Goal: Task Accomplishment & Management: Use online tool/utility

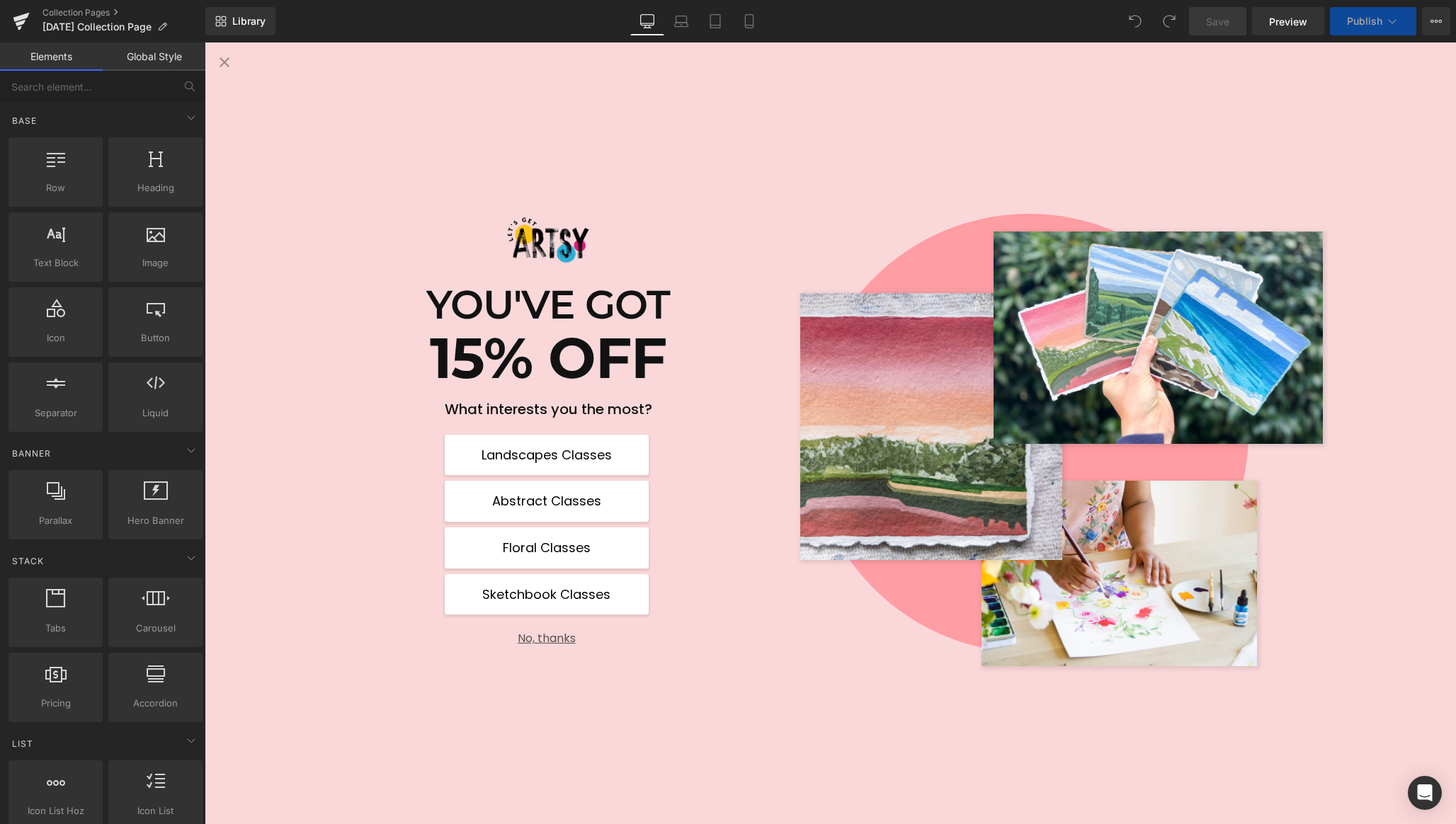
scroll to position [208, 0]
click at [544, 637] on button "No, thanks" at bounding box center [547, 632] width 204 height 25
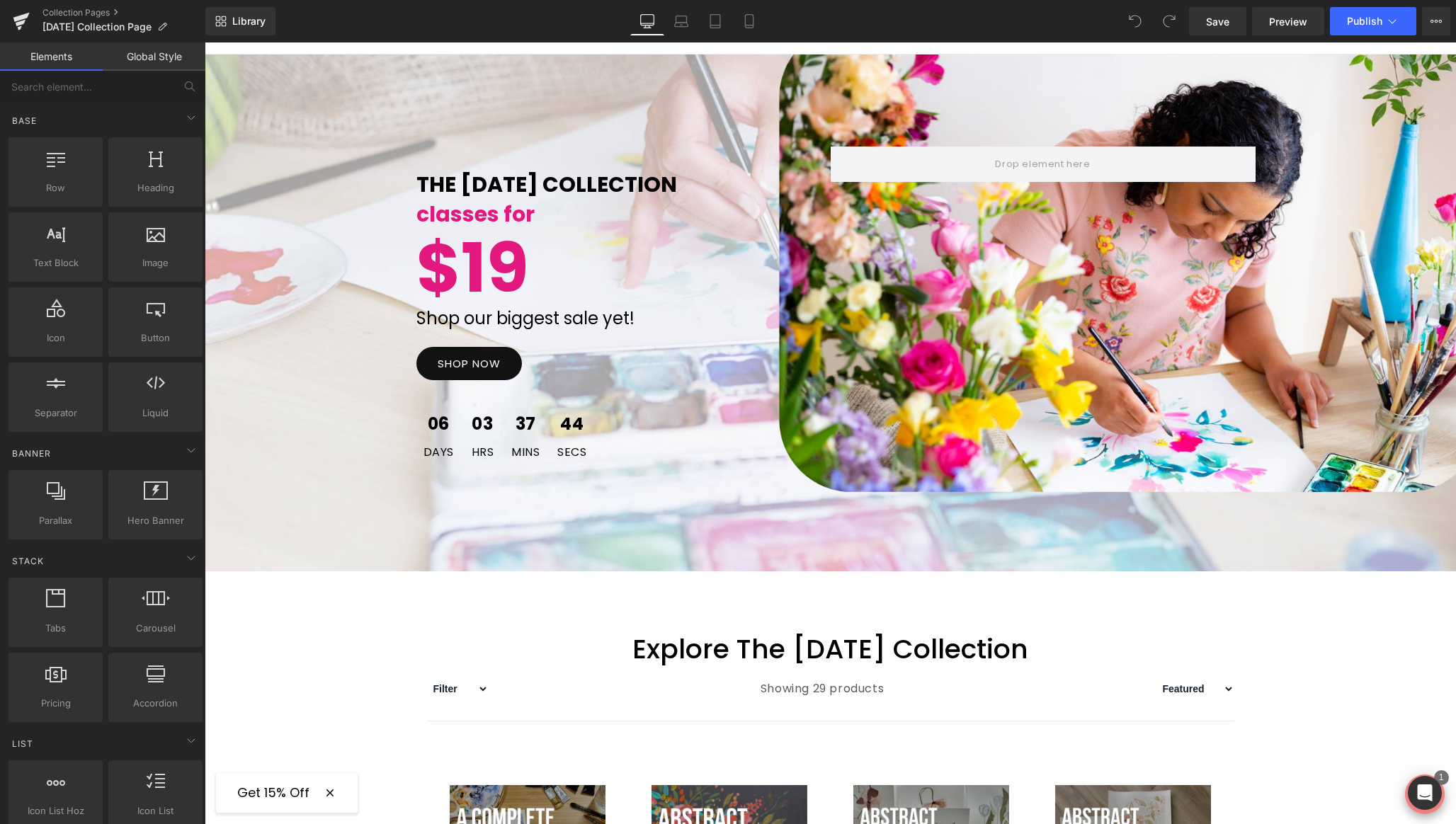
scroll to position [0, 0]
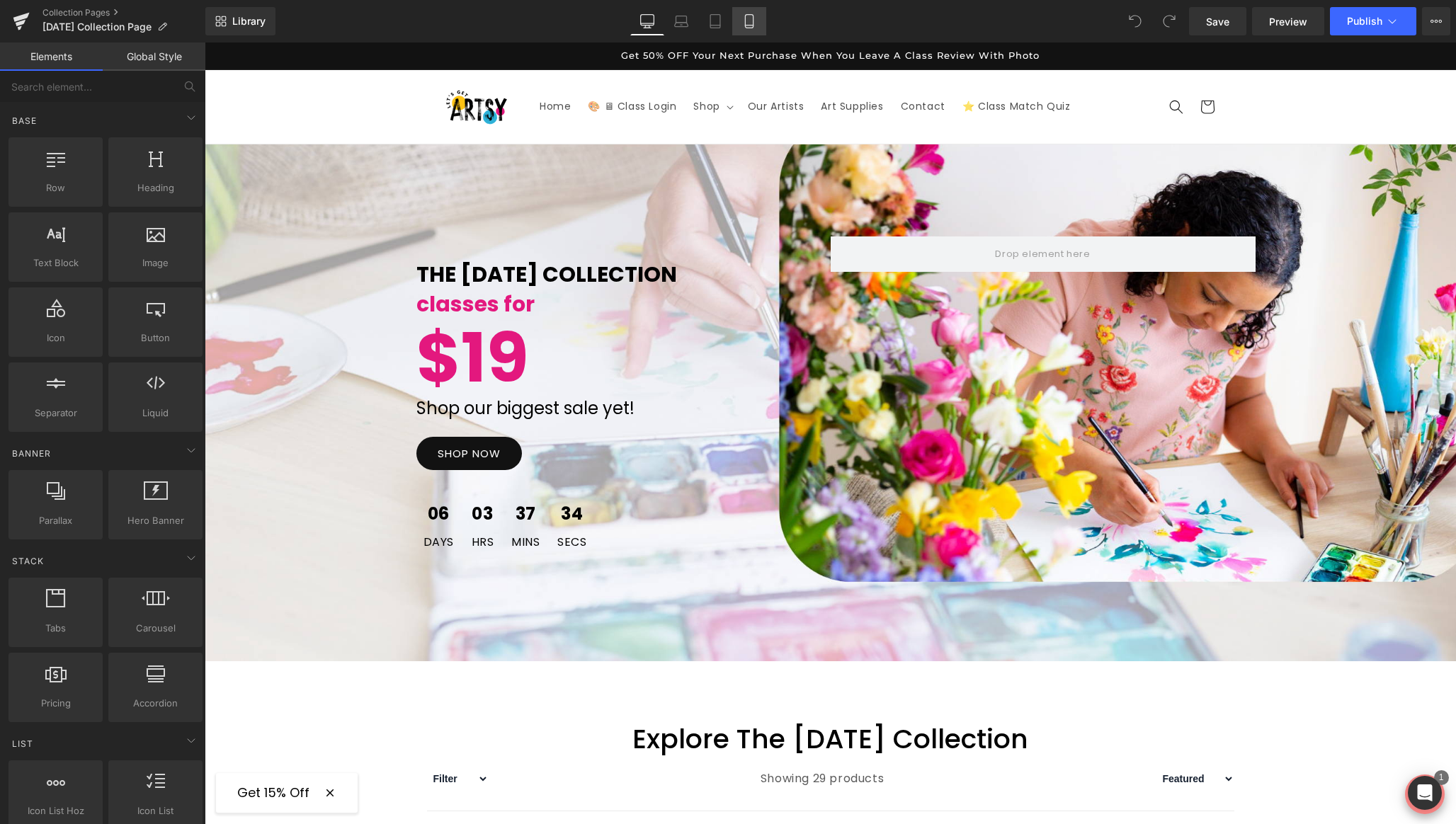
click at [753, 18] on icon at bounding box center [749, 22] width 8 height 14
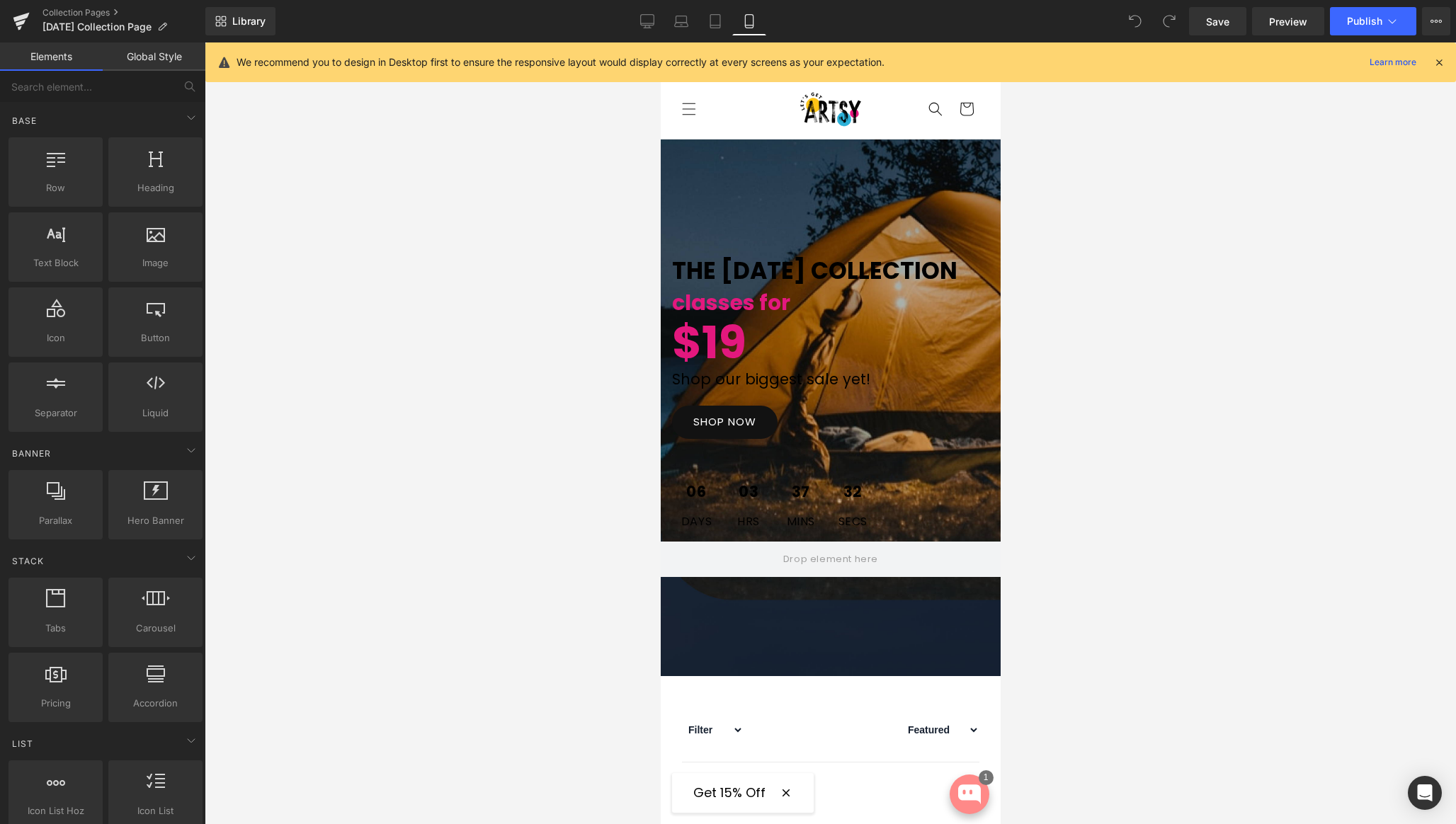
click at [1443, 62] on icon at bounding box center [1439, 62] width 13 height 13
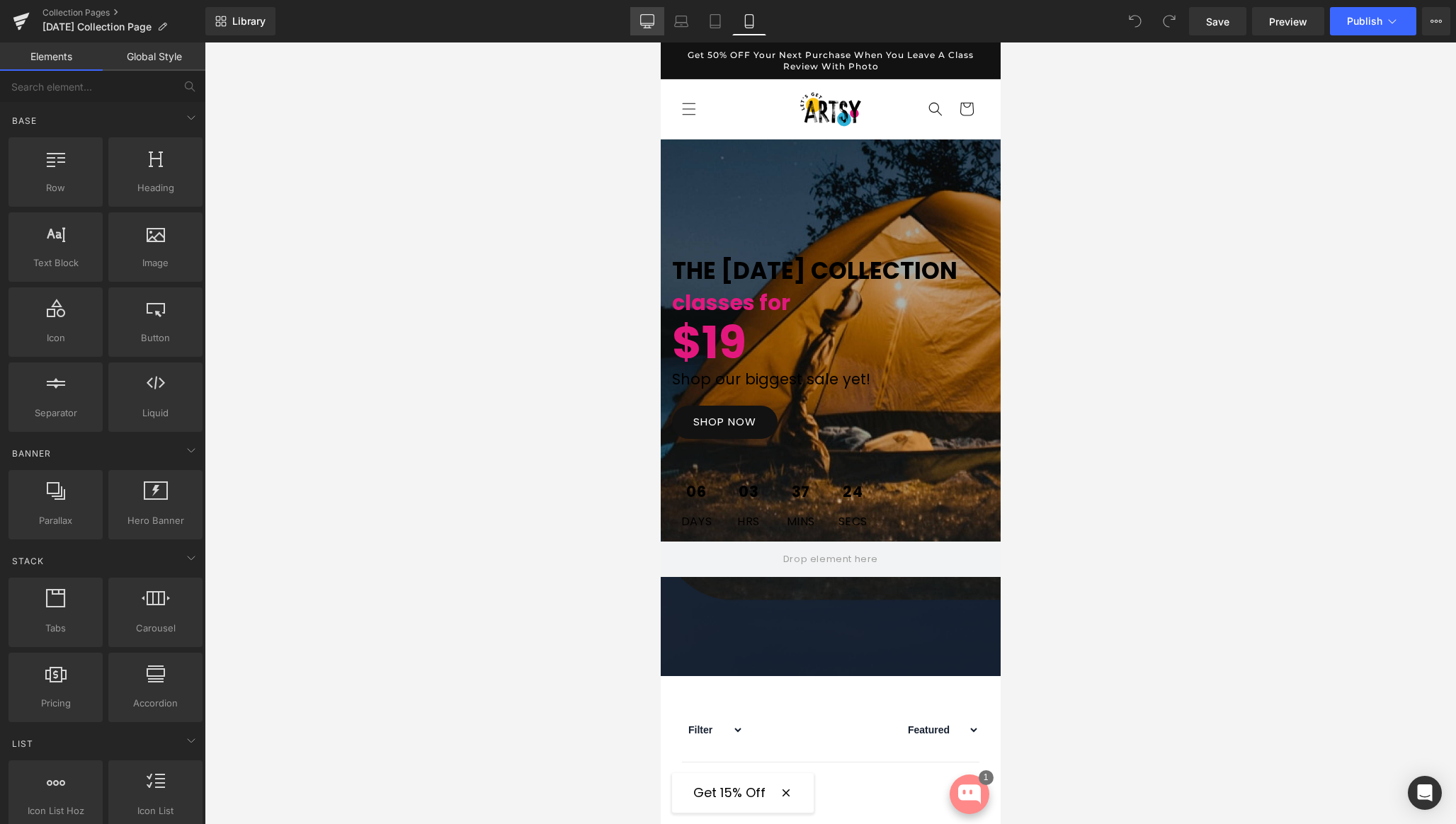
click at [644, 19] on icon at bounding box center [648, 22] width 14 height 14
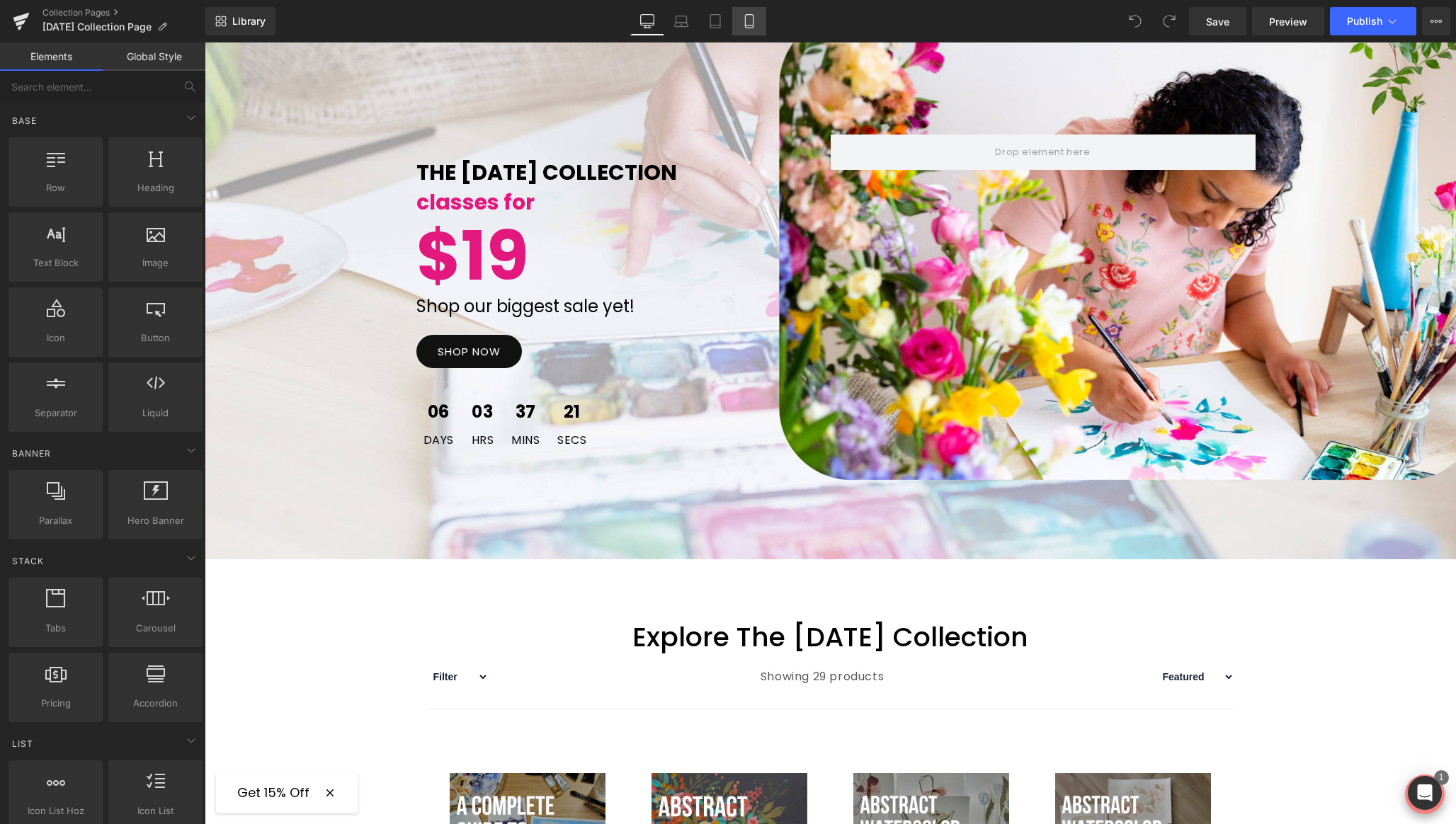
click at [752, 20] on icon at bounding box center [749, 22] width 14 height 14
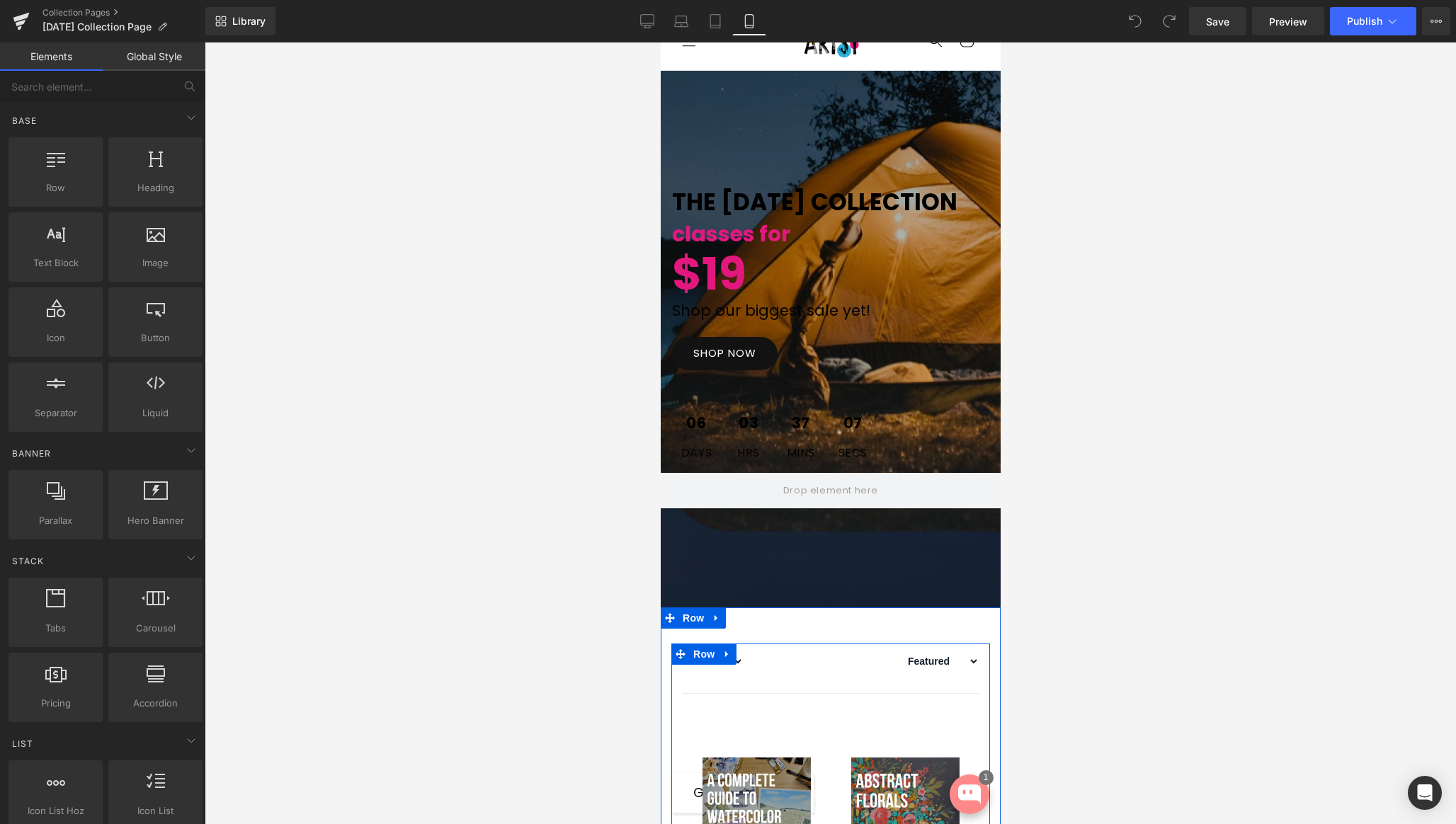
scroll to position [0, 0]
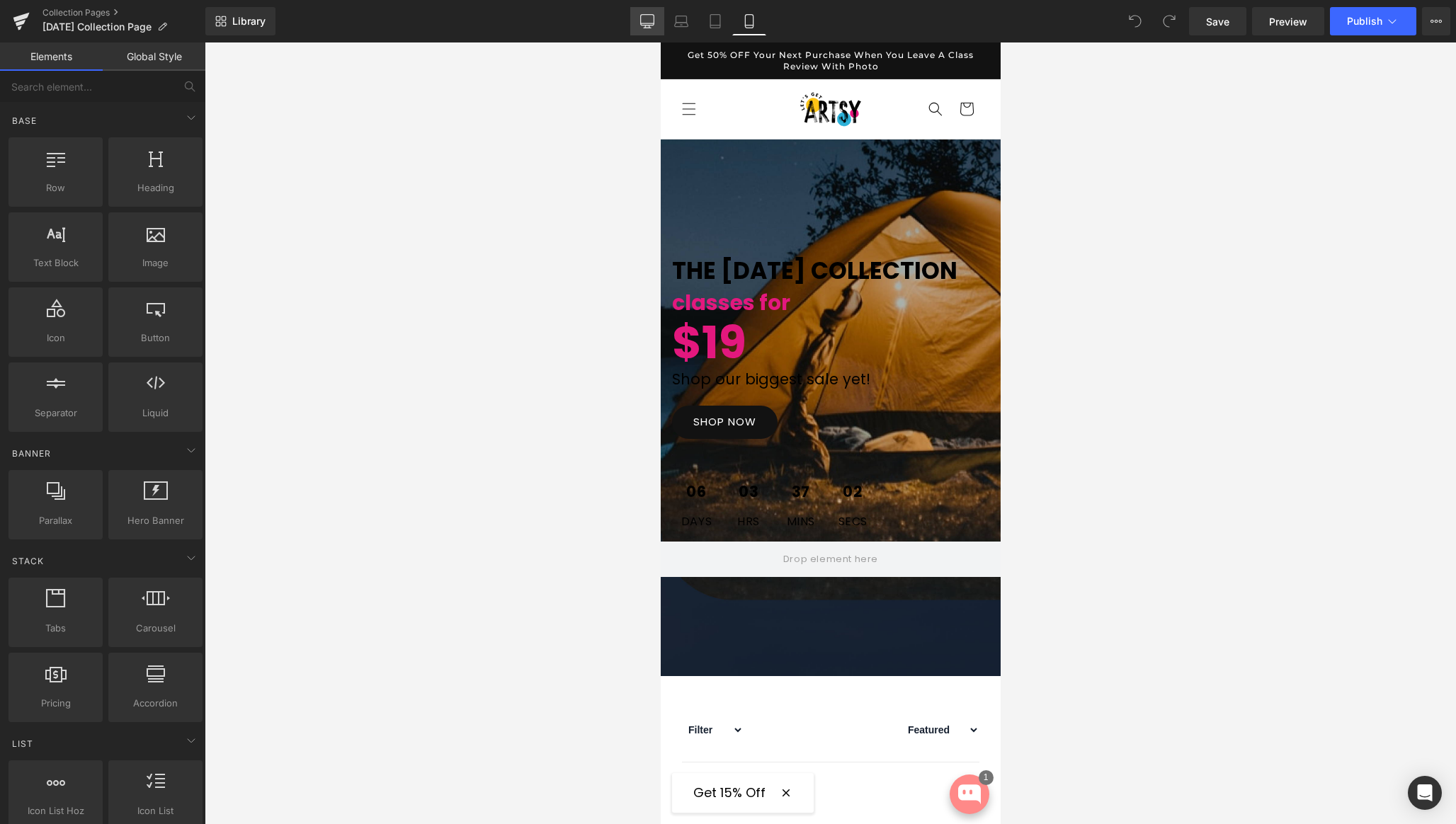
click at [644, 18] on icon at bounding box center [648, 22] width 14 height 14
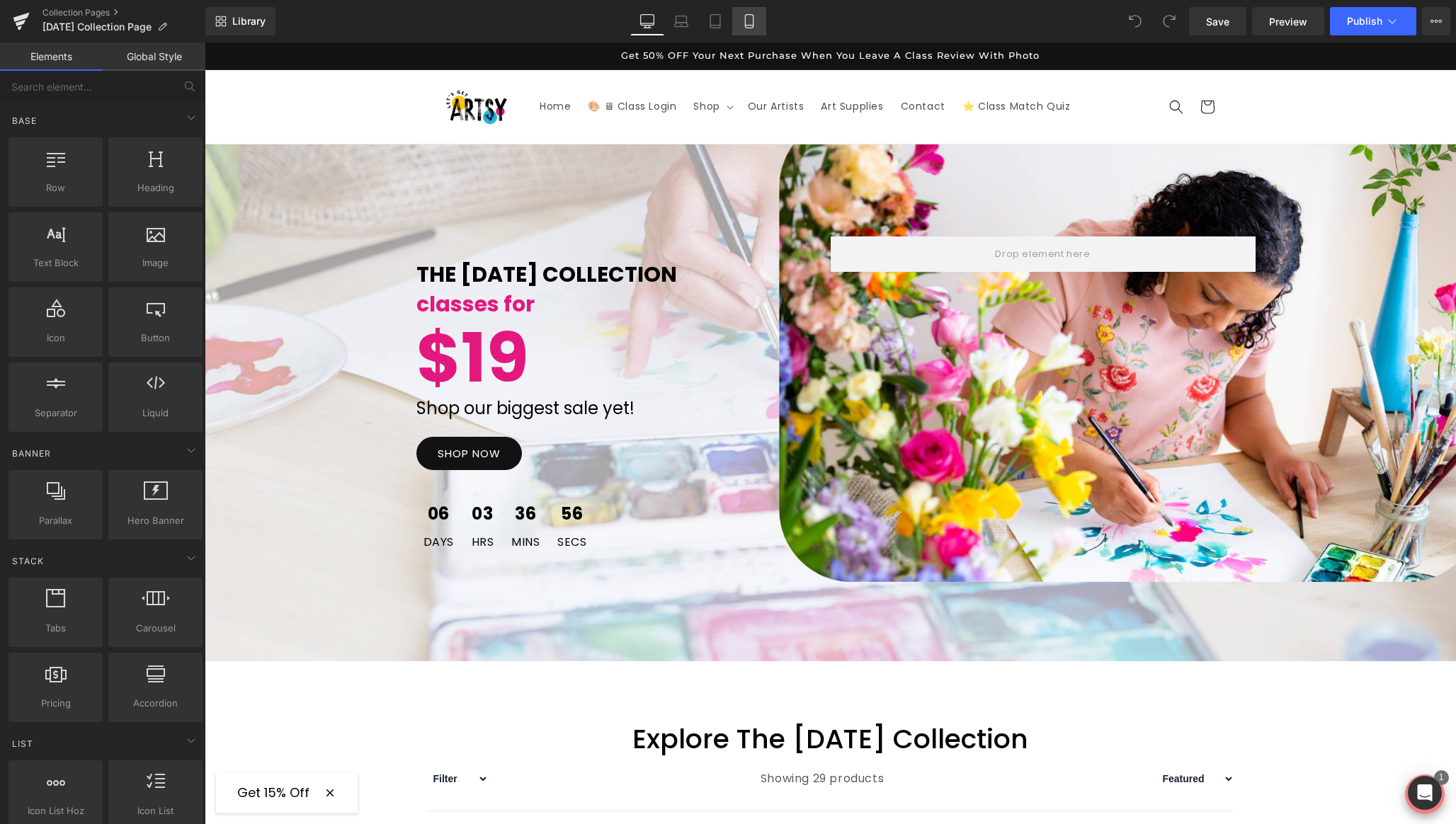
click at [754, 11] on link "Mobile" at bounding box center [749, 21] width 34 height 28
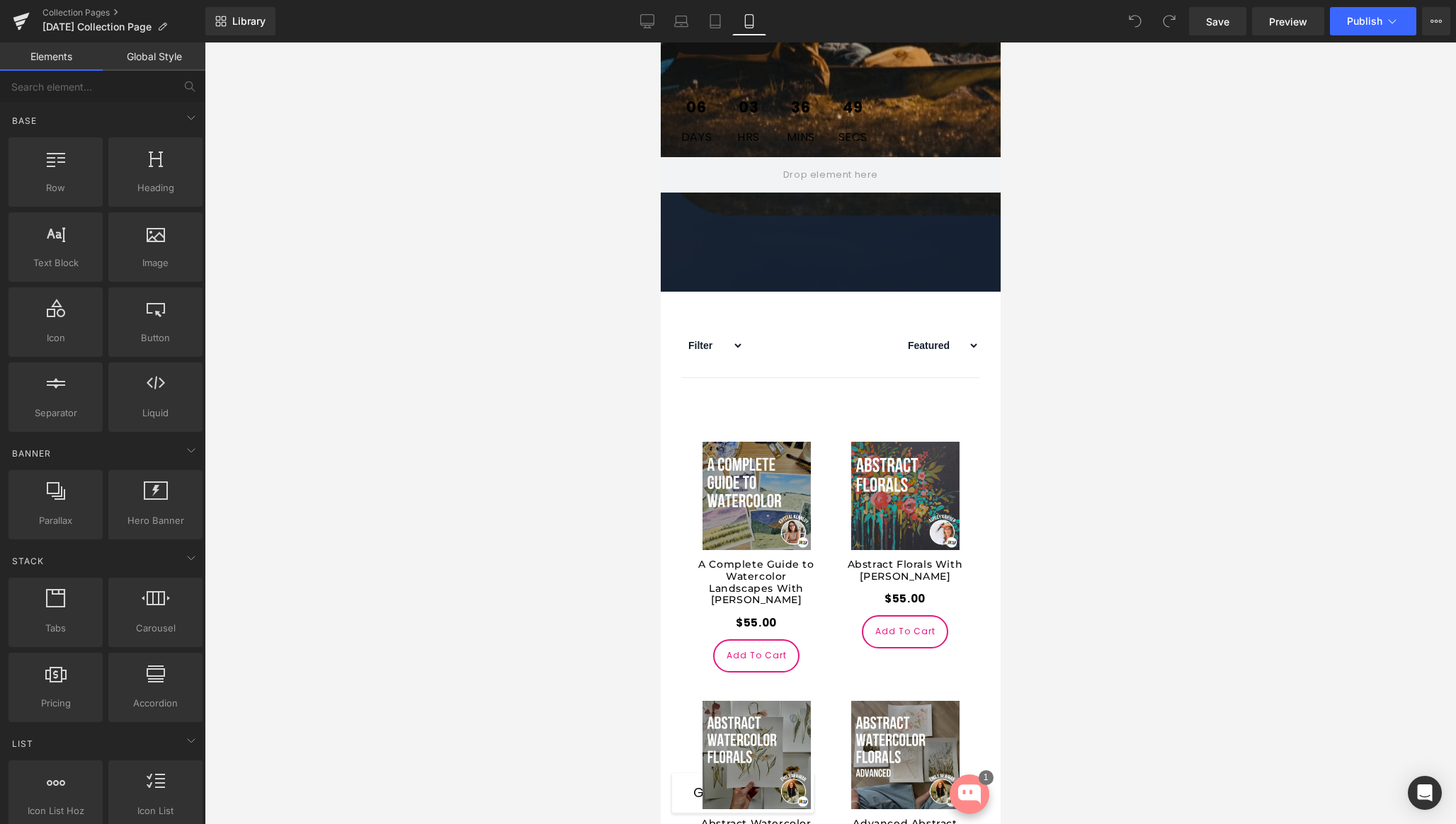
scroll to position [385, 0]
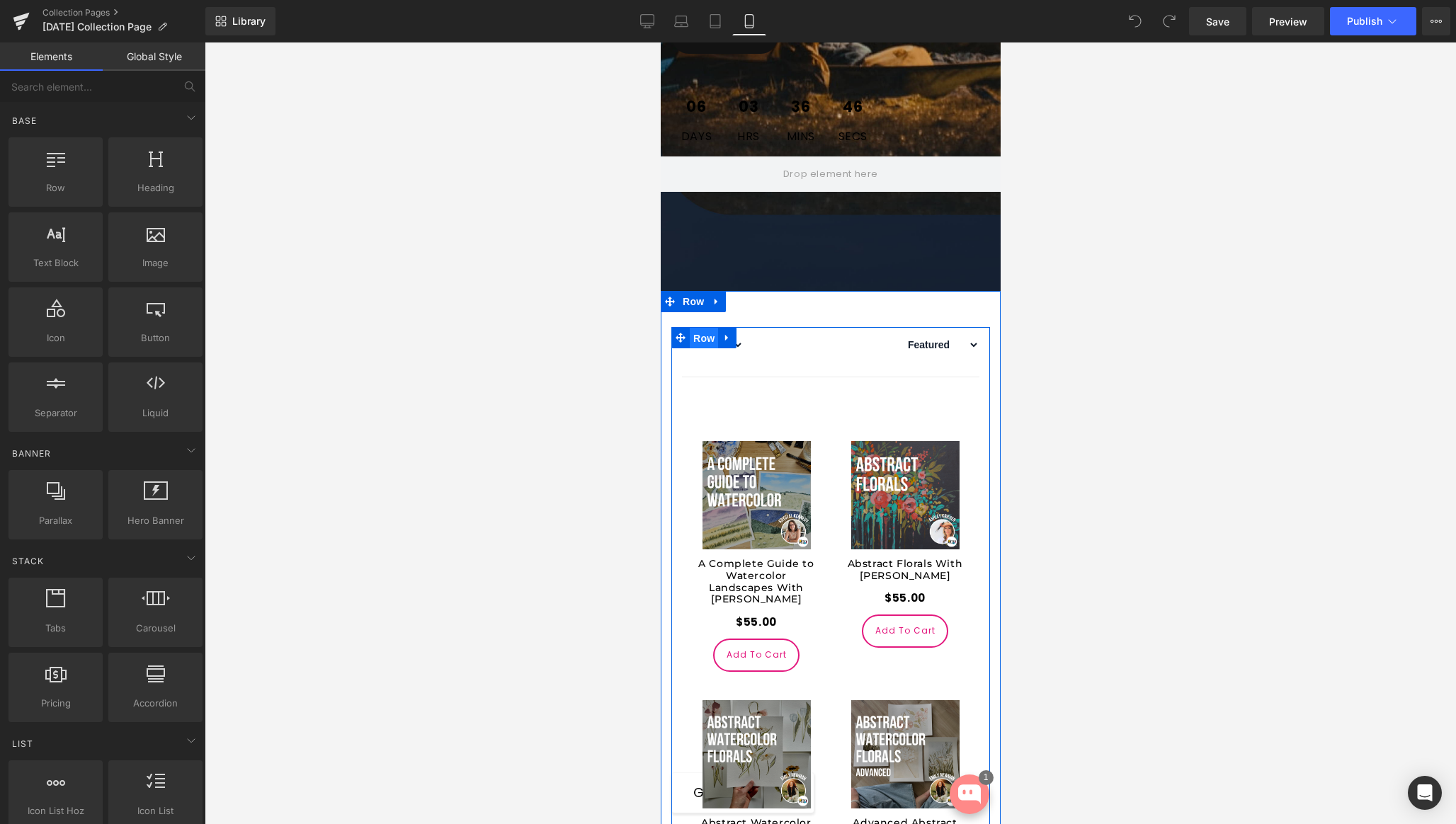
click at [699, 349] on span "Row" at bounding box center [703, 338] width 28 height 22
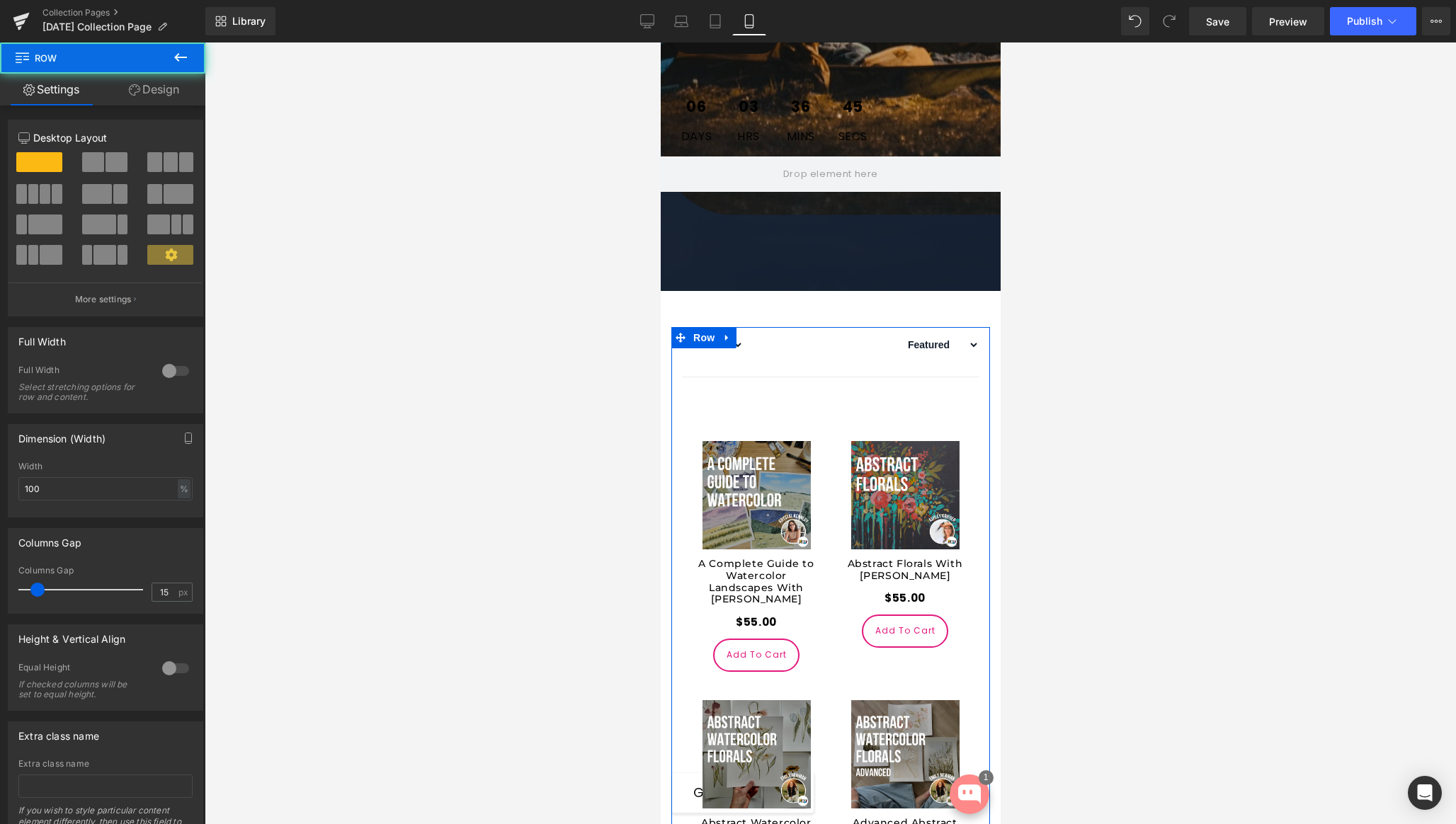
click at [150, 85] on link "Design" at bounding box center [154, 90] width 102 height 32
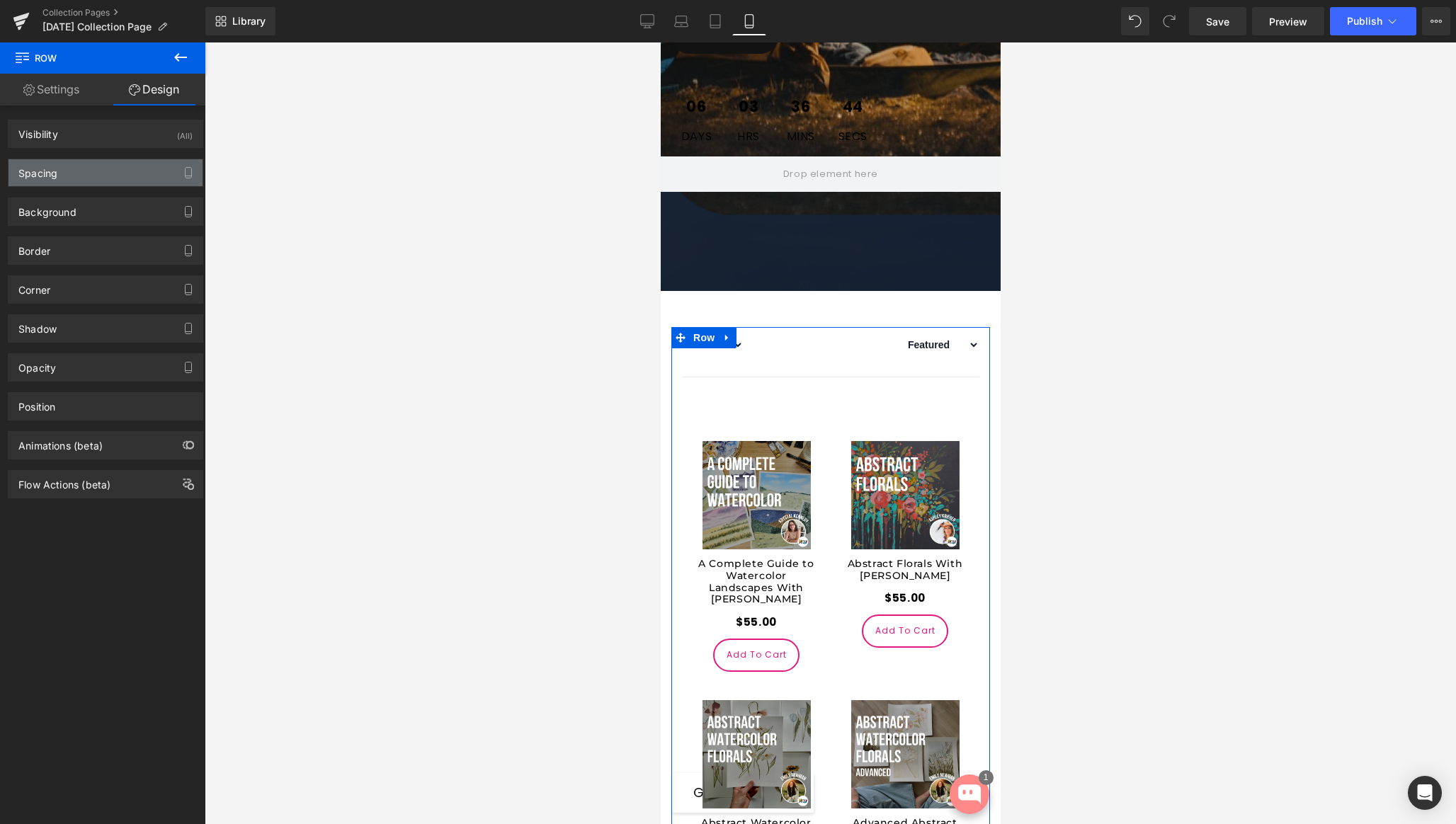
click at [59, 175] on div "Spacing" at bounding box center [106, 173] width 194 height 27
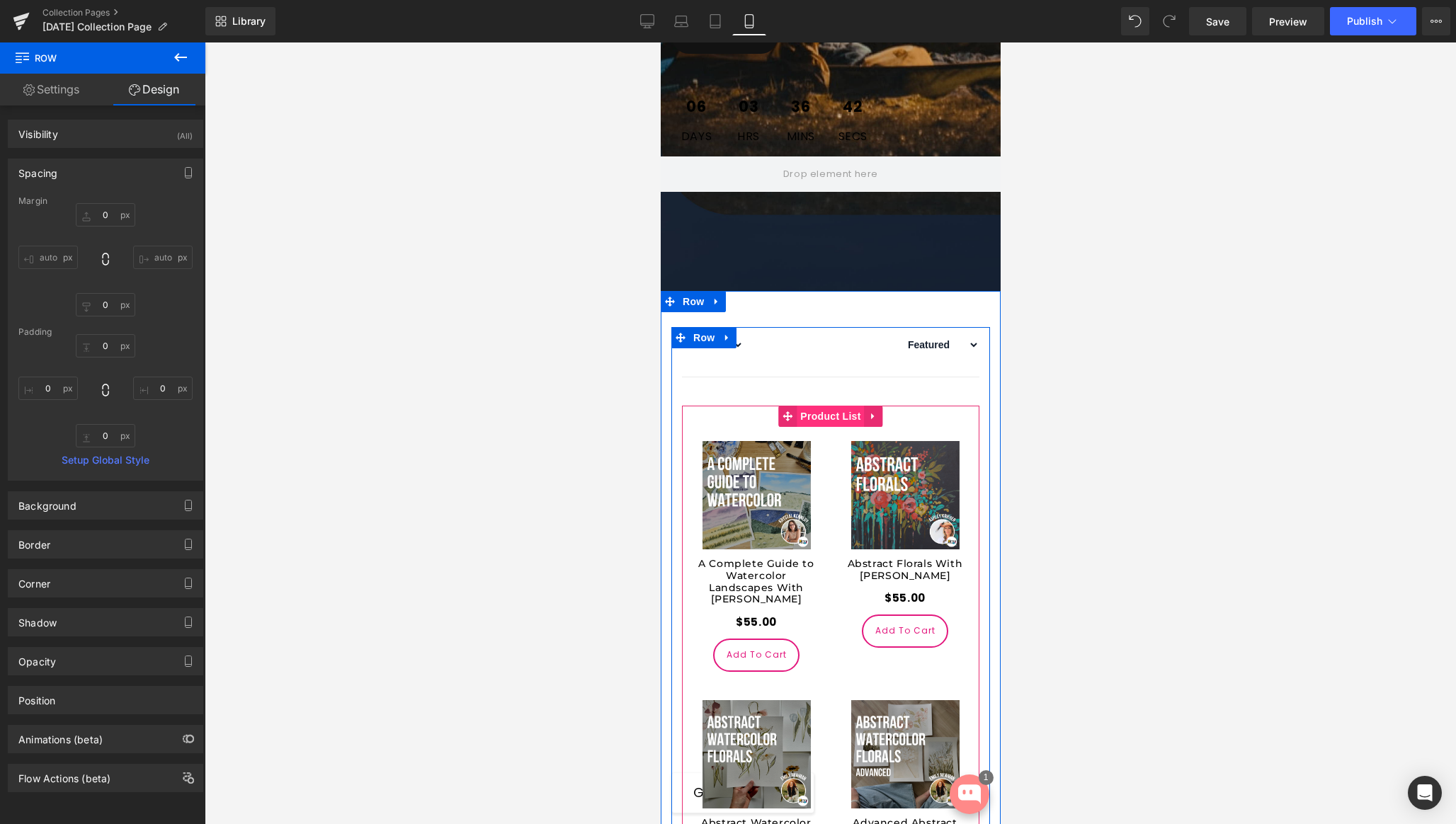
click at [810, 427] on span "Product List" at bounding box center [830, 416] width 67 height 22
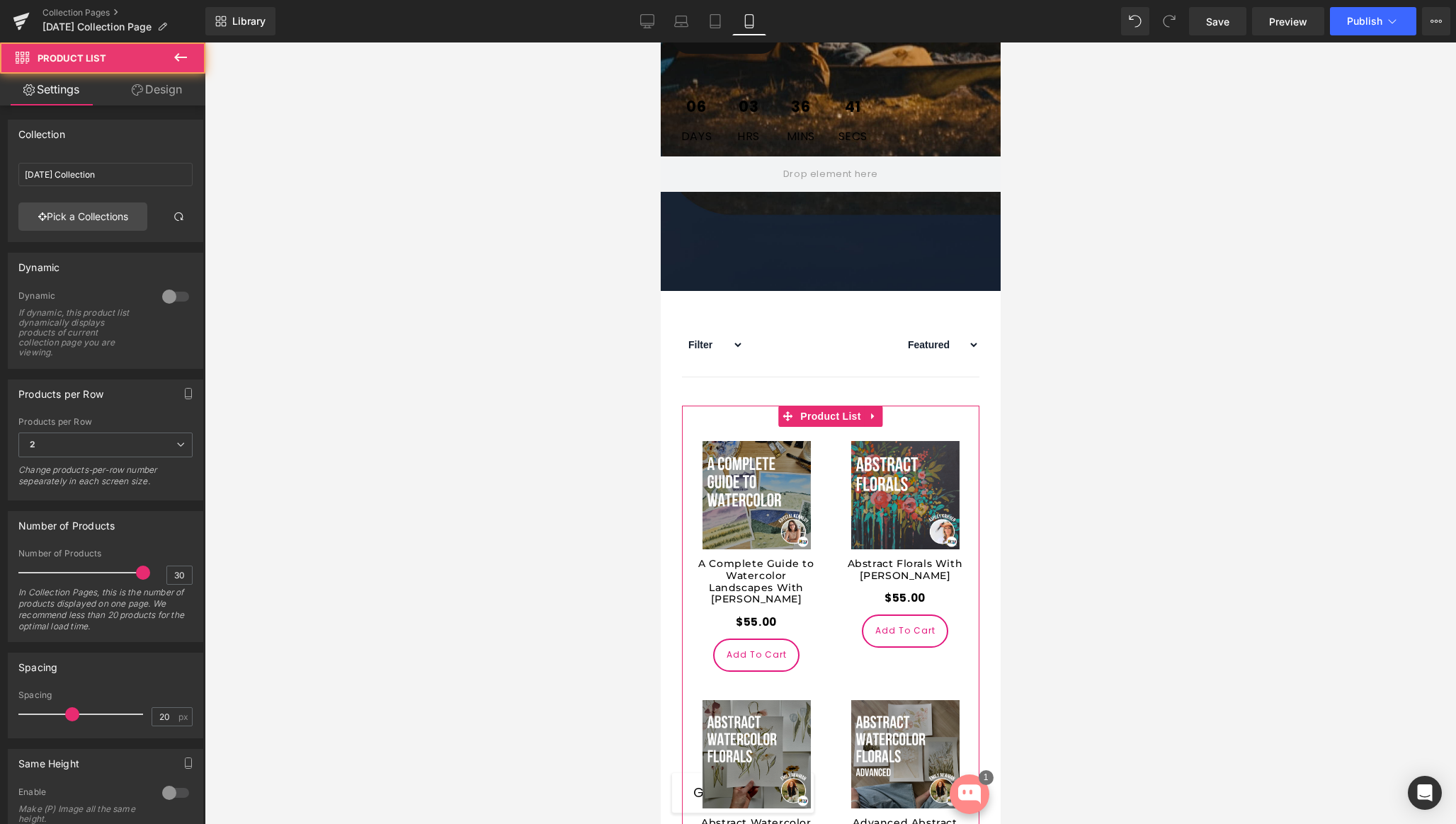
click at [169, 94] on link "Design" at bounding box center [157, 90] width 102 height 32
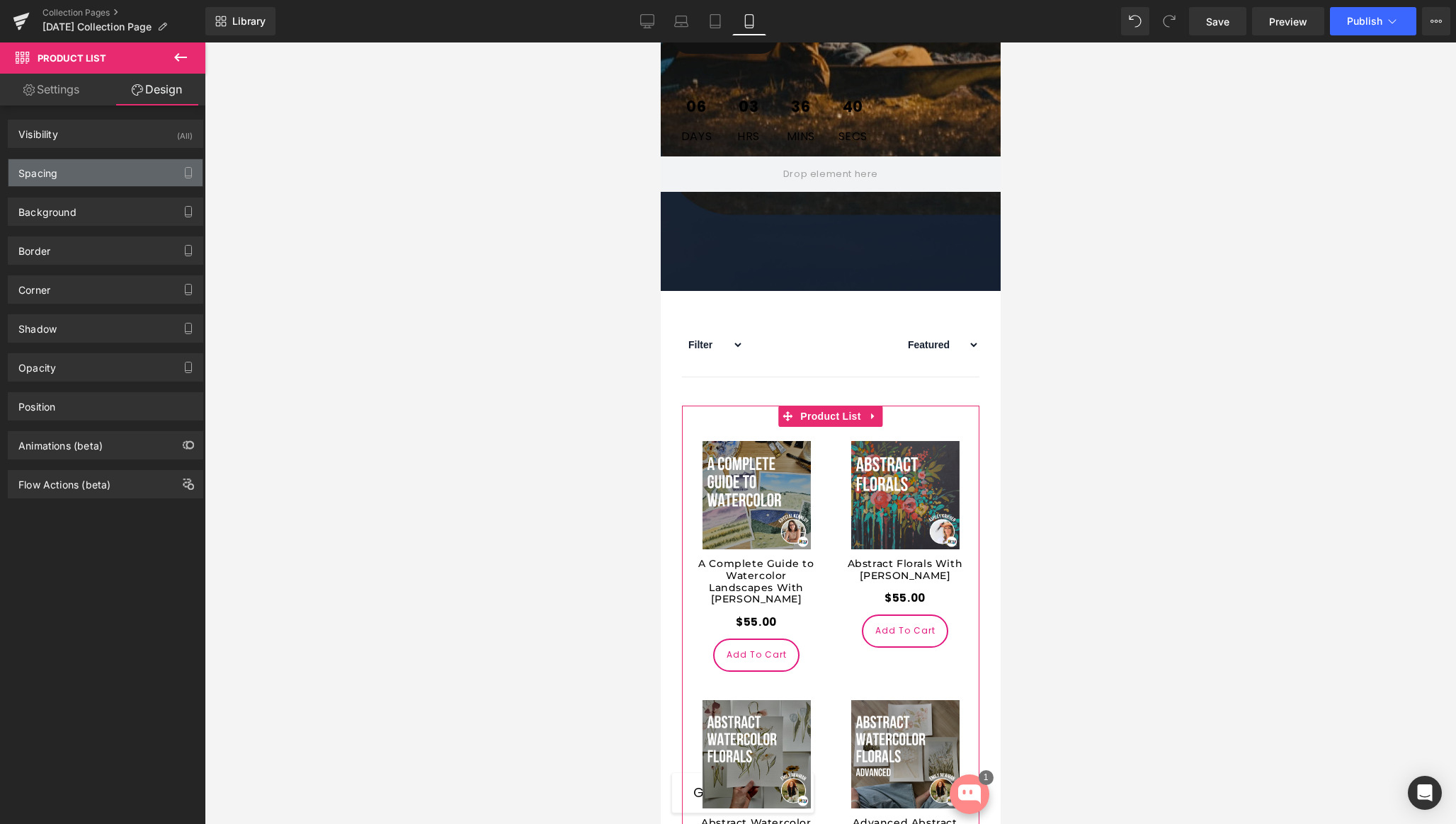
click at [48, 176] on div "Spacing" at bounding box center [38, 169] width 39 height 20
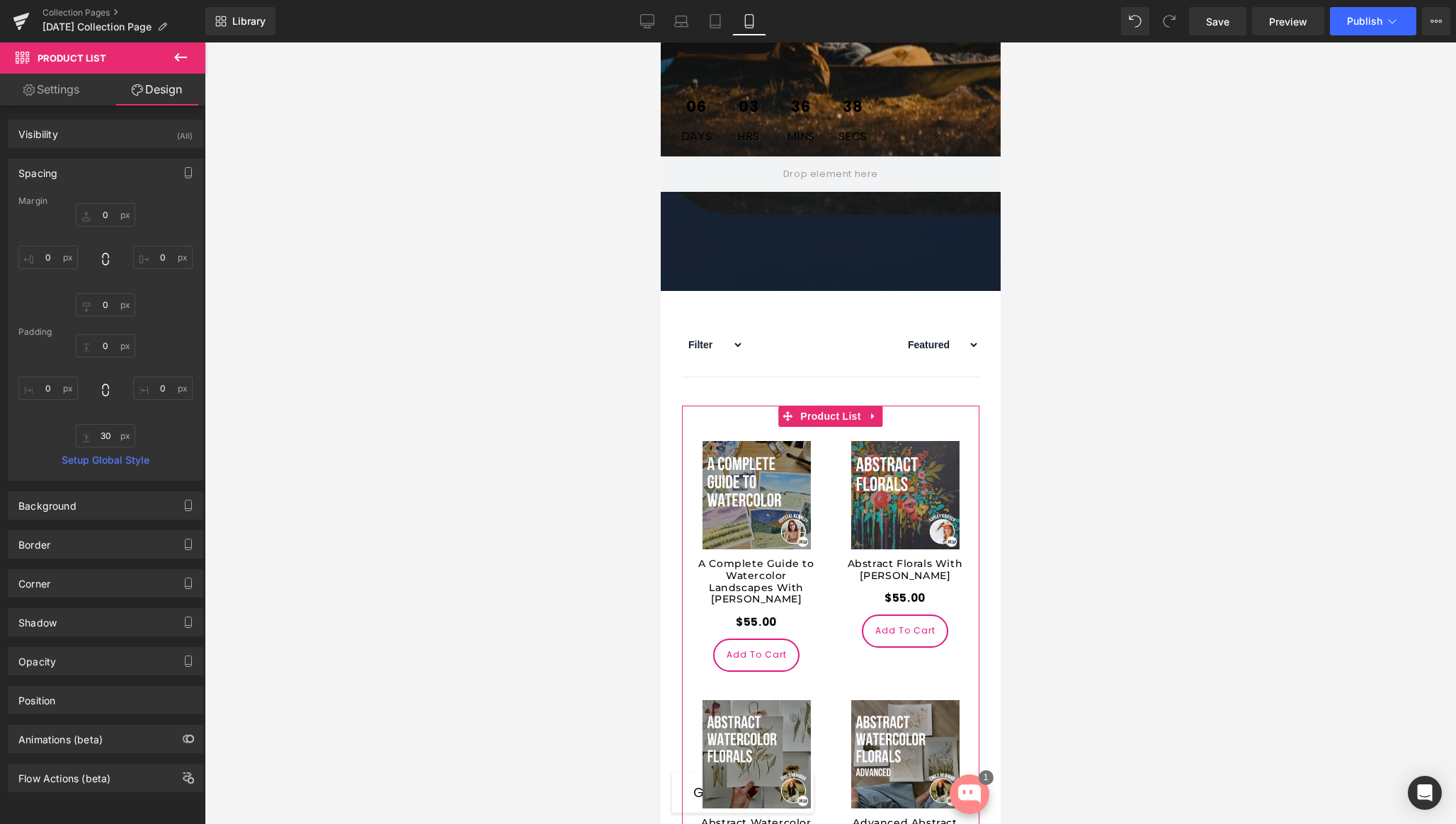
click at [54, 100] on link "Settings" at bounding box center [51, 90] width 102 height 32
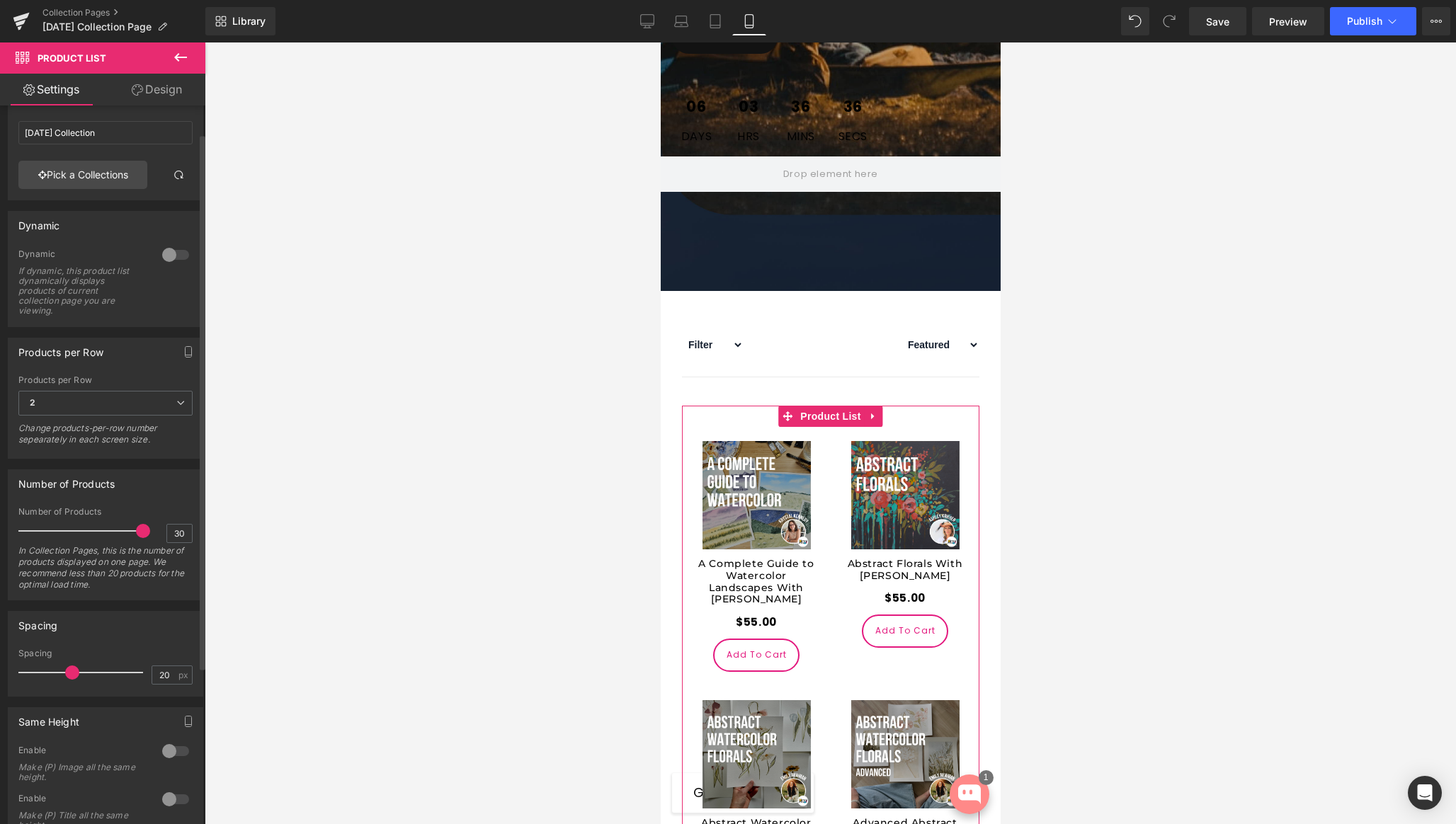
scroll to position [58, 0]
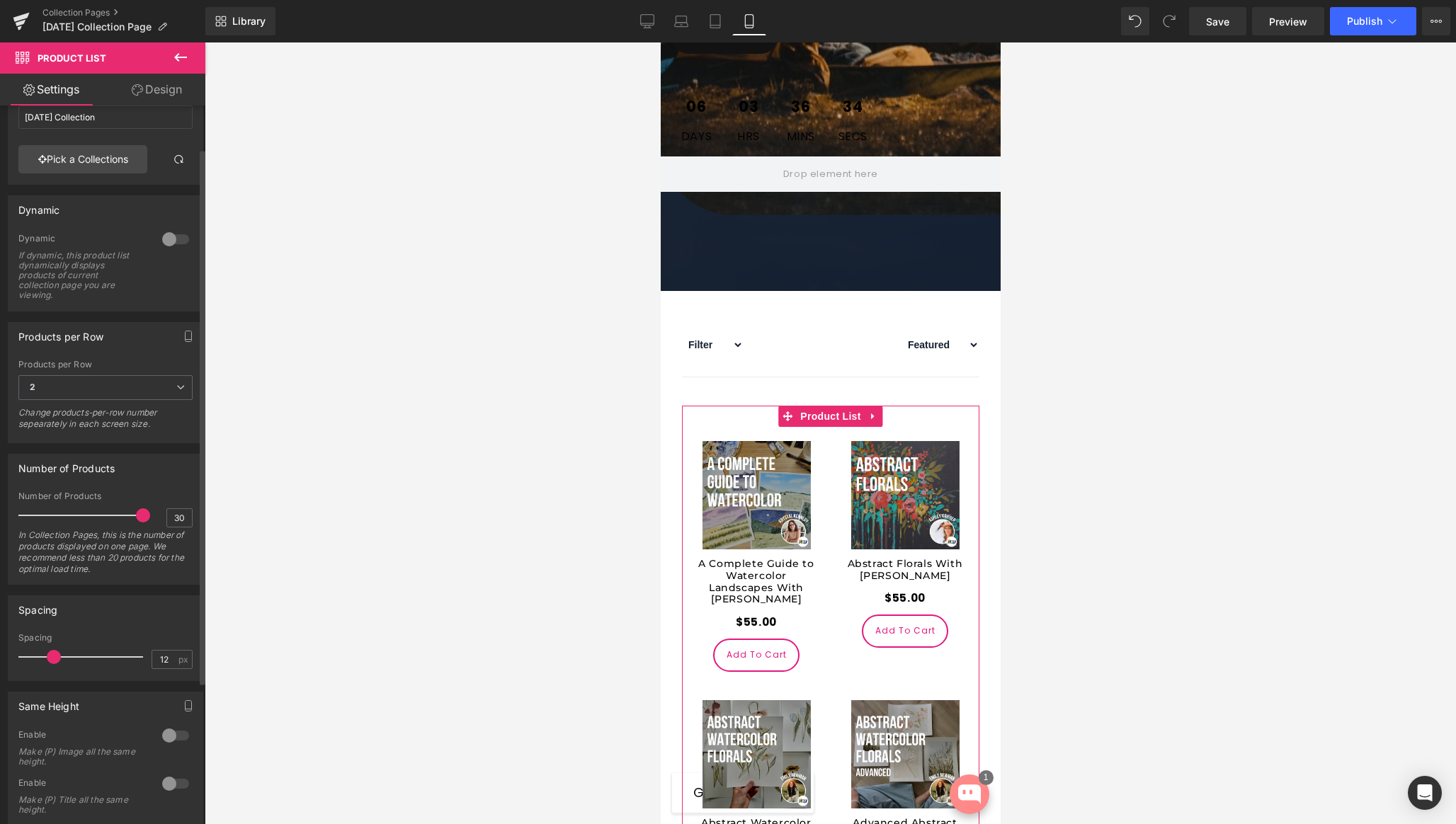
drag, startPoint x: 68, startPoint y: 654, endPoint x: 50, endPoint y: 655, distance: 18.0
click at [50, 655] on span at bounding box center [54, 657] width 14 height 14
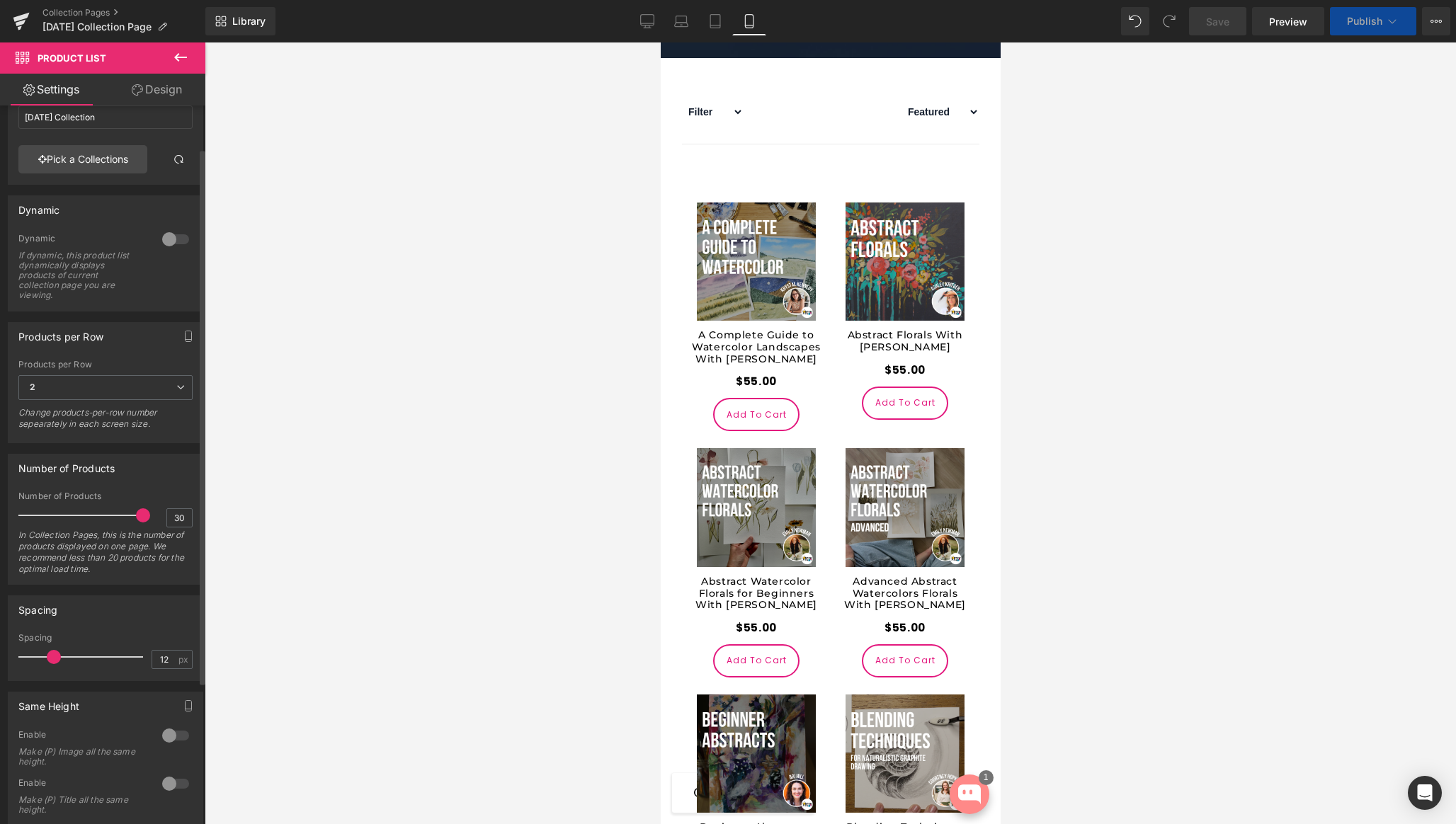
scroll to position [620, 0]
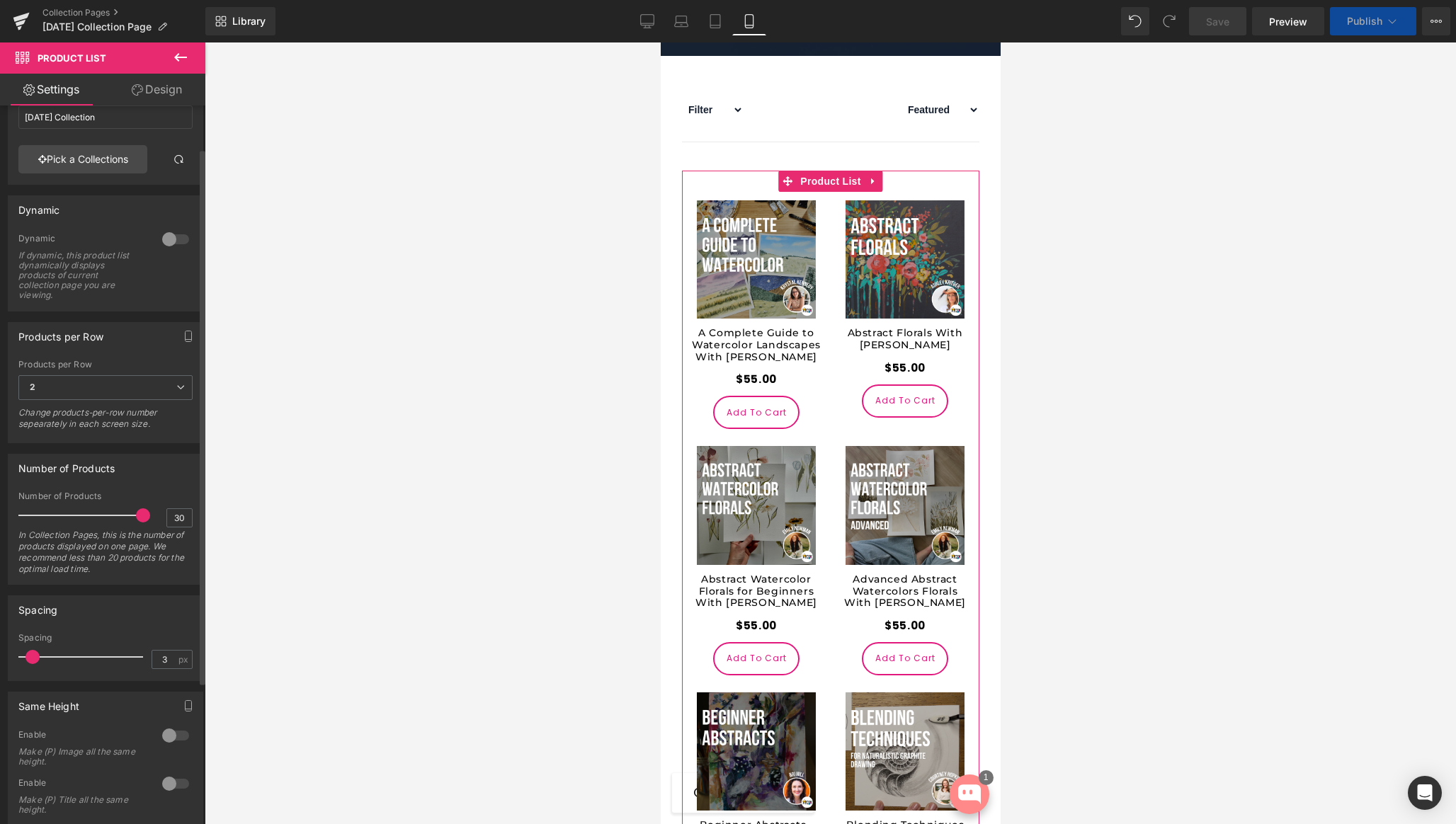
drag, startPoint x: 46, startPoint y: 657, endPoint x: 28, endPoint y: 658, distance: 18.0
click at [28, 658] on span at bounding box center [33, 657] width 14 height 14
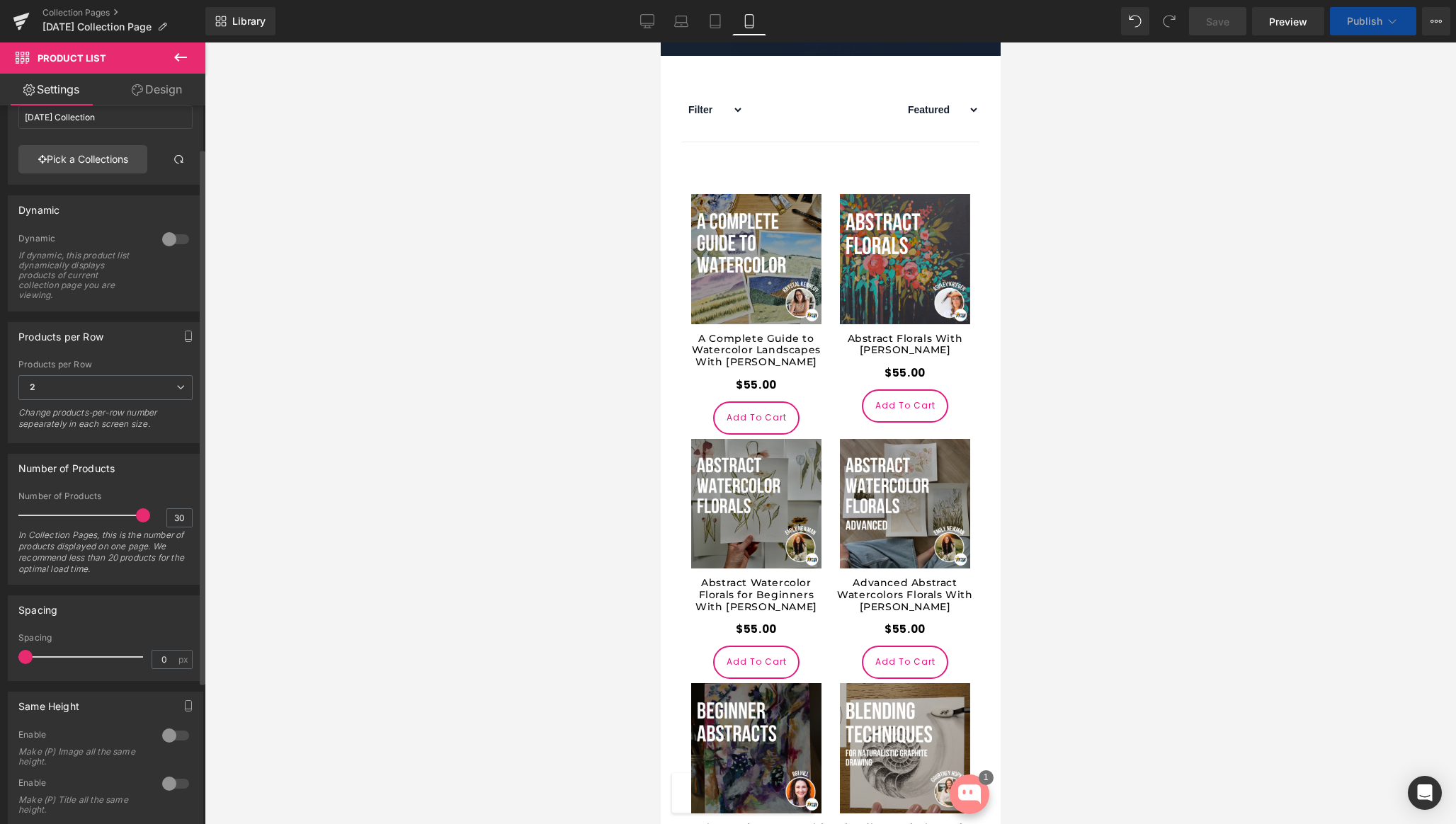
drag, startPoint x: 26, startPoint y: 658, endPoint x: 14, endPoint y: 659, distance: 12.0
click at [14, 659] on div "0px Spacing 0 px" at bounding box center [106, 656] width 194 height 47
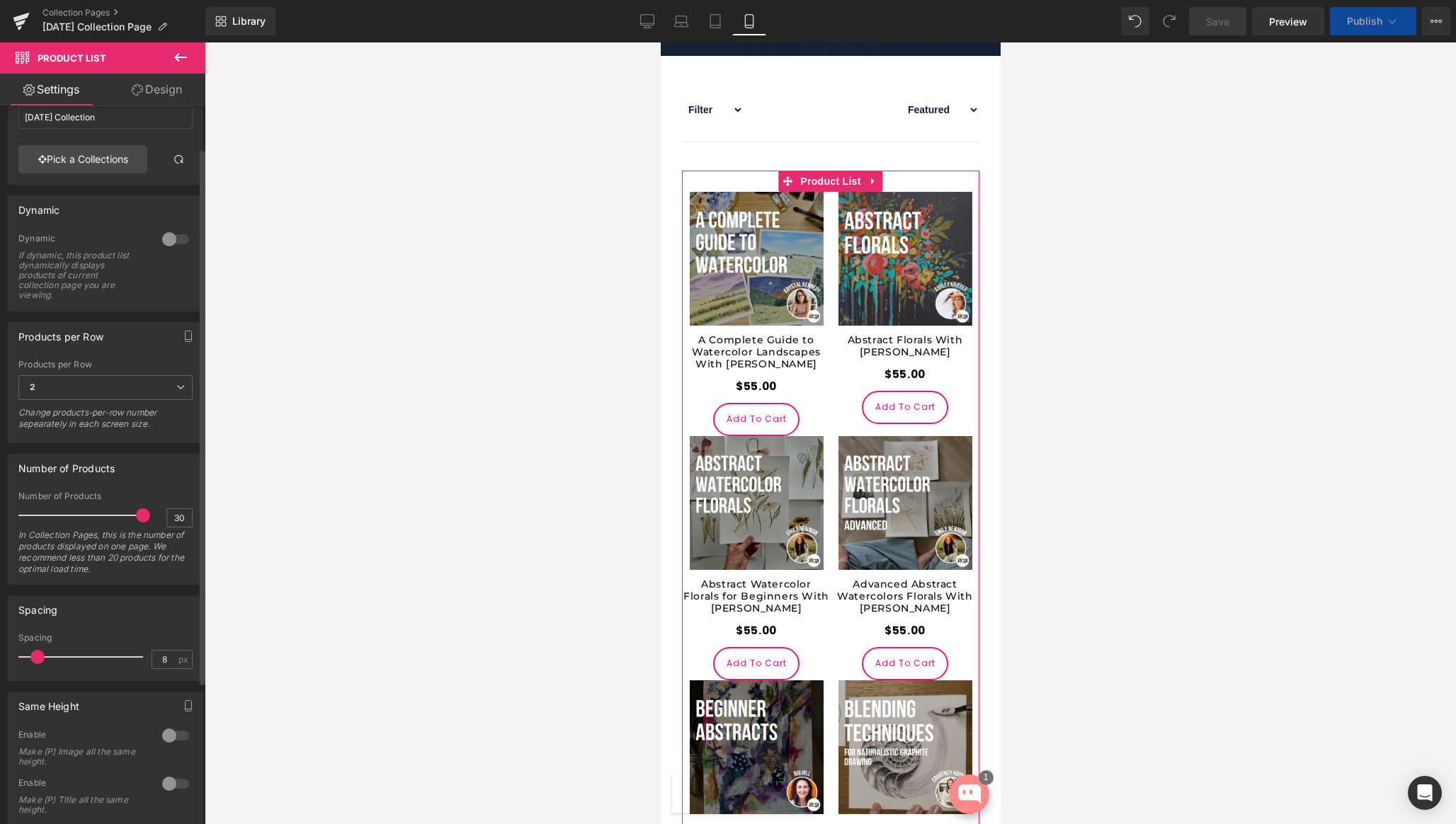
type input "9"
drag, startPoint x: 24, startPoint y: 658, endPoint x: 44, endPoint y: 658, distance: 20.0
click at [44, 658] on span at bounding box center [47, 657] width 14 height 14
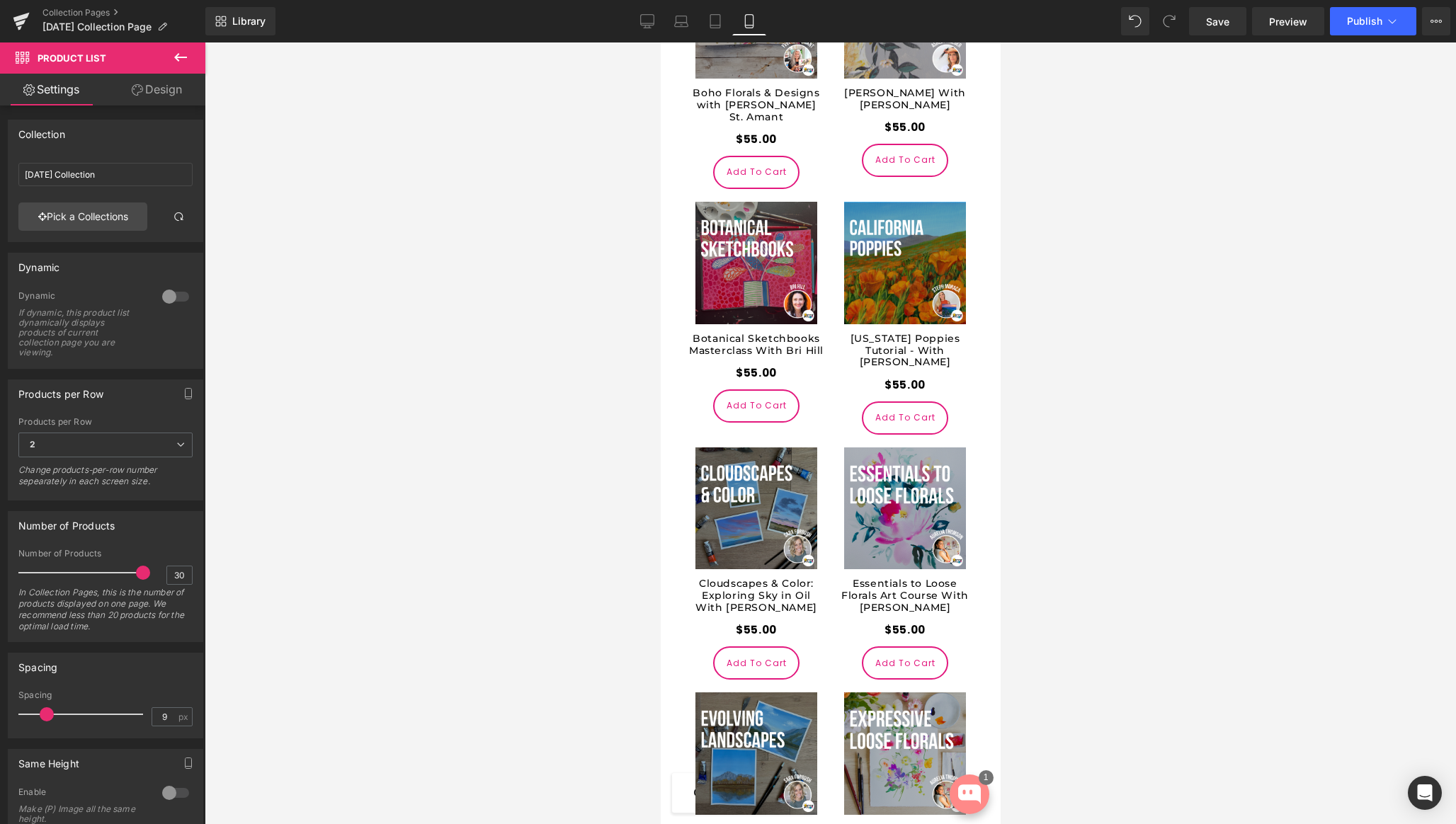
scroll to position [0, 0]
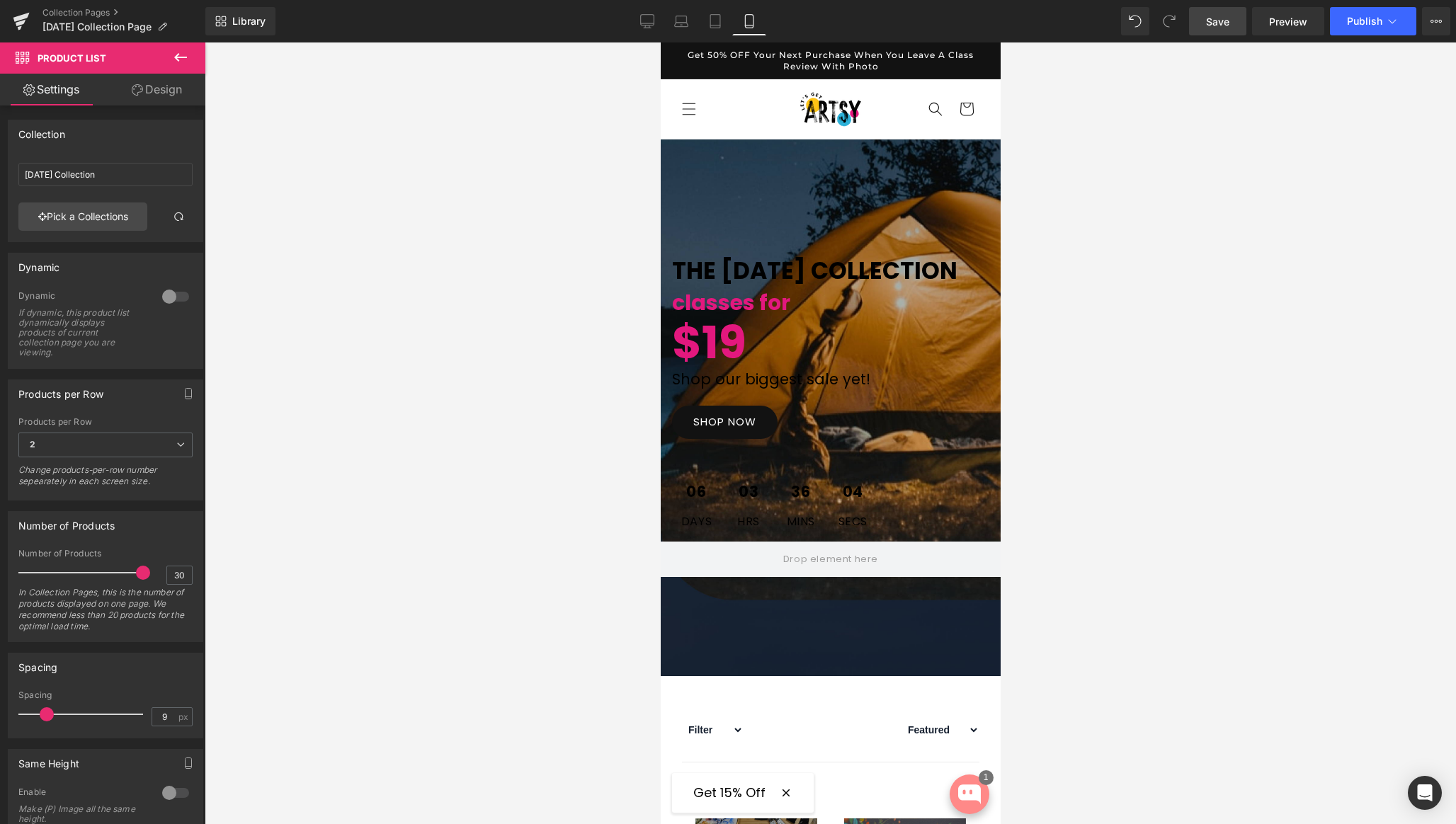
click at [1216, 20] on span "Save" at bounding box center [1217, 22] width 23 height 15
click at [717, 152] on icon at bounding box center [716, 150] width 10 height 10
click at [752, 151] on icon at bounding box center [752, 150] width 10 height 10
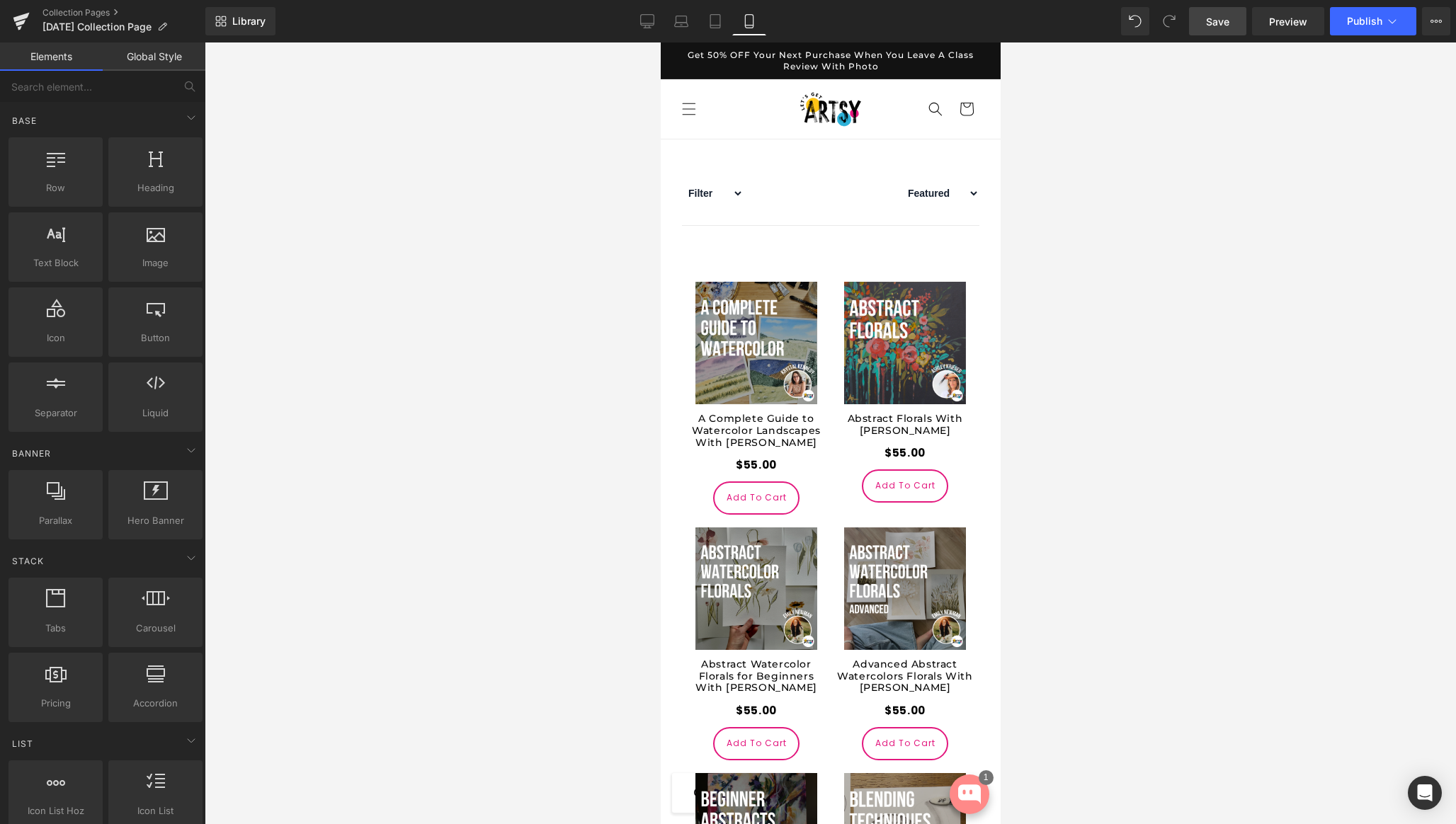
click at [1228, 26] on span "Save" at bounding box center [1217, 22] width 23 height 15
click at [640, 22] on link "Desktop" at bounding box center [648, 21] width 34 height 28
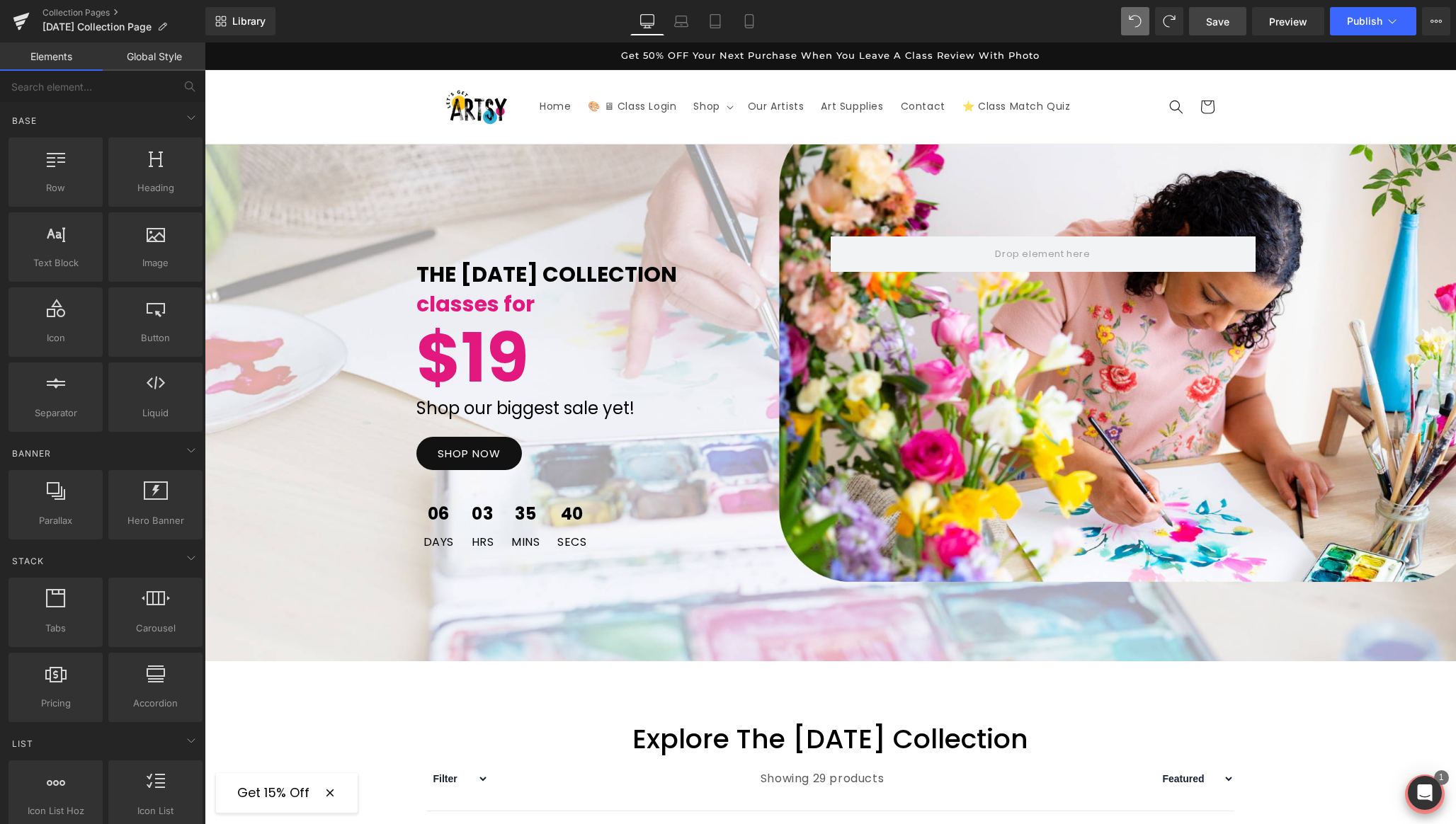
click at [1221, 24] on span "Save" at bounding box center [1217, 22] width 23 height 15
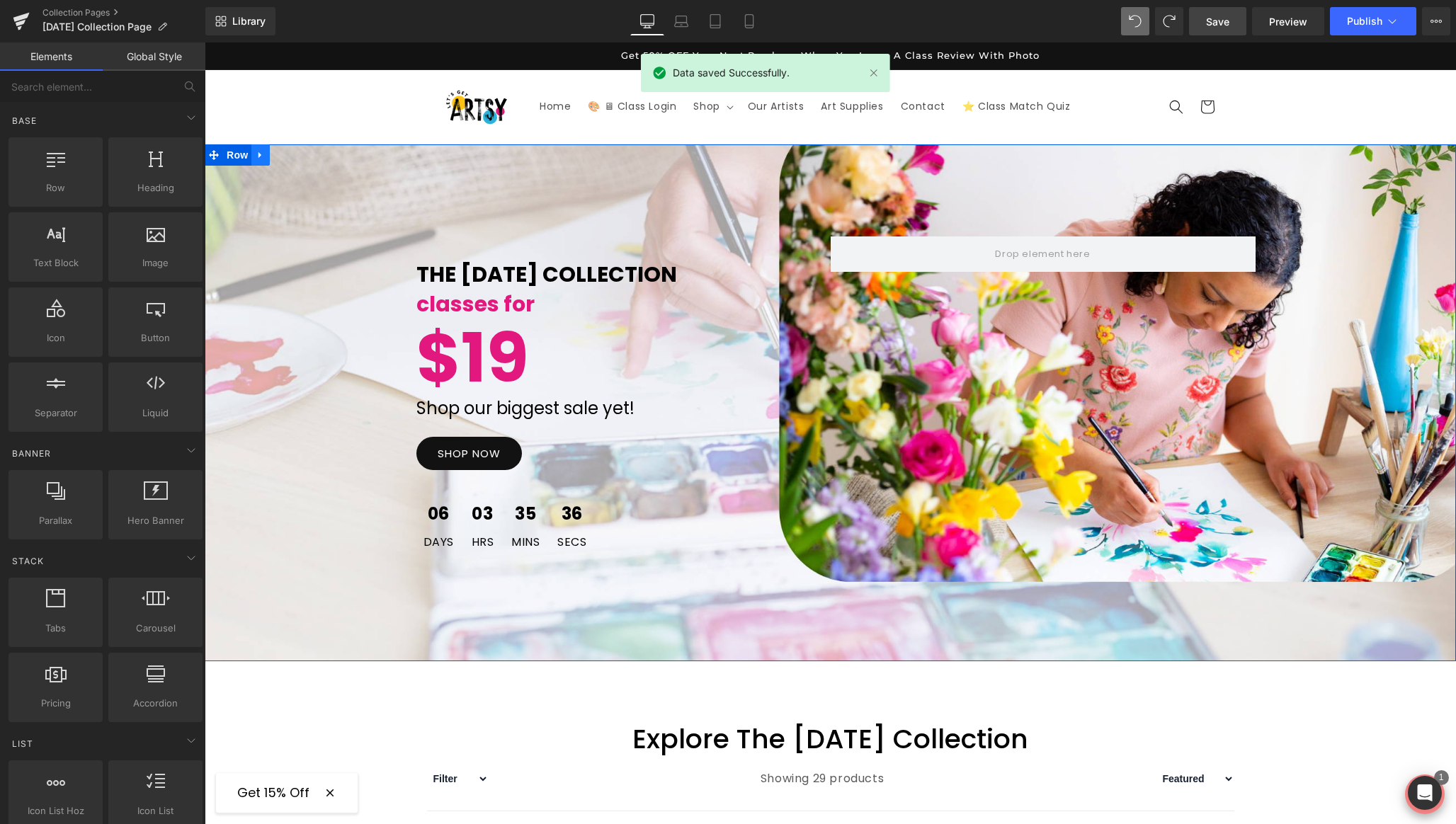
click at [261, 154] on icon at bounding box center [260, 155] width 10 height 10
click at [259, 157] on icon at bounding box center [260, 155] width 10 height 10
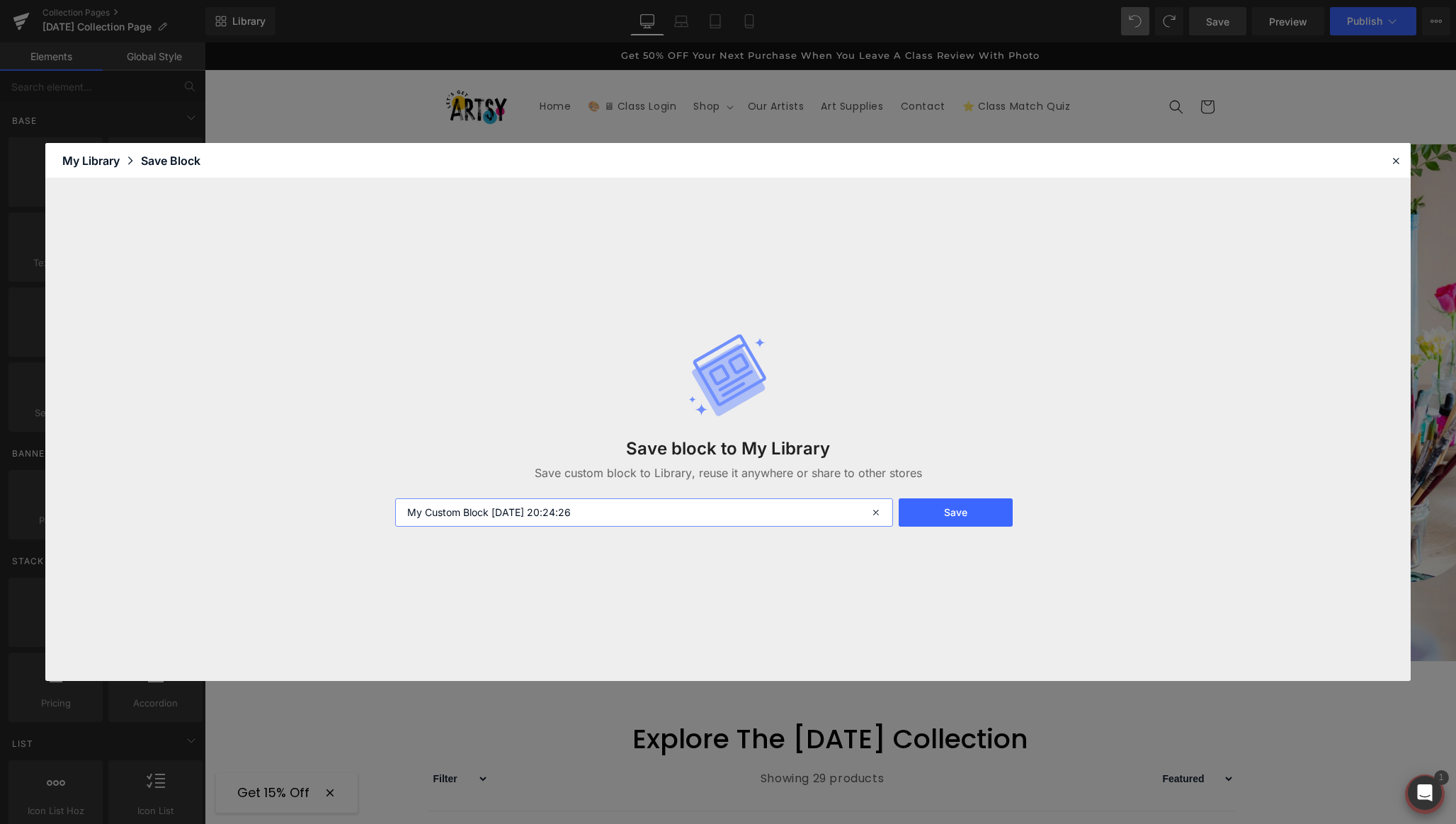
click at [648, 516] on input "My Custom Block 2025-08-26 20:24:26" at bounding box center [644, 512] width 498 height 28
type input "Laborday - Section 1"
click at [951, 506] on button "Save" at bounding box center [956, 512] width 114 height 28
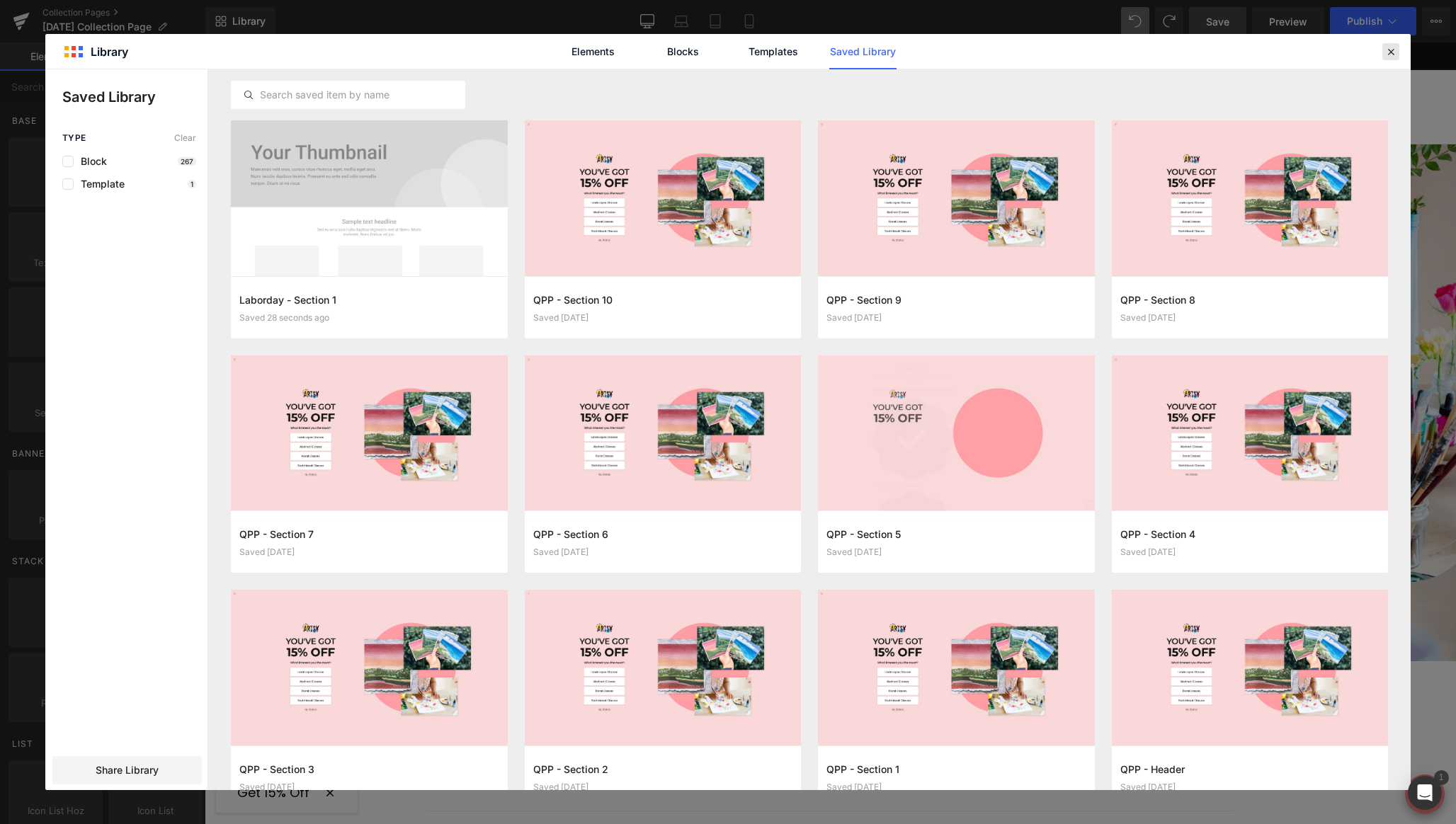
click at [1397, 50] on icon at bounding box center [1391, 52] width 13 height 13
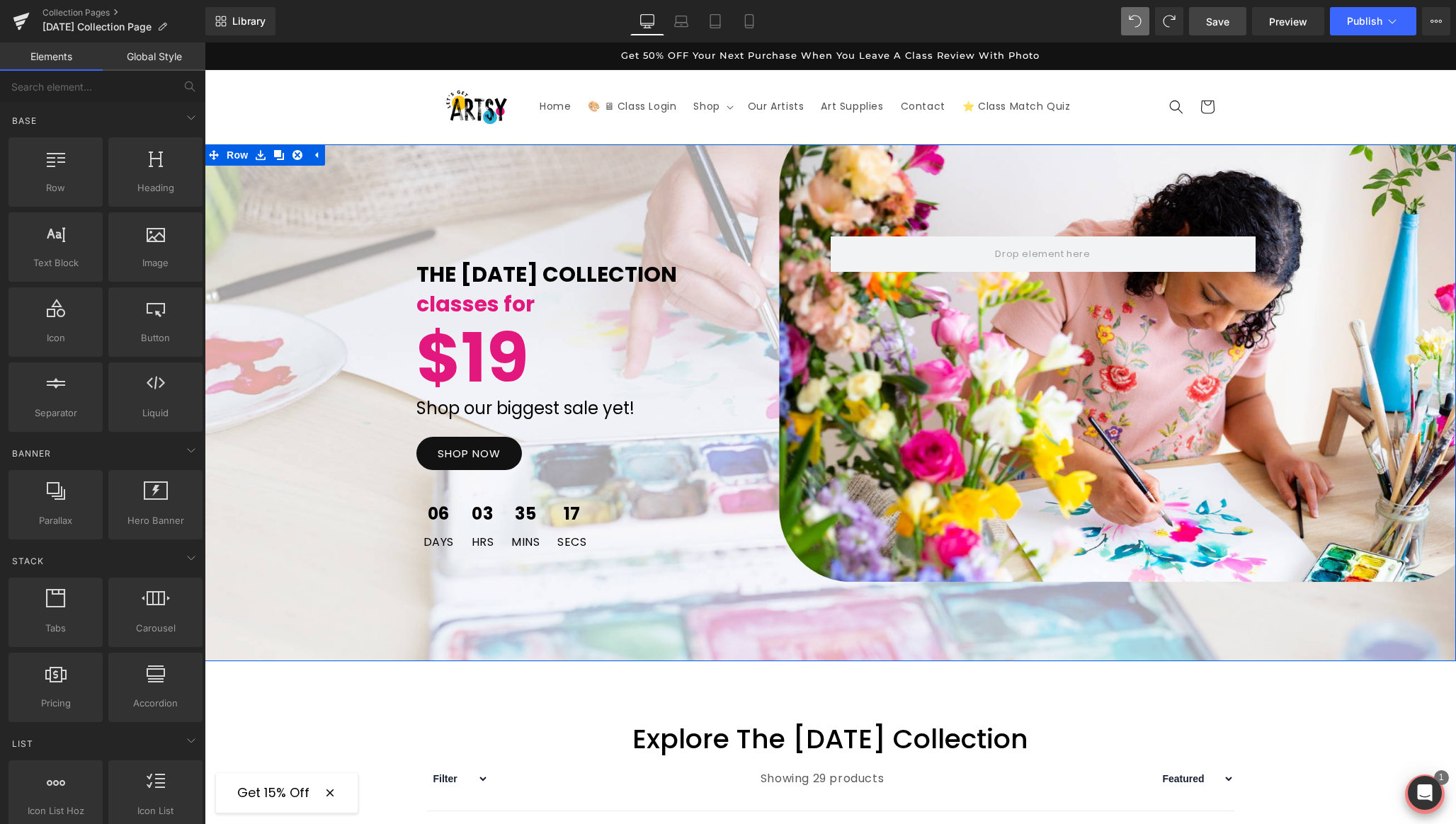
click at [228, 157] on span "Row" at bounding box center [237, 155] width 28 height 22
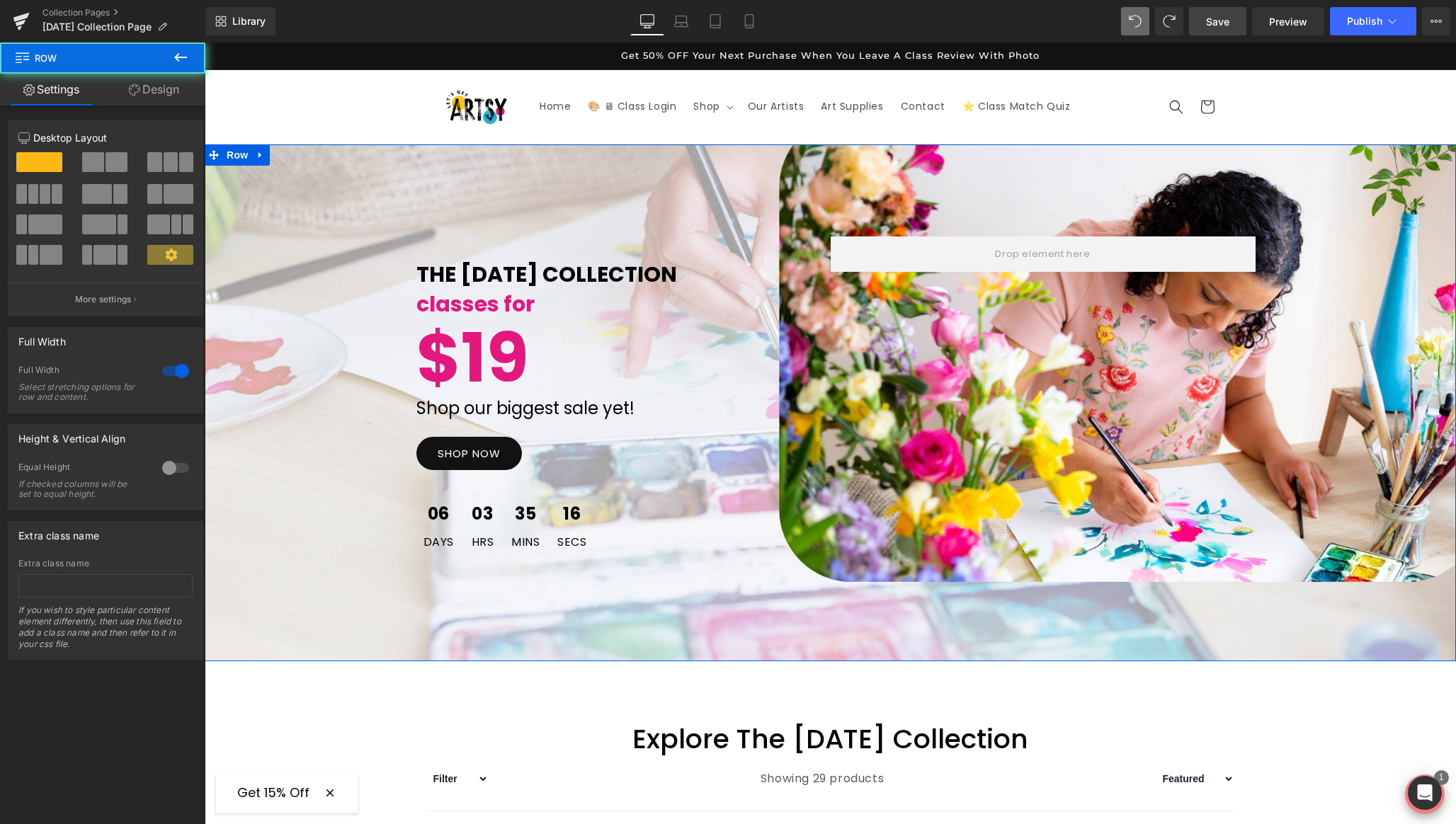
click at [163, 96] on link "Design" at bounding box center [154, 90] width 102 height 32
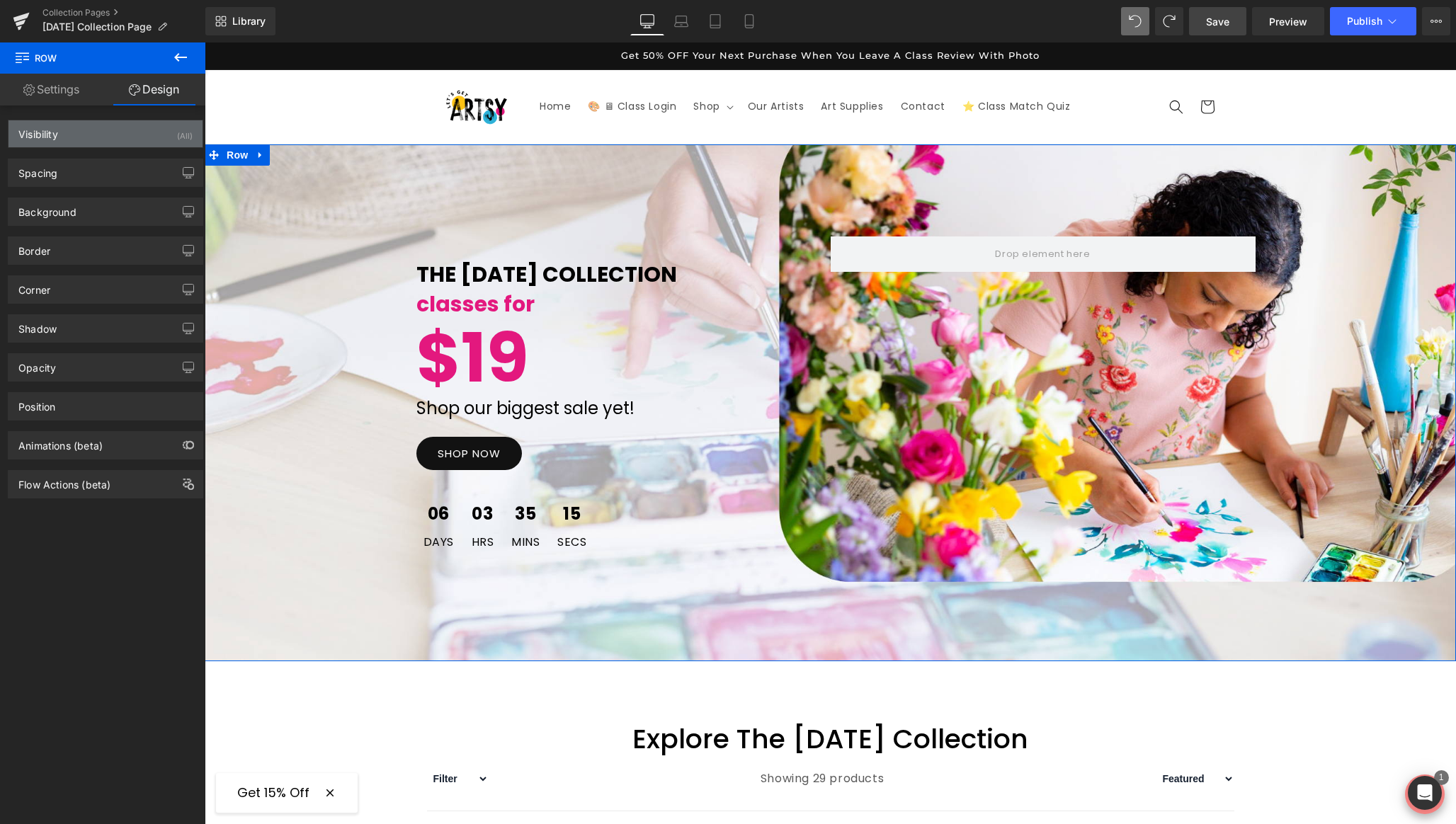
click at [155, 127] on div "Visibility (All)" at bounding box center [106, 134] width 194 height 27
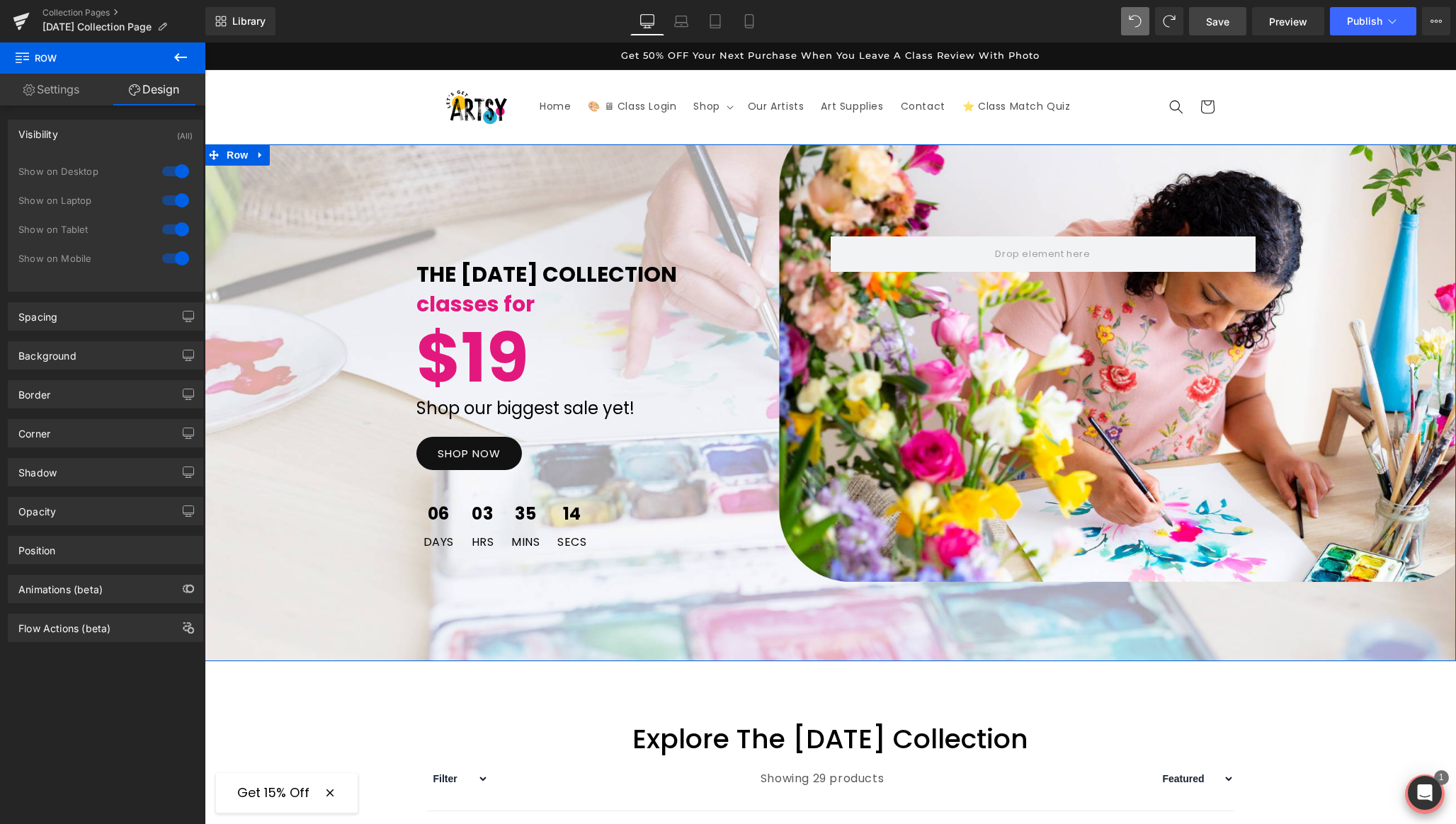
click at [168, 259] on div at bounding box center [175, 258] width 34 height 22
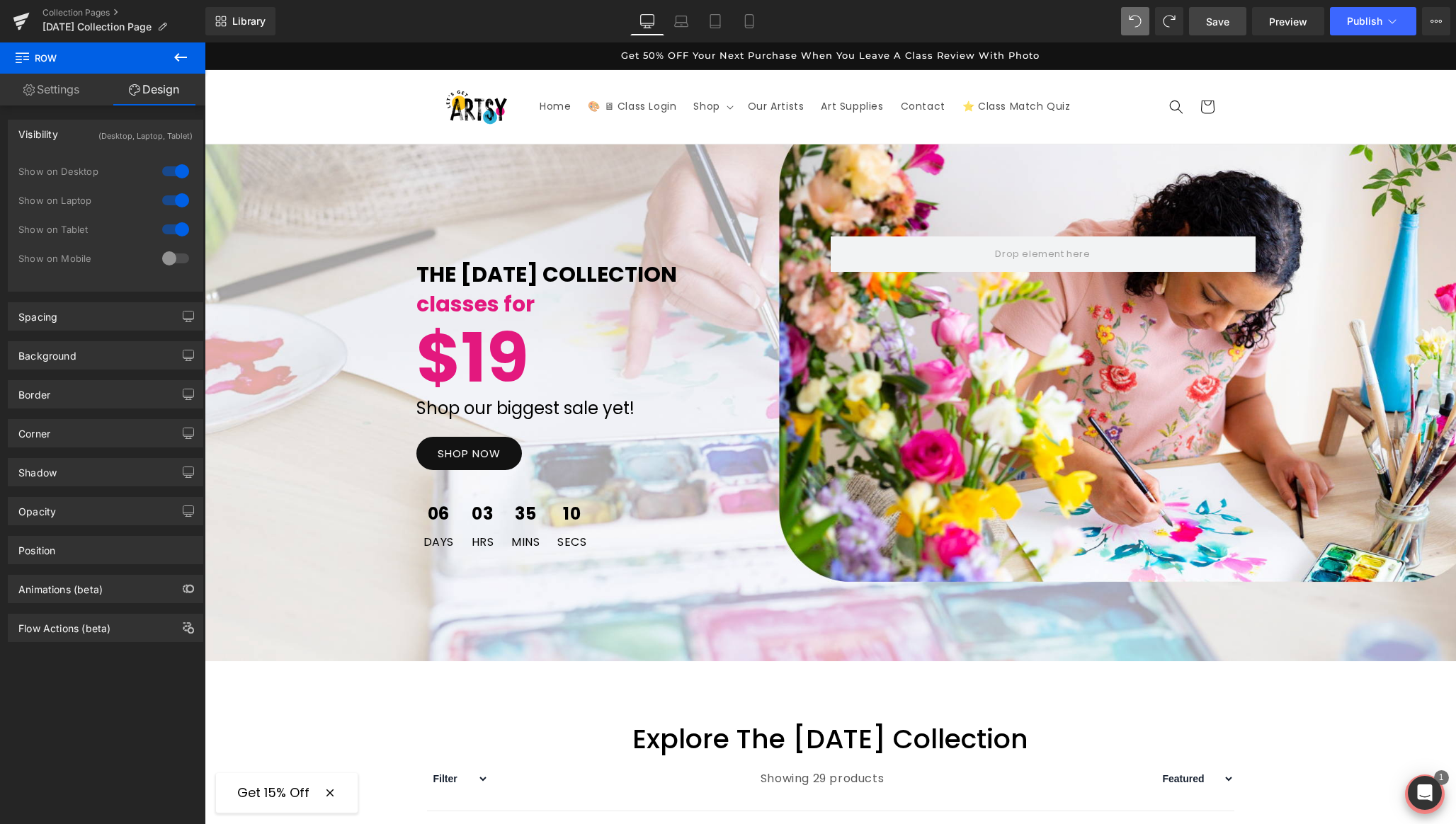
drag, startPoint x: 1211, startPoint y: 26, endPoint x: 138, endPoint y: 218, distance: 1090.0
click at [1211, 26] on span "Save" at bounding box center [1217, 22] width 23 height 15
click at [243, 19] on span "Library" at bounding box center [249, 22] width 34 height 13
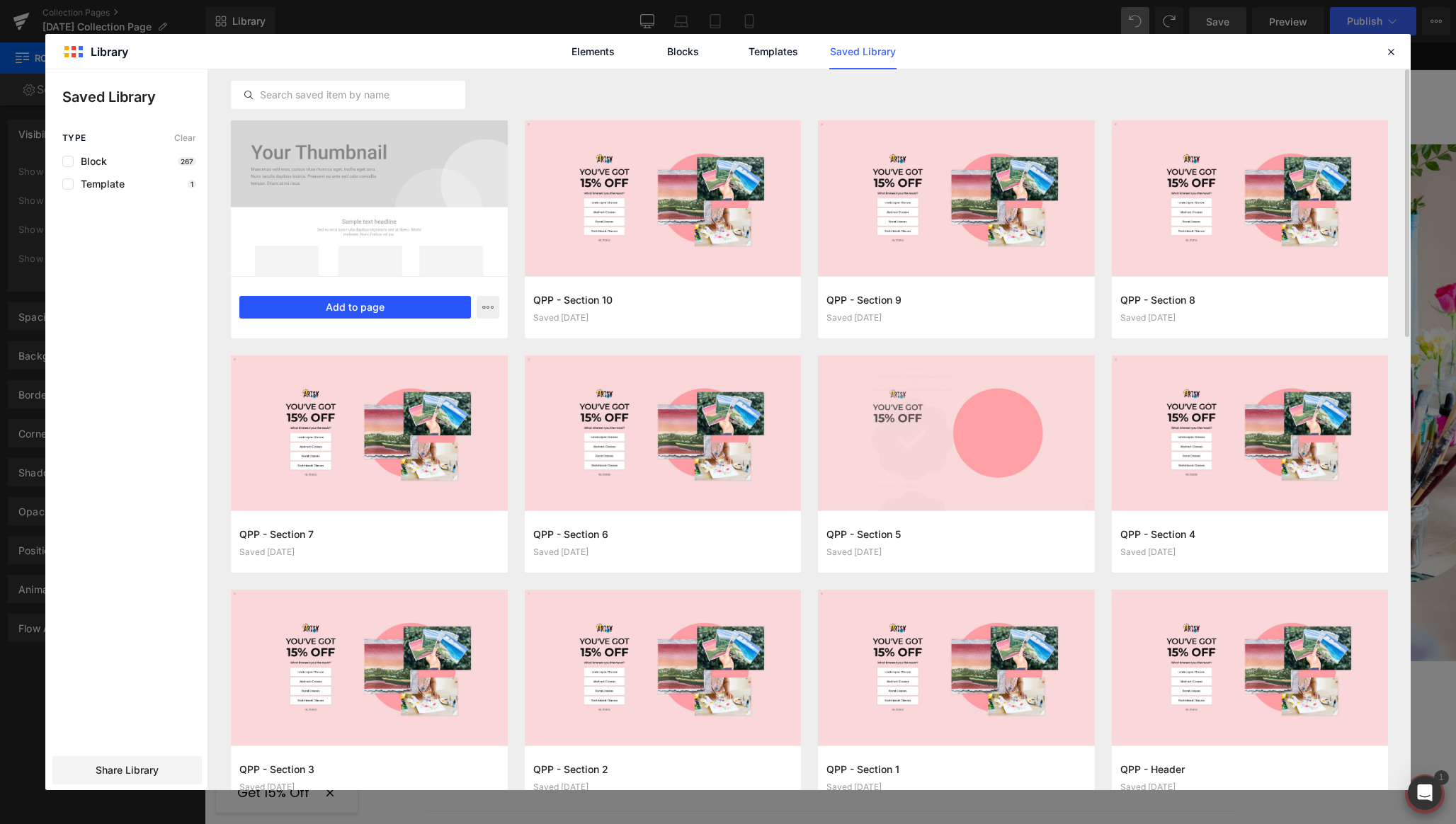
click at [315, 305] on button "Add to page" at bounding box center [355, 307] width 231 height 22
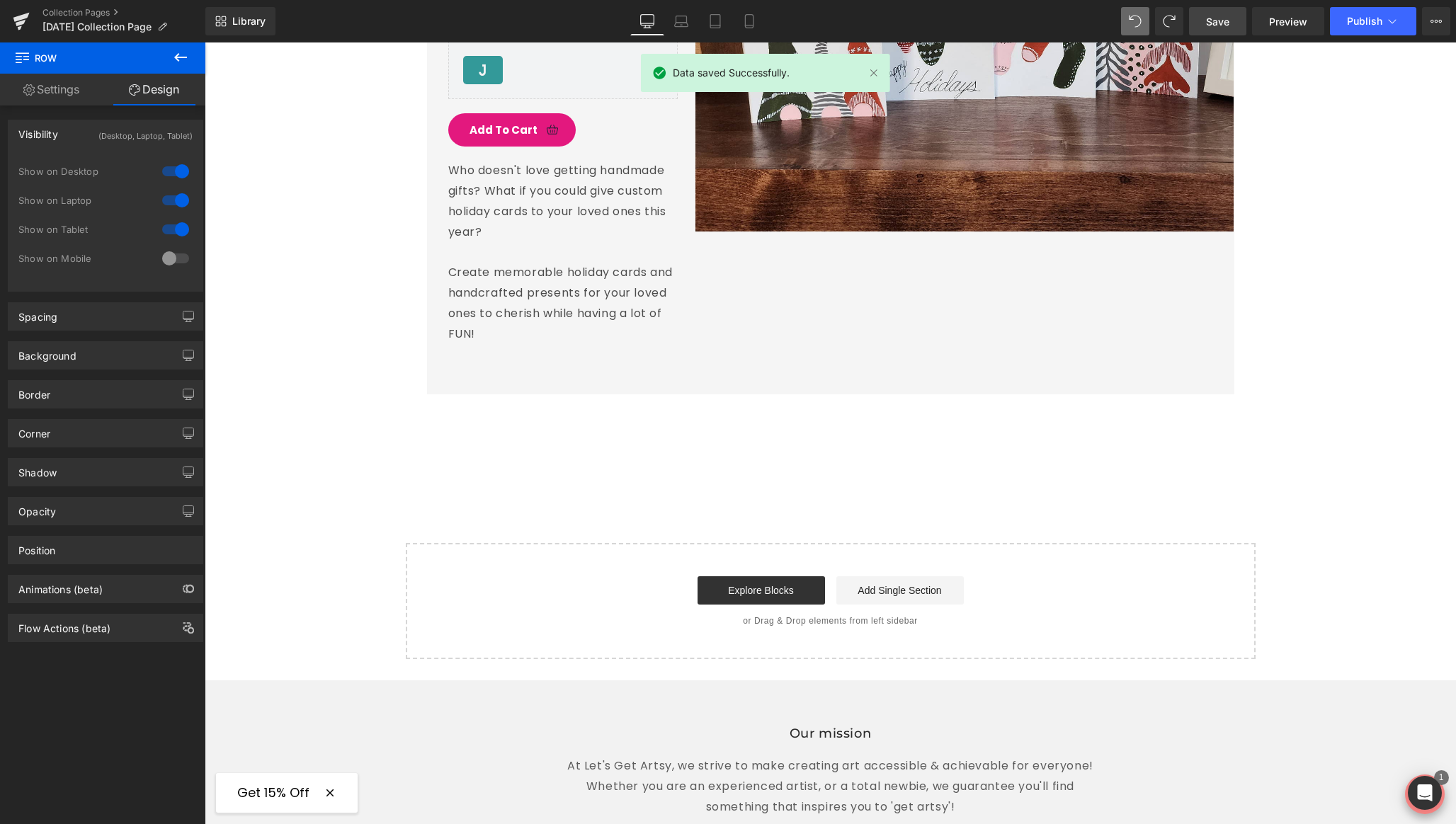
scroll to position [3603, 0]
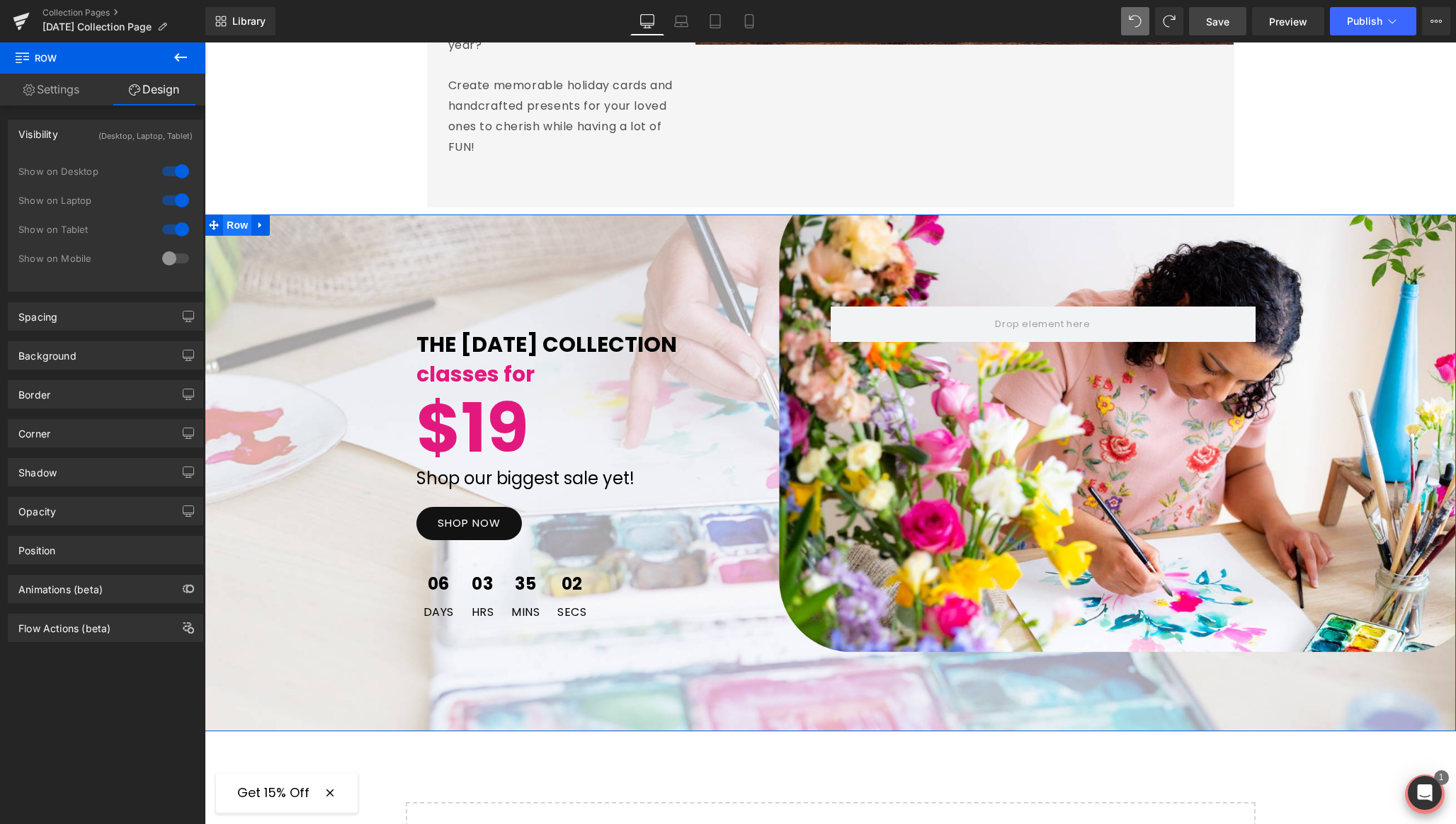
click at [235, 214] on span "Row" at bounding box center [237, 225] width 28 height 22
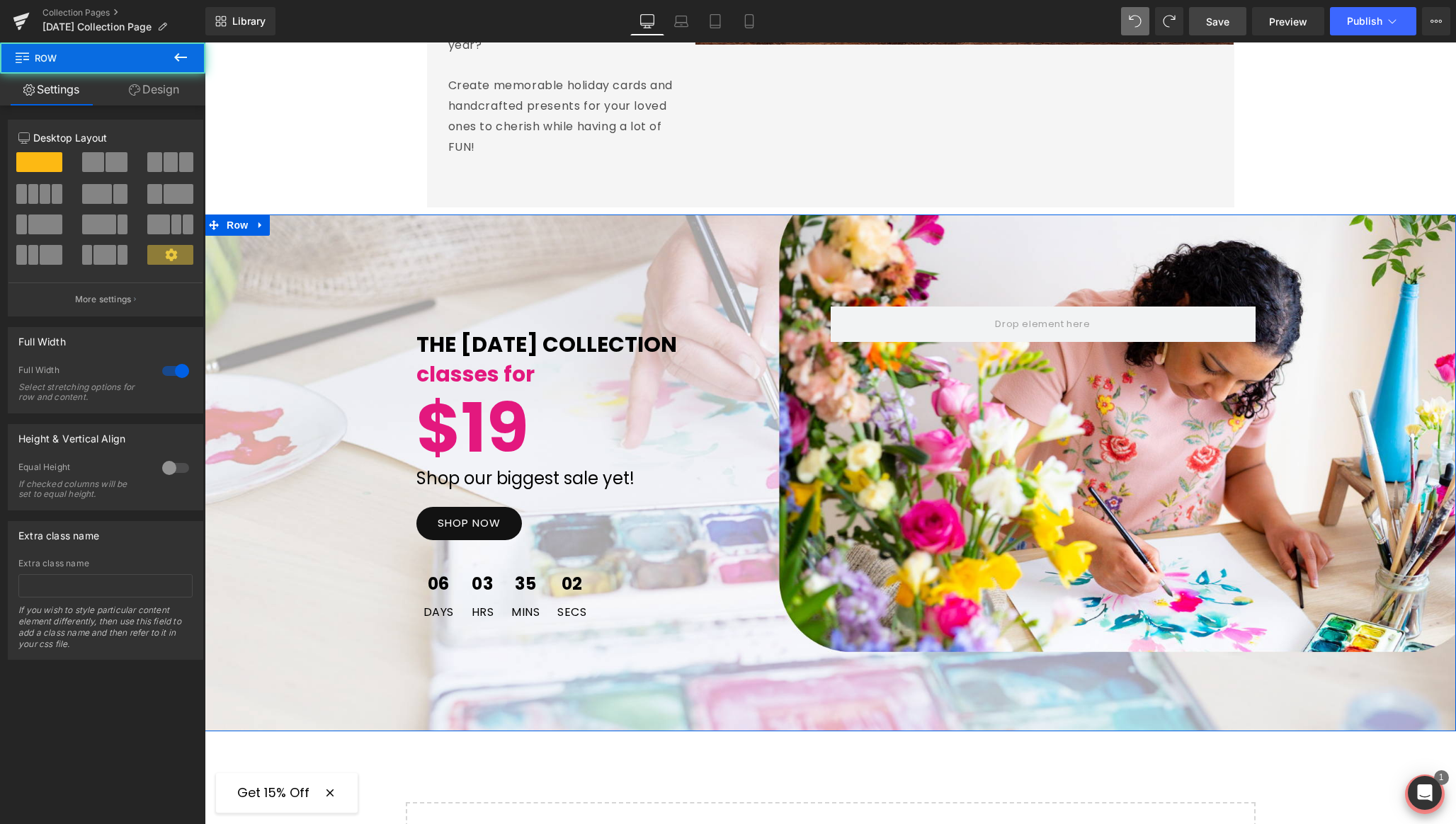
click at [149, 86] on link "Design" at bounding box center [154, 90] width 102 height 32
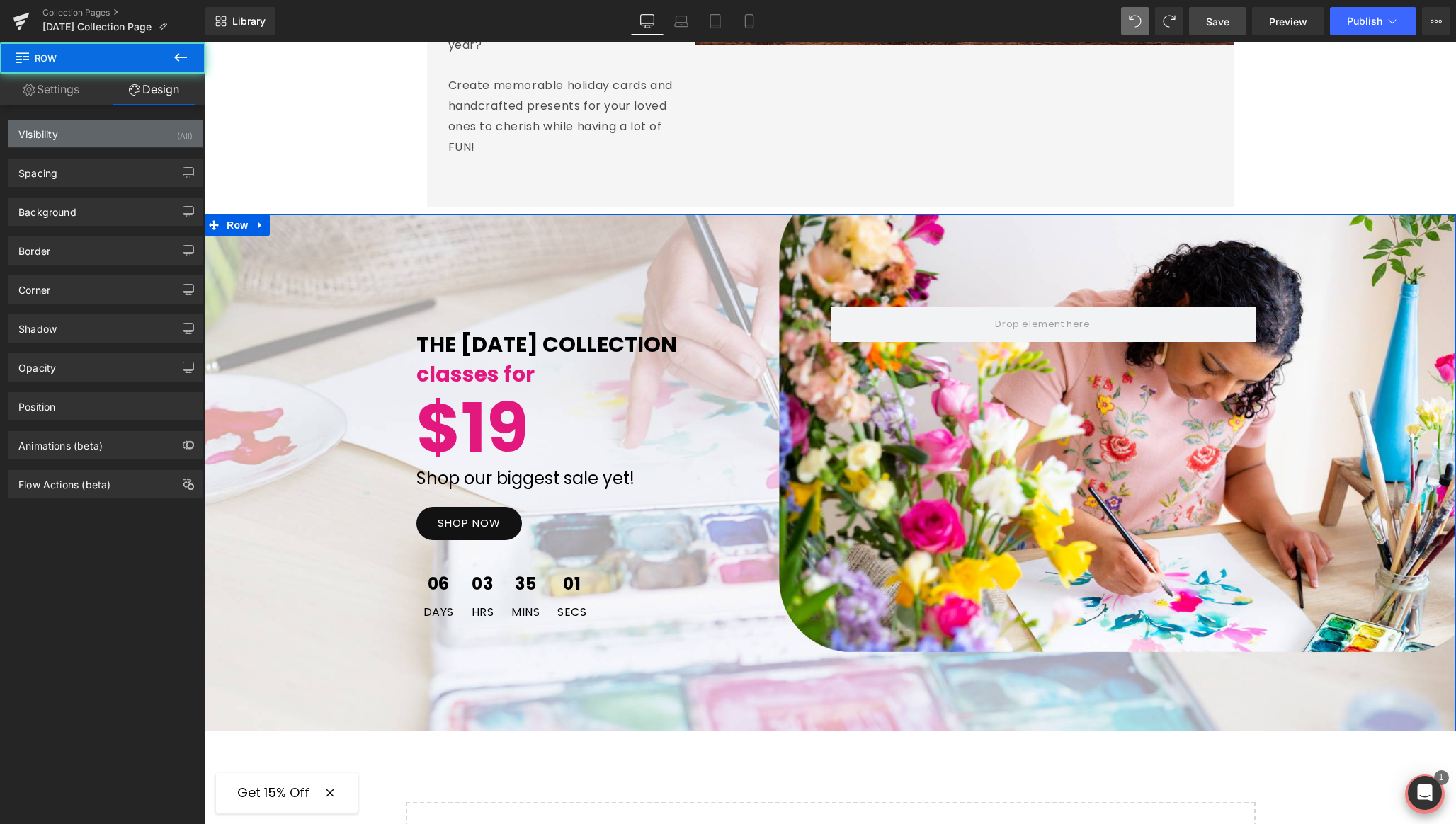
click at [164, 131] on div "Visibility (All)" at bounding box center [106, 134] width 194 height 27
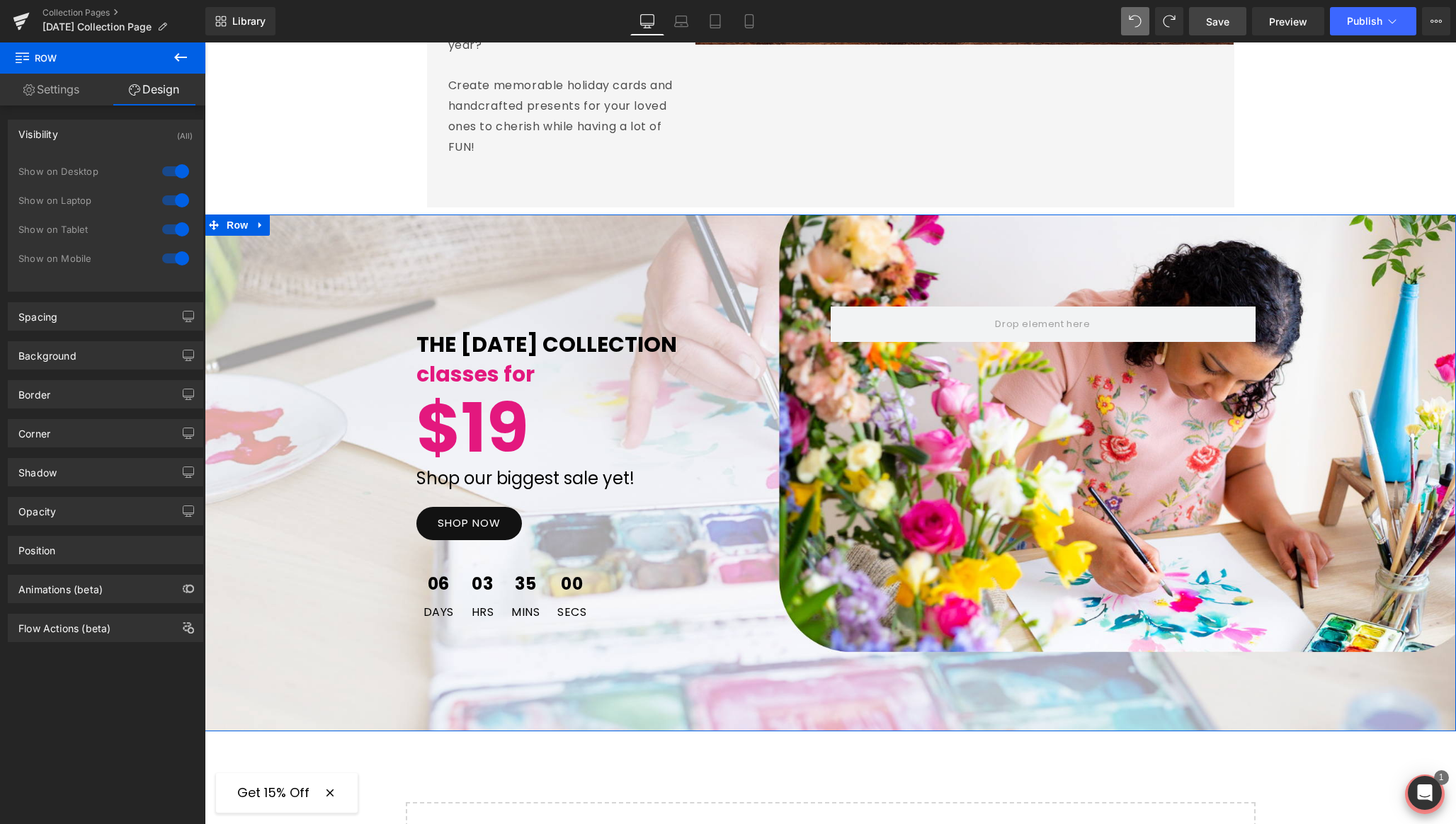
drag, startPoint x: 174, startPoint y: 226, endPoint x: 174, endPoint y: 212, distance: 14.0
click at [174, 226] on div at bounding box center [175, 230] width 34 height 22
drag, startPoint x: 170, startPoint y: 195, endPoint x: 171, endPoint y: 168, distance: 27.0
click at [170, 189] on div at bounding box center [175, 200] width 34 height 22
drag, startPoint x: 170, startPoint y: 167, endPoint x: 199, endPoint y: 150, distance: 33.6
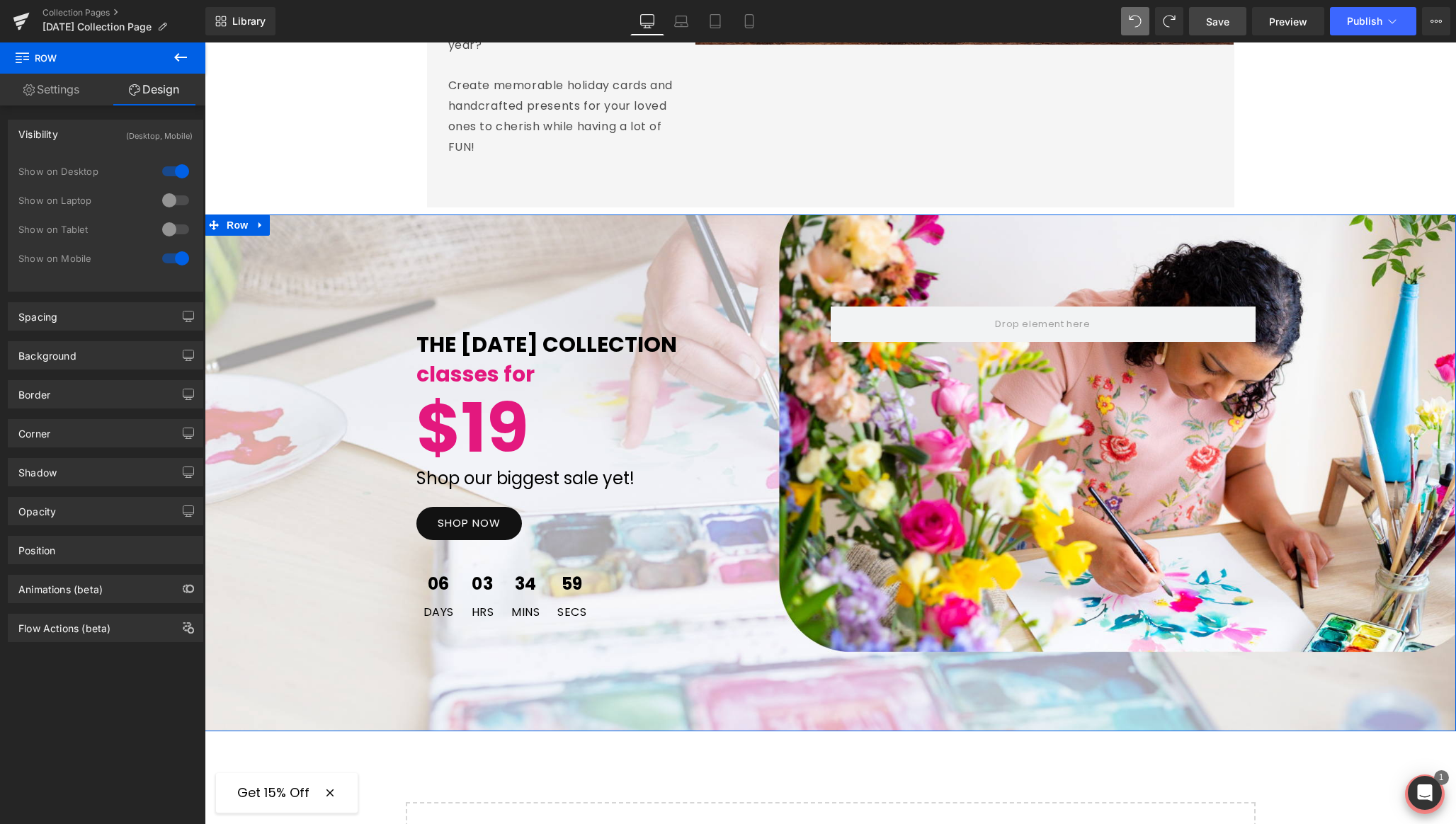
click at [176, 162] on div at bounding box center [175, 171] width 34 height 22
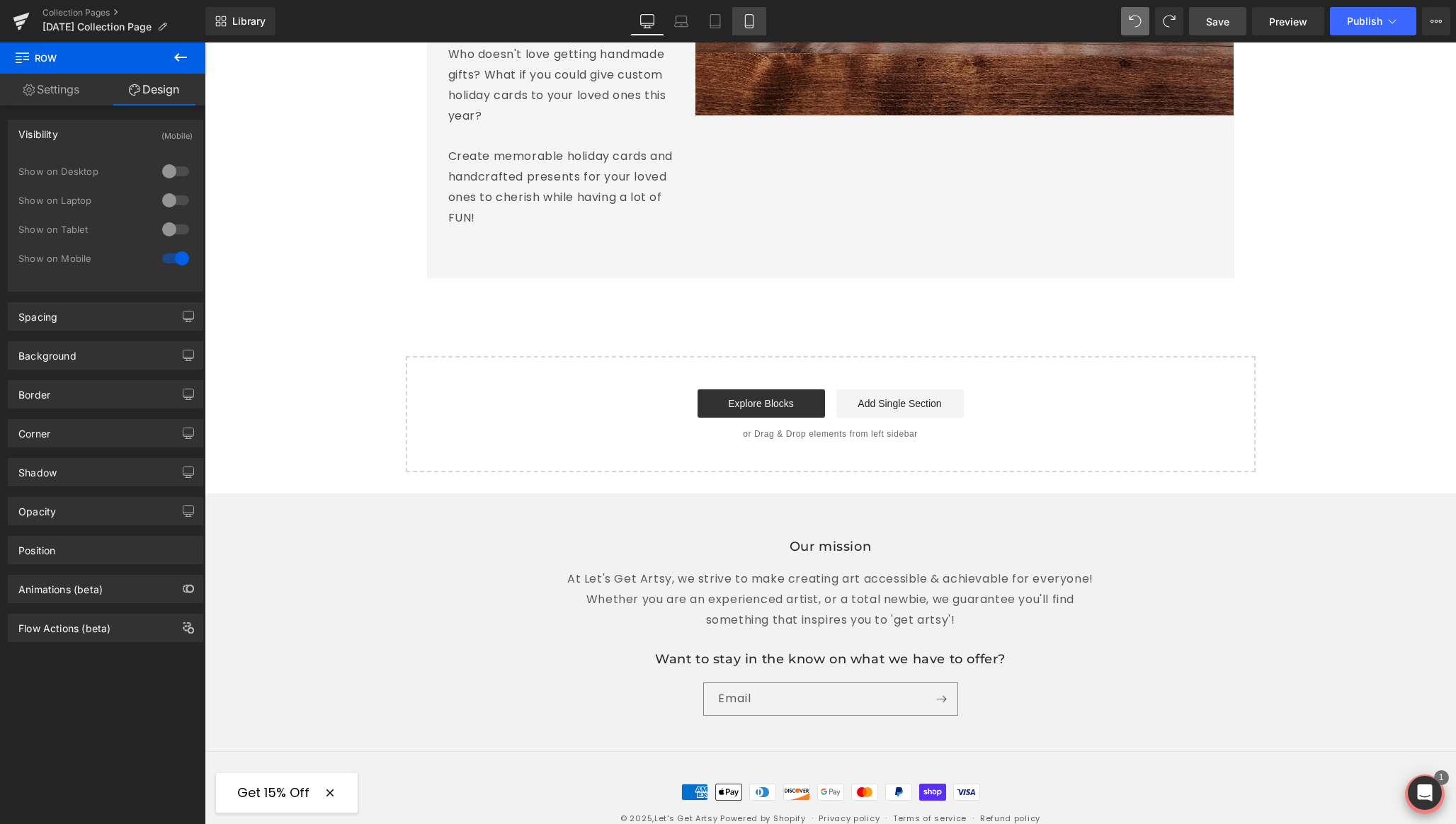
click at [748, 22] on icon at bounding box center [749, 22] width 14 height 14
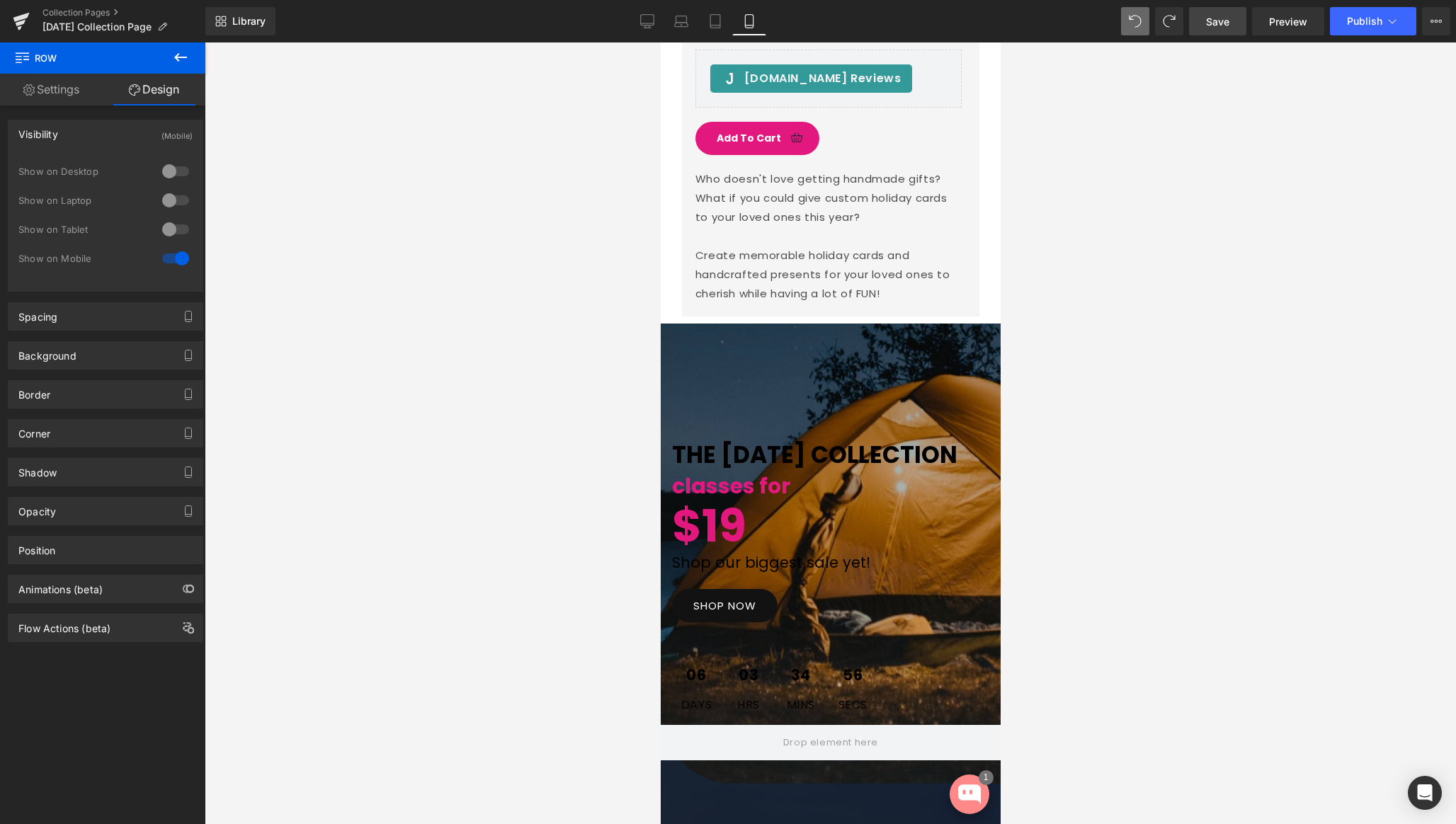
scroll to position [4258, 0]
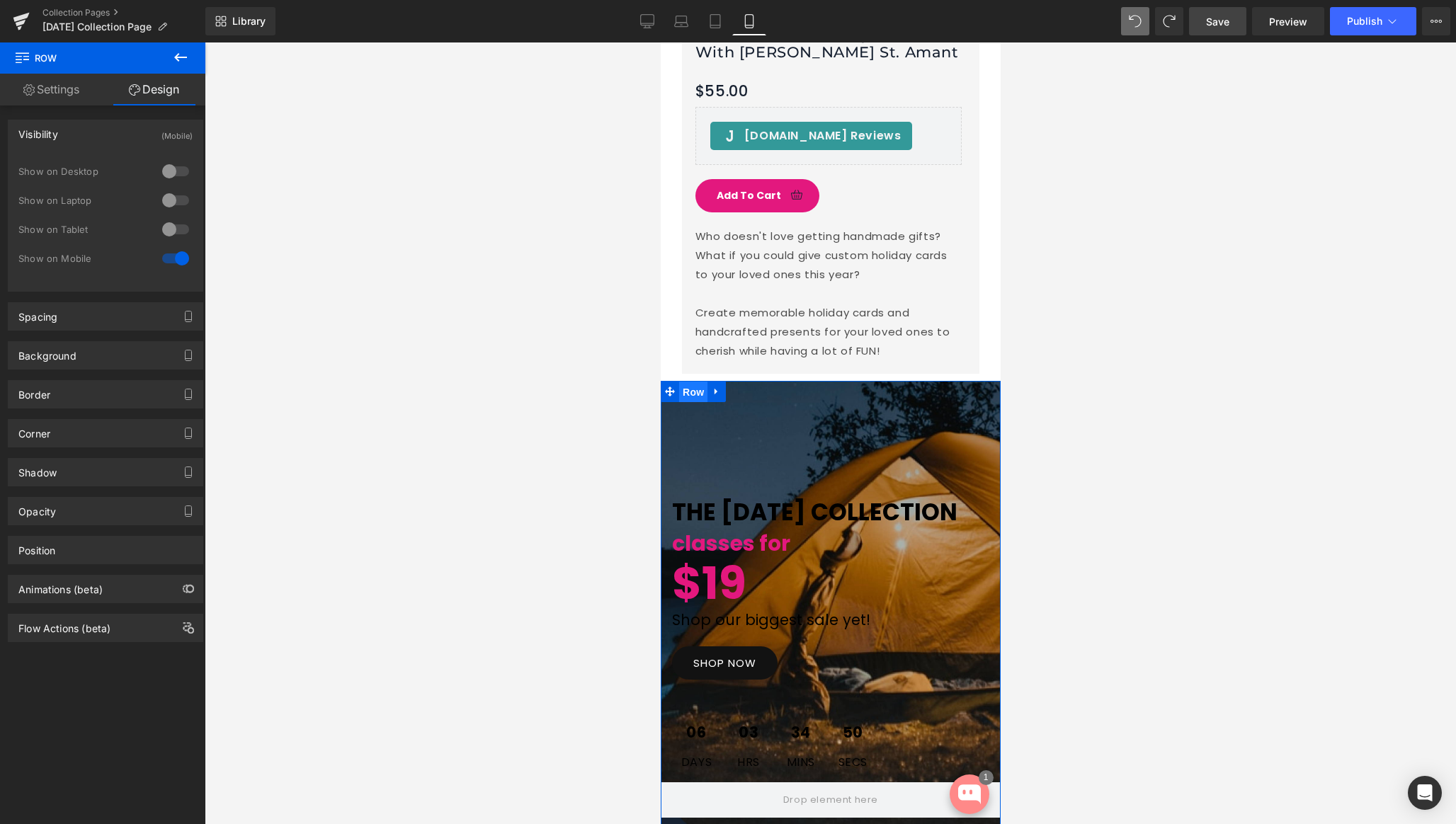
drag, startPoint x: 690, startPoint y: 366, endPoint x: 1009, endPoint y: 242, distance: 342.3
click at [690, 382] on span "Row" at bounding box center [692, 392] width 28 height 22
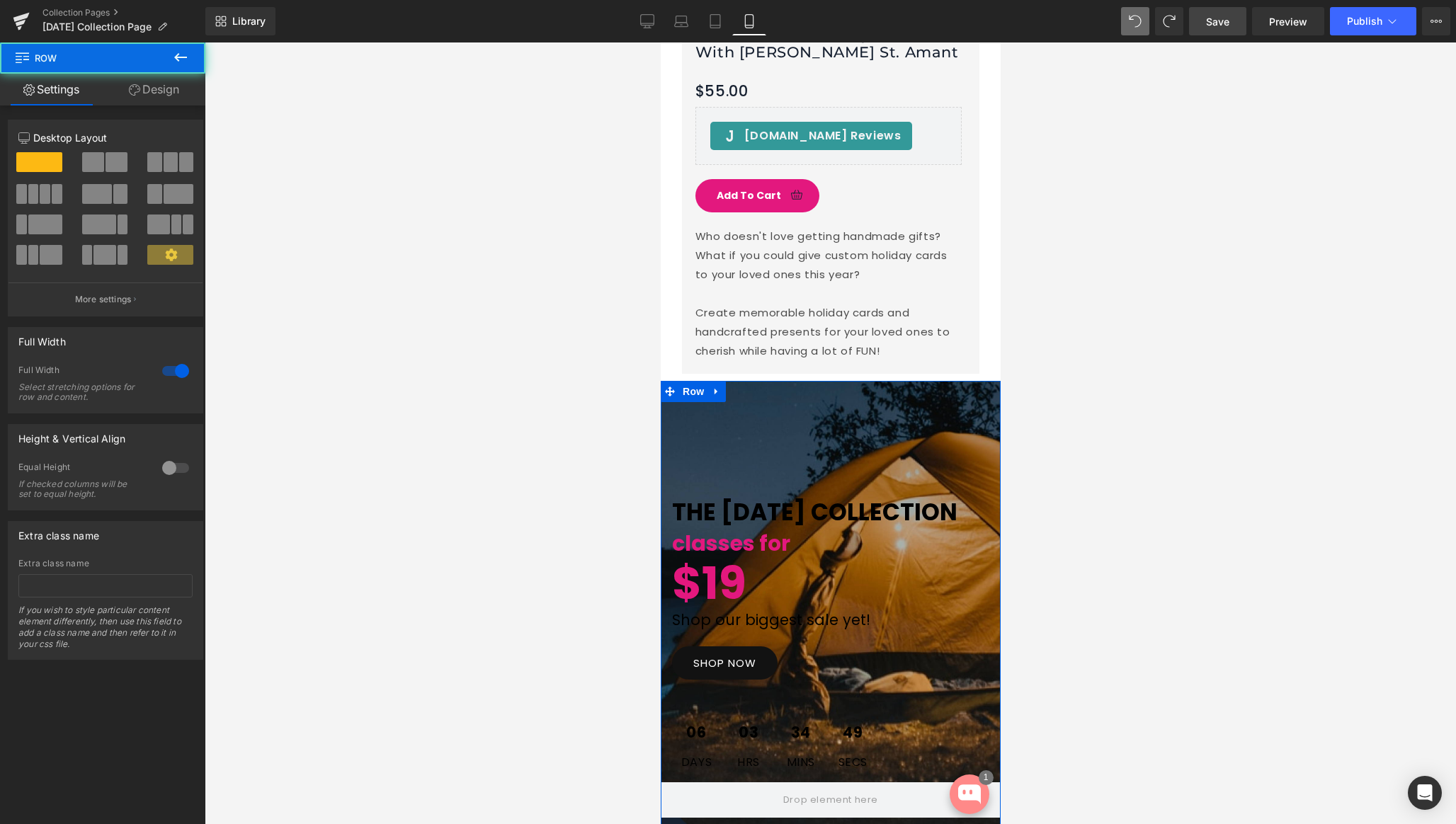
click at [169, 90] on link "Design" at bounding box center [154, 90] width 102 height 32
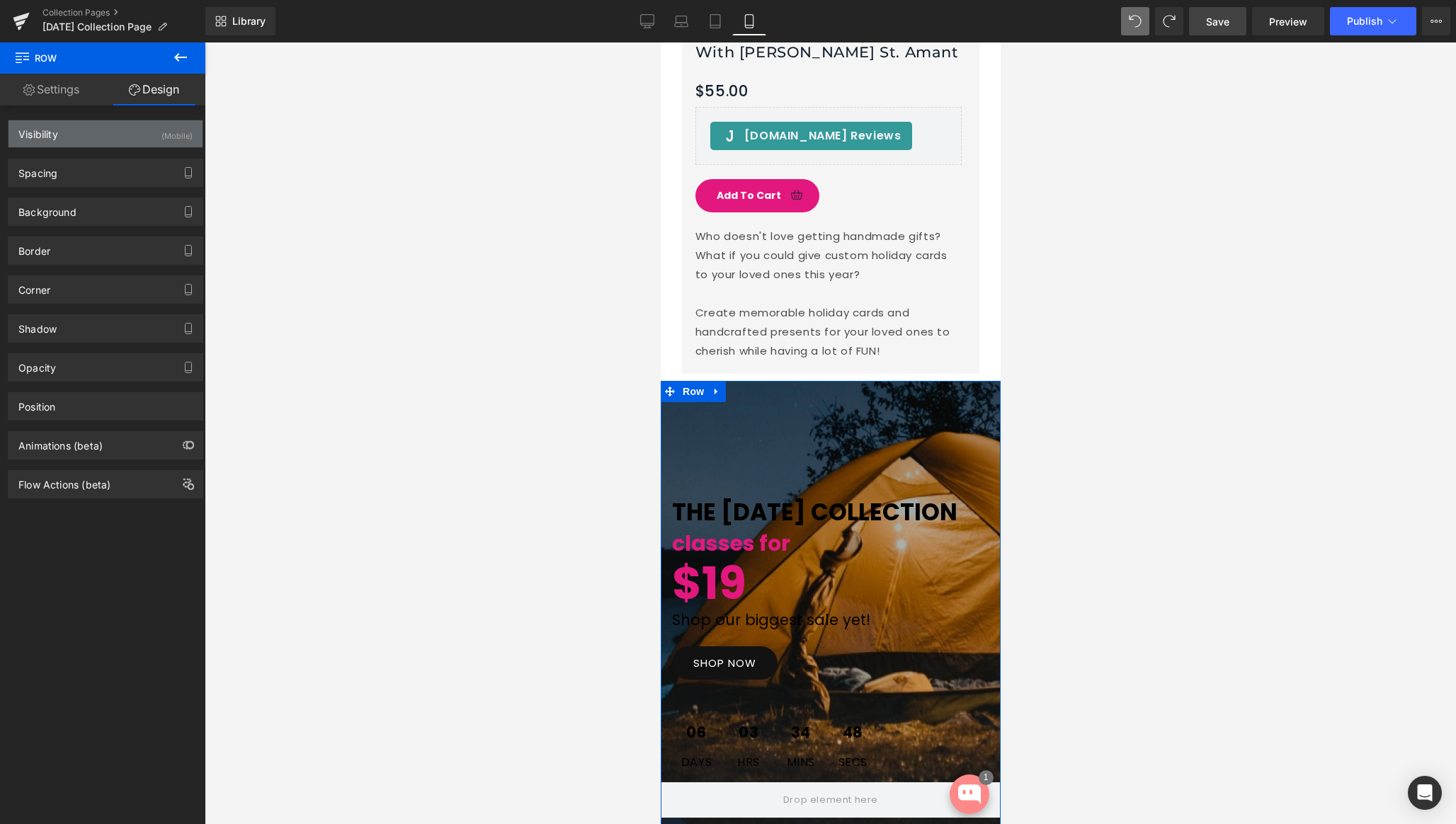
click at [170, 140] on div "(Mobile)" at bounding box center [177, 131] width 31 height 23
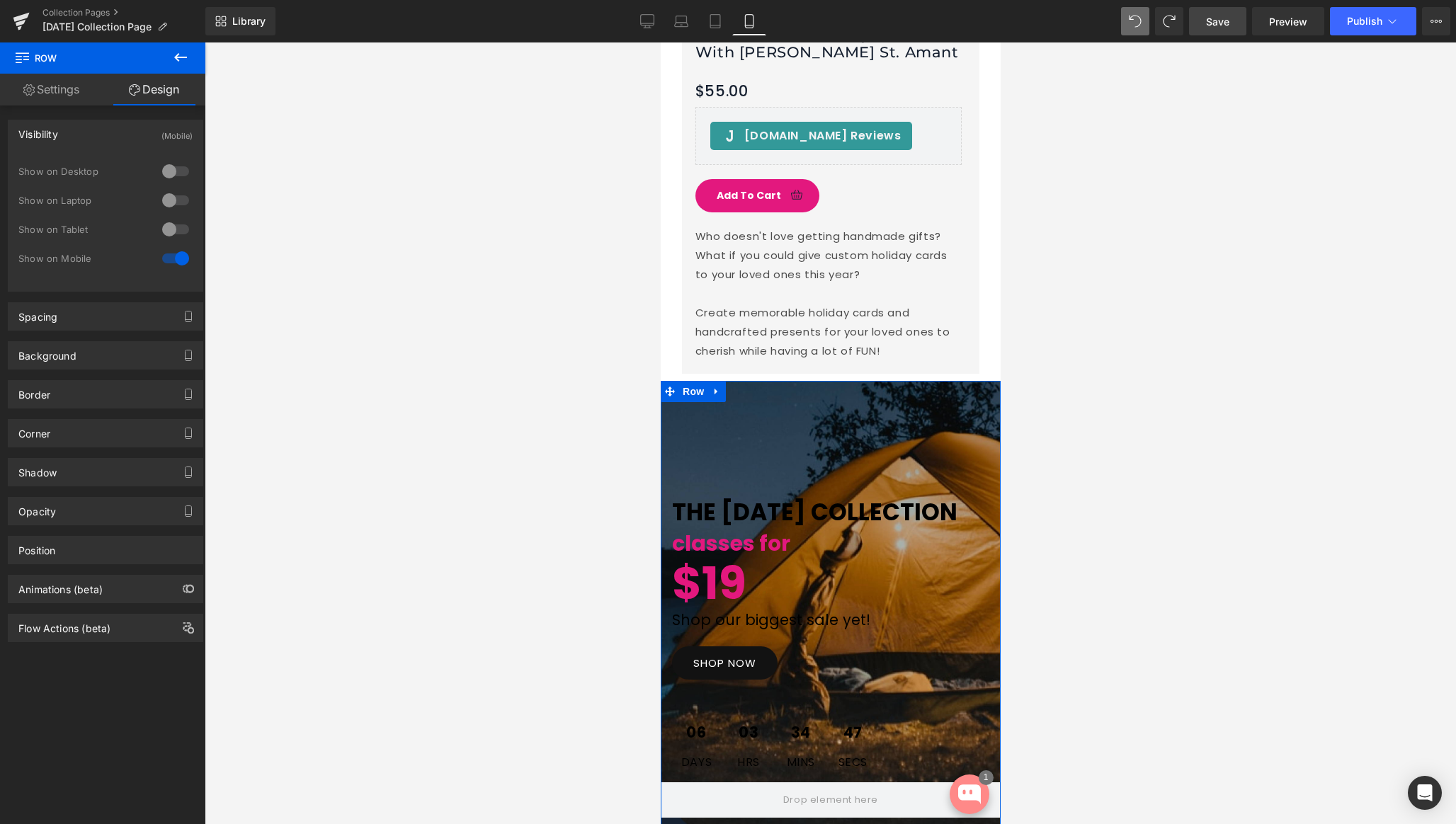
drag, startPoint x: 174, startPoint y: 169, endPoint x: 648, endPoint y: 46, distance: 489.7
click at [187, 166] on div "0|0|0|0 0 Show on Desktop 0 Show on Laptop 0 Show on Tablet 1 Show on Mobile" at bounding box center [106, 223] width 194 height 134
drag, startPoint x: 173, startPoint y: 175, endPoint x: 173, endPoint y: 198, distance: 23.0
click at [173, 177] on div at bounding box center [175, 171] width 34 height 22
drag, startPoint x: 173, startPoint y: 199, endPoint x: 174, endPoint y: 213, distance: 14.0
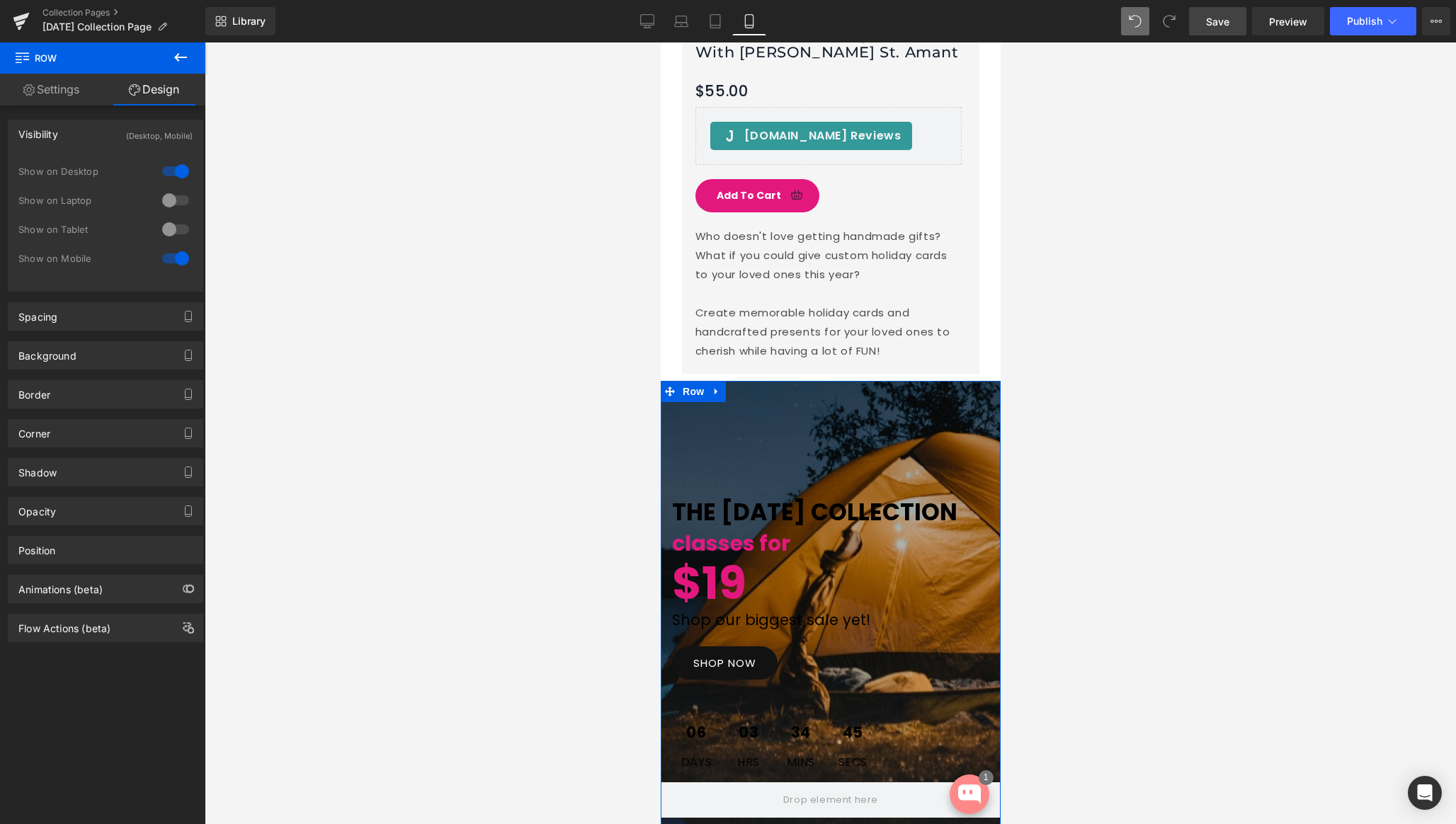
click at [173, 200] on div at bounding box center [175, 200] width 34 height 22
click at [653, 16] on icon at bounding box center [648, 22] width 14 height 14
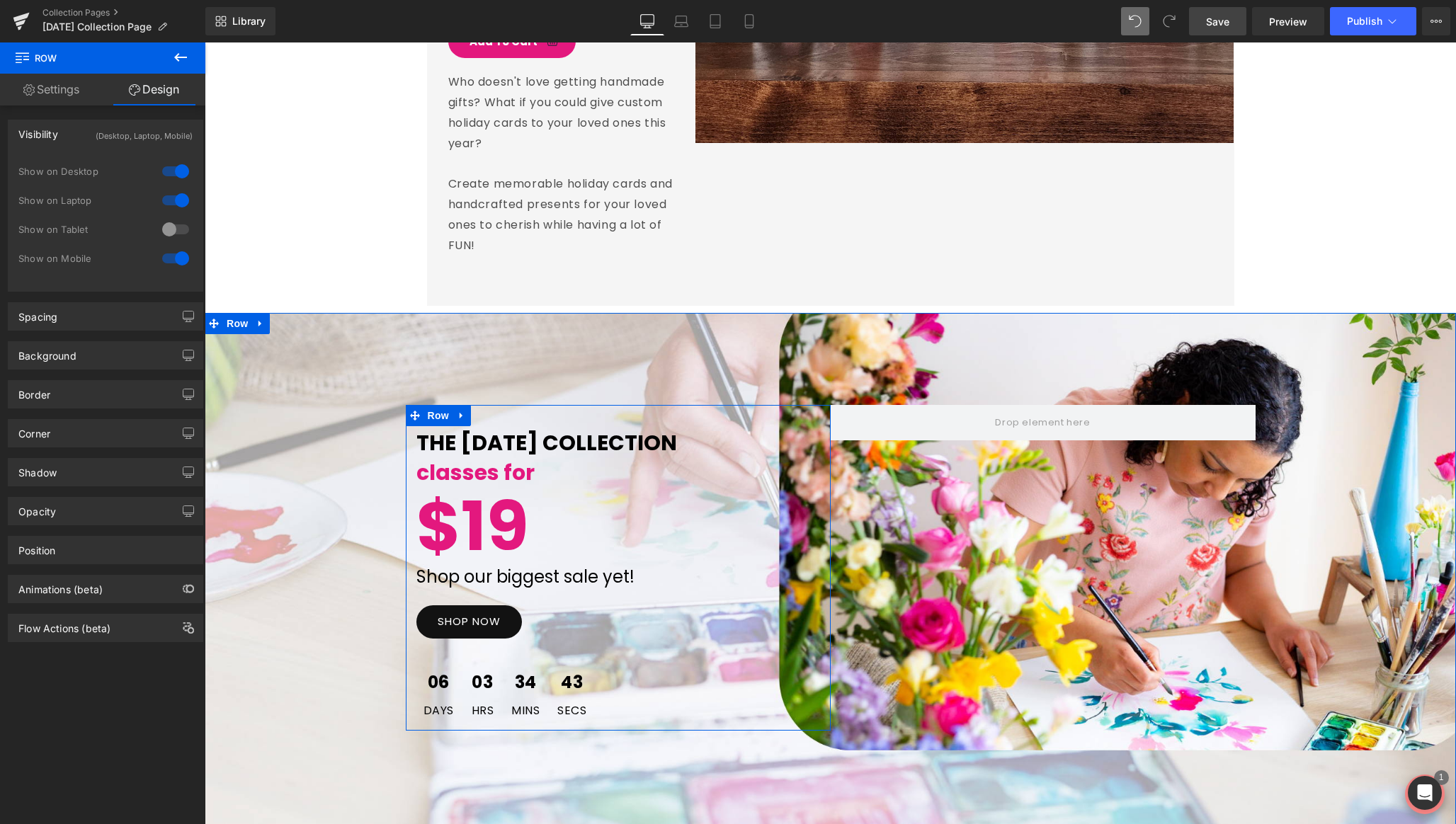
scroll to position [3508, 0]
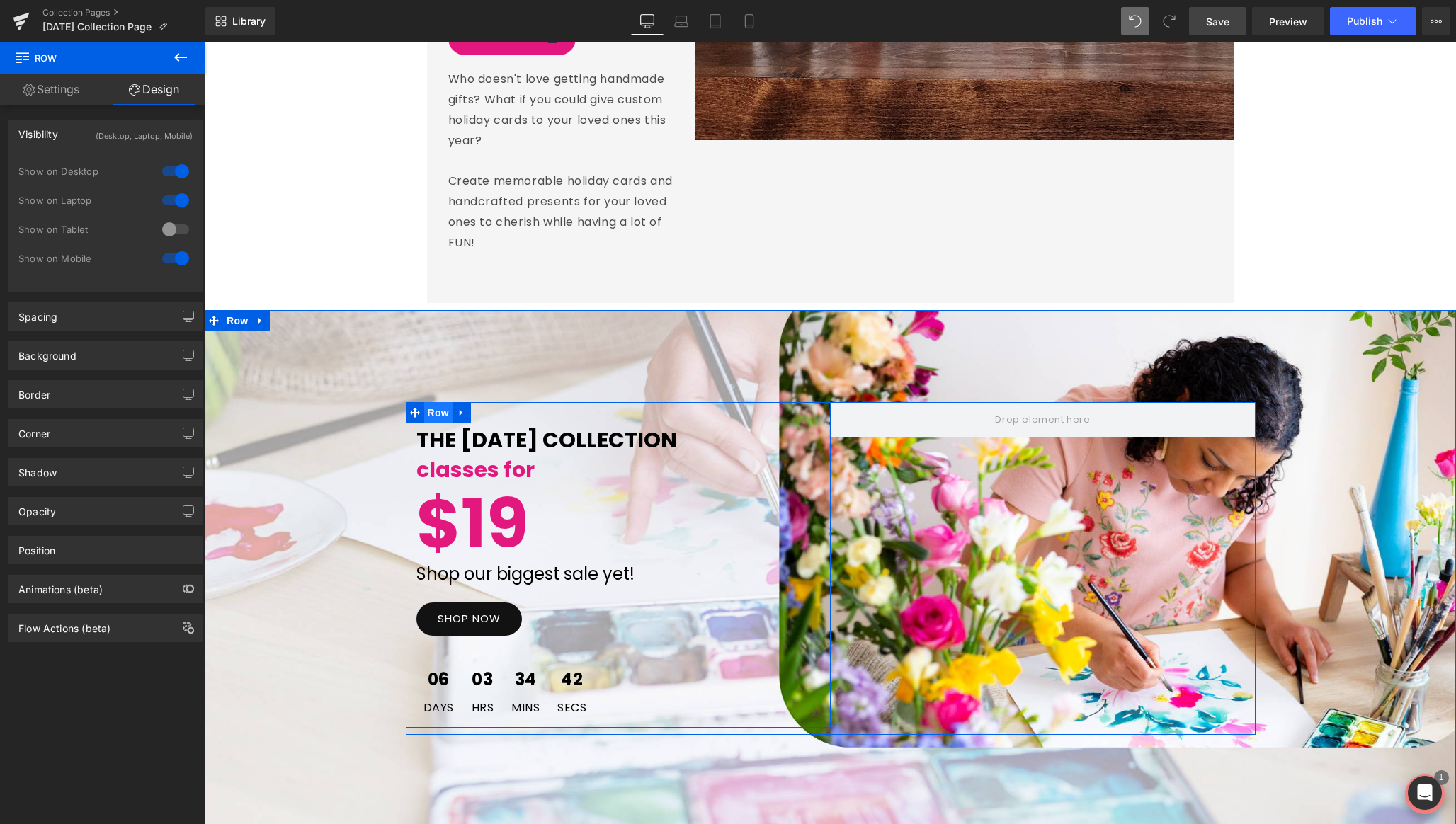
click at [439, 402] on span "Row" at bounding box center [438, 413] width 28 height 22
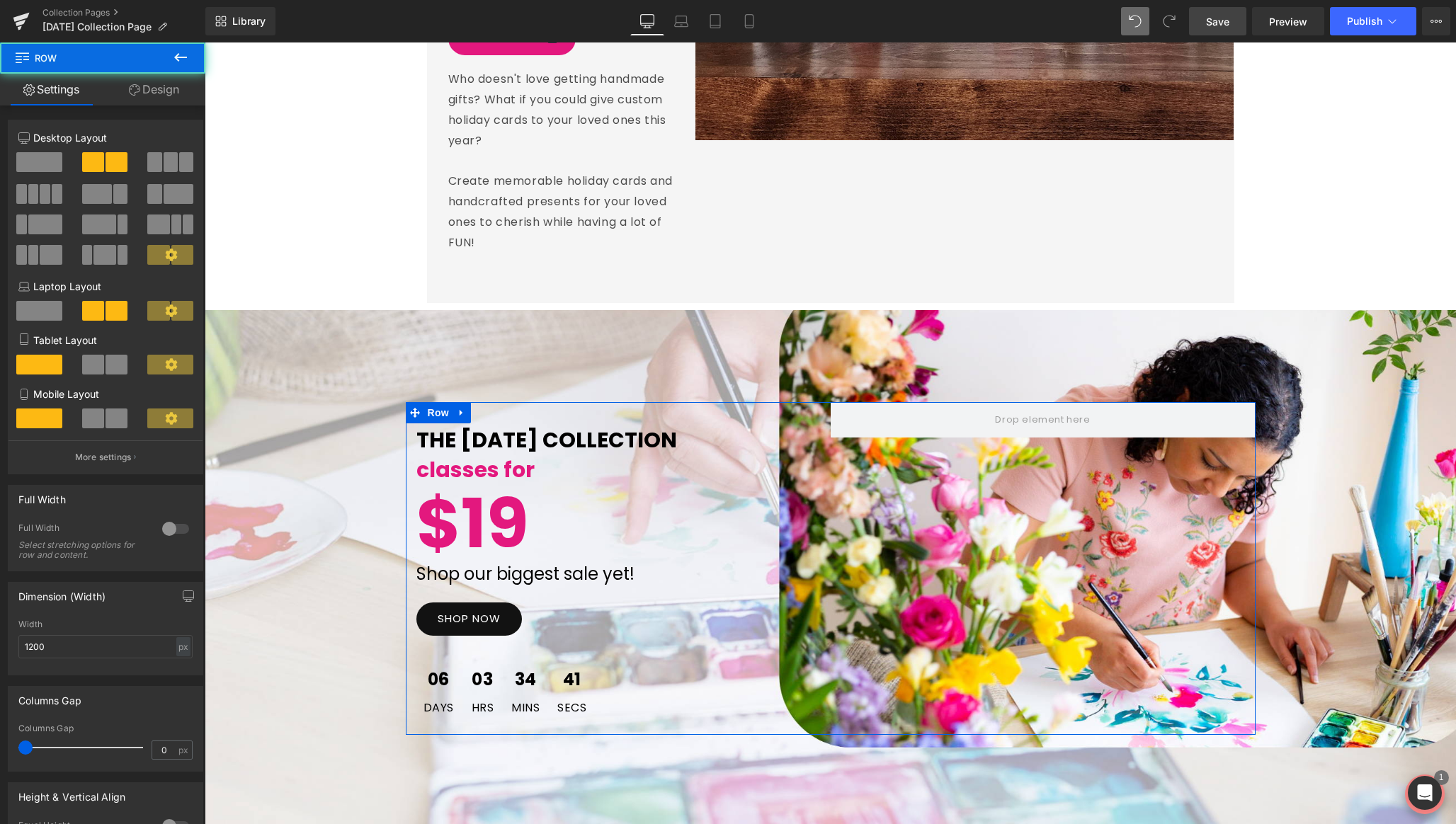
click at [150, 86] on link "Design" at bounding box center [154, 90] width 102 height 32
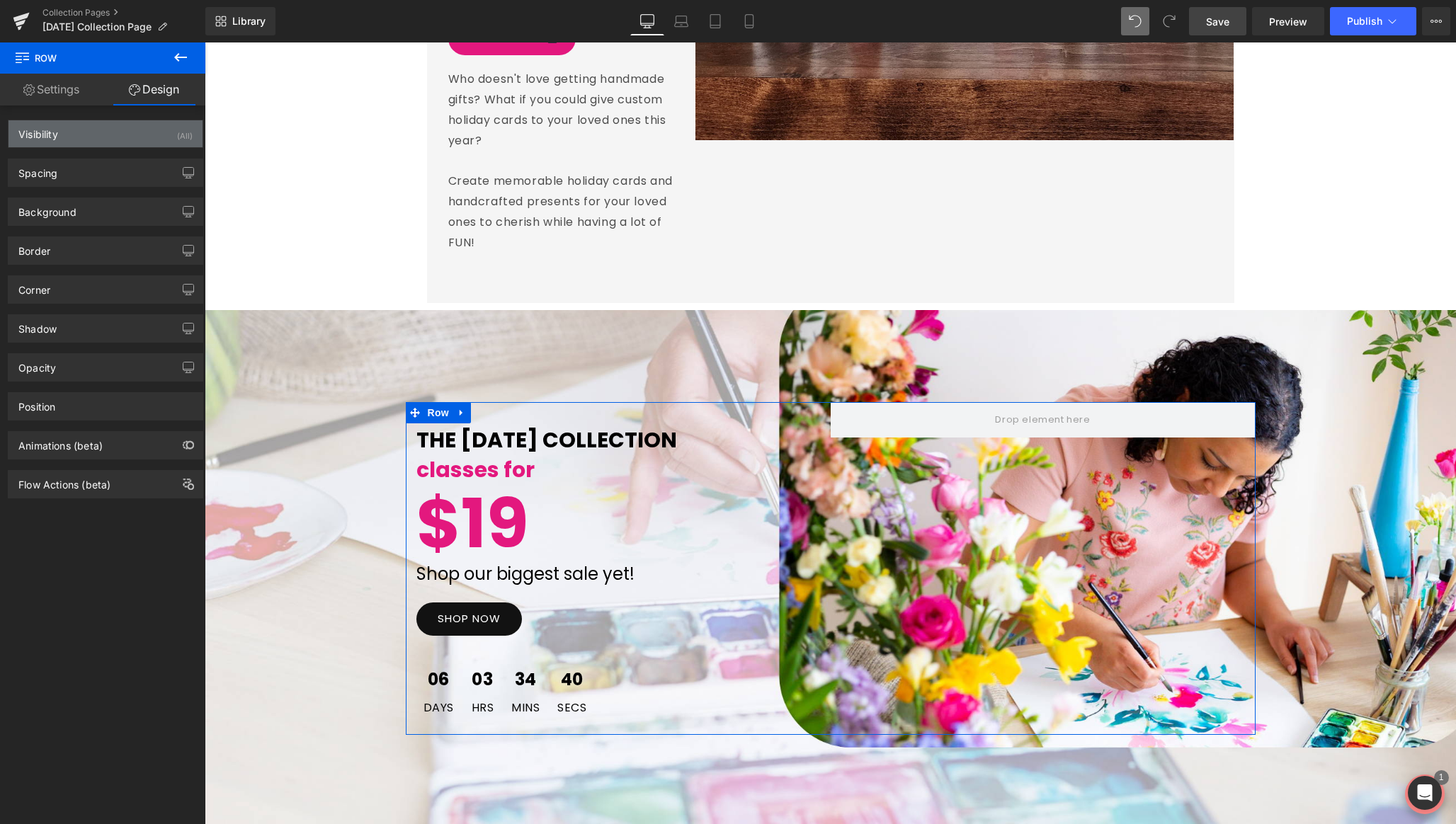
click at [163, 134] on div "Visibility (All)" at bounding box center [106, 134] width 194 height 27
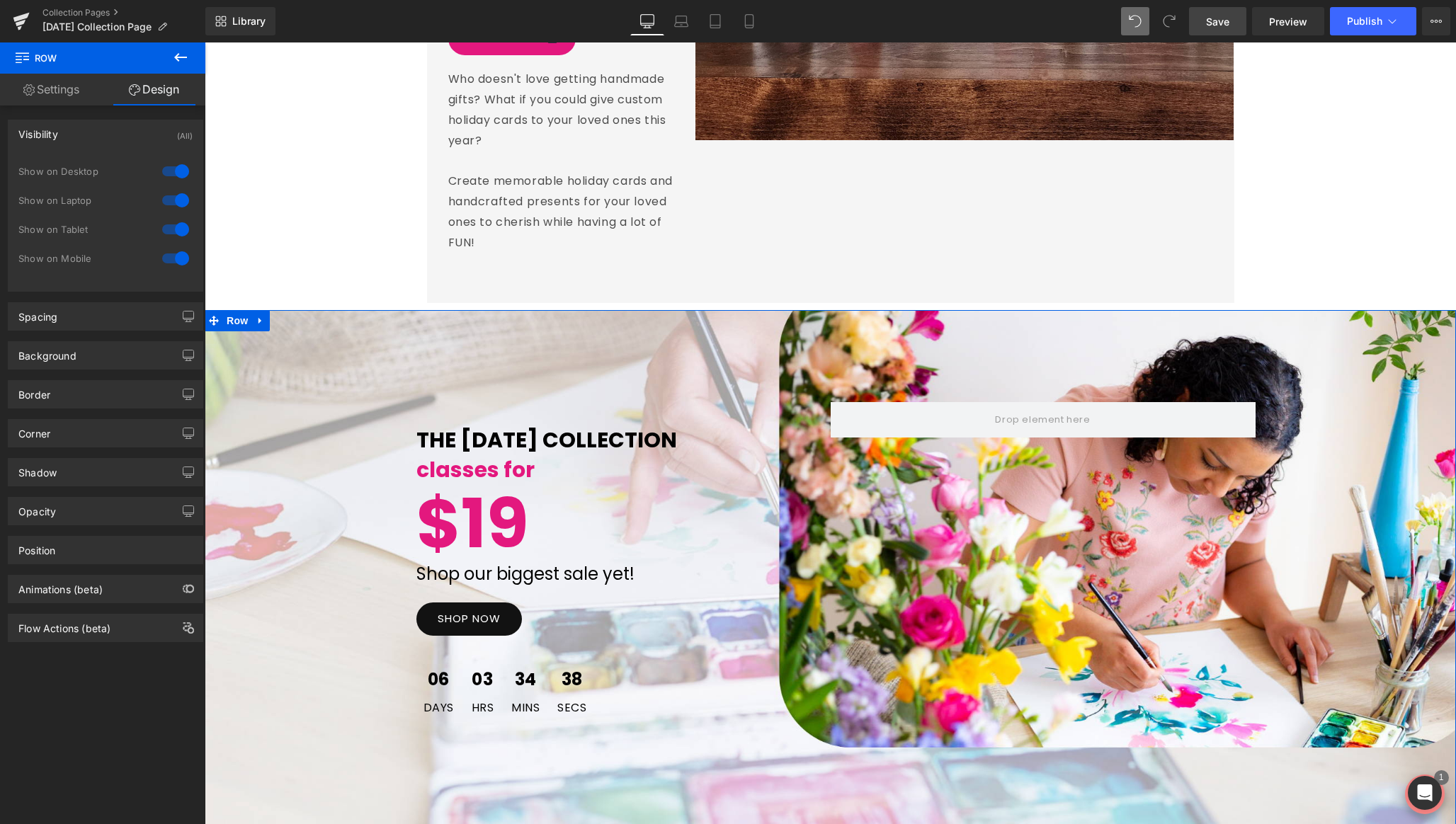
click at [351, 338] on div "THE LABOR DAY COLLECTION Text Block classes for Text Block $19 Text Block Shop …" at bounding box center [831, 569] width 1252 height 517
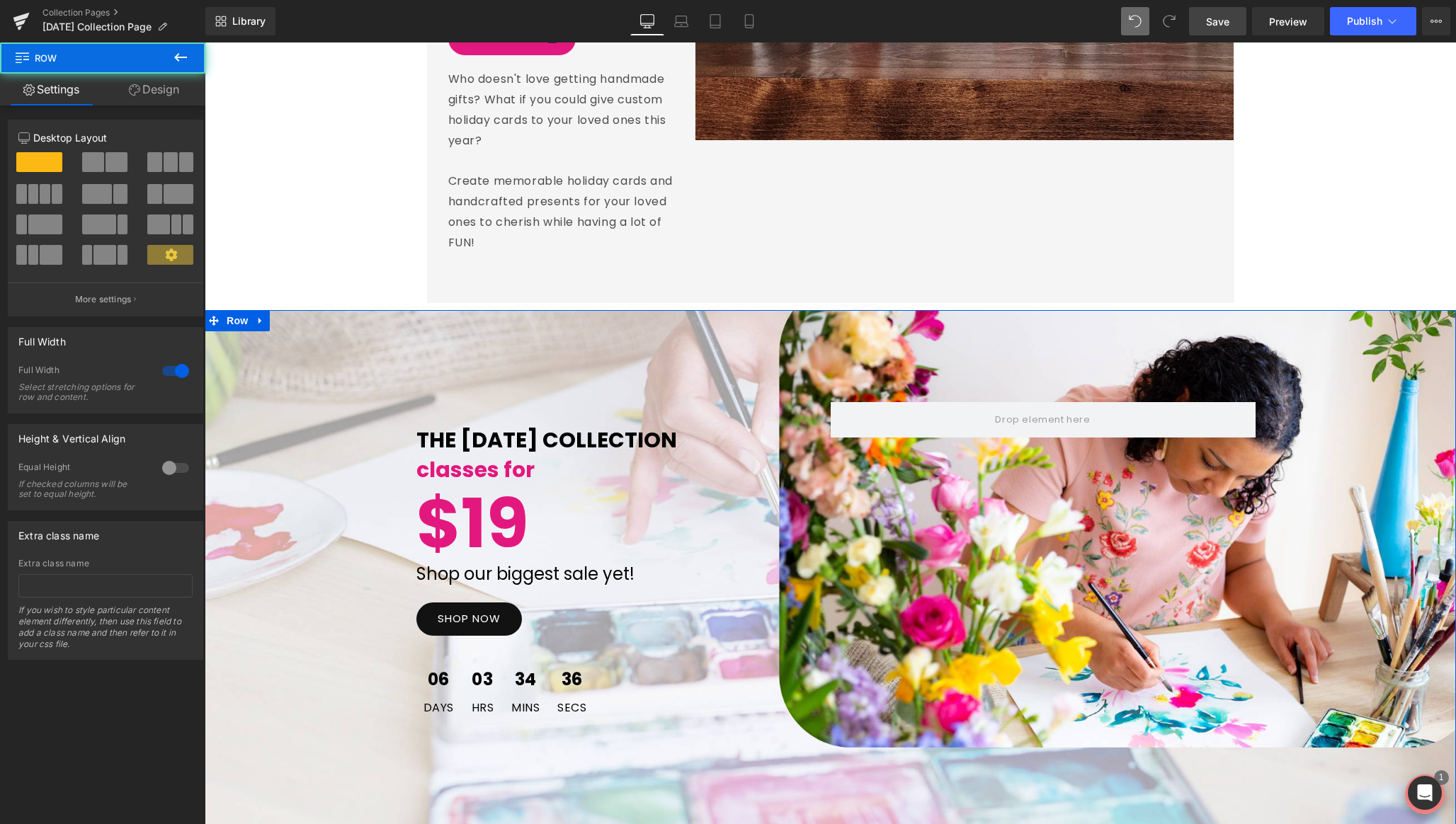
click at [939, 310] on div "THE LABOR DAY COLLECTION Text Block classes for Text Block $19 Text Block Shop …" at bounding box center [831, 569] width 1252 height 517
click at [319, 402] on div "THE LABOR DAY COLLECTION Text Block classes for Text Block $19 Text Block Shop …" at bounding box center [831, 569] width 1252 height 333
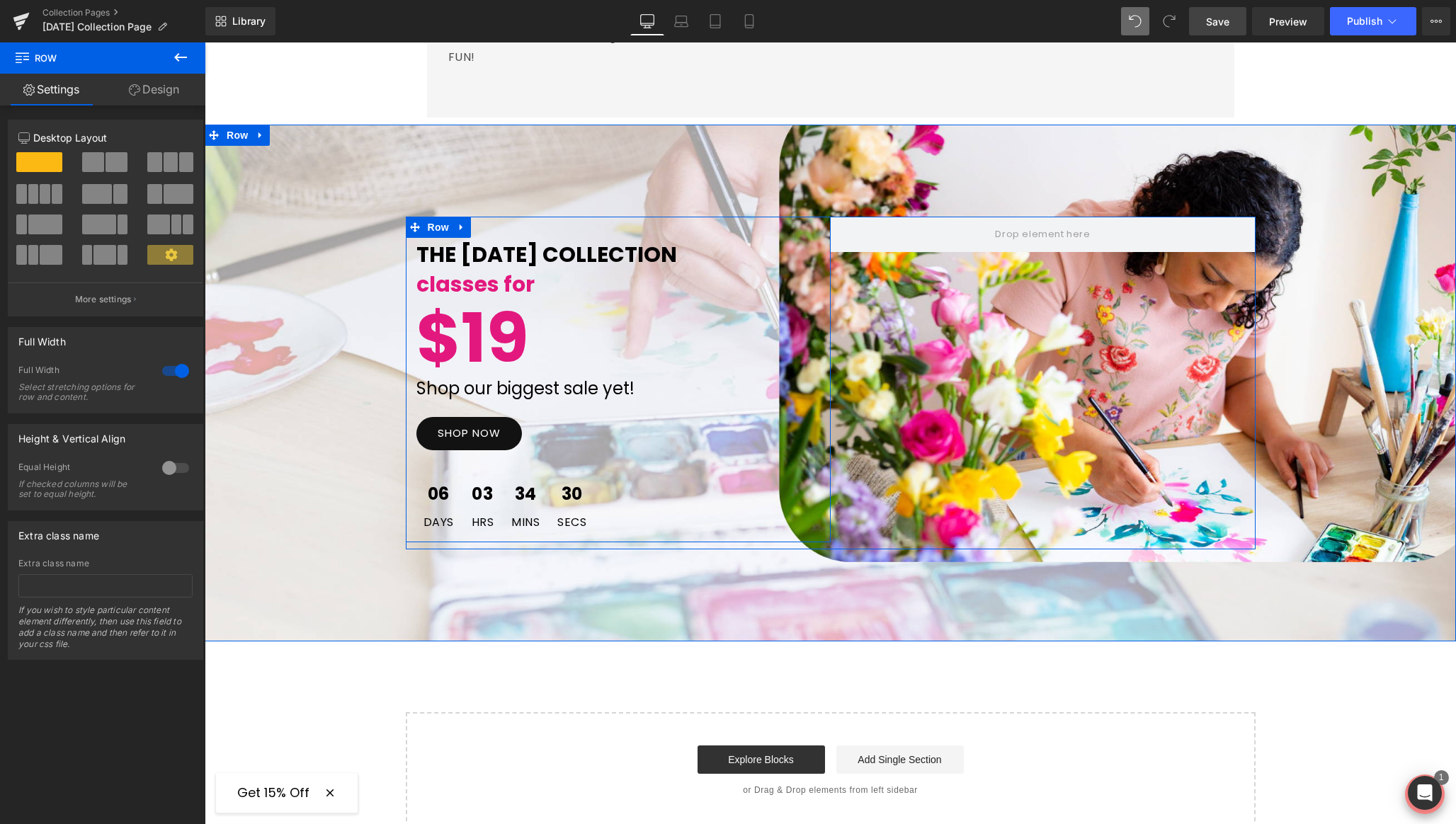
scroll to position [3700, 0]
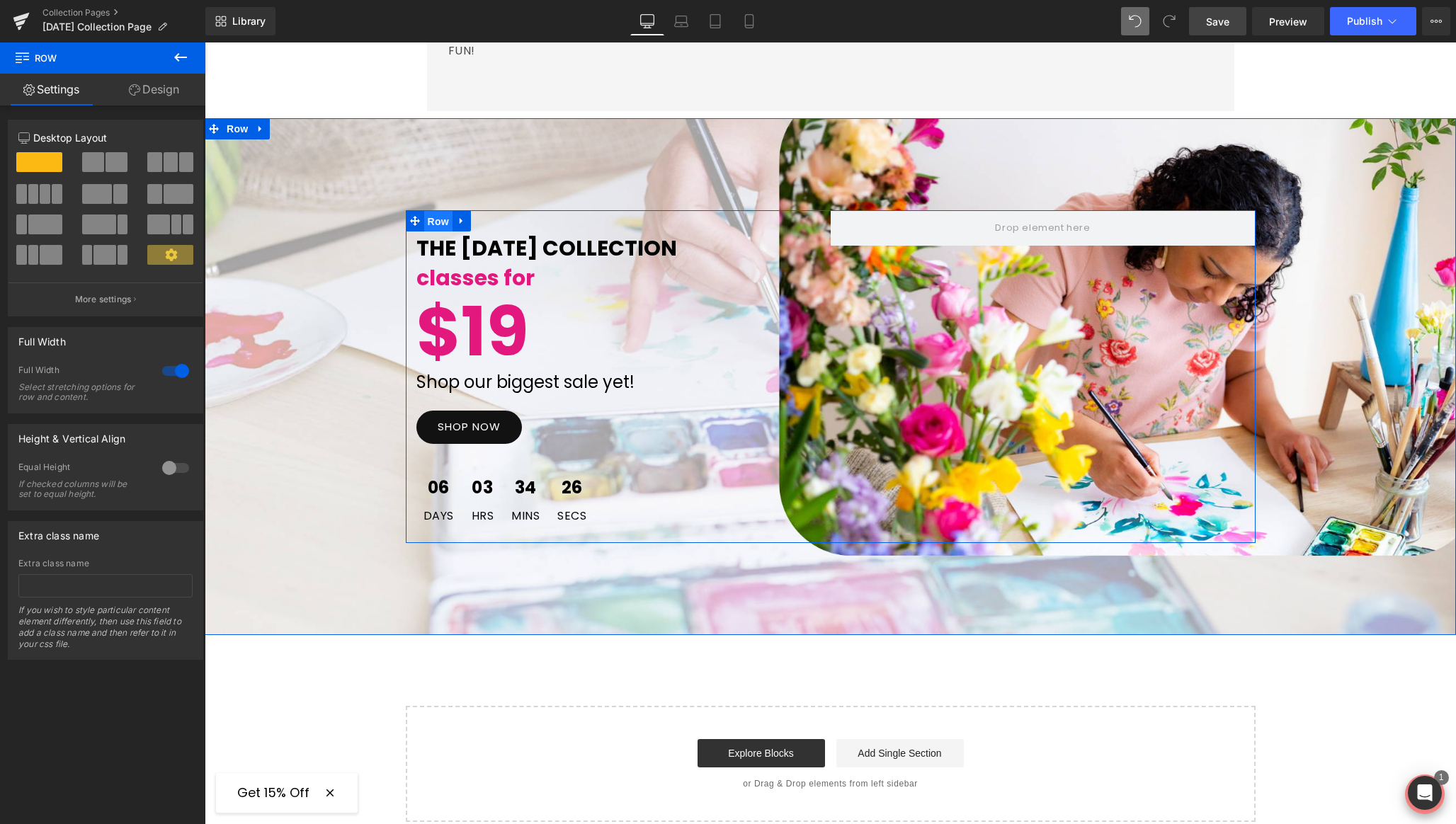
click at [441, 211] on span "Row" at bounding box center [438, 222] width 28 height 22
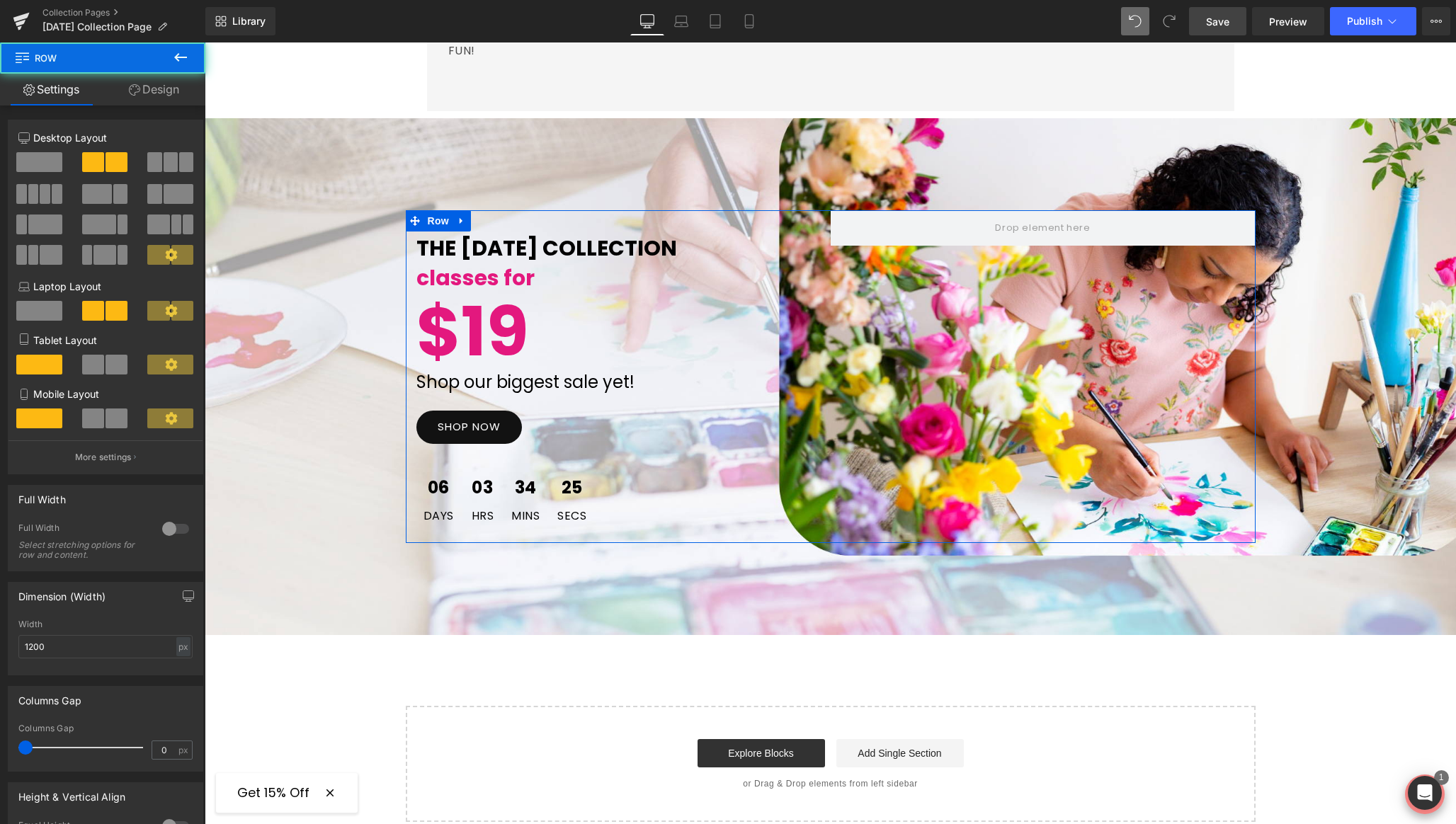
click at [157, 94] on link "Design" at bounding box center [154, 90] width 102 height 32
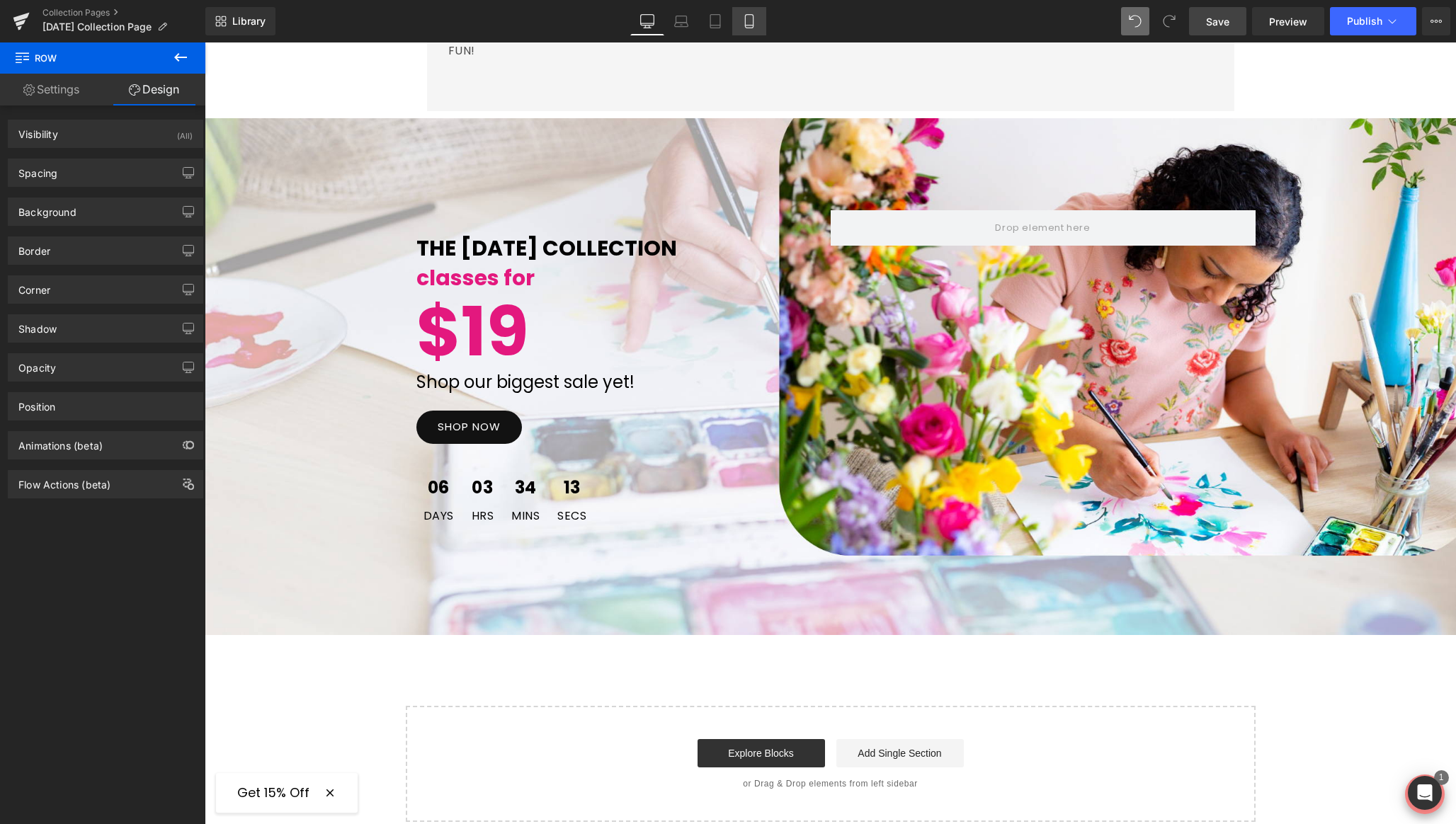
click at [759, 30] on link "Mobile" at bounding box center [749, 21] width 34 height 28
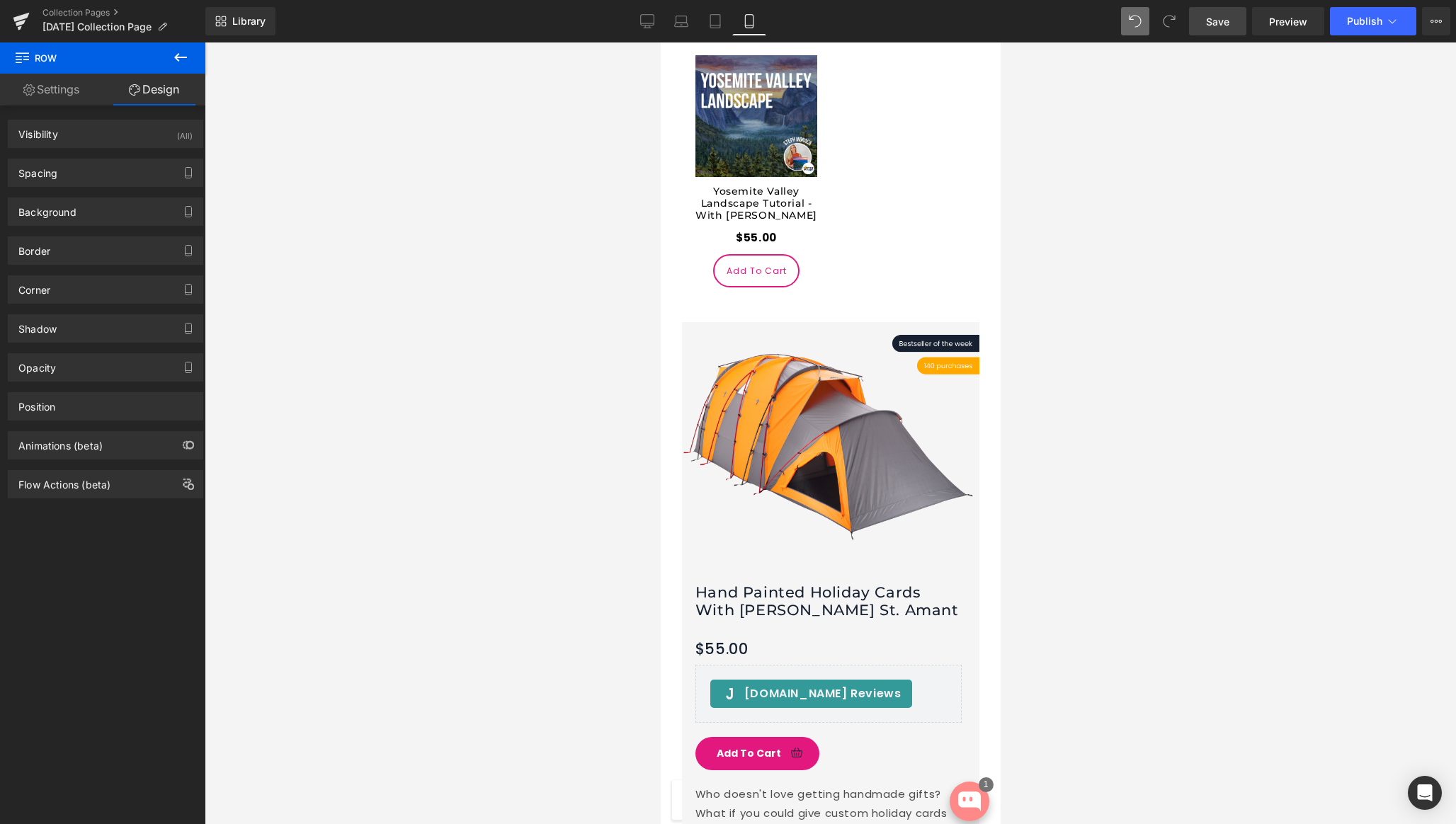
scroll to position [4555, 0]
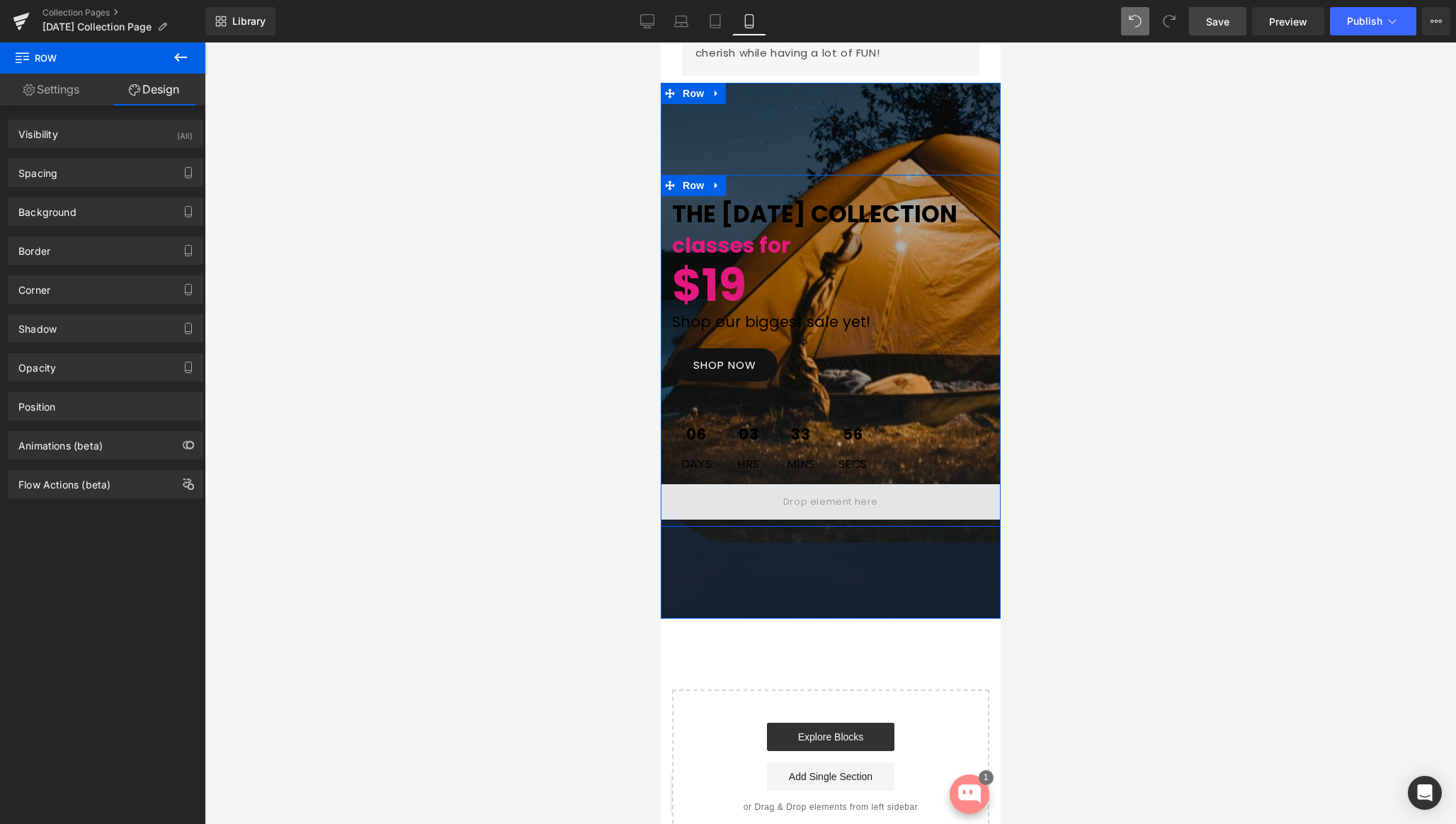
click at [846, 514] on span at bounding box center [830, 502] width 105 height 23
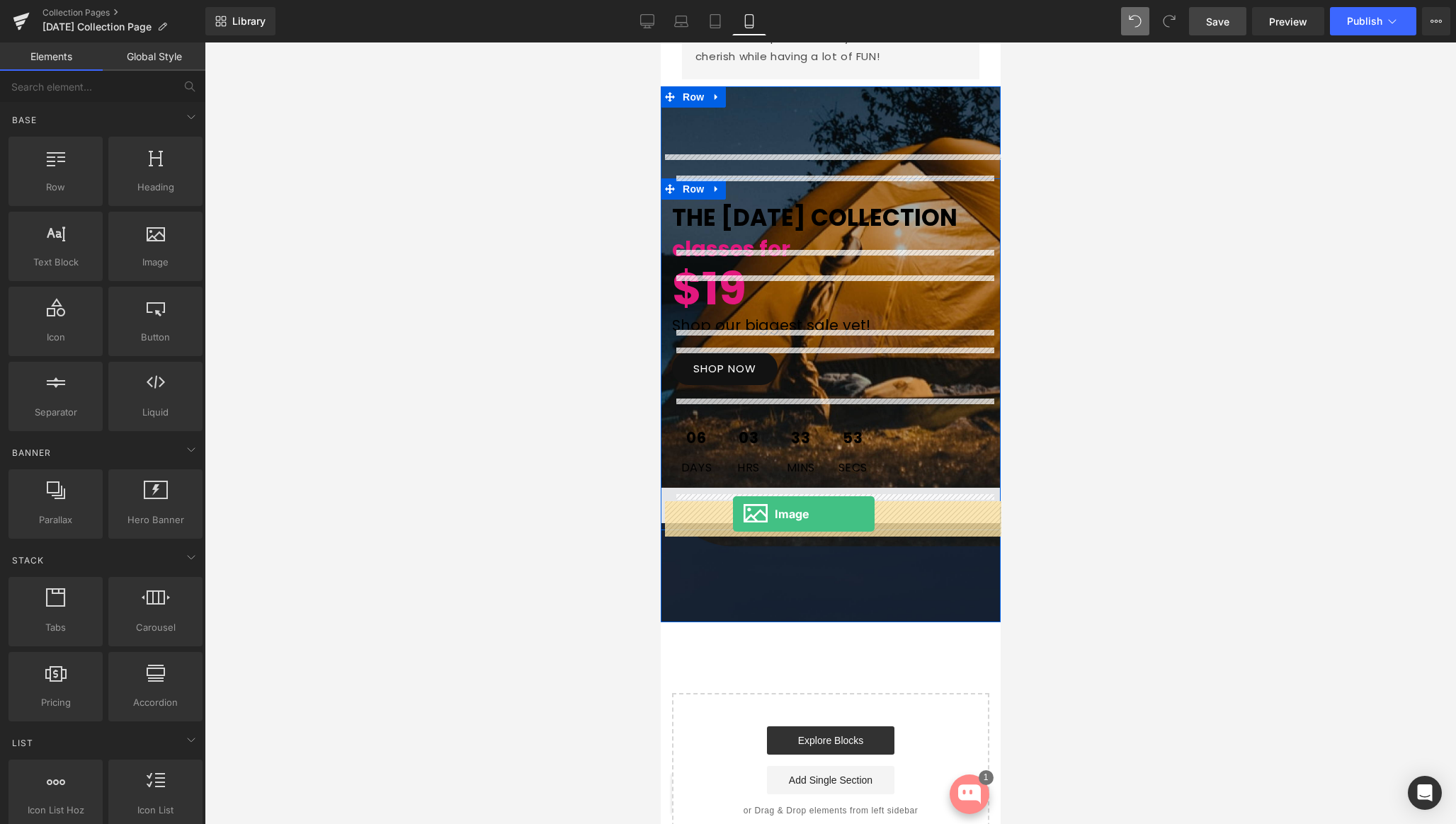
scroll to position [4553, 0]
drag, startPoint x: 864, startPoint y: 316, endPoint x: 732, endPoint y: 514, distance: 238.0
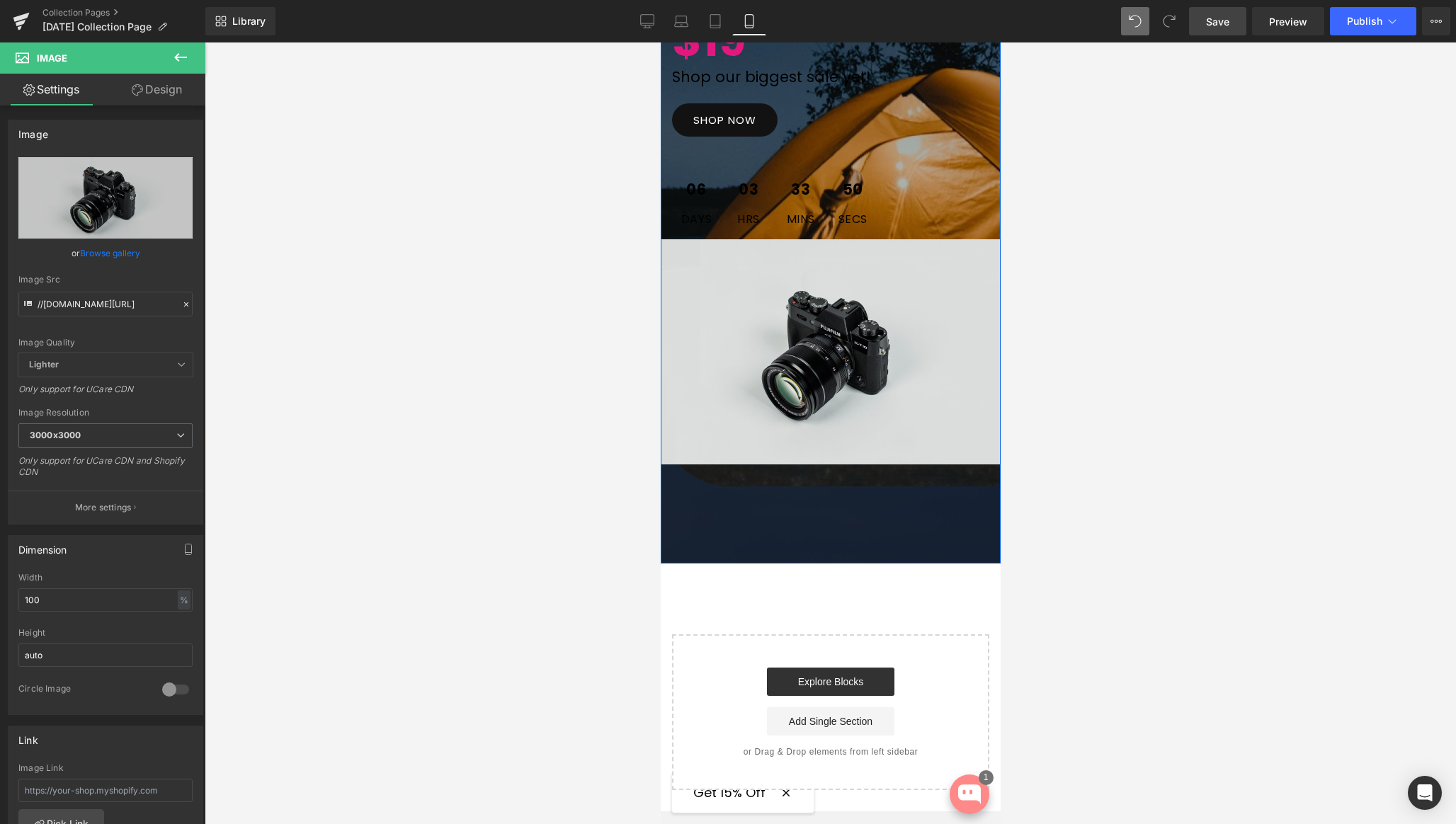
scroll to position [4882, 0]
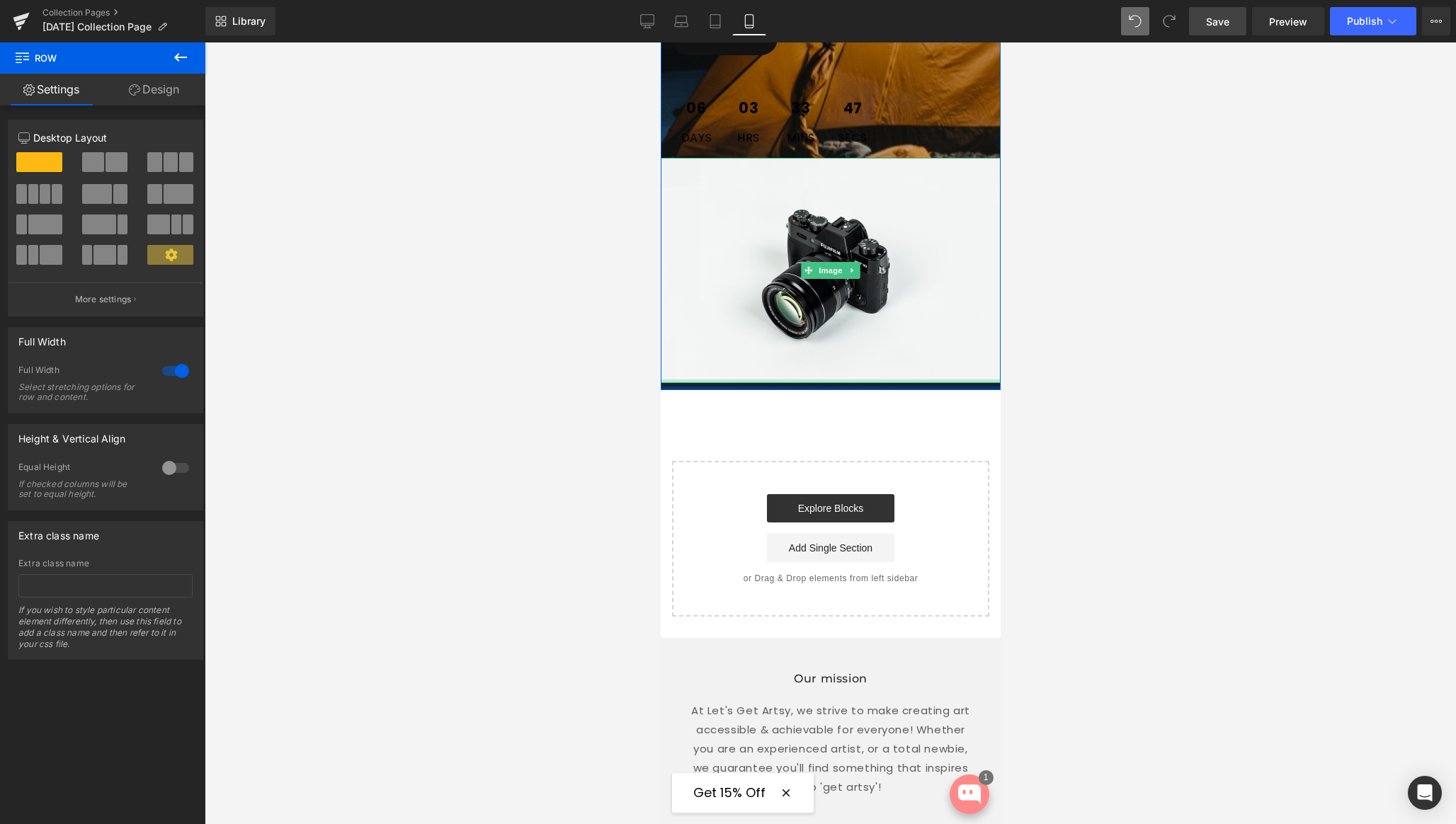
drag, startPoint x: 746, startPoint y: 492, endPoint x: 744, endPoint y: 394, distance: 98.0
click at [744, 390] on div "THE LABOR DAY COLLECTION Text Block classes for Text Block $19 Text Block Shop …" at bounding box center [830, 74] width 340 height 634
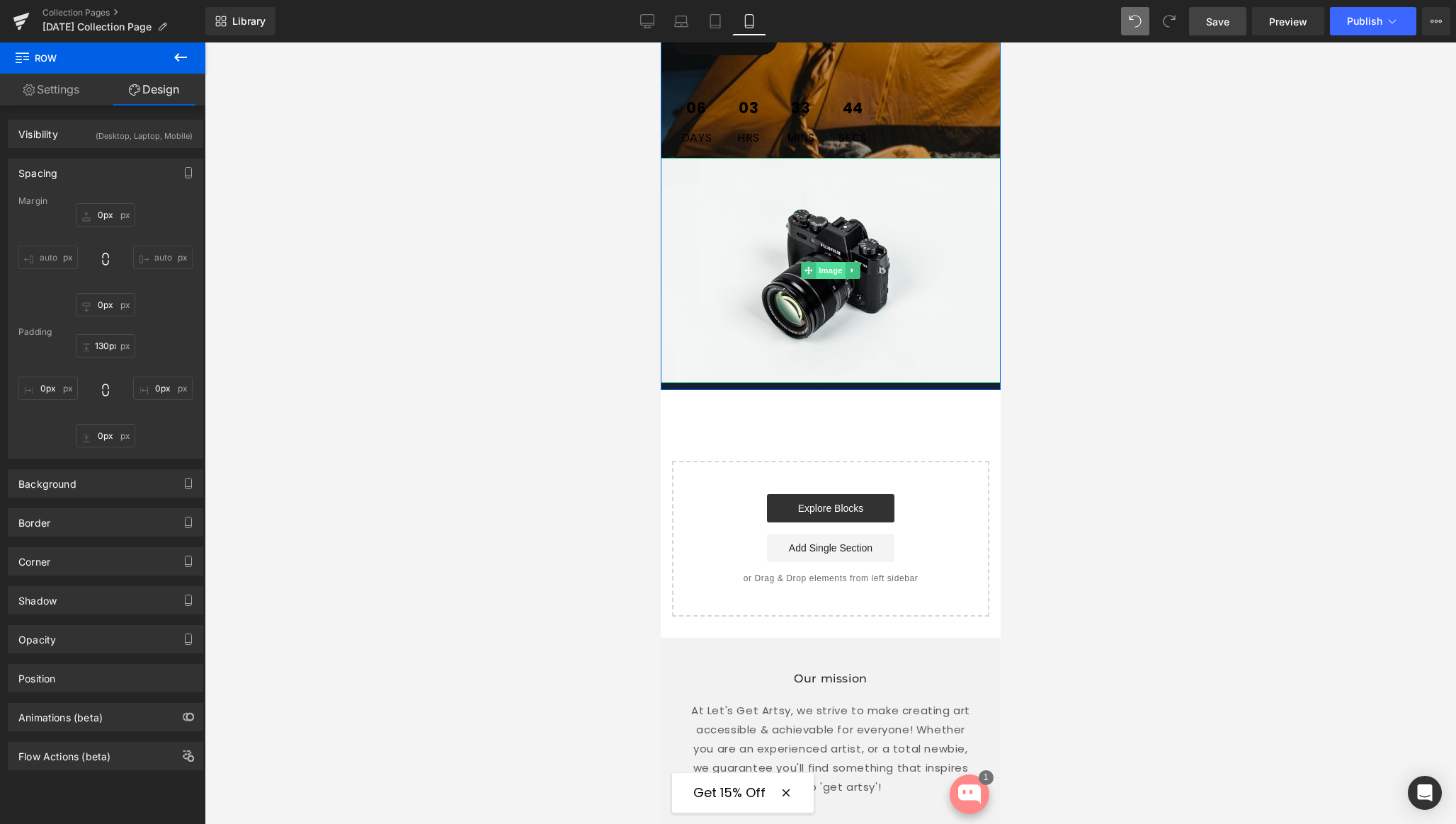
drag, startPoint x: 1123, startPoint y: 263, endPoint x: 822, endPoint y: 280, distance: 301.5
click at [822, 279] on span "Image" at bounding box center [830, 270] width 30 height 17
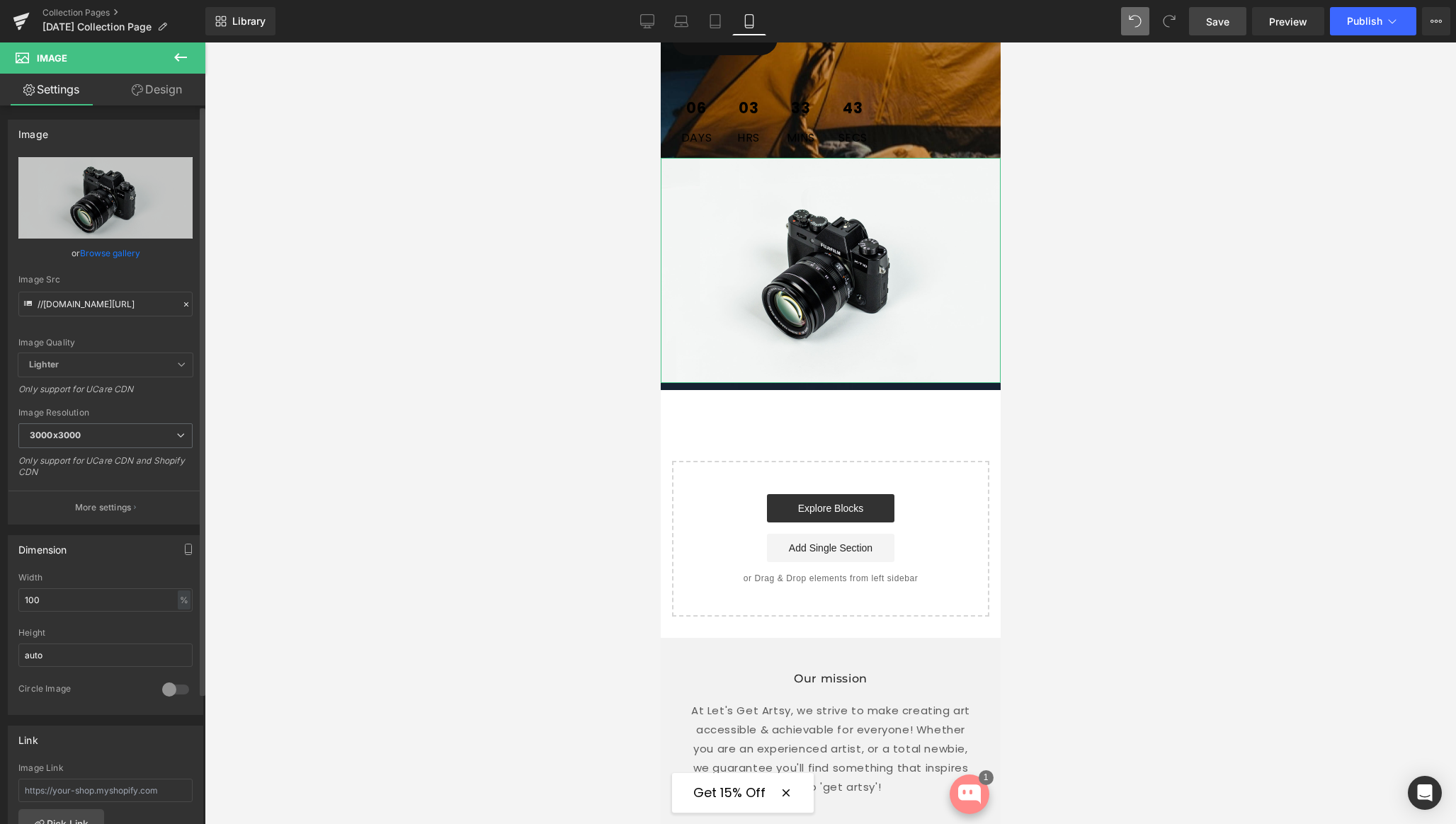
click at [96, 252] on link "Browse gallery" at bounding box center [110, 253] width 60 height 25
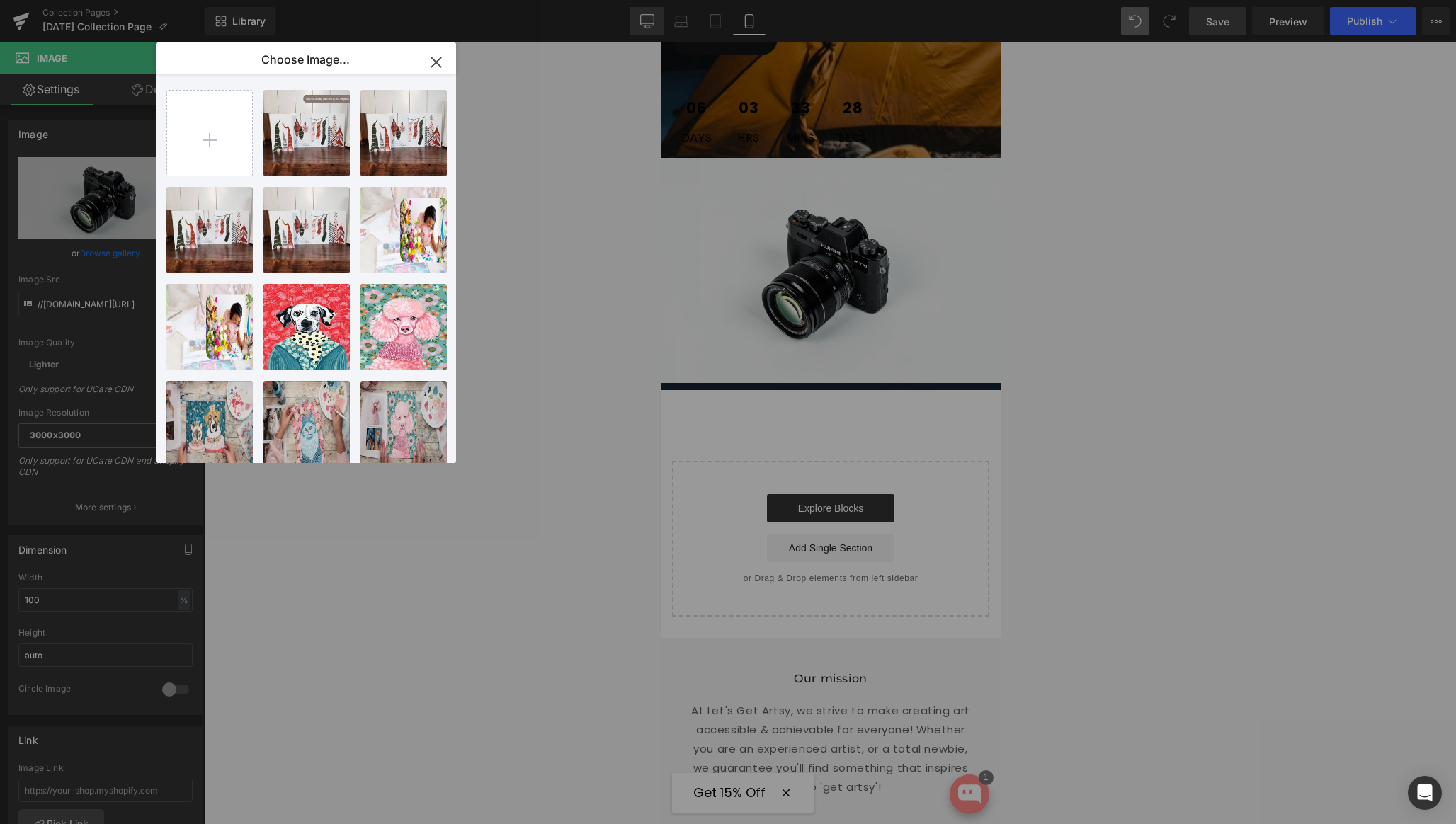
click at [660, 0] on div "Image You are previewing how the will restyle your page. You can not edit Eleme…" at bounding box center [728, 0] width 1456 height 0
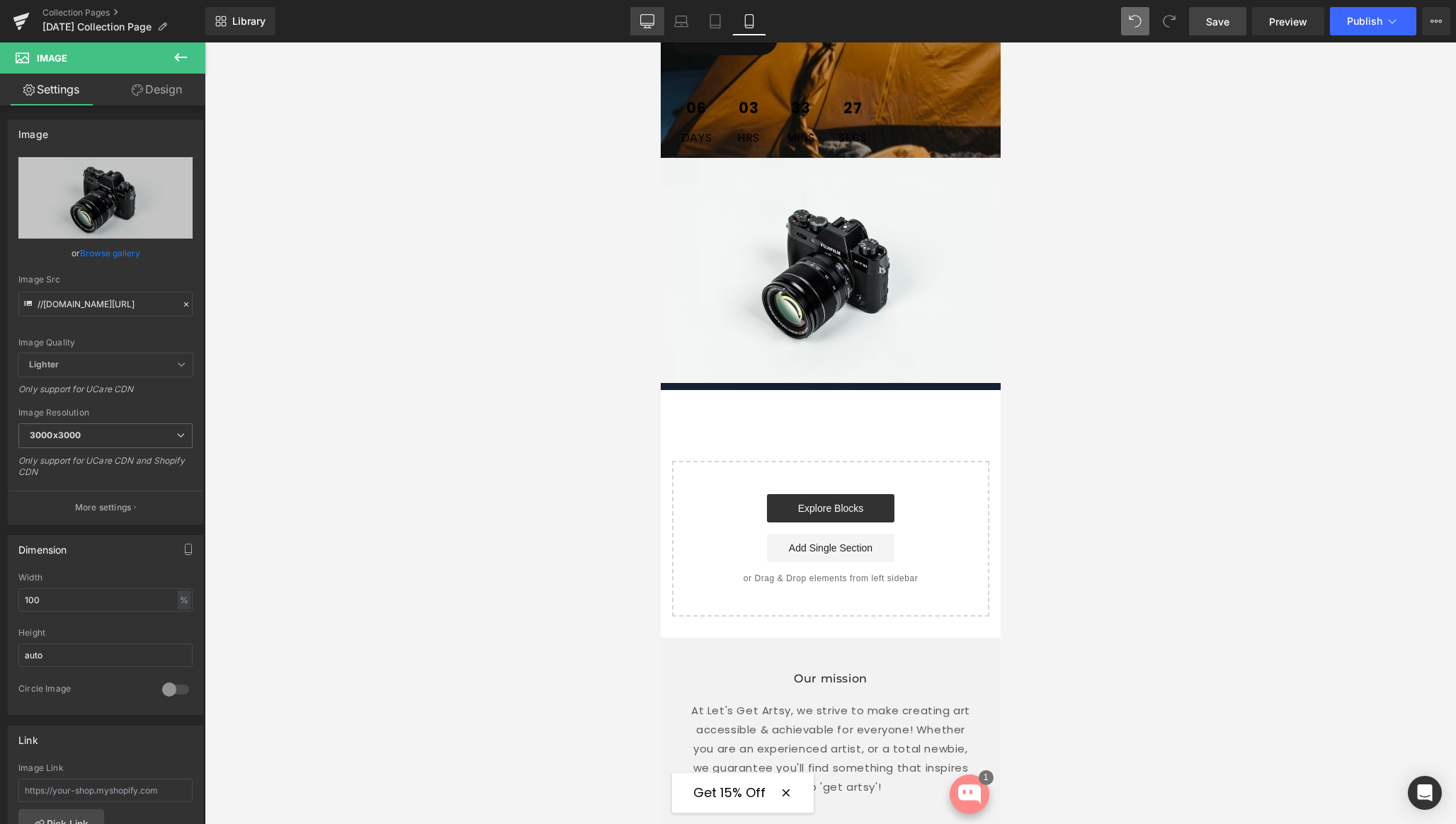
click at [648, 21] on icon at bounding box center [648, 22] width 14 height 14
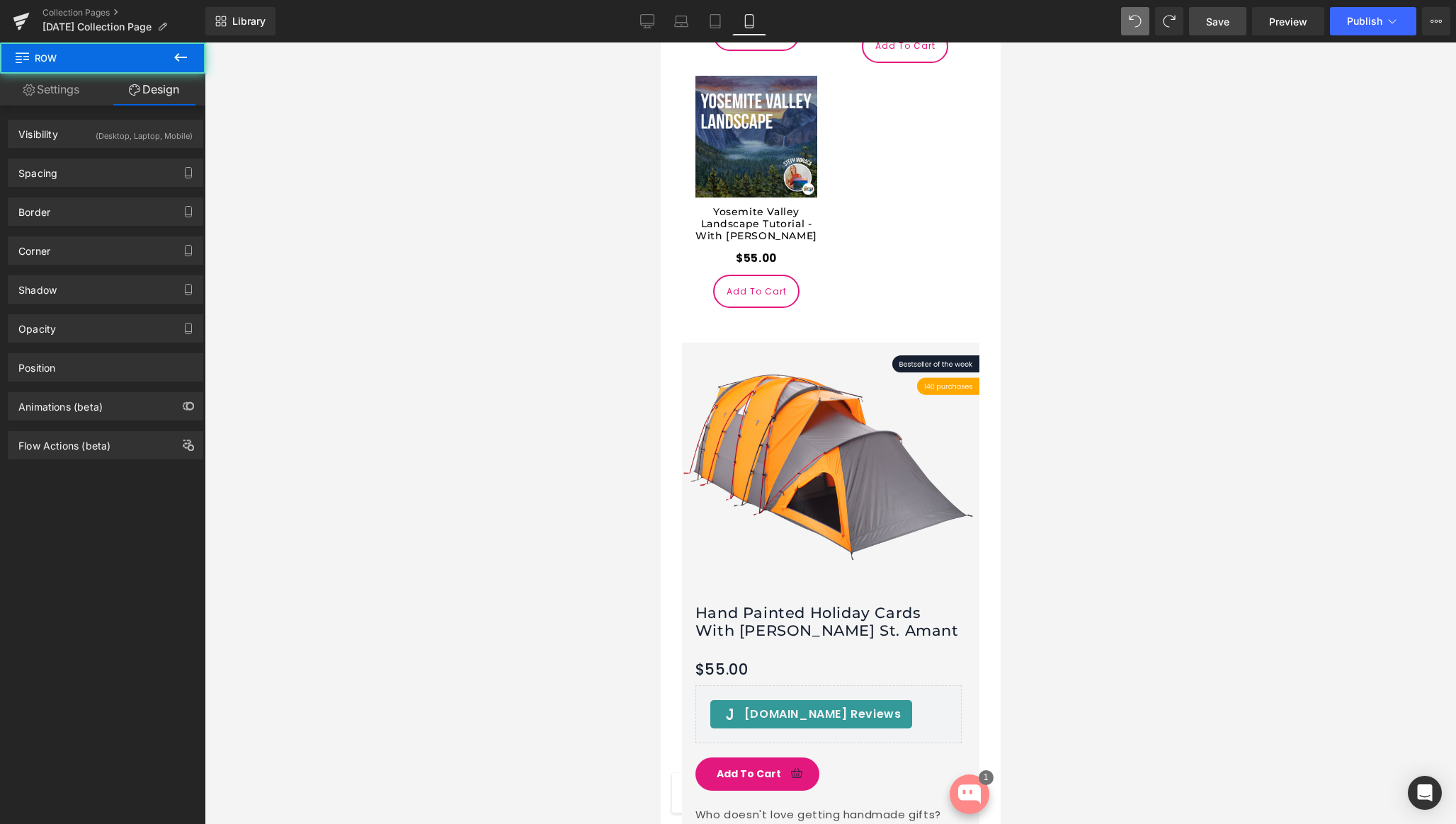
scroll to position [4534, 0]
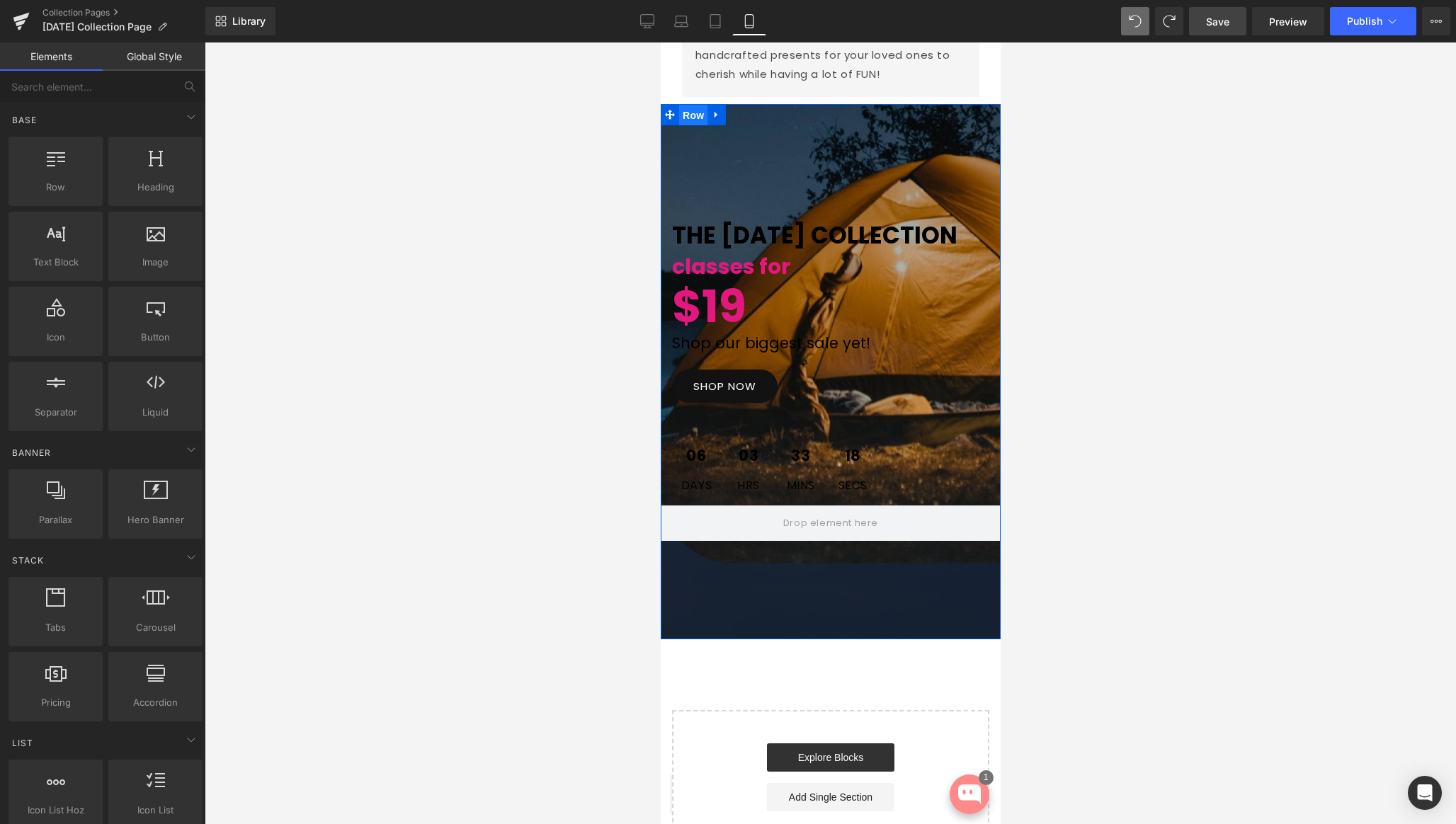
click at [696, 105] on span "Row" at bounding box center [692, 115] width 28 height 22
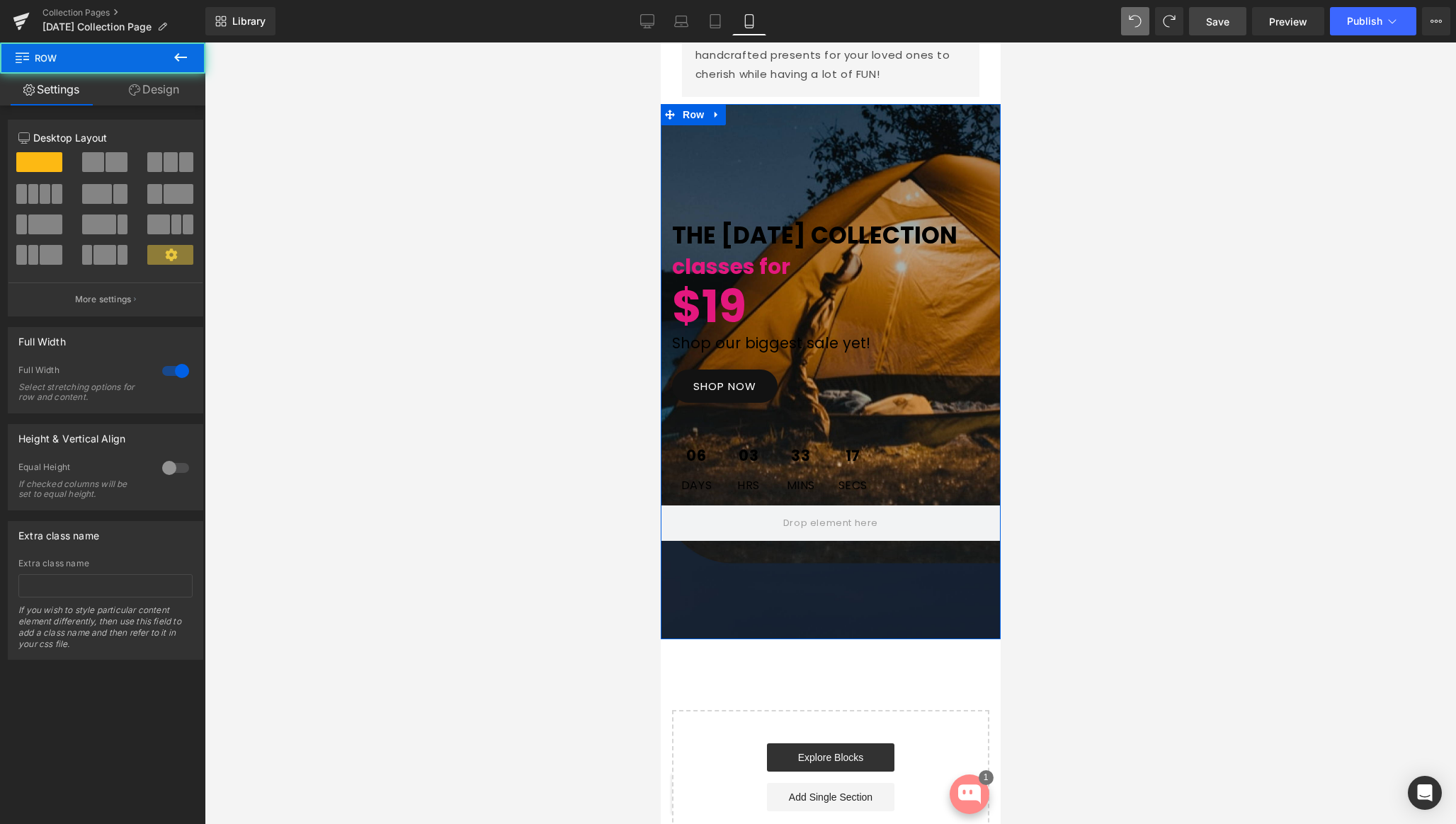
click at [150, 90] on link "Design" at bounding box center [154, 90] width 102 height 32
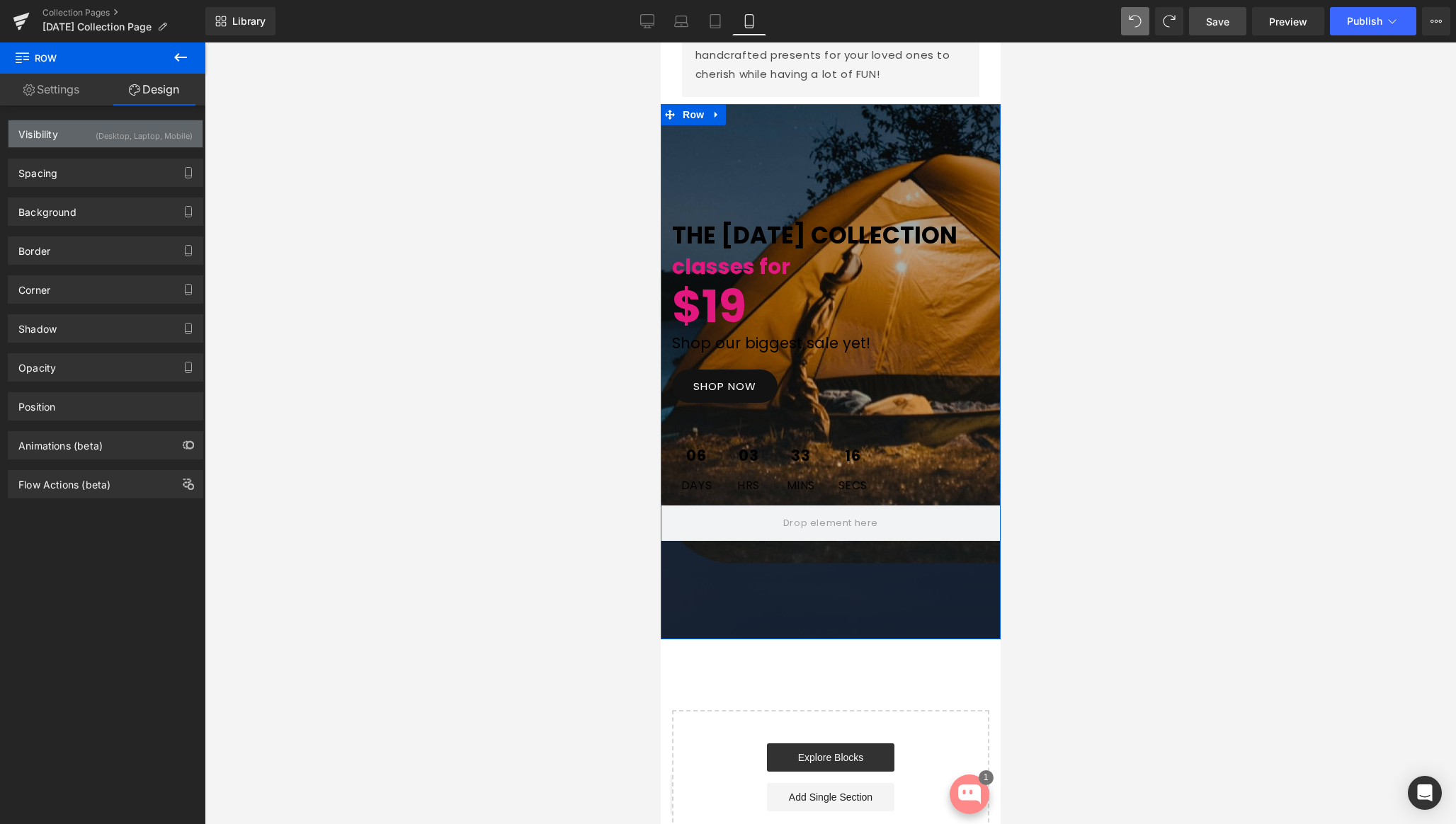
click at [157, 140] on div "(Desktop, Laptop, Mobile)" at bounding box center [143, 131] width 97 height 23
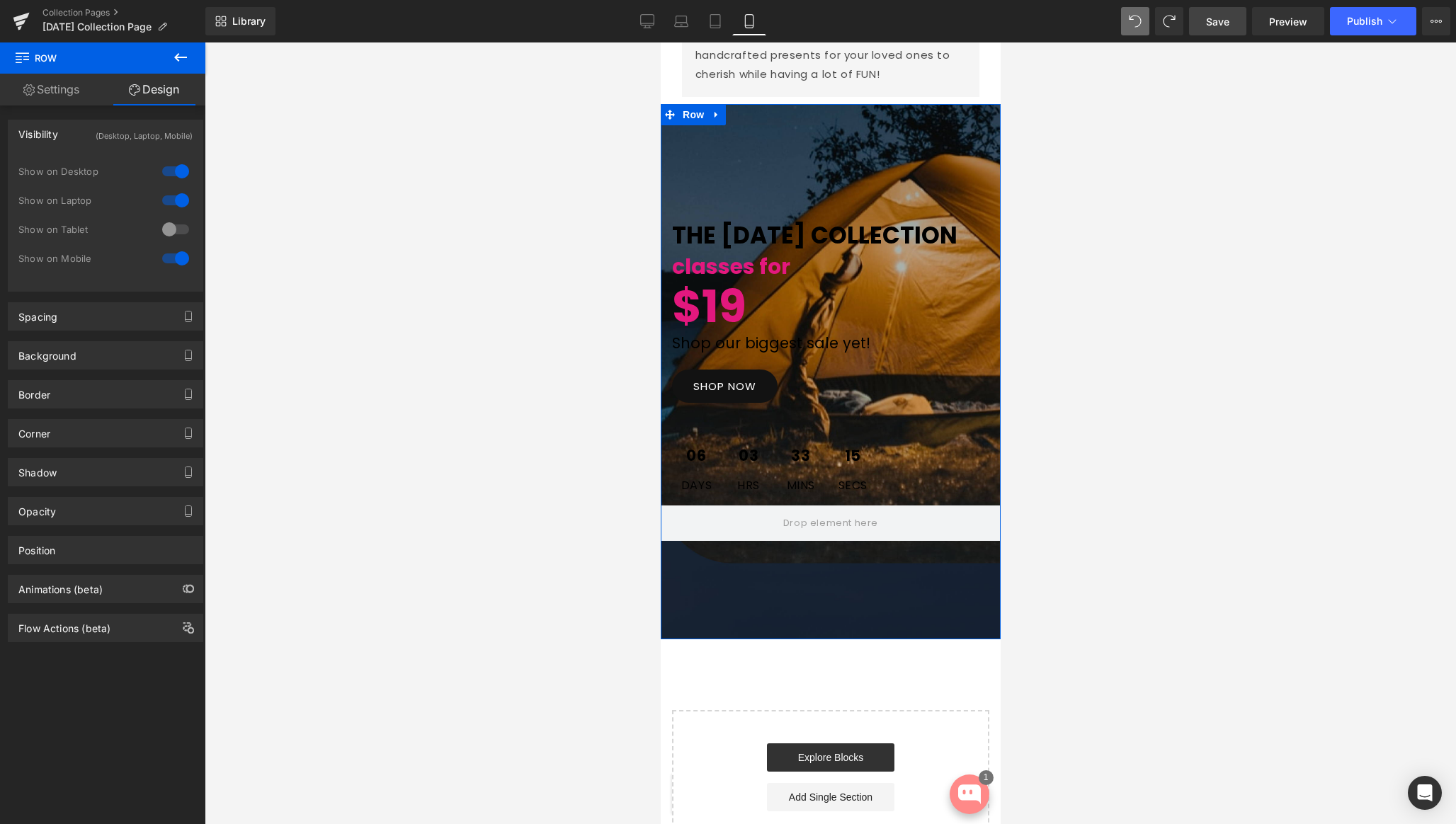
drag, startPoint x: 169, startPoint y: 174, endPoint x: 171, endPoint y: 194, distance: 20.1
click at [169, 175] on div at bounding box center [175, 171] width 34 height 22
click at [169, 206] on div at bounding box center [175, 200] width 34 height 22
click at [1209, 22] on span "Save" at bounding box center [1217, 22] width 23 height 15
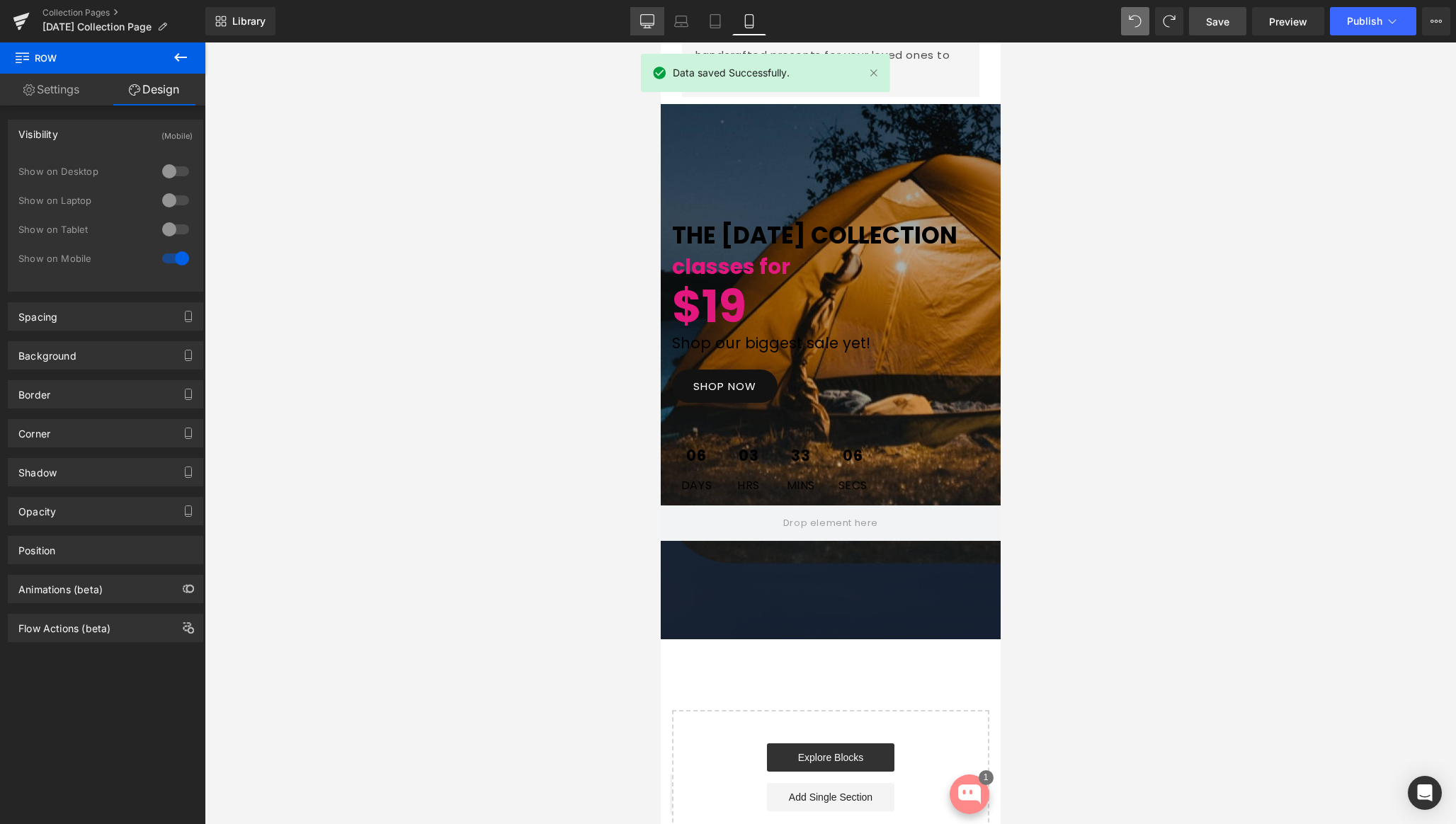
click at [645, 20] on icon at bounding box center [648, 22] width 14 height 14
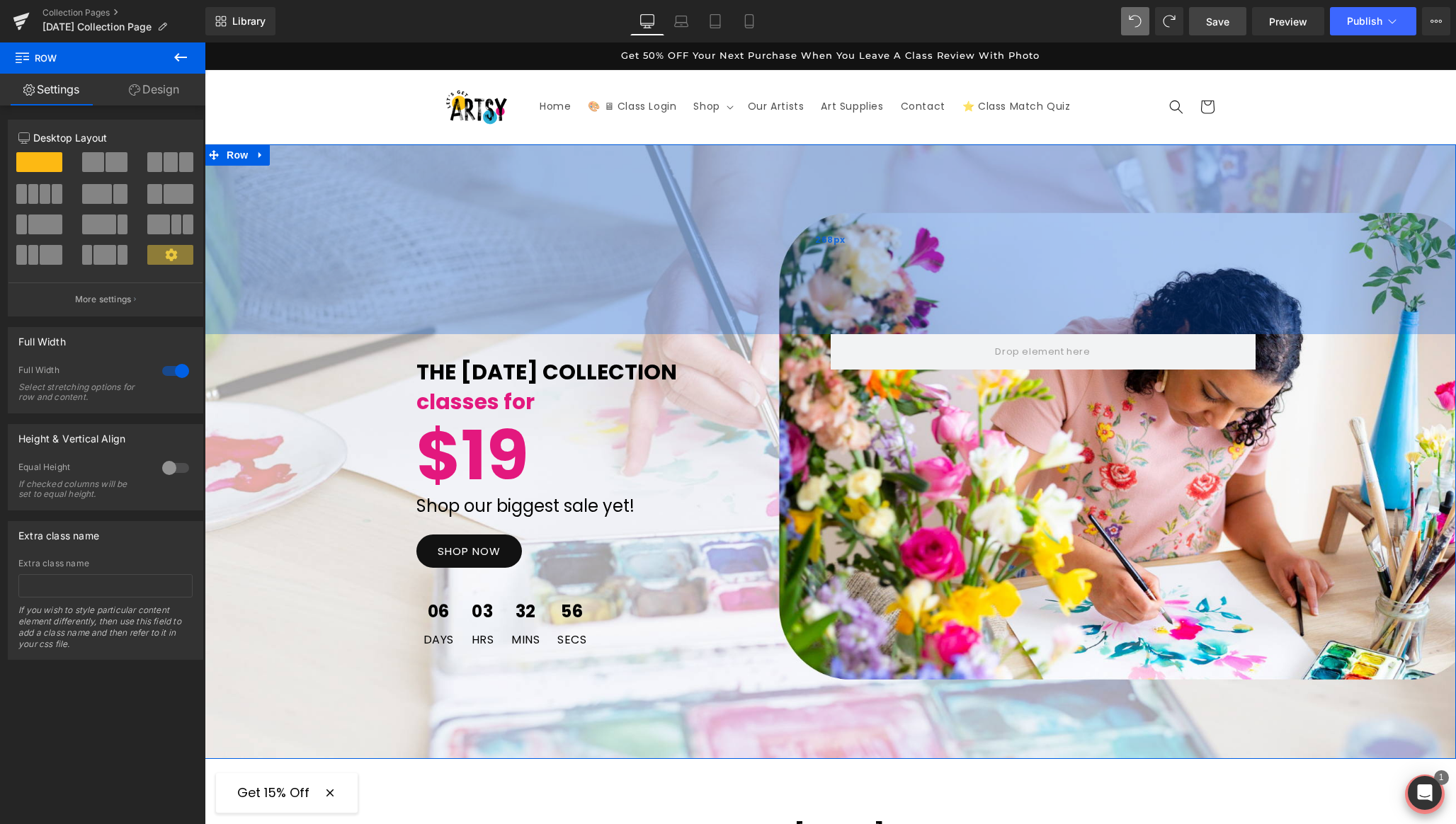
drag, startPoint x: 711, startPoint y: 145, endPoint x: 711, endPoint y: 243, distance: 98.0
click at [711, 243] on div "268px" at bounding box center [831, 239] width 1252 height 190
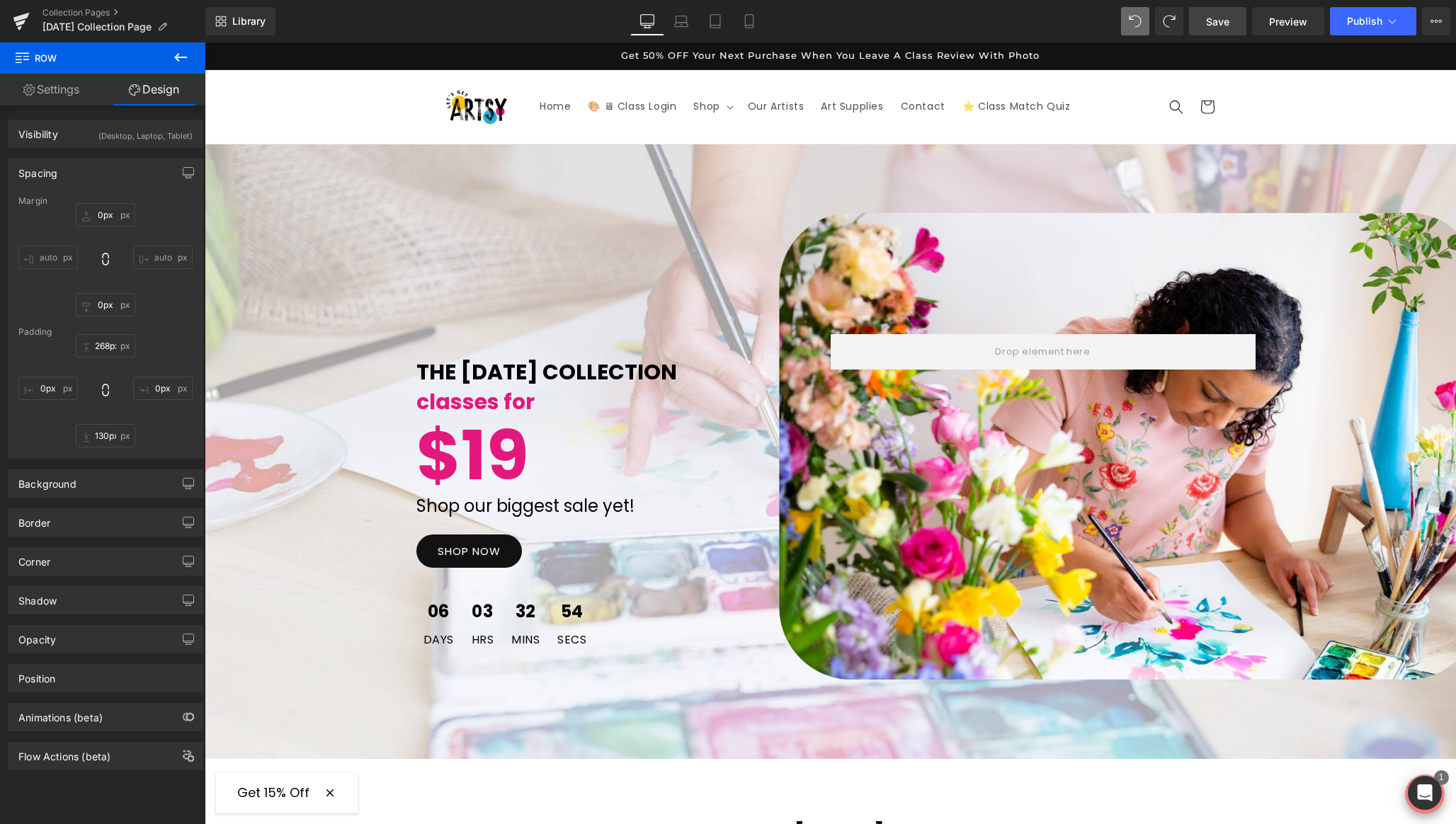
click at [1217, 26] on span "Save" at bounding box center [1217, 22] width 23 height 15
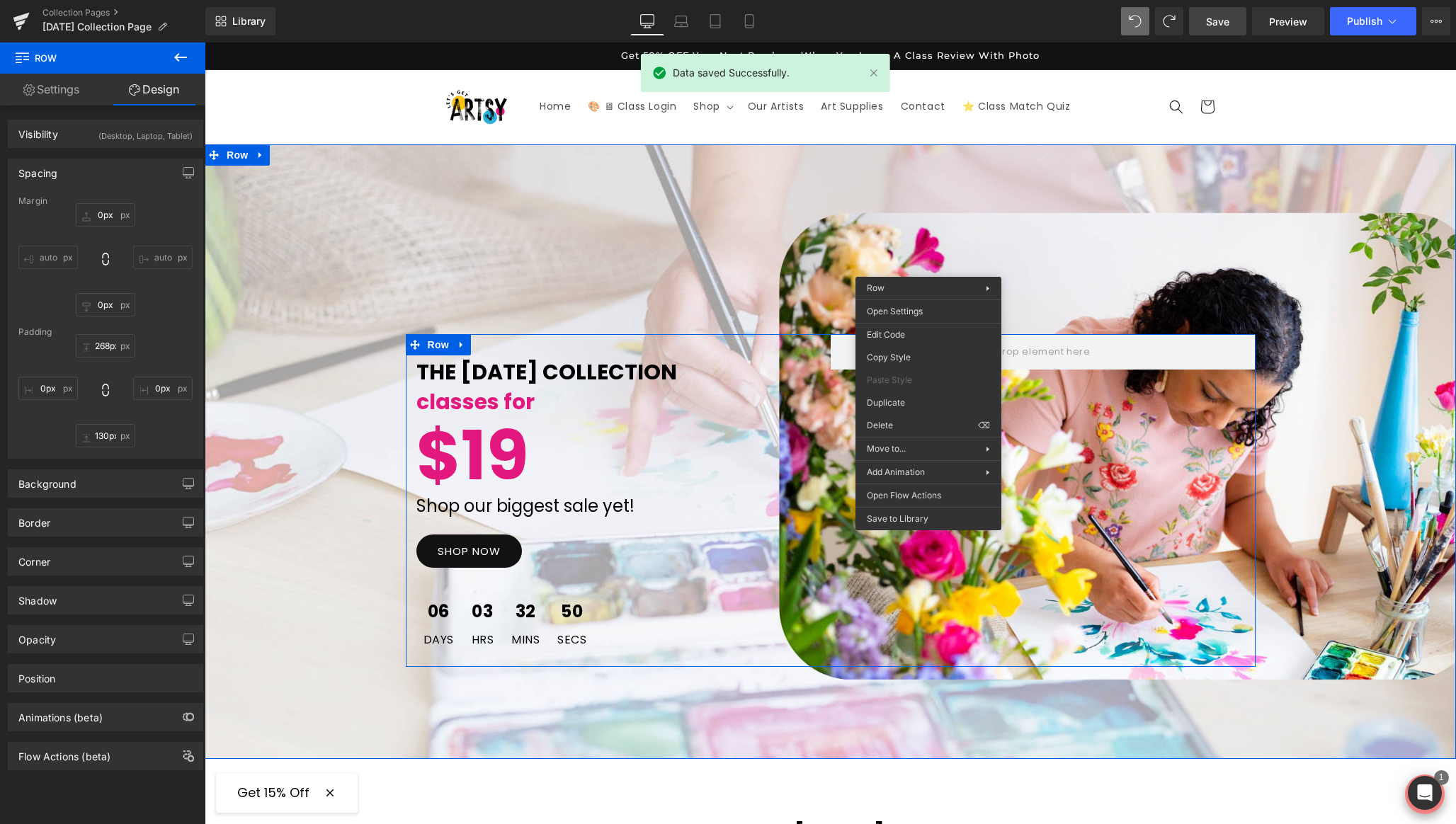
click at [962, 638] on div "THE LABOR DAY COLLECTION Text Block classes for Text Block $19 Text Block Shop …" at bounding box center [831, 501] width 850 height 333
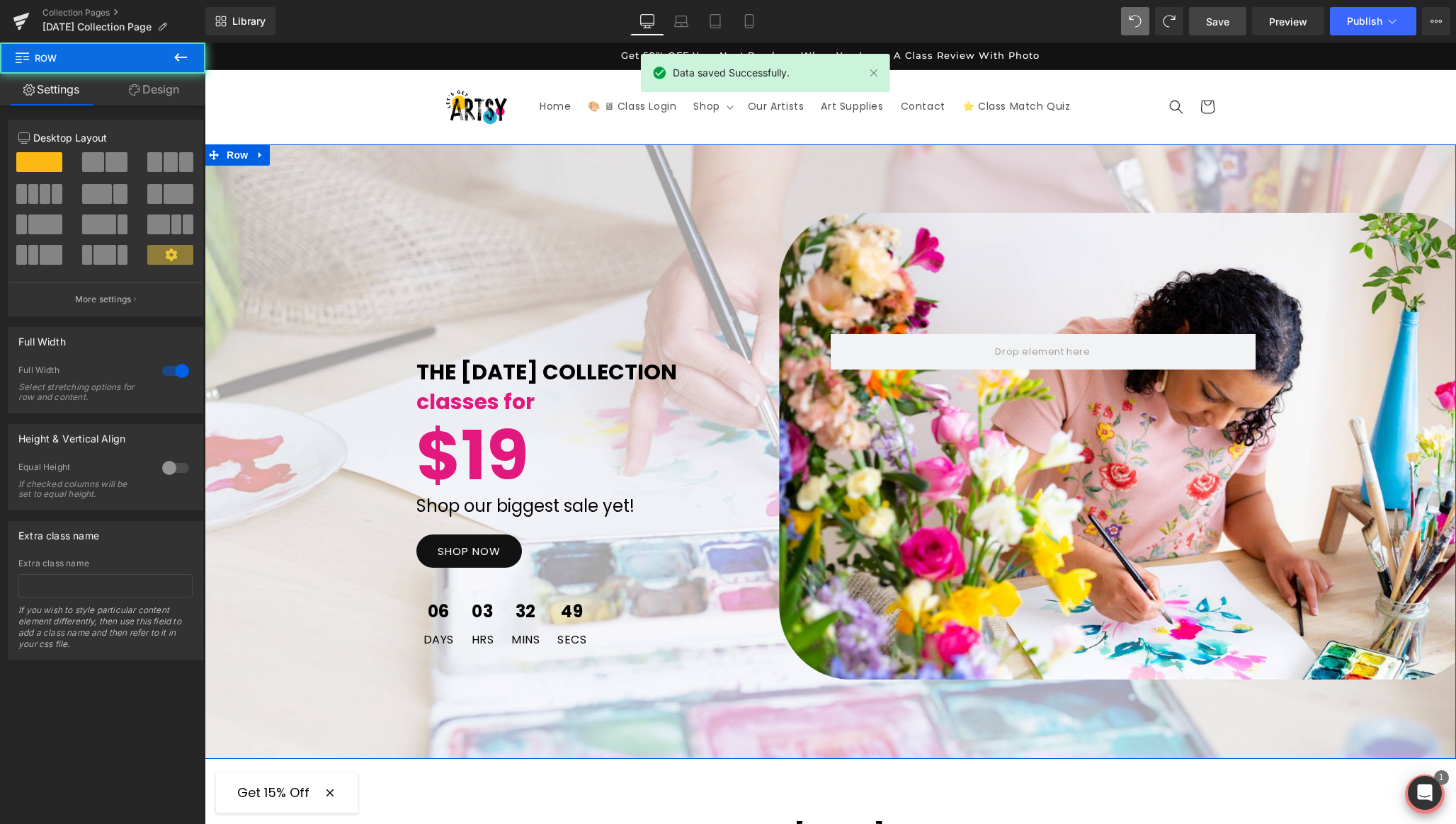
click at [1345, 483] on div "THE LABOR DAY COLLECTION Text Block classes for Text Block $19 Text Block Shop …" at bounding box center [831, 501] width 1252 height 333
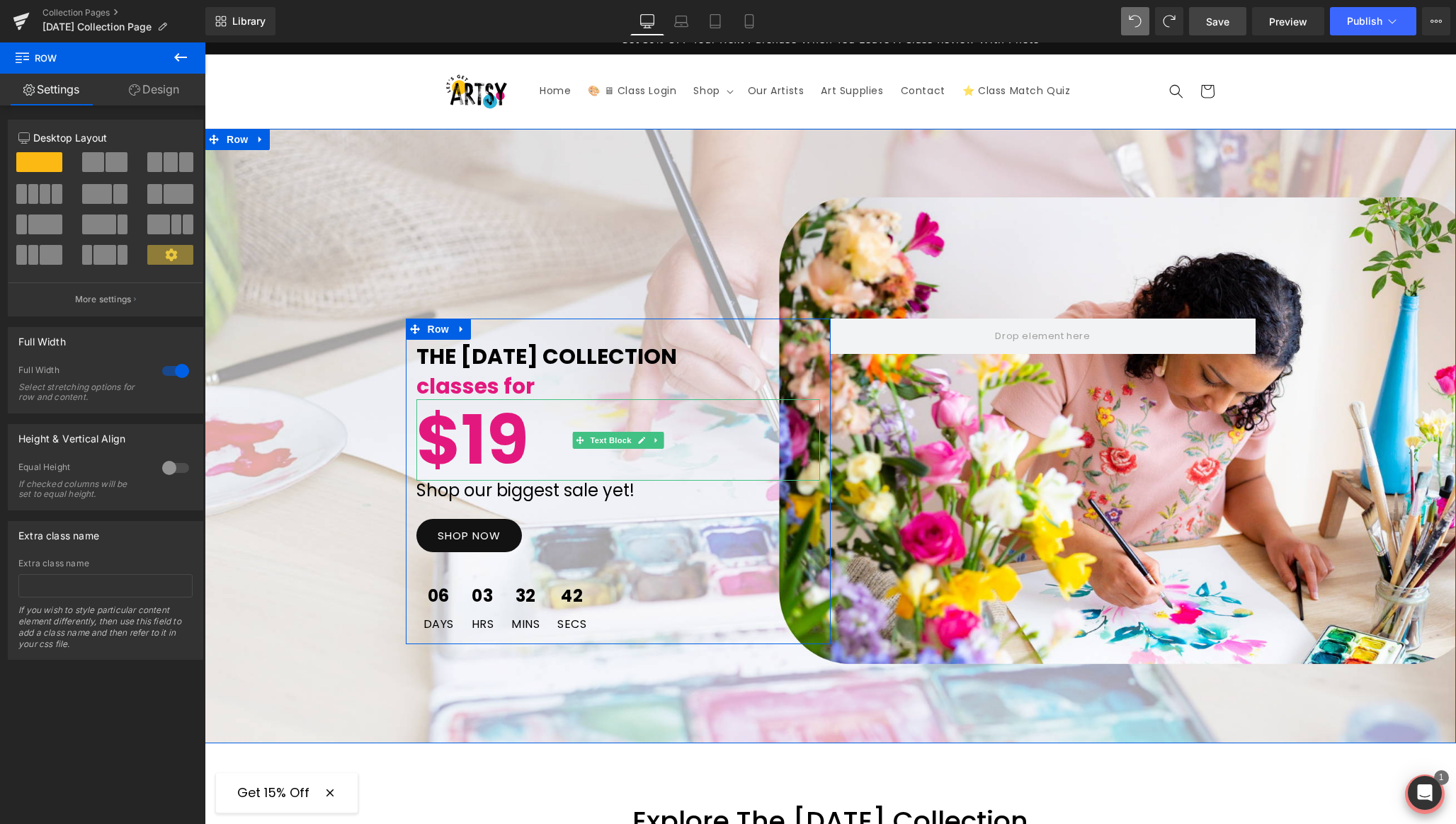
scroll to position [20, 0]
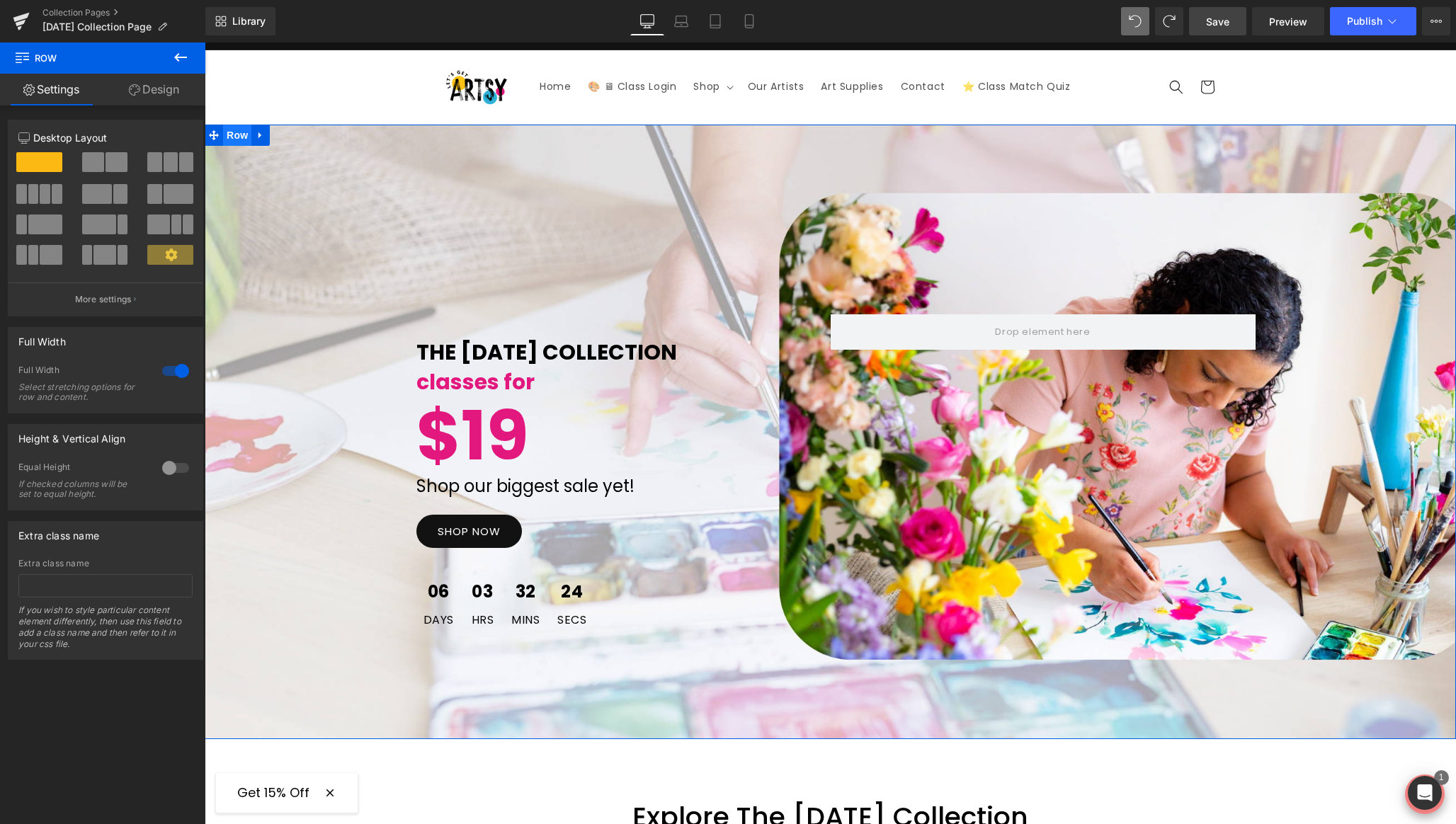
click at [230, 134] on span "Row" at bounding box center [237, 135] width 28 height 22
click at [157, 95] on link "Design" at bounding box center [154, 90] width 102 height 32
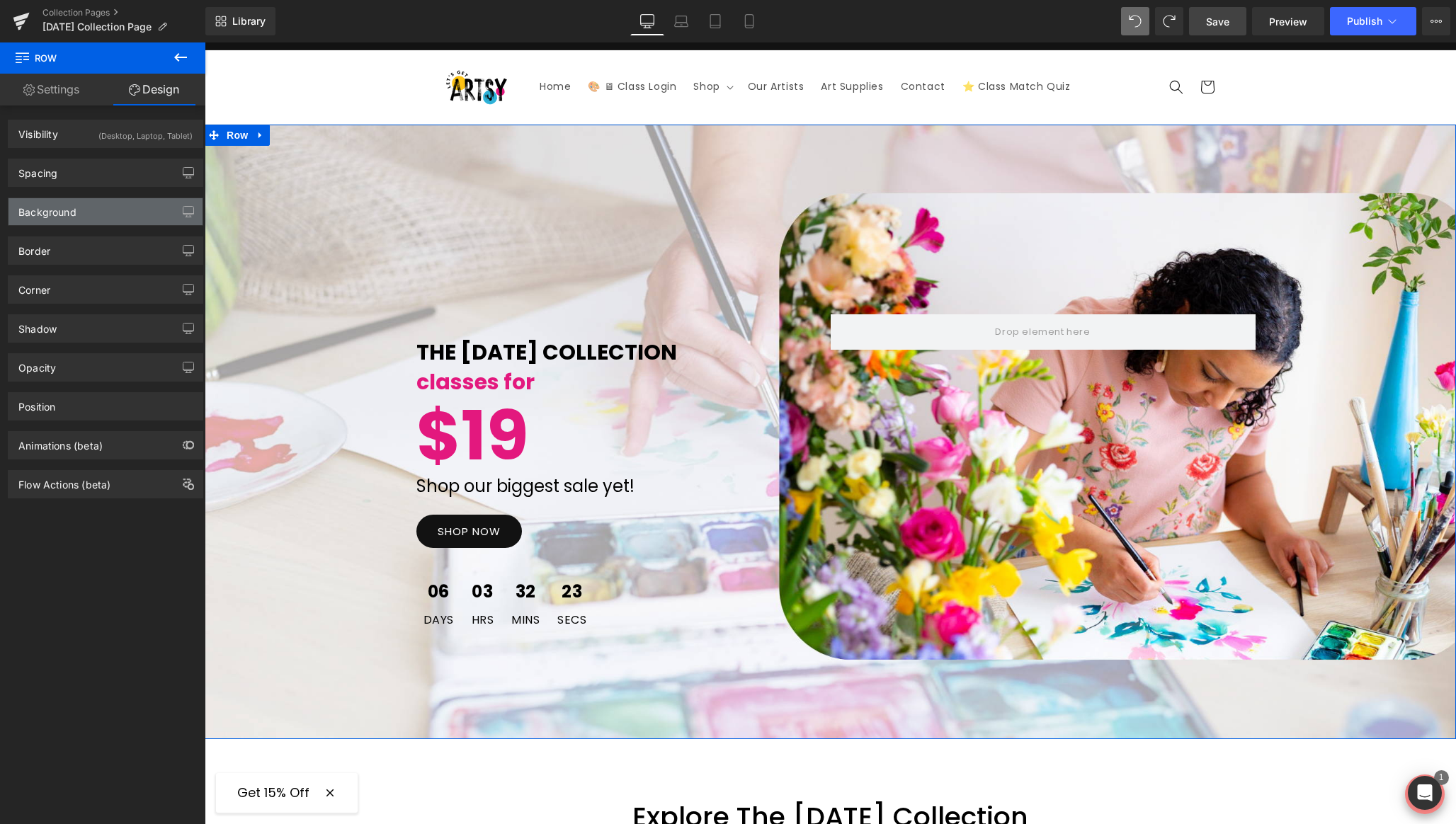
click at [54, 217] on div "Background" at bounding box center [47, 208] width 58 height 20
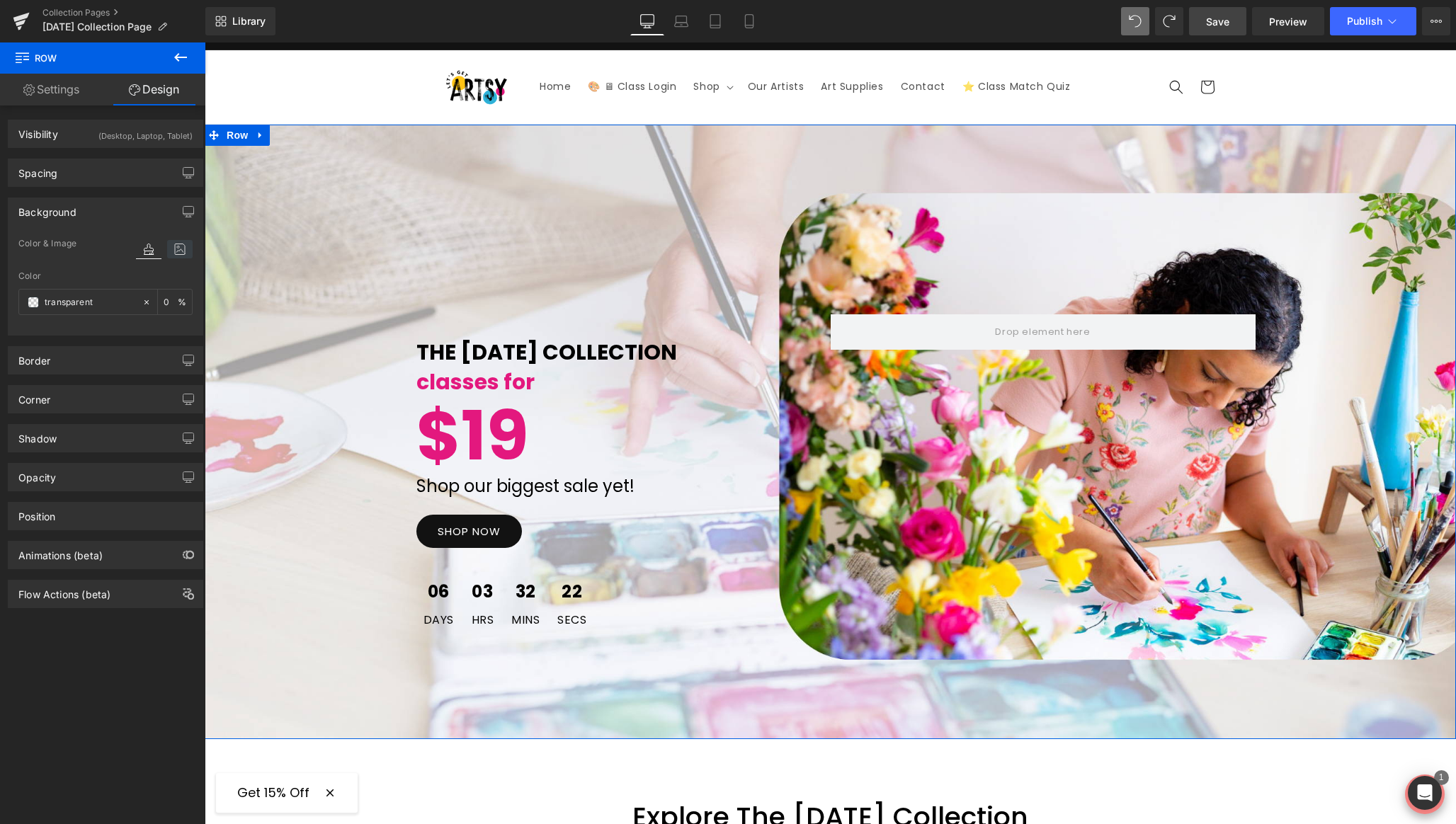
click at [174, 251] on icon at bounding box center [180, 249] width 26 height 18
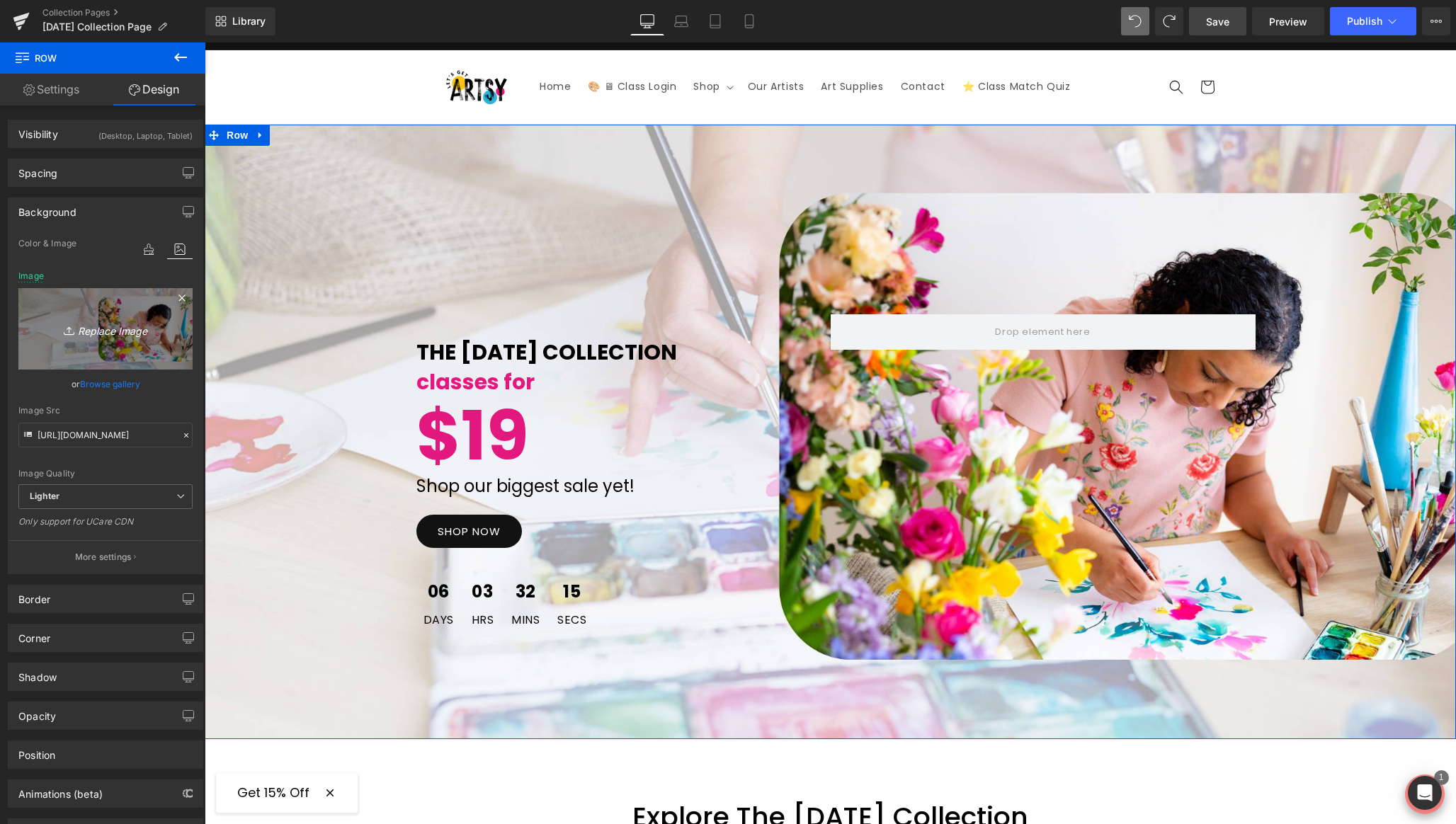
click at [31, 294] on link "Replace Image" at bounding box center [106, 329] width 174 height 82
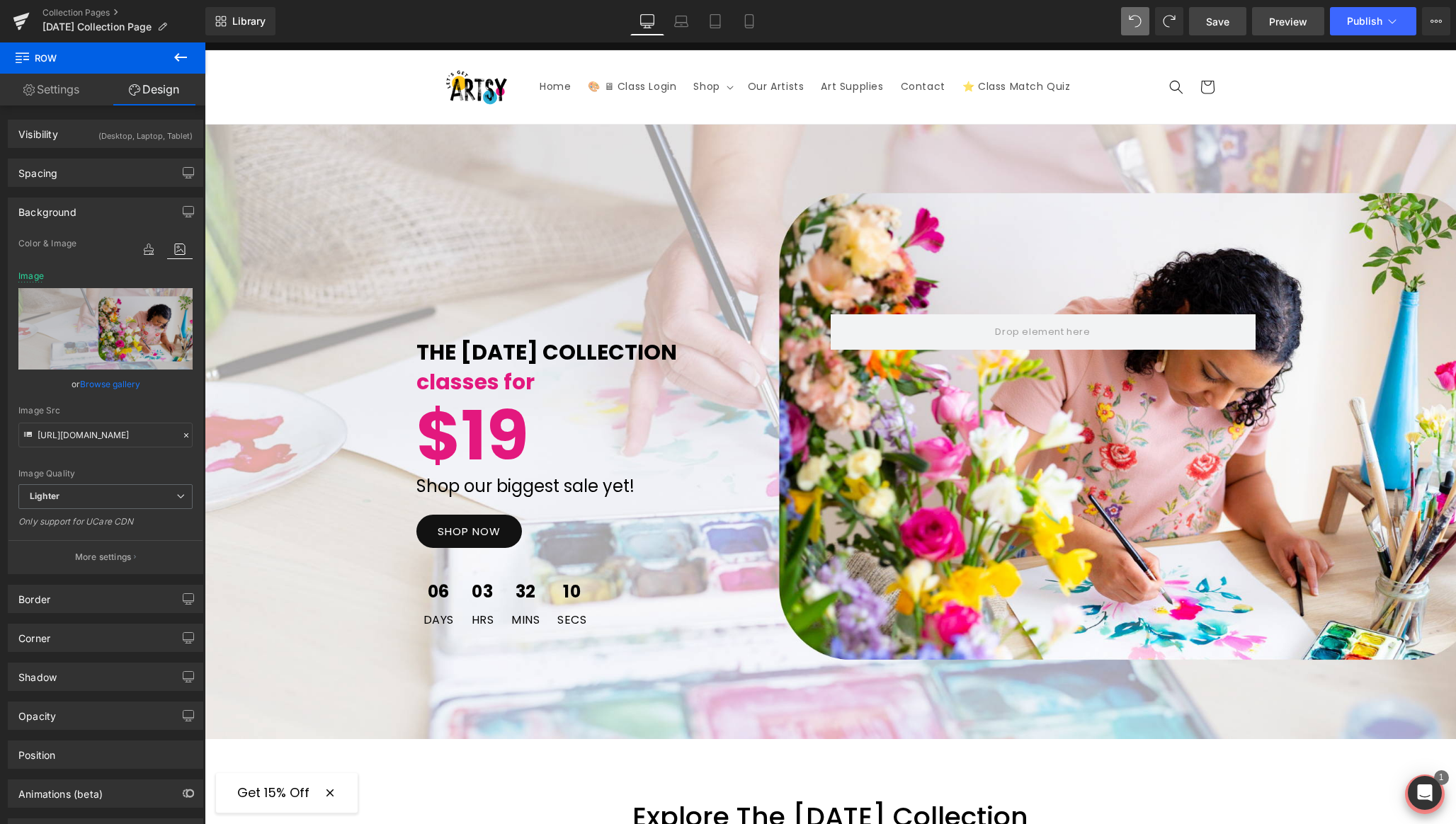
click at [1288, 25] on span "Preview" at bounding box center [1289, 22] width 38 height 15
click at [755, 23] on icon at bounding box center [749, 22] width 14 height 14
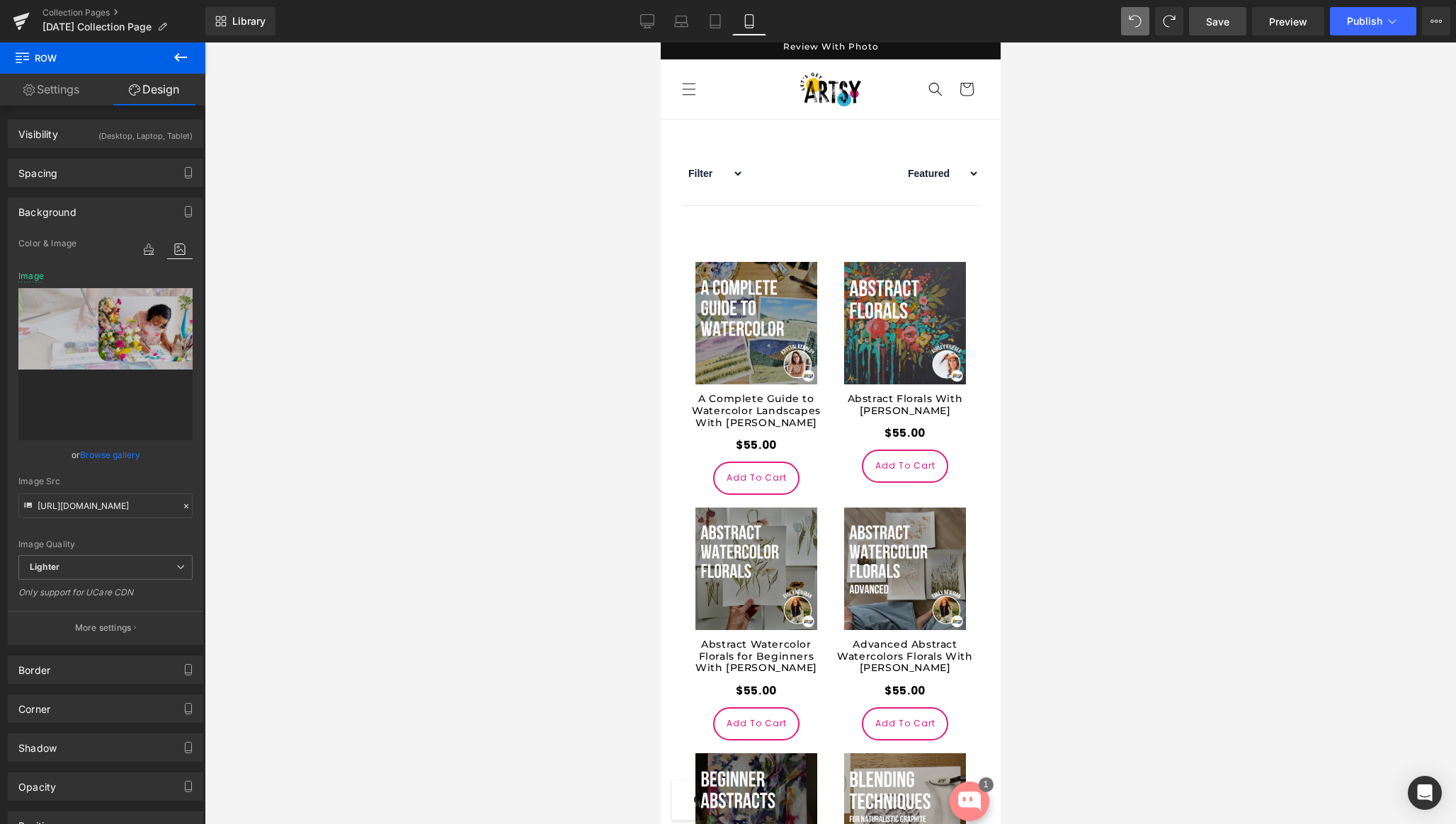
type input "https://ucarecdn.com/170d90aa-64c1-4699-9cd2-7d10f89e4b28/-/format/auto/-/previ…"
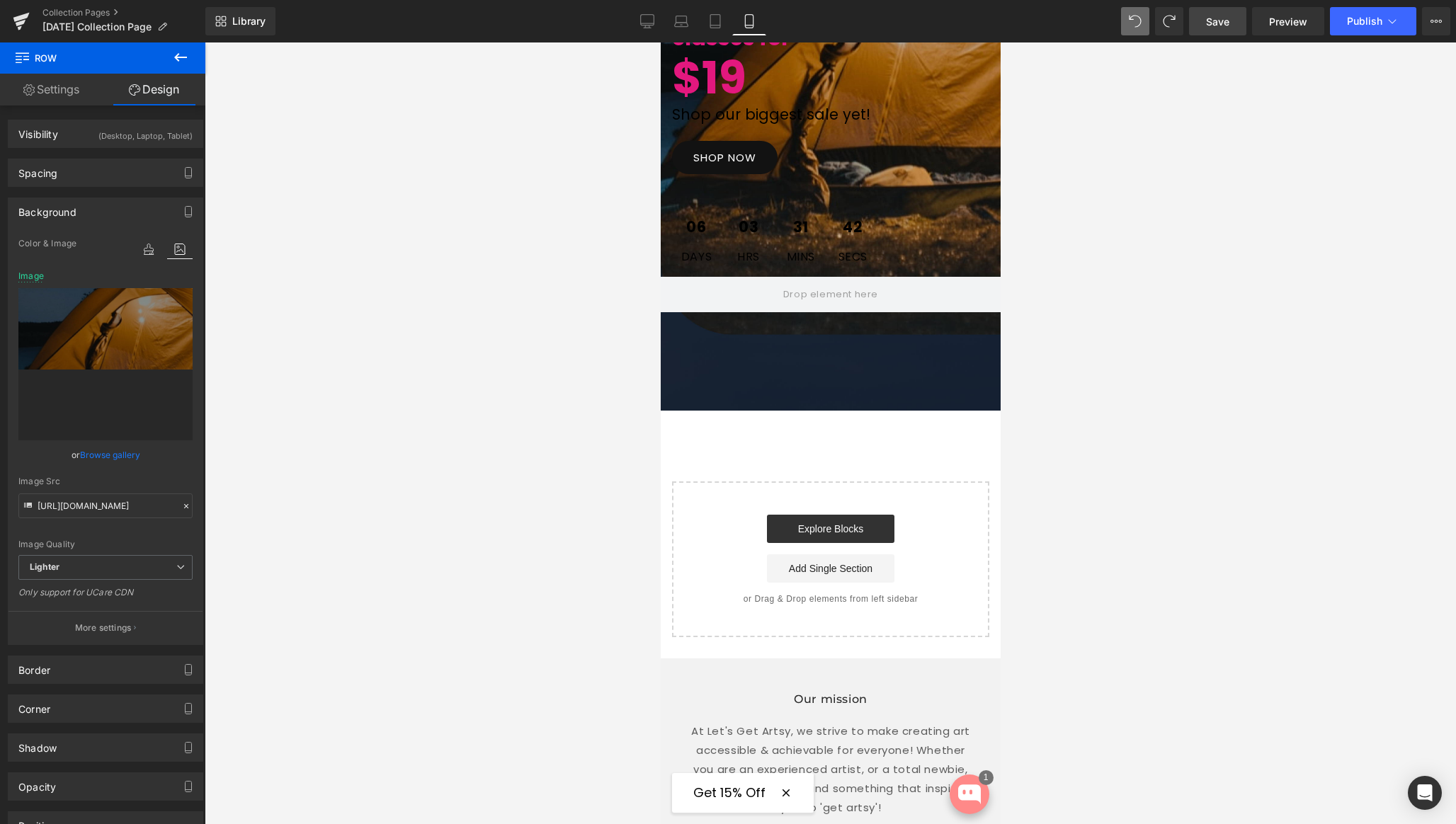
scroll to position [4497, 0]
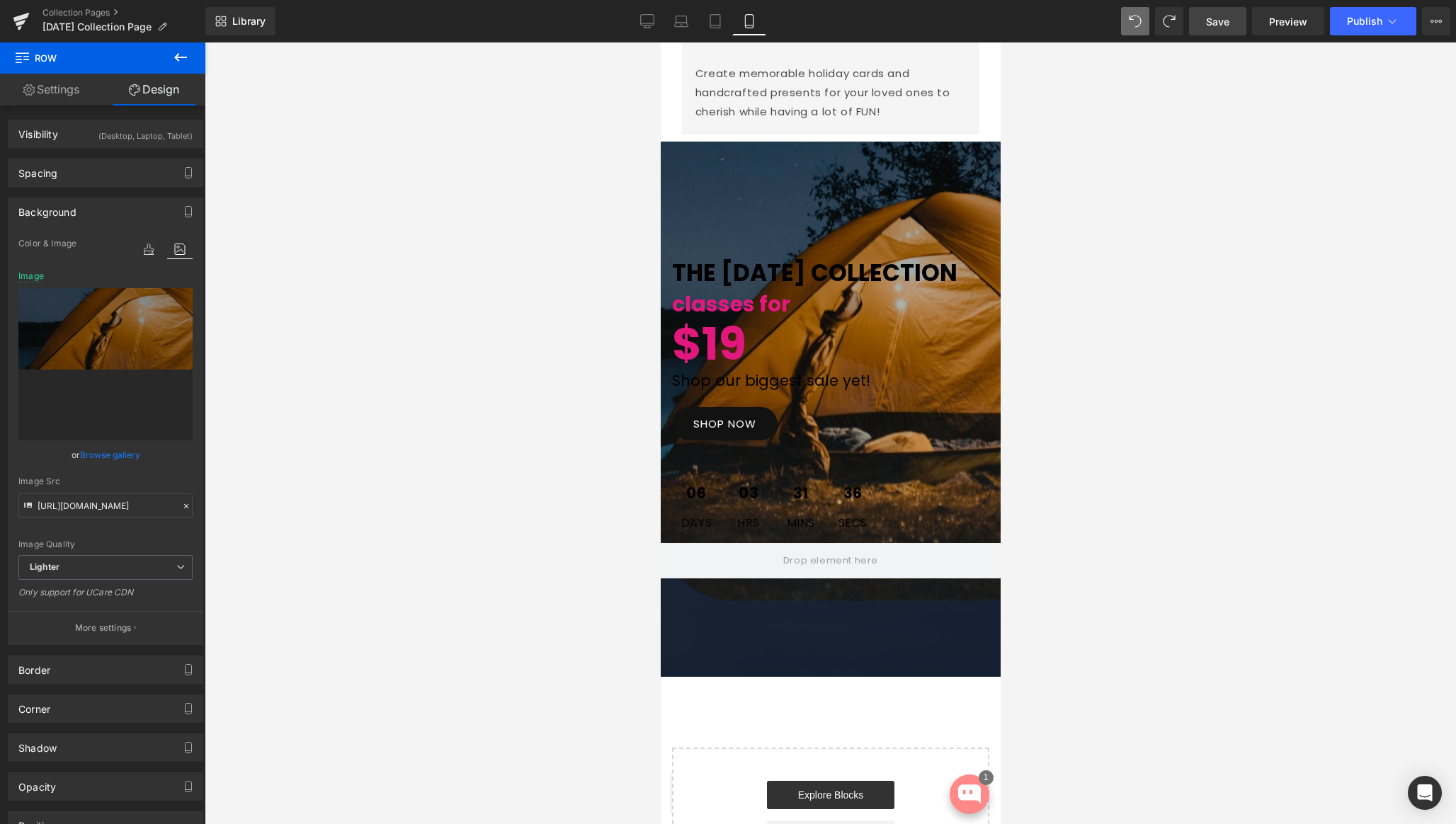
click at [183, 58] on icon at bounding box center [180, 57] width 17 height 17
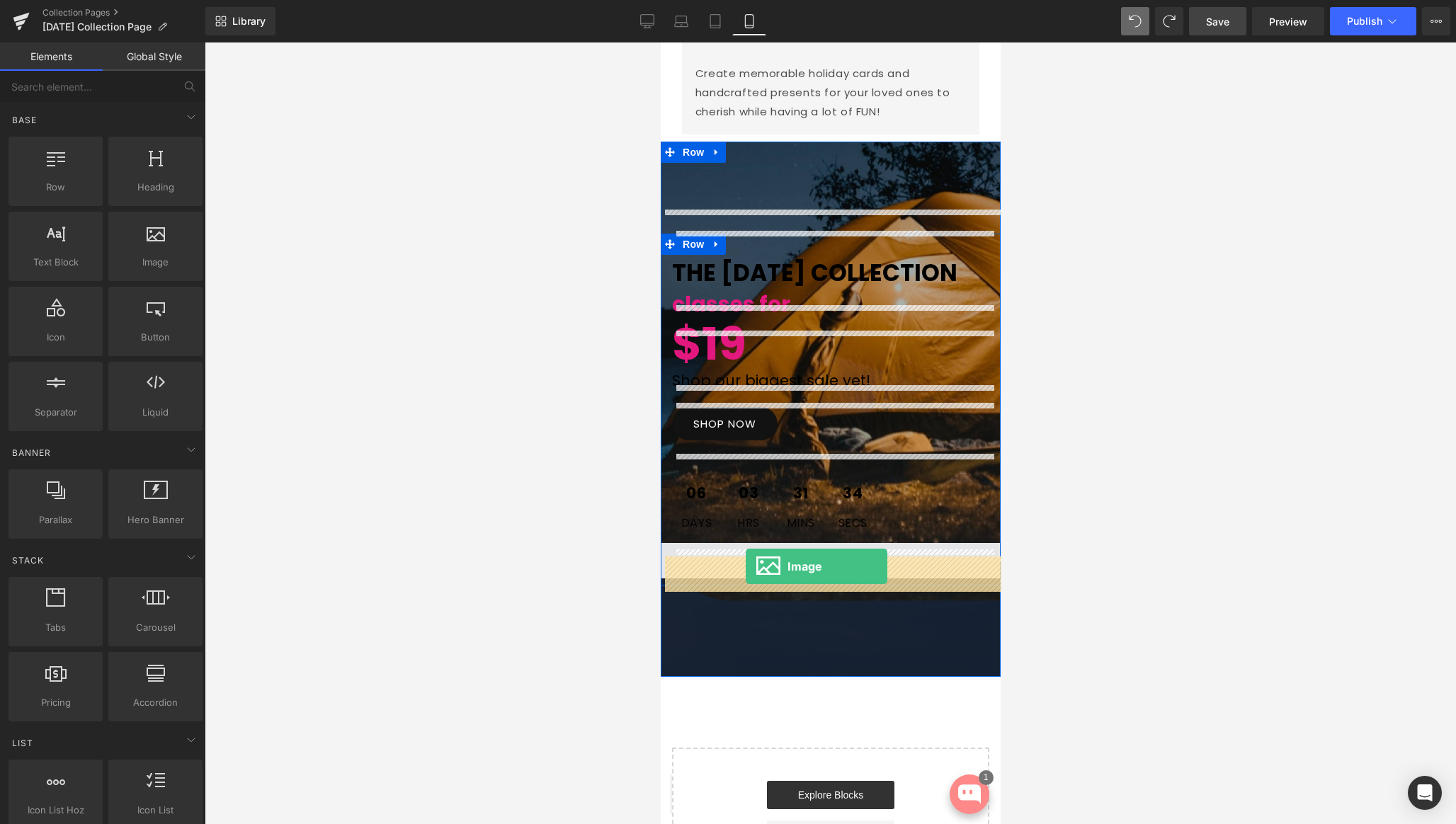
drag, startPoint x: 810, startPoint y: 304, endPoint x: 745, endPoint y: 566, distance: 269.9
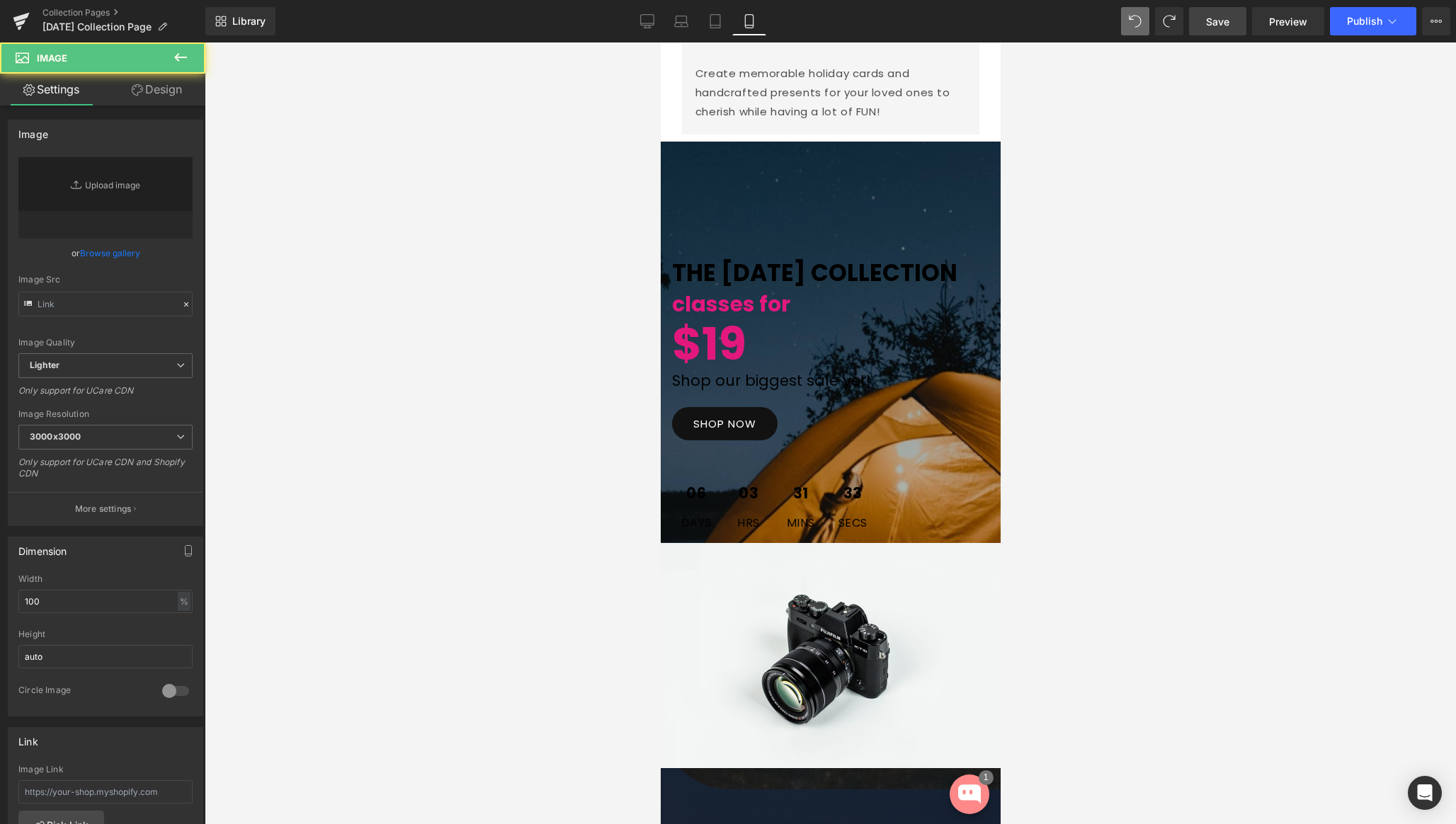
type input "//d1um8515vdn9kb.cloudfront.net/images/parallax.jpg"
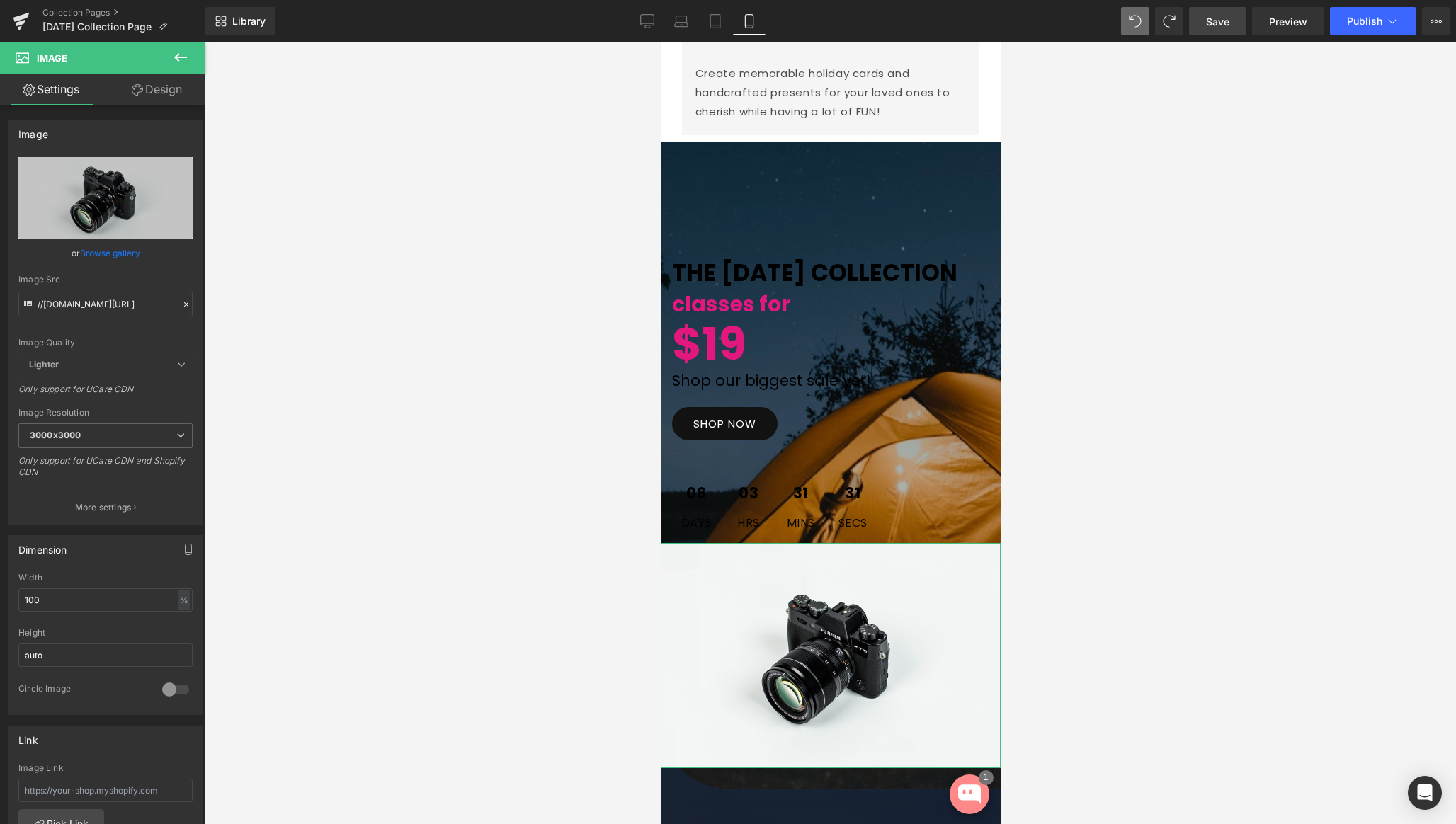
drag, startPoint x: 90, startPoint y: 254, endPoint x: 287, endPoint y: 166, distance: 215.8
click at [92, 252] on link "Browse gallery" at bounding box center [110, 253] width 60 height 25
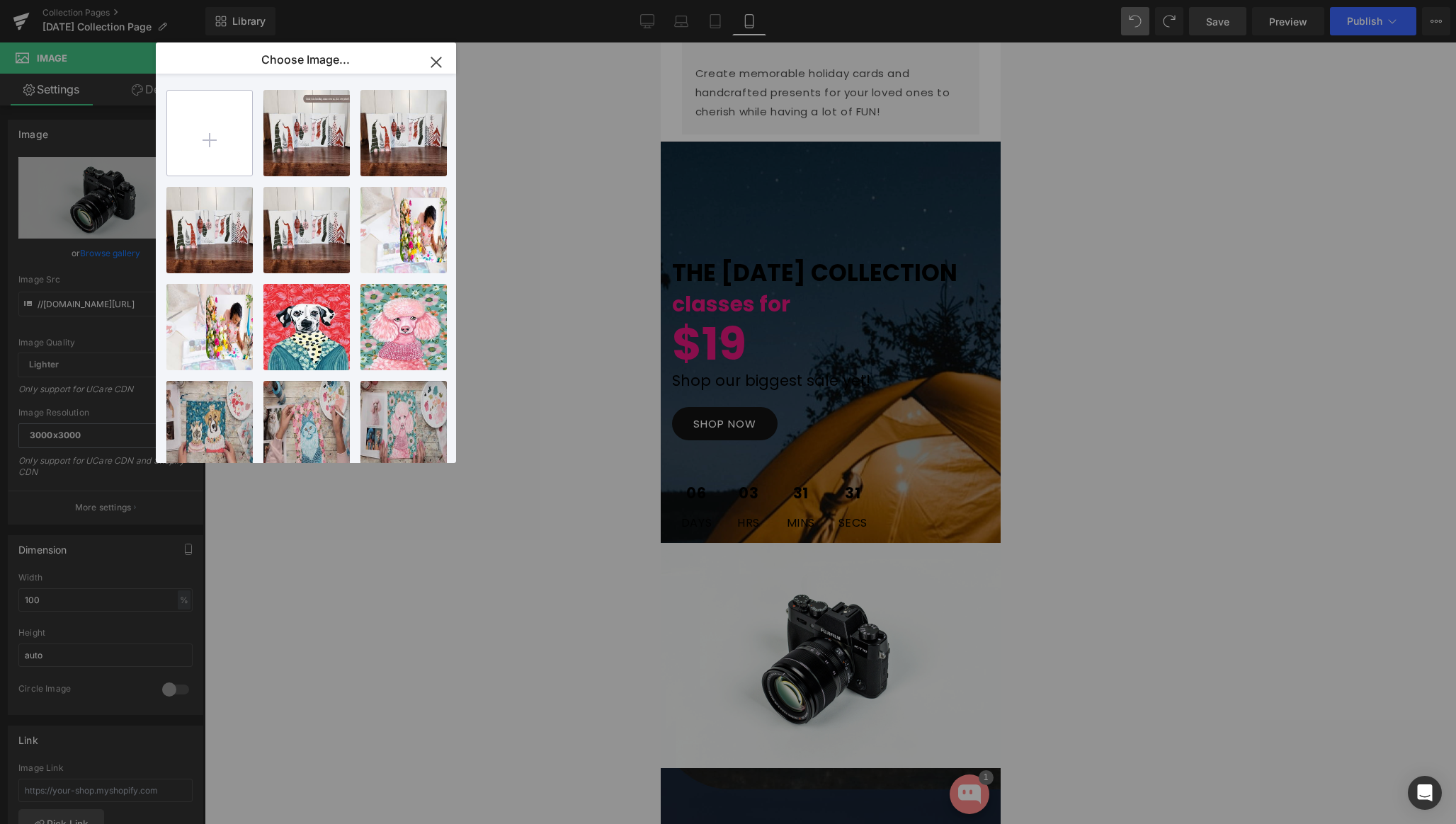
click at [216, 134] on input "file" at bounding box center [210, 133] width 85 height 85
type input "C:\fakepath\Screenshot 2025-08-26 at 8.28.10 PM.png"
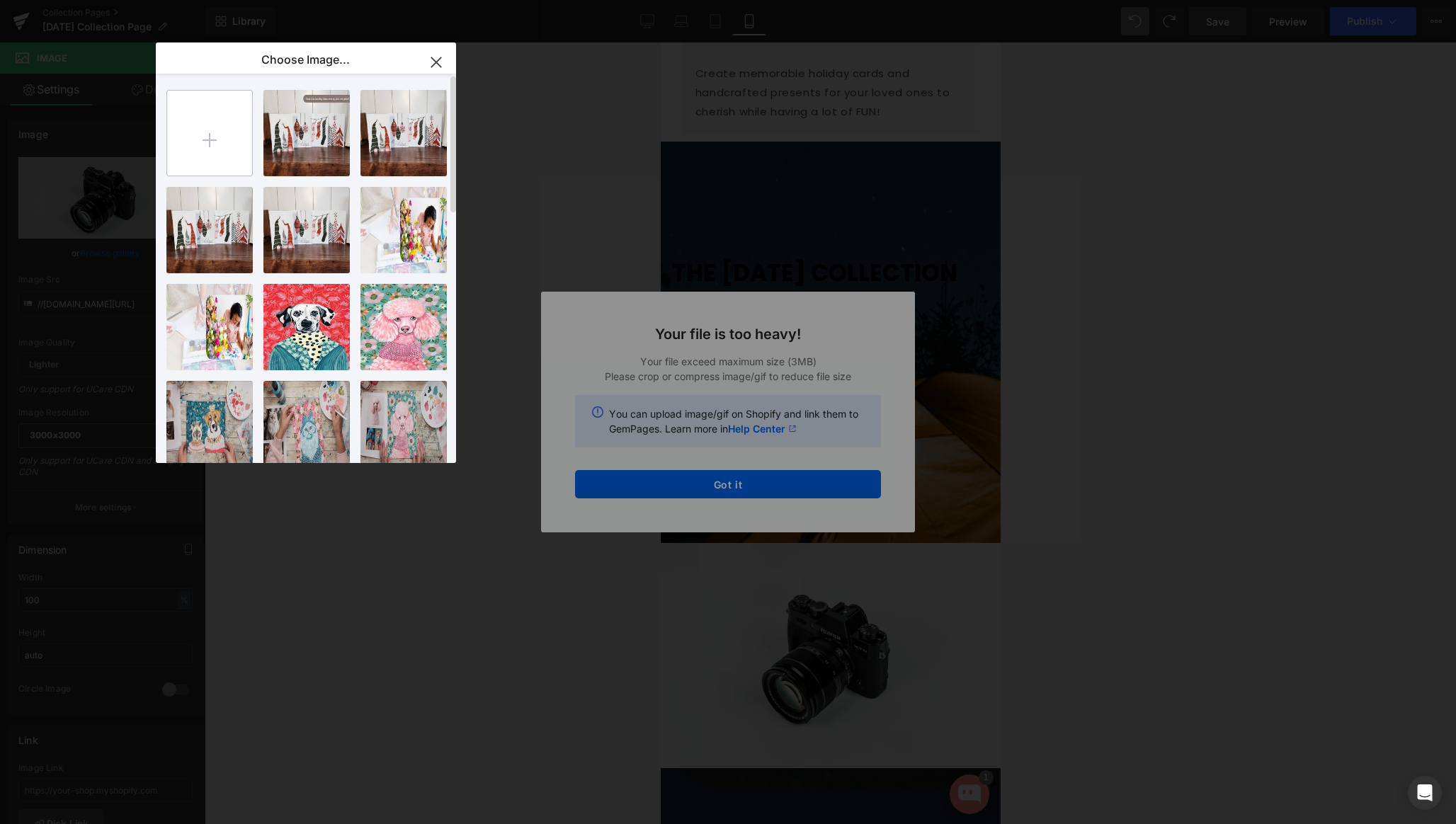
click at [219, 142] on input "file" at bounding box center [210, 133] width 85 height 85
click at [439, 56] on icon "button" at bounding box center [436, 62] width 22 height 22
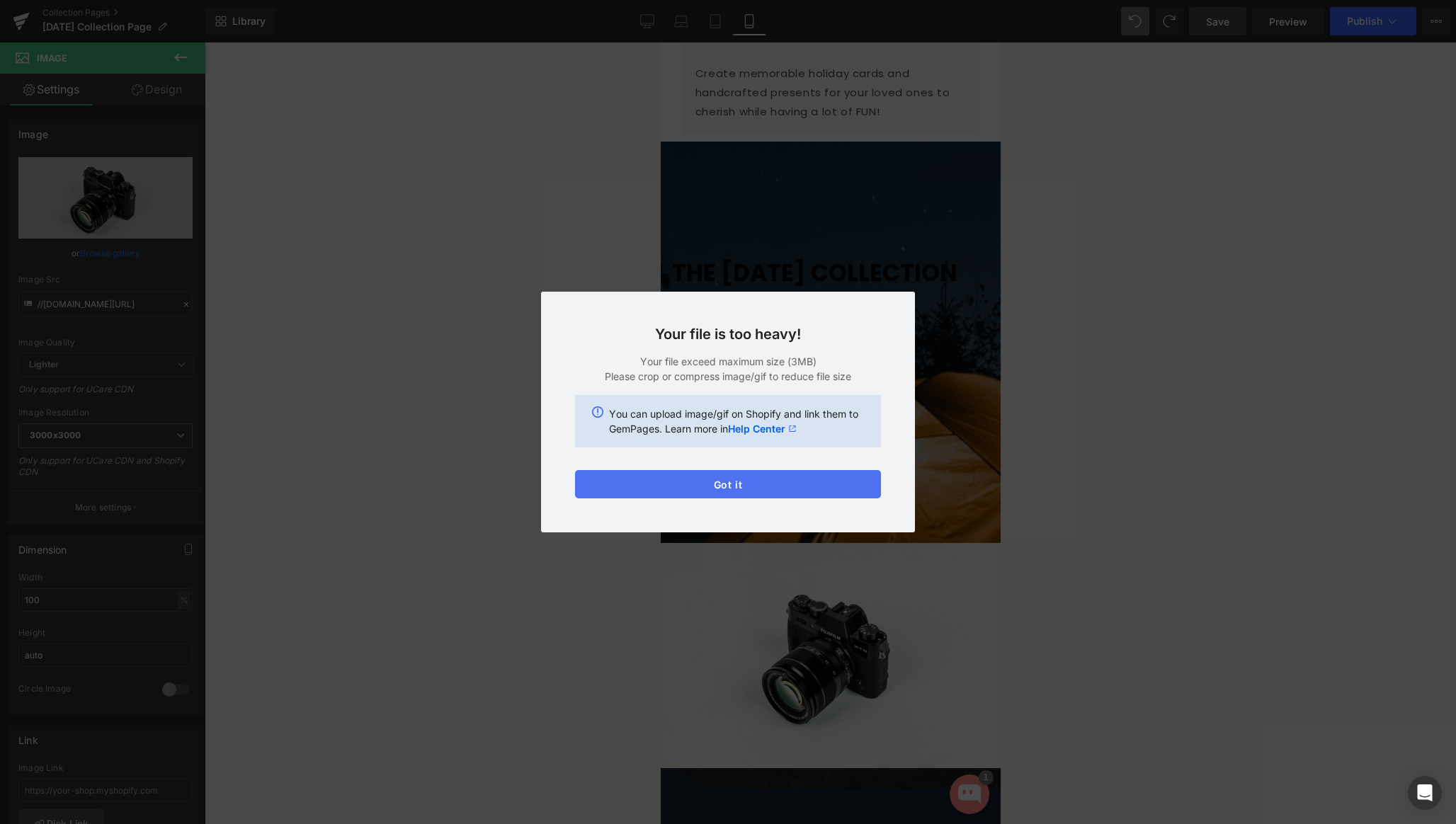
click at [0, 0] on button "Got it" at bounding box center [0, 0] width 0 height 0
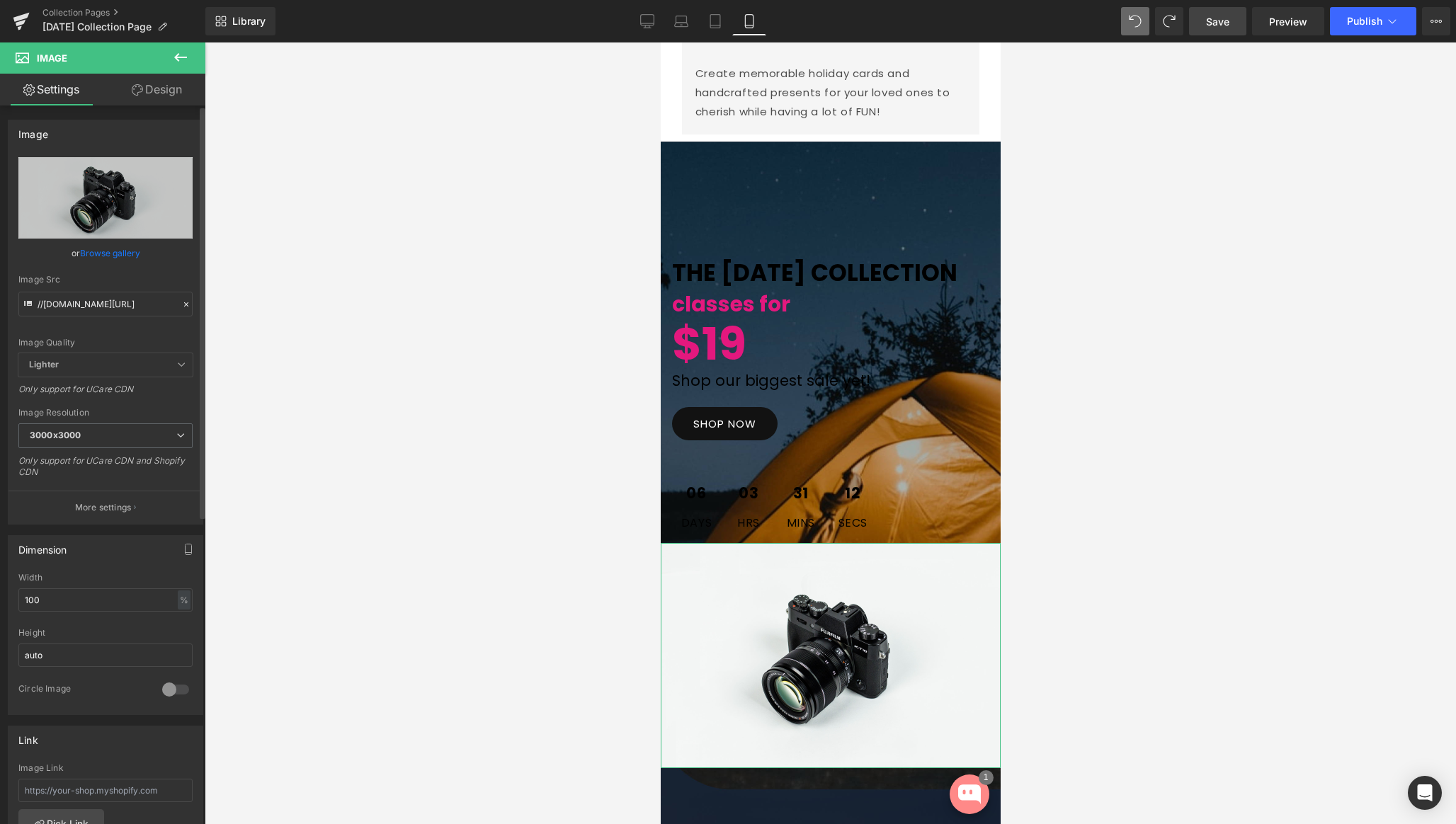
click at [130, 251] on link "Browse gallery" at bounding box center [110, 253] width 60 height 25
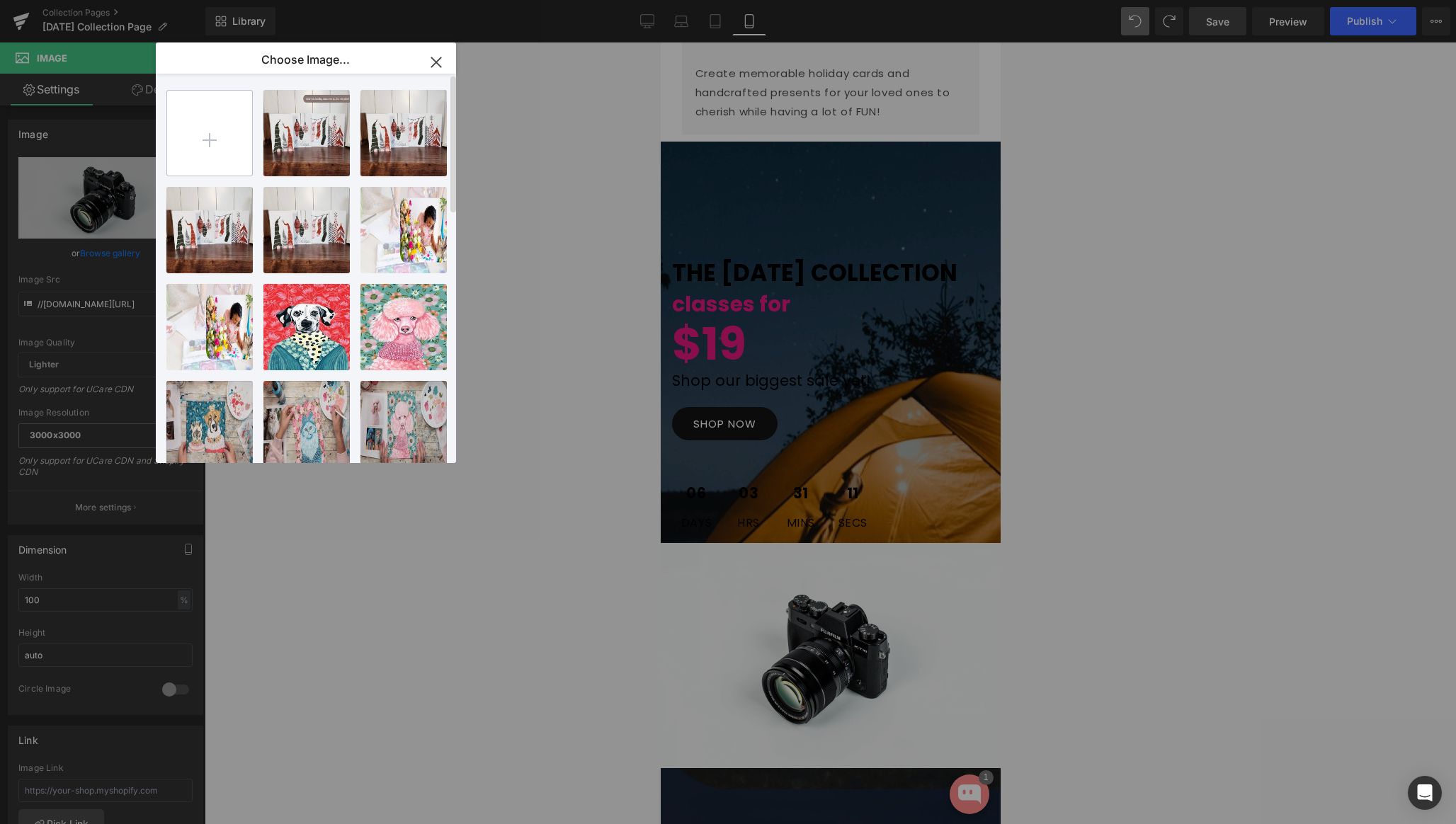
click at [222, 134] on input "file" at bounding box center [210, 133] width 85 height 85
click at [507, 0] on div "Image You are previewing how the will restyle your page. You can not edit Eleme…" at bounding box center [728, 0] width 1456 height 0
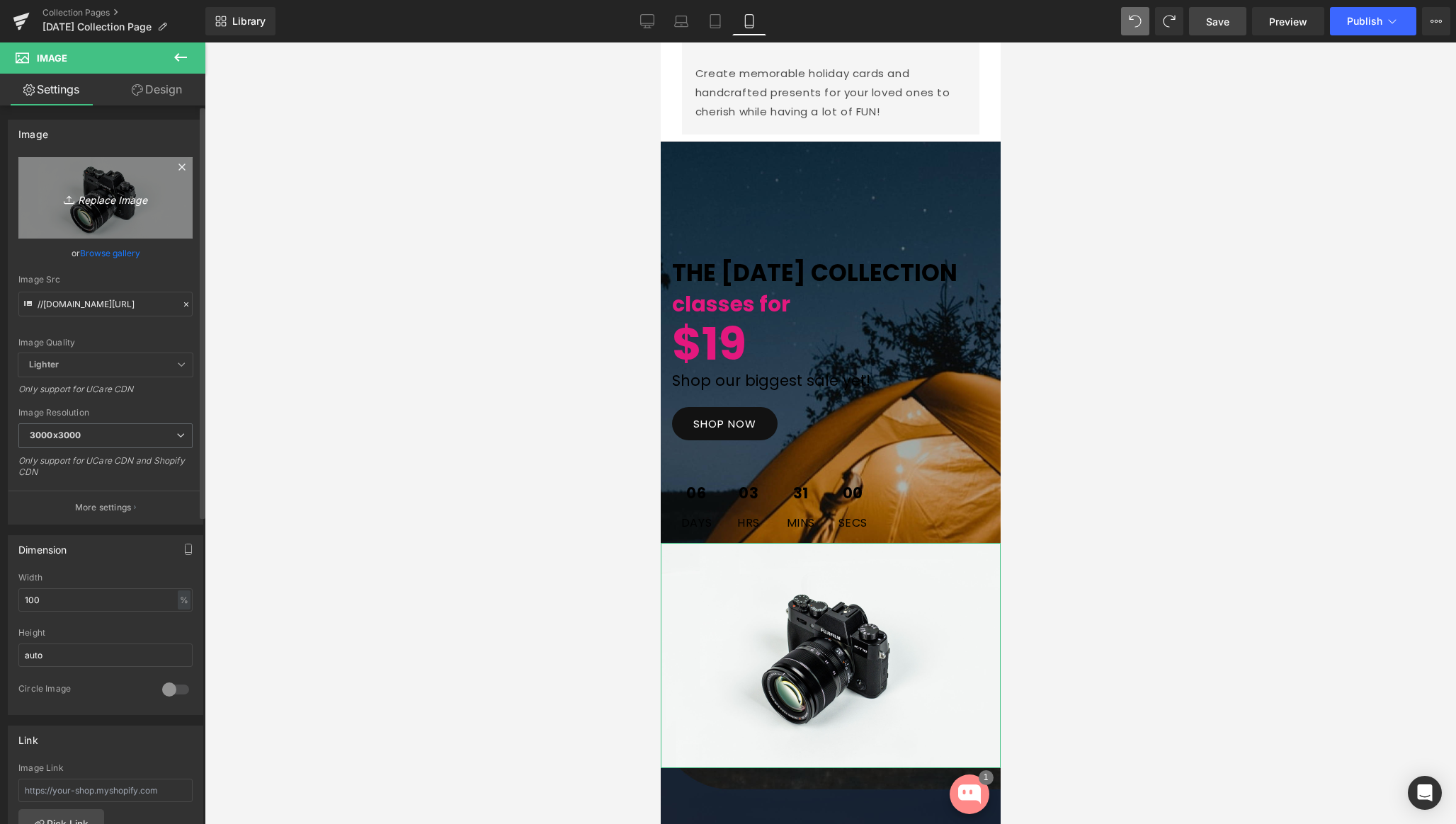
click at [108, 195] on icon "Replace Image" at bounding box center [106, 198] width 114 height 18
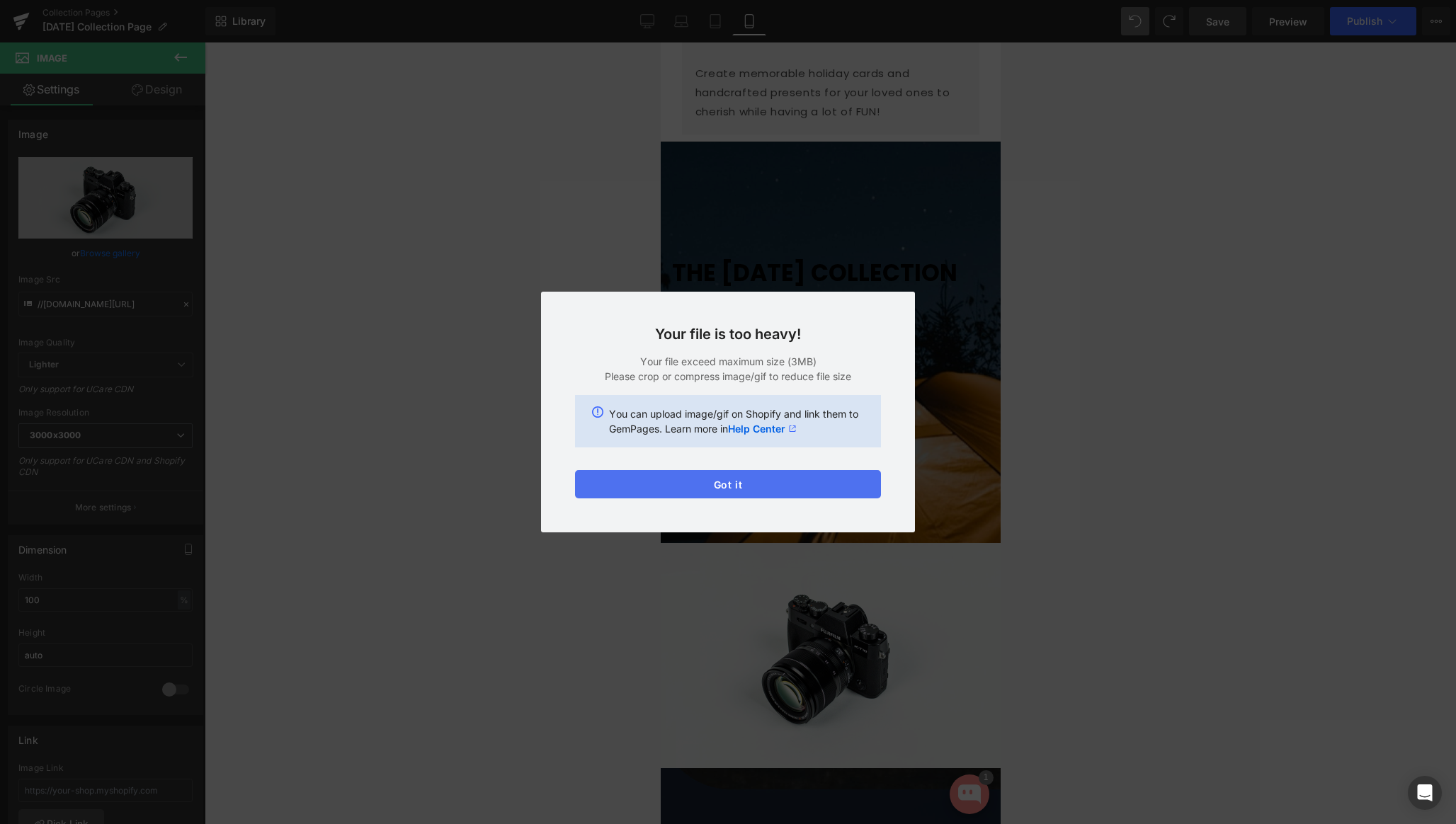
click at [0, 0] on button "Got it" at bounding box center [0, 0] width 0 height 0
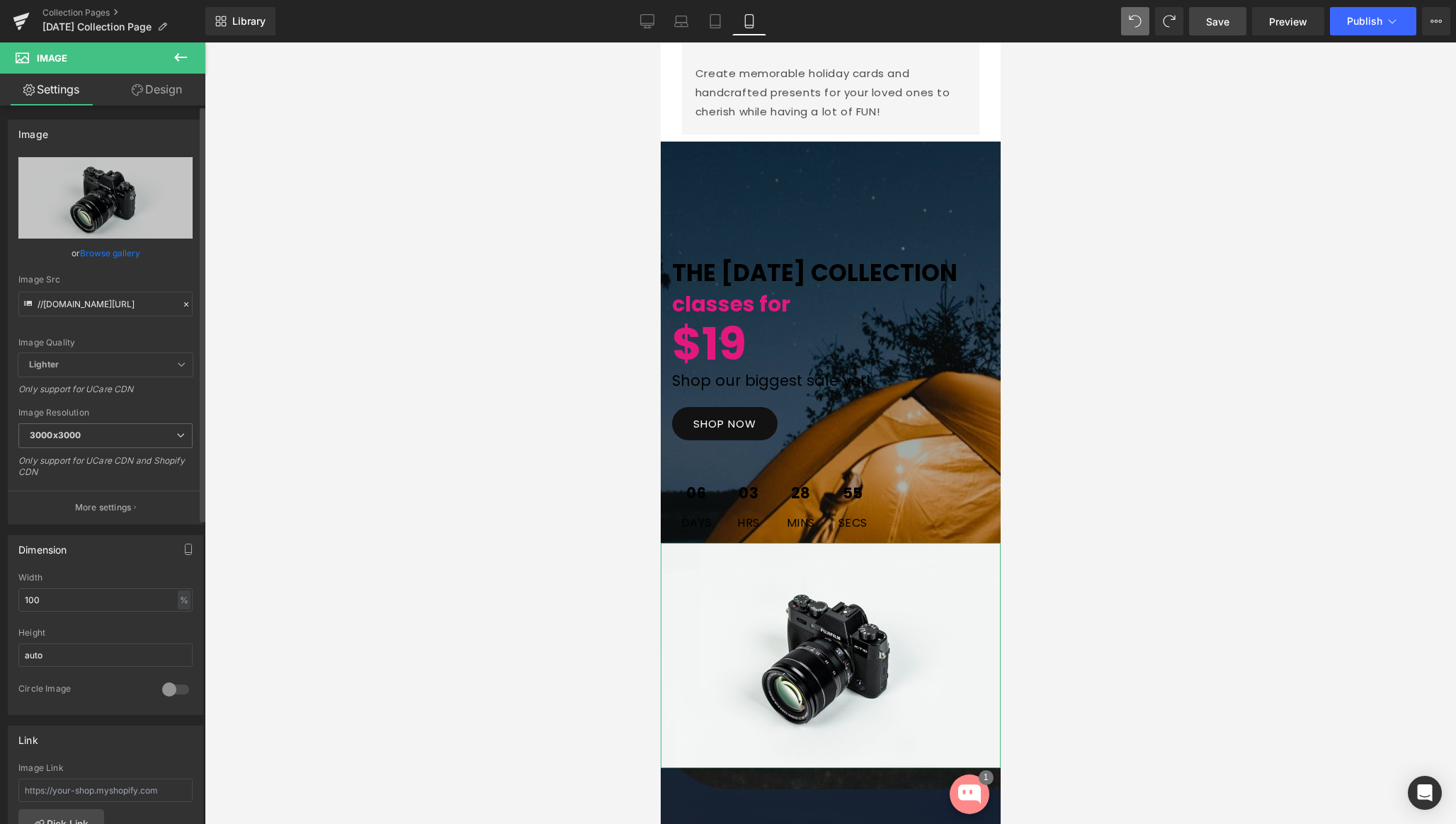
click at [110, 249] on link "Browse gallery" at bounding box center [110, 253] width 60 height 25
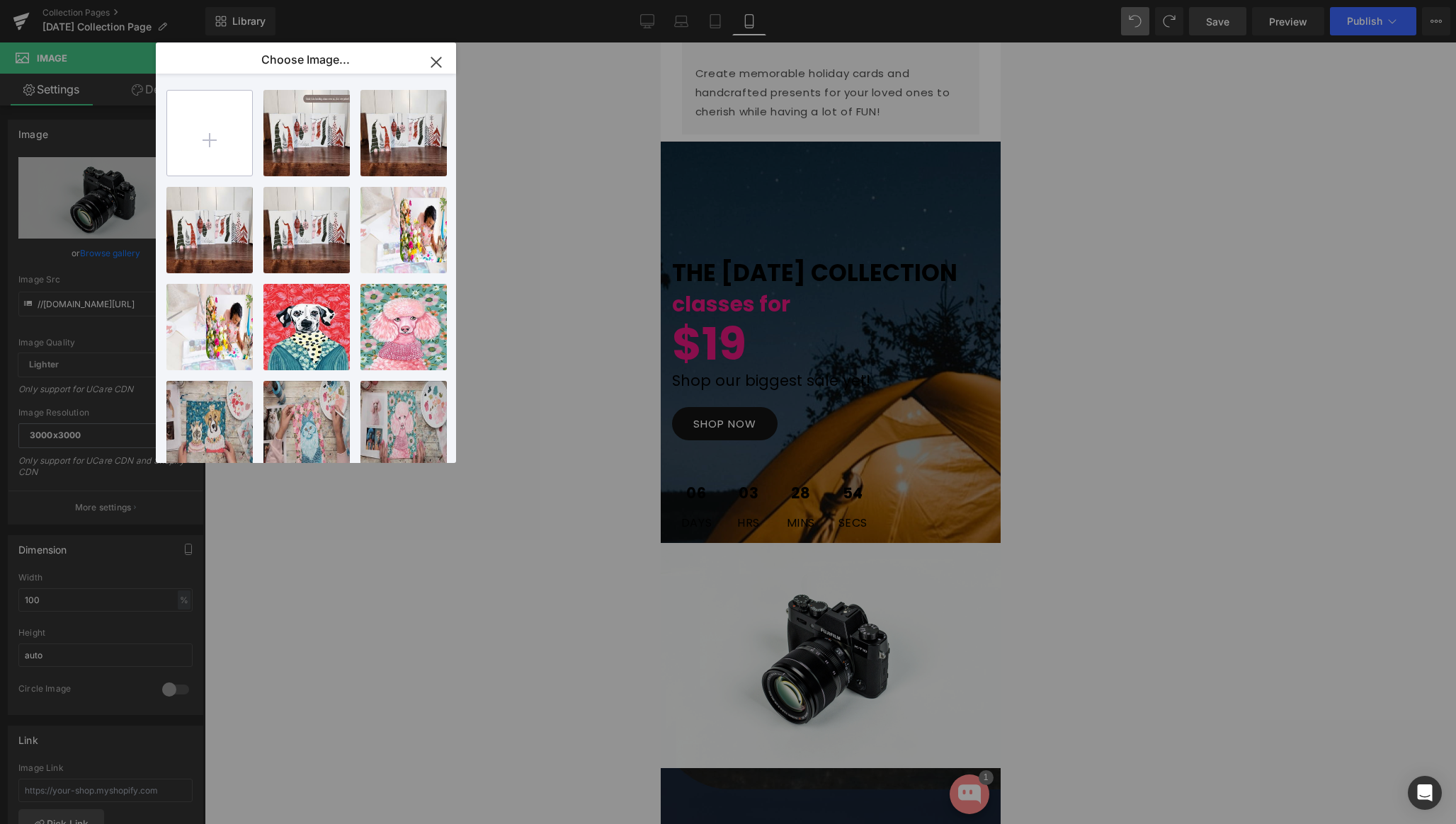
click at [205, 110] on input "file" at bounding box center [210, 133] width 85 height 85
click at [212, 132] on input "file" at bounding box center [210, 133] width 85 height 85
type input "C:\fakepath\g.jpg"
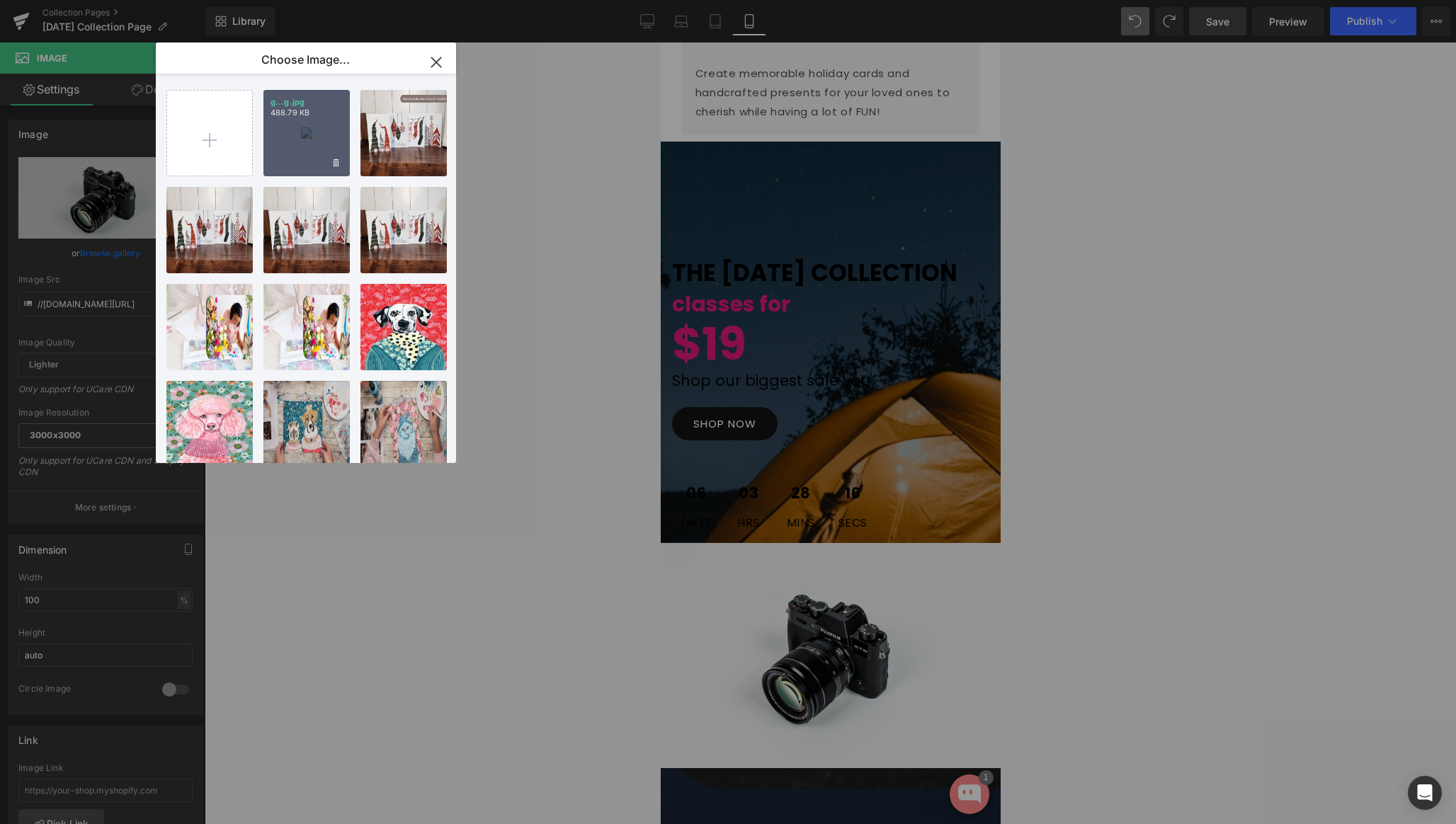
click at [0, 0] on div "g...g.jpg 488.79 KB" at bounding box center [0, 0] width 0 height 0
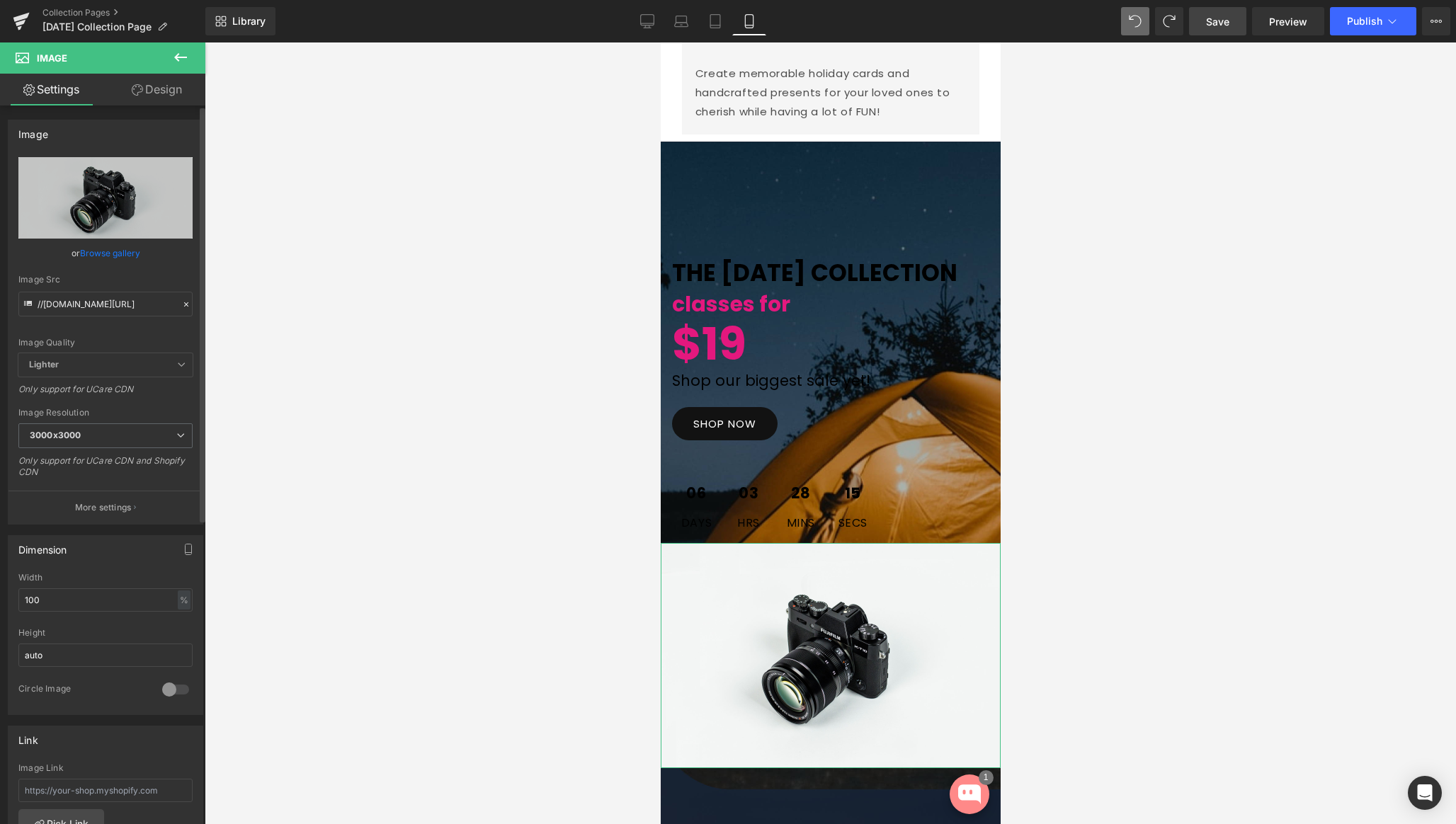
click at [104, 253] on link "Browse gallery" at bounding box center [110, 253] width 60 height 25
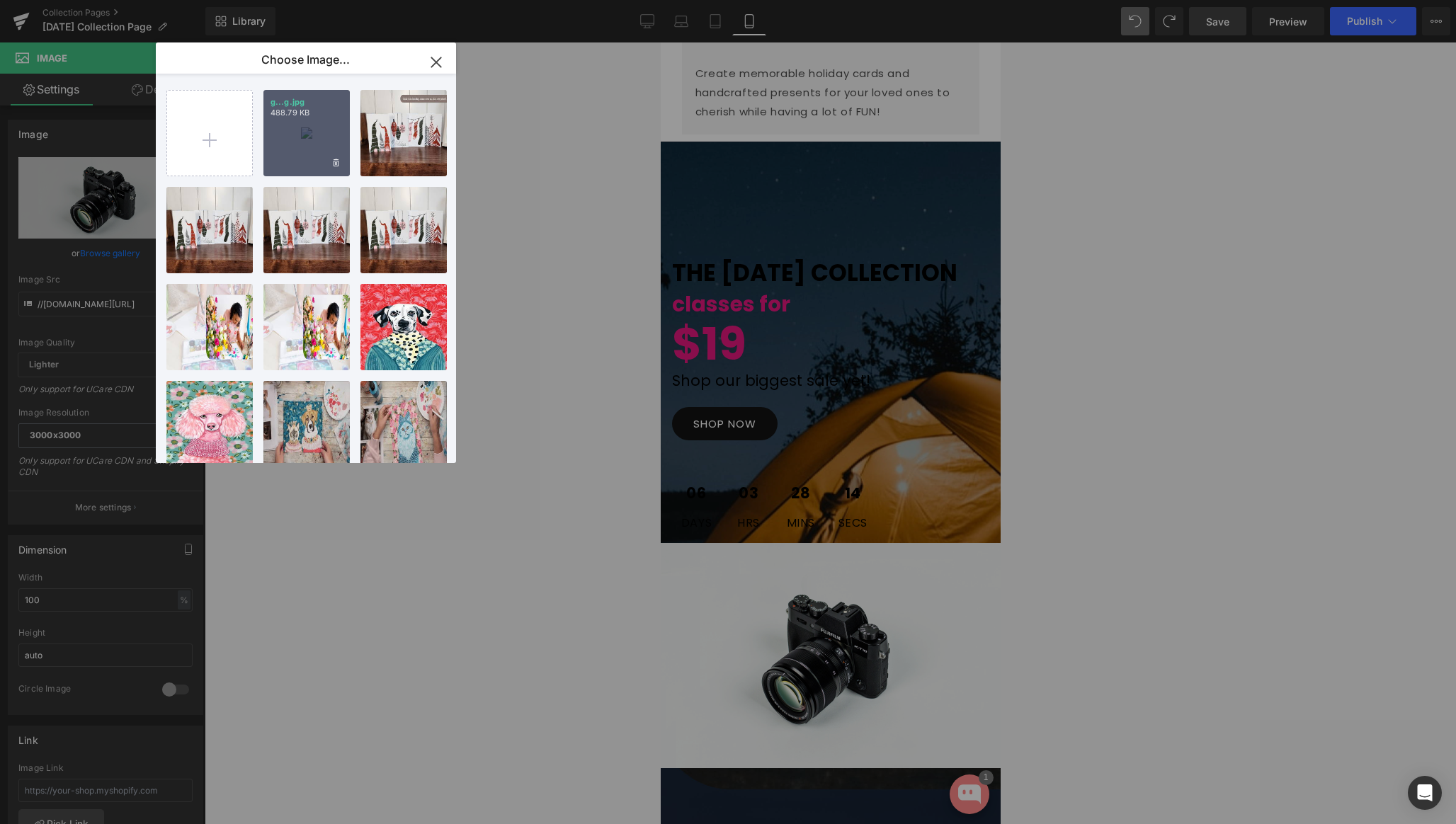
click at [0, 0] on div "g...g.jpg 488.79 KB" at bounding box center [0, 0] width 0 height 0
type input "https://ucarecdn.com/97b51fd5-2655-4a6b-8dea-c7711edb71b8/-/format/auto/-/previ…"
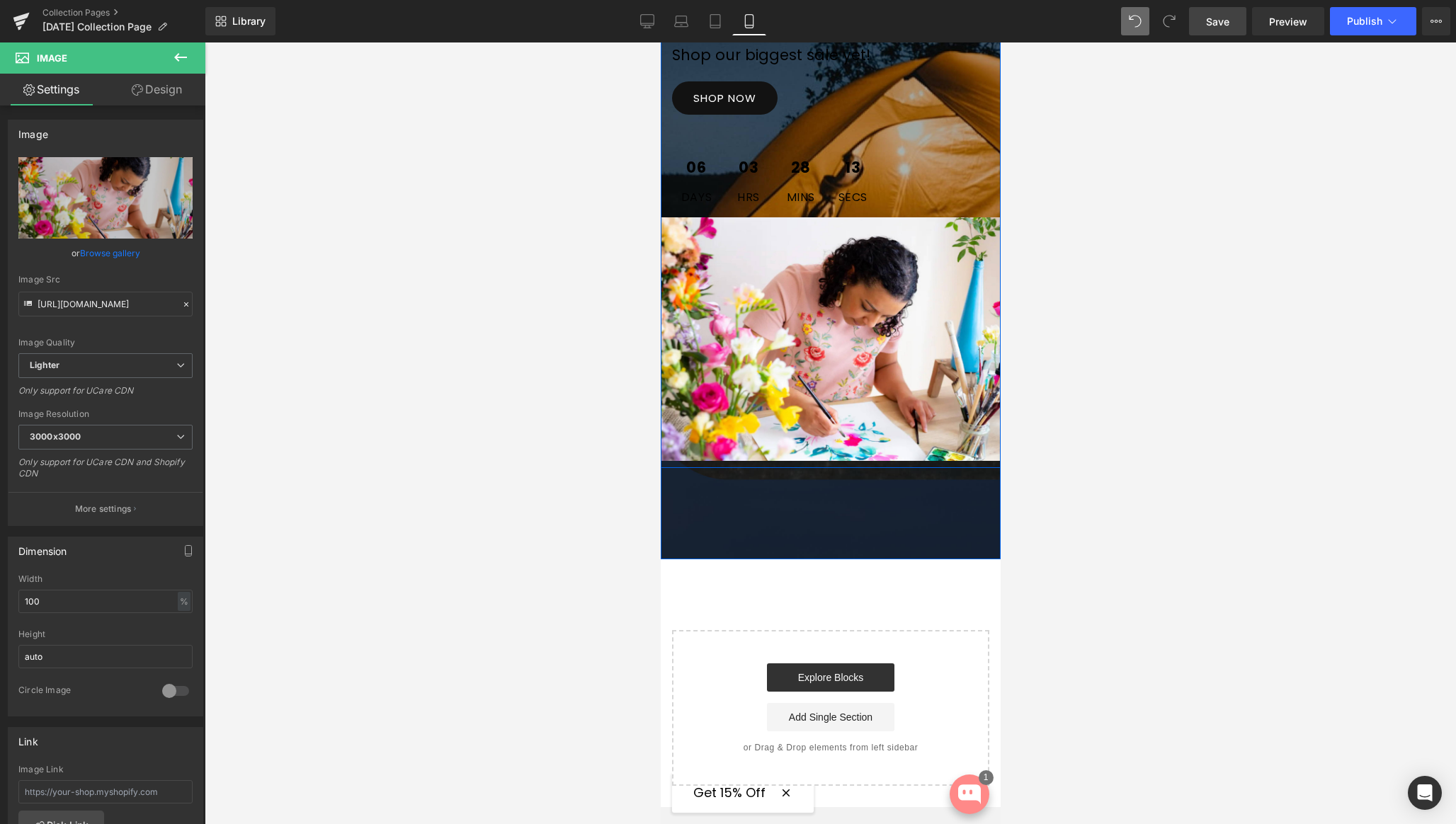
scroll to position [4828, 0]
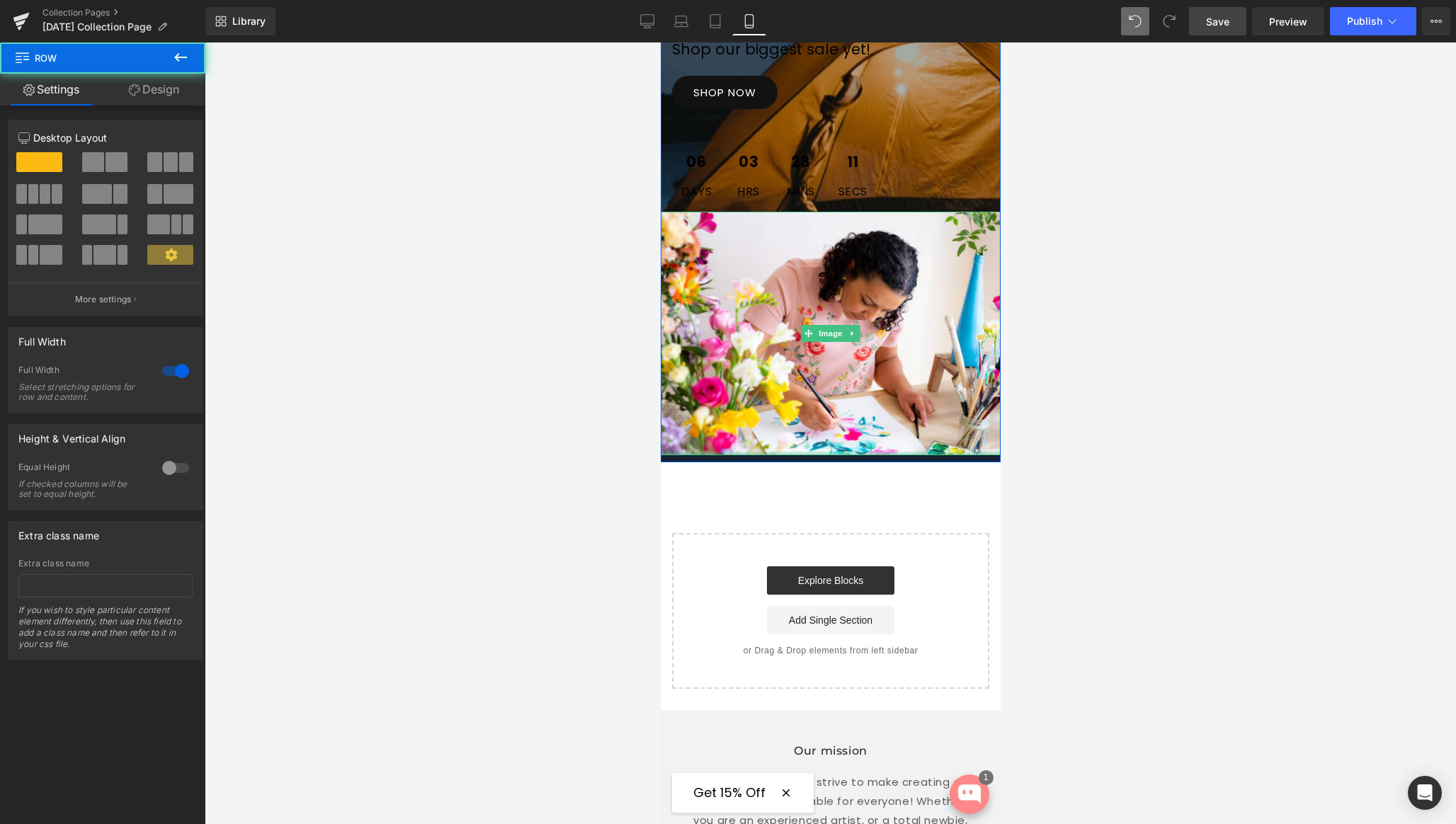
drag, startPoint x: 776, startPoint y: 565, endPoint x: 766, endPoint y: 466, distance: 99.5
click at [766, 462] on div "THE LABOR DAY COLLECTION Text Block classes for Text Block $19 Text Block Shop …" at bounding box center [830, 136] width 340 height 652
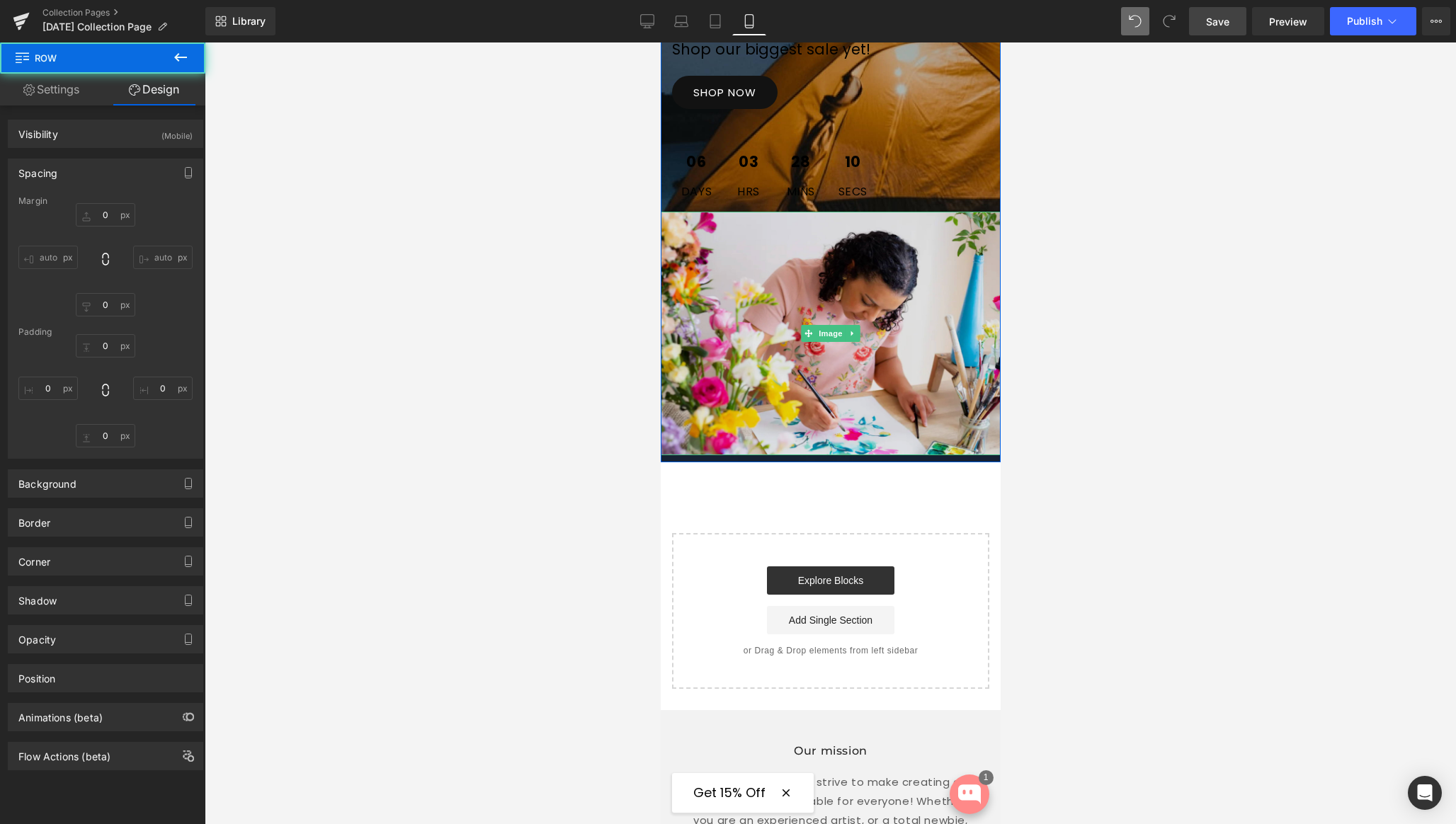
type input "0px"
type input "130px"
type input "0px"
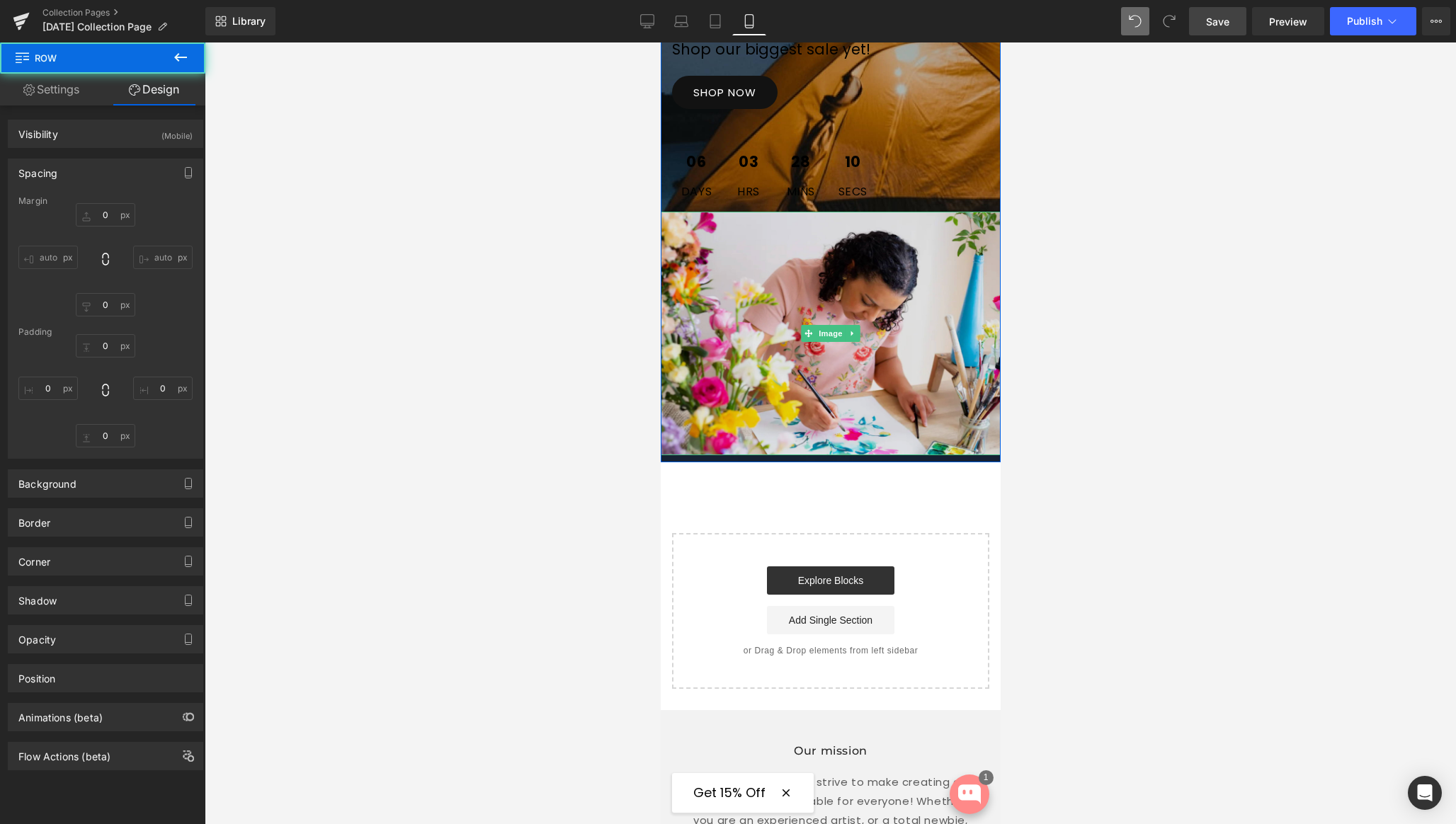
type input "0px"
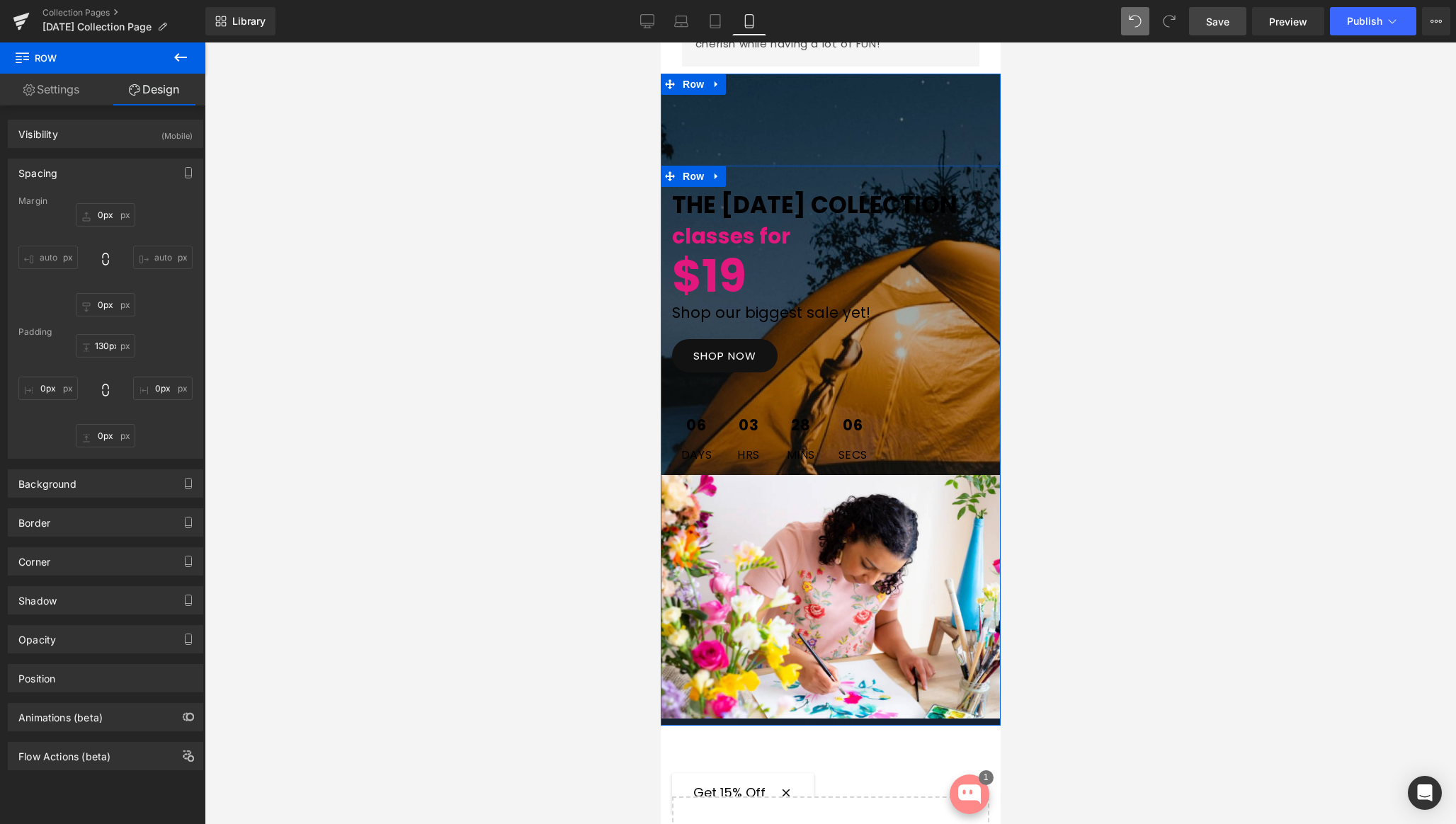
scroll to position [4551, 0]
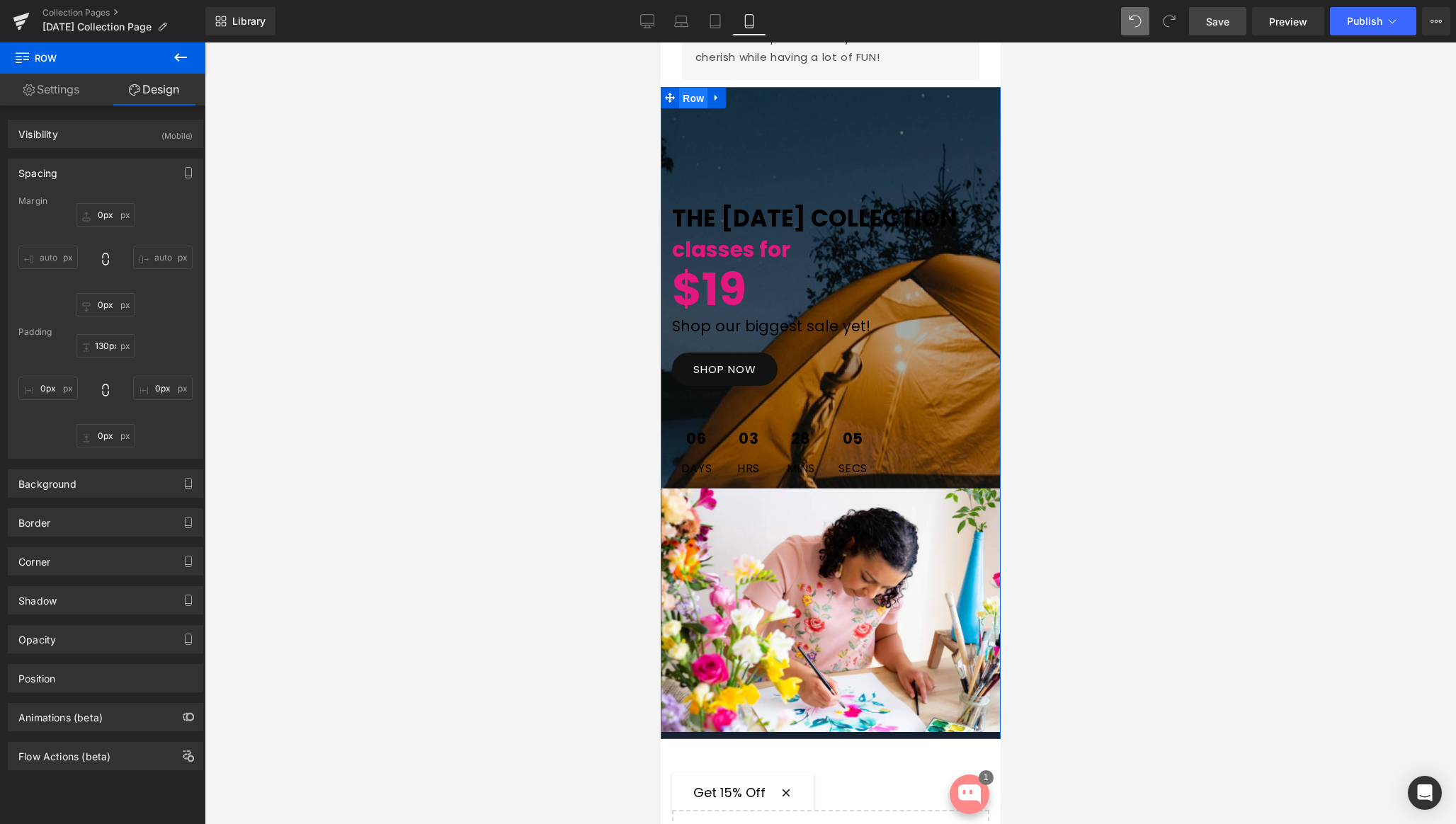
click at [686, 88] on span "Row" at bounding box center [692, 98] width 28 height 22
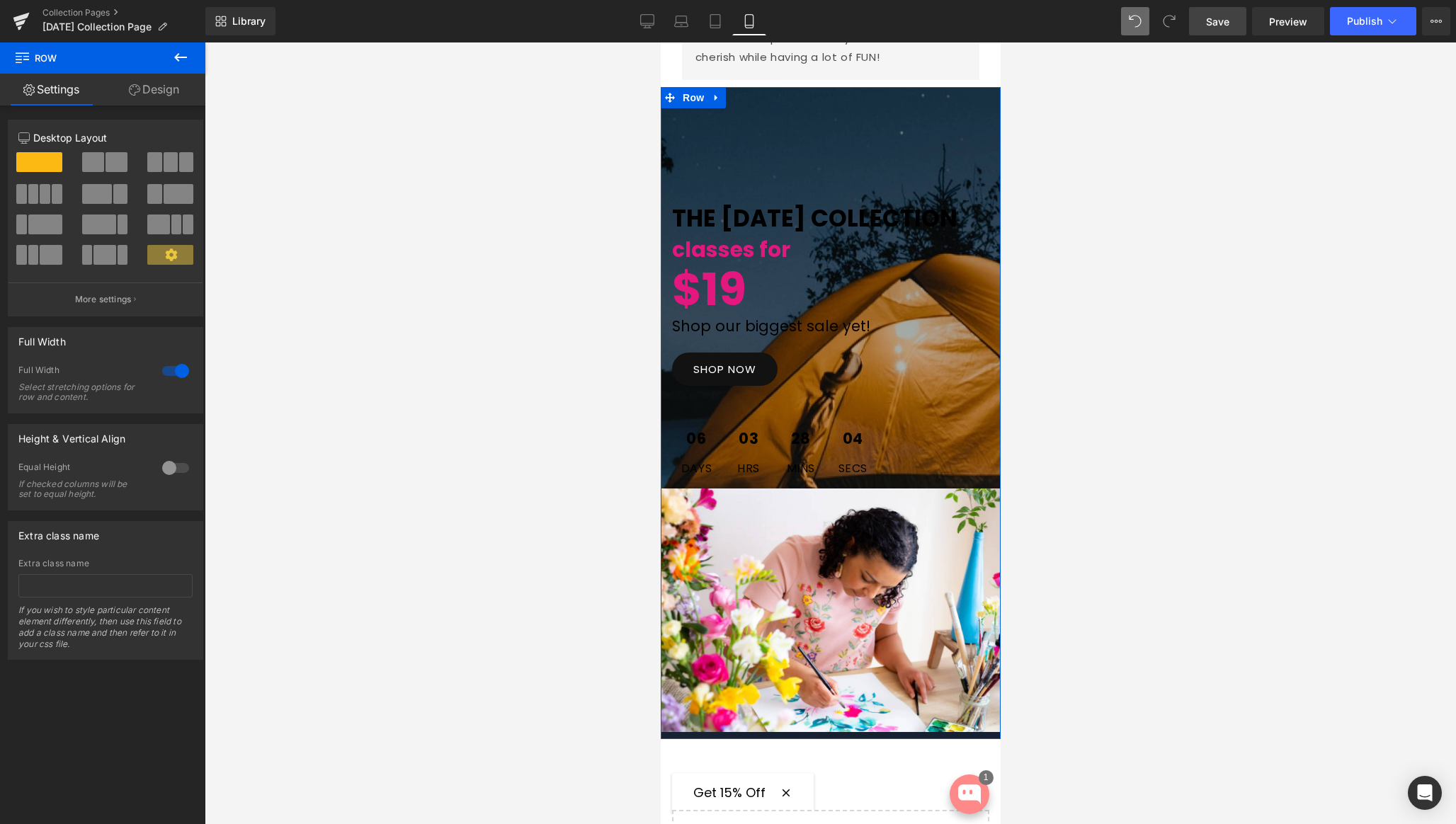
drag, startPoint x: 166, startPoint y: 91, endPoint x: 70, endPoint y: 162, distance: 119.4
click at [166, 91] on link "Design" at bounding box center [154, 90] width 102 height 32
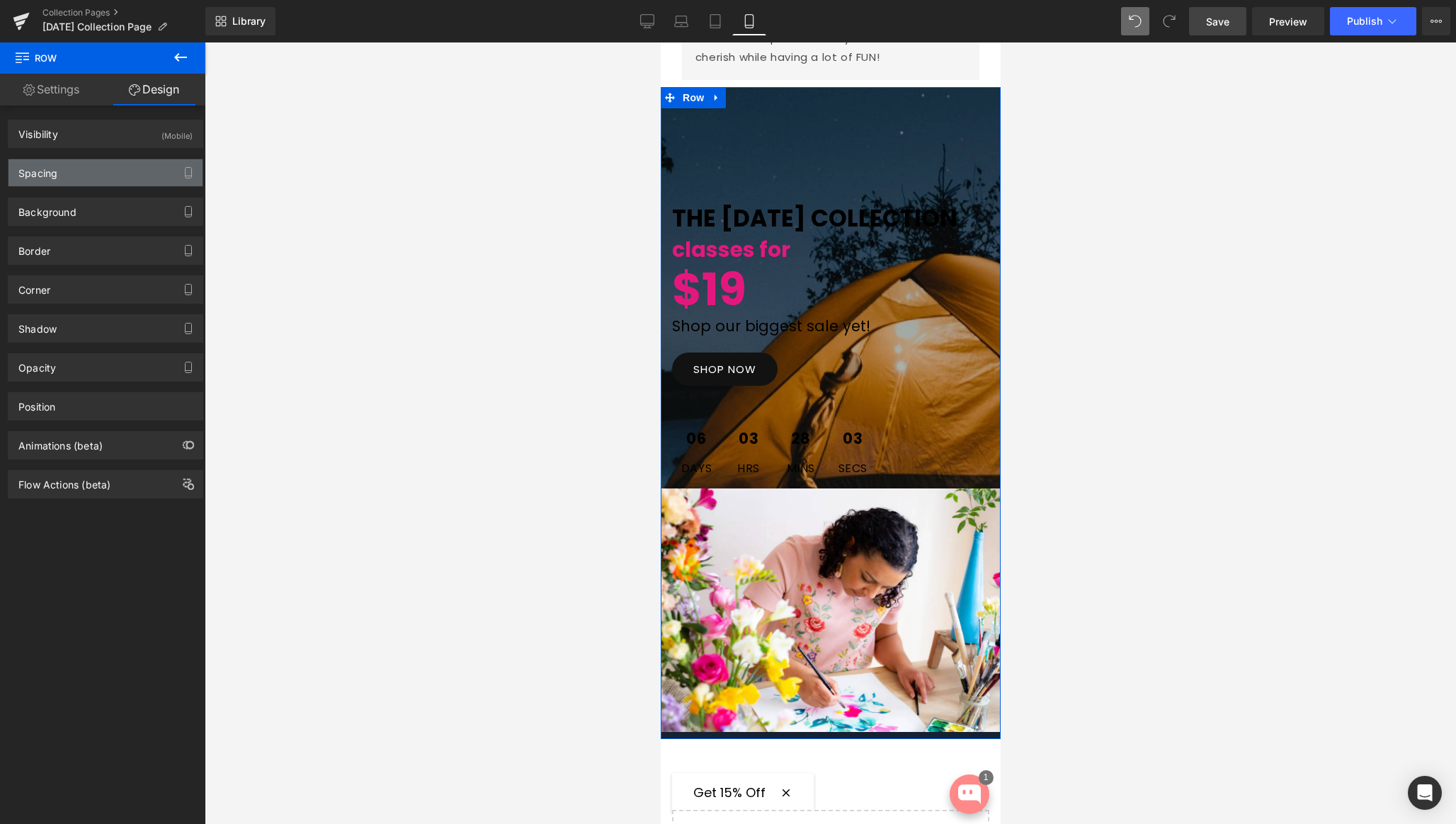
click at [42, 175] on div "Spacing" at bounding box center [38, 169] width 39 height 20
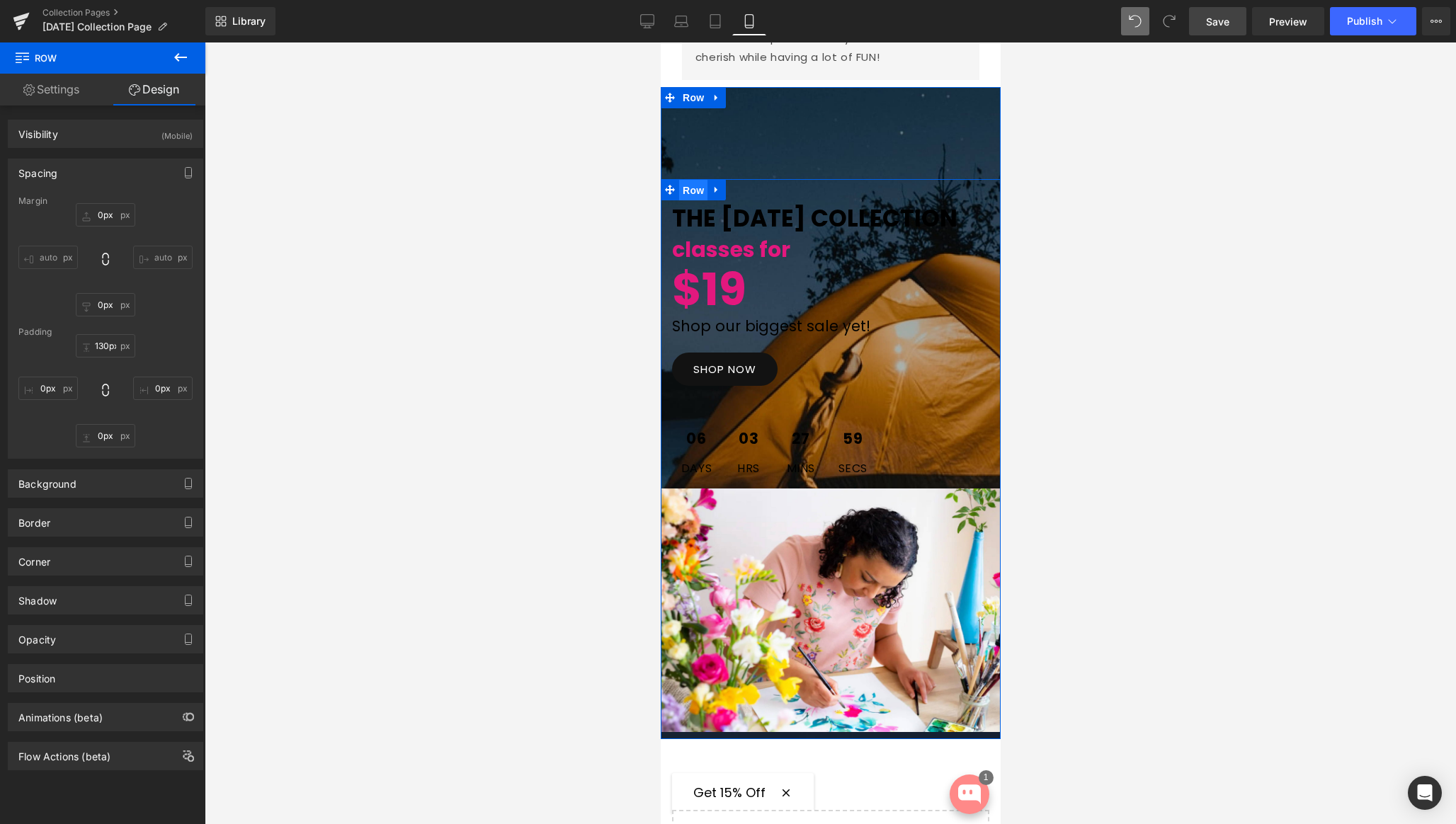
click at [688, 180] on span "Row" at bounding box center [692, 190] width 28 height 22
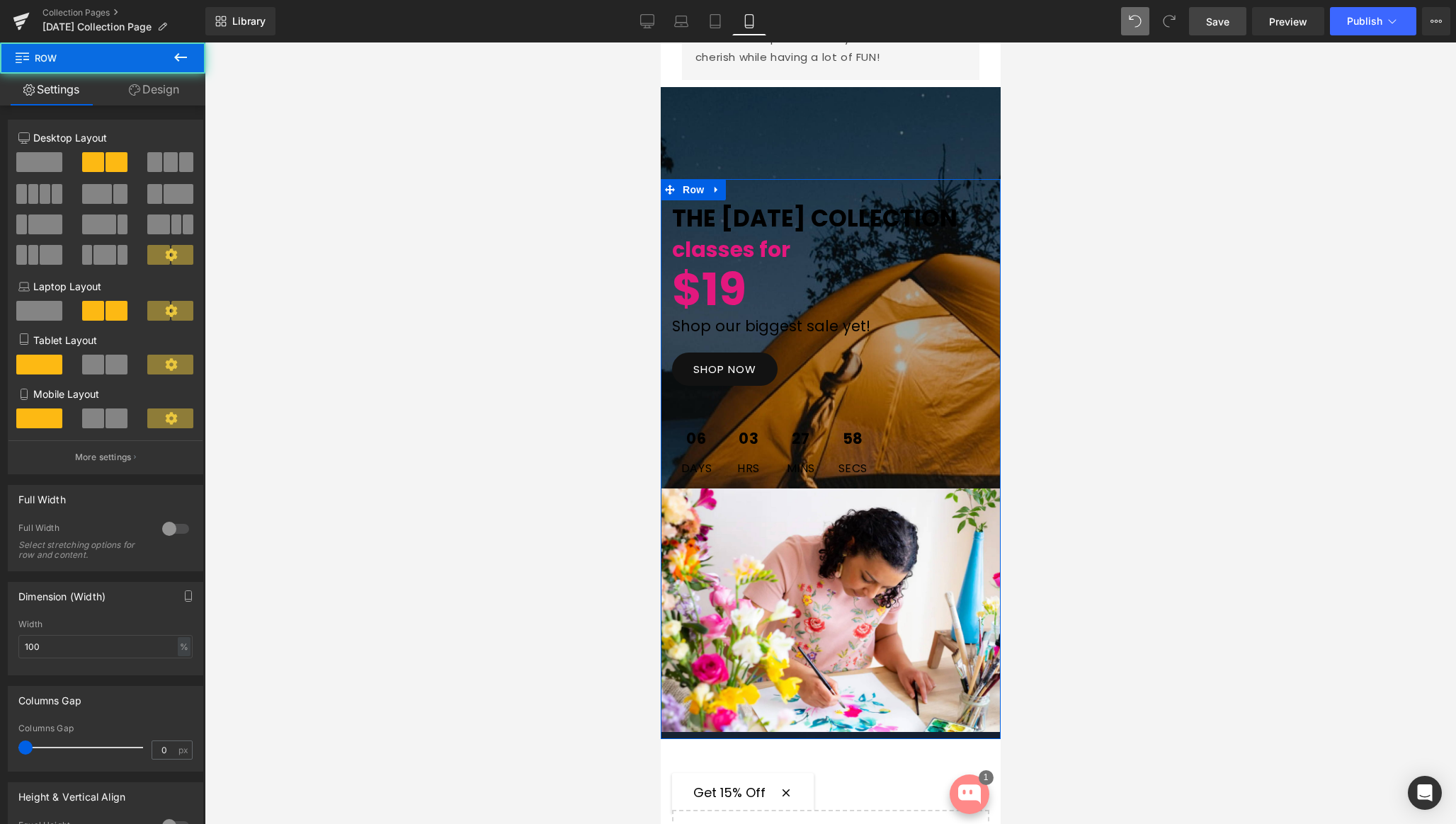
drag, startPoint x: 145, startPoint y: 95, endPoint x: 125, endPoint y: 110, distance: 25.0
click at [145, 95] on link "Design" at bounding box center [154, 90] width 102 height 32
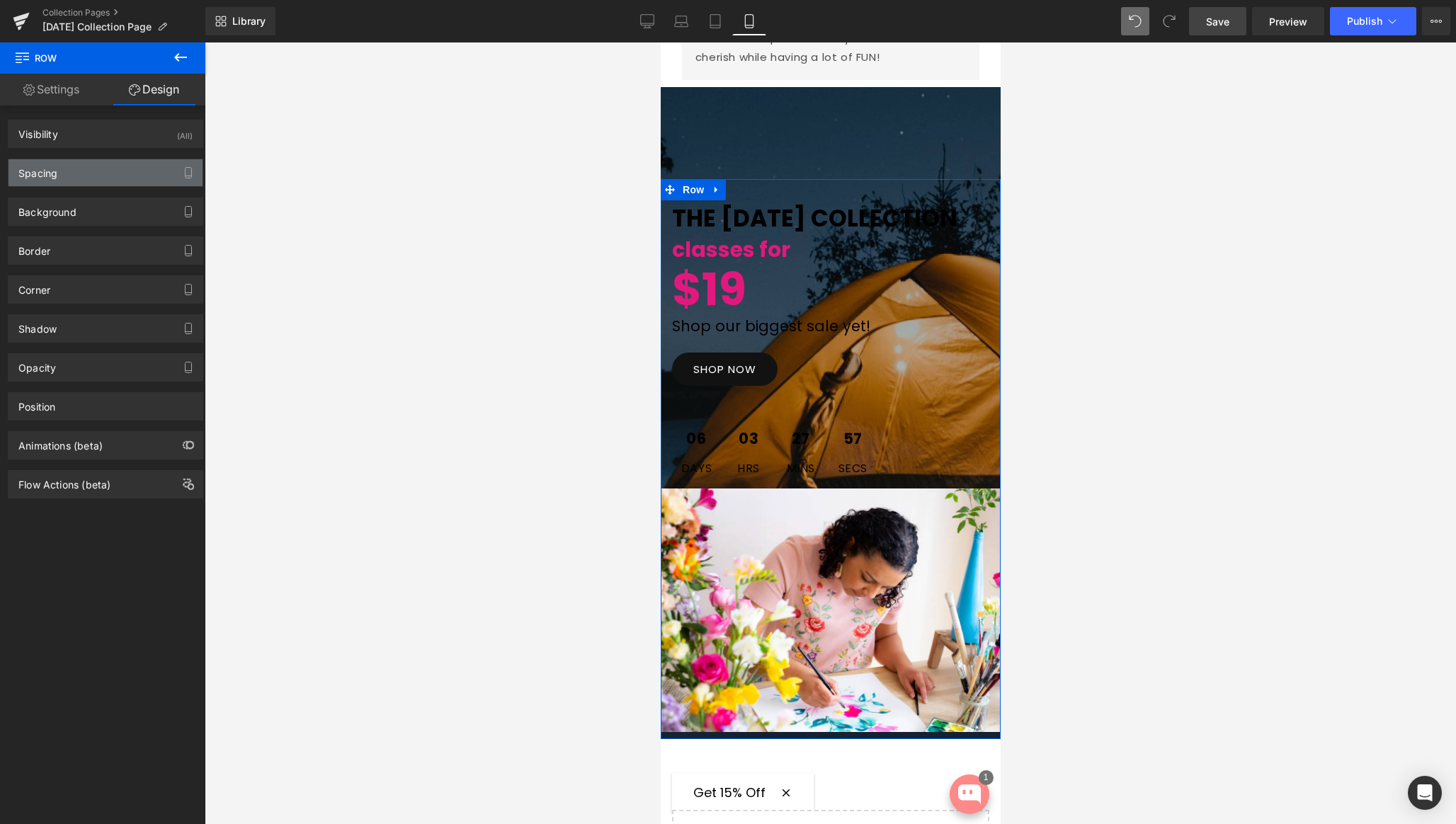
click at [58, 177] on div "Spacing" at bounding box center [106, 173] width 194 height 27
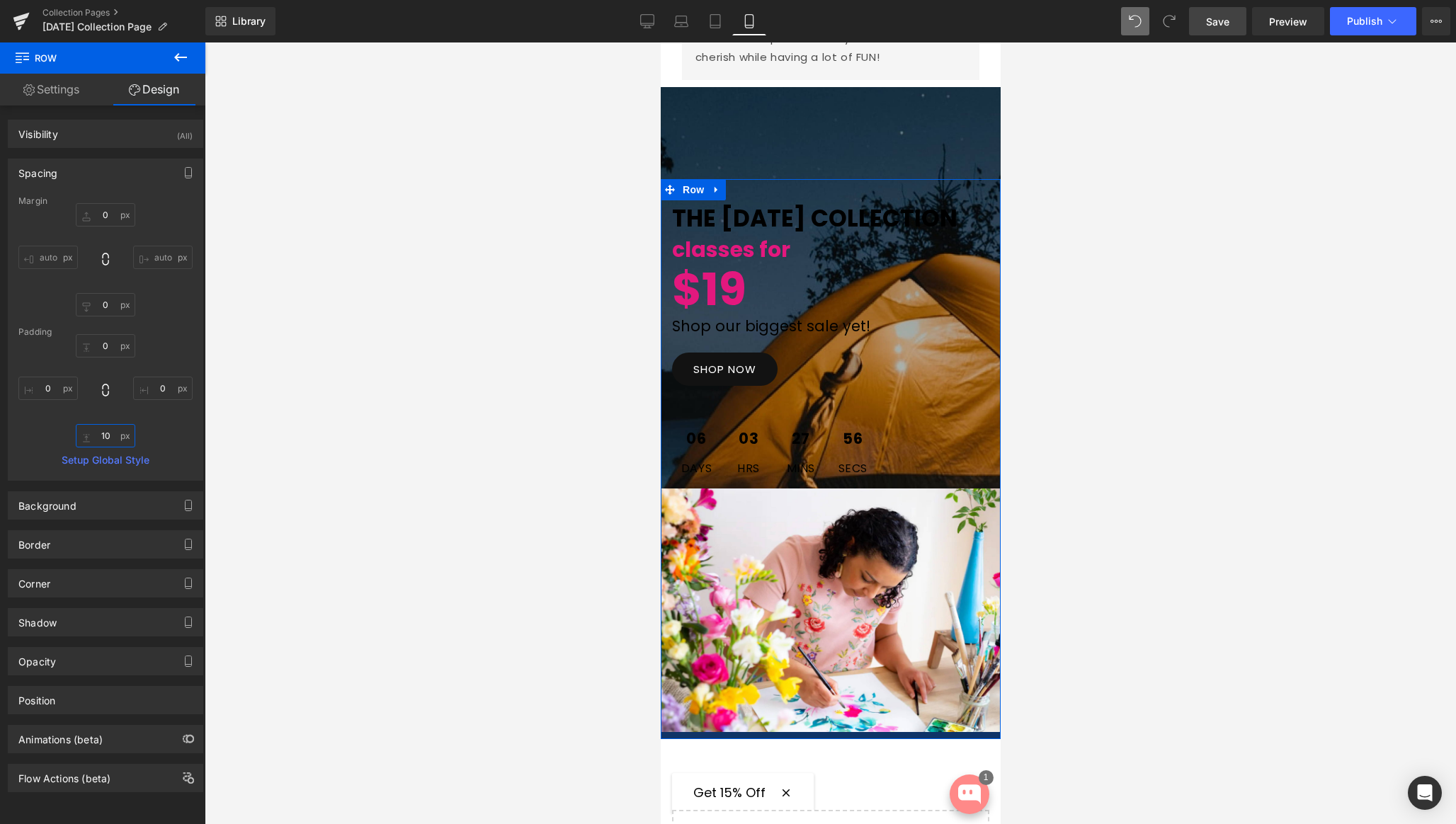
click at [101, 434] on input "10" at bounding box center [106, 435] width 59 height 23
type input "0"
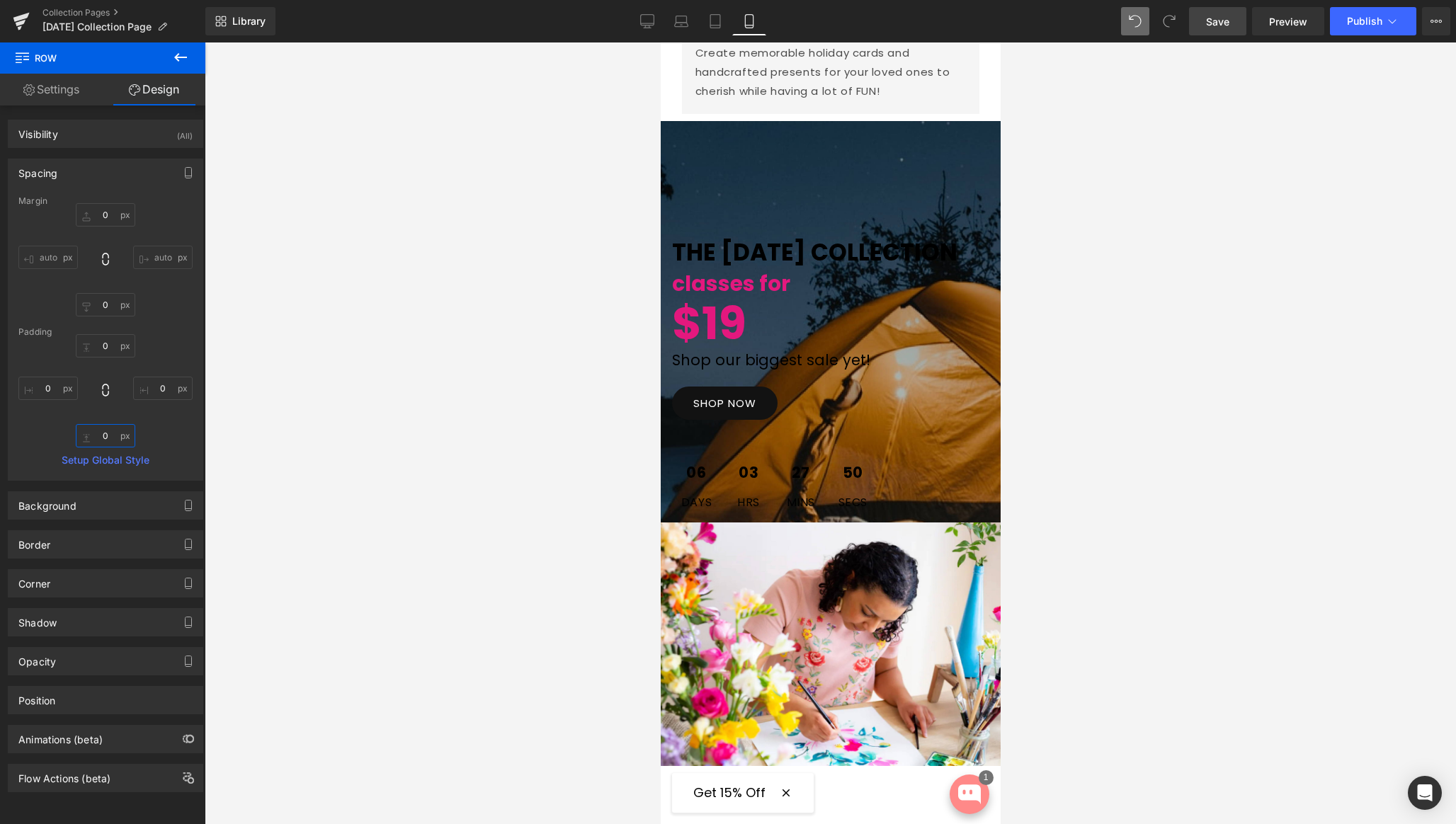
scroll to position [4517, 0]
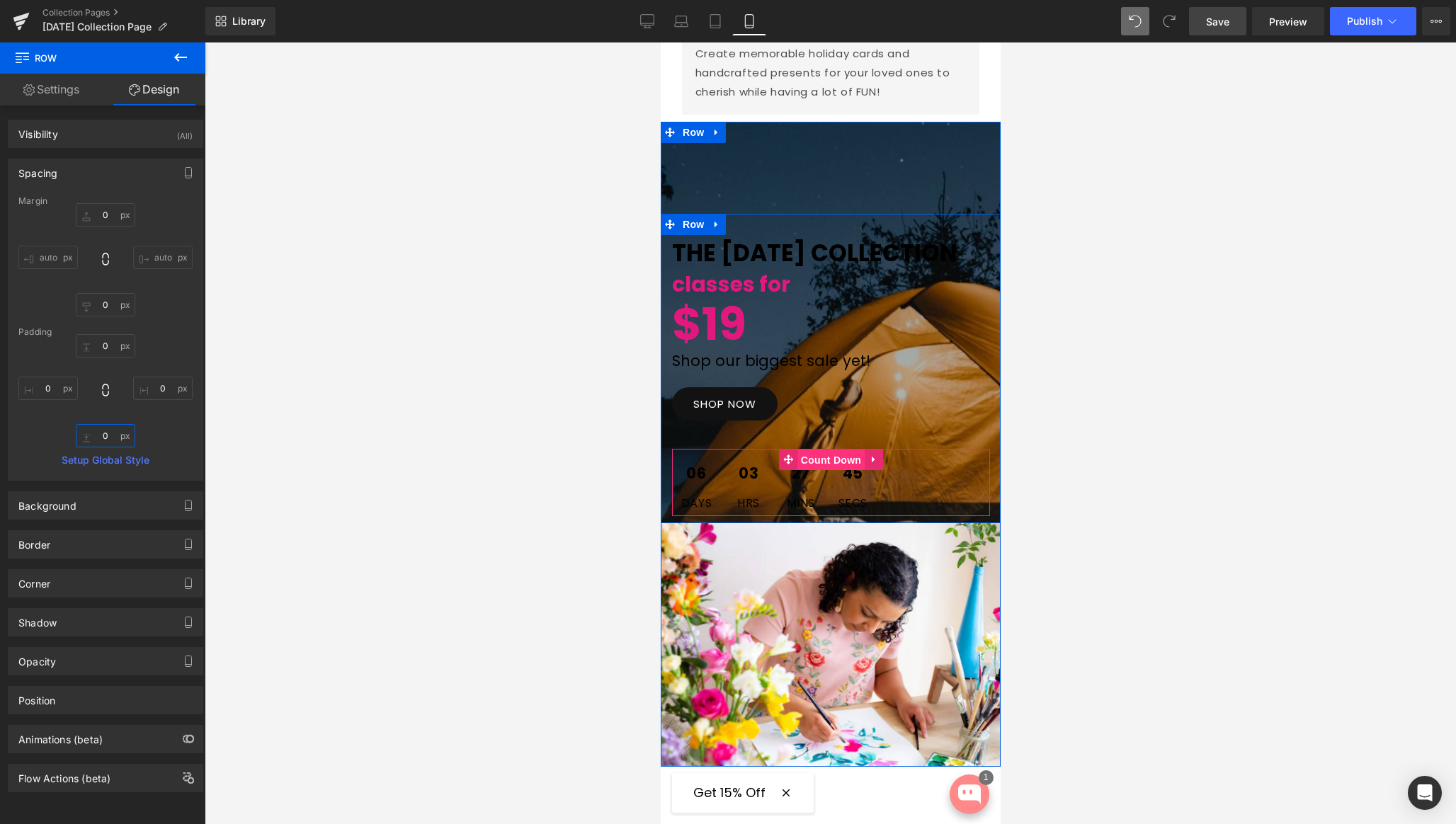
drag, startPoint x: 822, startPoint y: 474, endPoint x: 904, endPoint y: 665, distance: 207.9
click at [822, 470] on span "Count Down" at bounding box center [831, 460] width 67 height 22
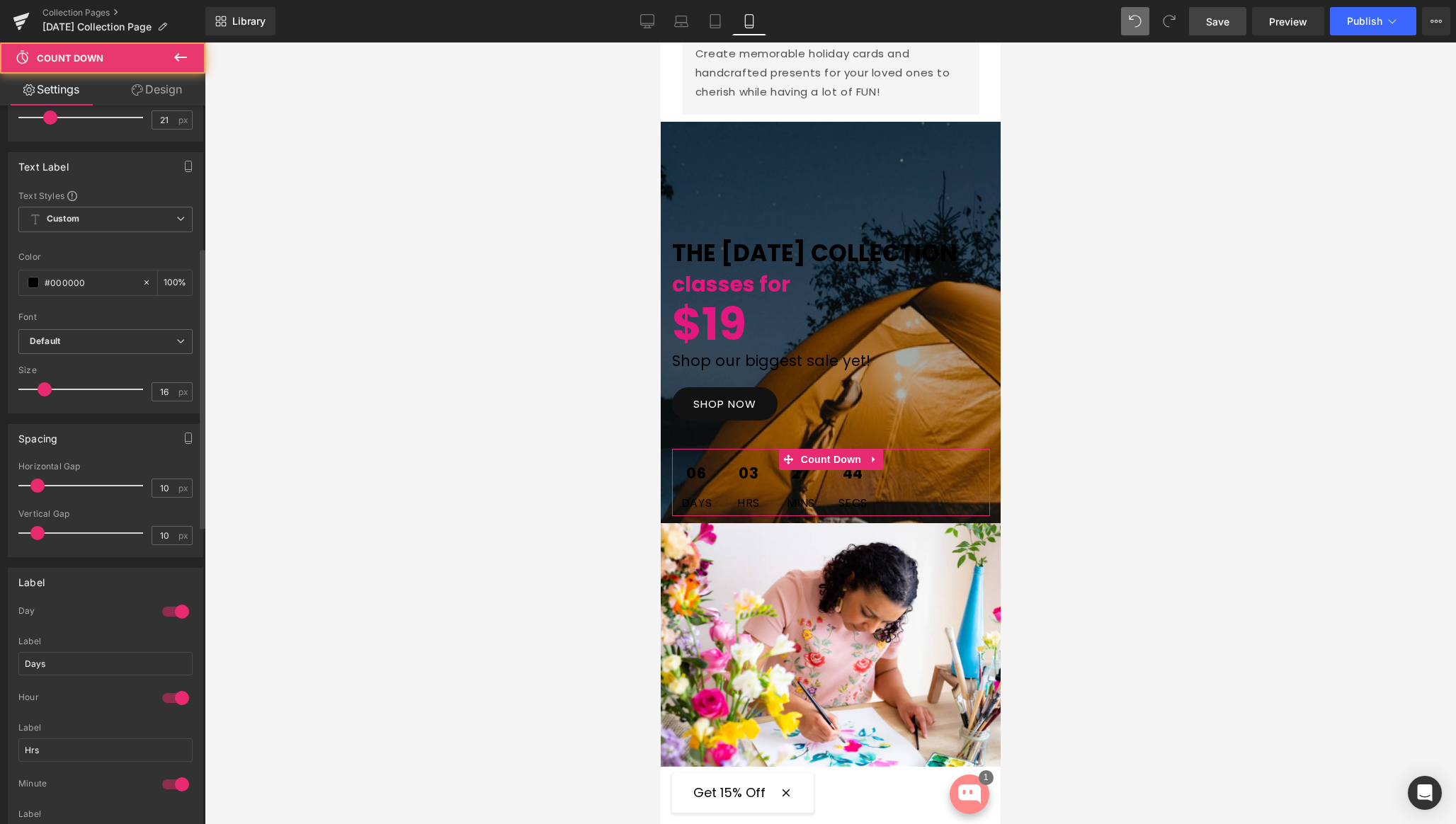
scroll to position [1037, 0]
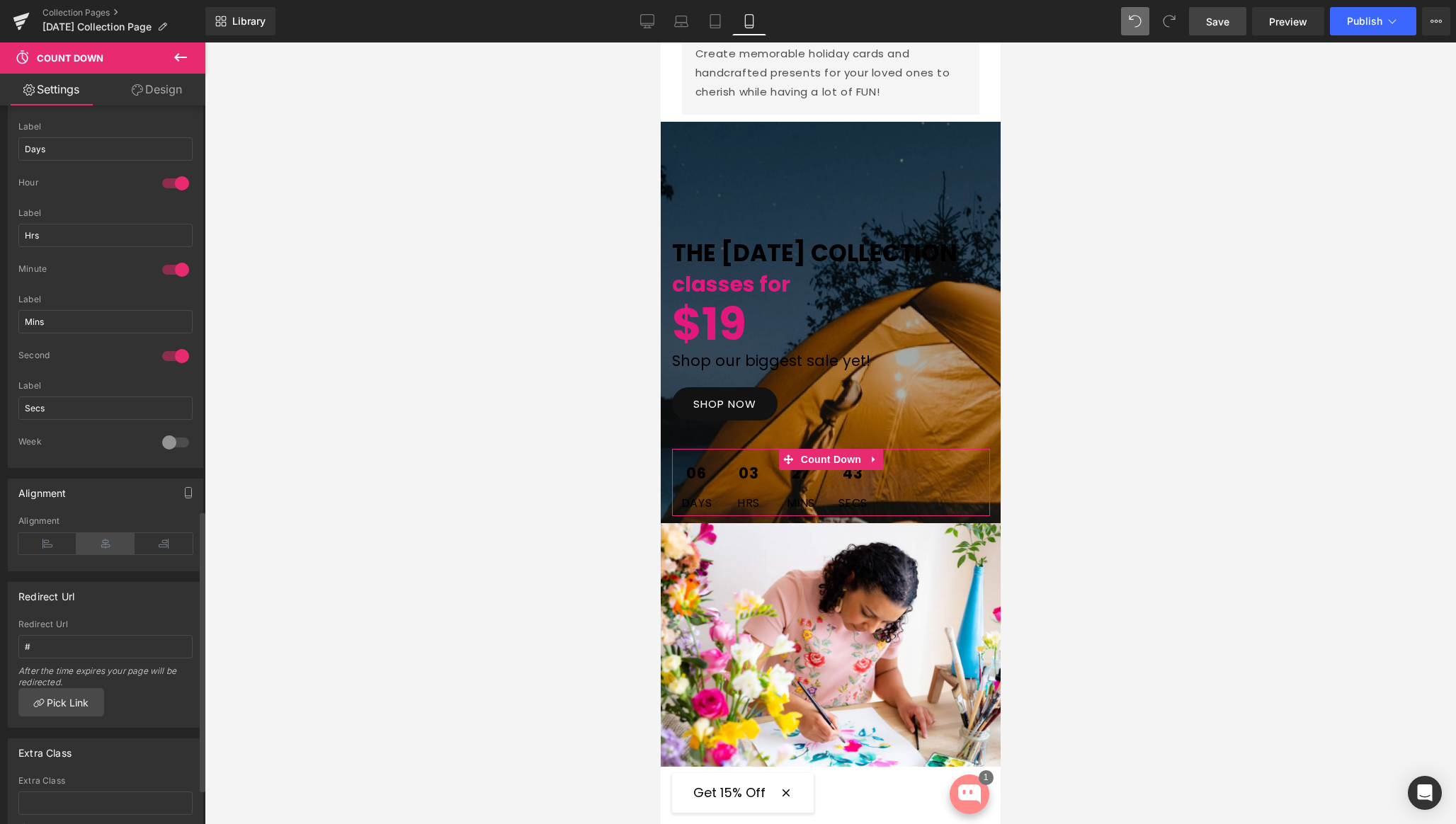
click at [103, 546] on icon at bounding box center [106, 543] width 58 height 22
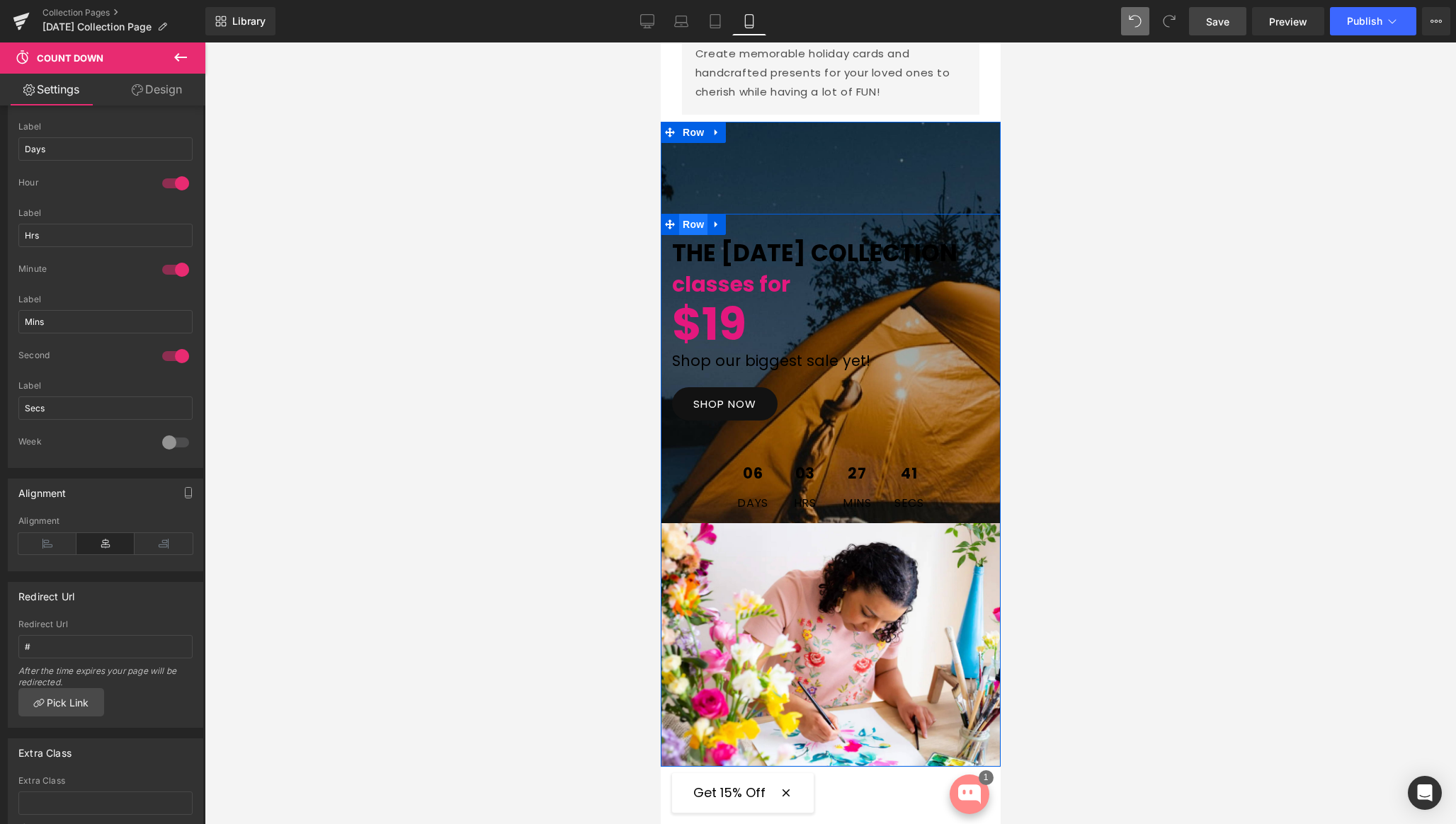
drag, startPoint x: 692, startPoint y: 200, endPoint x: 678, endPoint y: 200, distance: 14.0
click at [692, 214] on span "Row" at bounding box center [692, 224] width 28 height 22
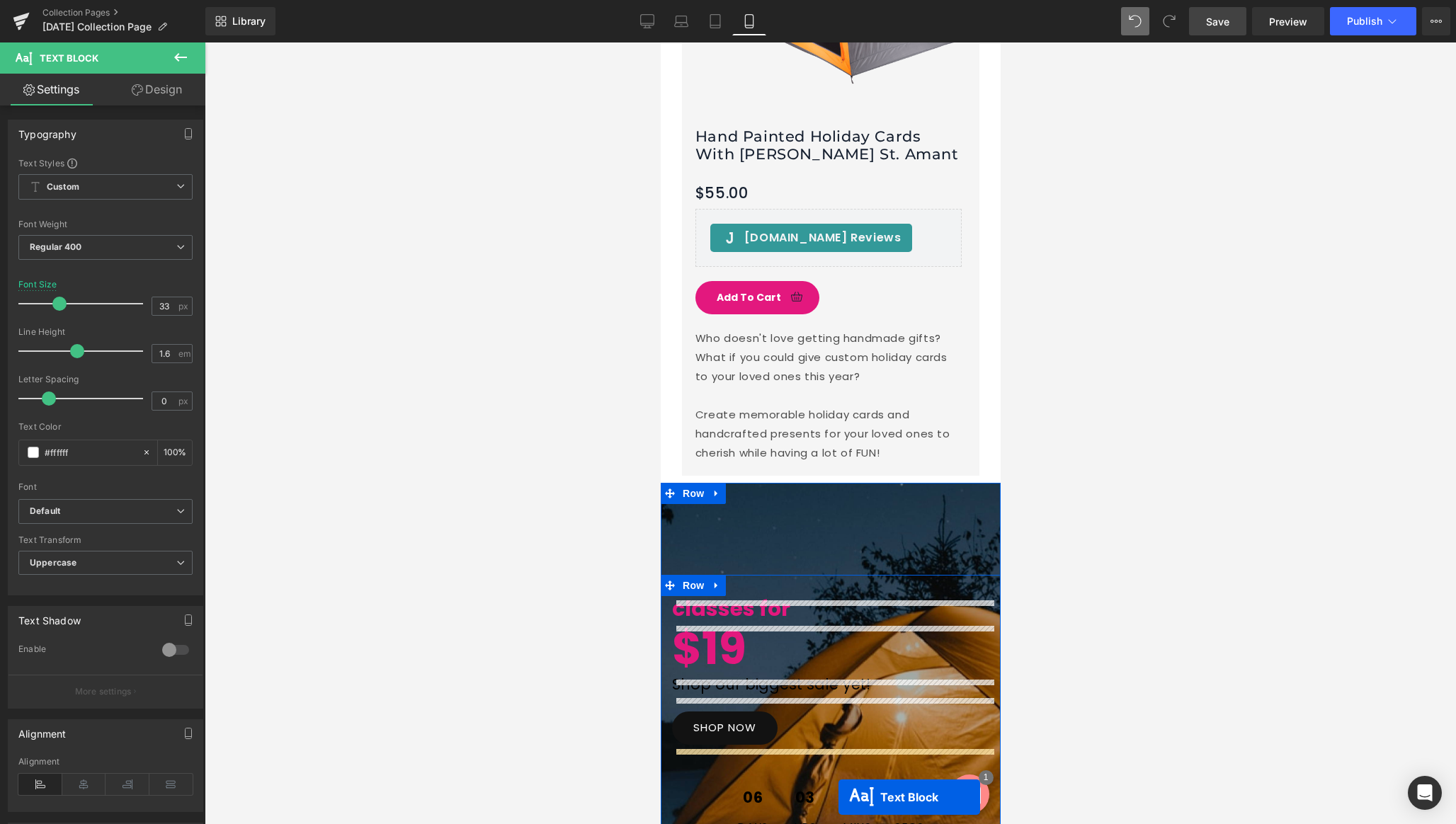
scroll to position [4234, 0]
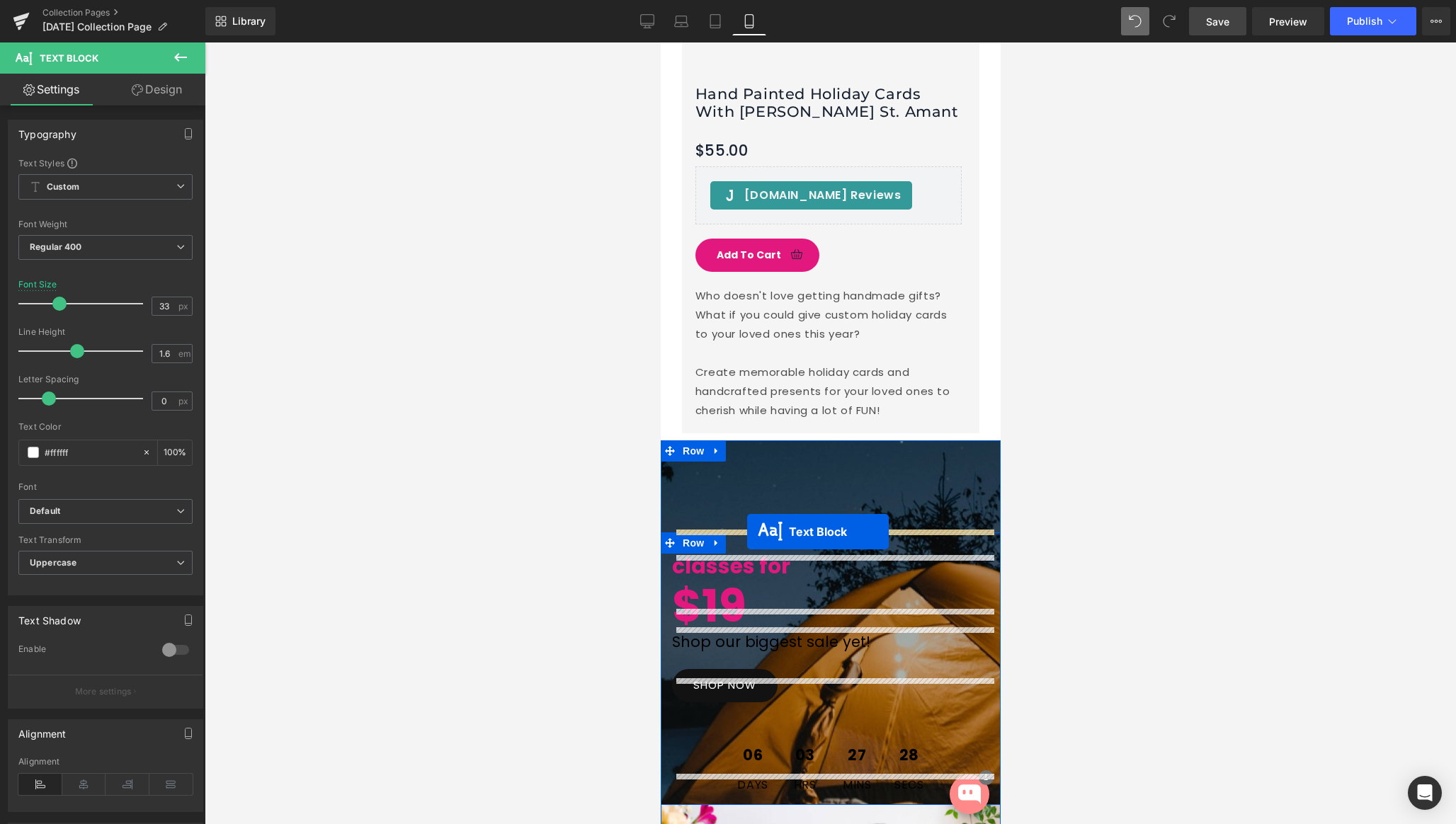
drag, startPoint x: 788, startPoint y: 159, endPoint x: 747, endPoint y: 532, distance: 375.2
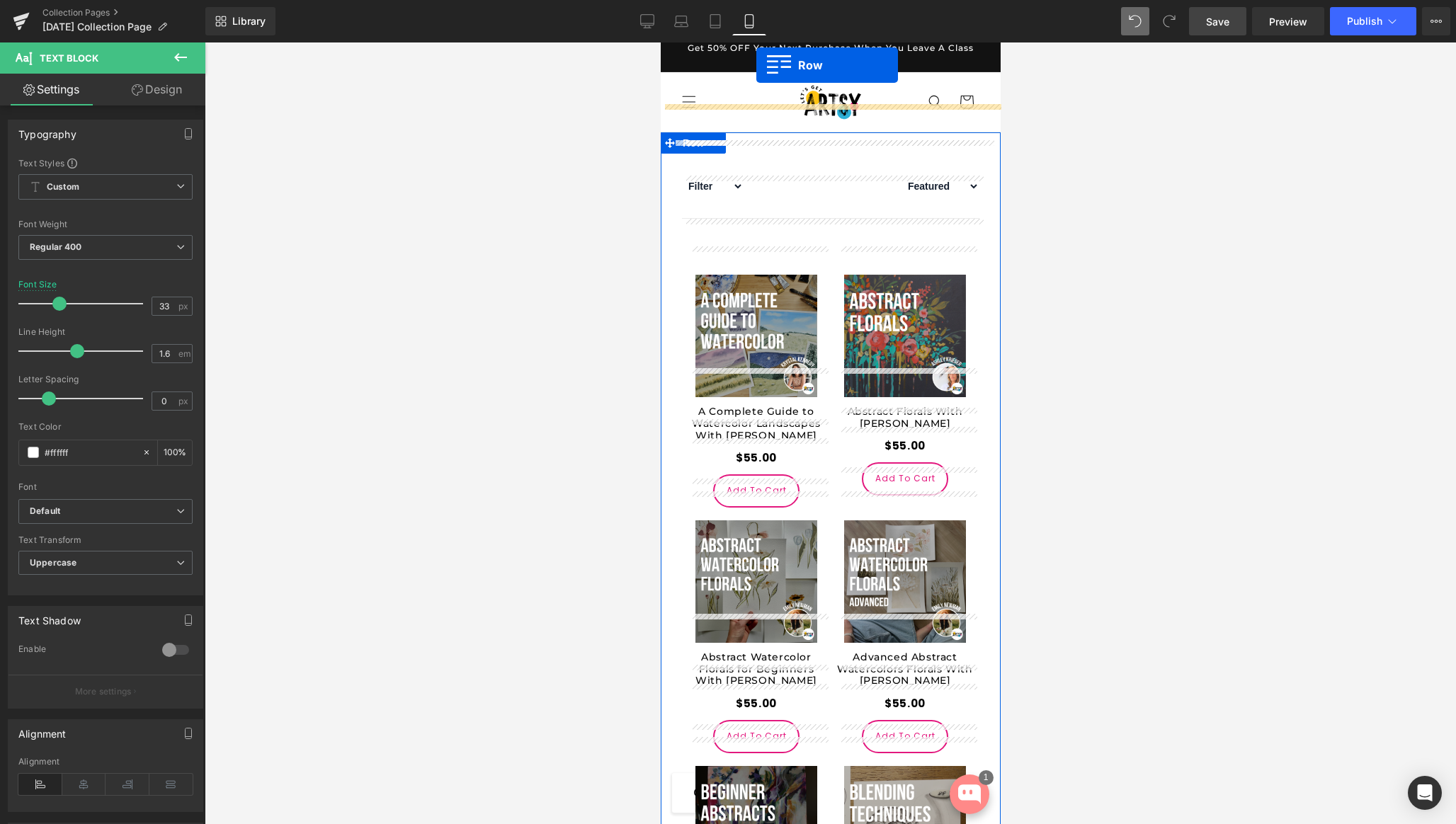
scroll to position [0, 0]
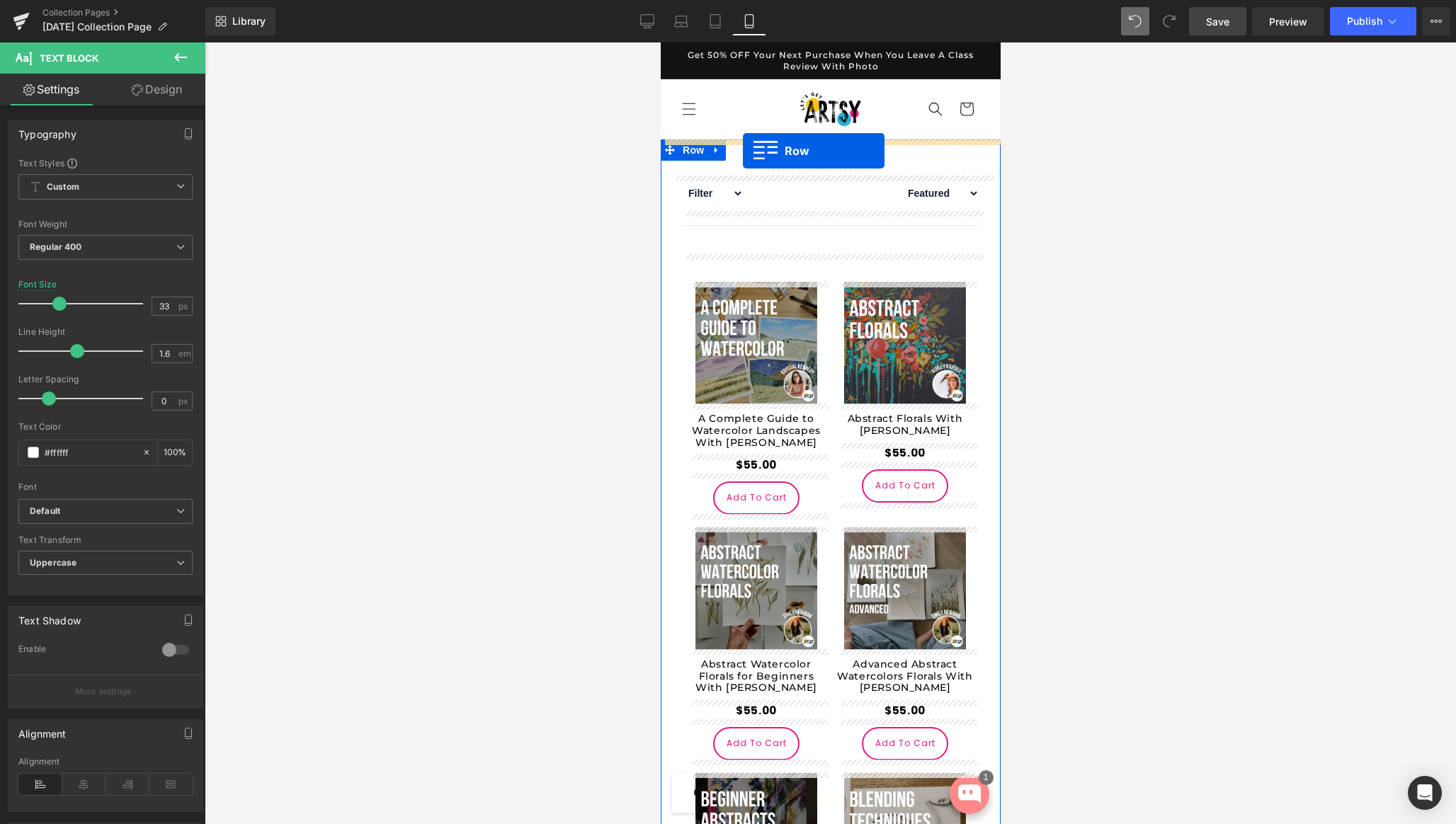
drag, startPoint x: 671, startPoint y: 427, endPoint x: 742, endPoint y: 150, distance: 286.0
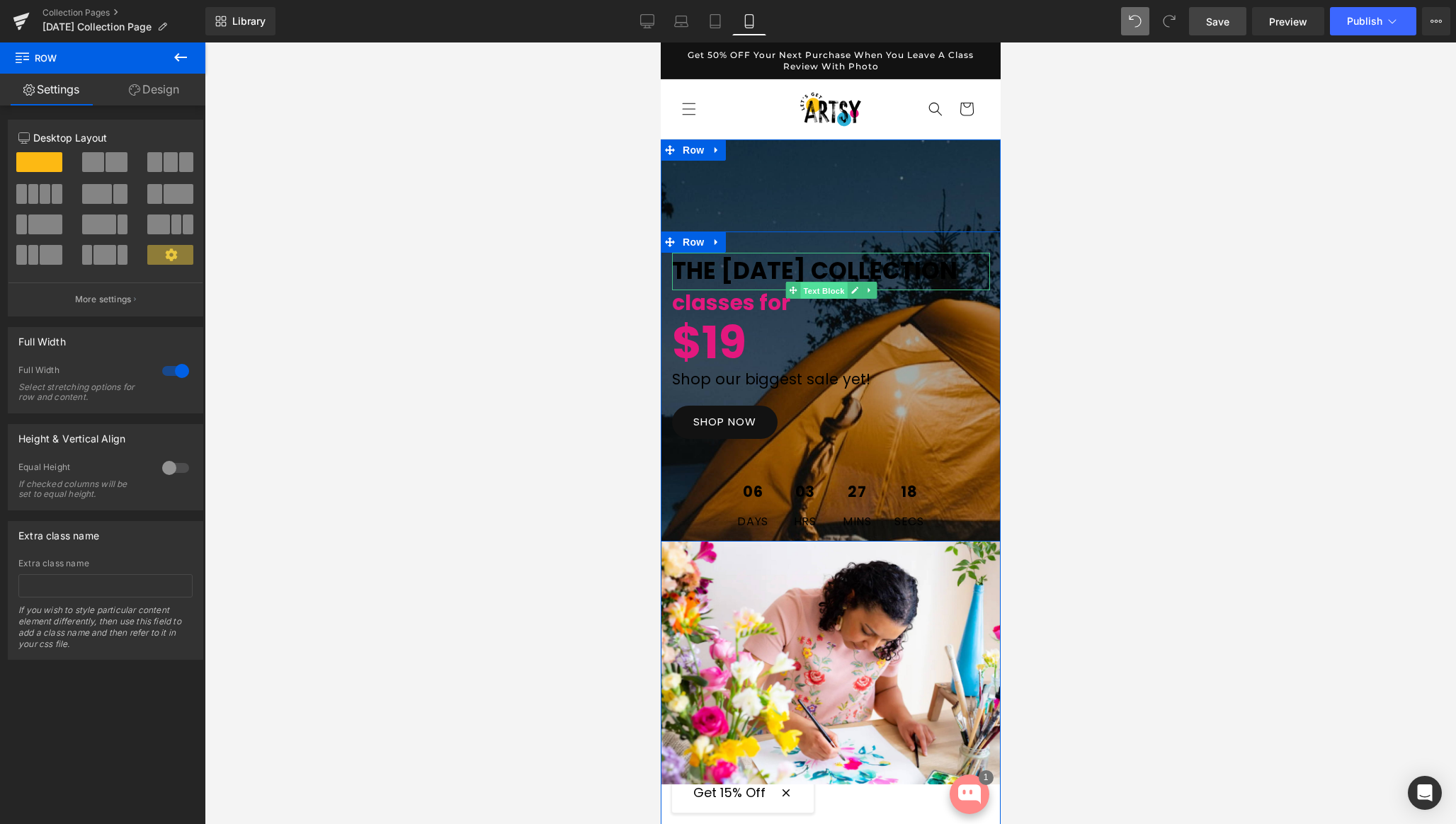
click at [816, 292] on span "Text Block" at bounding box center [823, 290] width 46 height 17
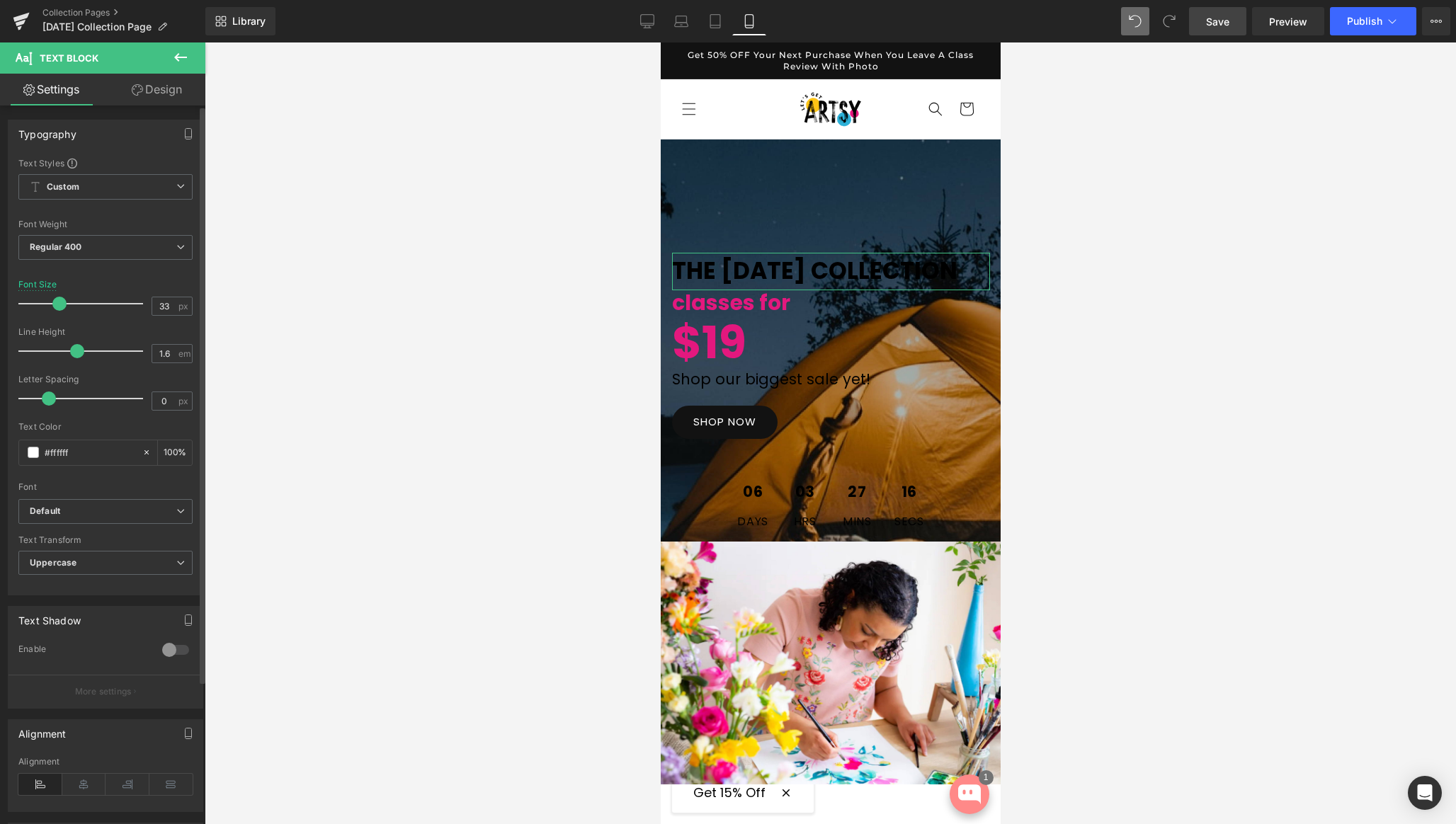
drag, startPoint x: 78, startPoint y: 785, endPoint x: 120, endPoint y: 762, distance: 47.9
click at [79, 784] on icon at bounding box center [84, 784] width 44 height 22
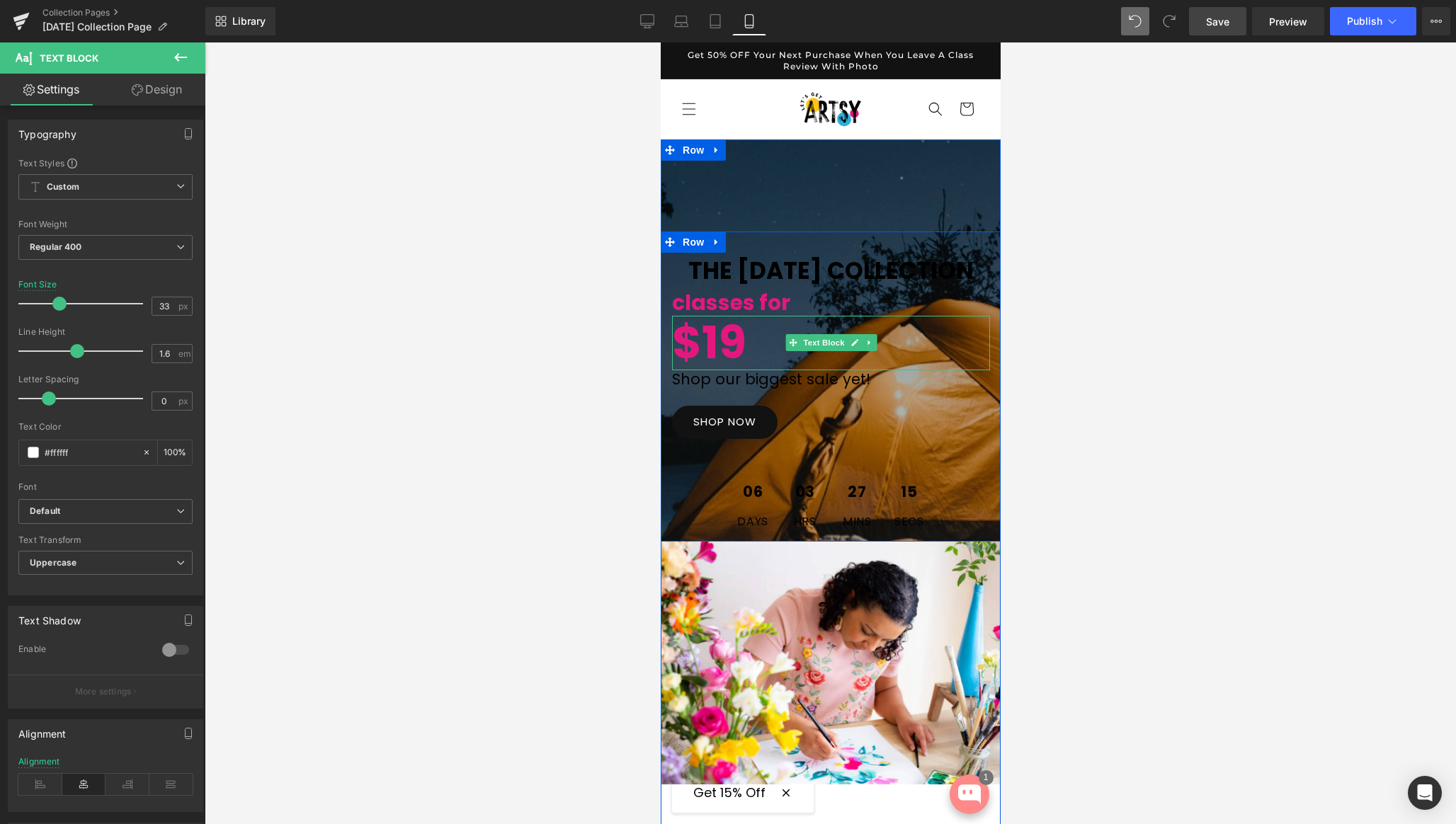
drag, startPoint x: 813, startPoint y: 386, endPoint x: 687, endPoint y: 426, distance: 132.2
click at [813, 351] on span "Text Block" at bounding box center [823, 342] width 46 height 17
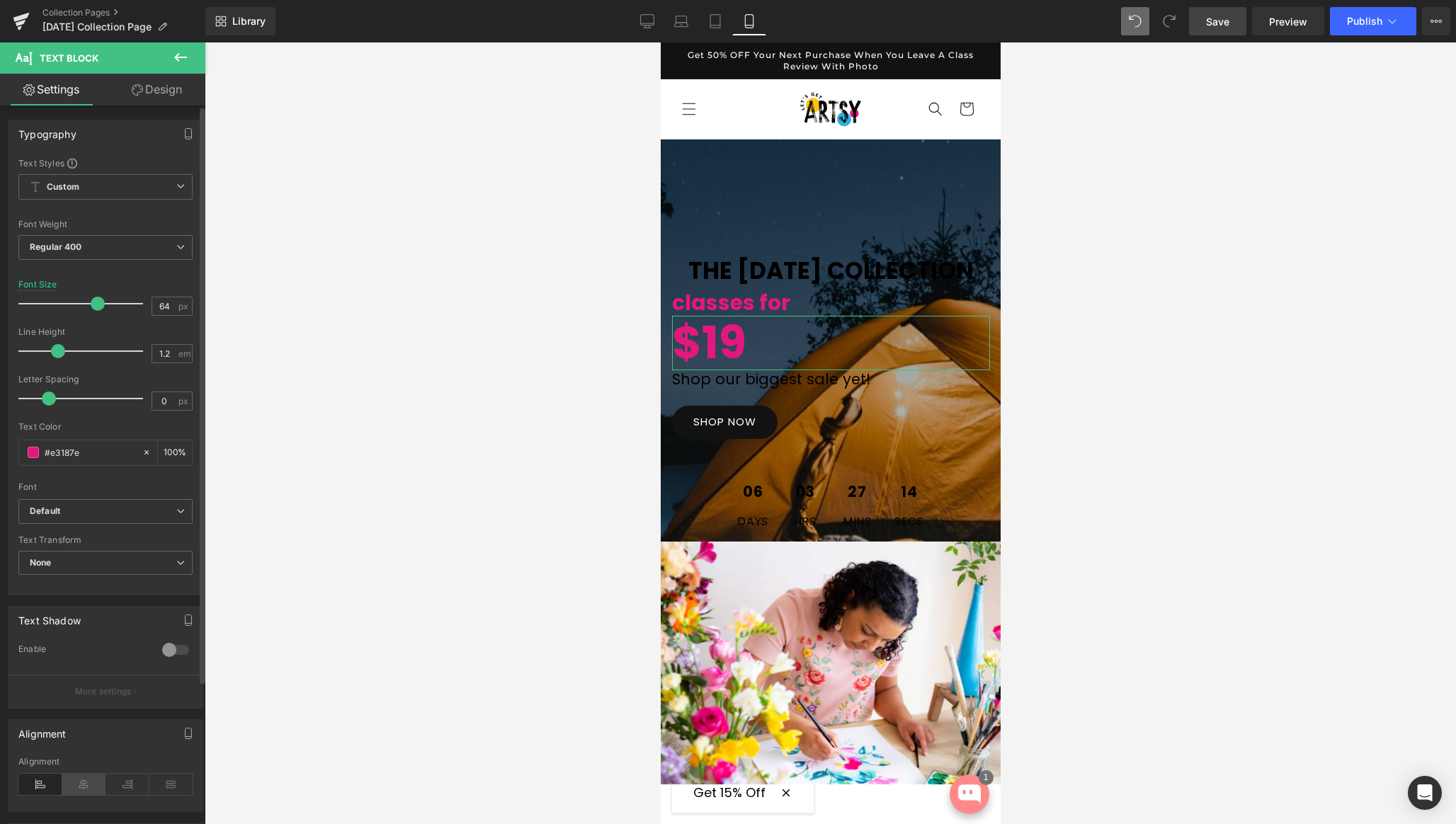
drag, startPoint x: 77, startPoint y: 782, endPoint x: 523, endPoint y: 549, distance: 503.2
click at [78, 781] on icon at bounding box center [84, 784] width 44 height 22
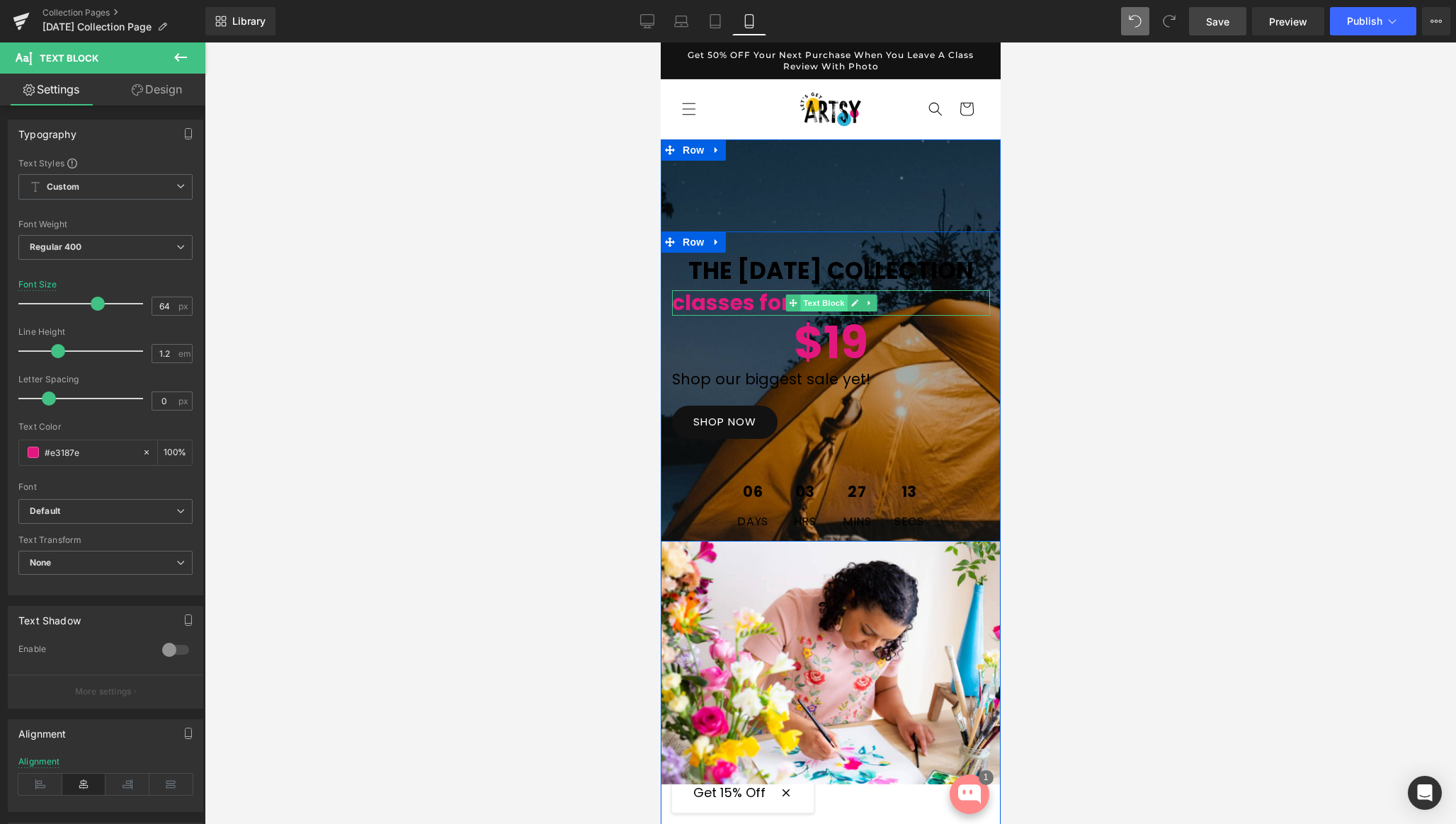
click at [811, 311] on span "Text Block" at bounding box center [823, 302] width 46 height 17
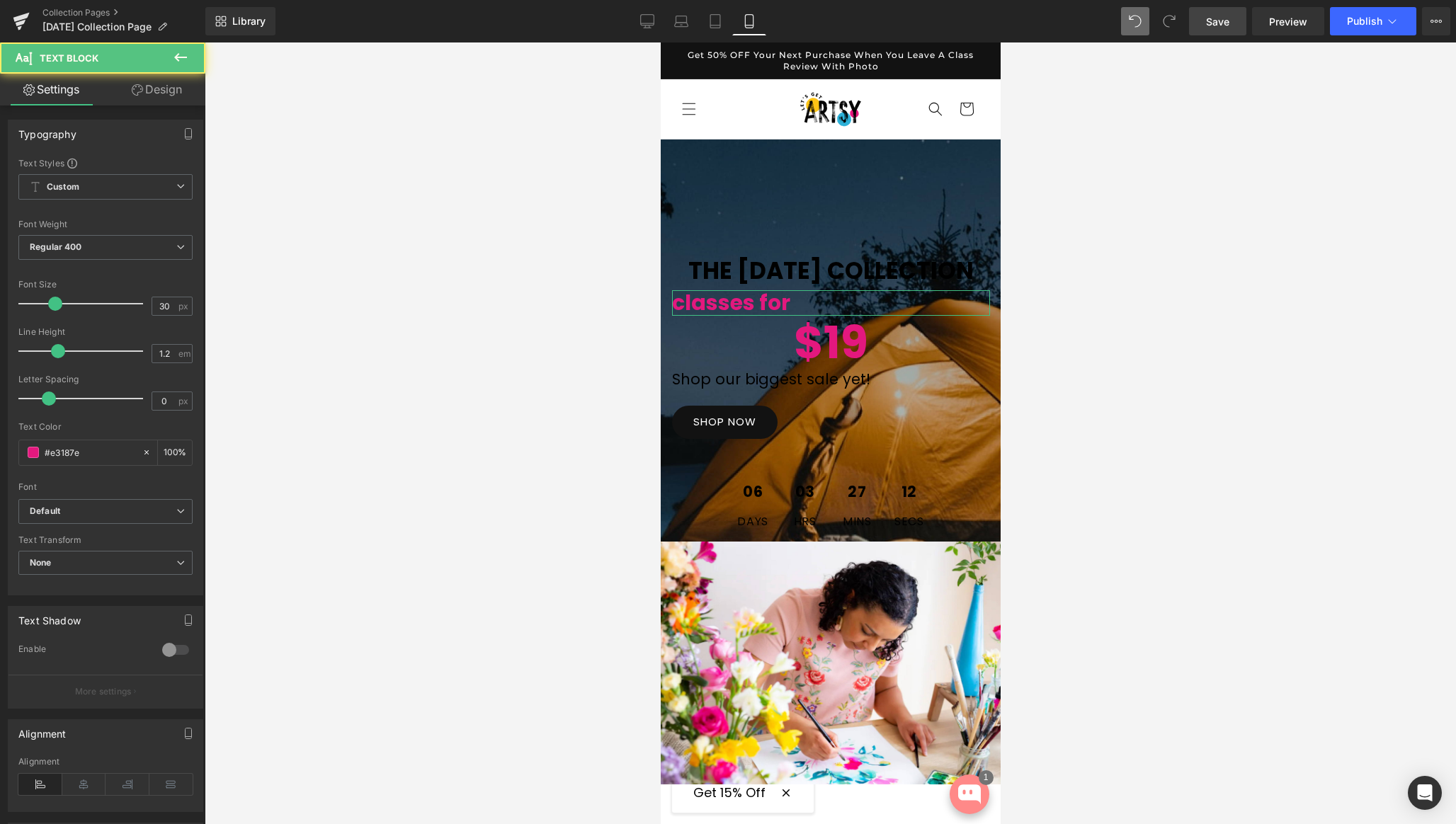
drag, startPoint x: 76, startPoint y: 784, endPoint x: 342, endPoint y: 617, distance: 314.1
click at [77, 782] on icon at bounding box center [84, 784] width 44 height 22
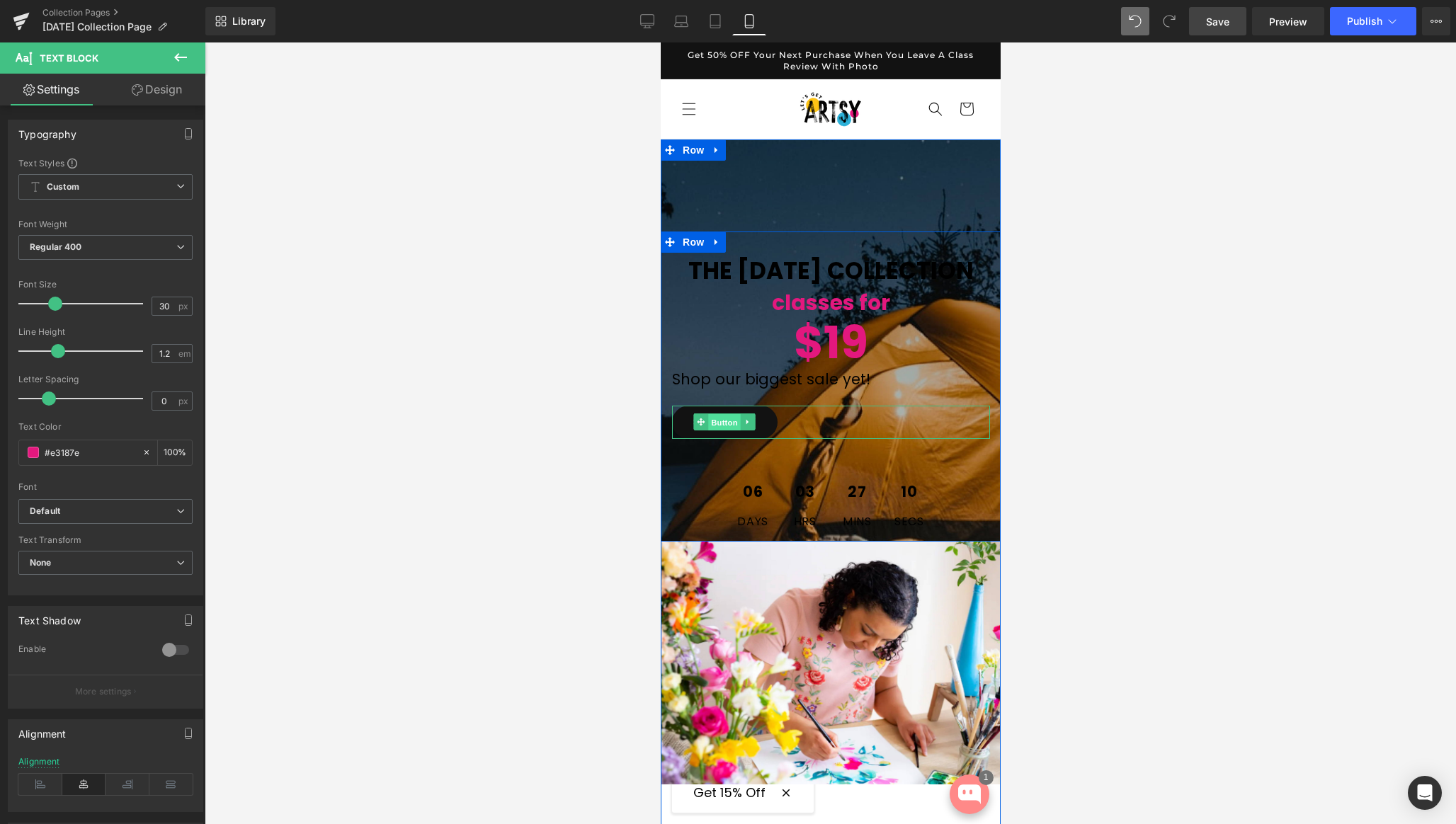
drag, startPoint x: 719, startPoint y: 463, endPoint x: 1065, endPoint y: 650, distance: 393.3
click at [719, 431] on span "Button" at bounding box center [724, 422] width 33 height 17
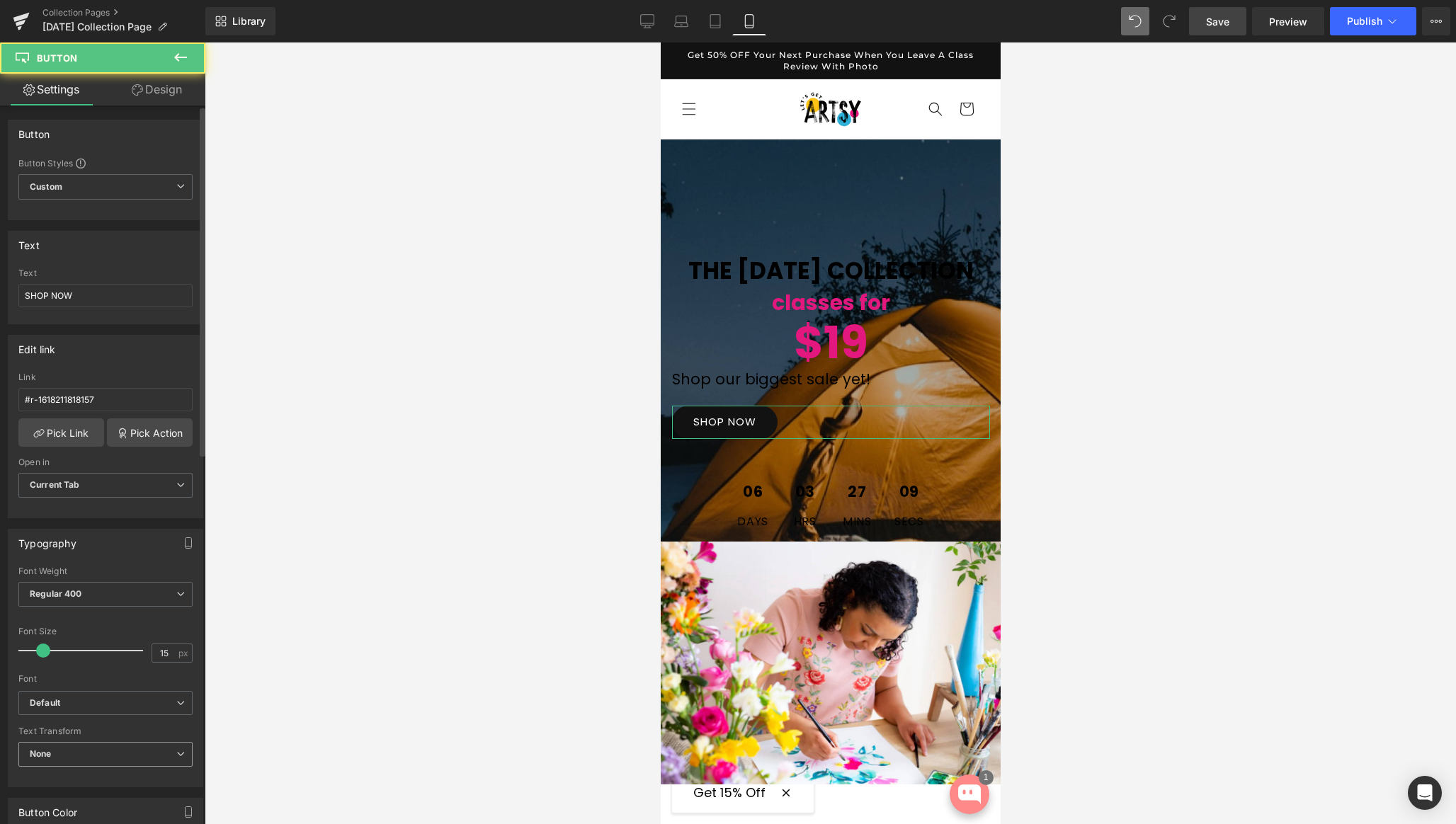
scroll to position [760, 0]
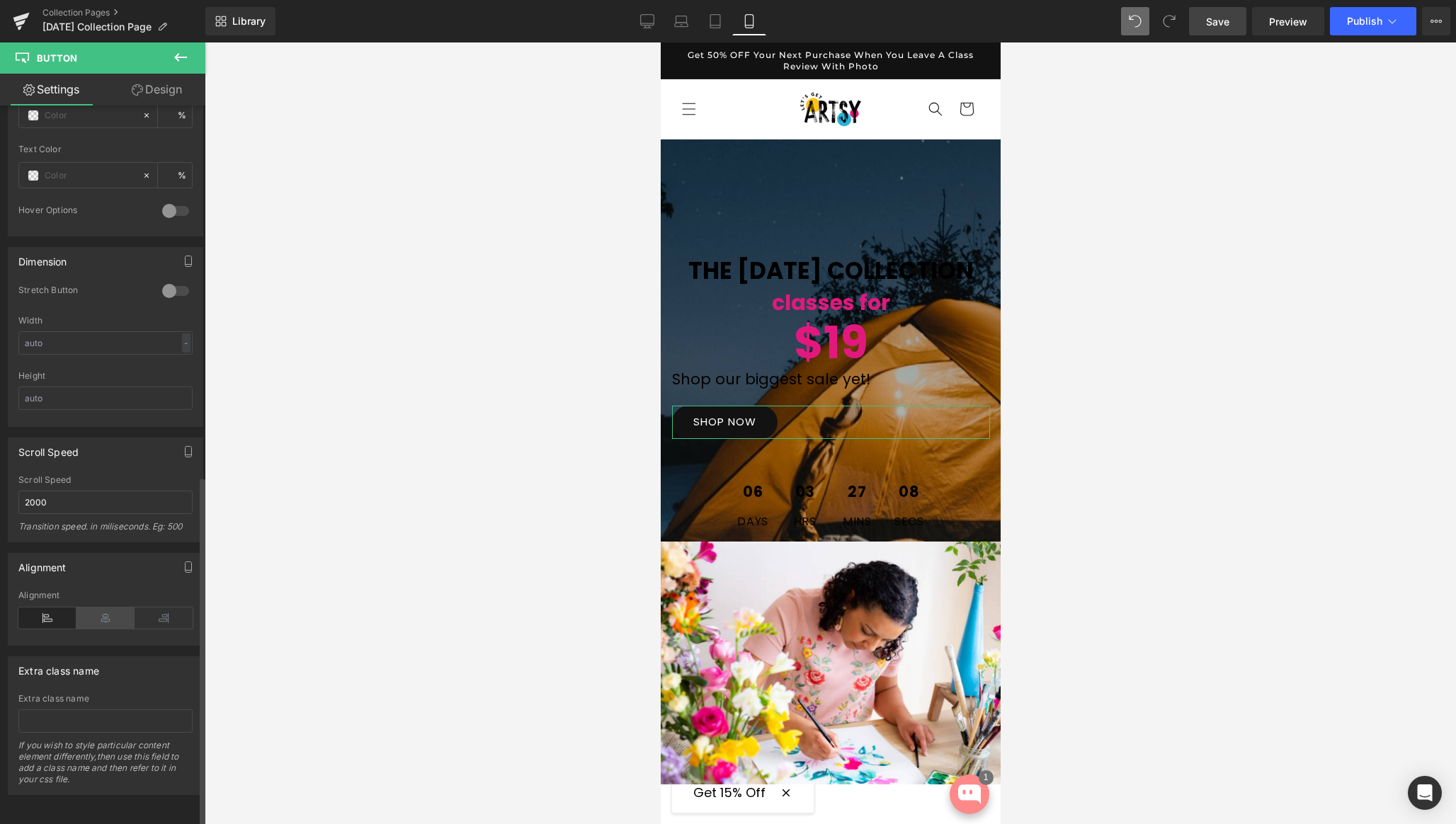
click at [105, 612] on icon at bounding box center [106, 618] width 58 height 22
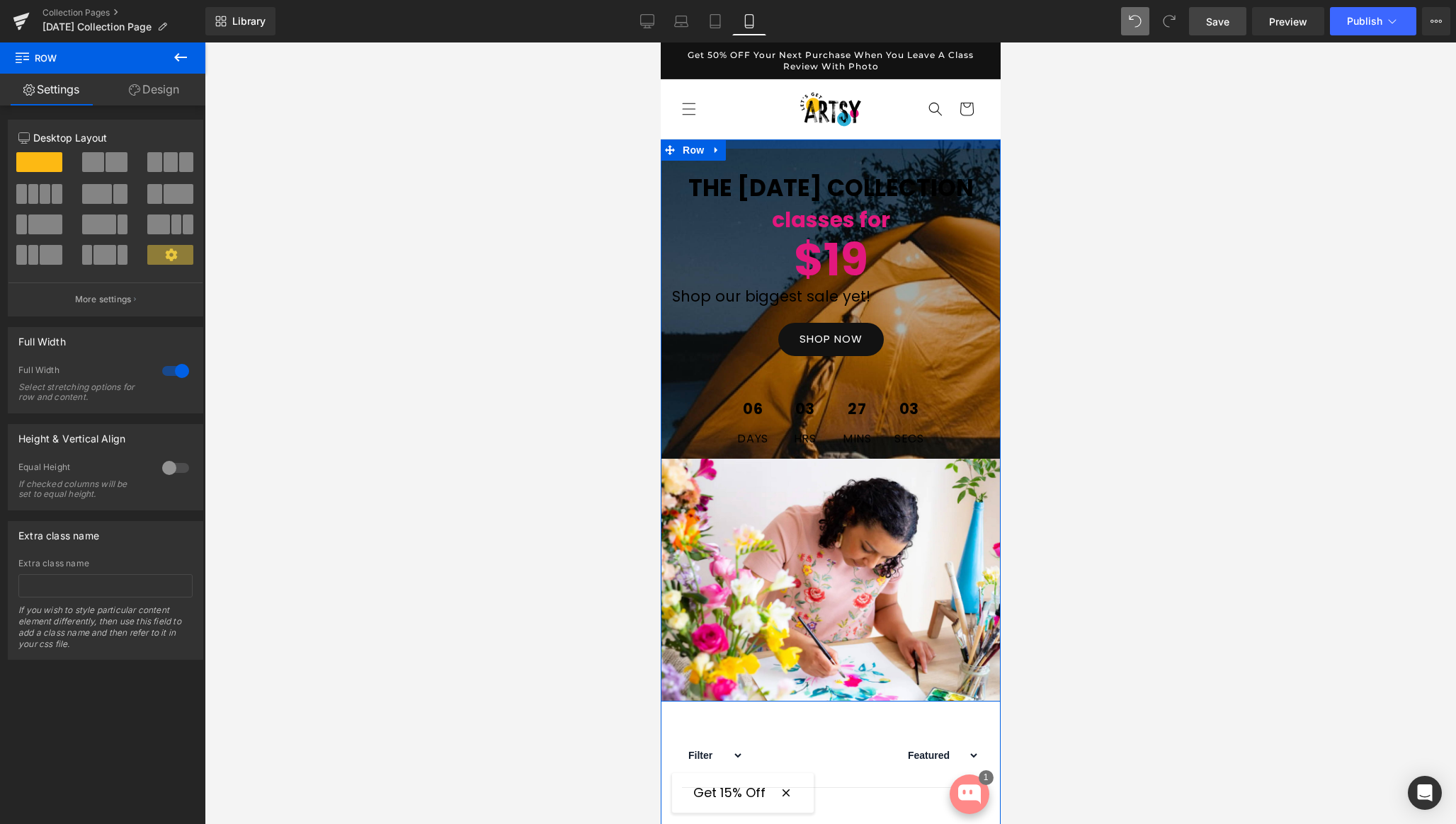
drag, startPoint x: 809, startPoint y: 164, endPoint x: 1859, endPoint y: 226, distance: 1051.8
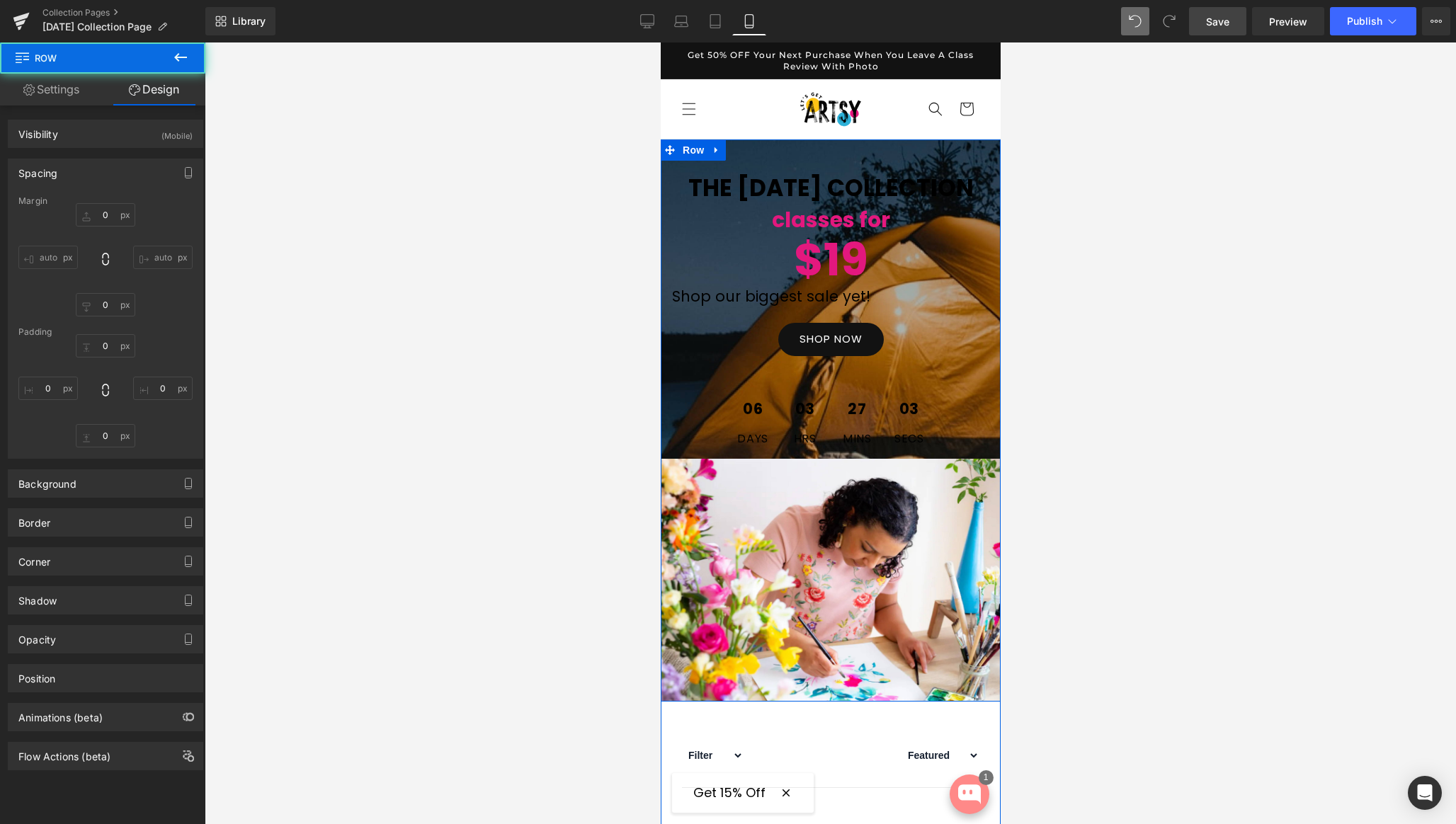
type input "0px"
type input "13px"
type input "0px"
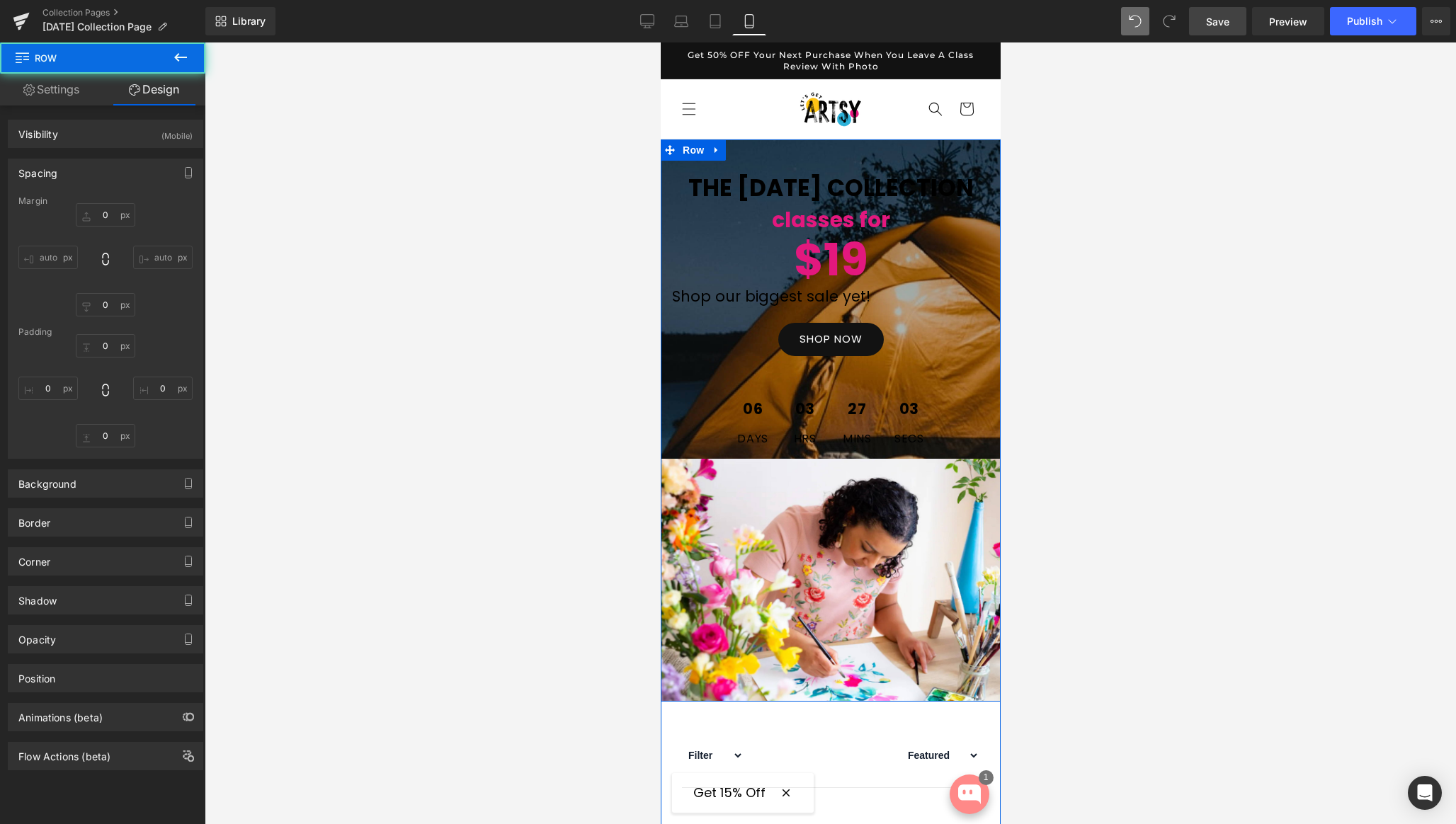
type input "0px"
click at [692, 150] on span "Row" at bounding box center [692, 150] width 28 height 22
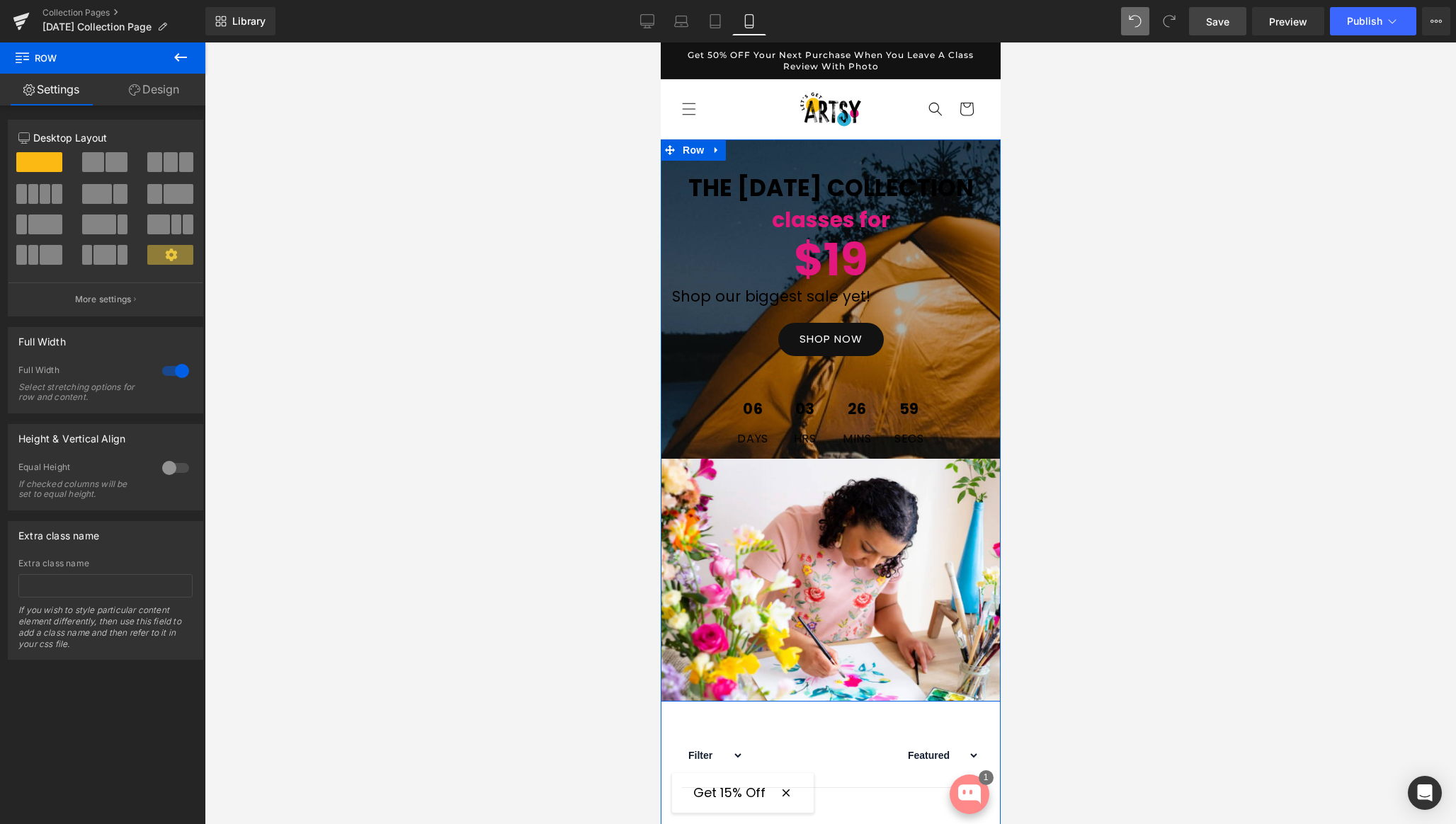
click at [166, 90] on link "Design" at bounding box center [154, 90] width 102 height 32
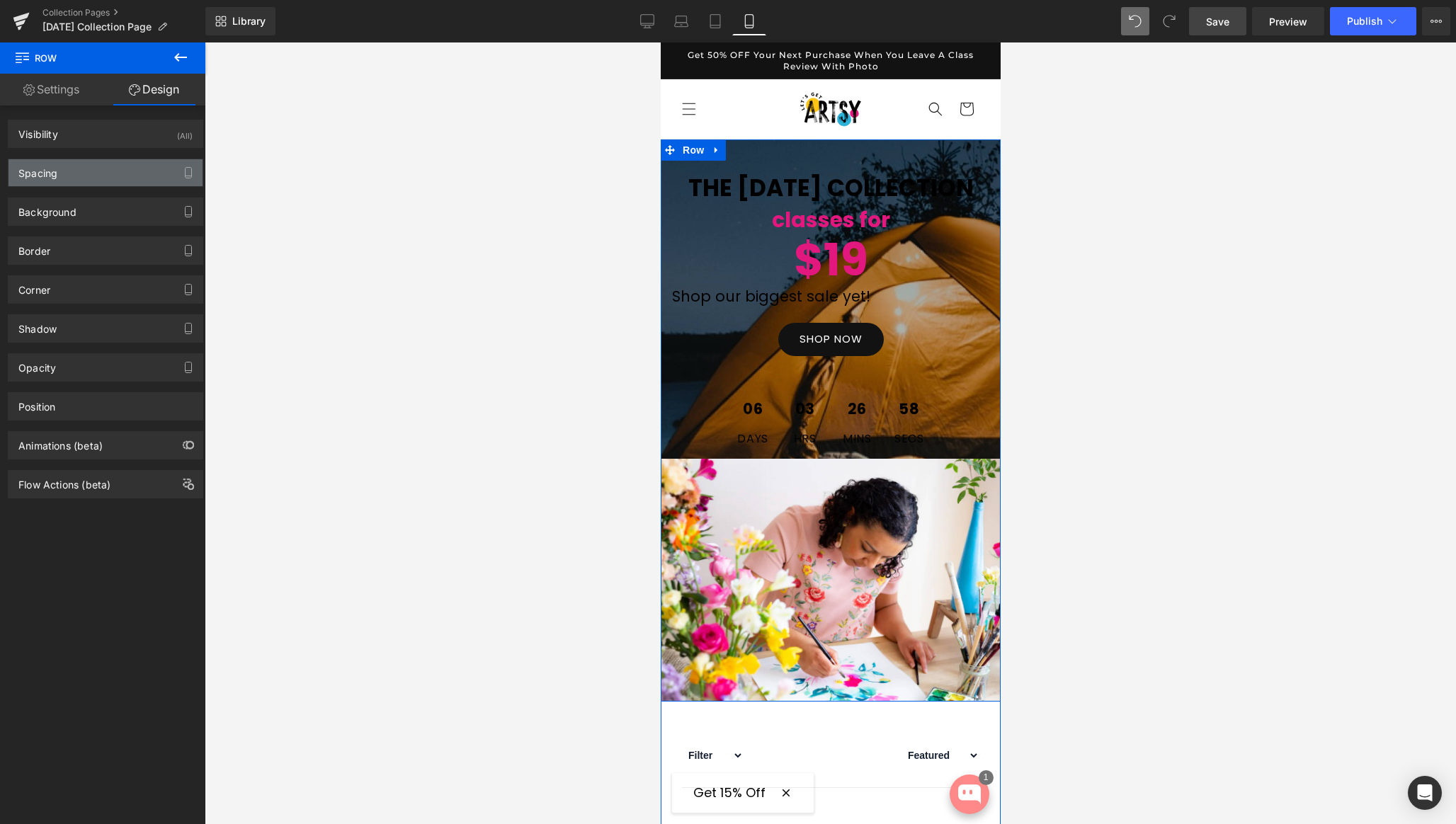
click at [74, 173] on div "Spacing" at bounding box center [106, 173] width 194 height 27
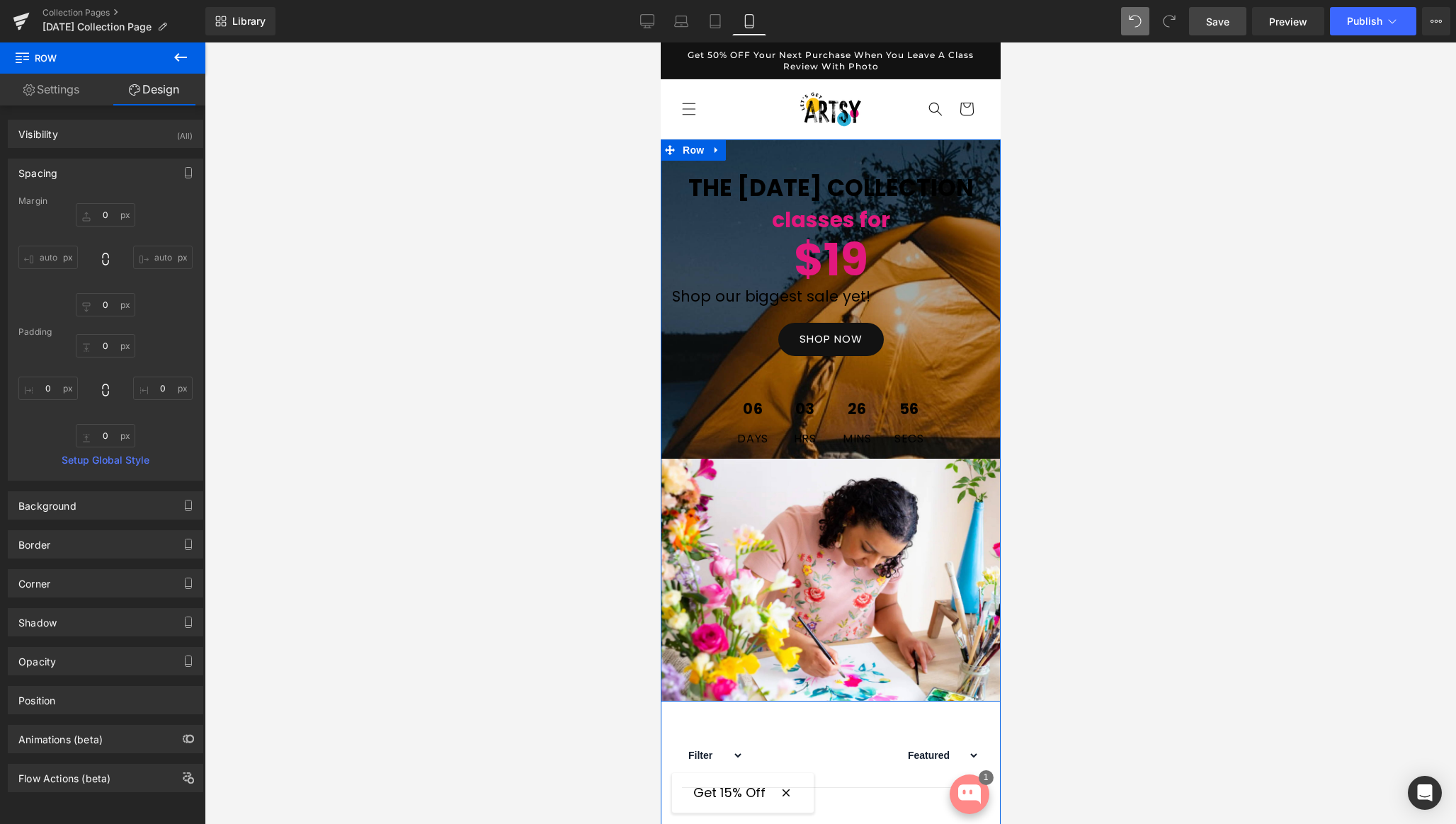
click at [63, 87] on link "Settings" at bounding box center [51, 90] width 102 height 32
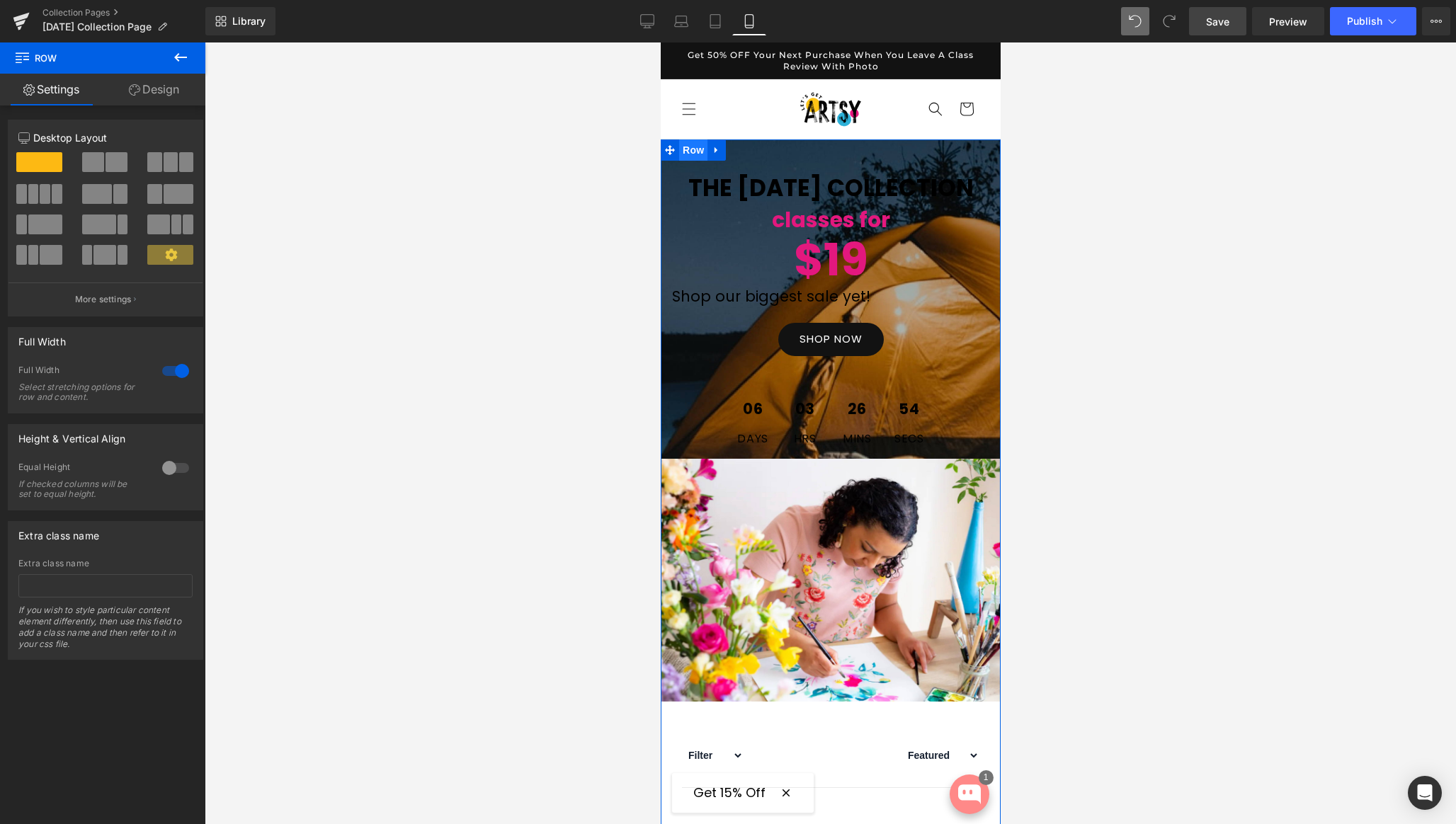
click at [691, 149] on span "Row" at bounding box center [692, 150] width 28 height 22
click at [158, 102] on link "Design" at bounding box center [154, 90] width 102 height 32
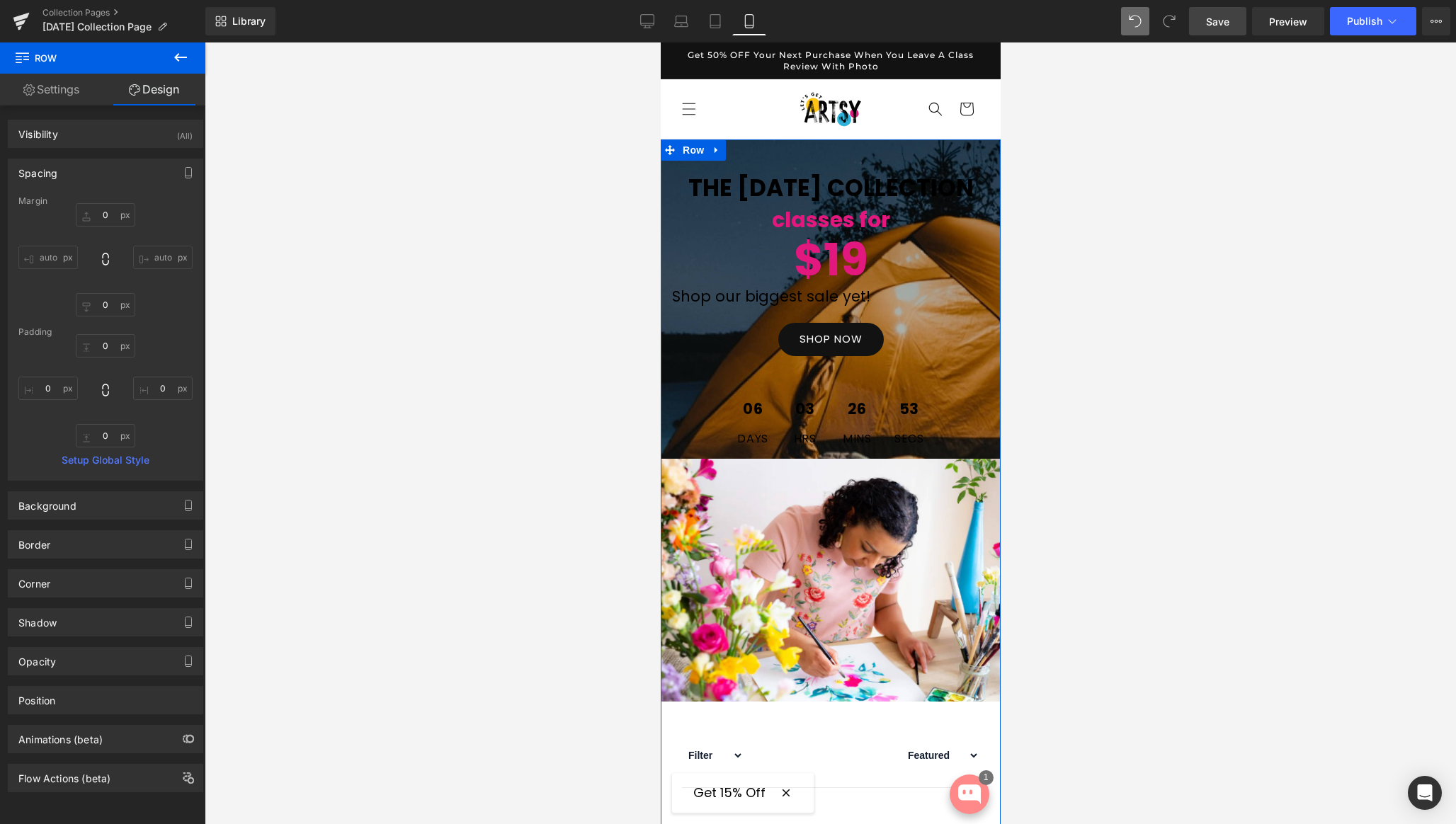
type input "0"
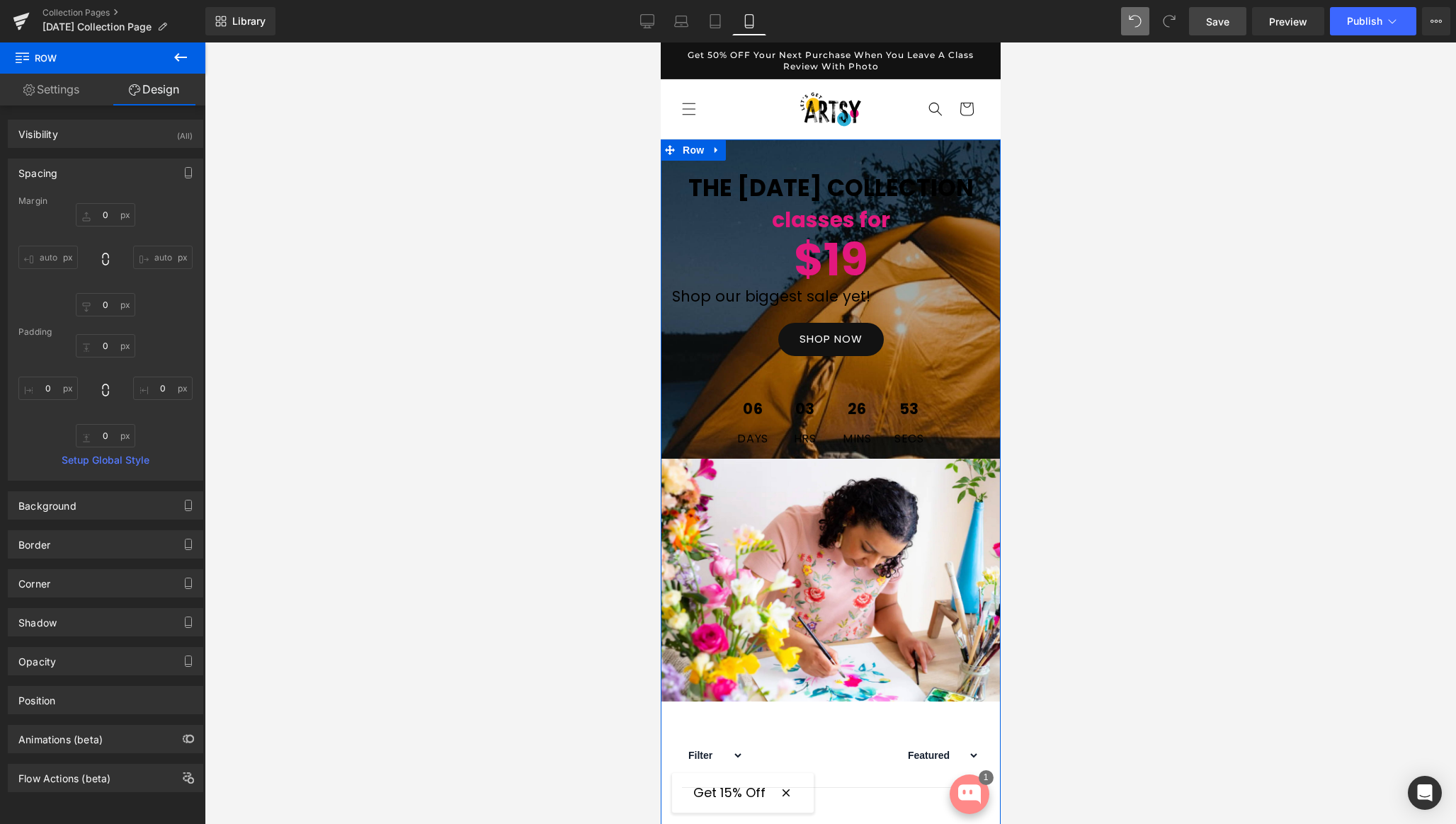
type input "0"
click at [102, 162] on div "Spacing" at bounding box center [106, 173] width 194 height 27
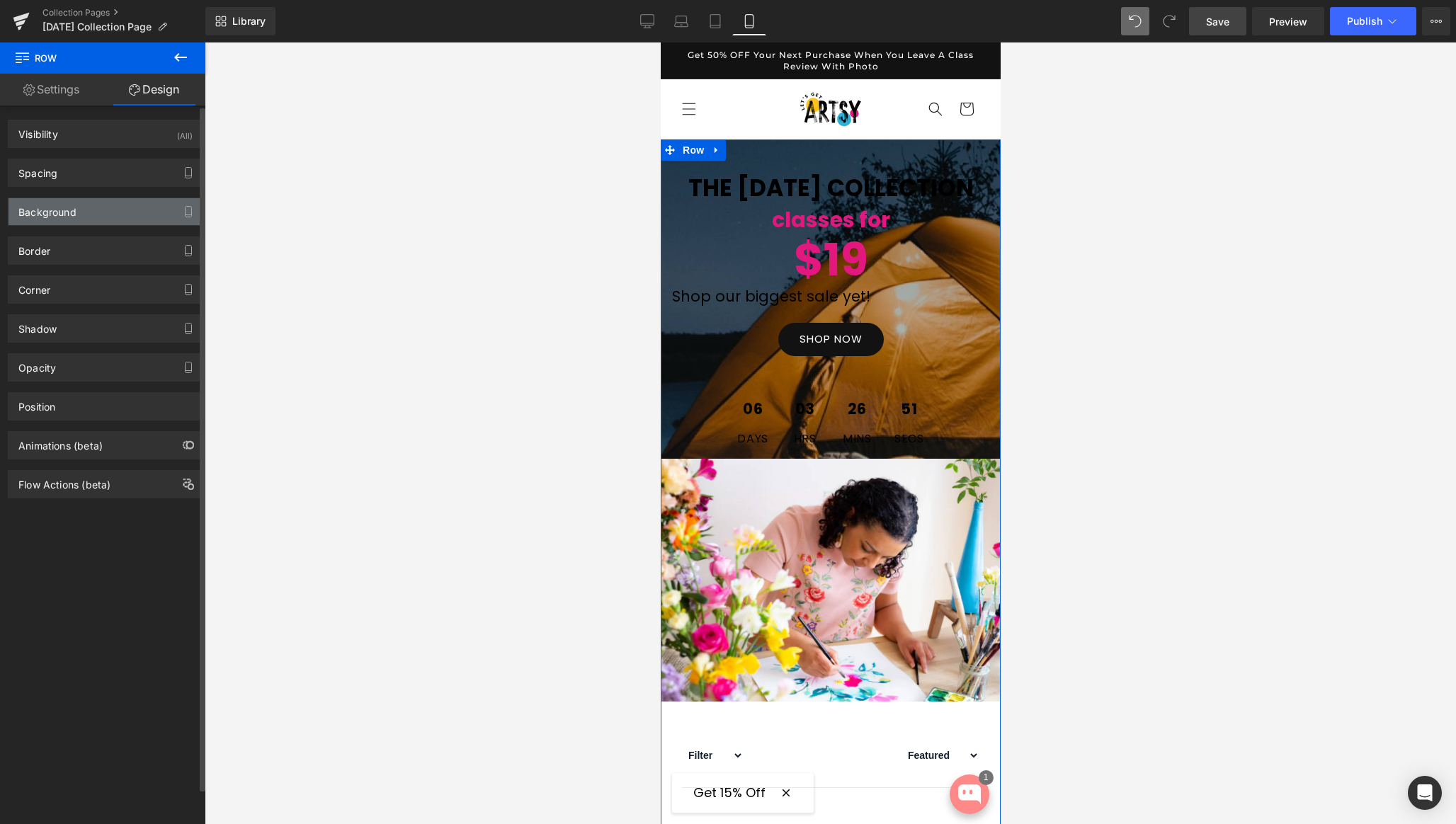
click at [80, 222] on div "Background" at bounding box center [106, 212] width 194 height 27
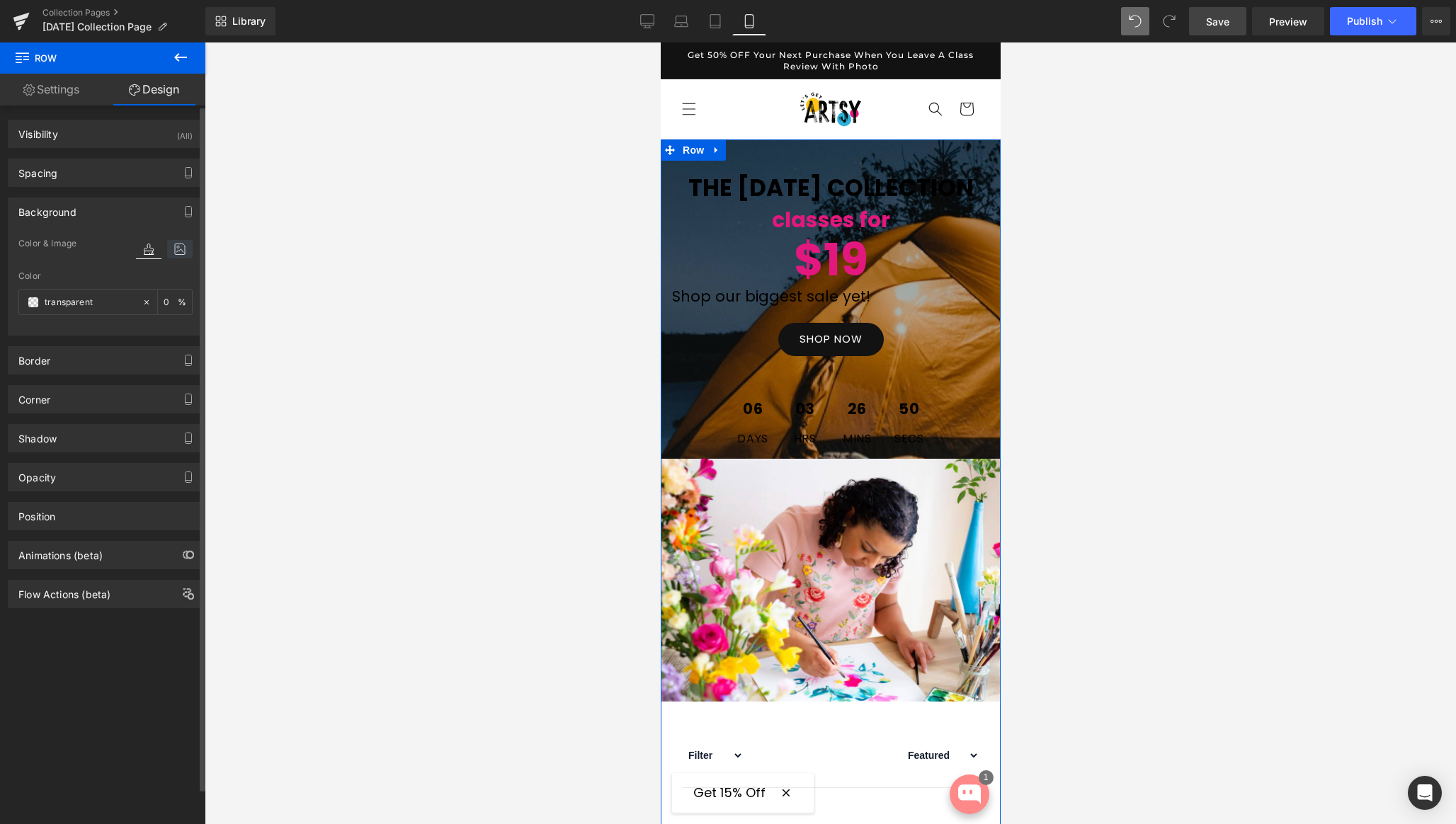
click at [178, 254] on icon at bounding box center [180, 249] width 26 height 18
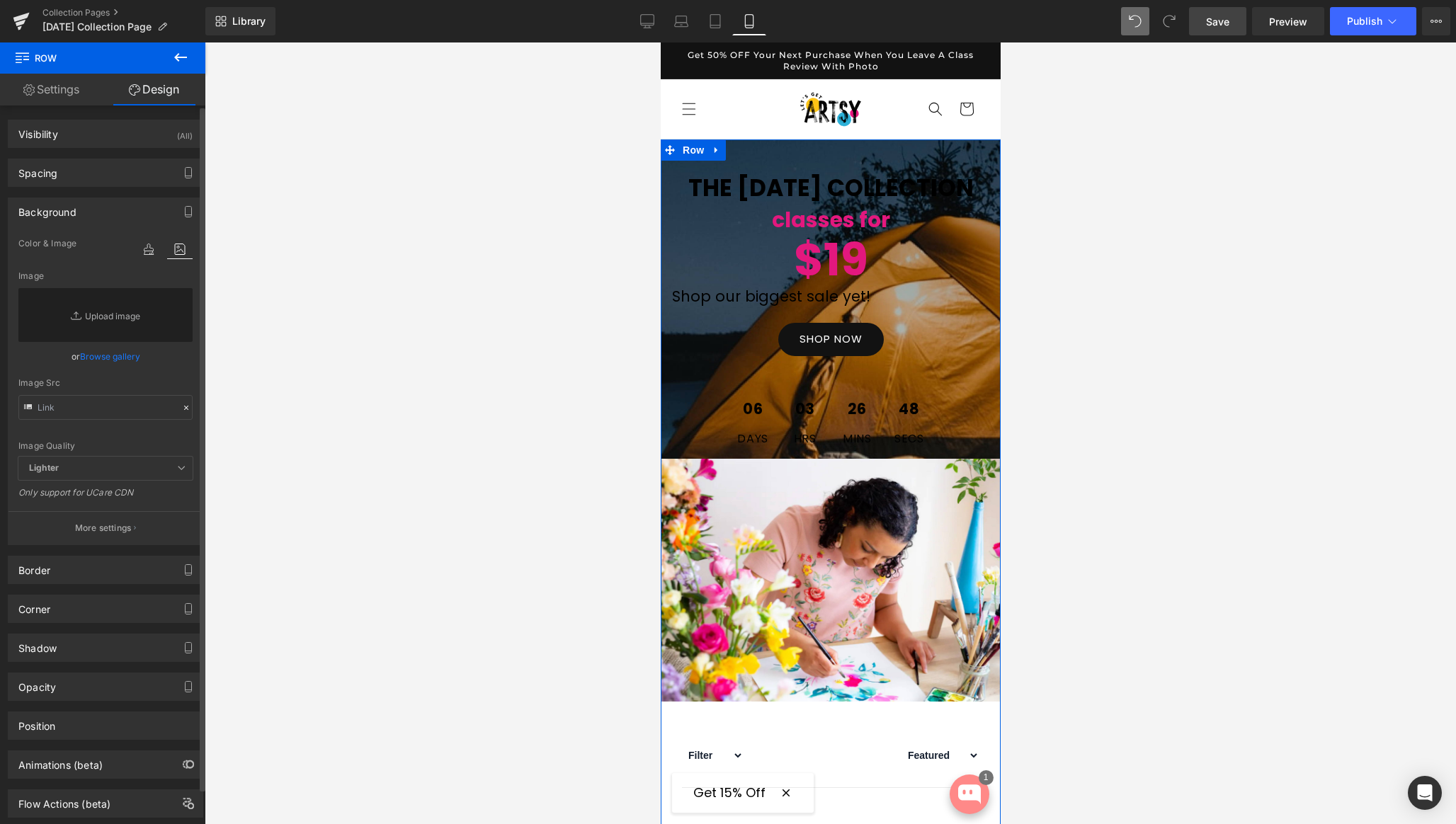
click at [91, 359] on link "Browse gallery" at bounding box center [110, 356] width 60 height 25
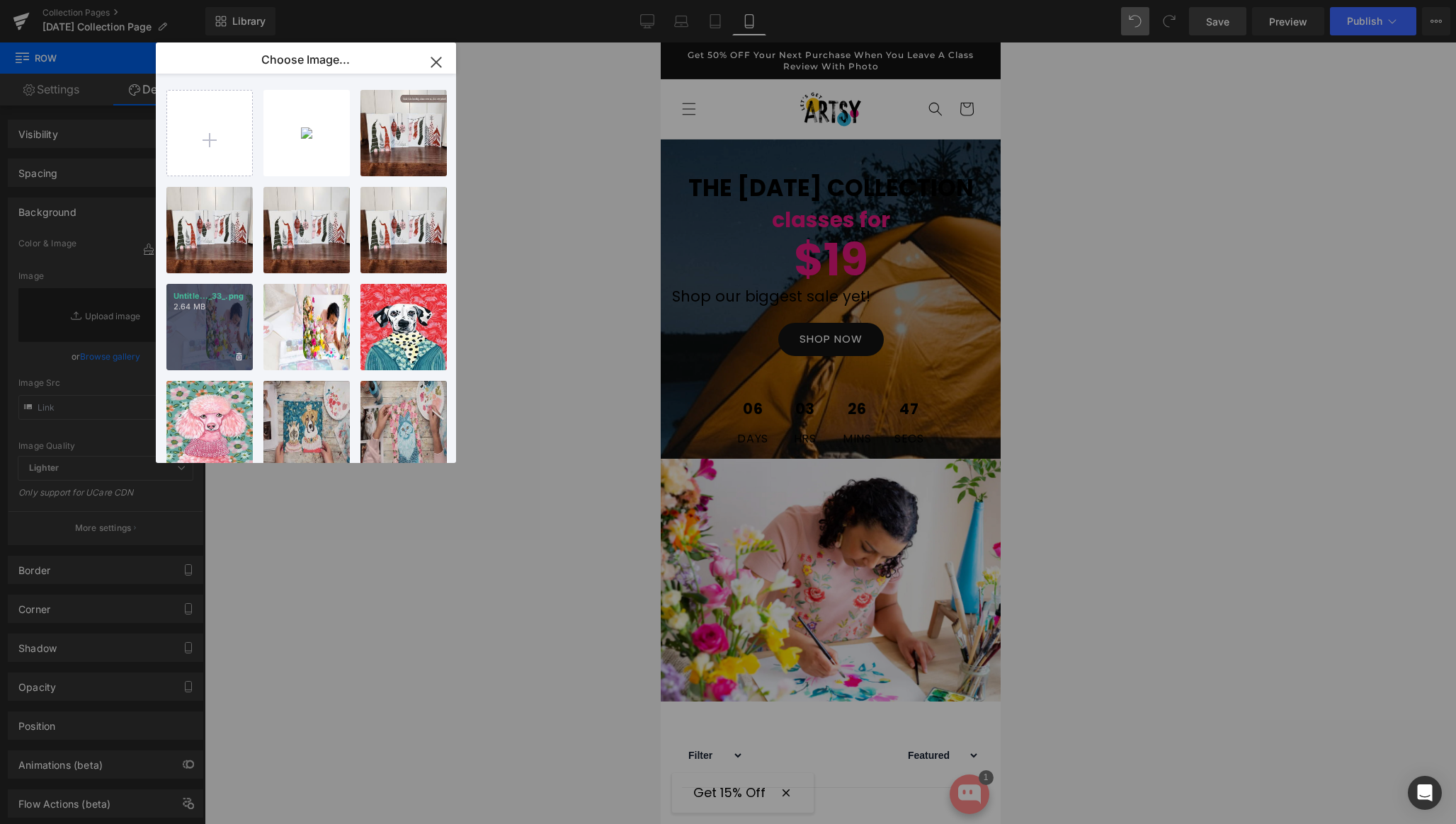
click at [200, 324] on div "Untitle..._33_.png 2.64 MB" at bounding box center [210, 327] width 86 height 86
type input "[URL][DOMAIN_NAME]"
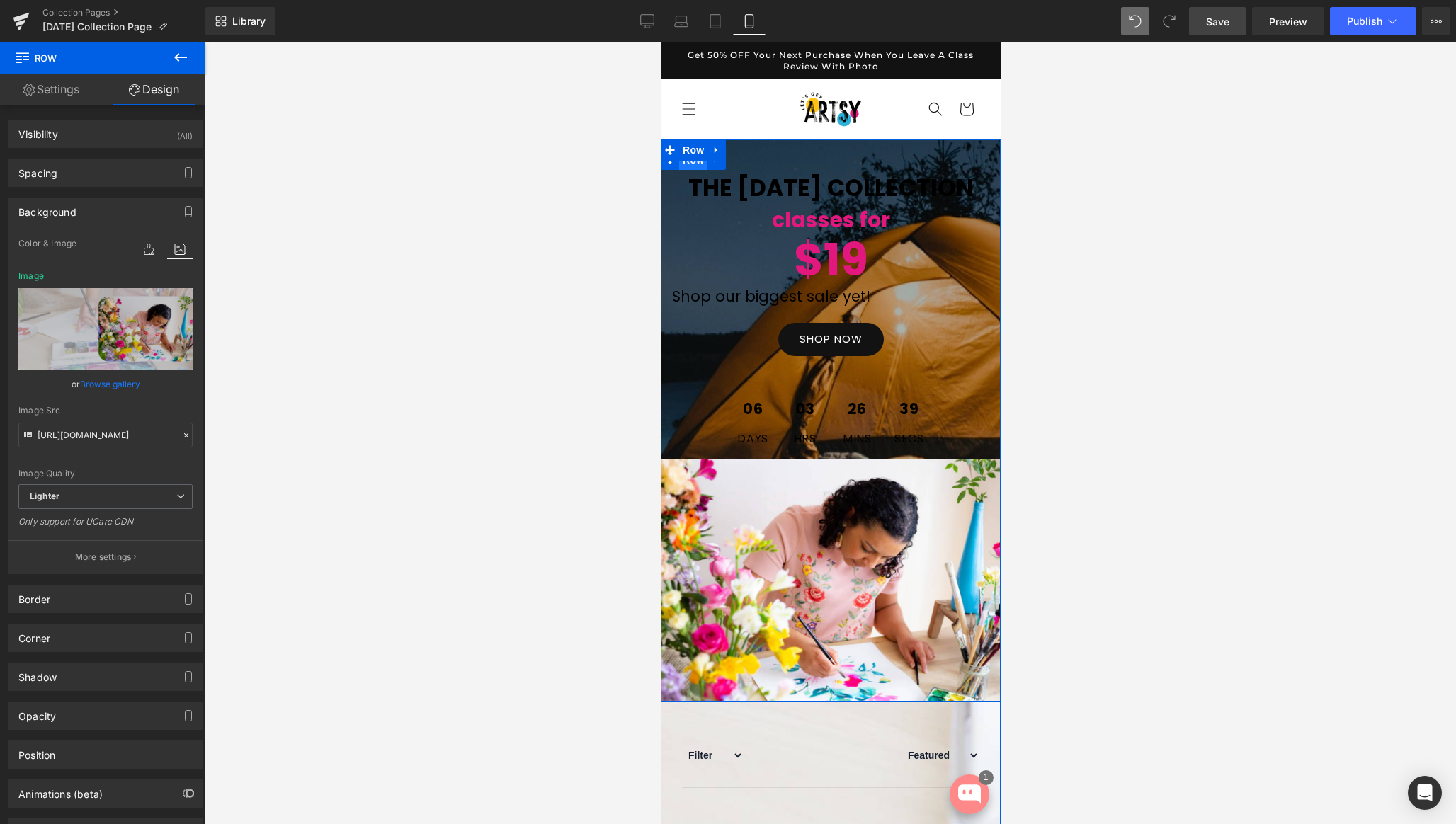
click at [692, 165] on span "Row" at bounding box center [692, 160] width 28 height 22
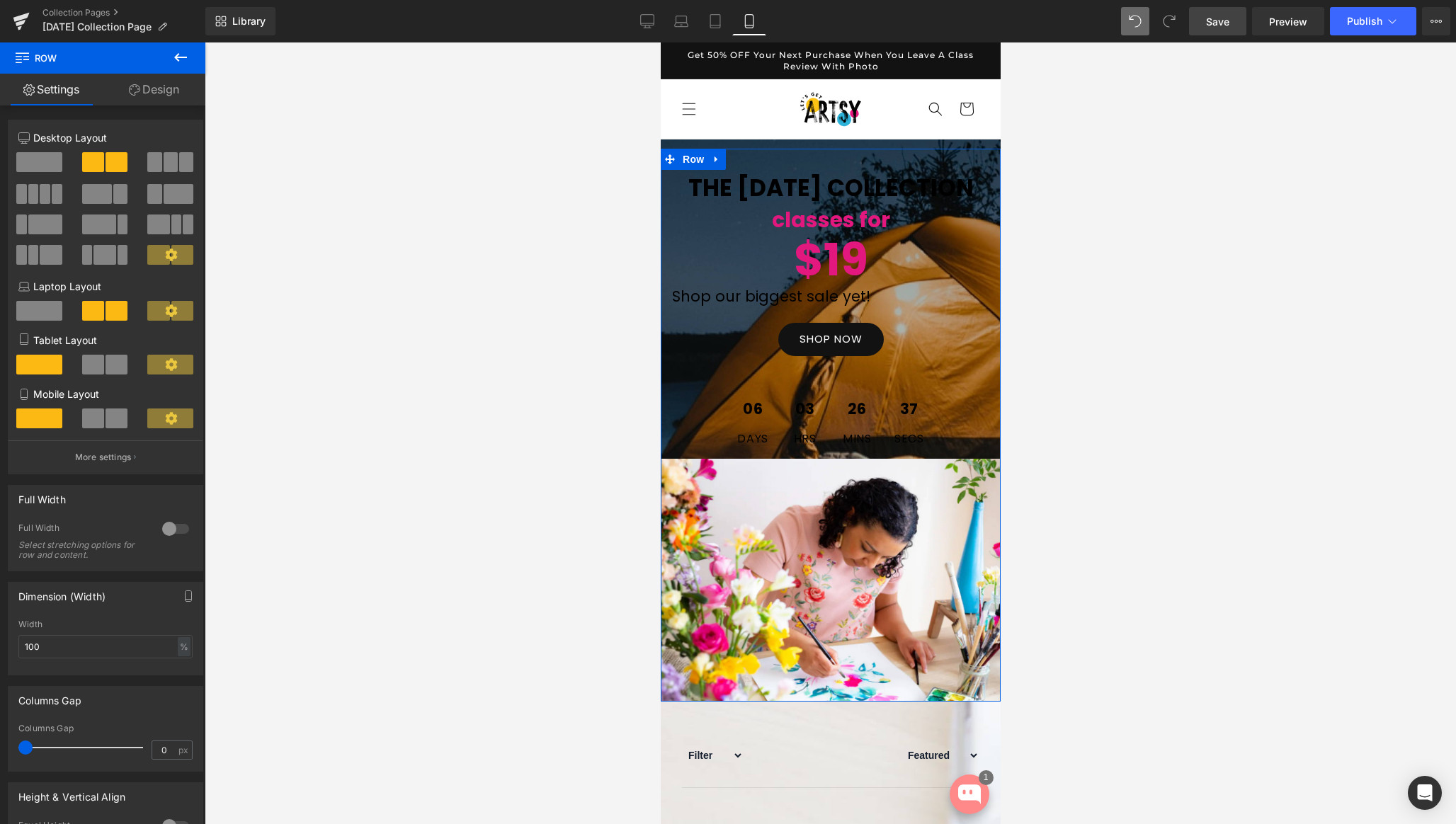
click at [172, 86] on link "Design" at bounding box center [154, 90] width 102 height 32
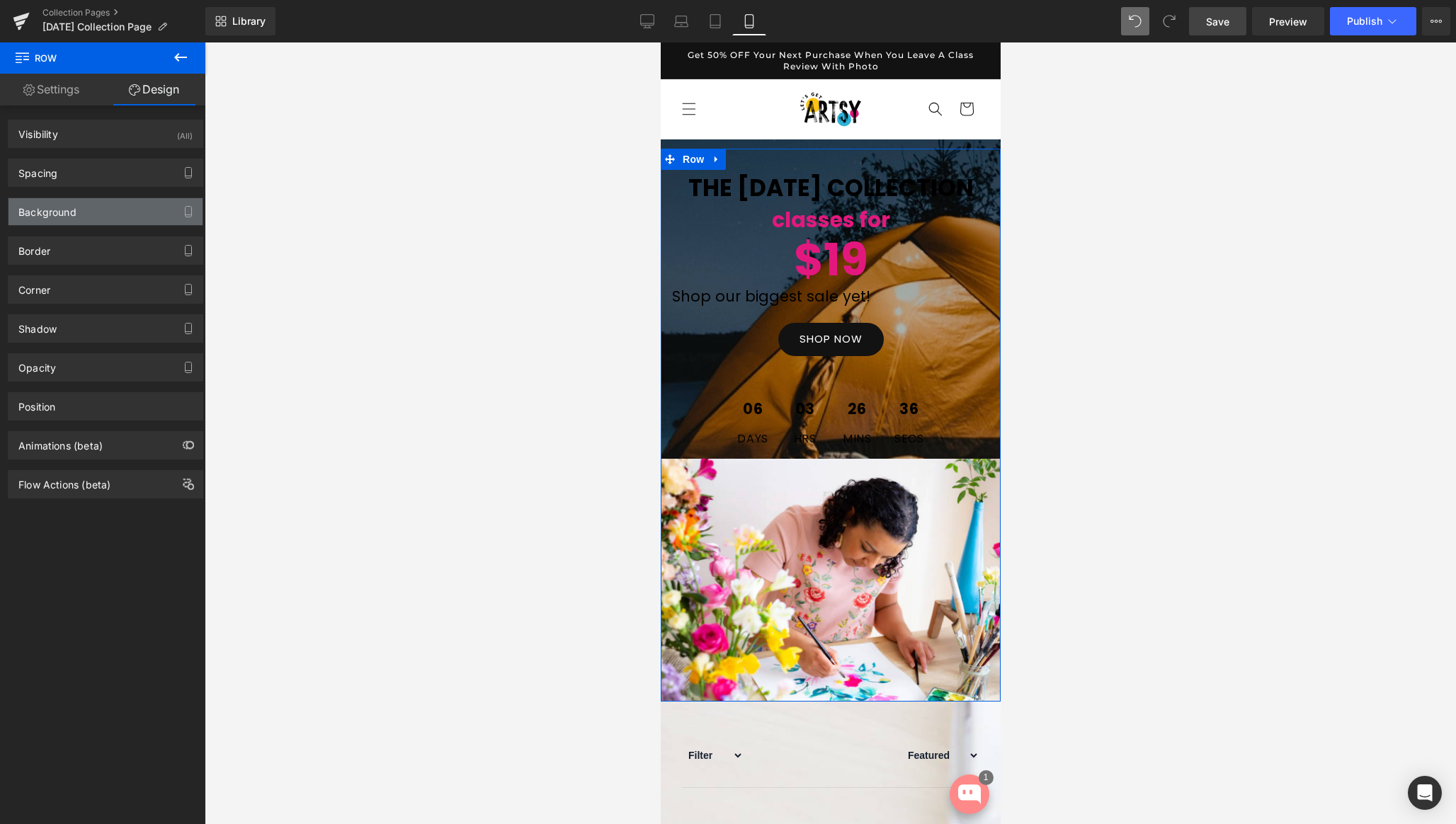
click at [59, 216] on div "Background" at bounding box center [47, 208] width 58 height 20
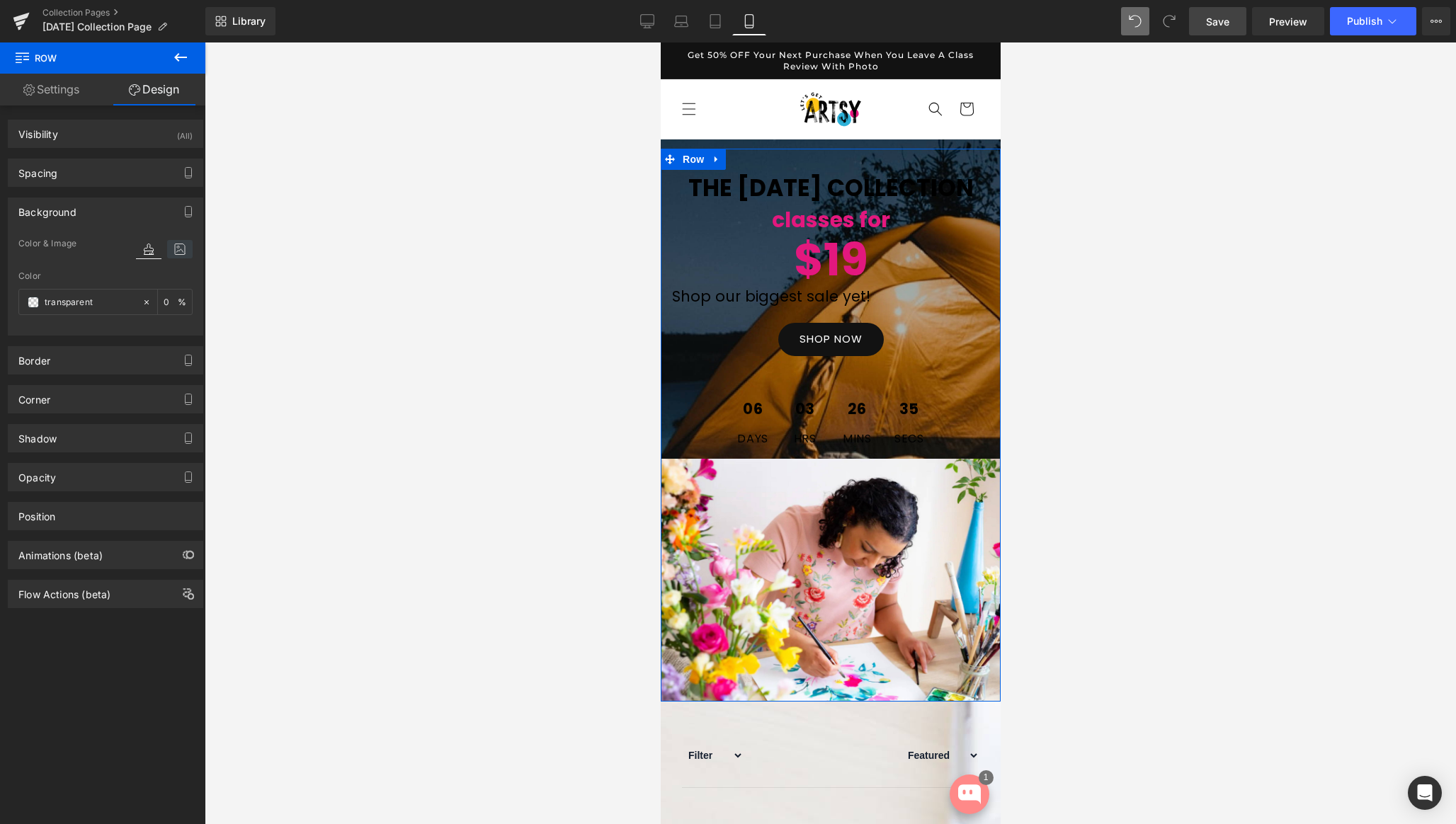
click at [174, 248] on icon at bounding box center [180, 249] width 26 height 18
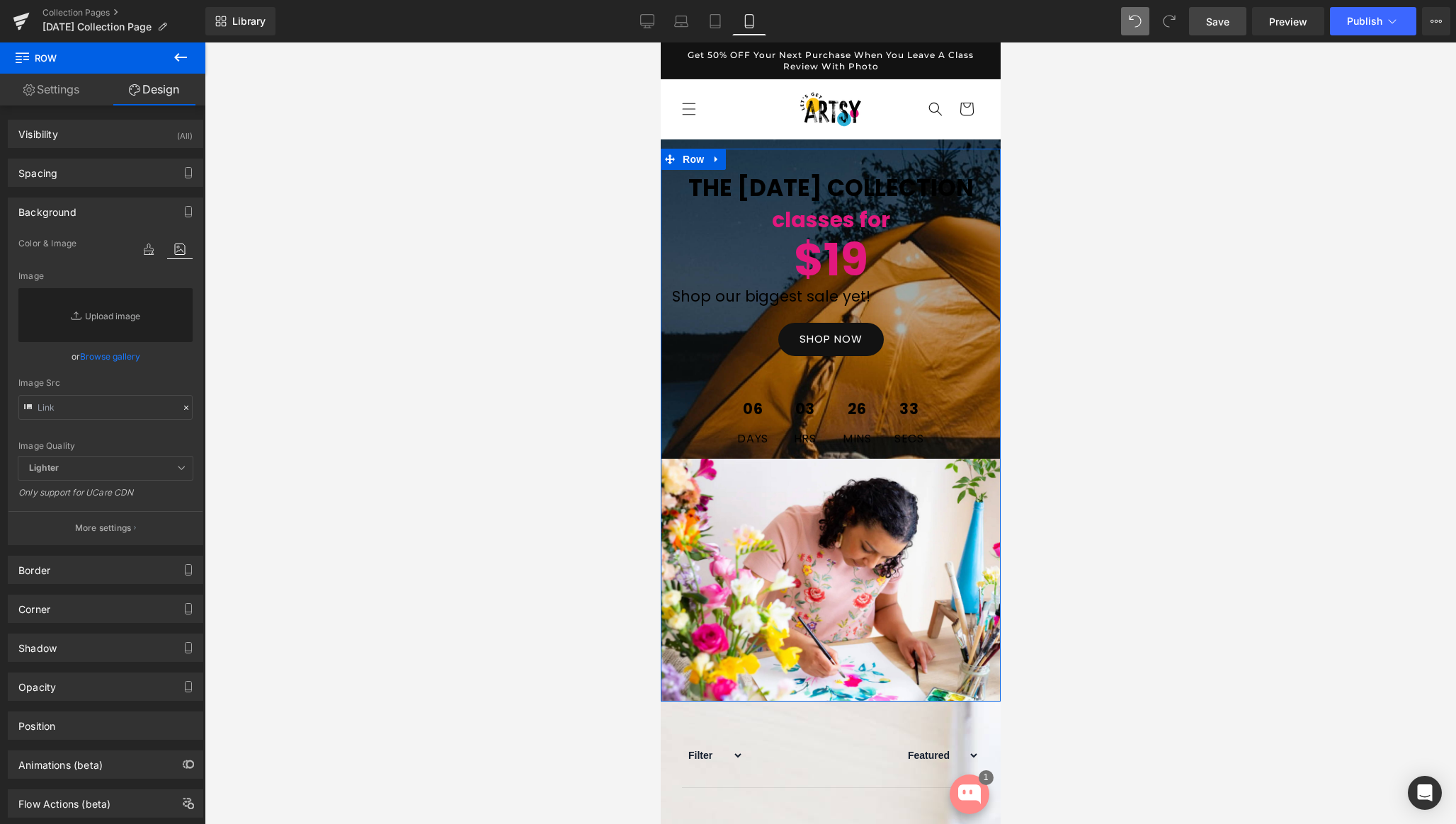
click at [93, 354] on link "Browse gallery" at bounding box center [110, 356] width 60 height 25
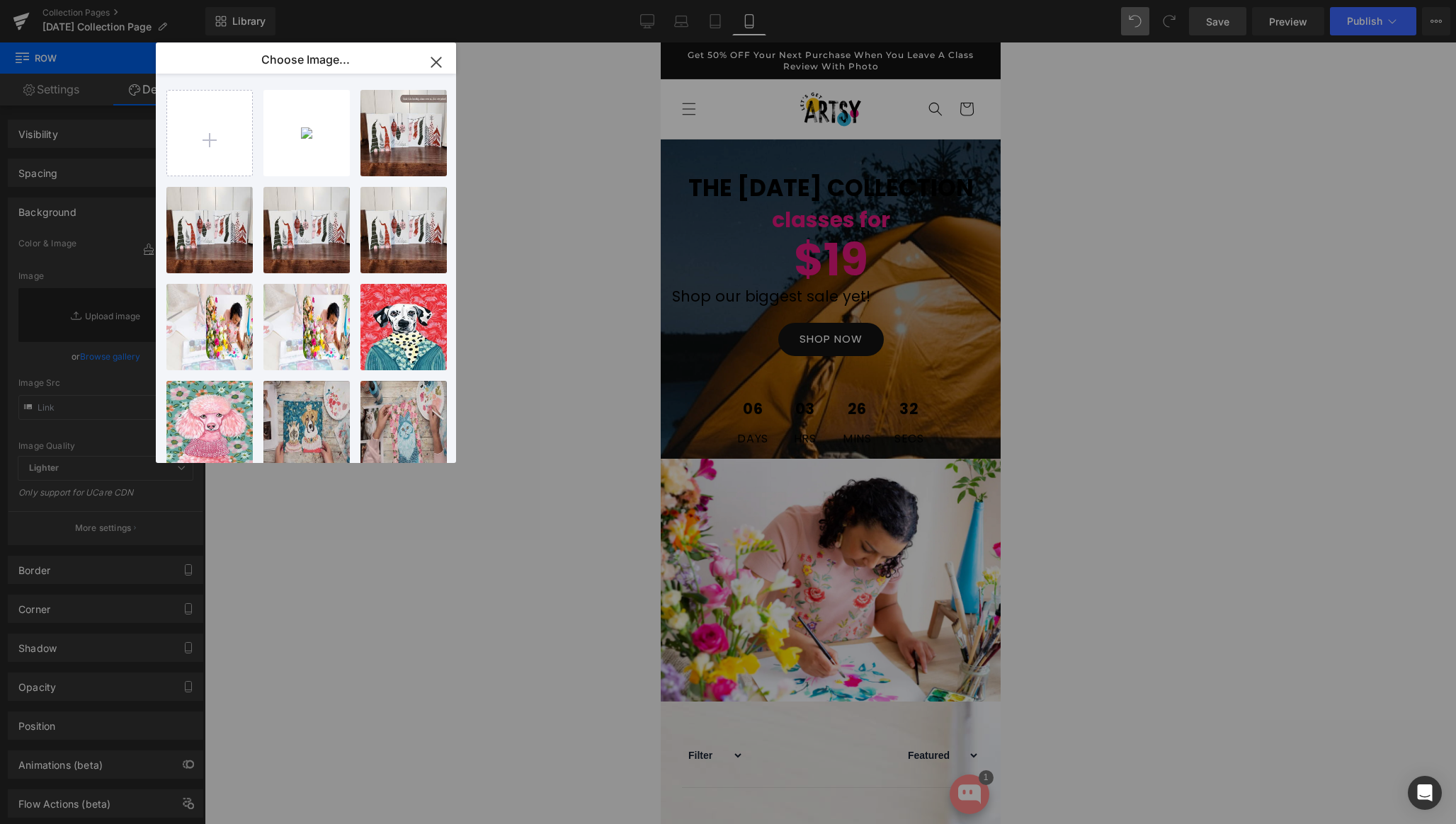
click at [0, 0] on div "Untitle..._33_.png 2.64 MB" at bounding box center [0, 0] width 0 height 0
type input "[URL][DOMAIN_NAME]"
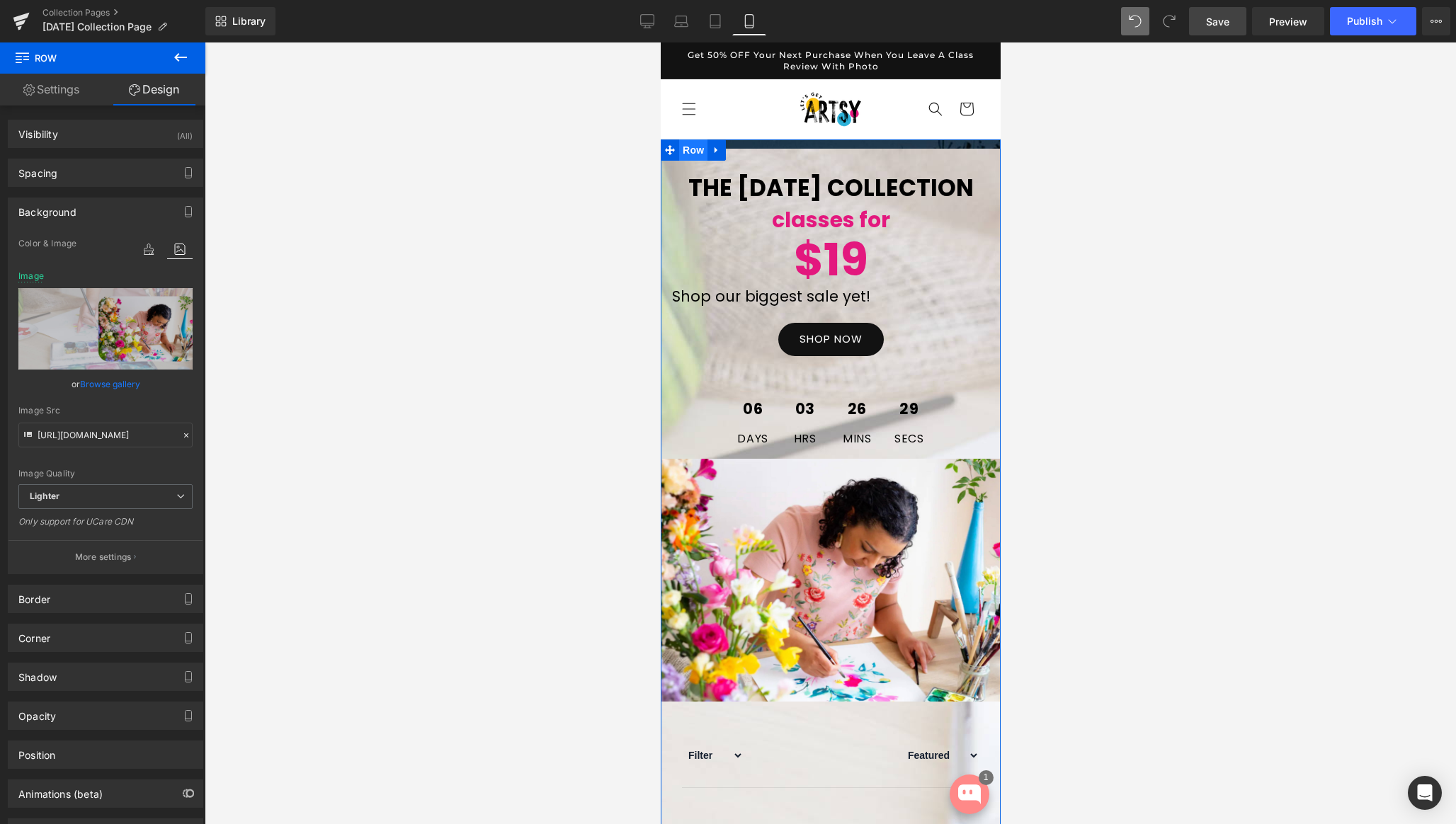
click at [692, 147] on span "Row" at bounding box center [692, 150] width 28 height 22
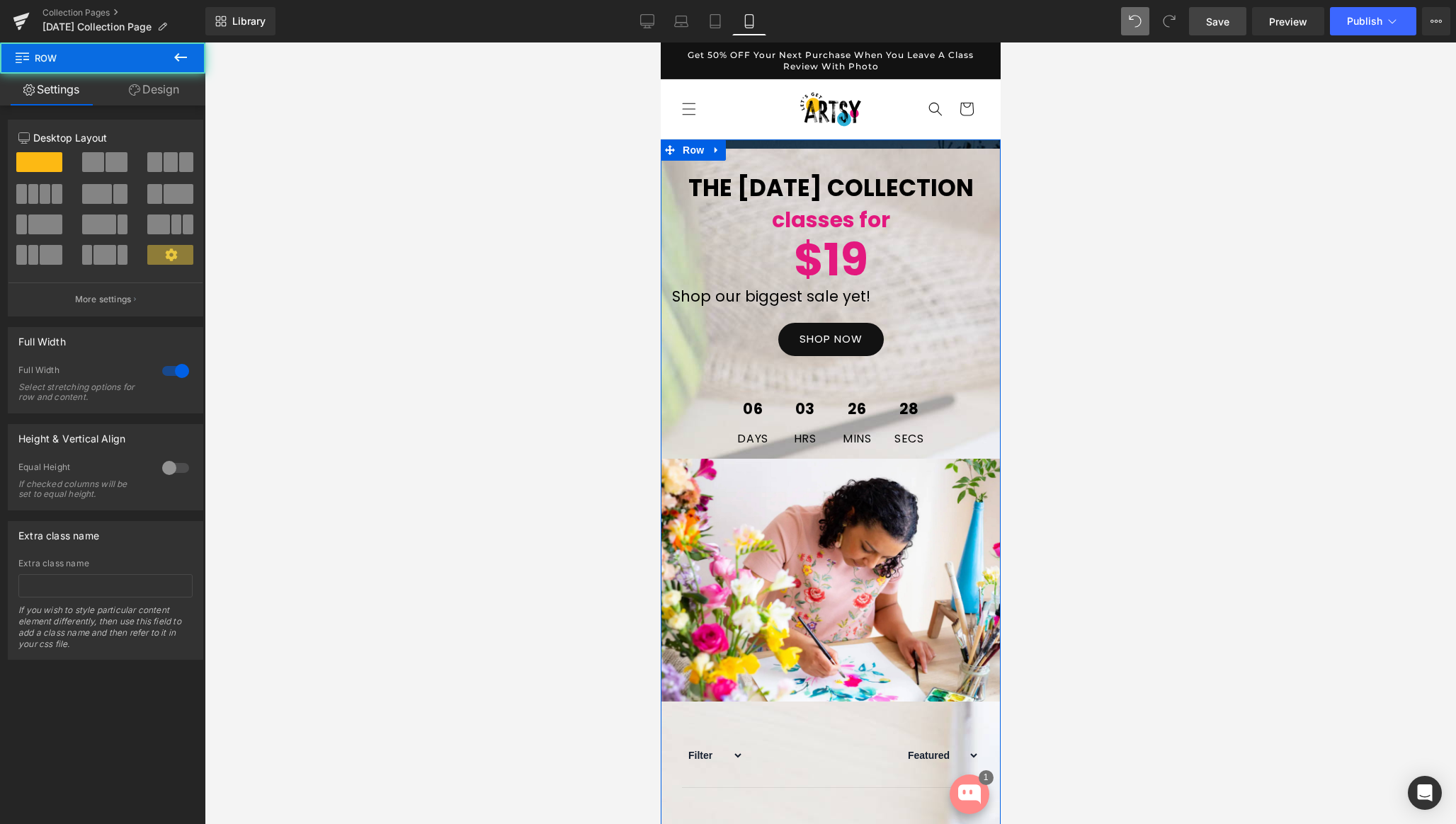
click at [136, 89] on icon at bounding box center [134, 90] width 11 height 11
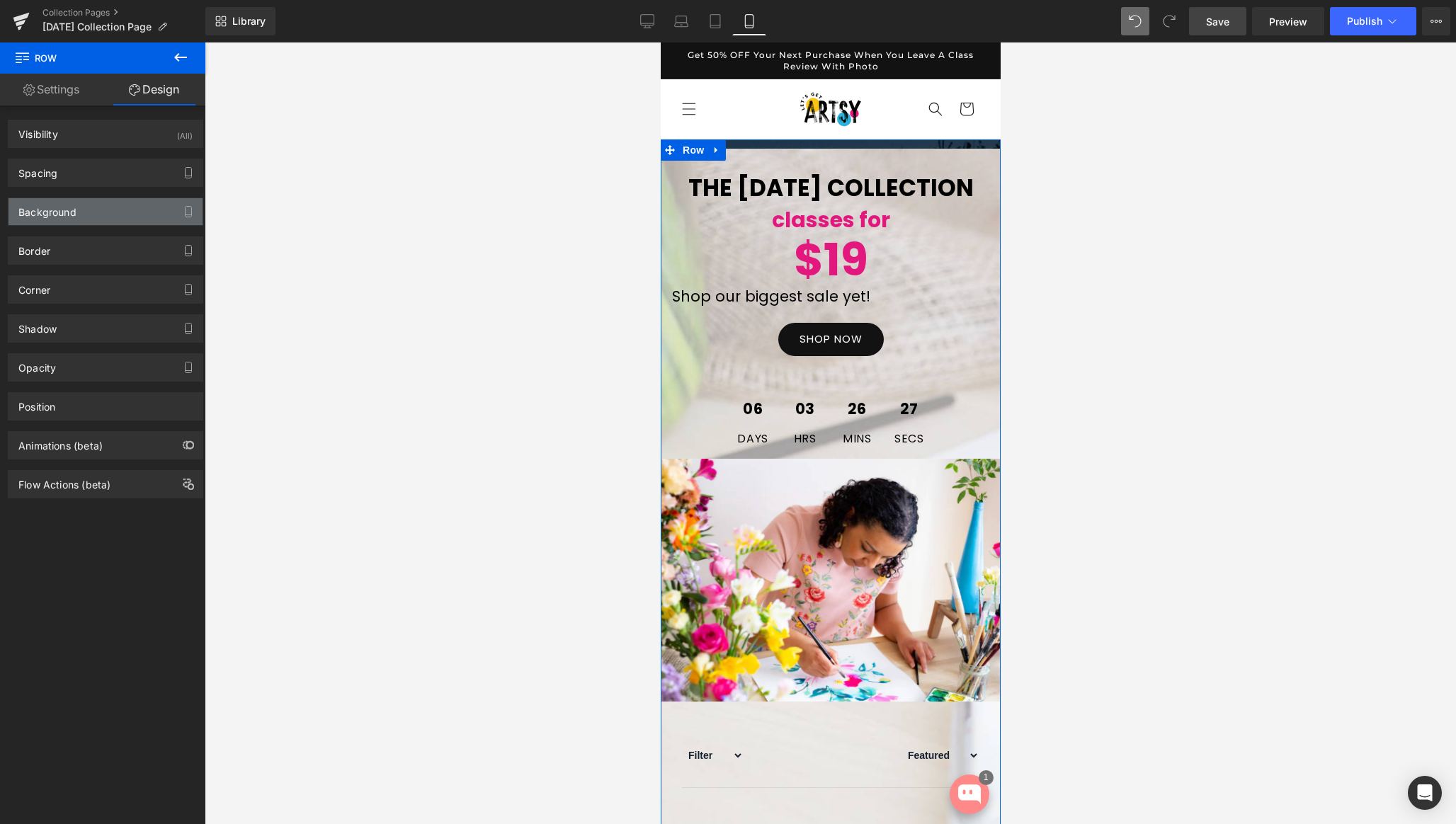
click at [59, 213] on div "Background" at bounding box center [47, 208] width 58 height 20
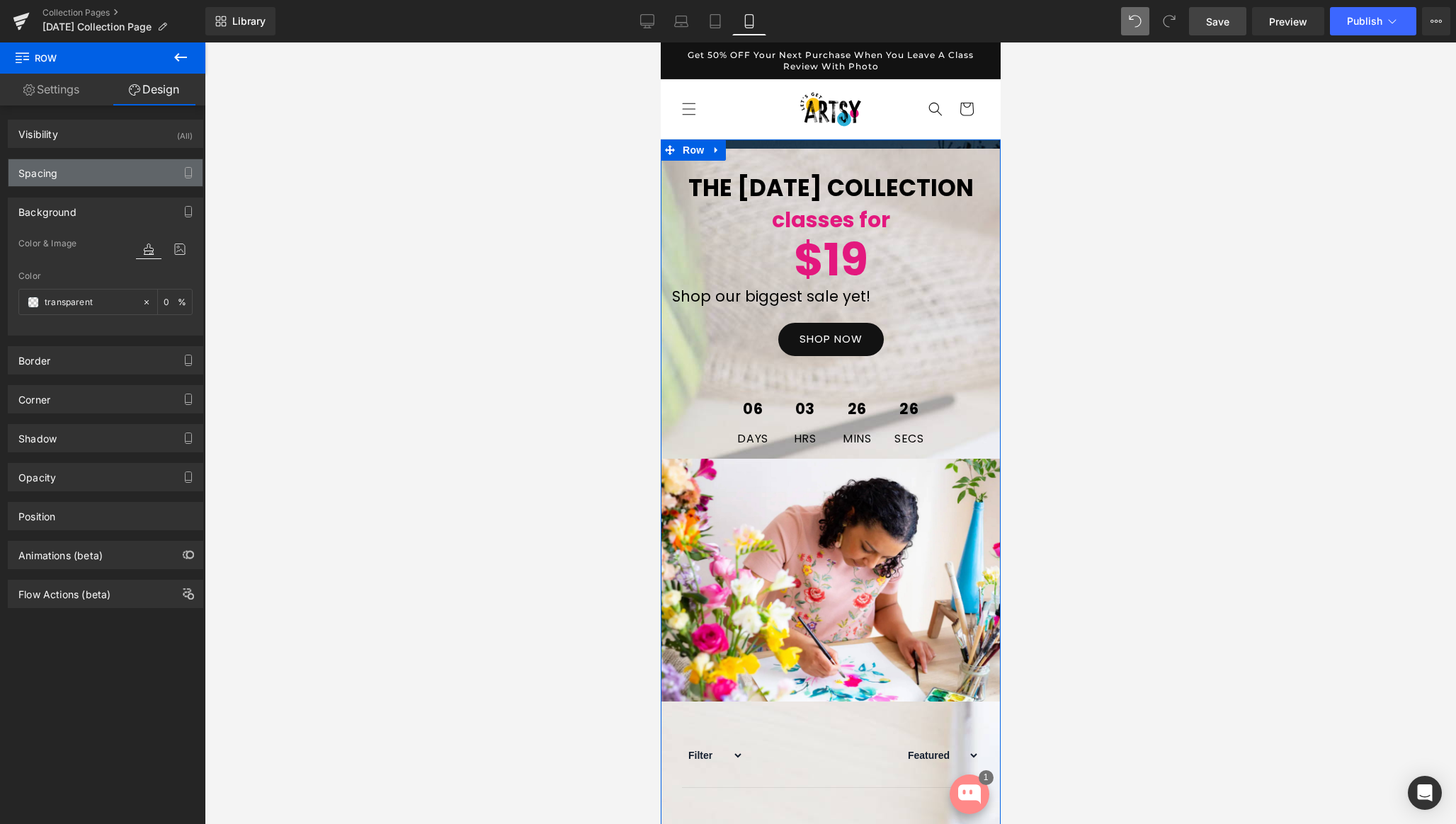
click at [63, 180] on div "Spacing" at bounding box center [106, 173] width 194 height 27
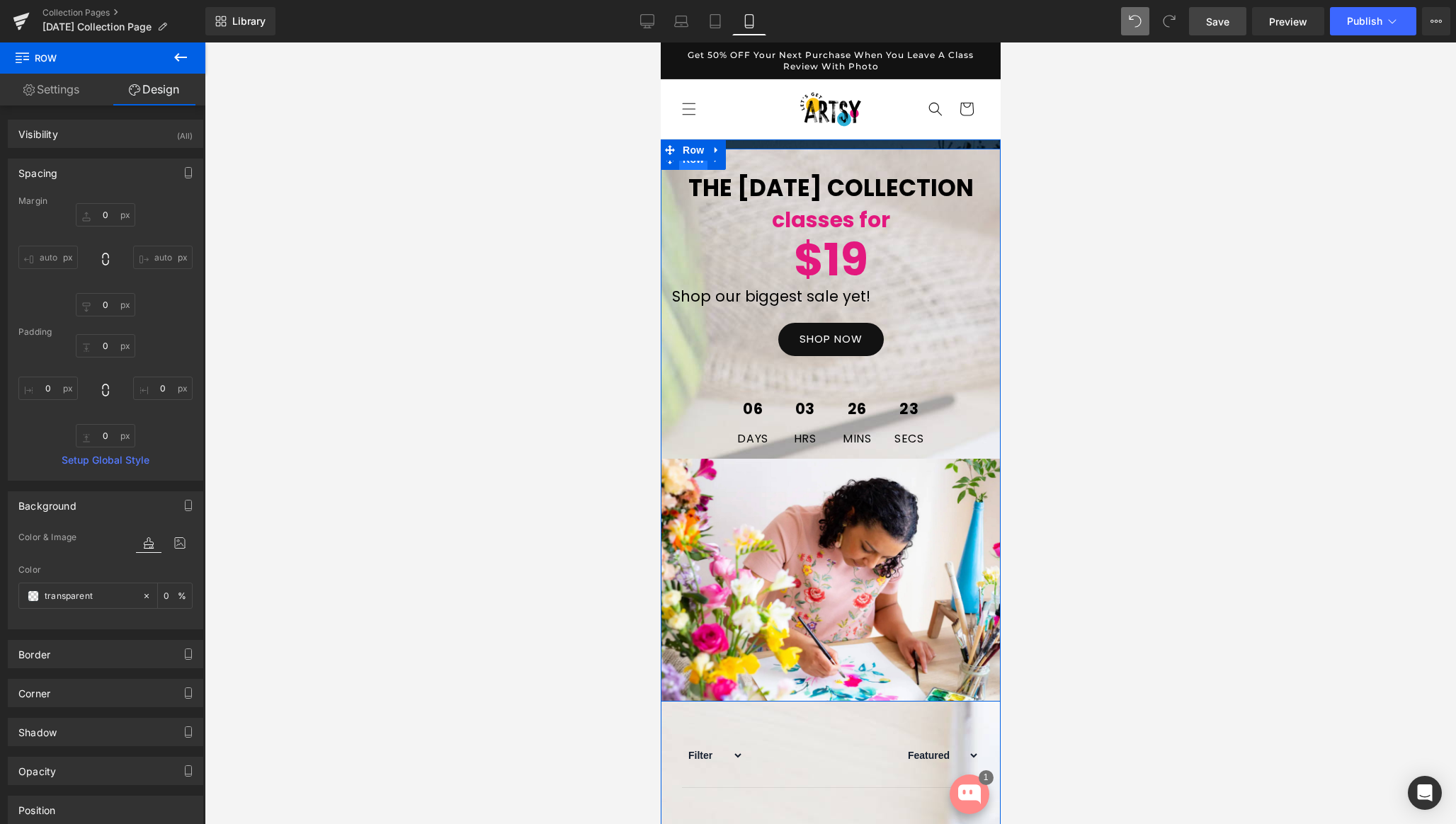
click at [688, 163] on span "Row" at bounding box center [692, 159] width 28 height 22
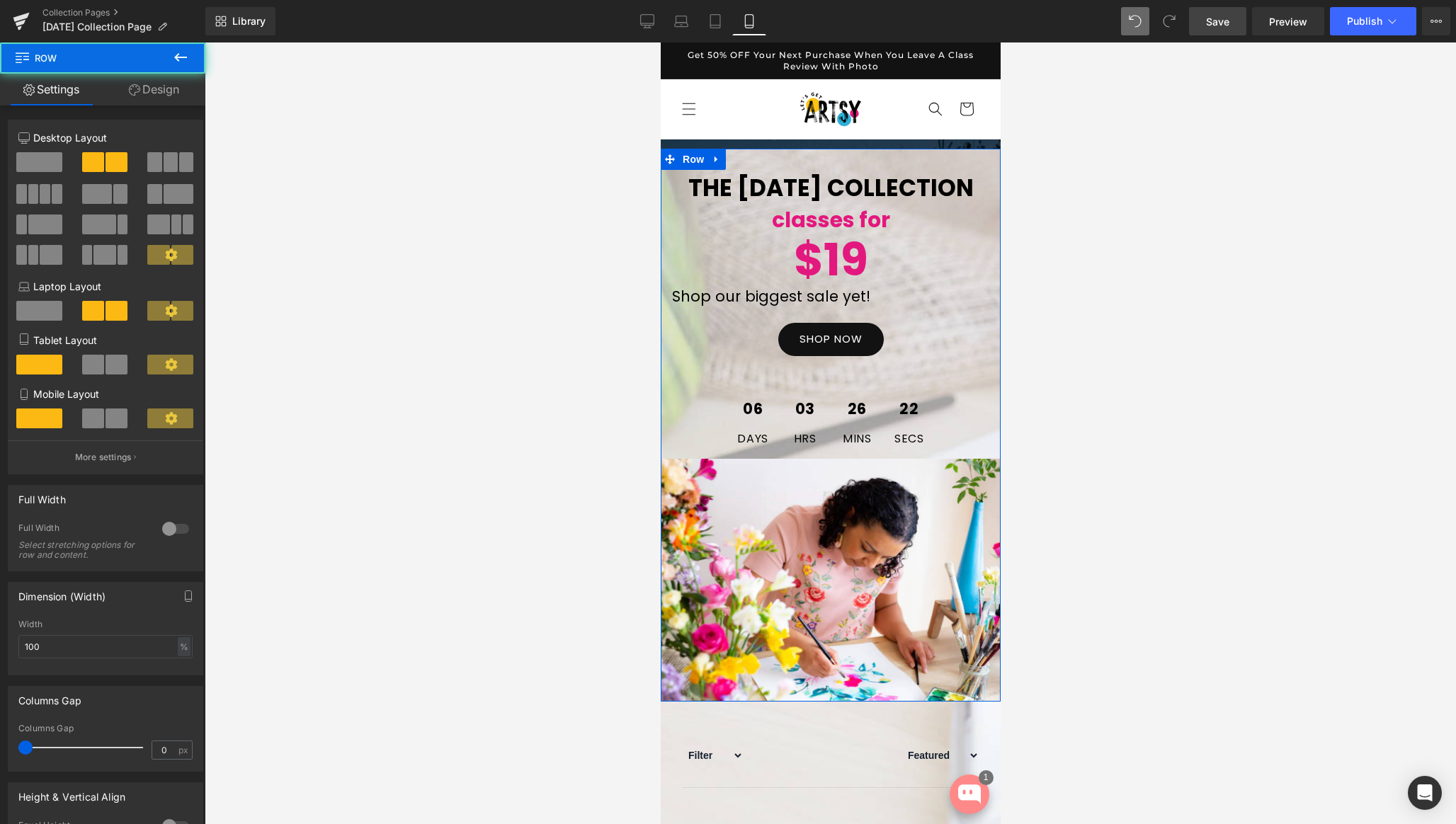
click at [156, 90] on link "Design" at bounding box center [154, 90] width 102 height 32
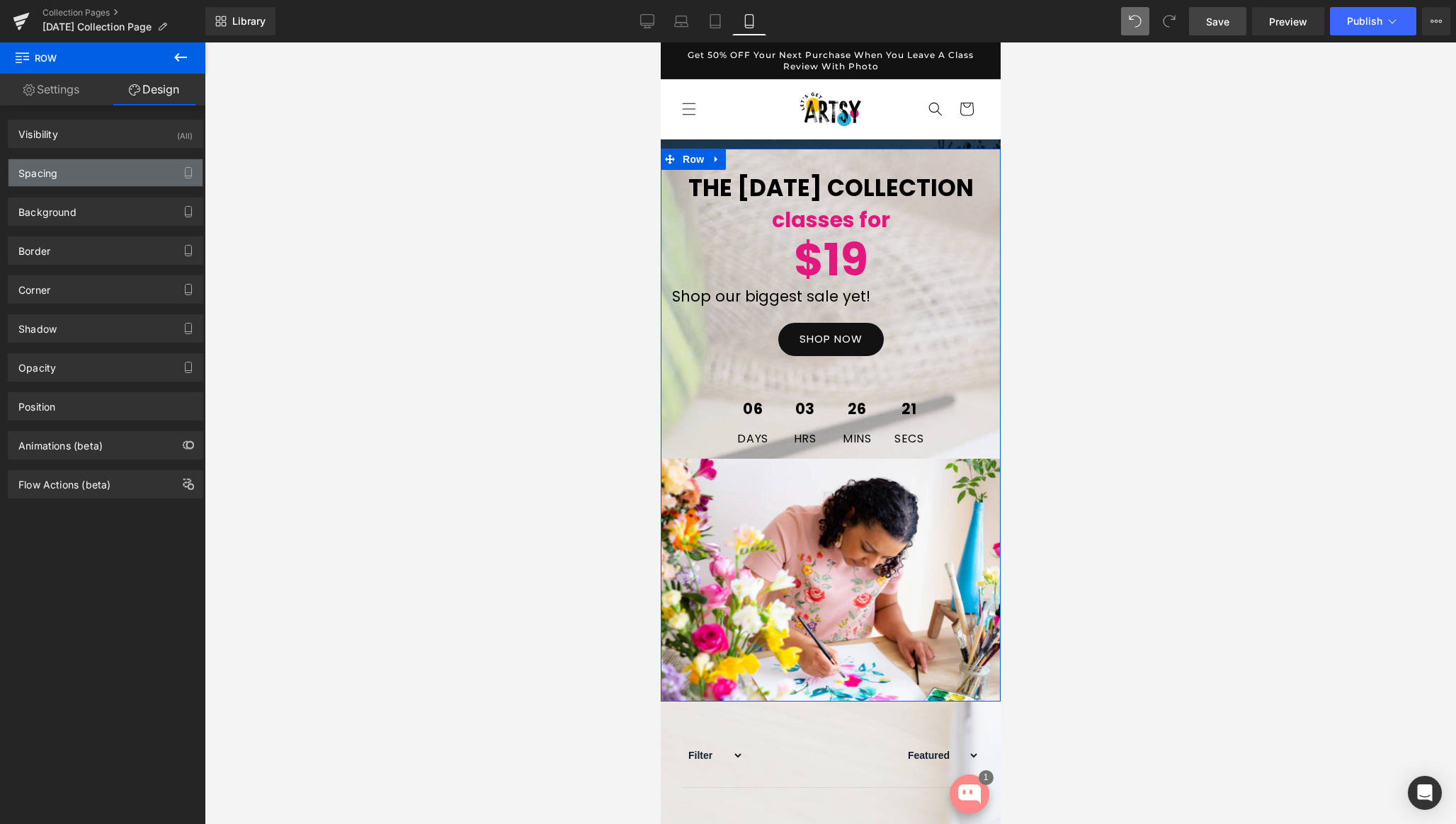
click at [58, 171] on div "Spacing" at bounding box center [106, 173] width 194 height 27
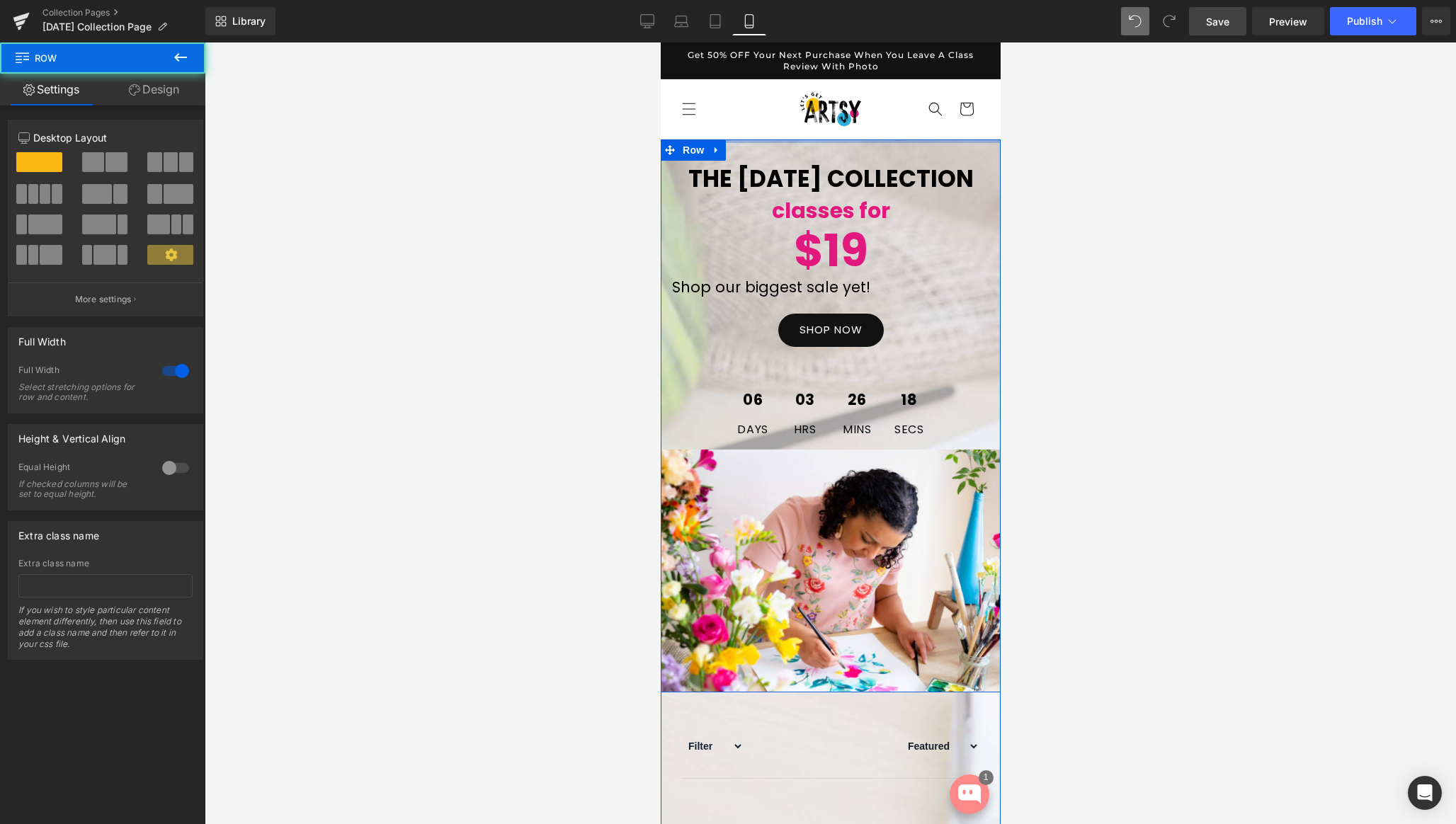
drag, startPoint x: 884, startPoint y: 145, endPoint x: 957, endPoint y: 136, distance: 73.6
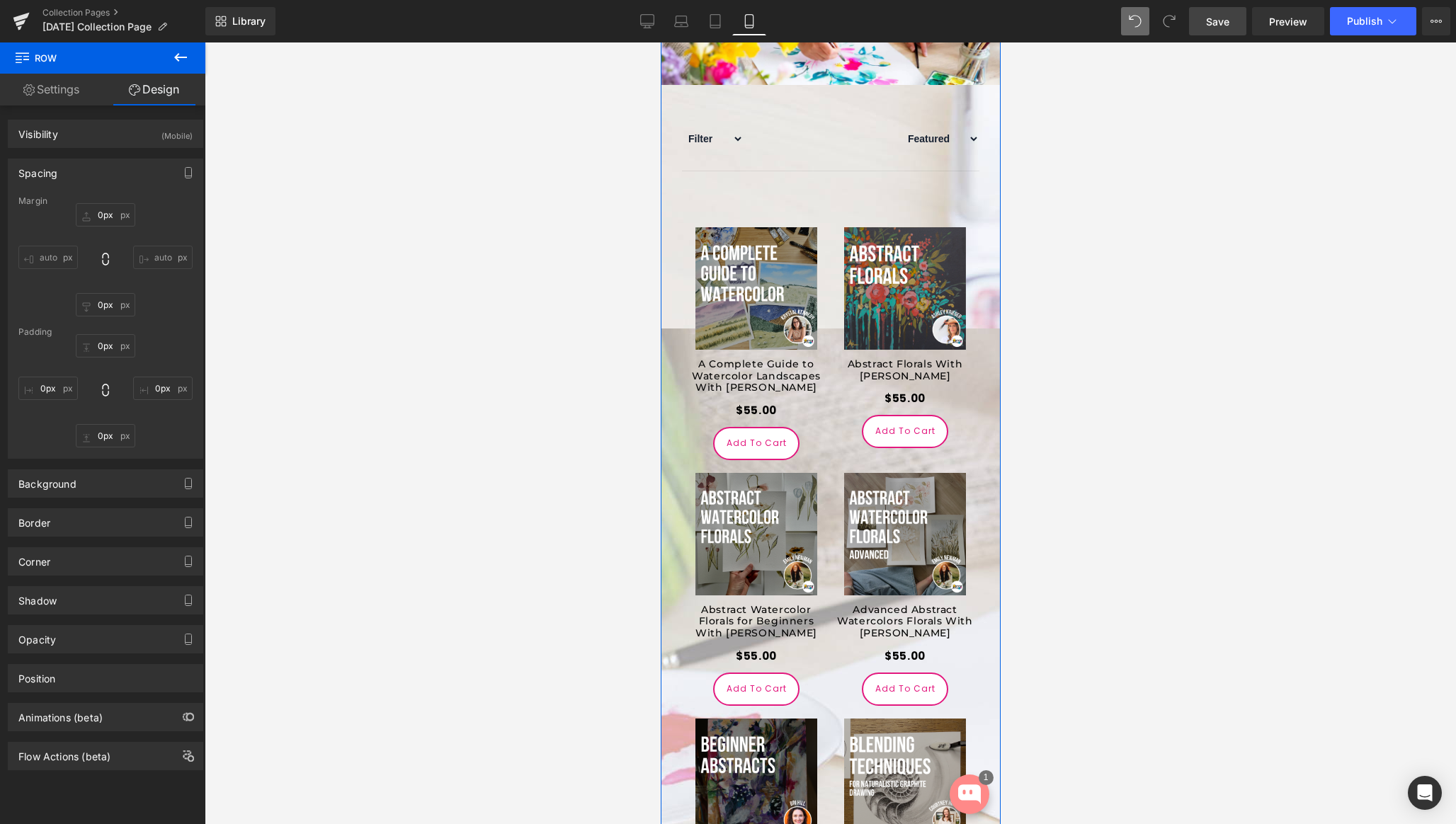
scroll to position [691, 0]
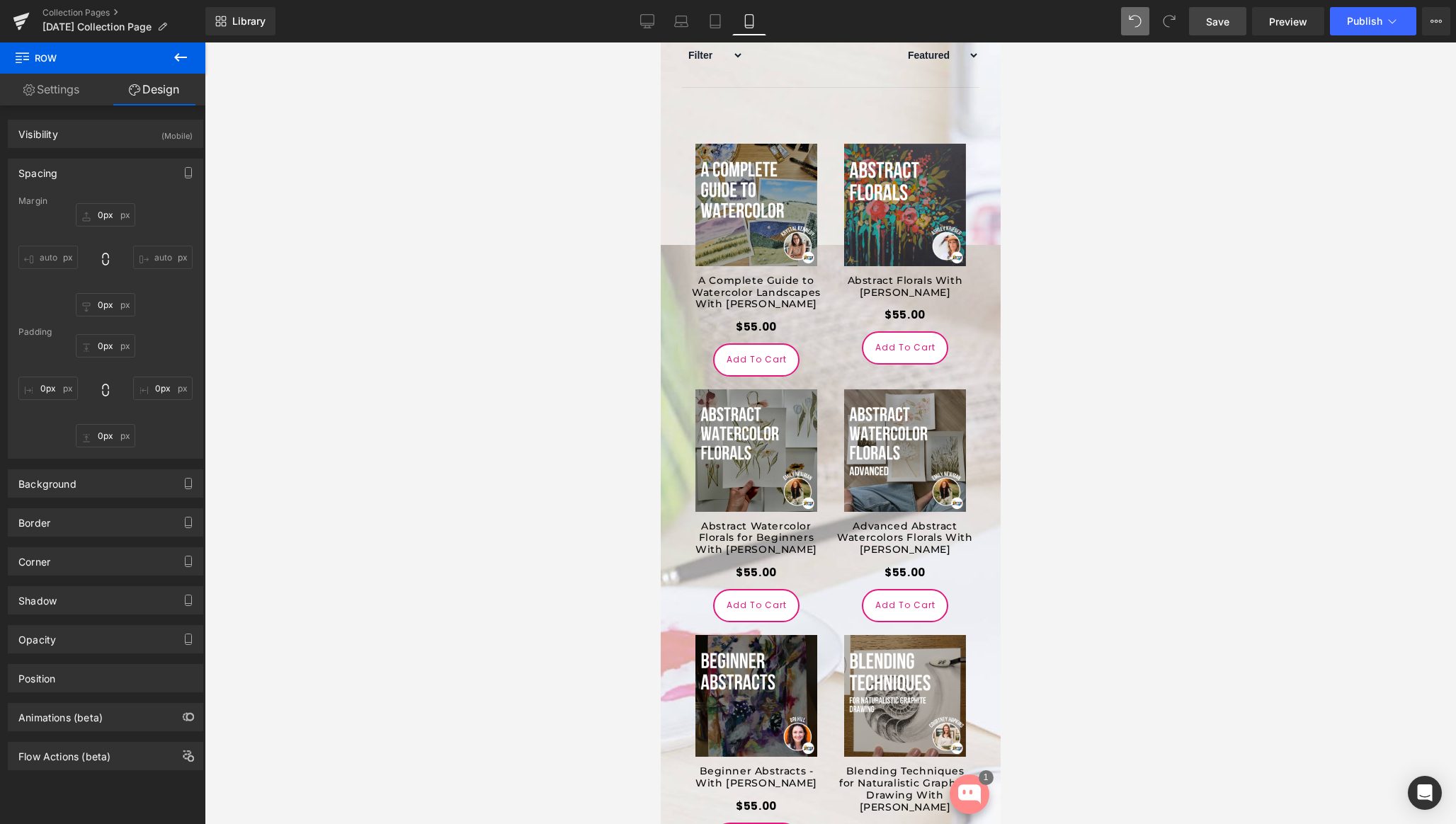
click at [1234, 20] on link "Save" at bounding box center [1218, 21] width 58 height 28
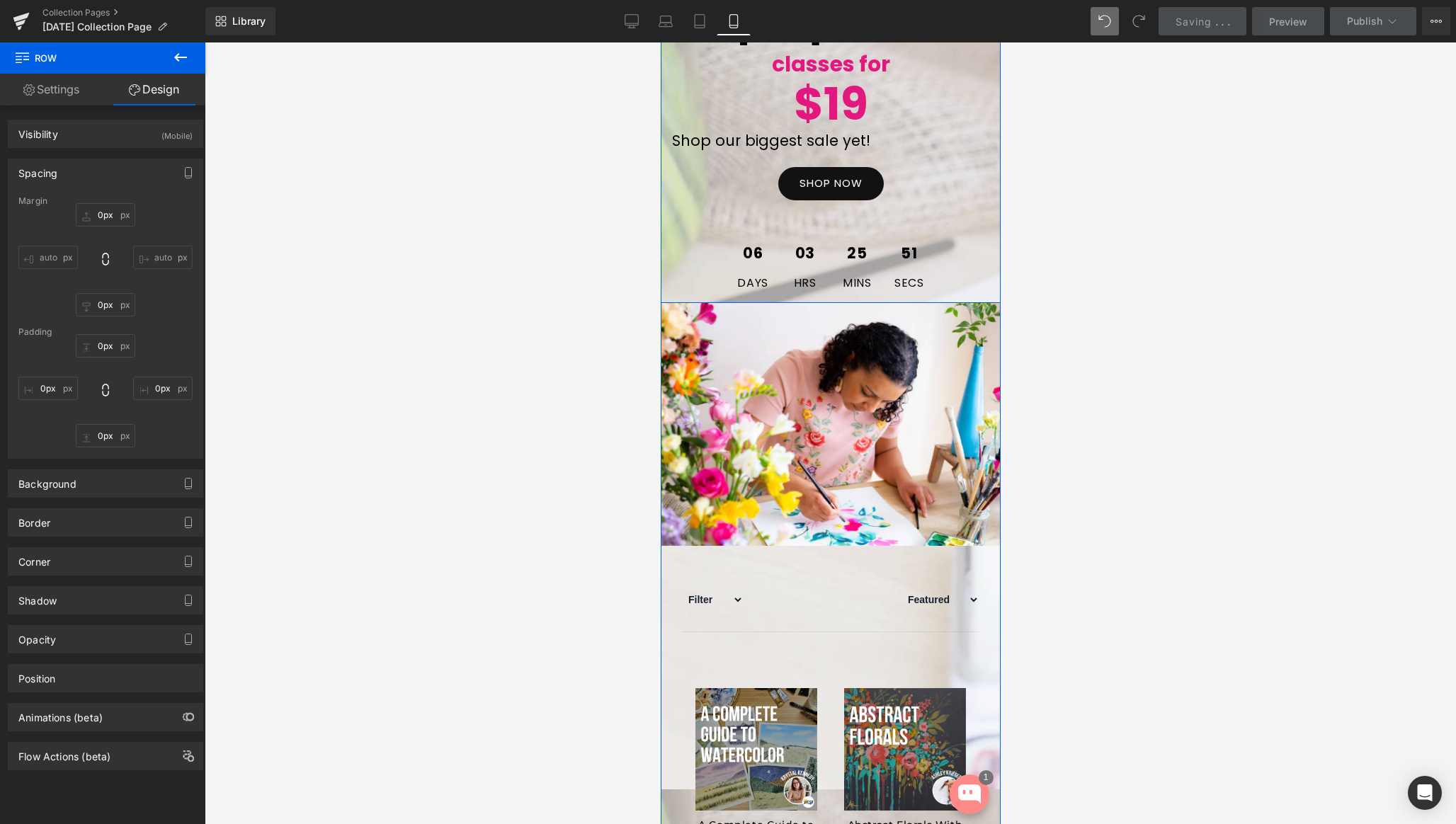
scroll to position [151, 0]
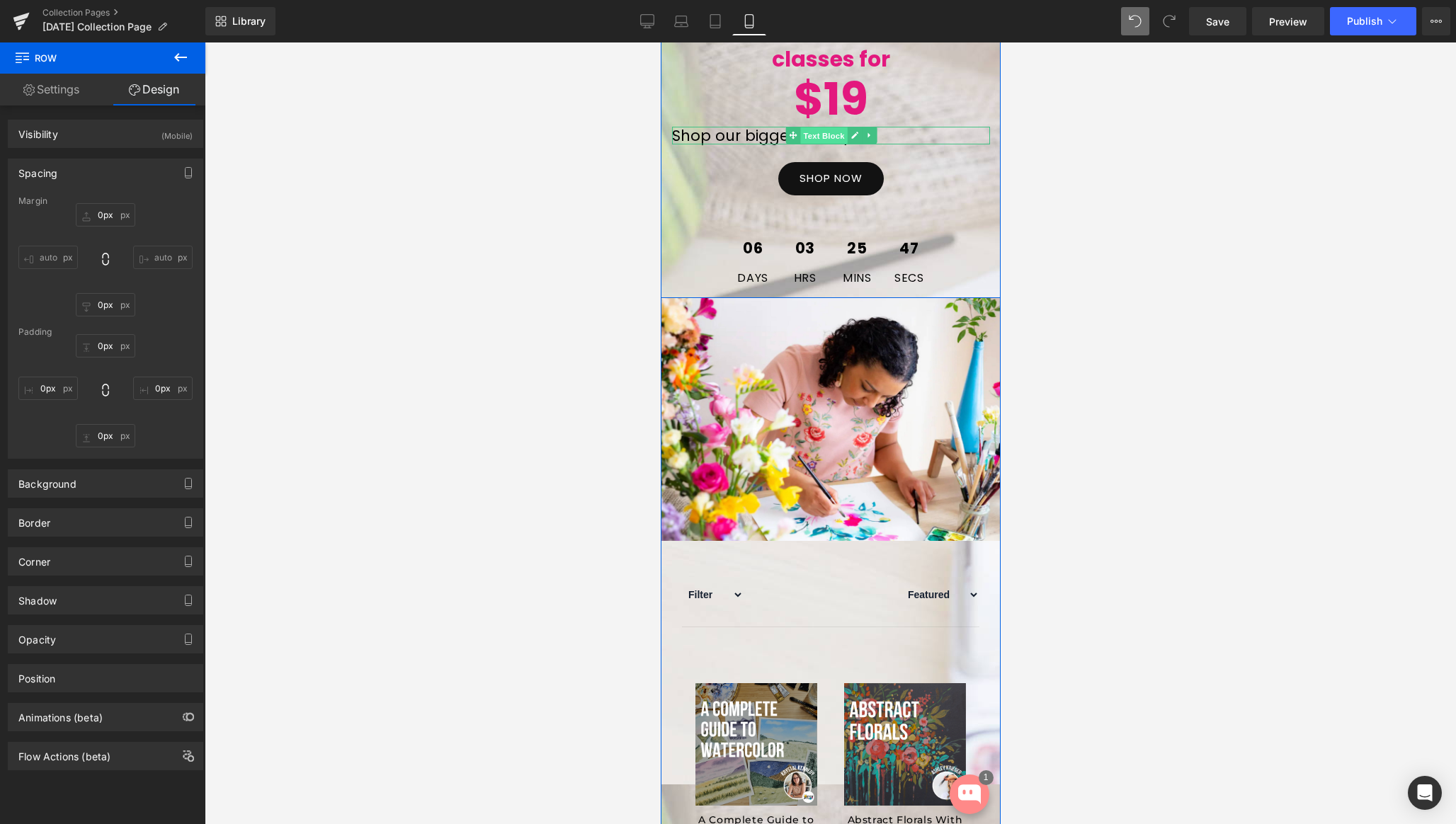
drag, startPoint x: 817, startPoint y: 175, endPoint x: 1082, endPoint y: 380, distance: 335.0
click at [817, 145] on span "Text Block" at bounding box center [823, 135] width 46 height 17
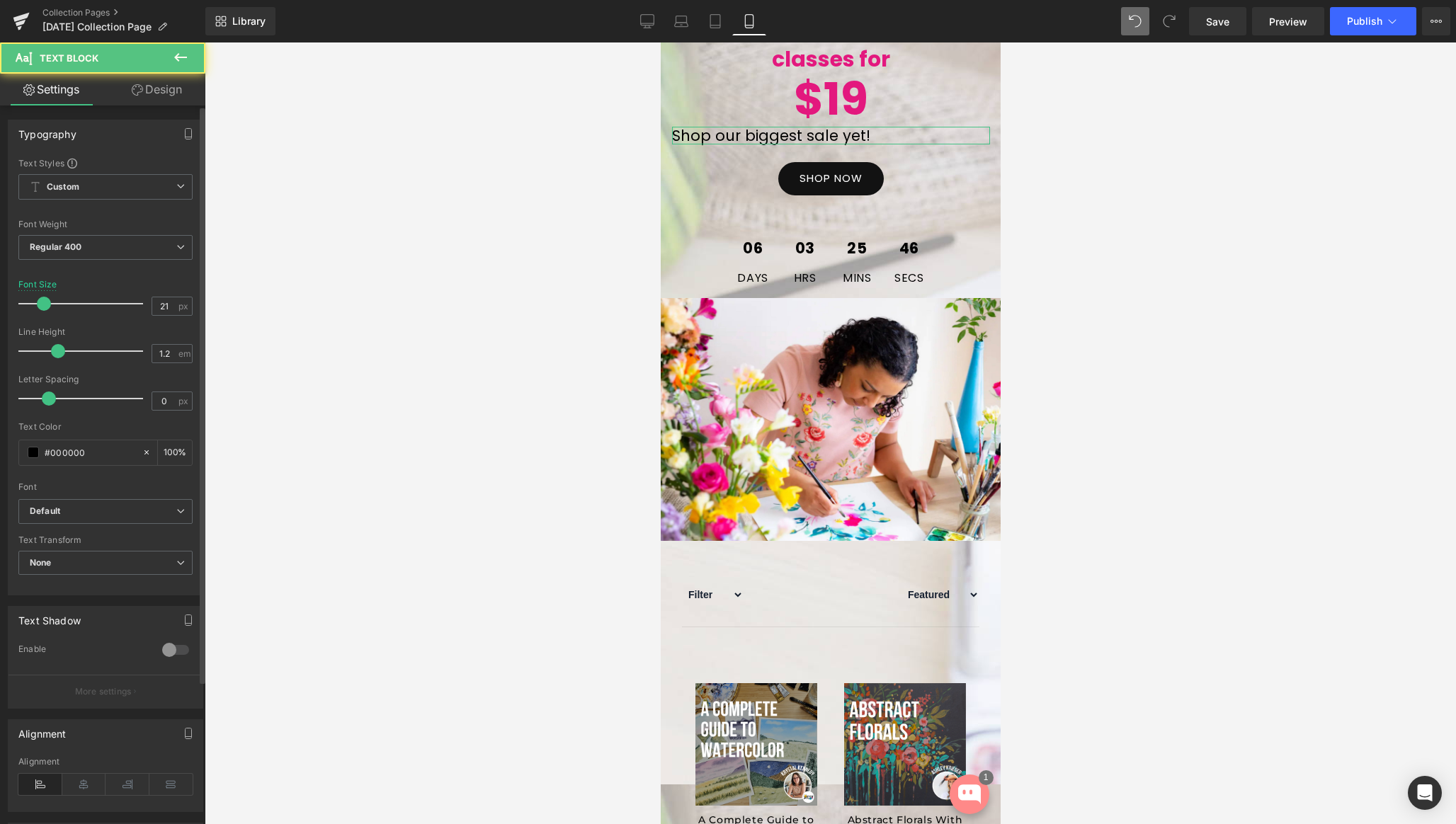
drag, startPoint x: 77, startPoint y: 784, endPoint x: 190, endPoint y: 650, distance: 175.3
click at [77, 784] on icon at bounding box center [84, 784] width 44 height 22
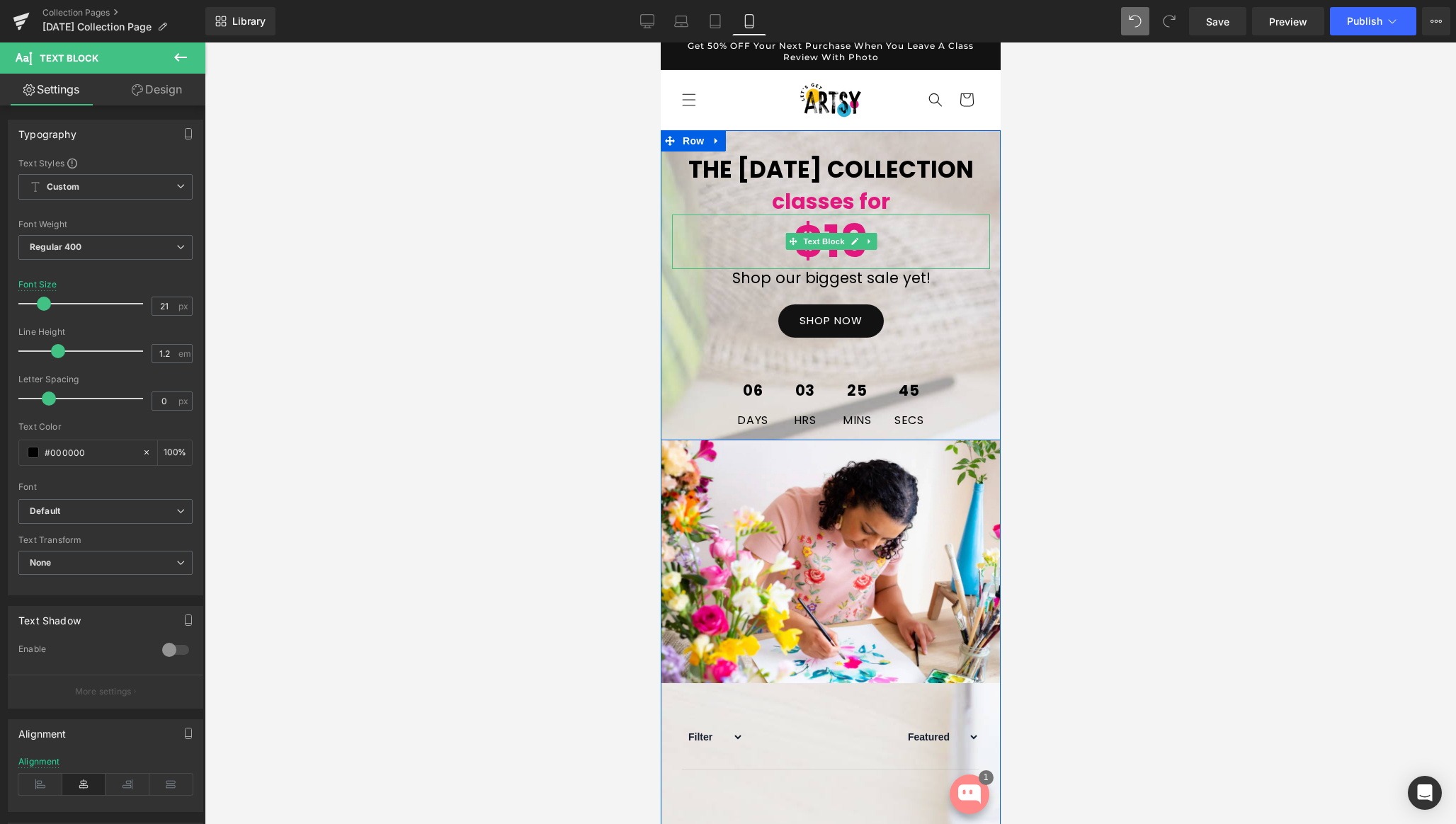
scroll to position [0, 0]
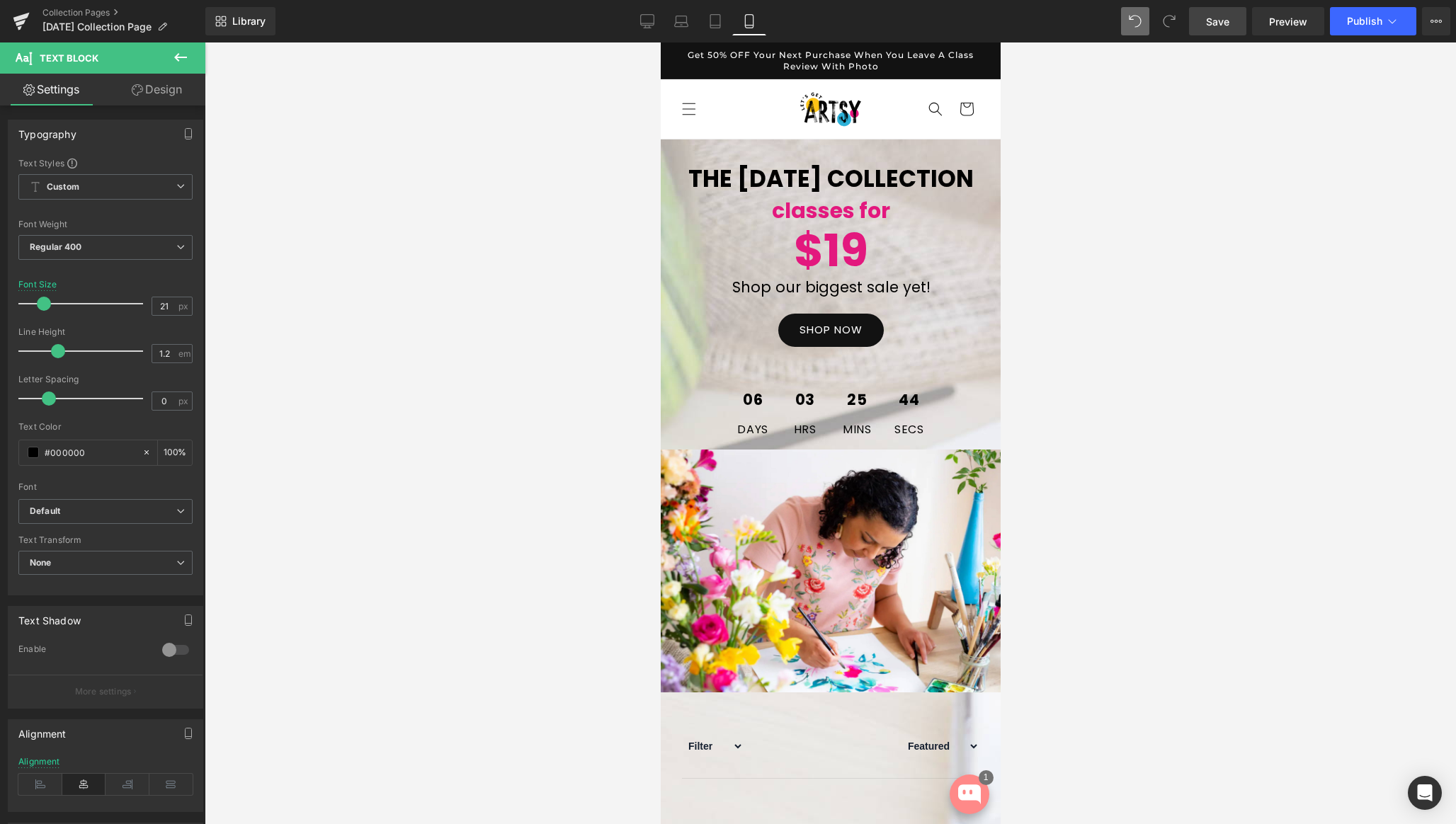
click at [1209, 18] on span "Save" at bounding box center [1217, 22] width 23 height 15
click at [637, 11] on link "Desktop" at bounding box center [648, 21] width 34 height 28
type input "24"
type input "100"
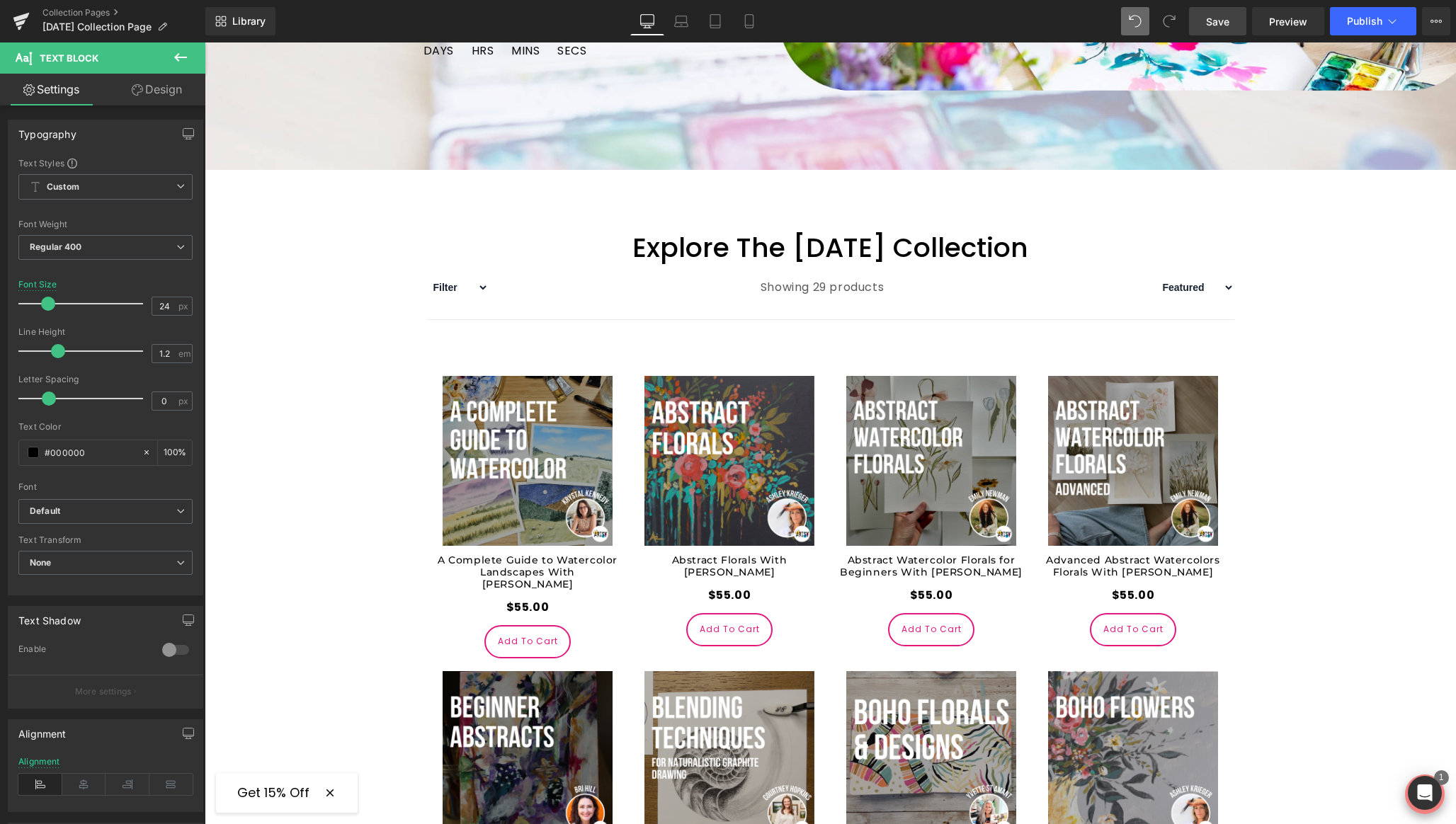
scroll to position [580, 0]
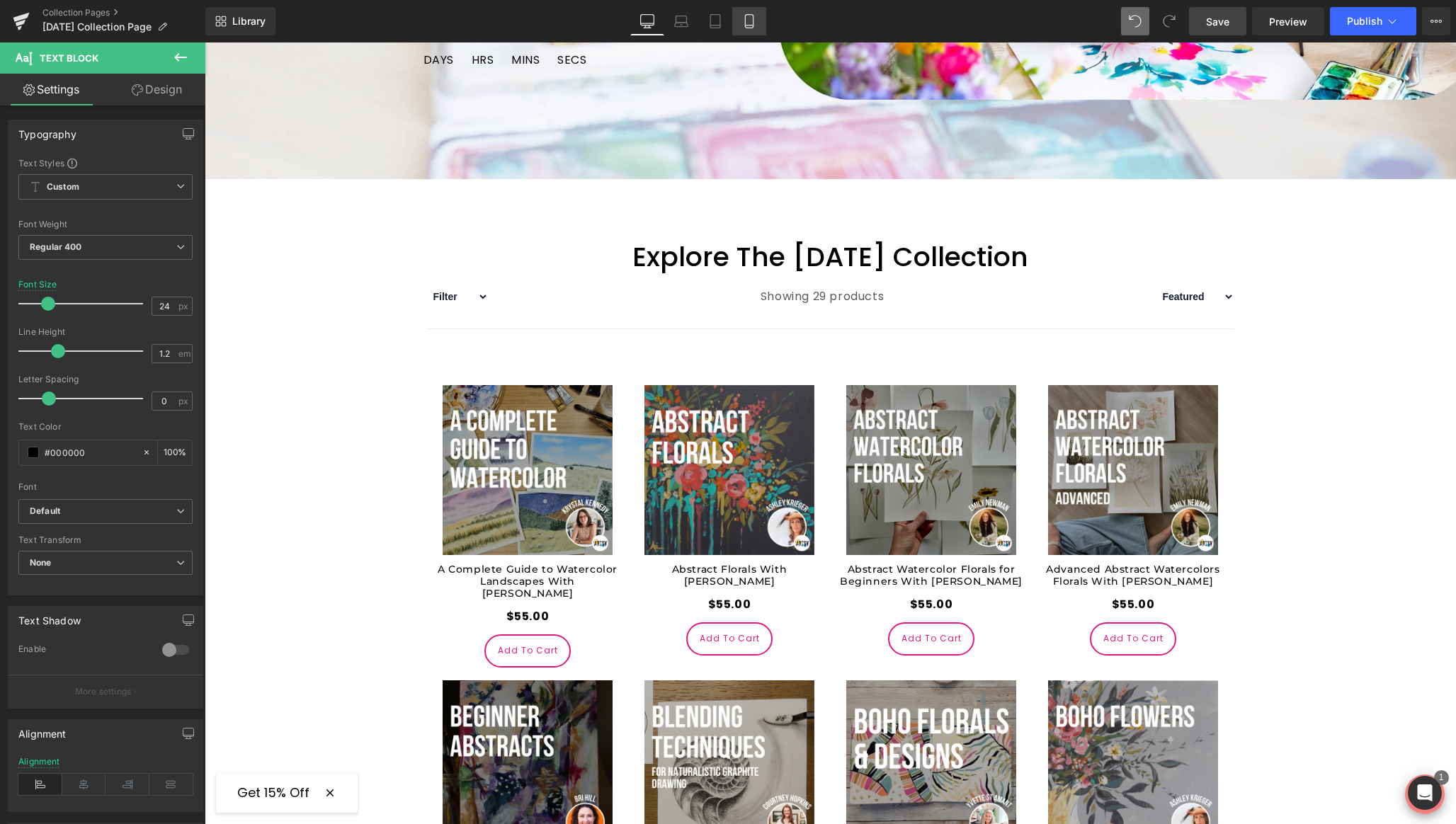
click at [750, 18] on icon at bounding box center [749, 22] width 14 height 14
type input "21"
type input "100"
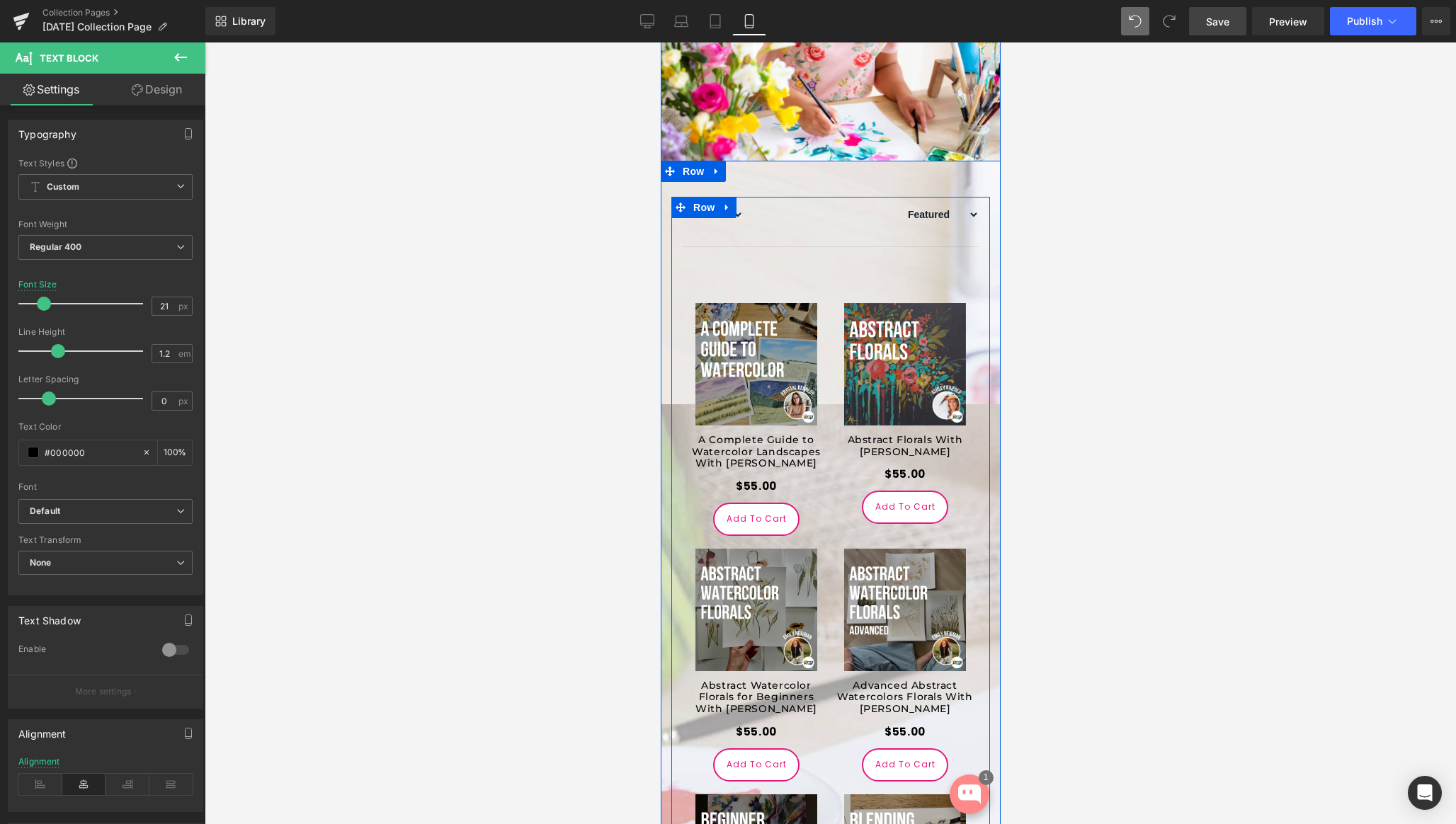
scroll to position [536, 0]
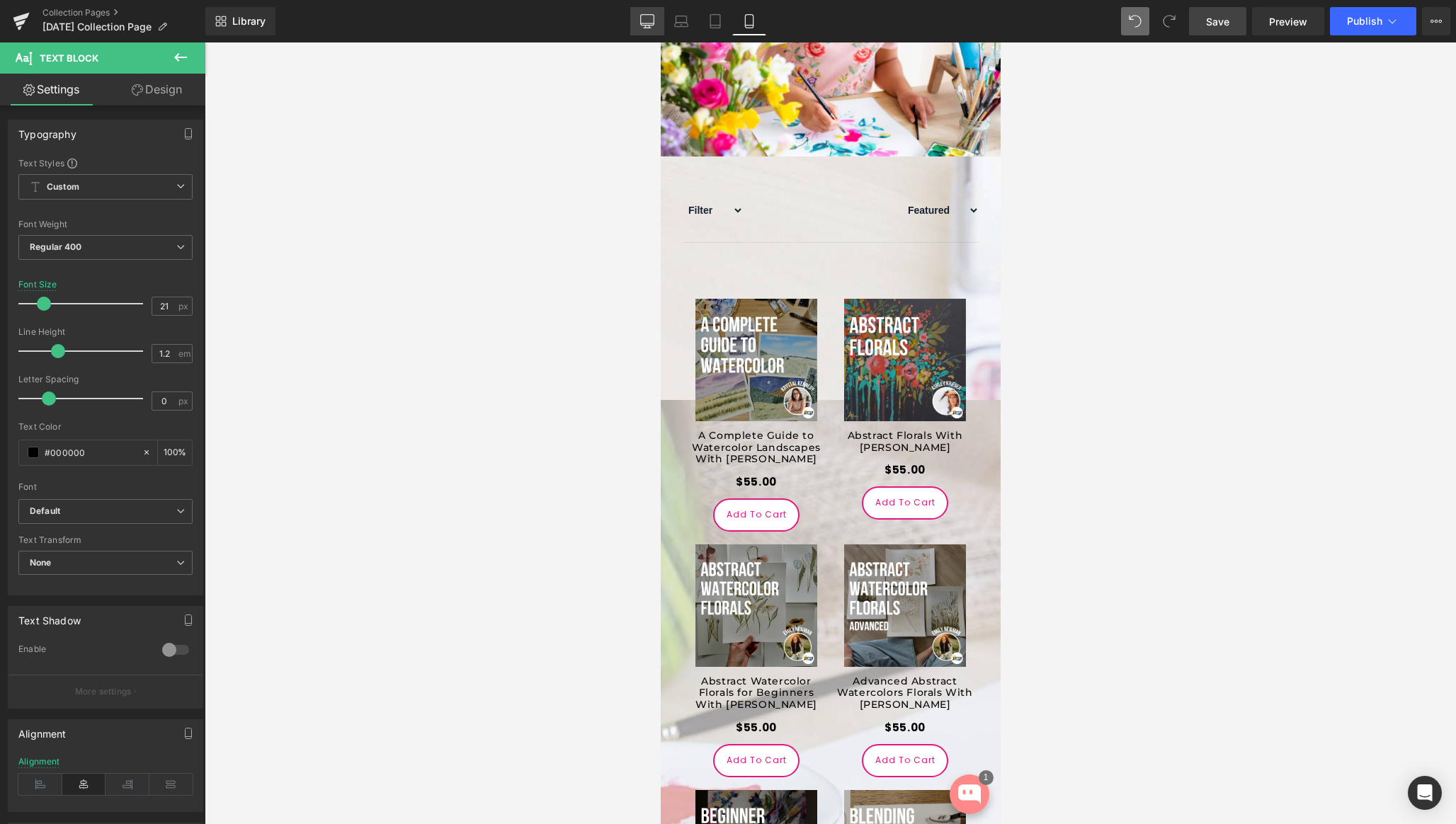
click at [652, 15] on icon at bounding box center [648, 22] width 14 height 14
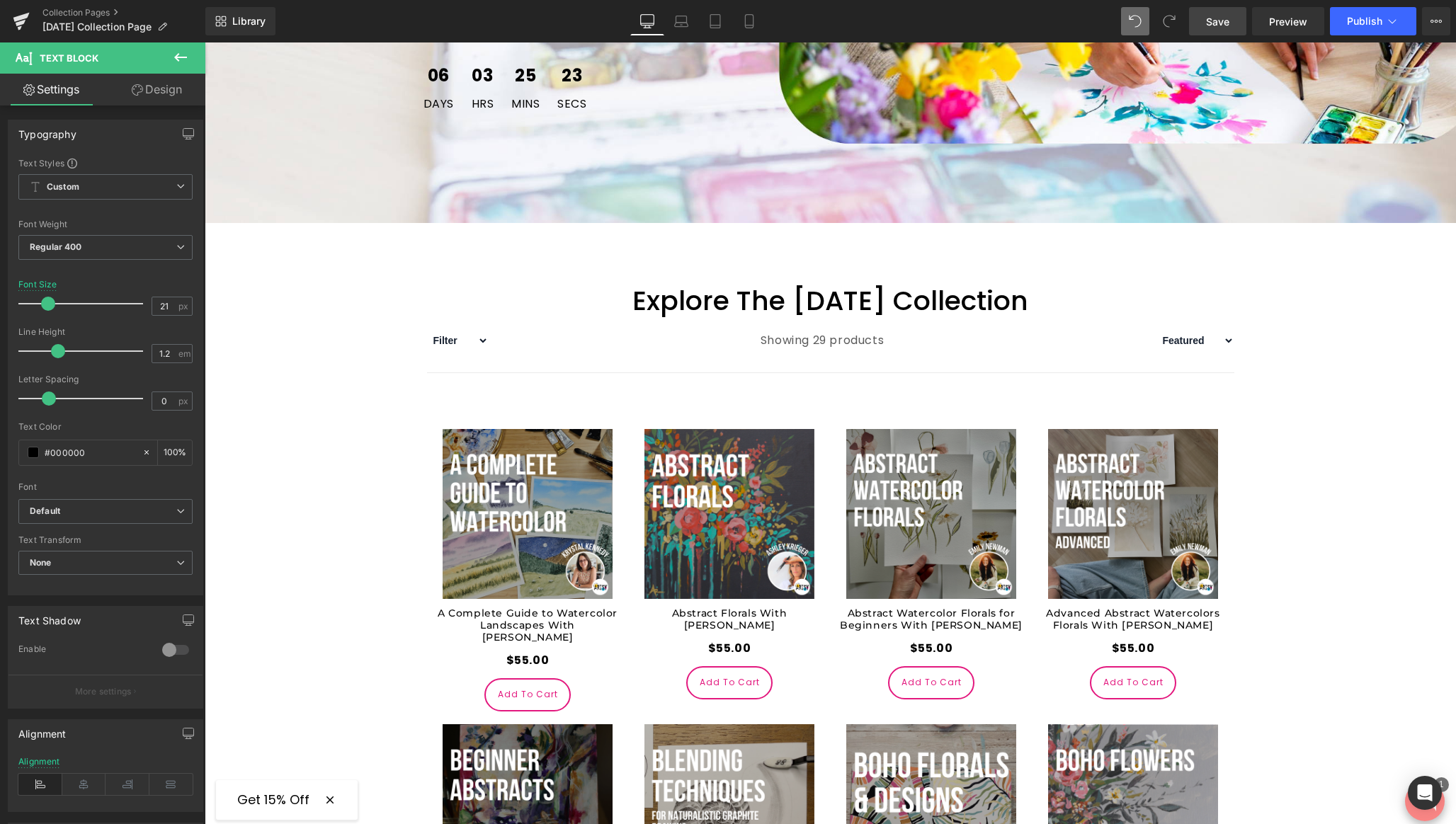
type input "24"
type input "100"
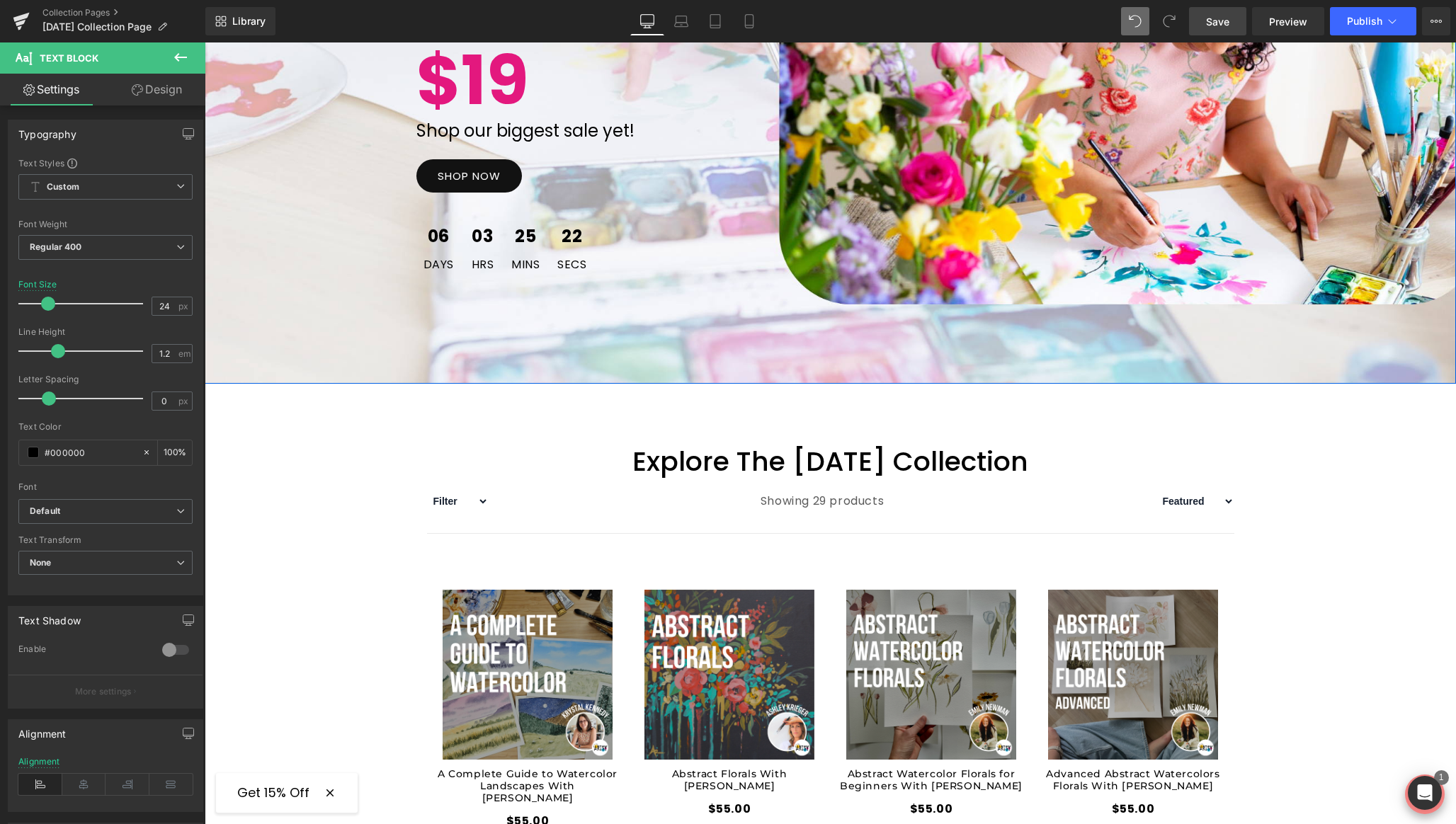
scroll to position [534, 0]
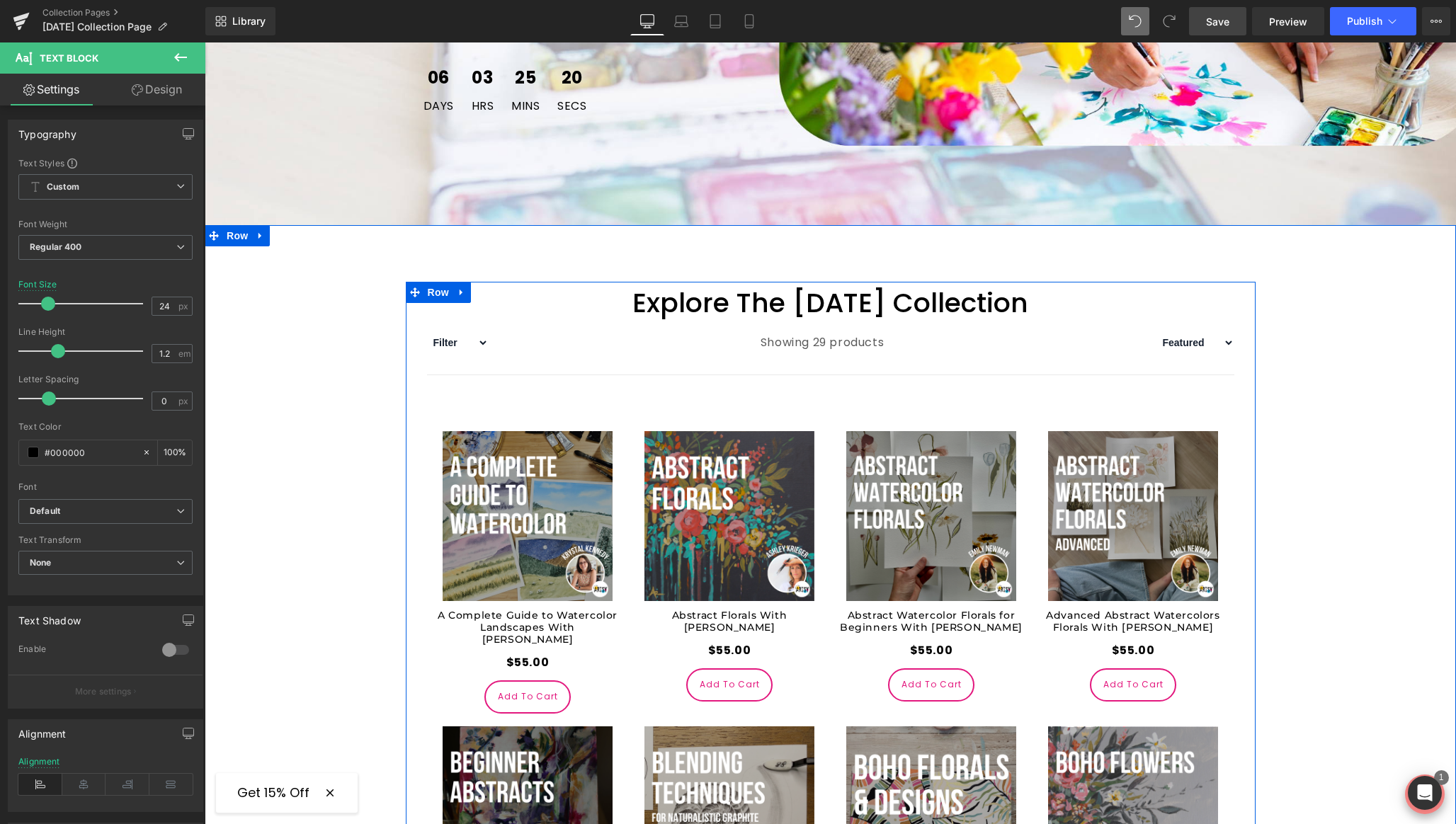
drag, startPoint x: 237, startPoint y: 238, endPoint x: 235, endPoint y: 199, distance: 39.1
click at [237, 238] on span "Row" at bounding box center [237, 235] width 28 height 22
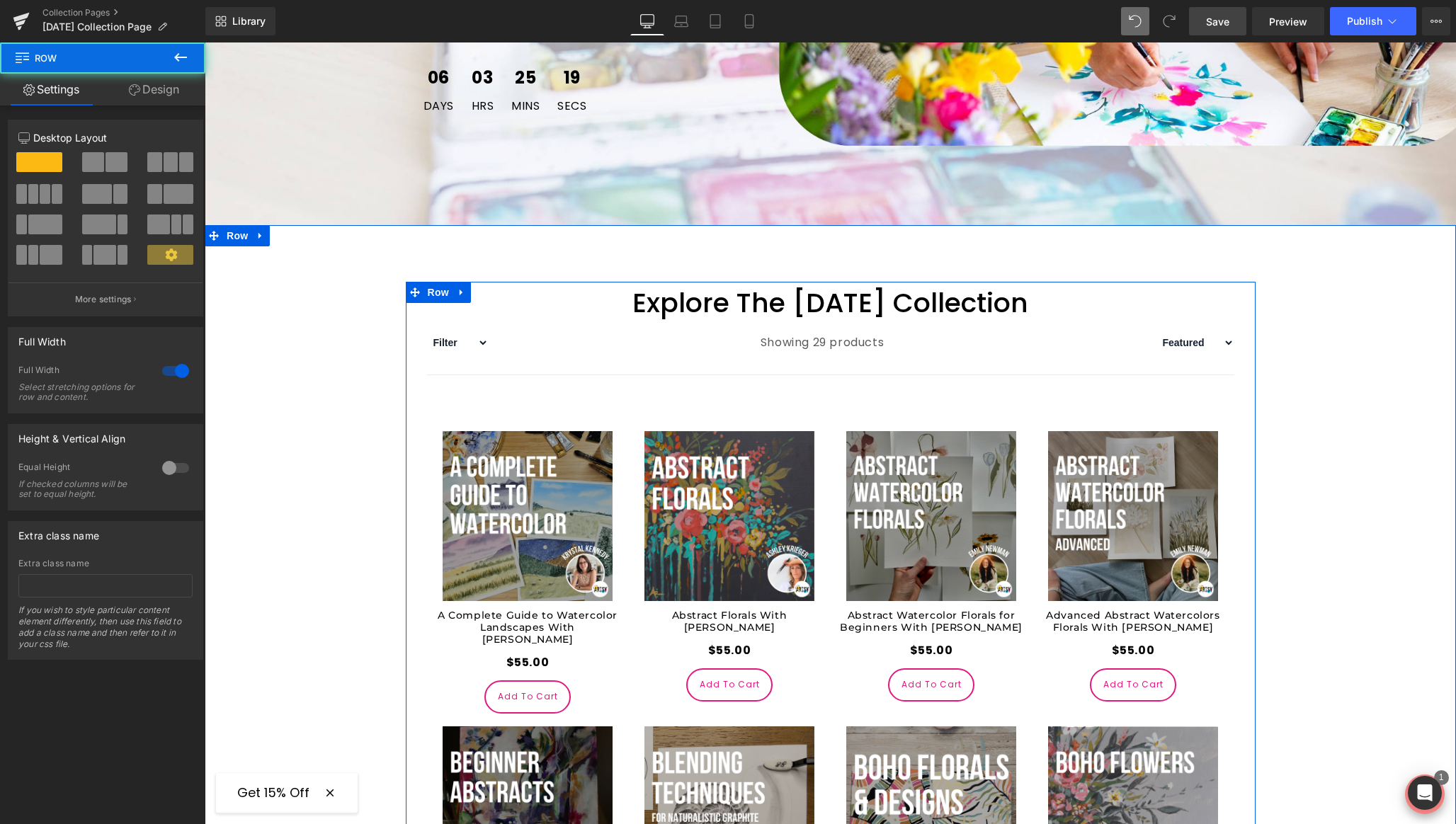
click at [155, 97] on link "Design" at bounding box center [154, 90] width 102 height 32
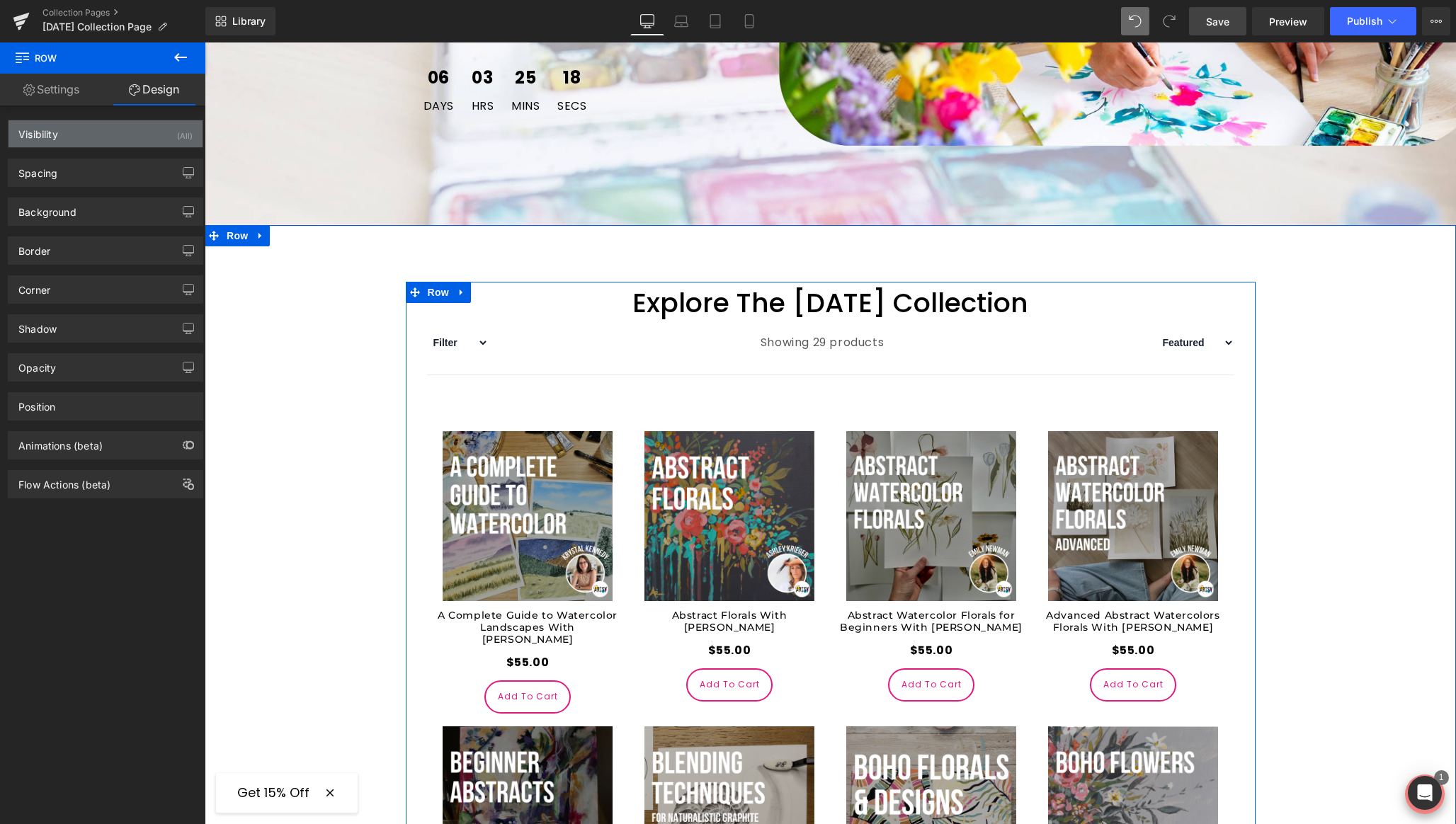
drag, startPoint x: 171, startPoint y: 130, endPoint x: 178, endPoint y: 132, distance: 7.3
click at [174, 131] on div "Visibility (All)" at bounding box center [106, 134] width 194 height 27
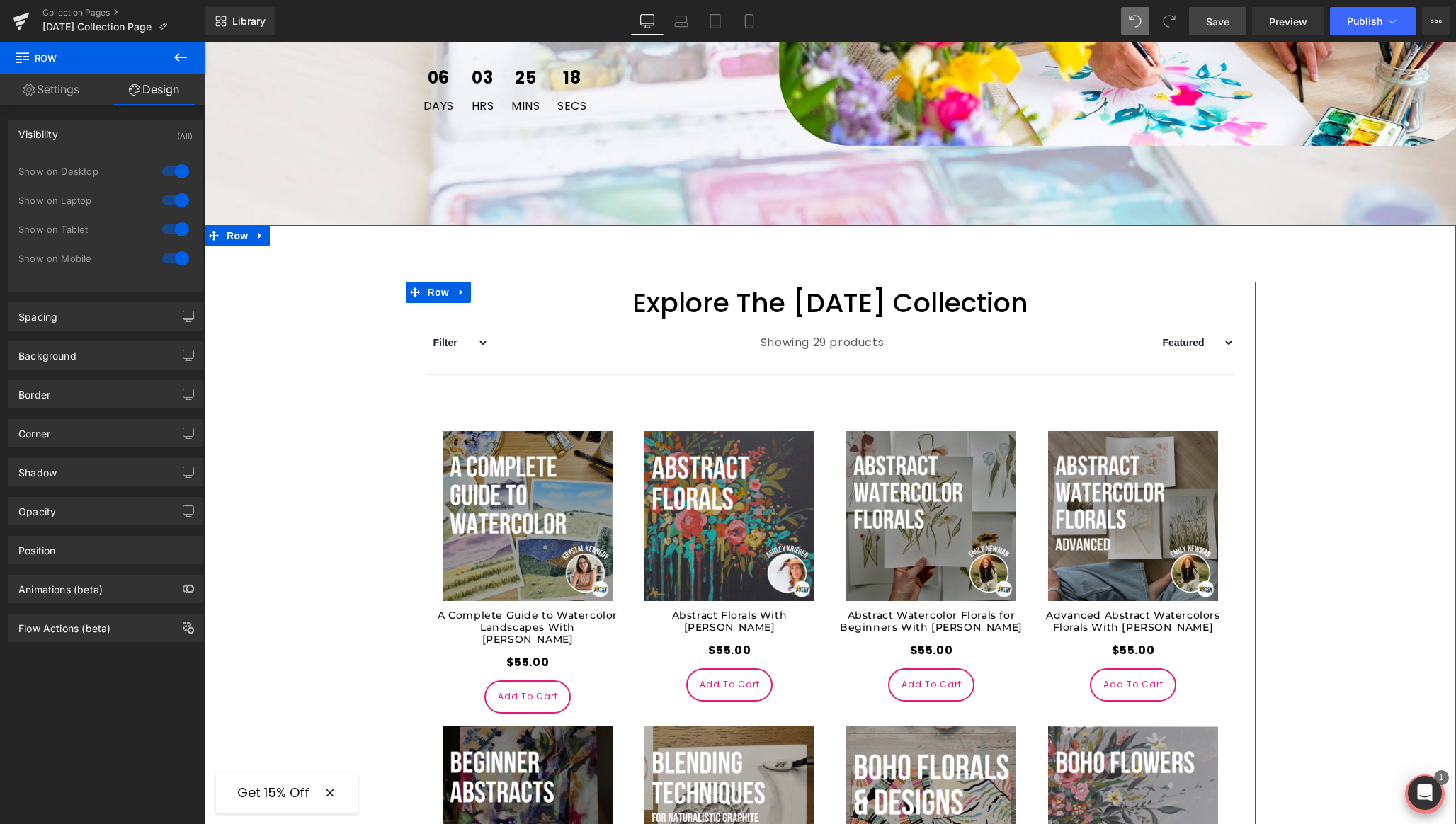
click at [170, 258] on div at bounding box center [175, 258] width 34 height 22
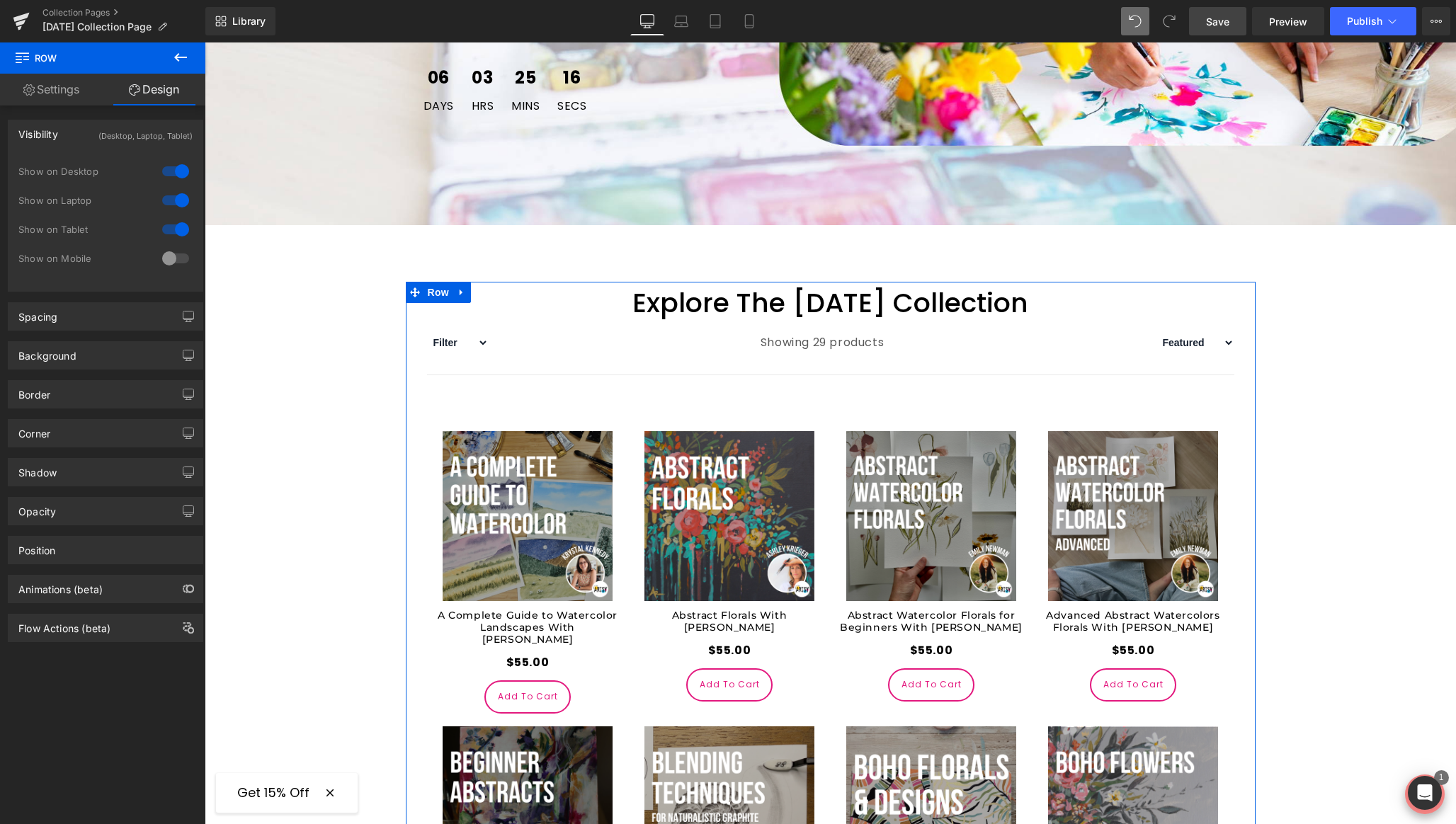
click at [1221, 26] on span "Save" at bounding box center [1217, 22] width 23 height 15
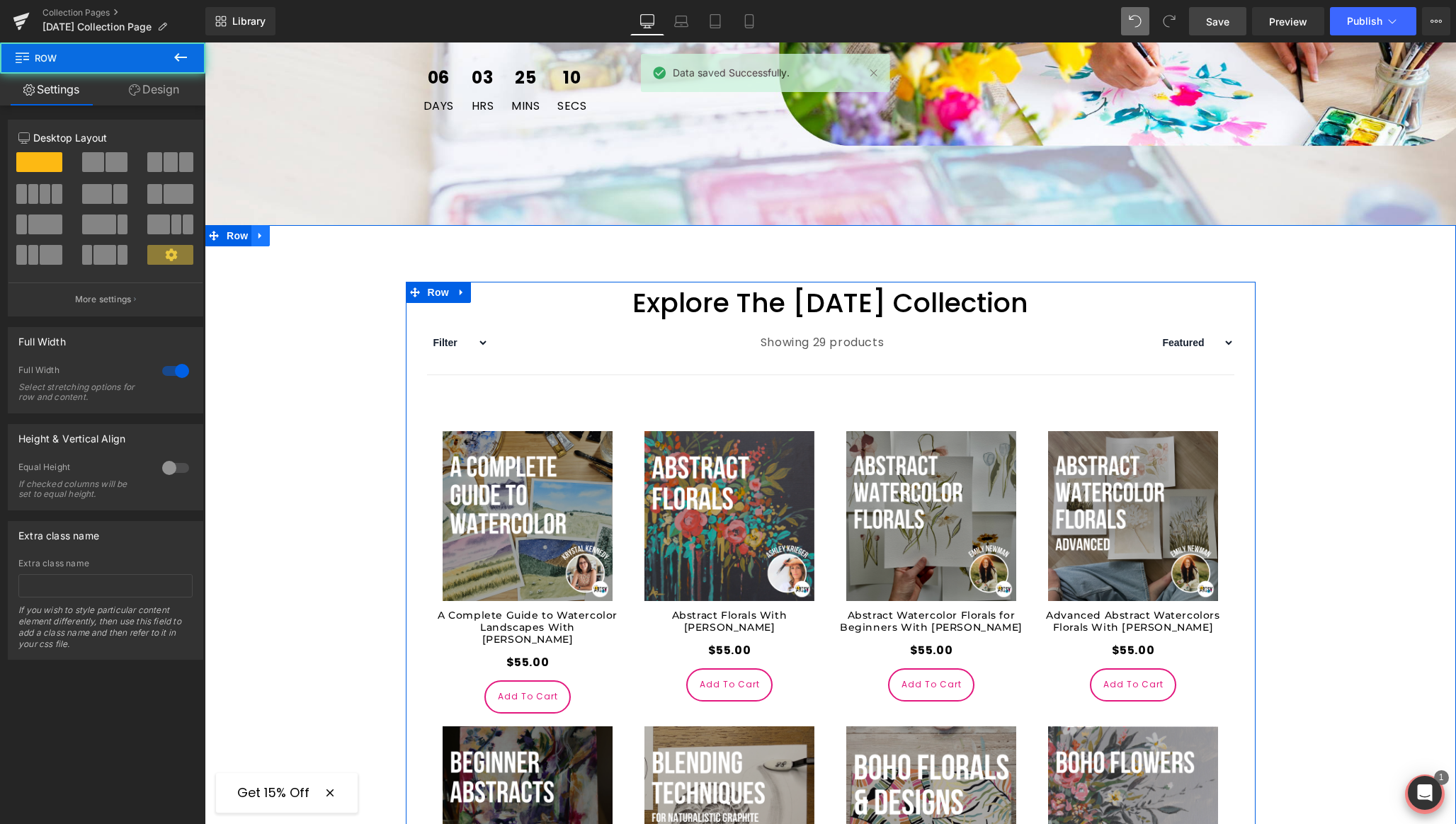
click at [259, 237] on icon at bounding box center [260, 236] width 3 height 6
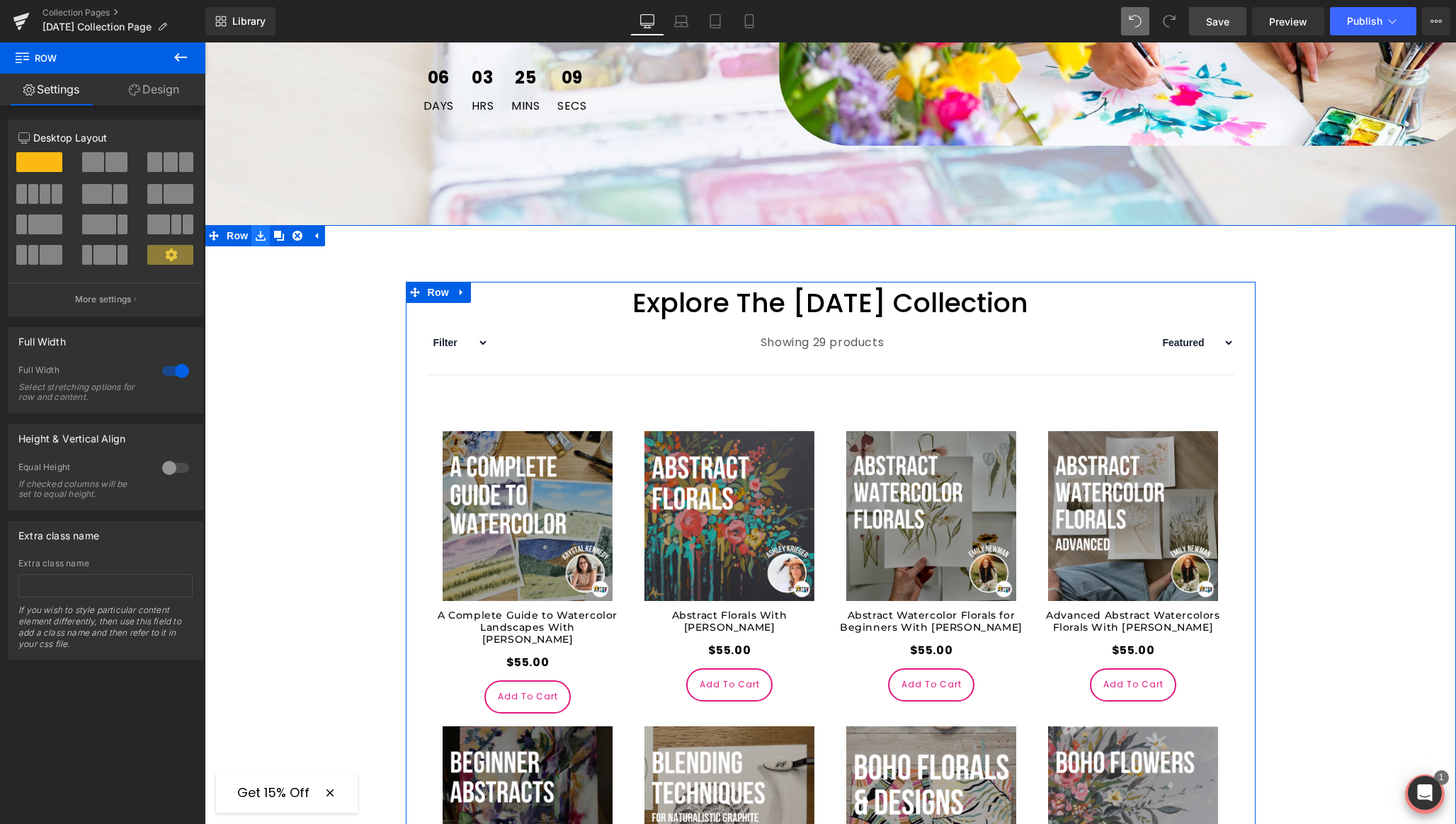
click at [261, 238] on icon at bounding box center [260, 235] width 10 height 10
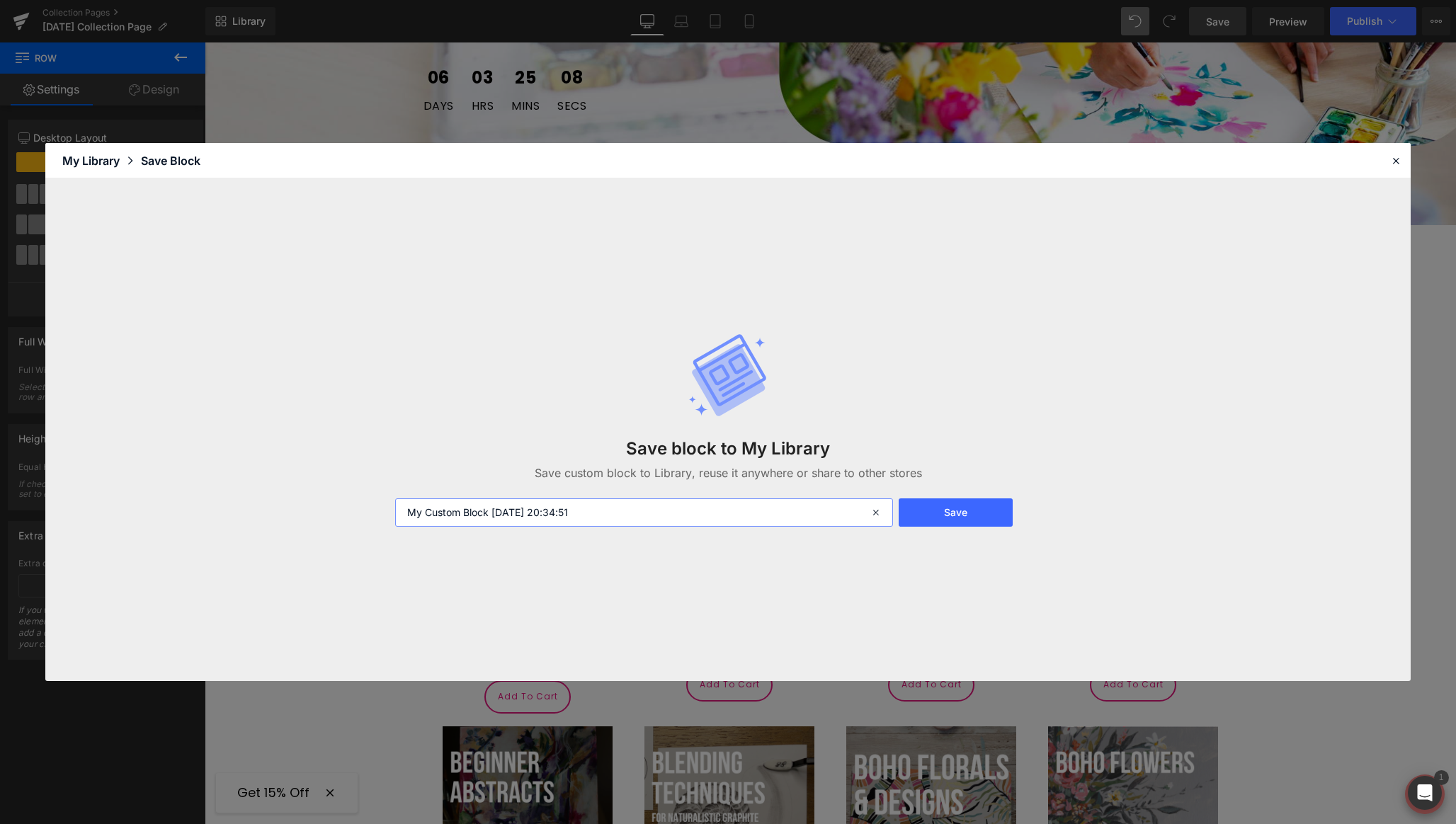
click at [511, 510] on input "My Custom Block 2025-08-26 20:34:51" at bounding box center [644, 512] width 498 height 28
click at [483, 520] on input "Laborday - Sec tion 2" at bounding box center [644, 512] width 498 height 28
drag, startPoint x: 480, startPoint y: 510, endPoint x: 477, endPoint y: 549, distance: 39.1
click at [480, 511] on input "Laborday - Sec tion 2" at bounding box center [644, 512] width 498 height 28
type input "Laborday - Section 2"
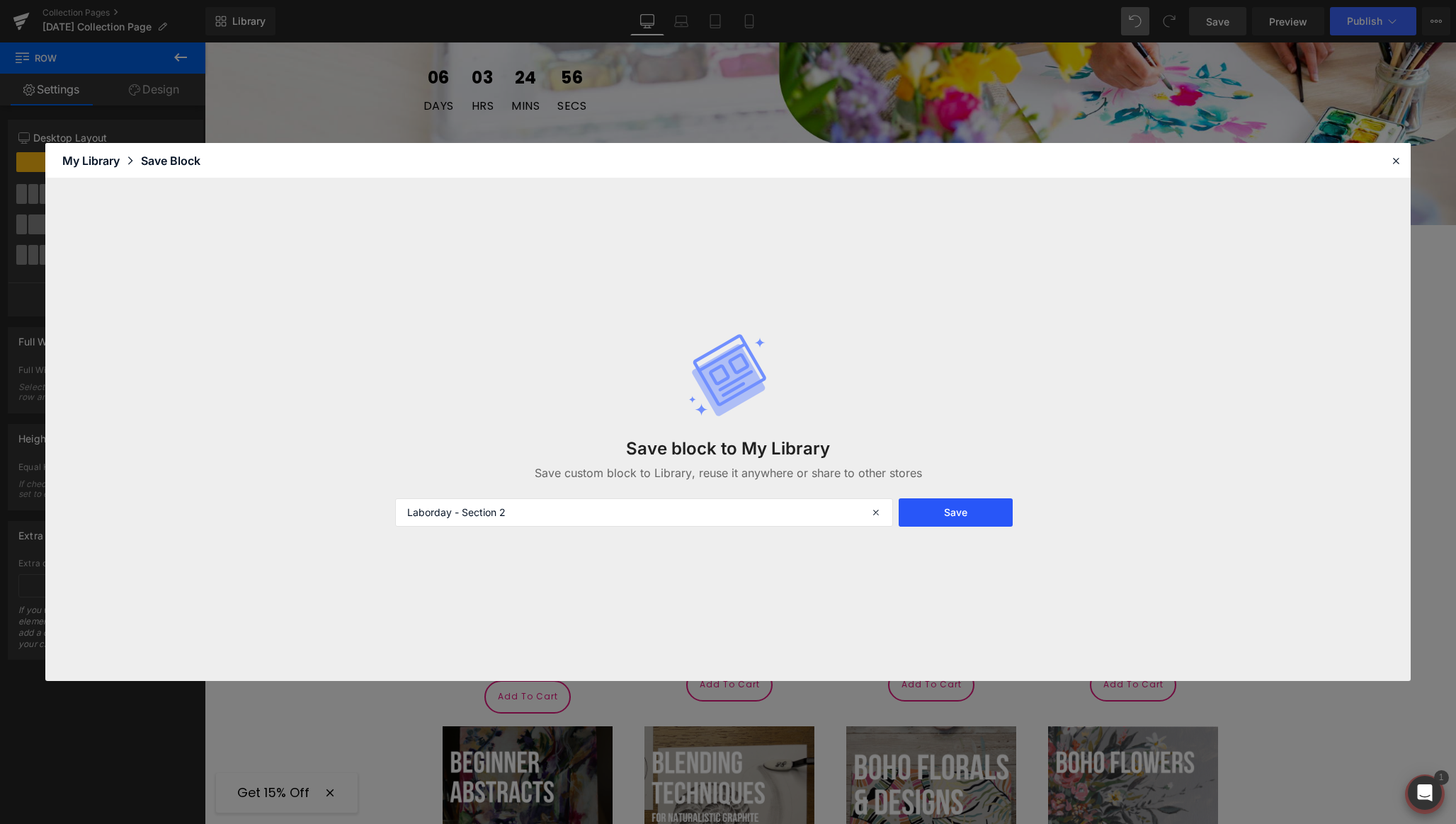
click at [951, 522] on button "Save" at bounding box center [956, 512] width 114 height 28
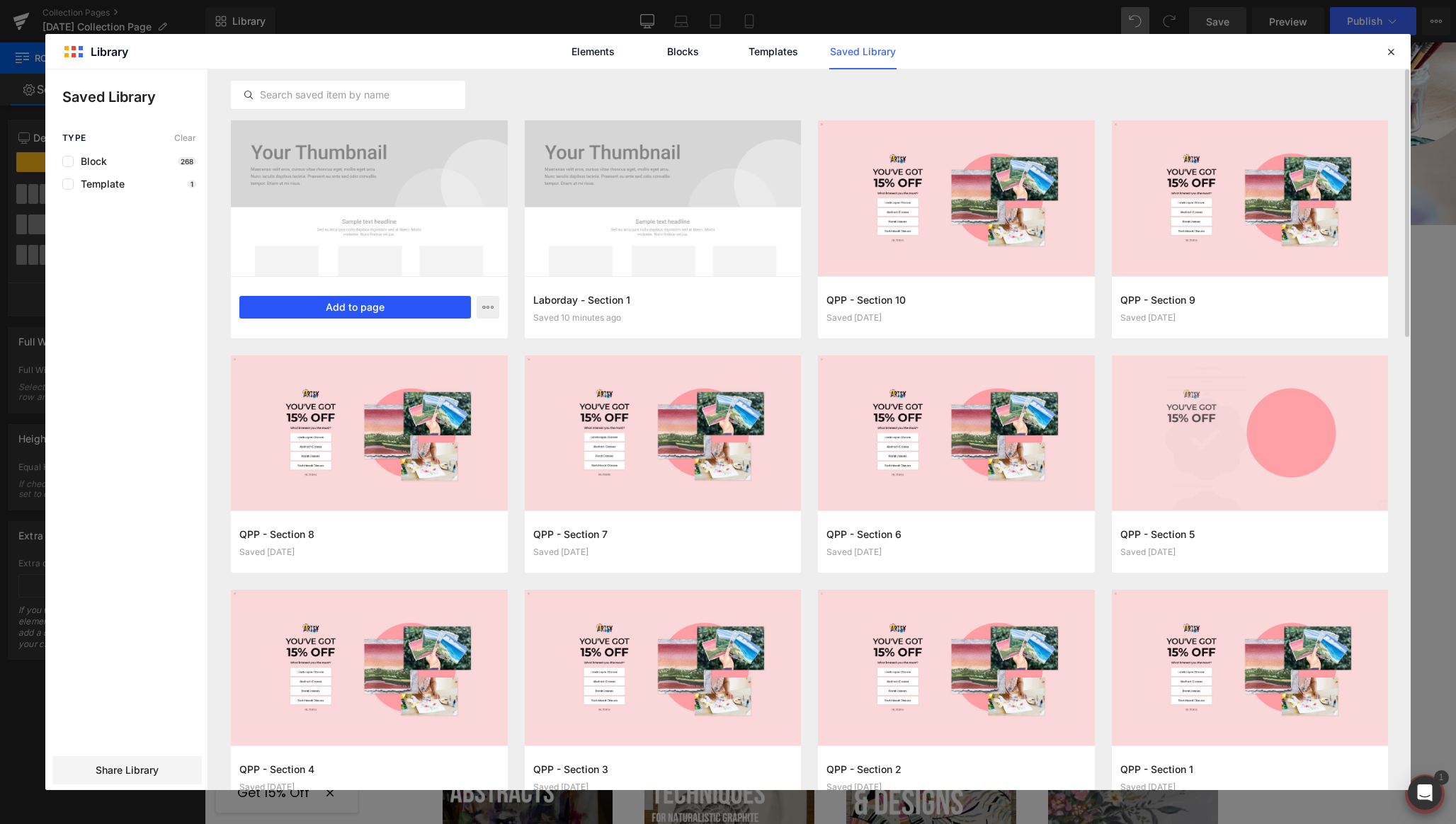
click at [361, 310] on button "Add to page" at bounding box center [355, 307] width 231 height 22
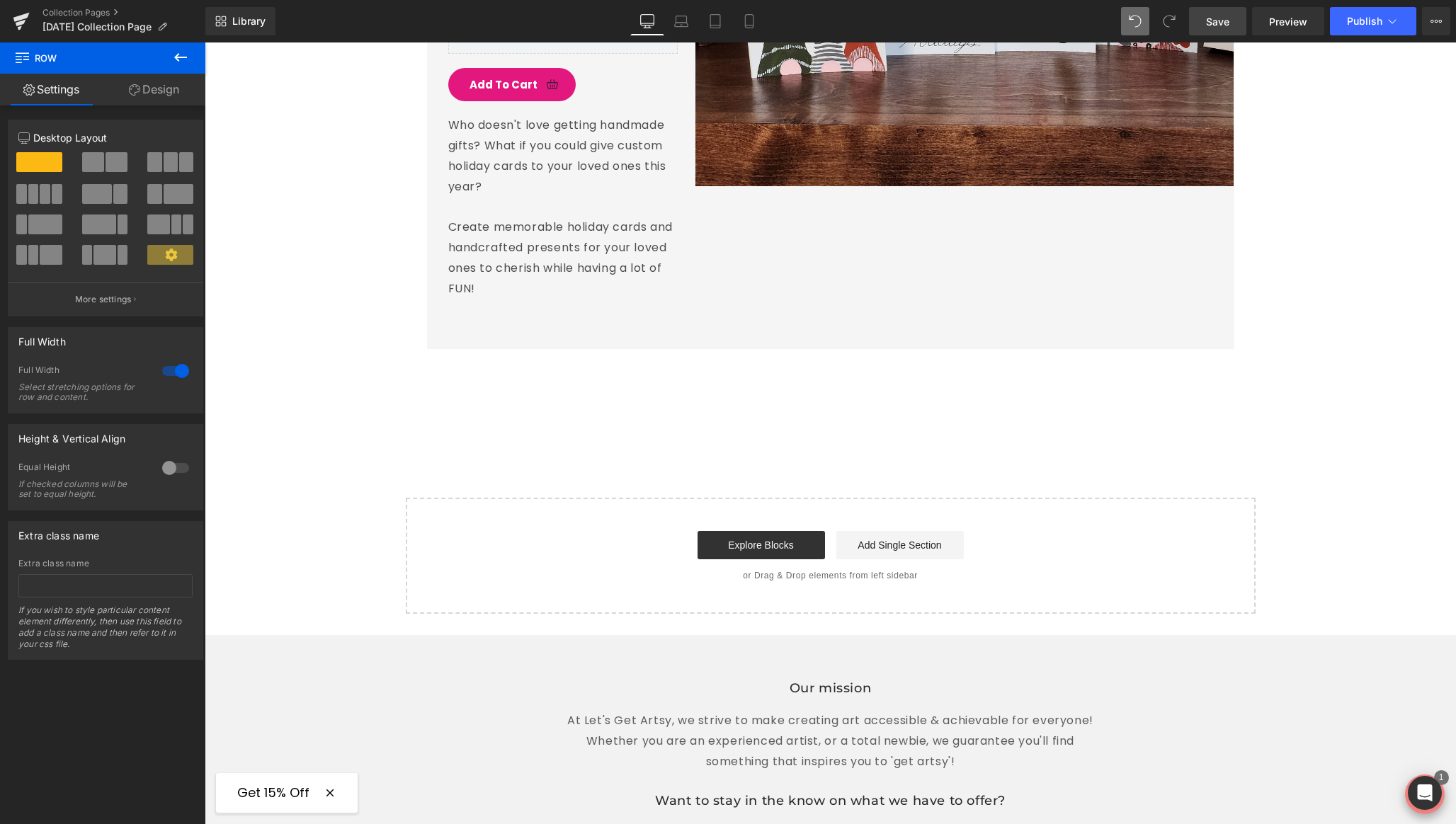
scroll to position [3701, 0]
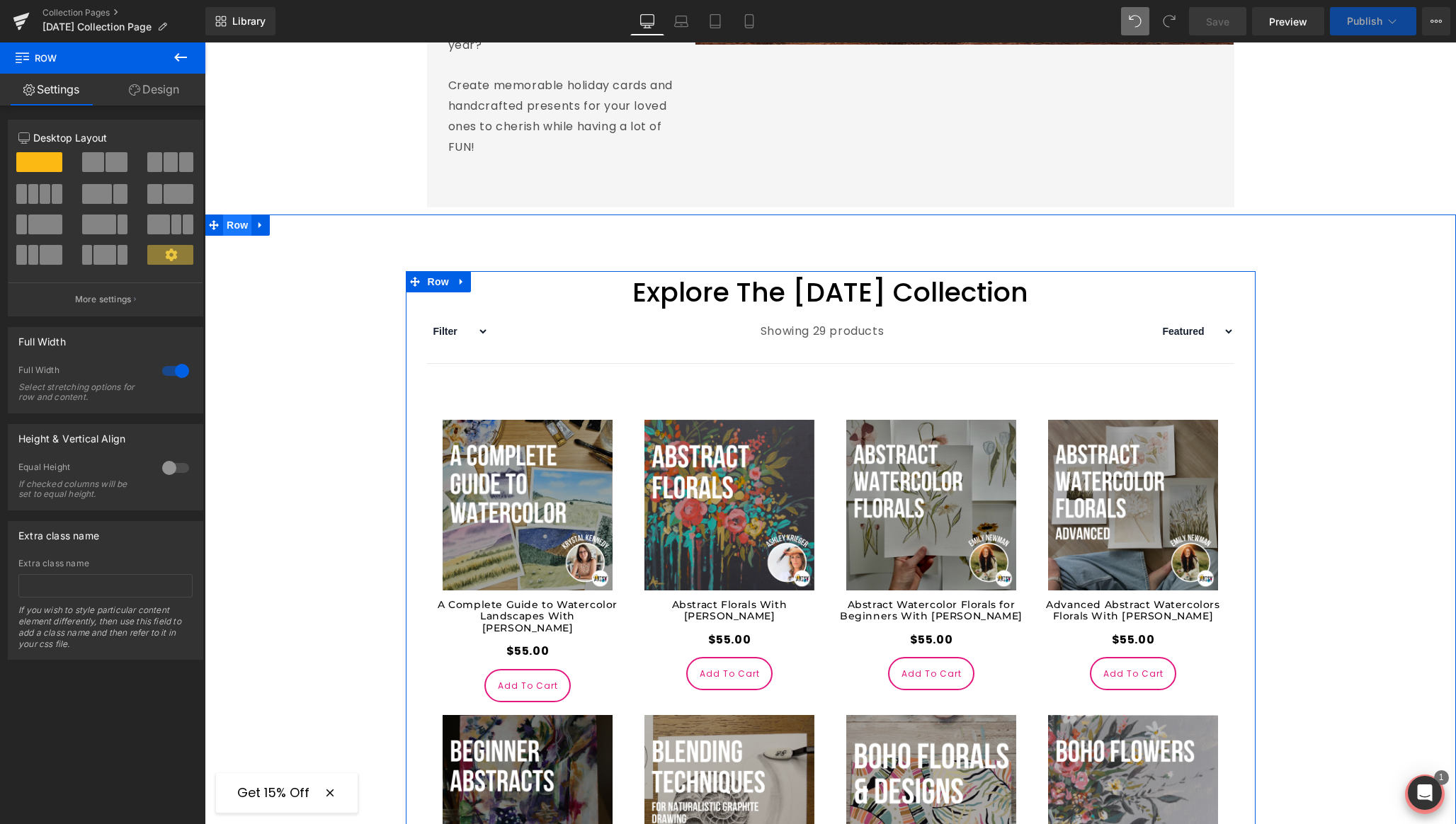
click at [237, 214] on span "Row" at bounding box center [237, 225] width 28 height 22
click at [163, 102] on link "Design" at bounding box center [154, 90] width 102 height 32
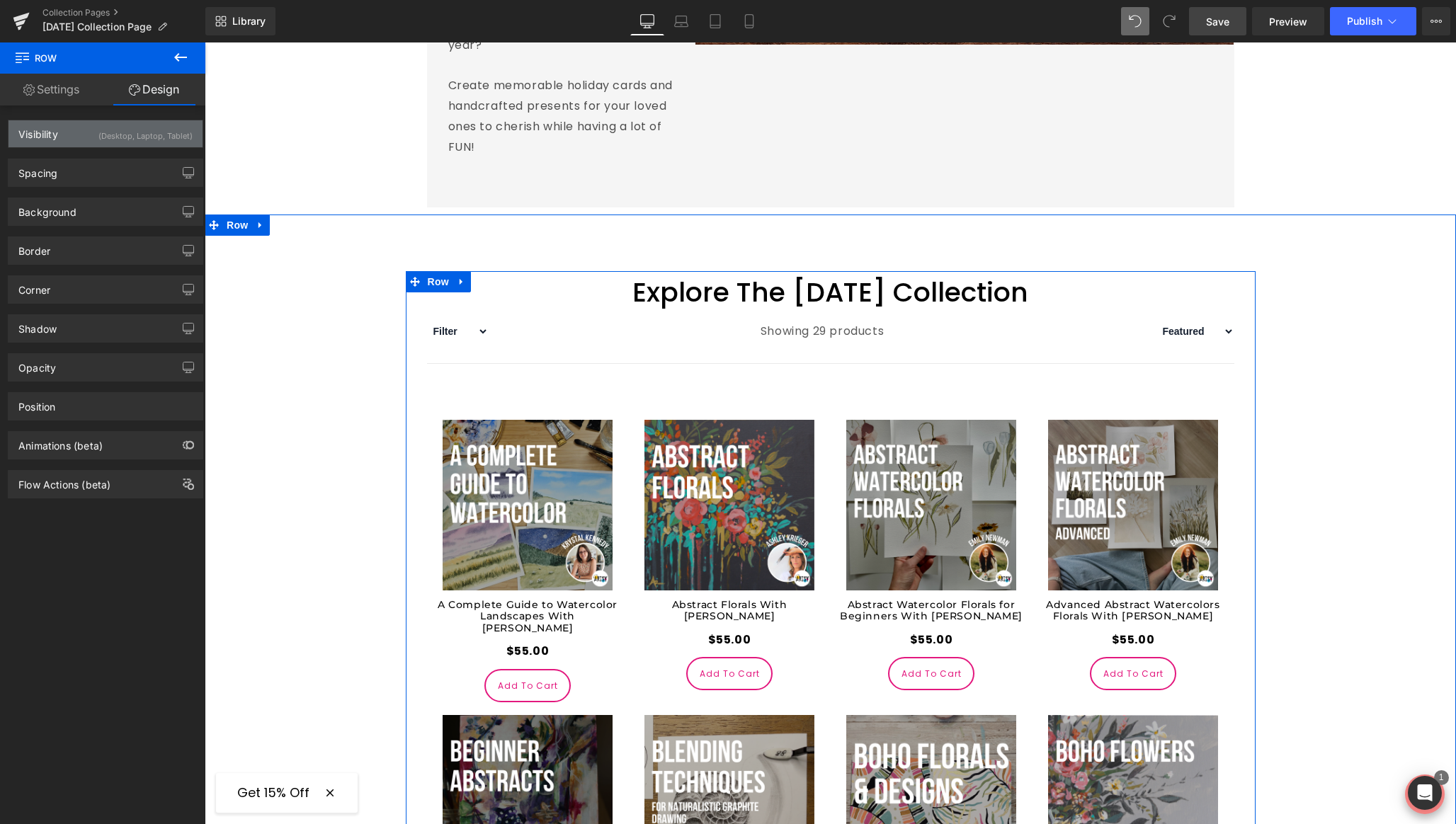
click at [169, 131] on div "(Desktop, Laptop, Tablet)" at bounding box center [146, 131] width 94 height 23
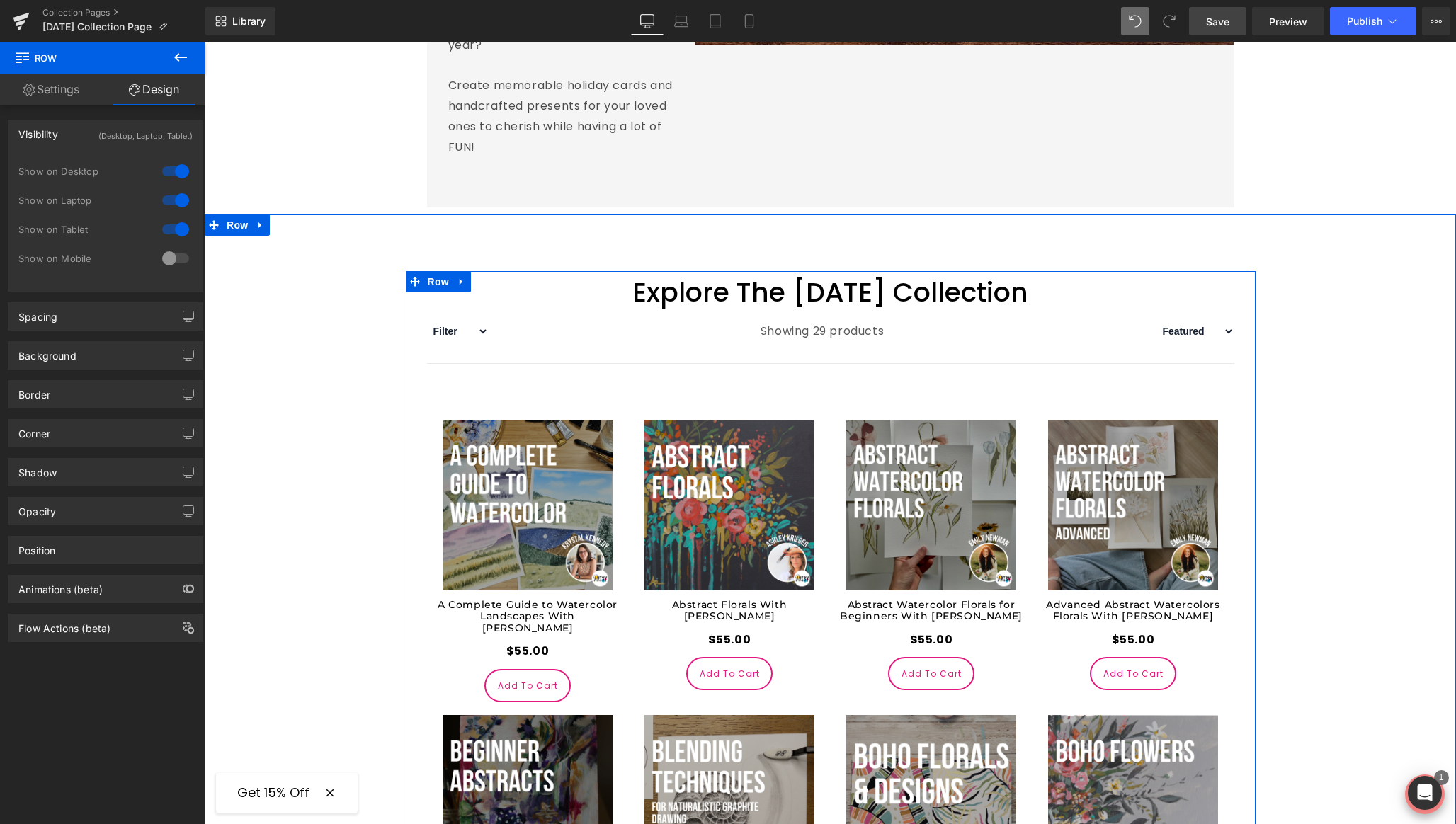
drag, startPoint x: 173, startPoint y: 258, endPoint x: 169, endPoint y: 230, distance: 28.3
click at [173, 255] on div at bounding box center [175, 258] width 34 height 22
drag, startPoint x: 168, startPoint y: 229, endPoint x: 166, endPoint y: 206, distance: 23.1
click at [169, 225] on div at bounding box center [175, 230] width 34 height 22
drag, startPoint x: 166, startPoint y: 205, endPoint x: 166, endPoint y: 178, distance: 27.0
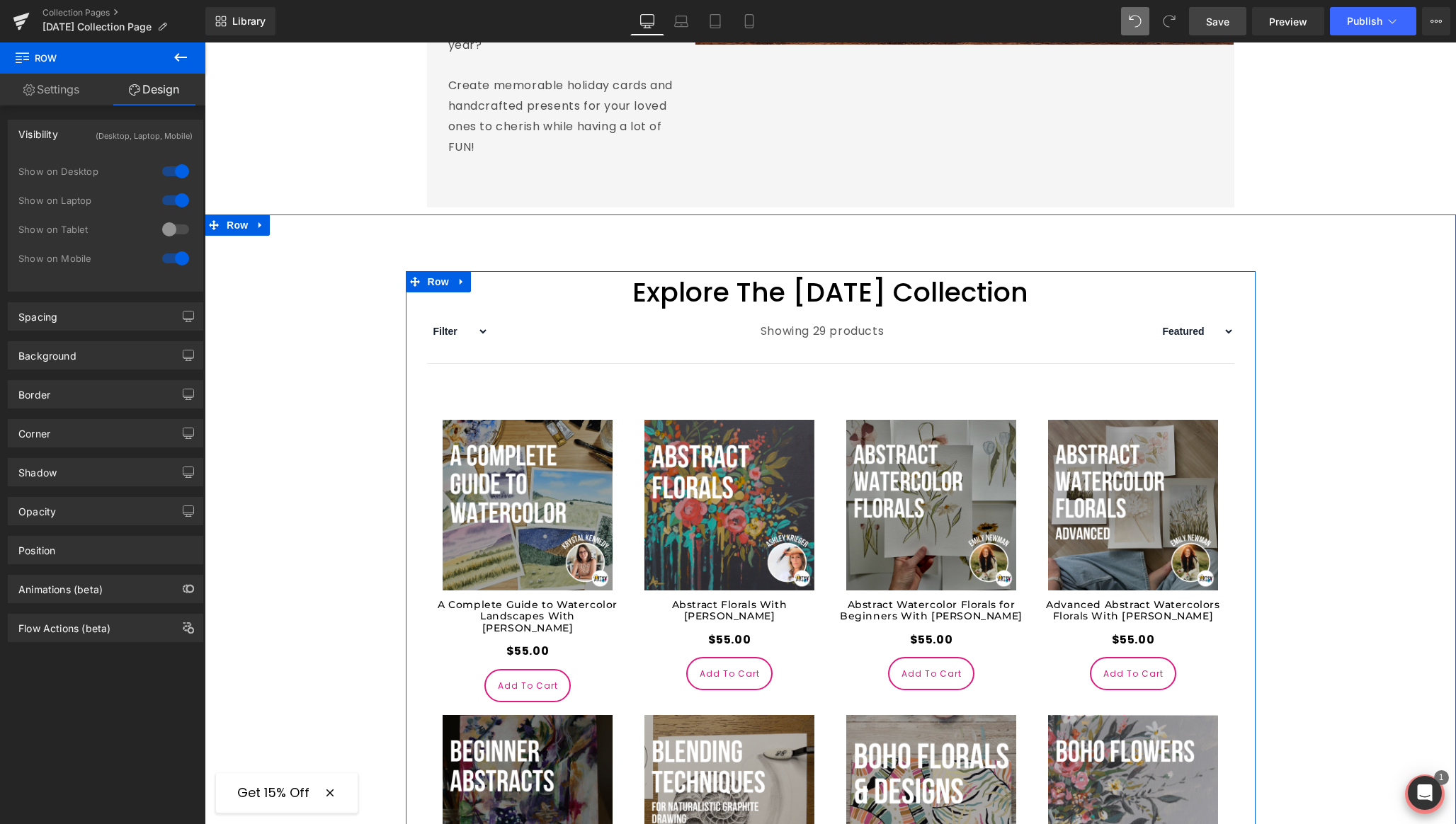
click at [166, 201] on div at bounding box center [175, 200] width 34 height 22
drag, startPoint x: 166, startPoint y: 170, endPoint x: 201, endPoint y: 150, distance: 40.3
click at [166, 170] on div at bounding box center [175, 171] width 34 height 22
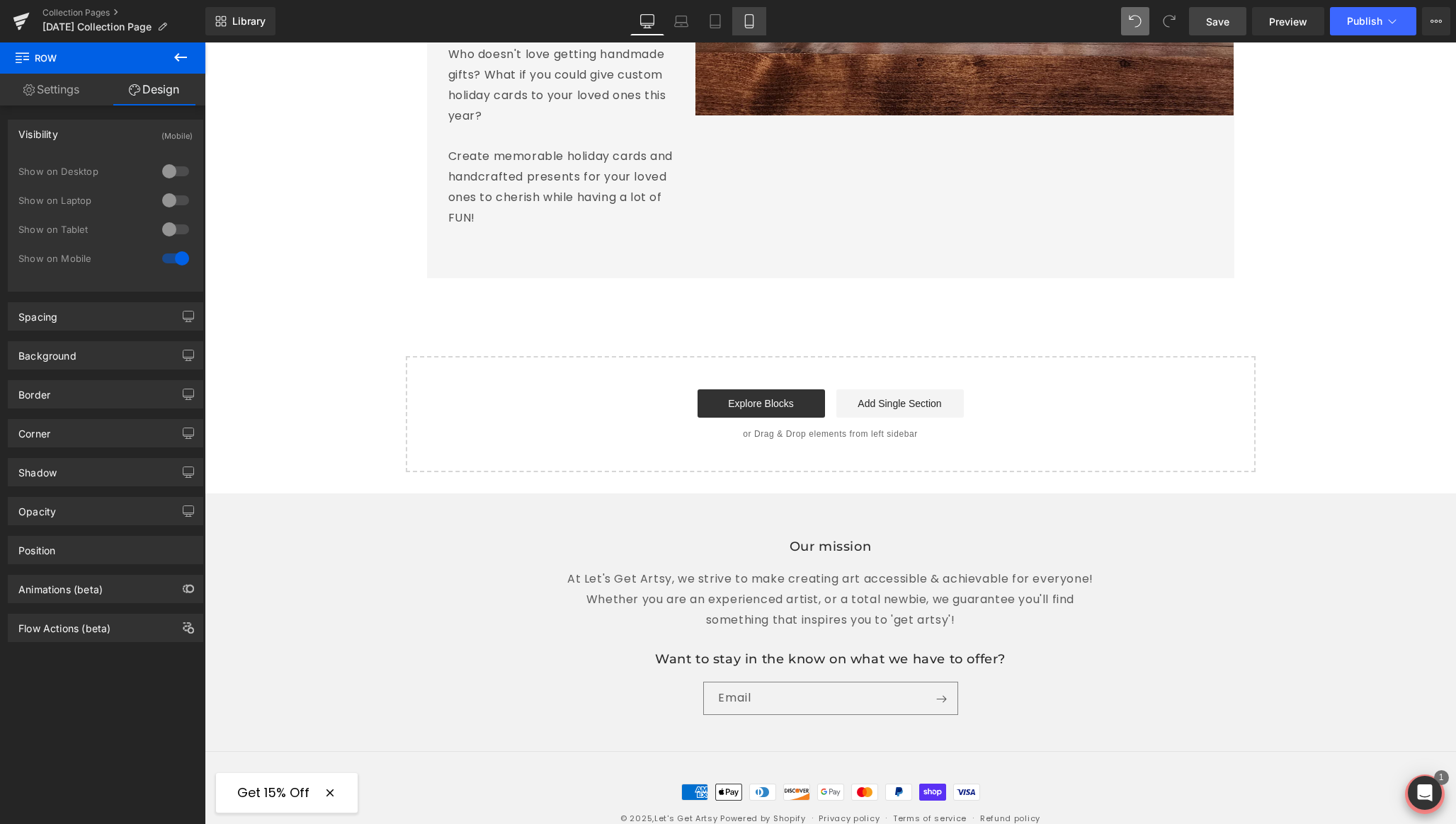
click at [749, 26] on icon at bounding box center [749, 26] width 8 height 0
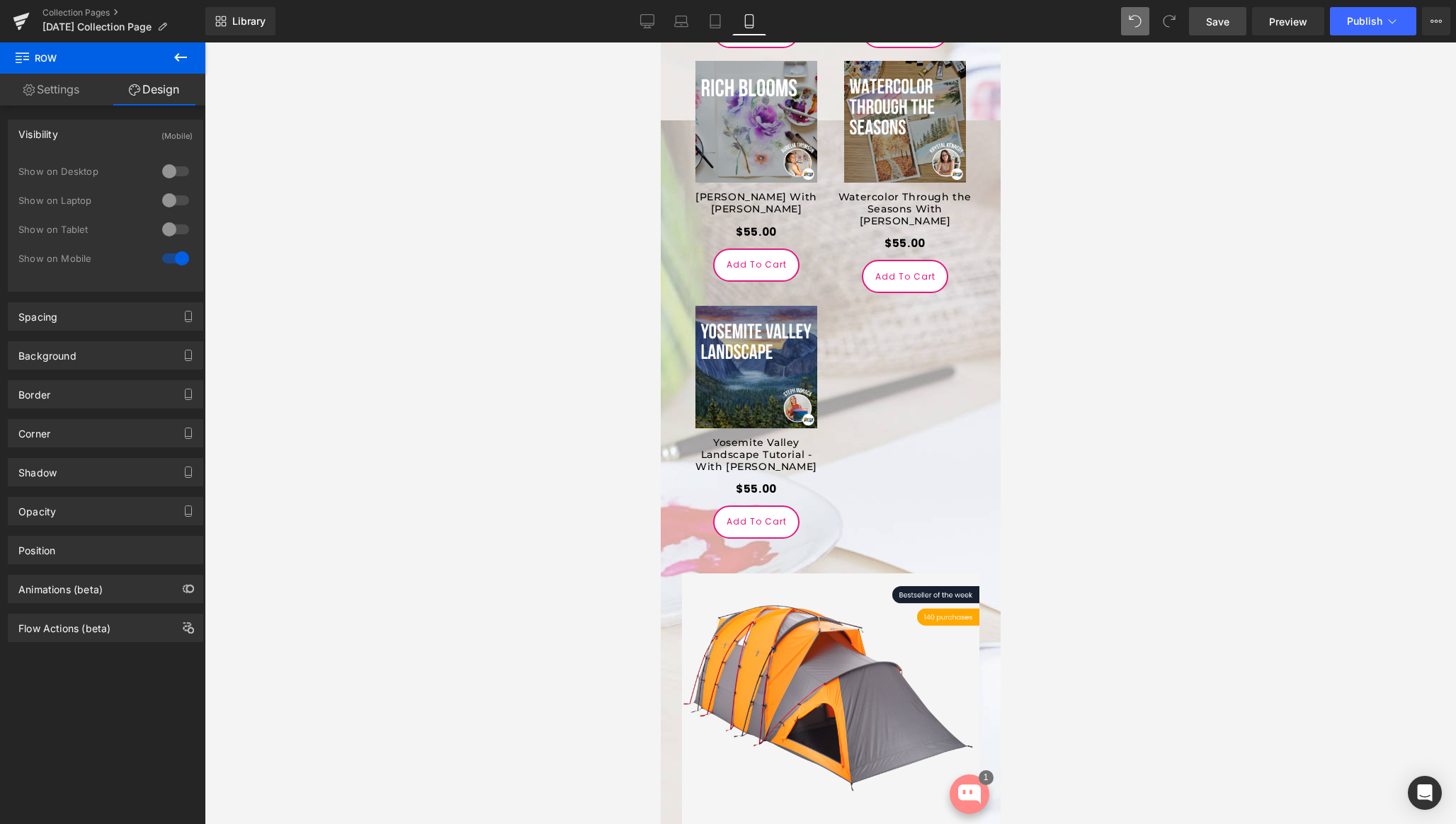
scroll to position [3950, 0]
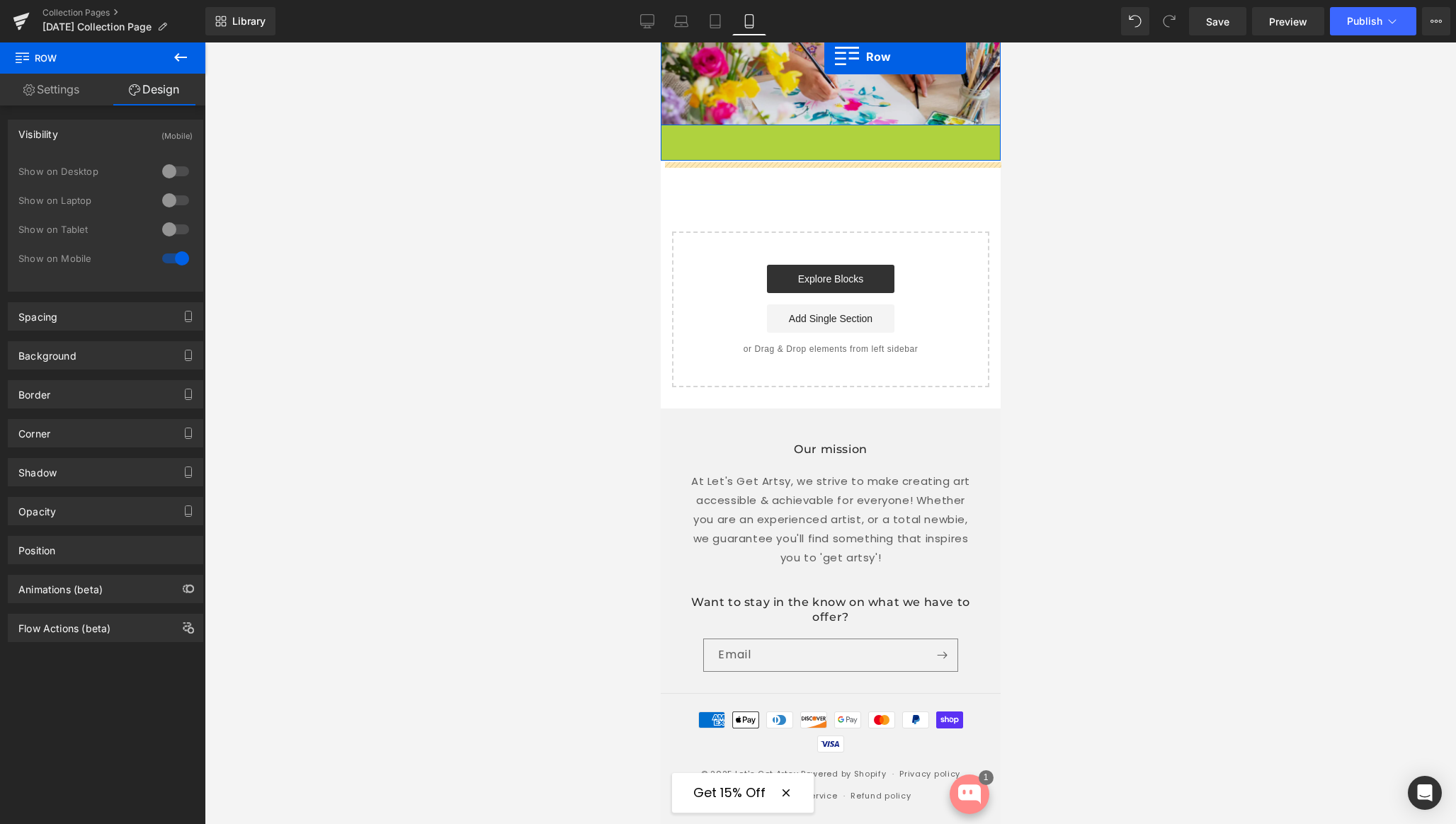
scroll to position [482, 0]
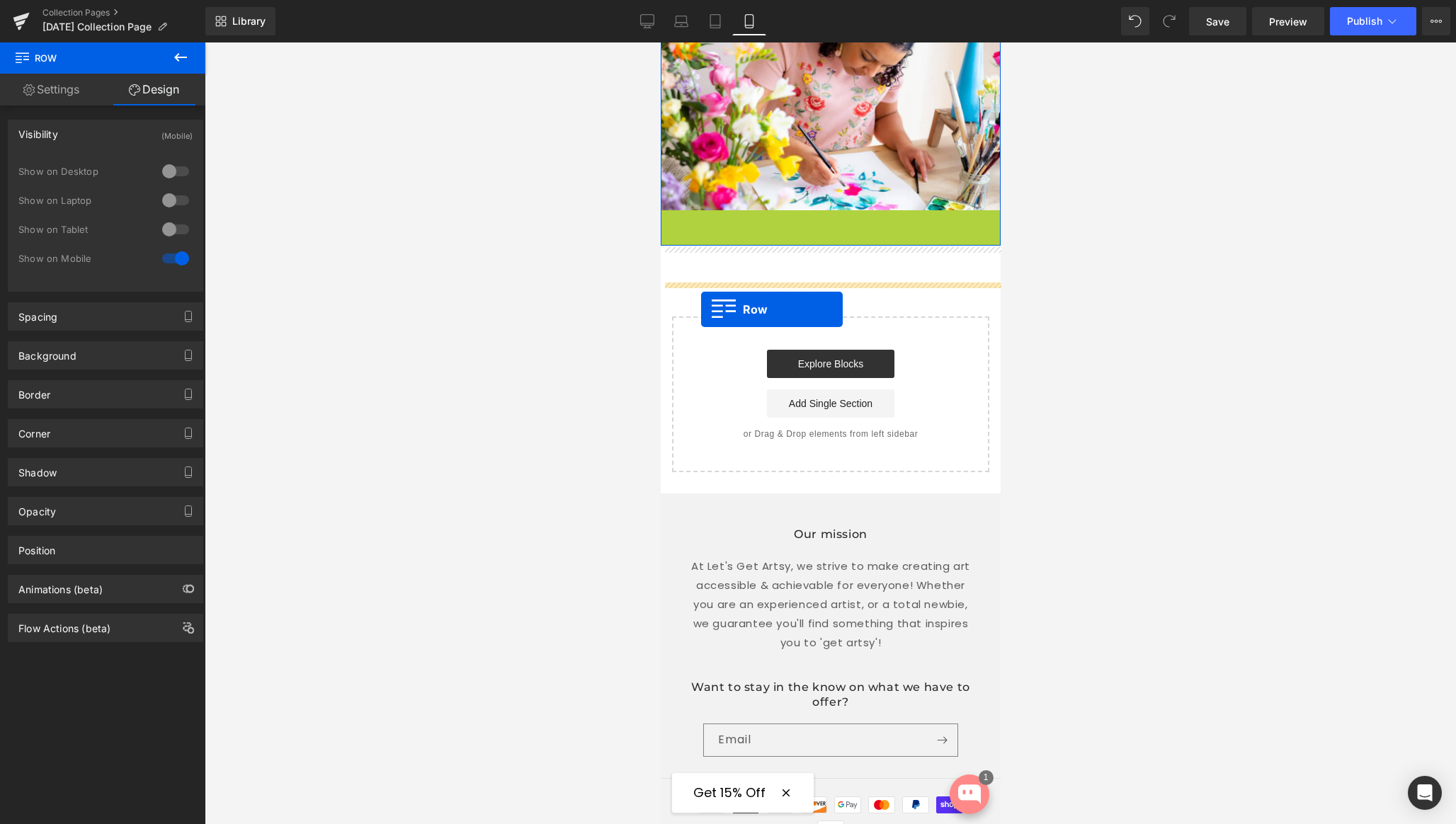
drag, startPoint x: 668, startPoint y: 538, endPoint x: 700, endPoint y: 310, distance: 230.2
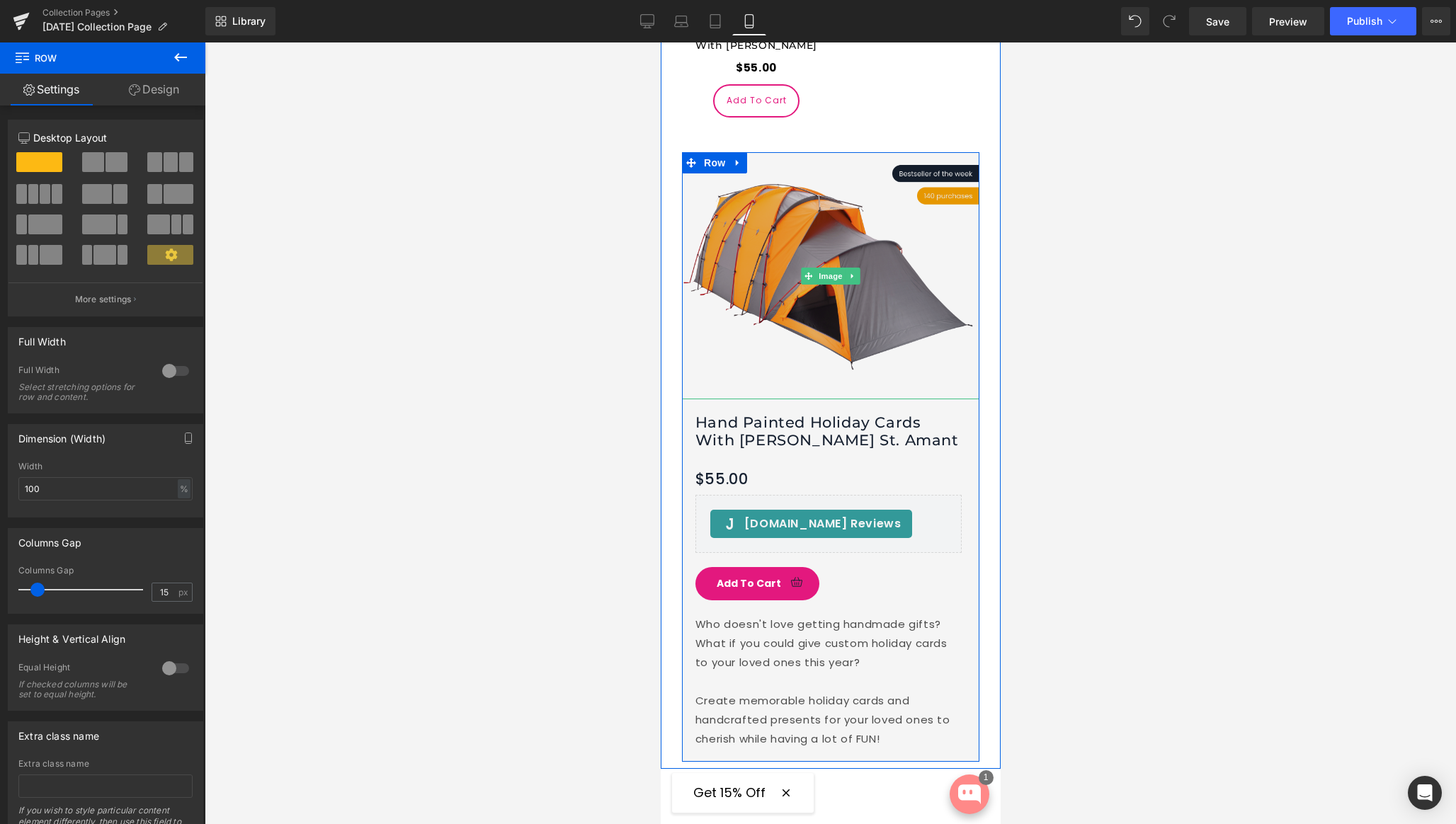
scroll to position [4450, 0]
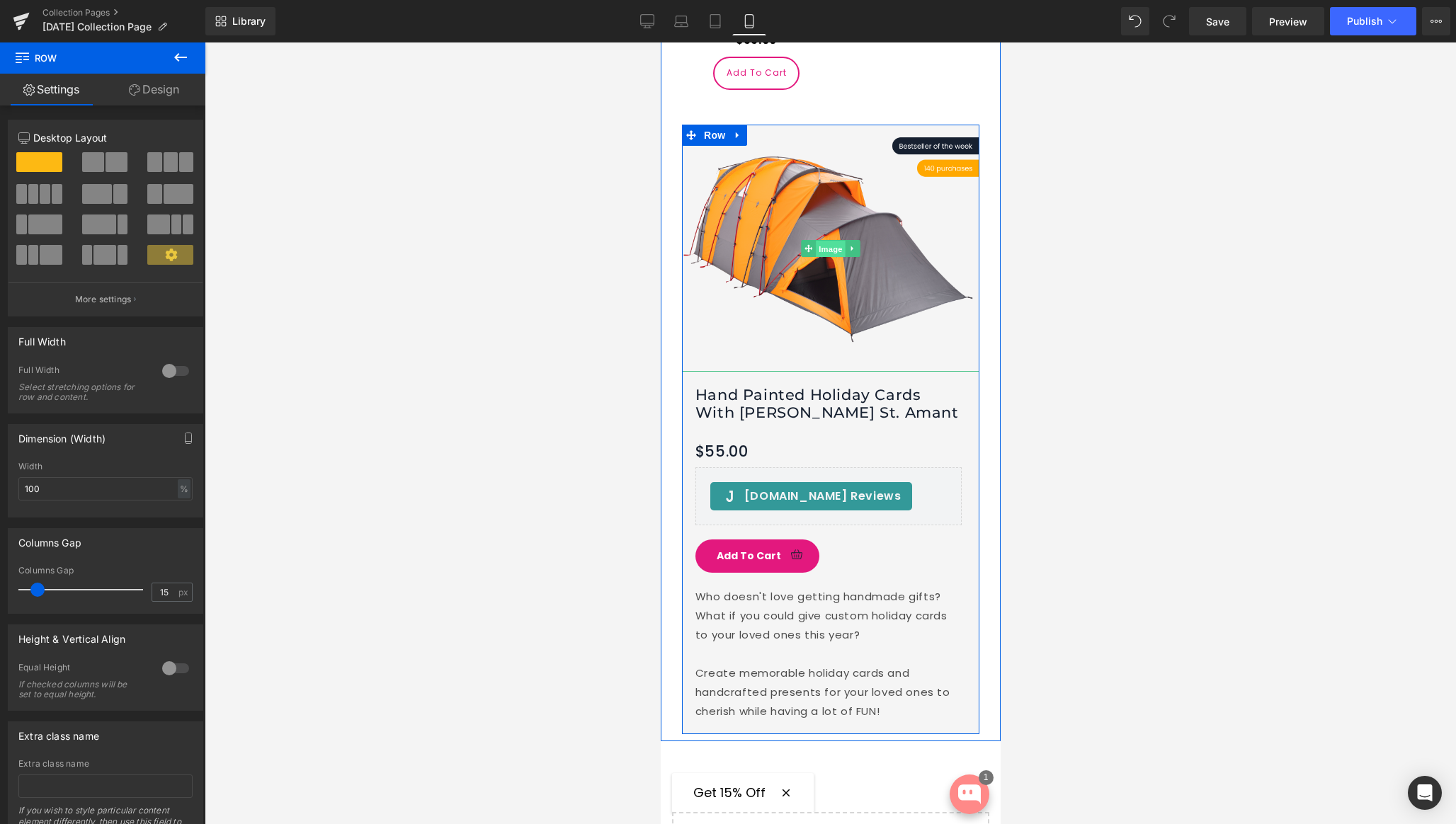
click at [834, 257] on span "Image" at bounding box center [830, 248] width 30 height 17
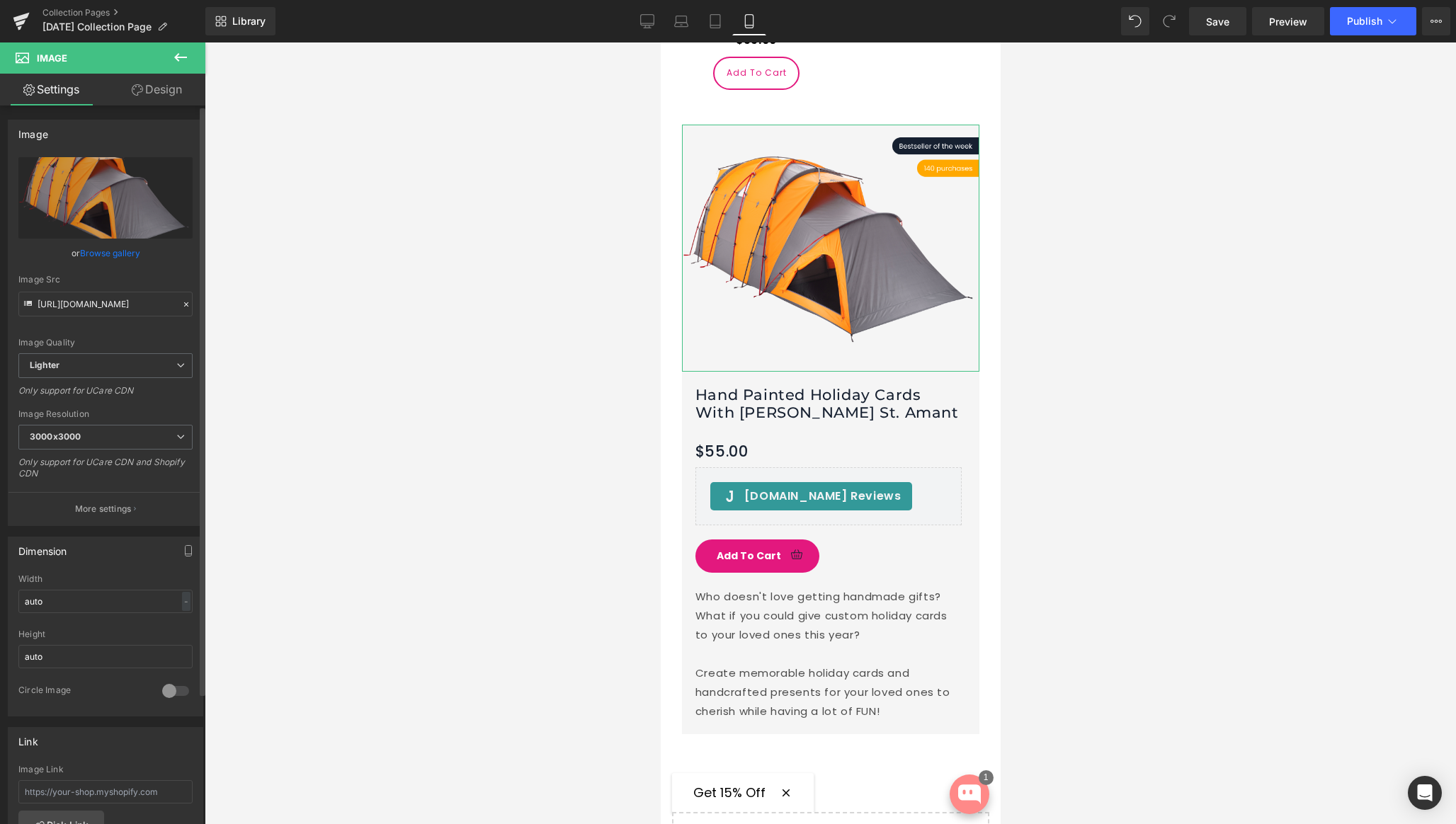
click at [103, 249] on link "Browse gallery" at bounding box center [110, 253] width 60 height 25
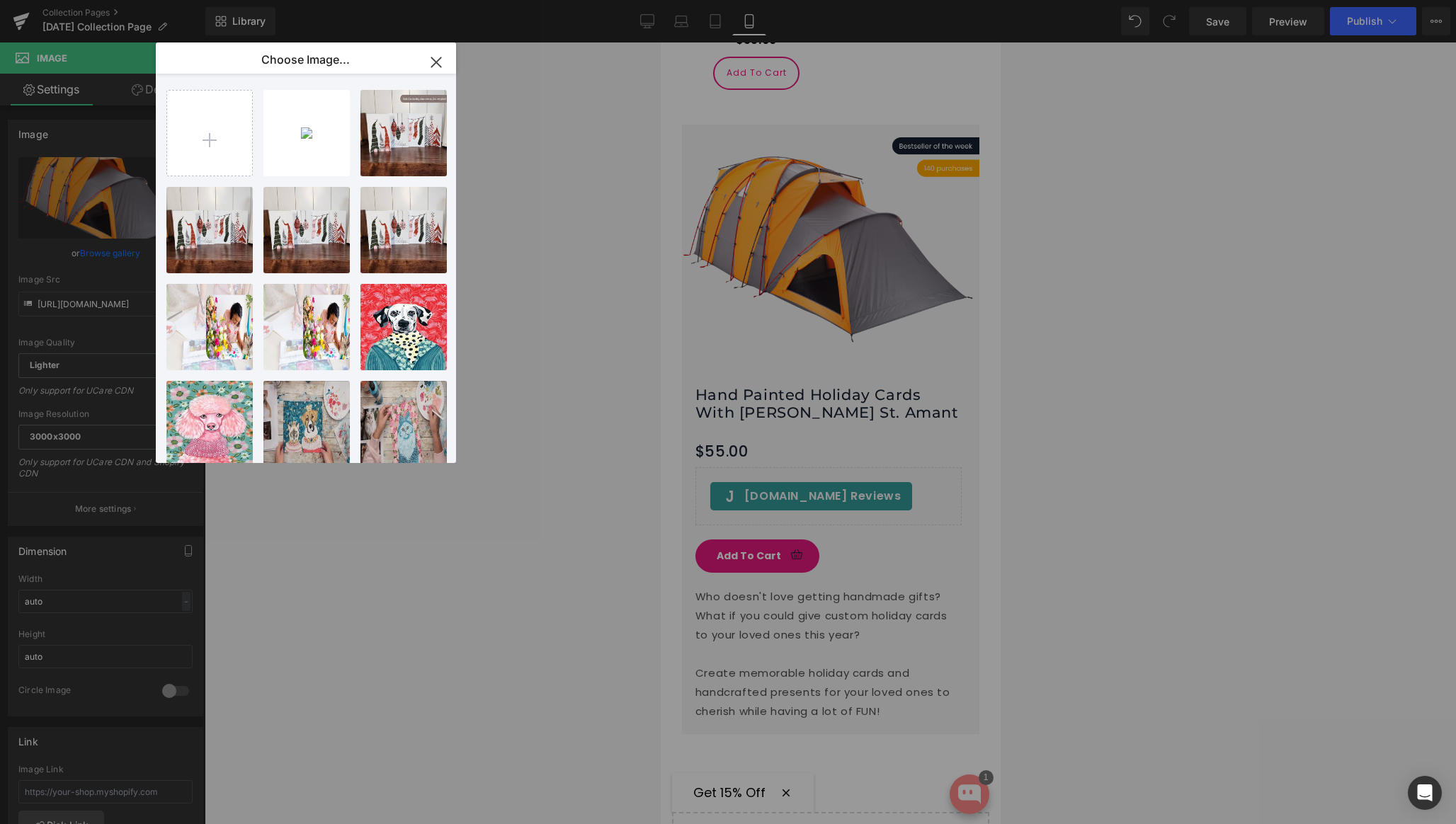
click at [0, 0] on div "grab th...ice!.png 2.34 MB" at bounding box center [0, 0] width 0 height 0
type input "[URL][DOMAIN_NAME]"
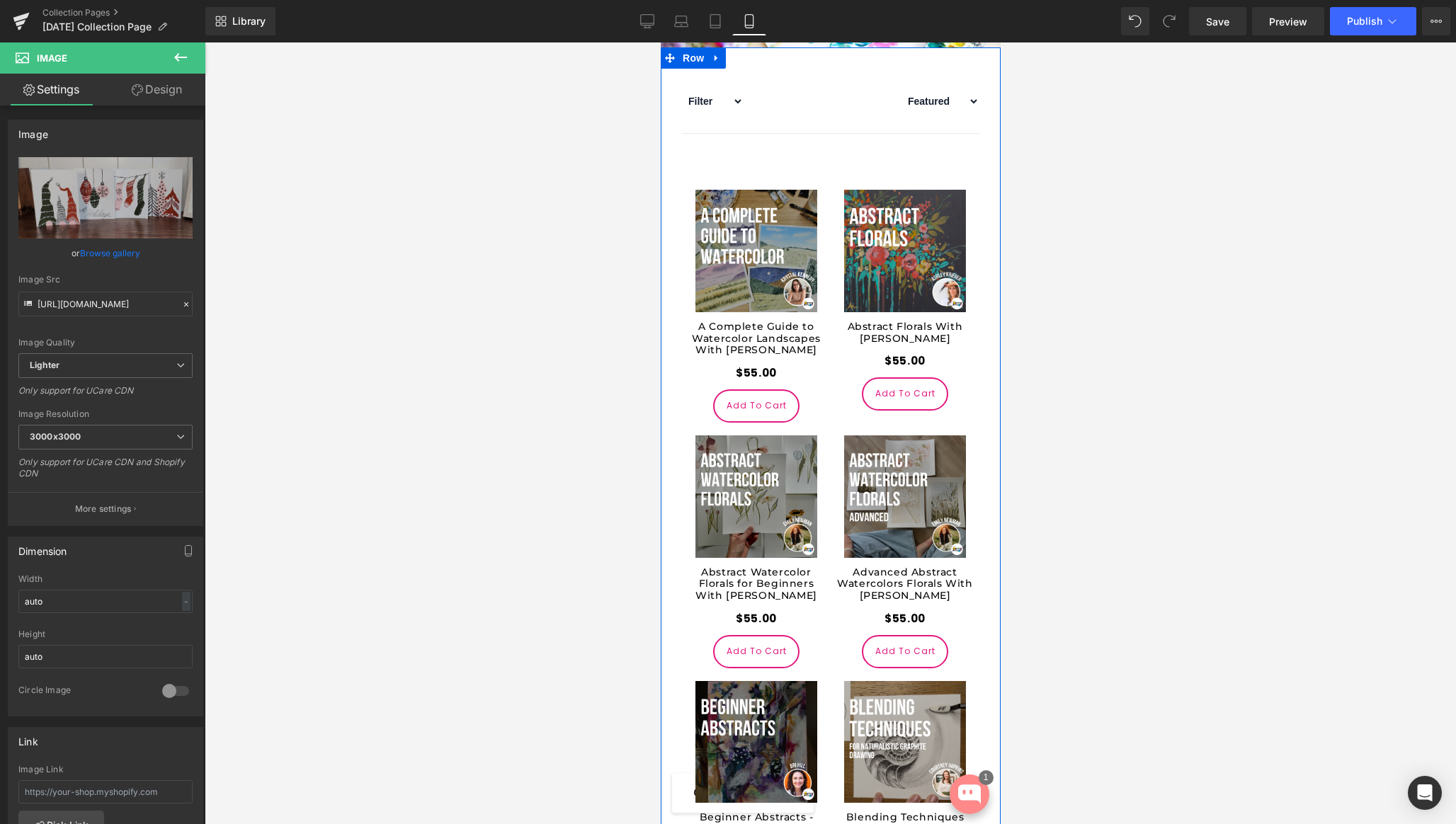
scroll to position [654, 0]
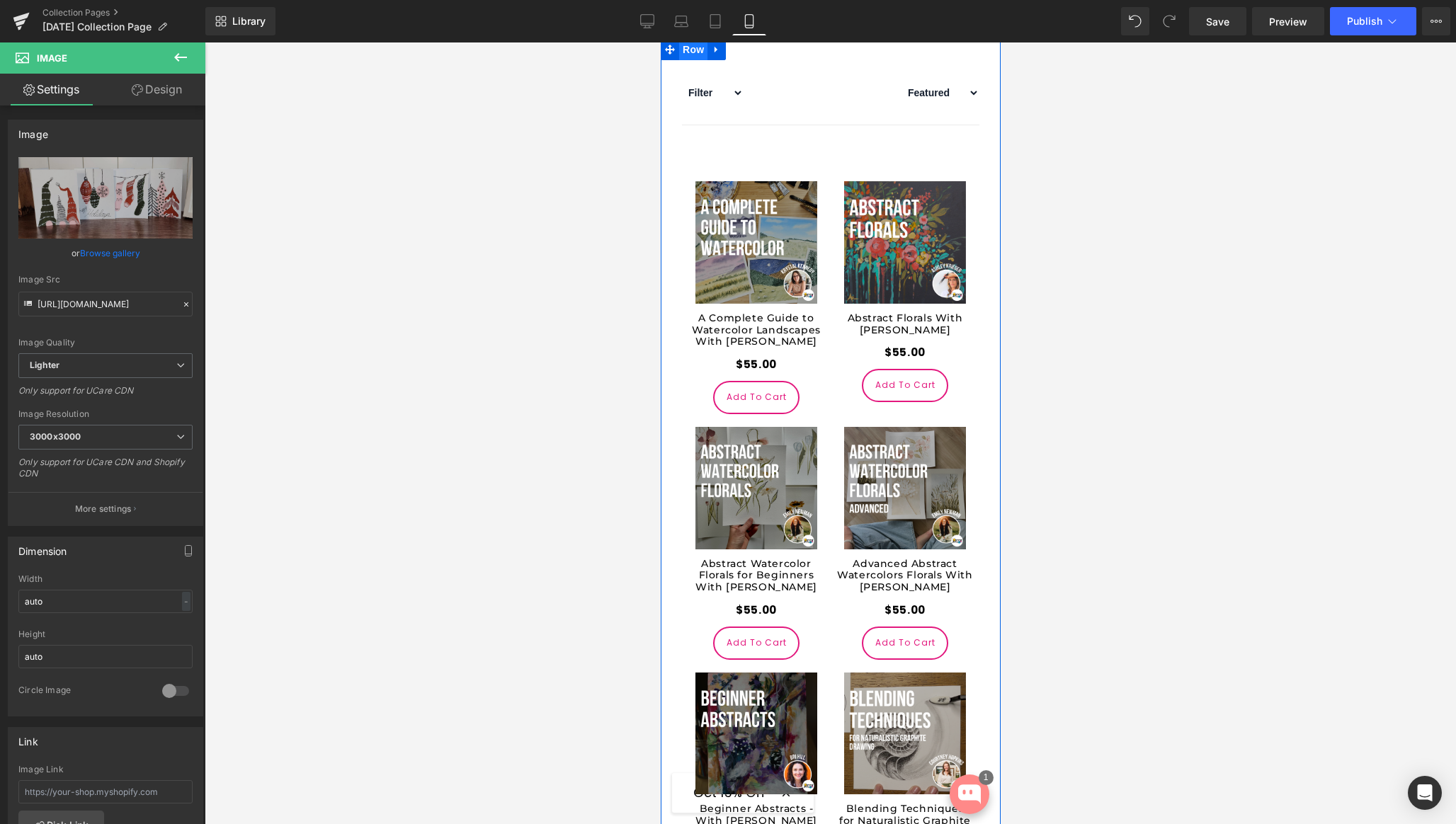
click at [686, 60] on span "Row" at bounding box center [692, 50] width 28 height 22
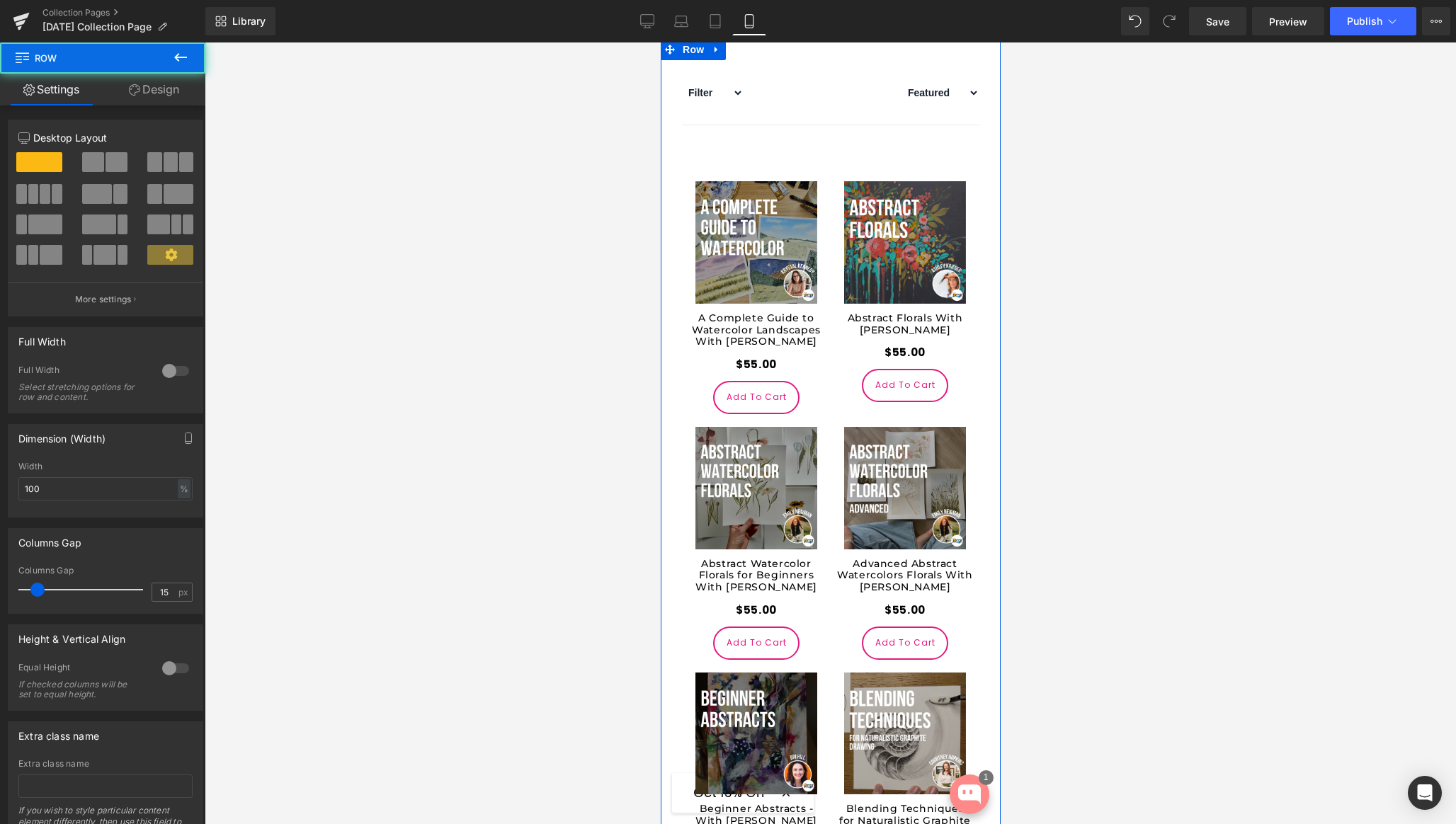
click at [134, 79] on link "Design" at bounding box center [154, 90] width 102 height 32
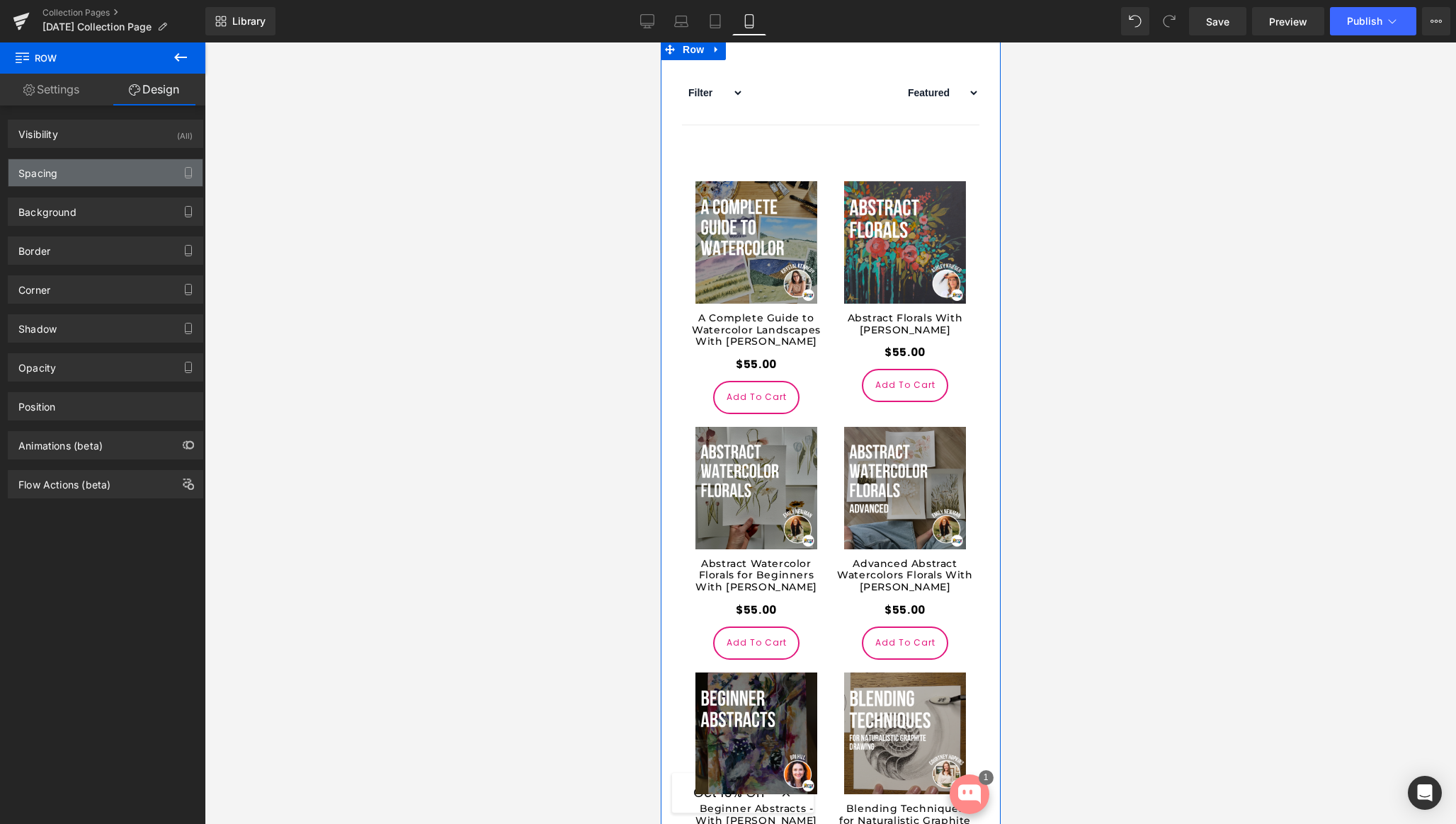
click at [53, 172] on div "Spacing" at bounding box center [38, 169] width 39 height 20
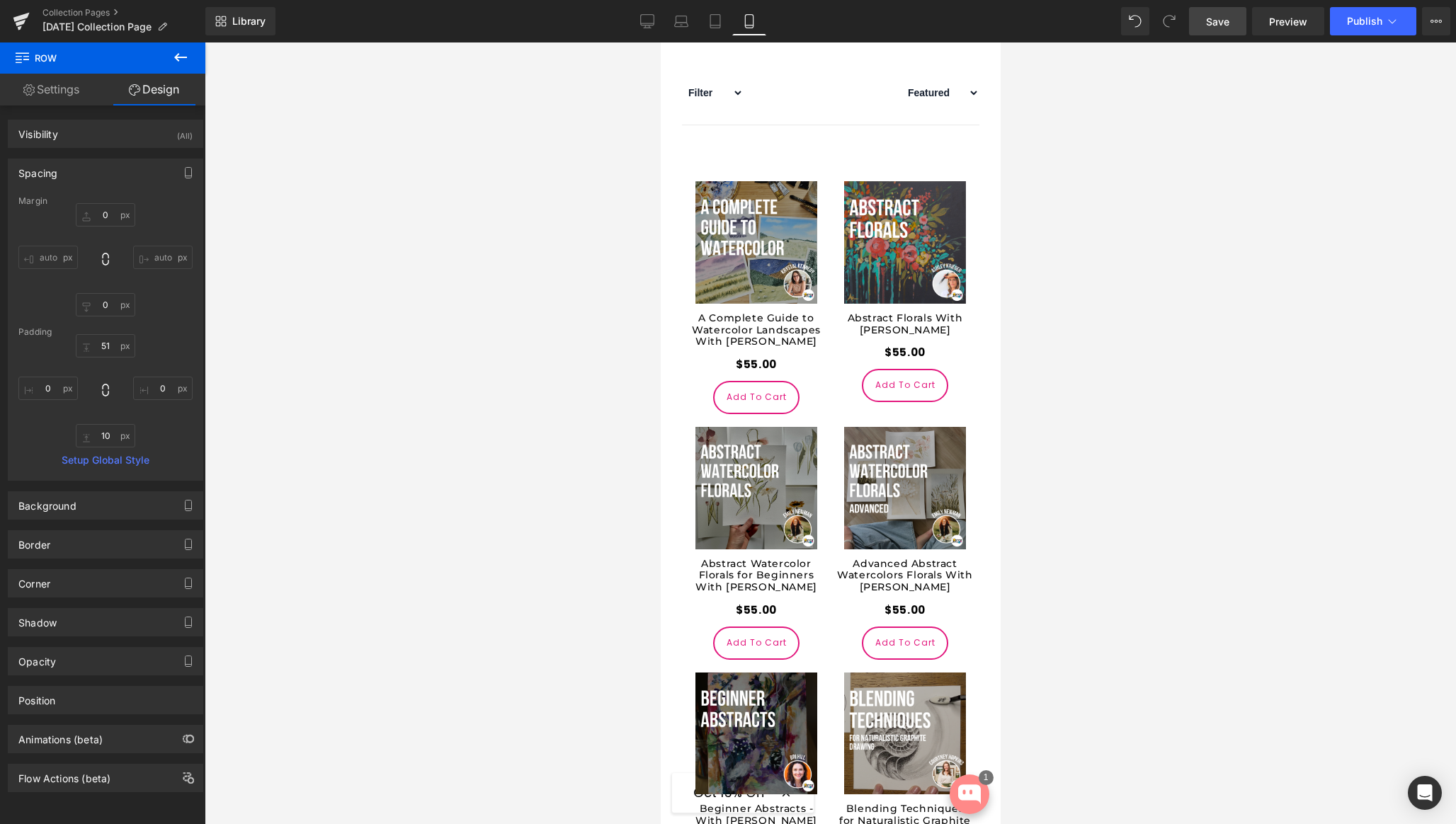
click at [1219, 33] on link "Save" at bounding box center [1218, 21] width 58 height 28
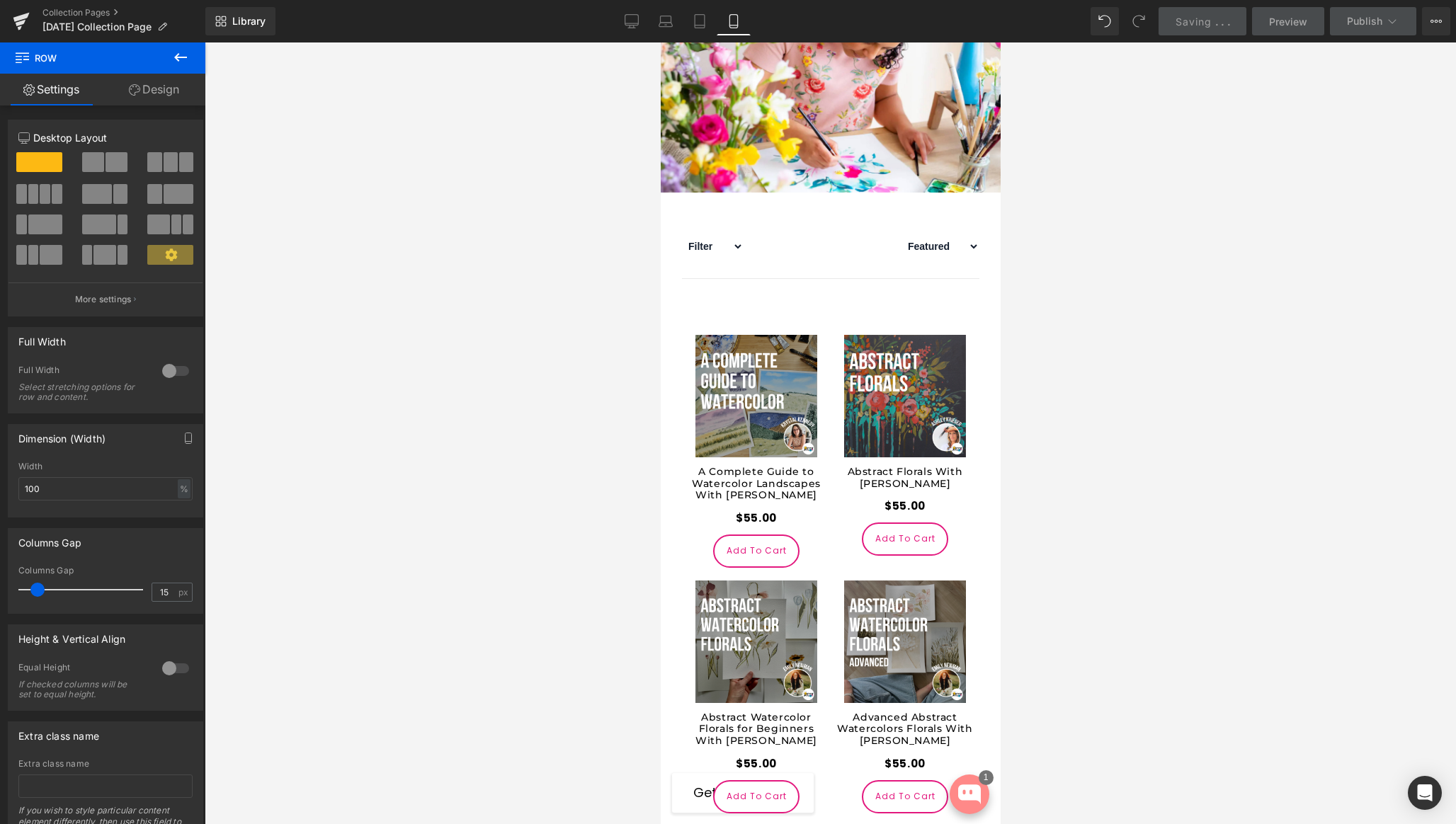
scroll to position [502, 0]
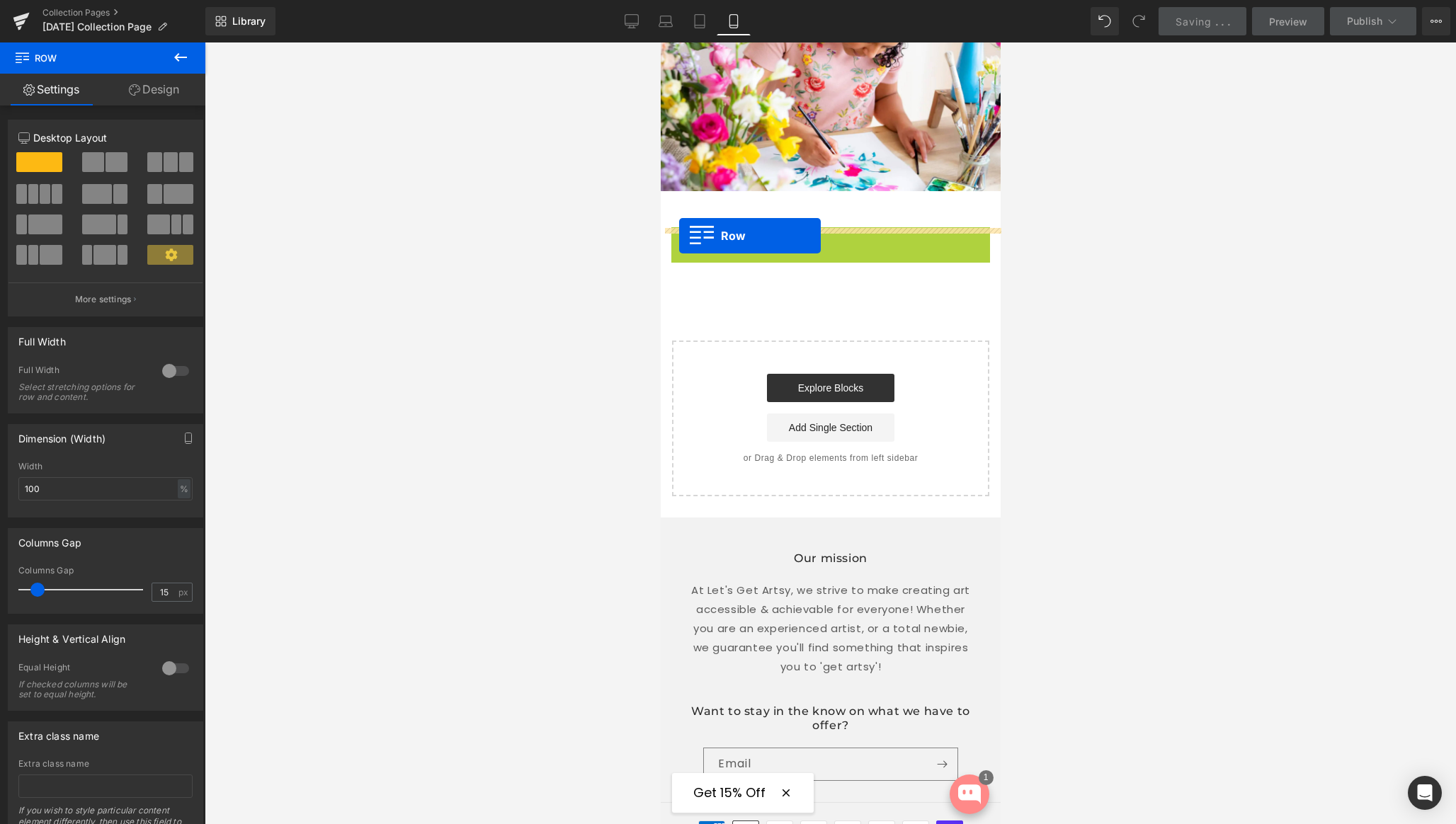
drag, startPoint x: 674, startPoint y: 269, endPoint x: 679, endPoint y: 236, distance: 33.4
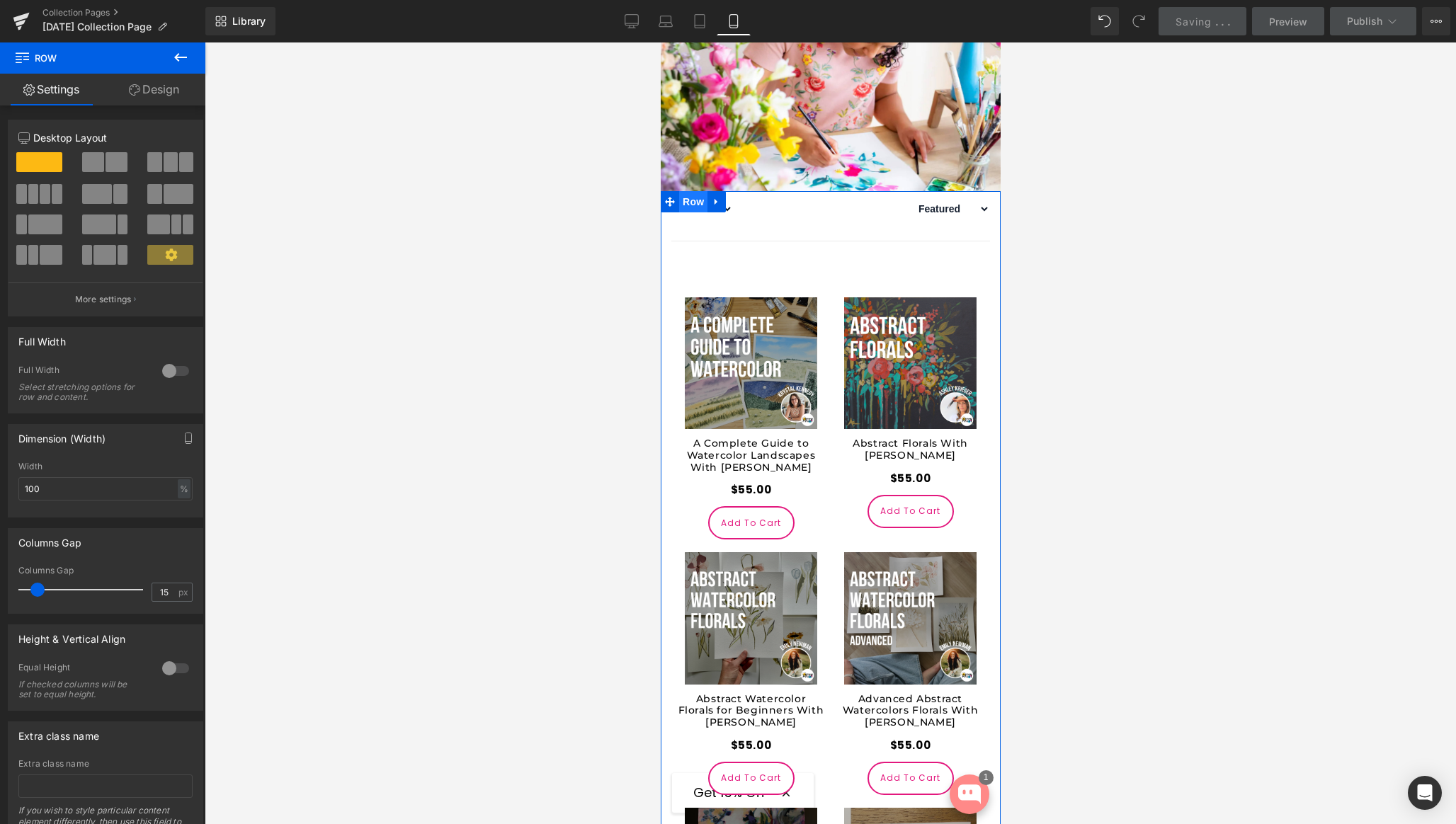
click at [692, 212] on span "Row" at bounding box center [692, 202] width 28 height 22
click at [161, 92] on link "Design" at bounding box center [154, 90] width 102 height 32
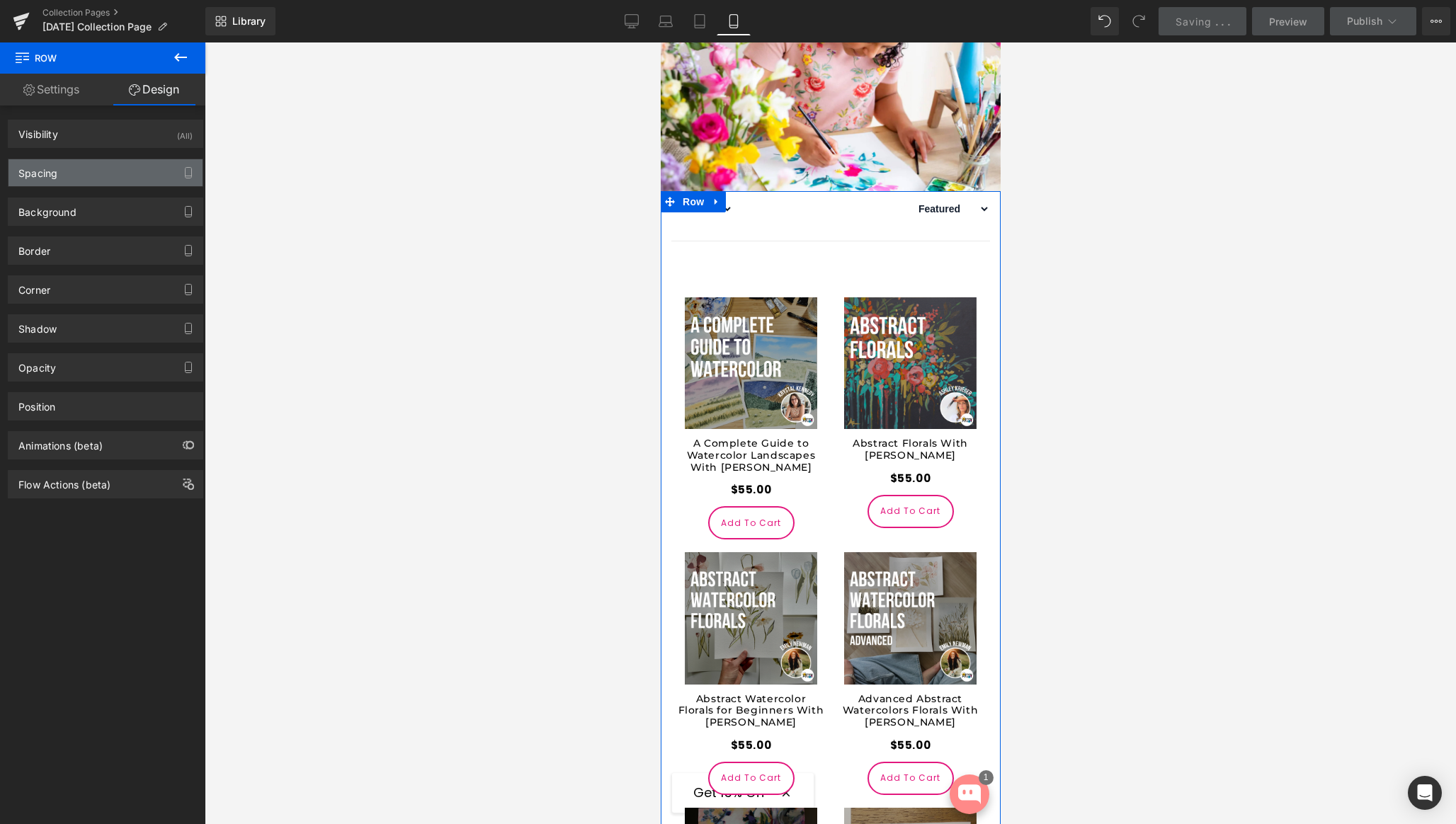
click at [66, 178] on div "Spacing" at bounding box center [106, 173] width 194 height 27
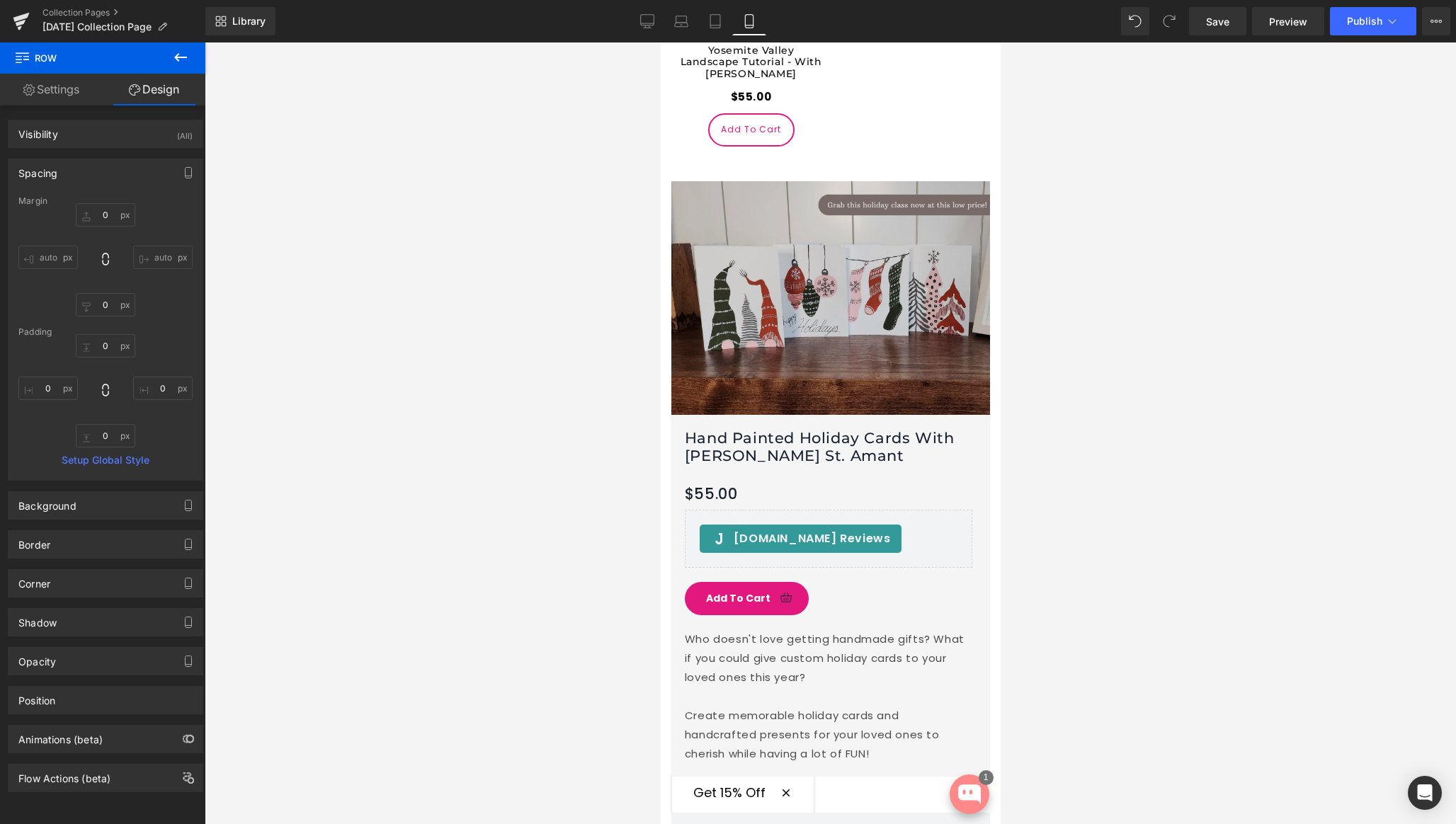
scroll to position [4498, 0]
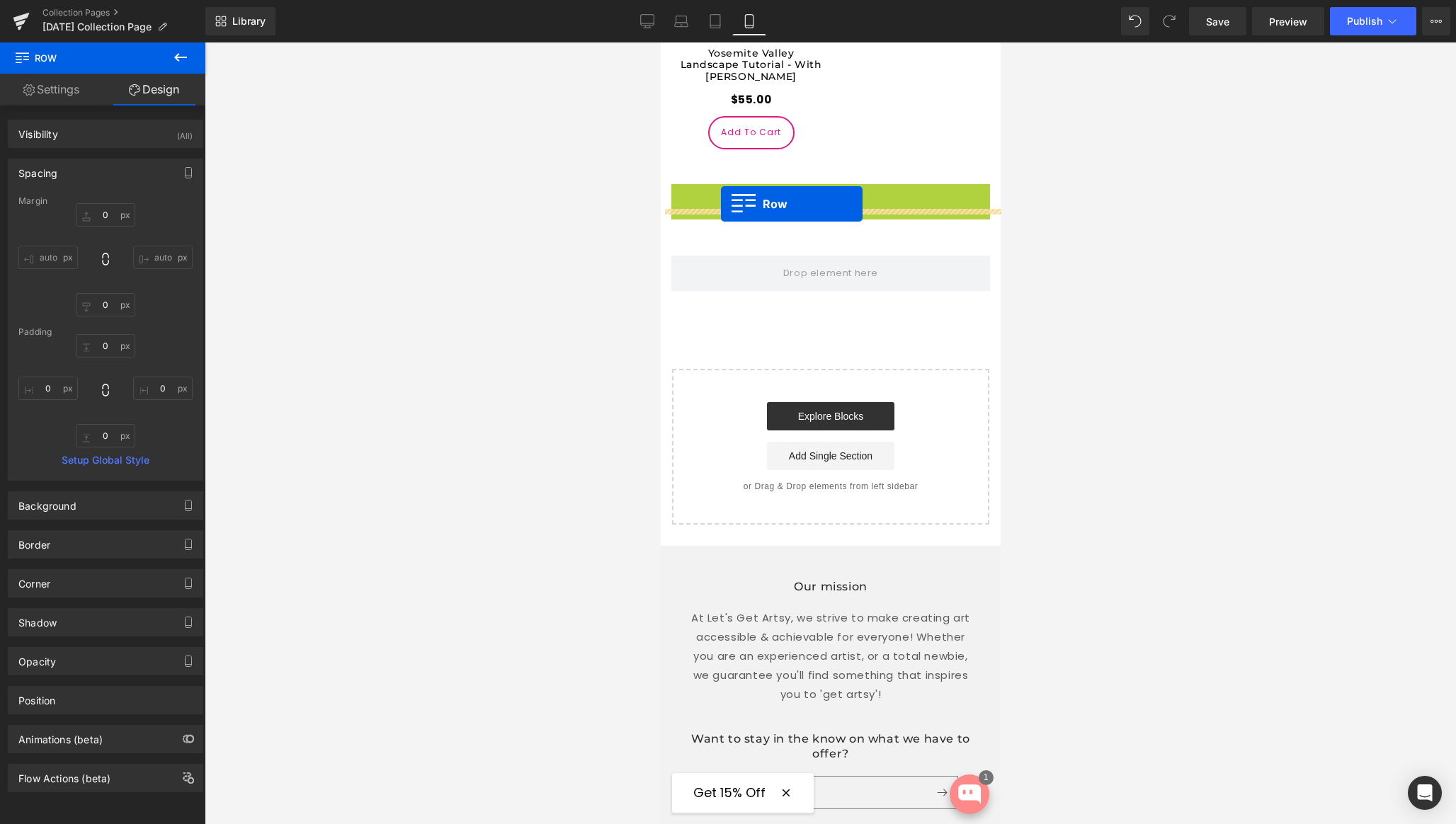
drag, startPoint x: 678, startPoint y: 187, endPoint x: 720, endPoint y: 204, distance: 45.3
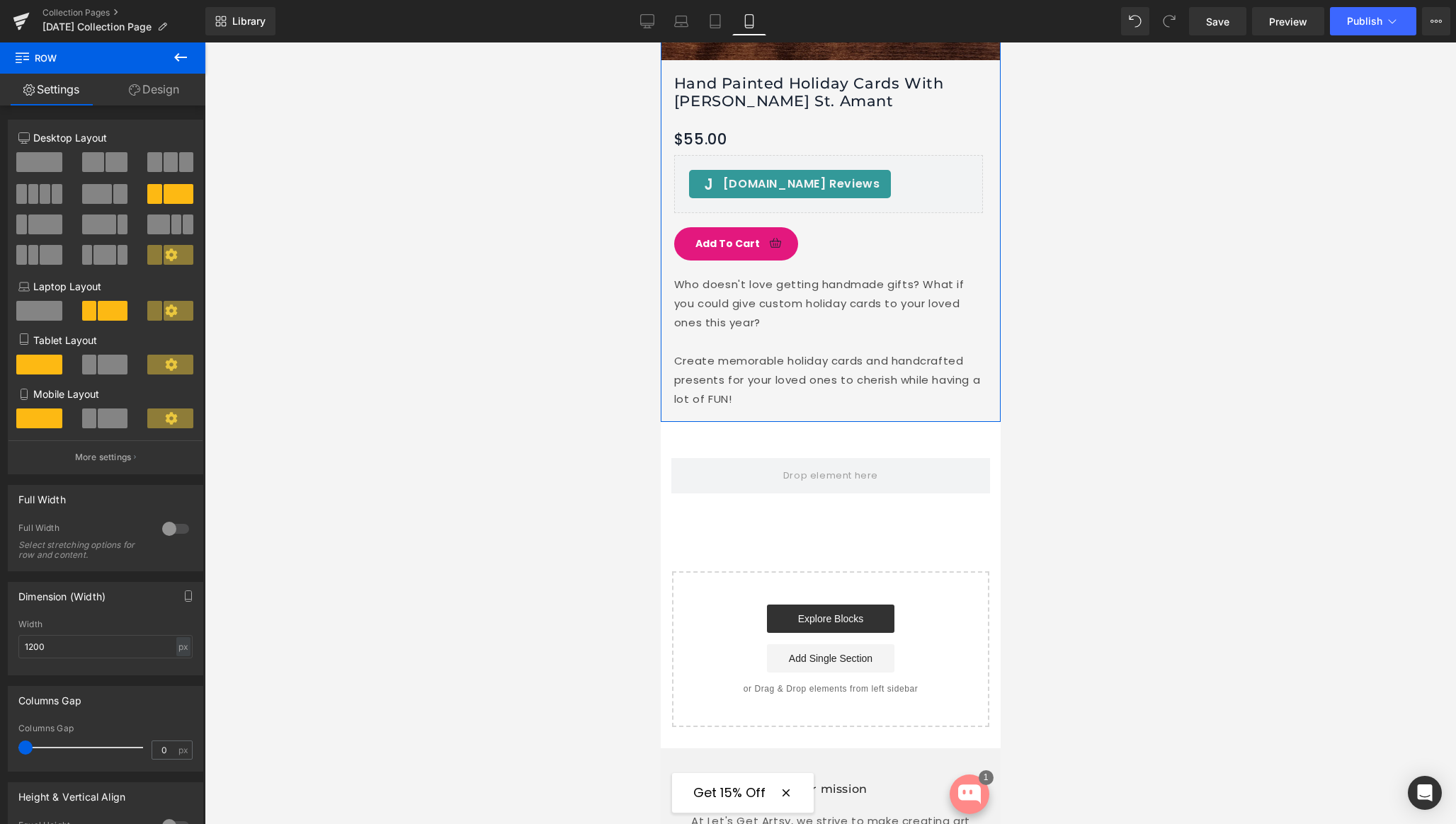
scroll to position [4968, 0]
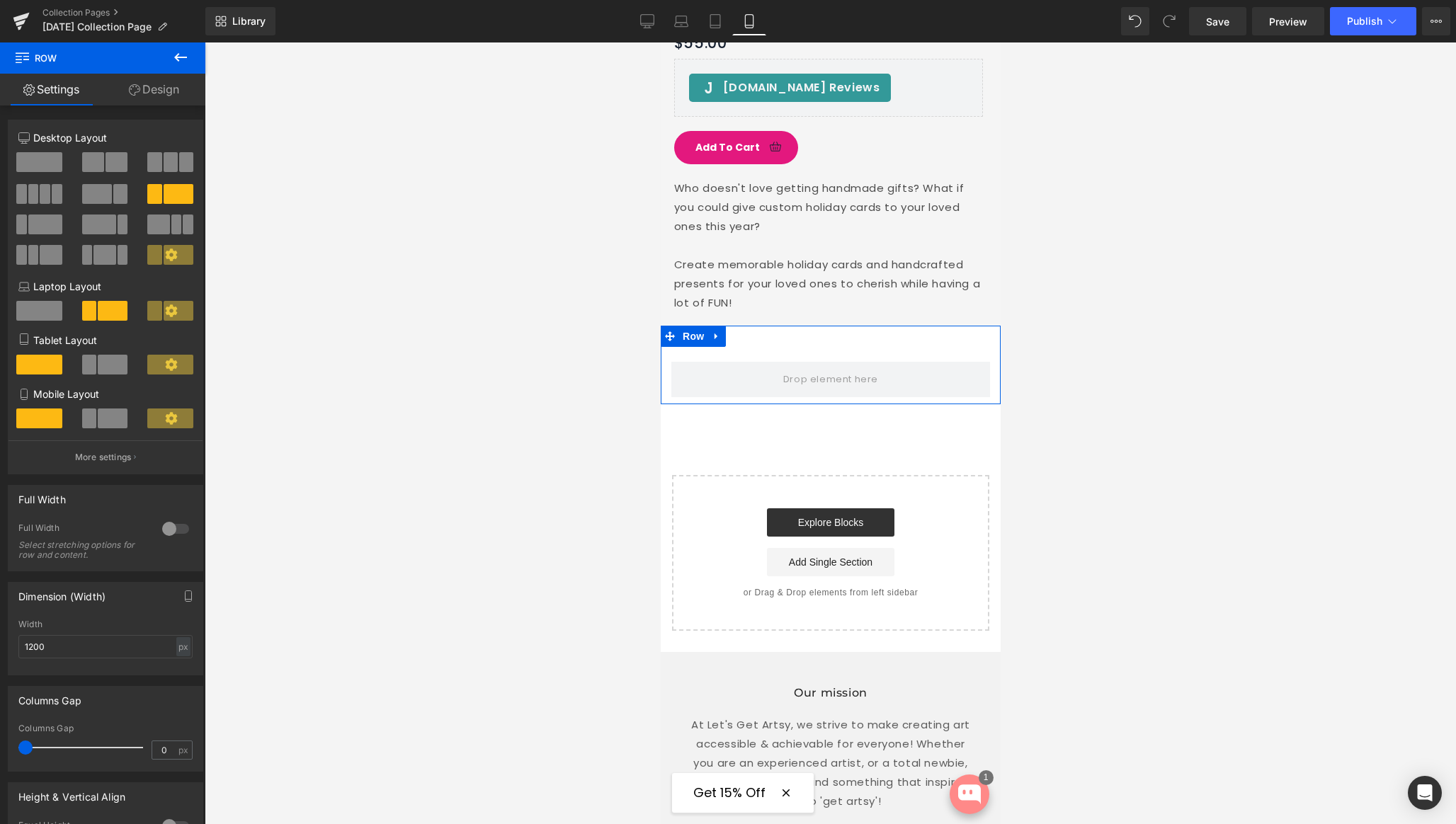
drag, startPoint x: 714, startPoint y: 329, endPoint x: 724, endPoint y: 329, distance: 10.0
click at [714, 331] on icon at bounding box center [716, 336] width 10 height 10
click at [754, 331] on icon at bounding box center [752, 336] width 10 height 10
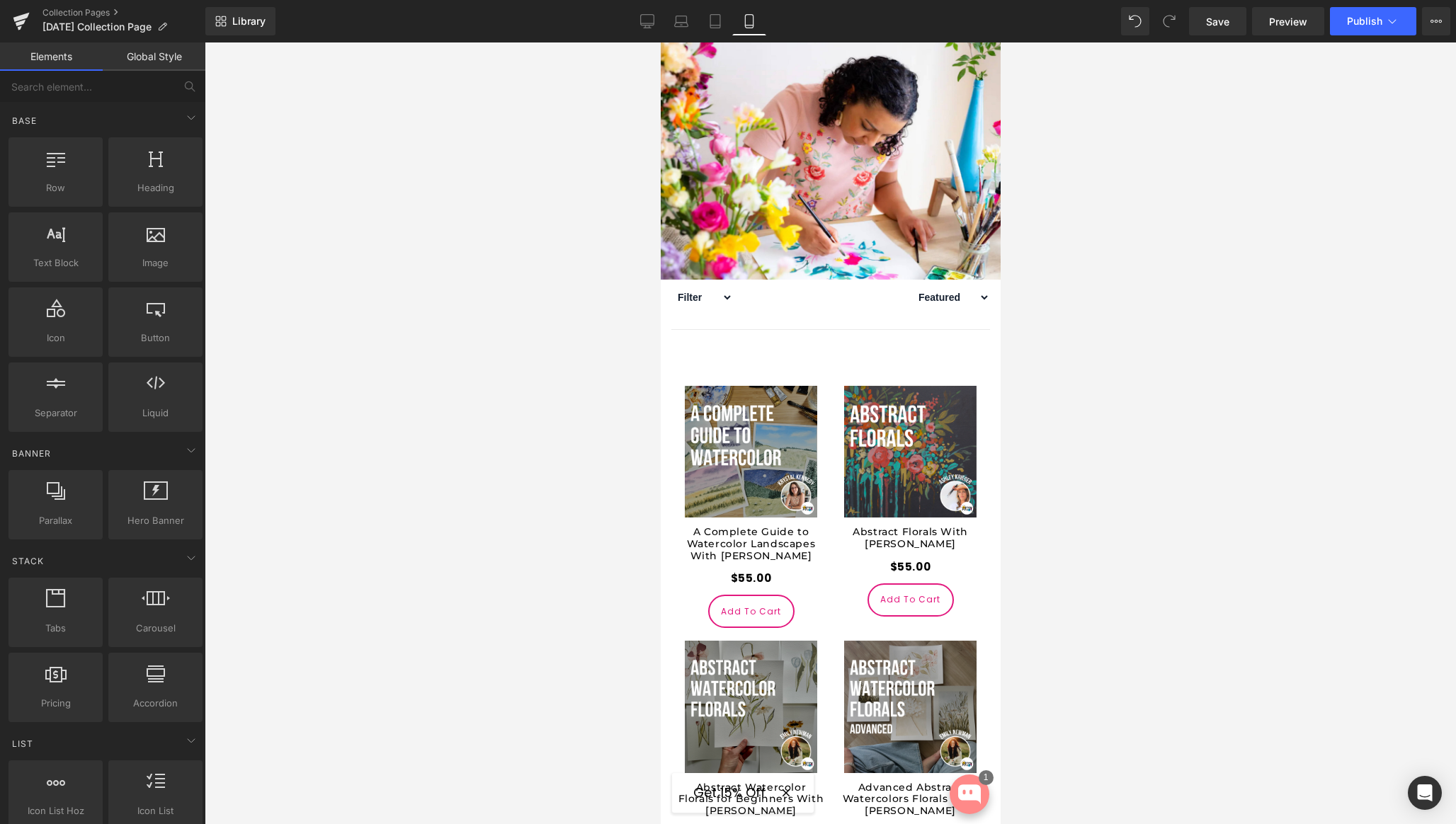
scroll to position [502, 0]
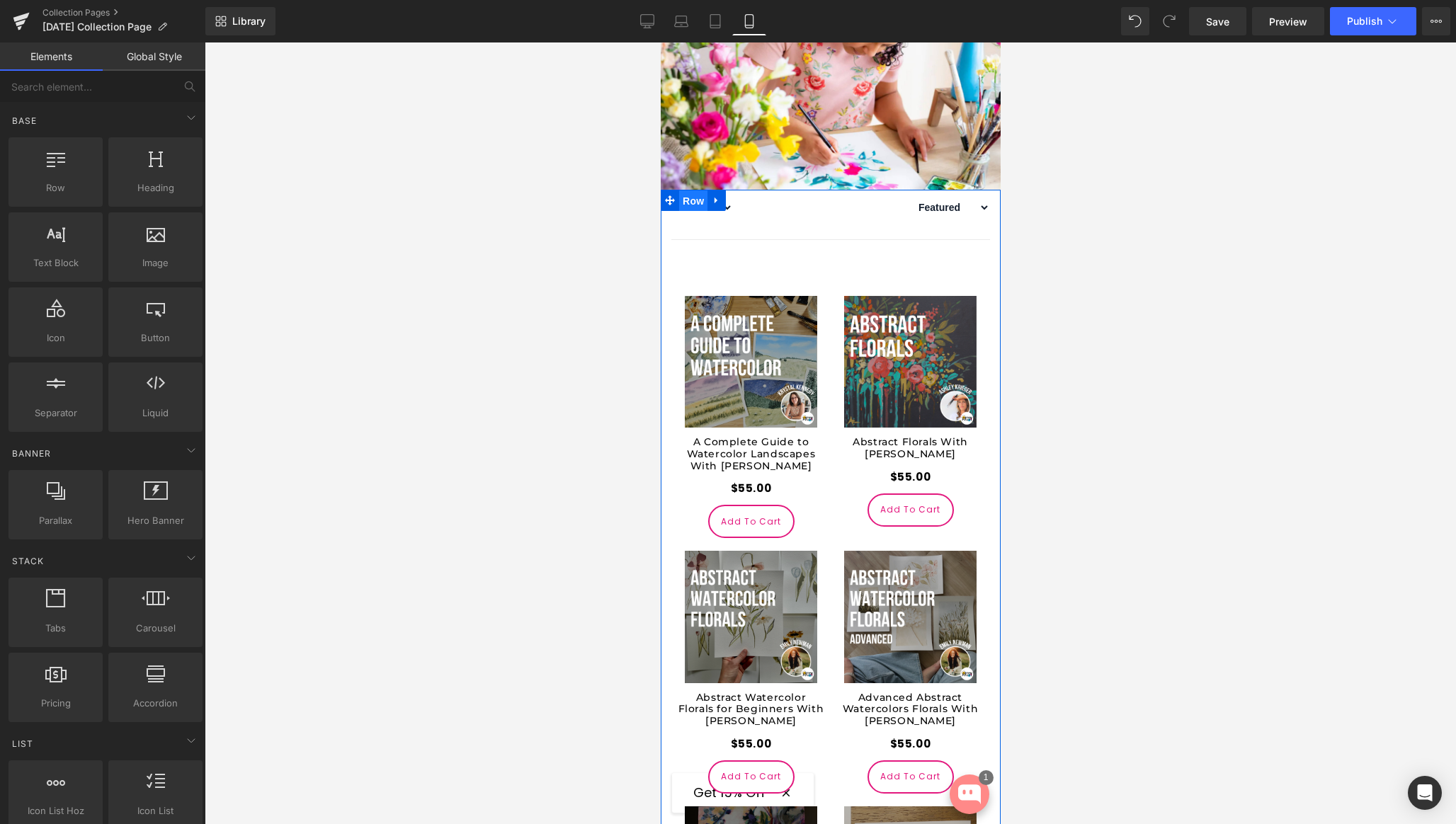
click at [688, 212] on span "Row" at bounding box center [692, 201] width 28 height 22
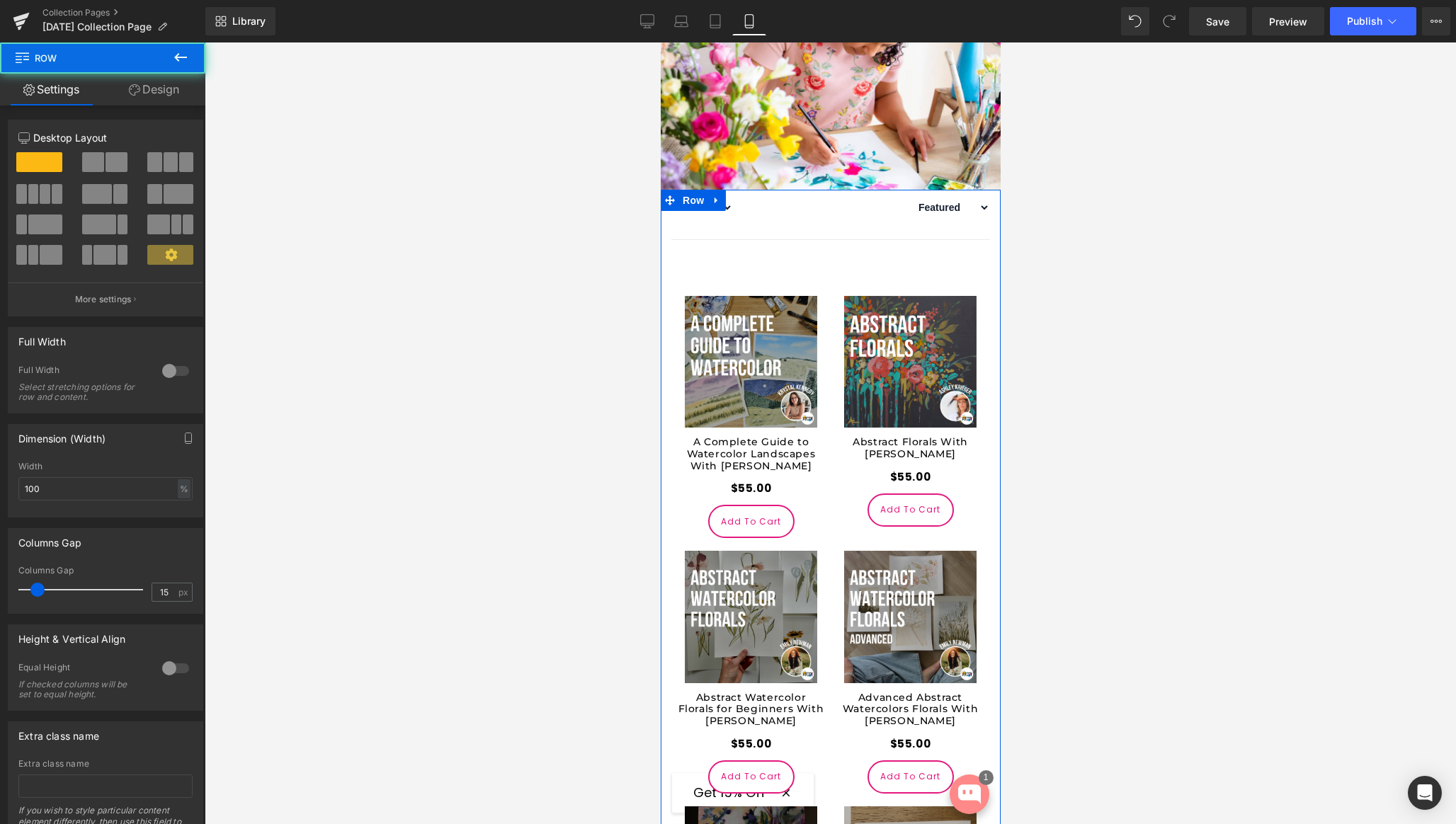
click at [165, 94] on link "Design" at bounding box center [154, 90] width 102 height 32
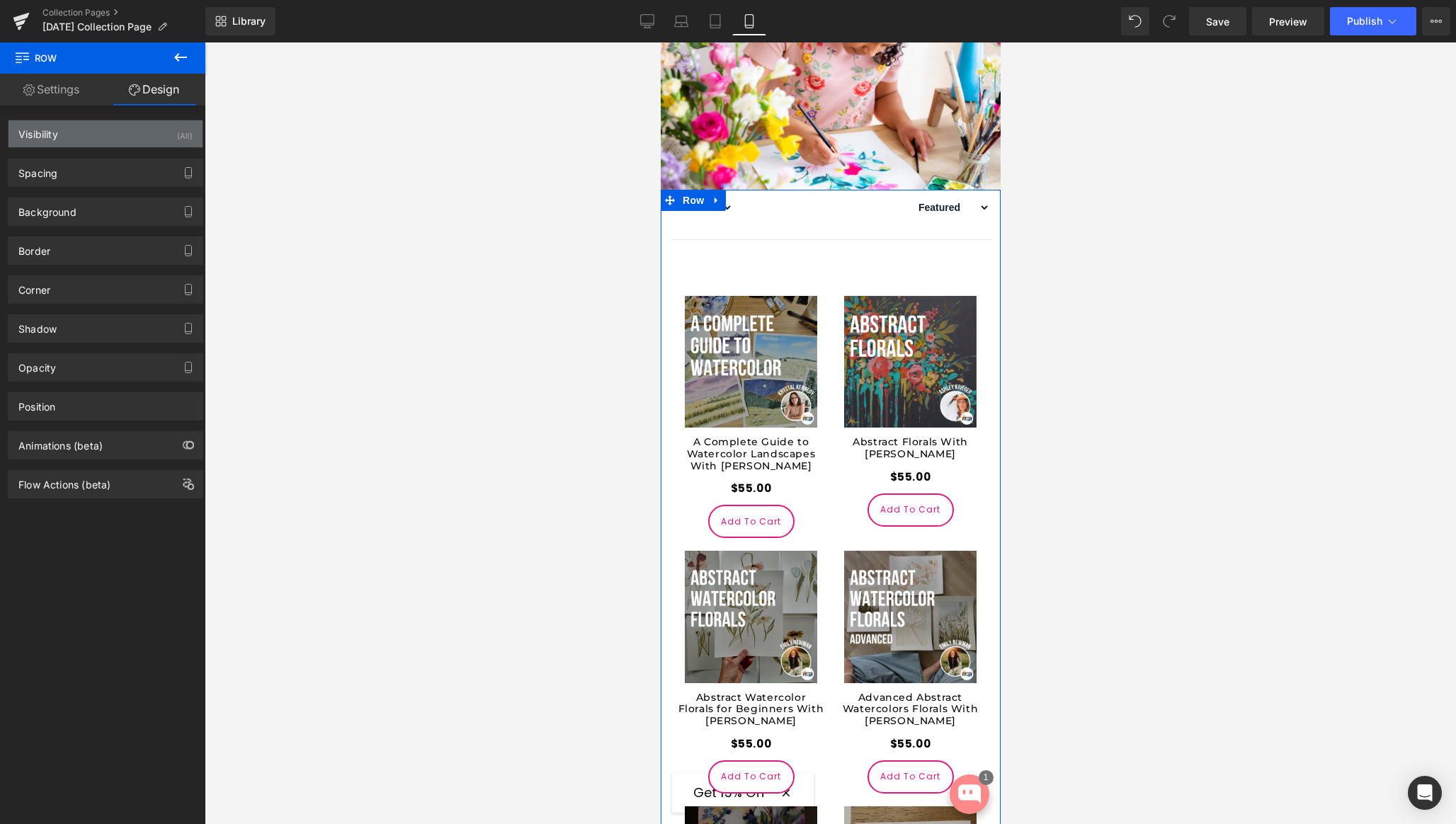
click at [168, 130] on div "Visibility (All)" at bounding box center [106, 134] width 194 height 27
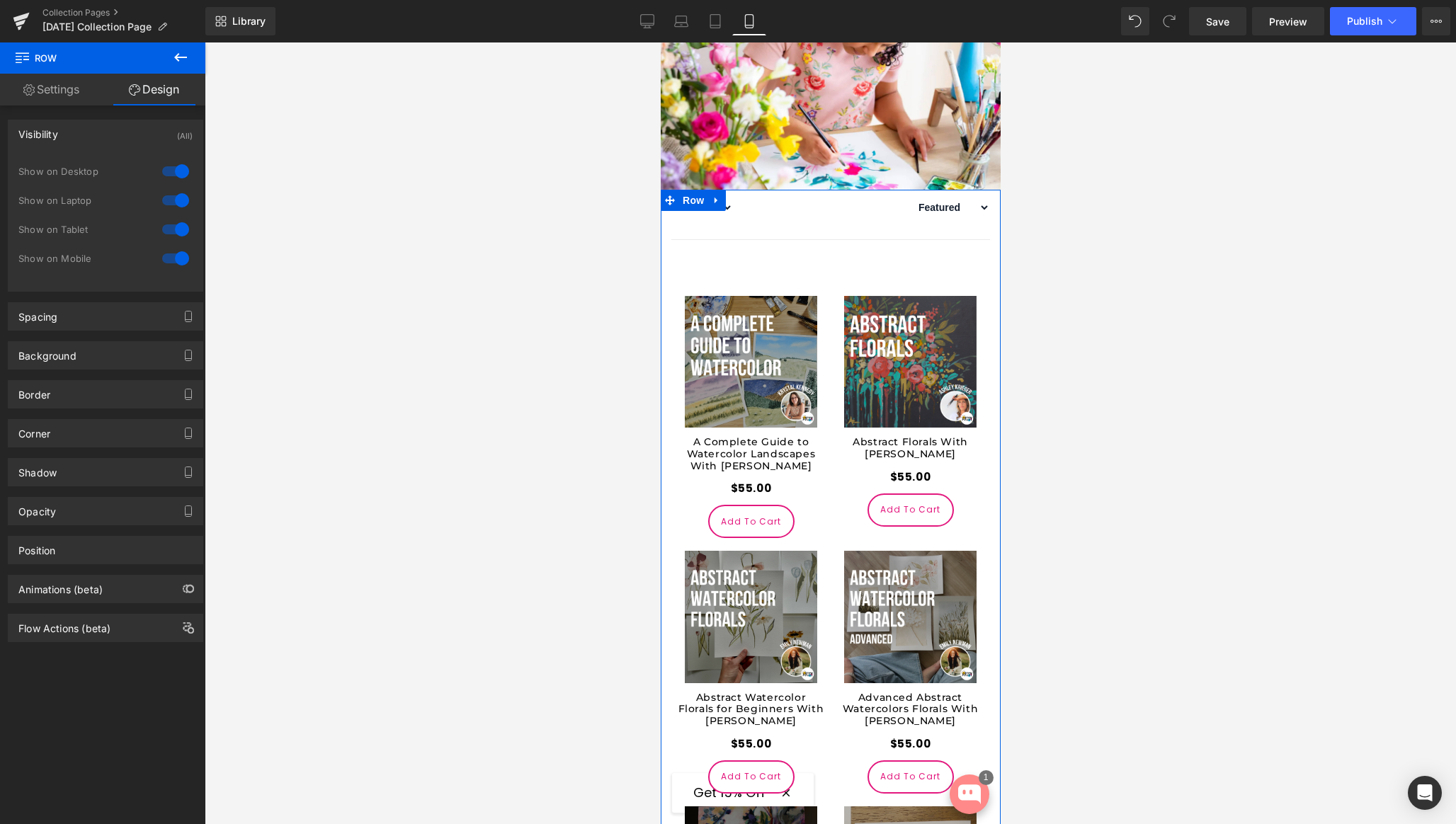
drag, startPoint x: 173, startPoint y: 169, endPoint x: 174, endPoint y: 184, distance: 15.0
click at [173, 171] on div at bounding box center [175, 171] width 34 height 22
click at [170, 193] on div at bounding box center [175, 200] width 34 height 22
drag, startPoint x: 170, startPoint y: 200, endPoint x: 173, endPoint y: 213, distance: 13.3
click at [170, 201] on div at bounding box center [175, 200] width 34 height 22
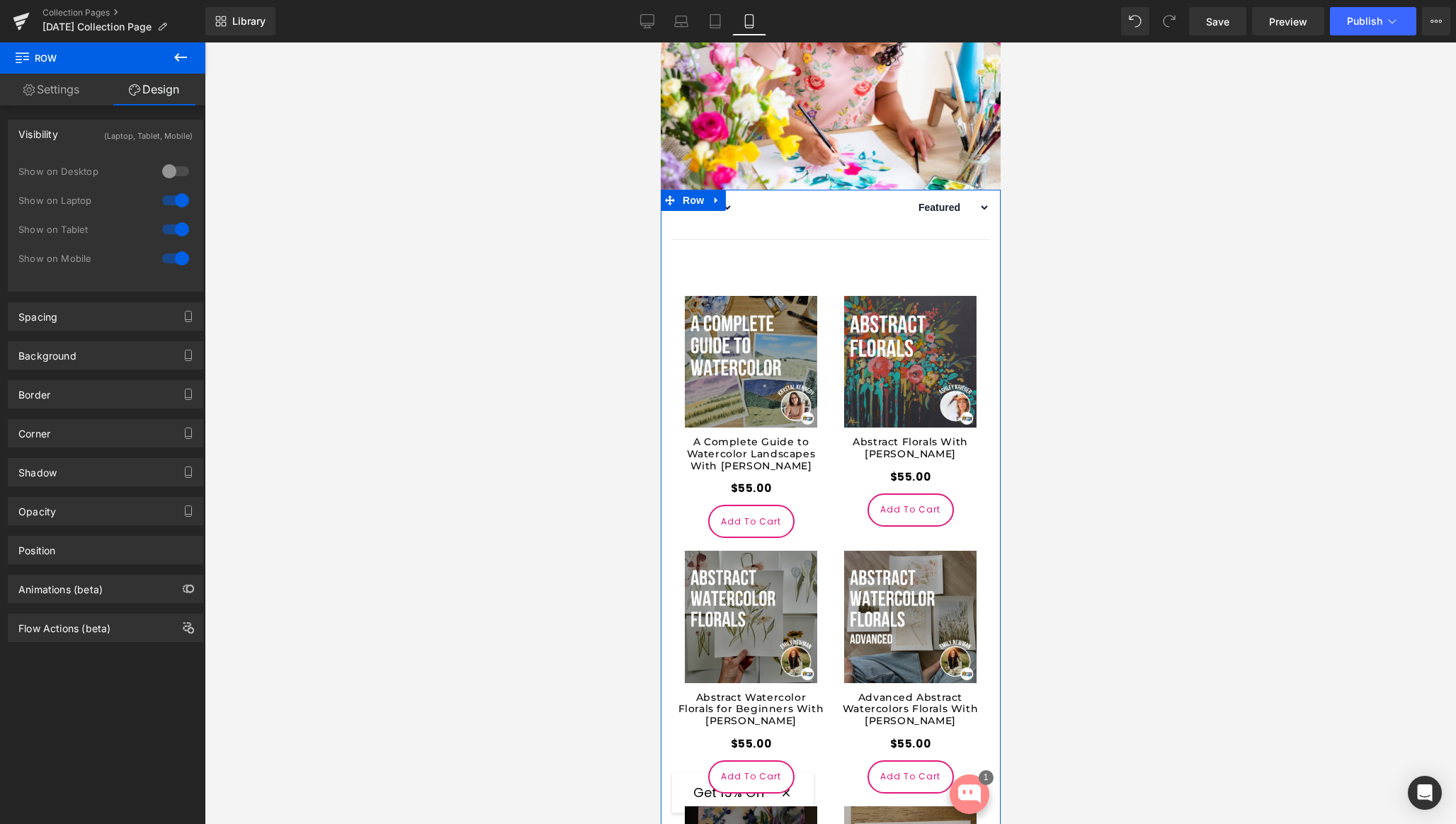
click at [170, 226] on div at bounding box center [175, 230] width 34 height 22
drag, startPoint x: 170, startPoint y: 200, endPoint x: 353, endPoint y: 186, distance: 183.5
click at [171, 199] on div at bounding box center [175, 200] width 34 height 22
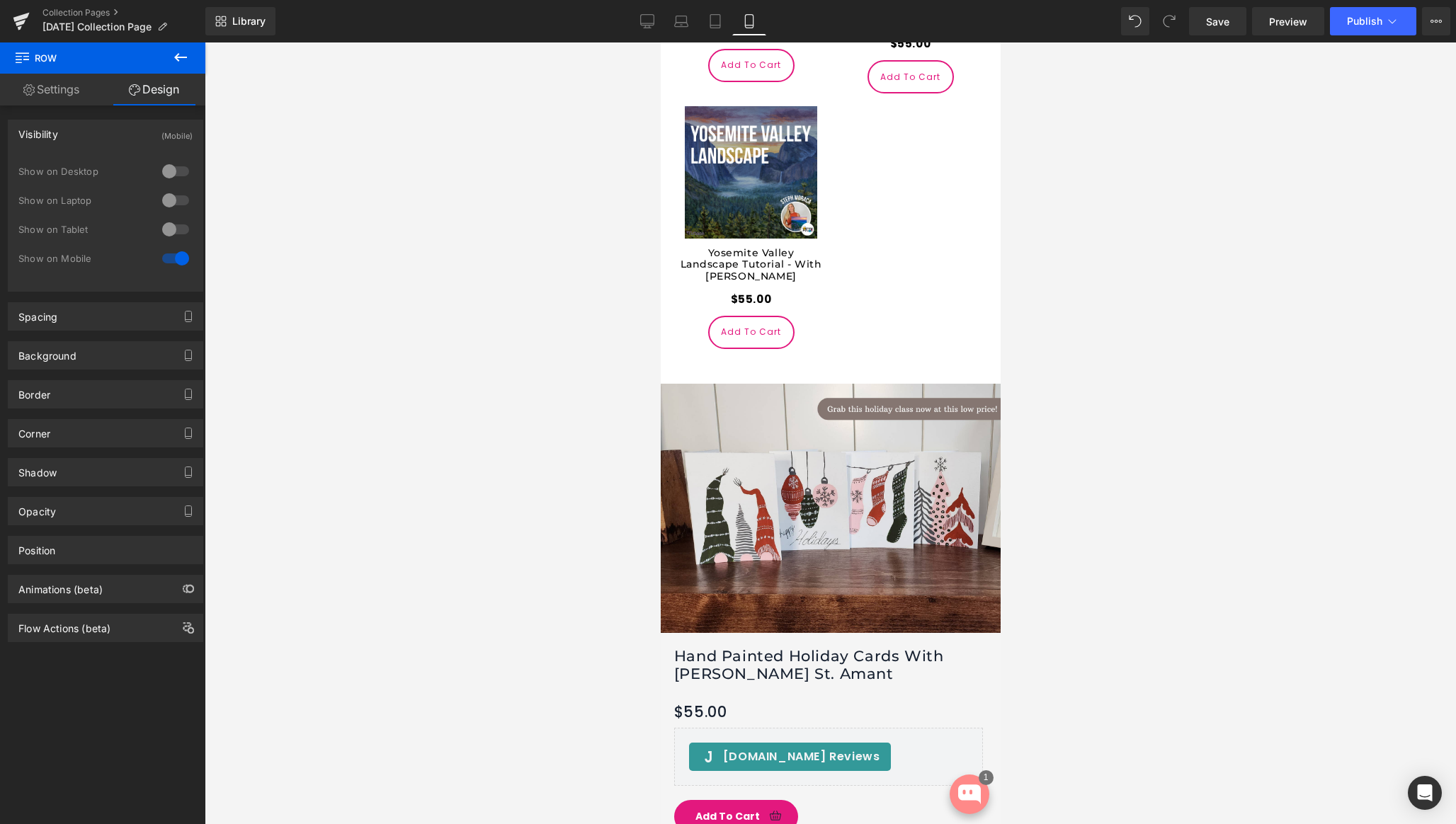
scroll to position [4138, 0]
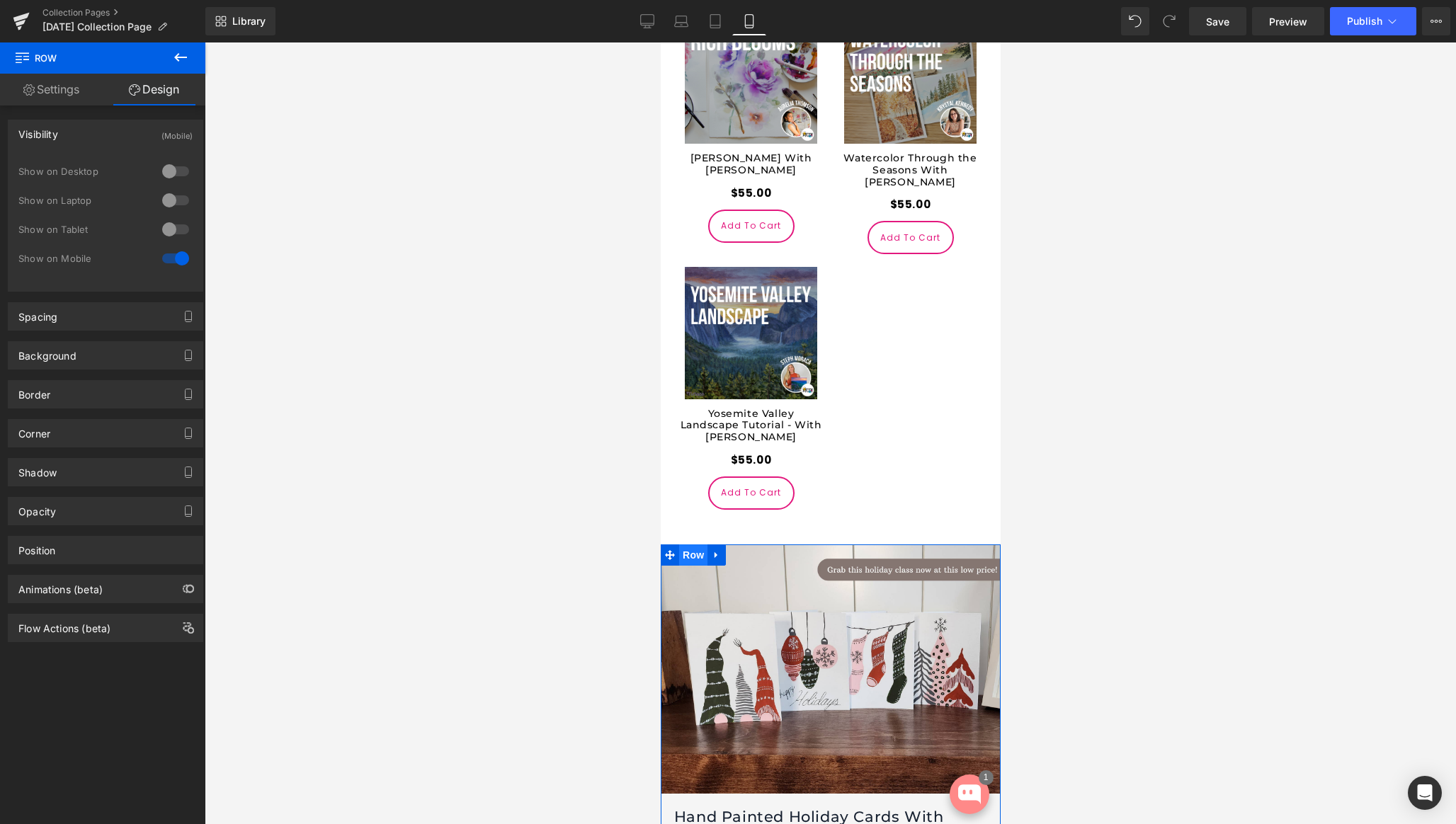
click at [694, 550] on span "Row" at bounding box center [692, 555] width 28 height 22
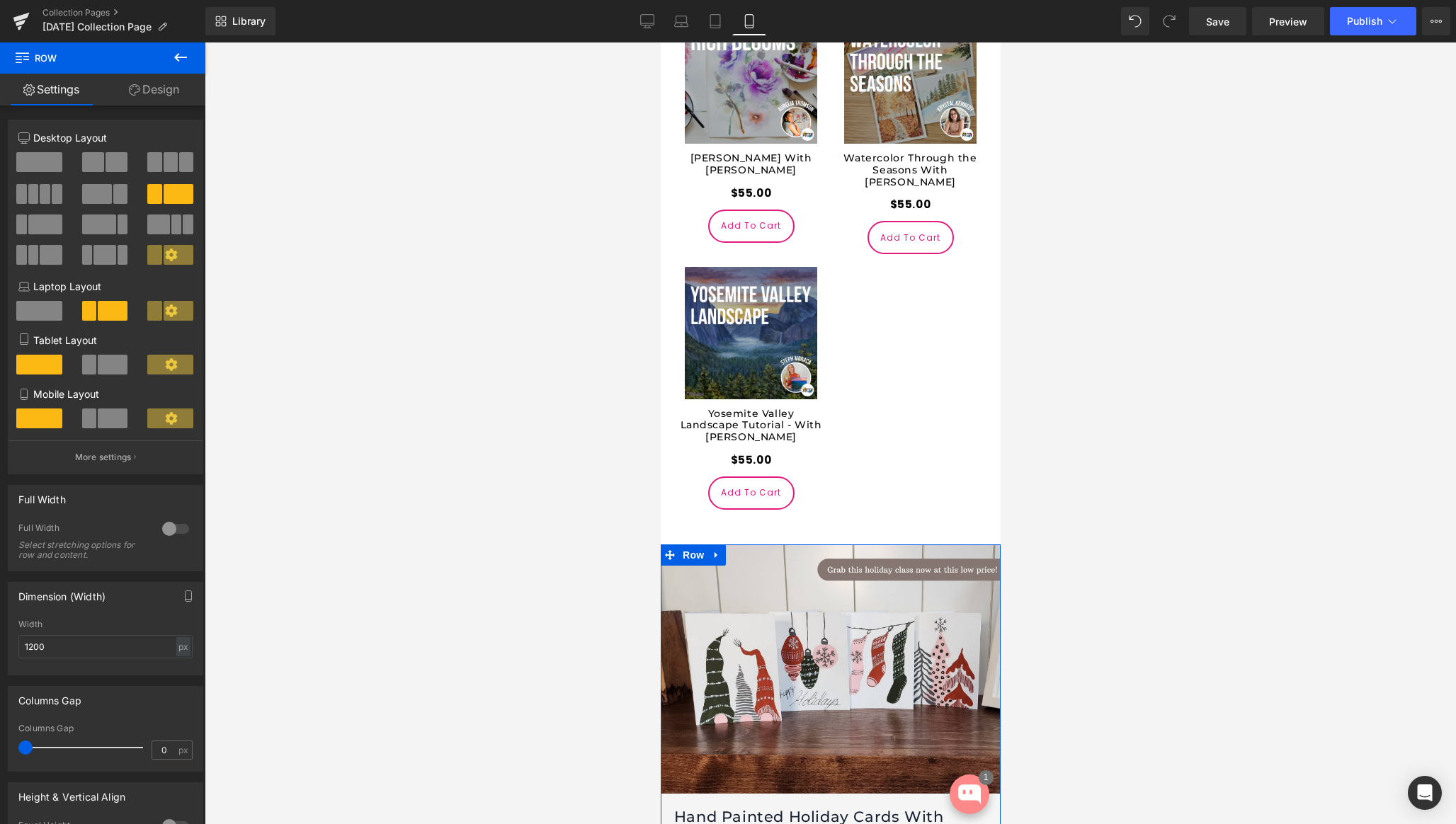
click at [157, 93] on link "Design" at bounding box center [154, 90] width 102 height 32
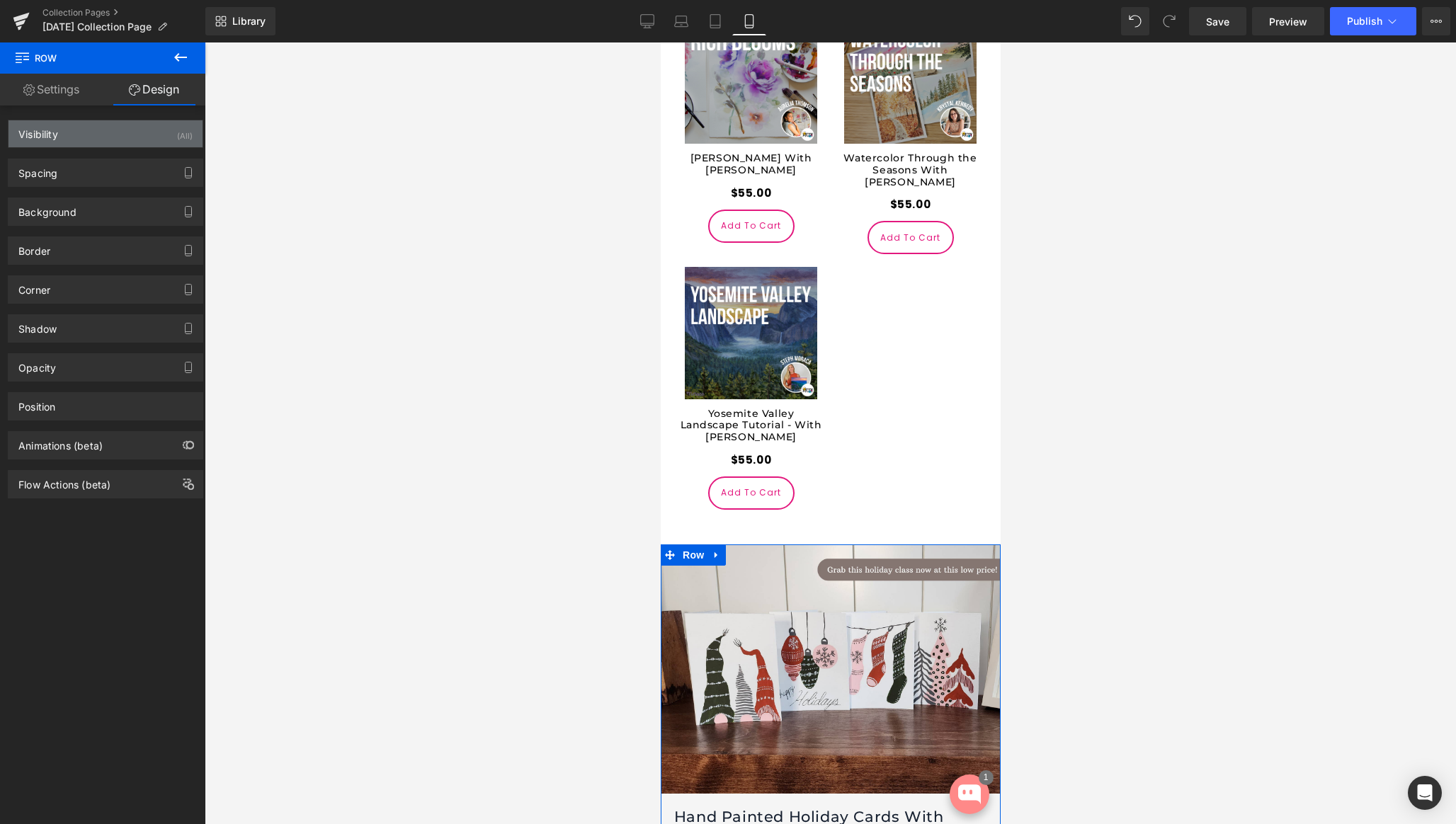
click at [161, 132] on div "Visibility (All)" at bounding box center [106, 134] width 194 height 27
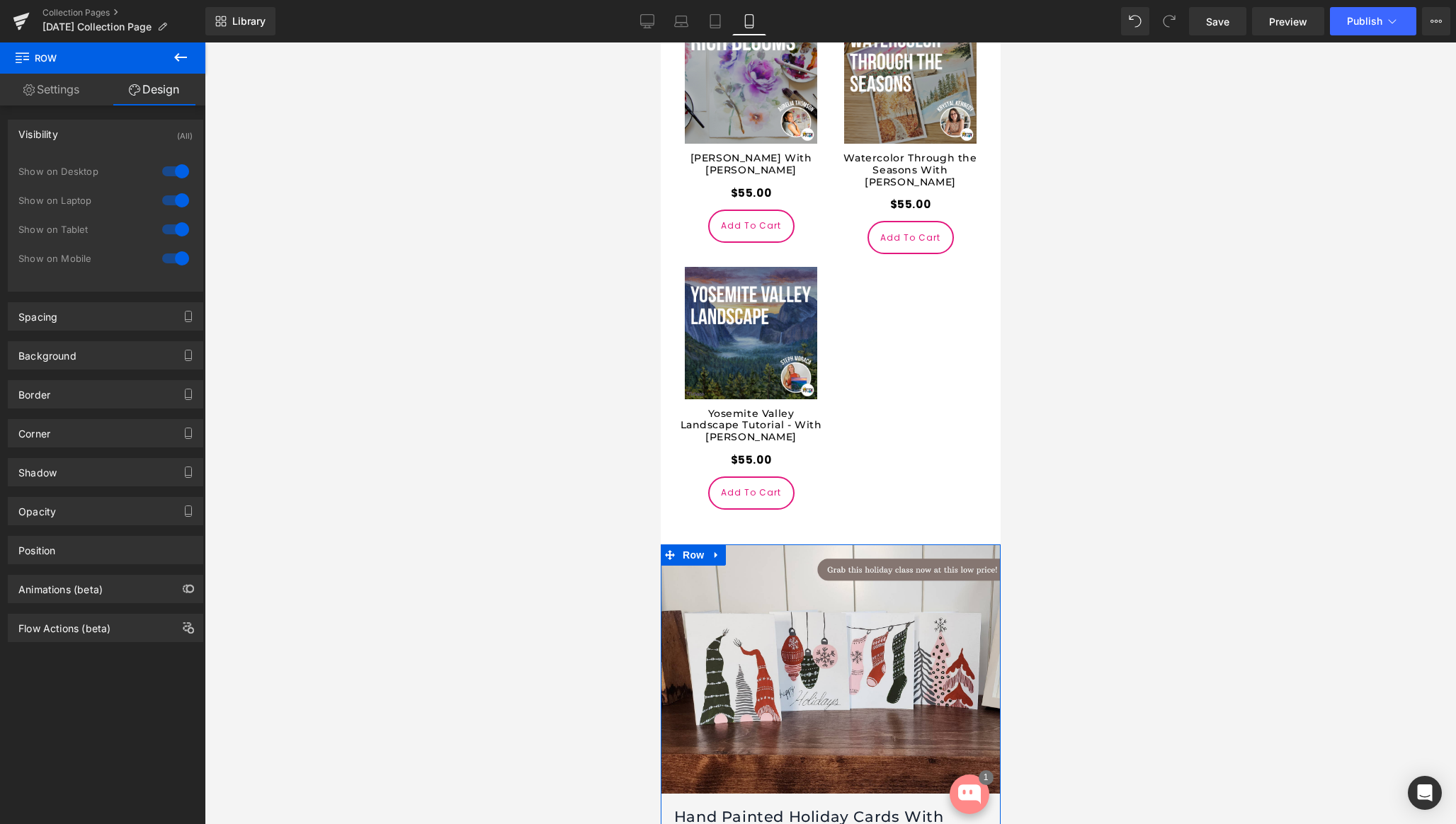
drag, startPoint x: 172, startPoint y: 170, endPoint x: 172, endPoint y: 182, distance: 12.0
click at [172, 175] on div at bounding box center [175, 171] width 34 height 22
drag, startPoint x: 169, startPoint y: 198, endPoint x: 173, endPoint y: 218, distance: 20.4
click at [169, 200] on div at bounding box center [175, 200] width 34 height 22
click at [171, 230] on div at bounding box center [175, 230] width 34 height 22
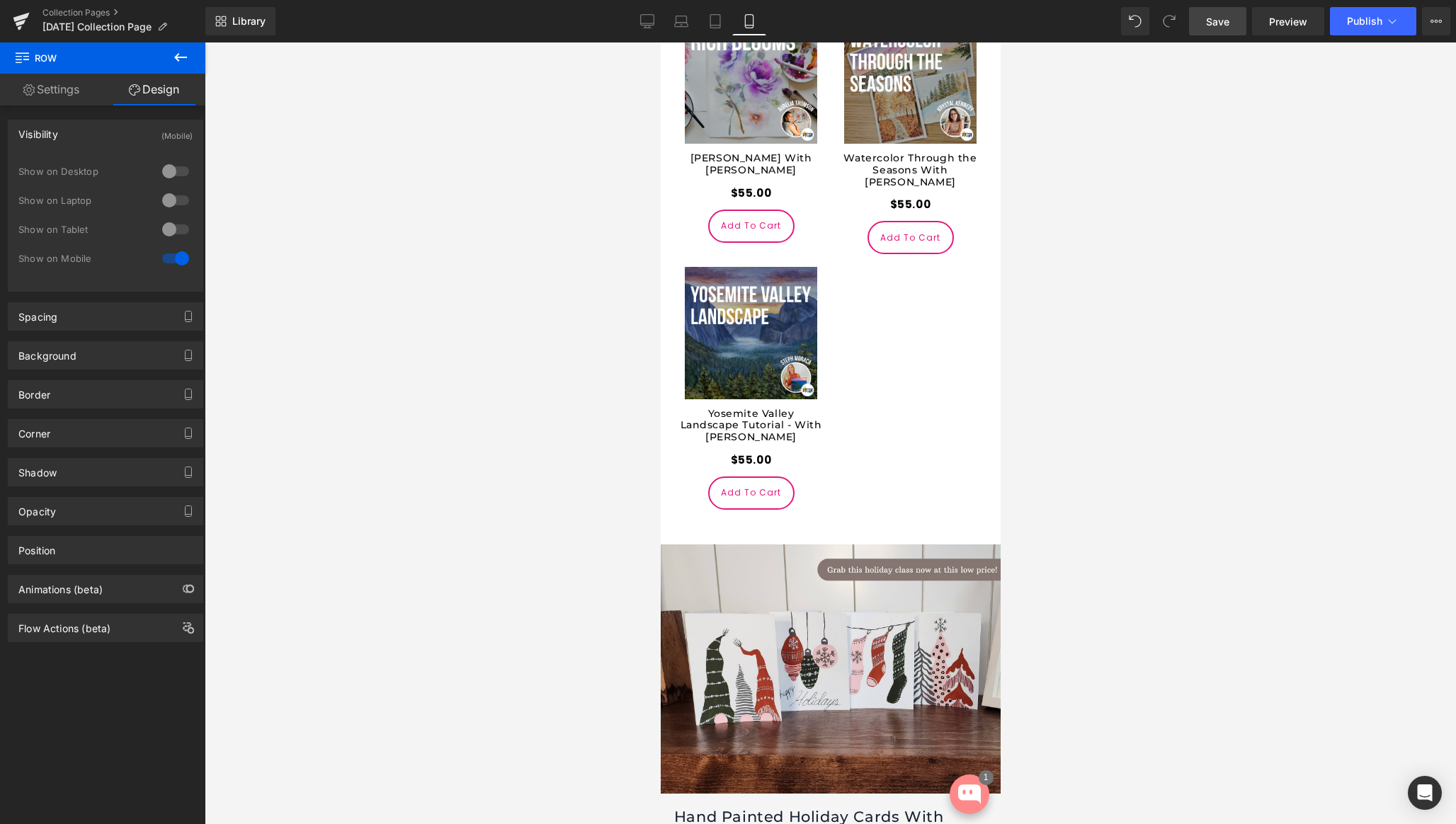
click at [1213, 30] on link "Save" at bounding box center [1218, 21] width 58 height 28
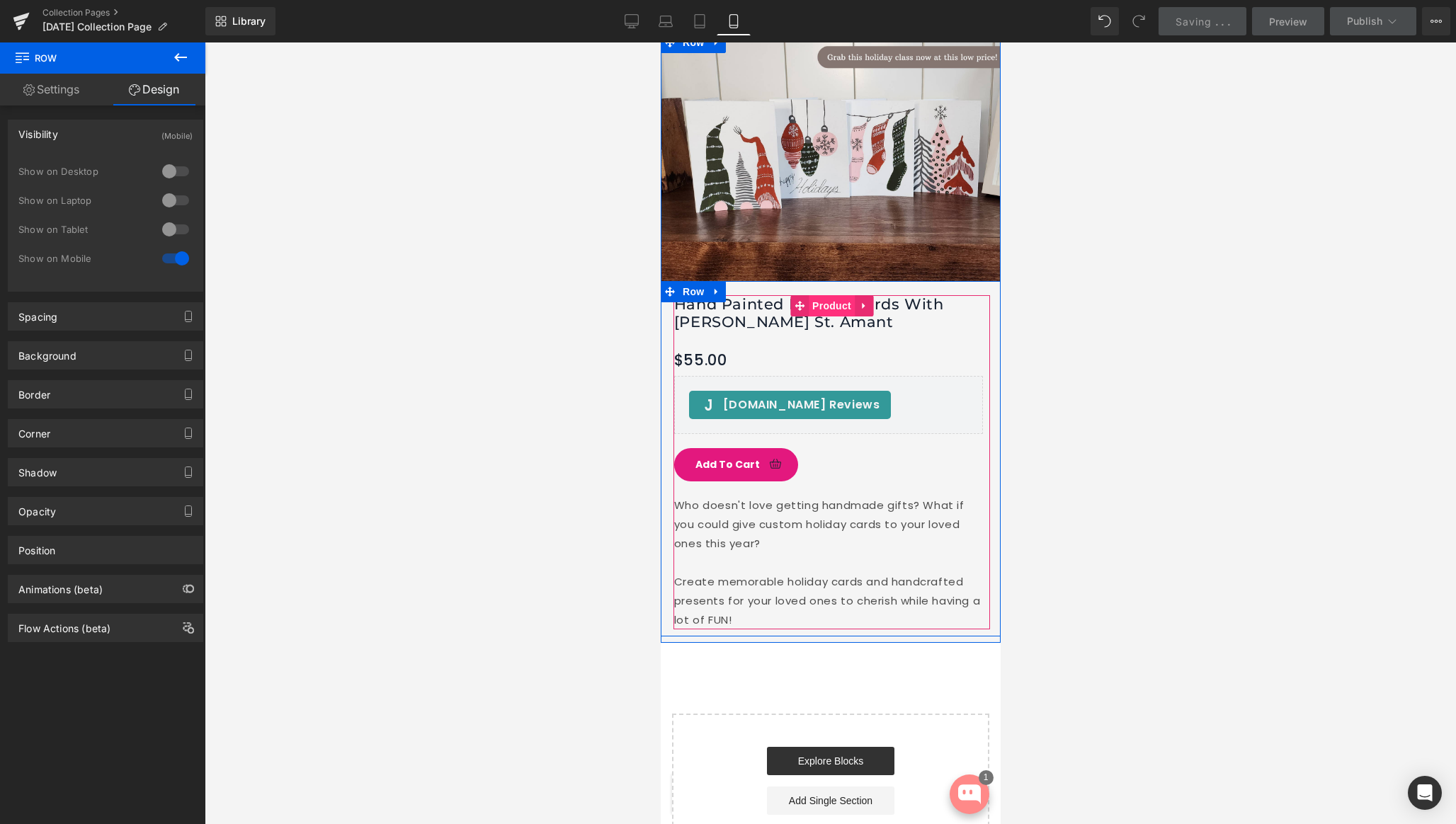
click at [827, 295] on span "Product" at bounding box center [832, 306] width 46 height 22
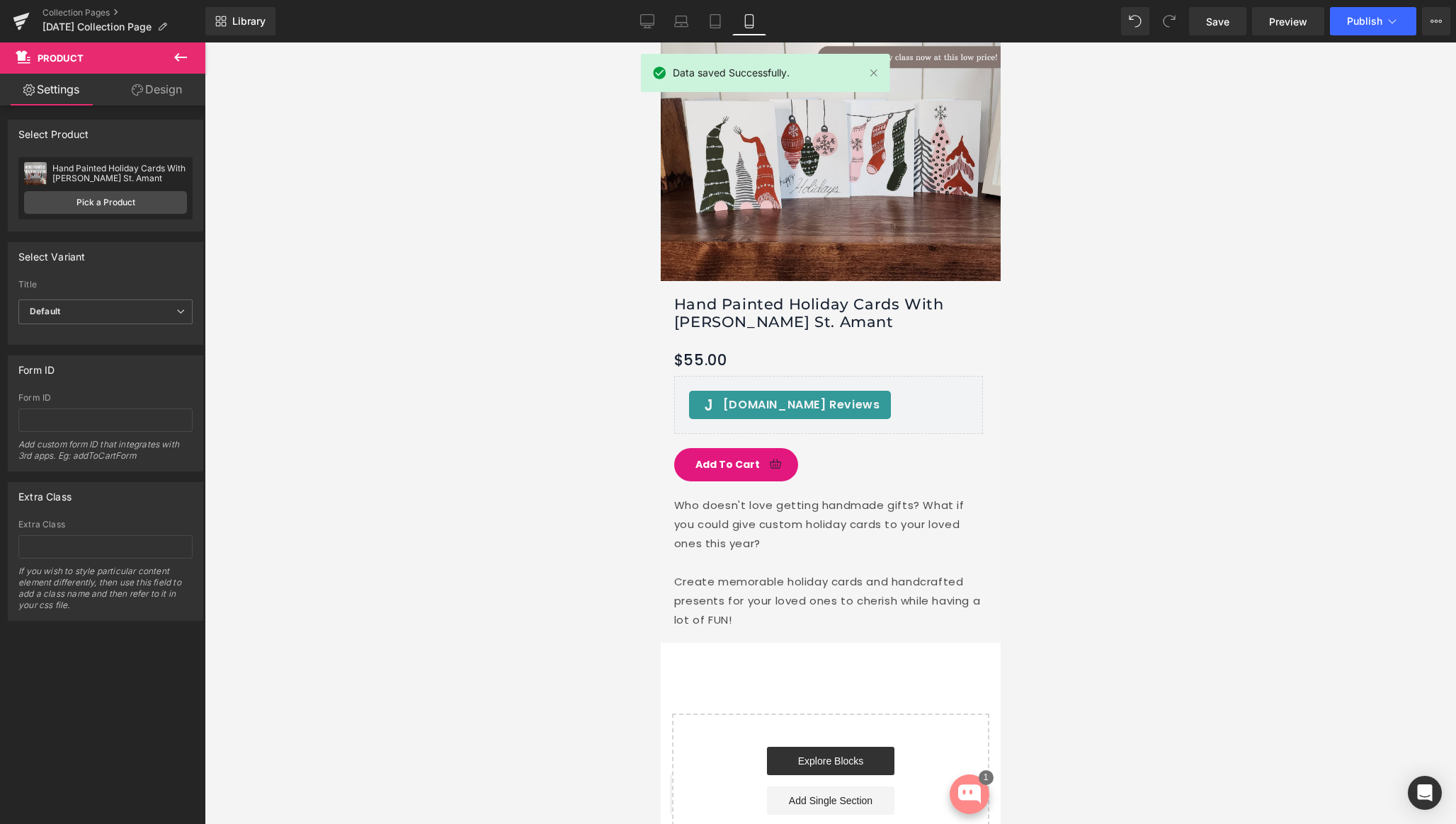
click at [178, 58] on icon at bounding box center [180, 57] width 17 height 17
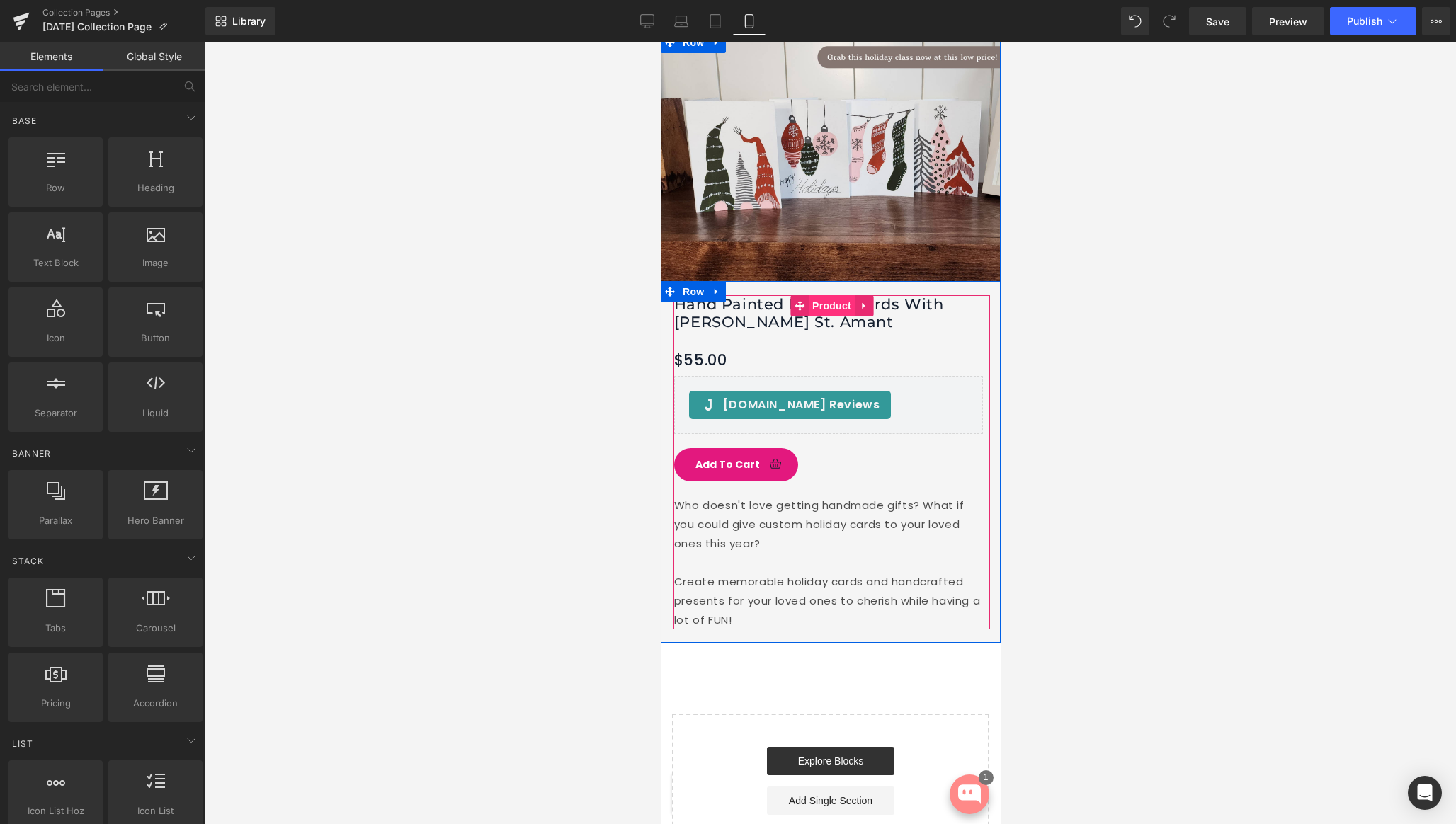
click at [829, 295] on span "Product" at bounding box center [832, 306] width 46 height 22
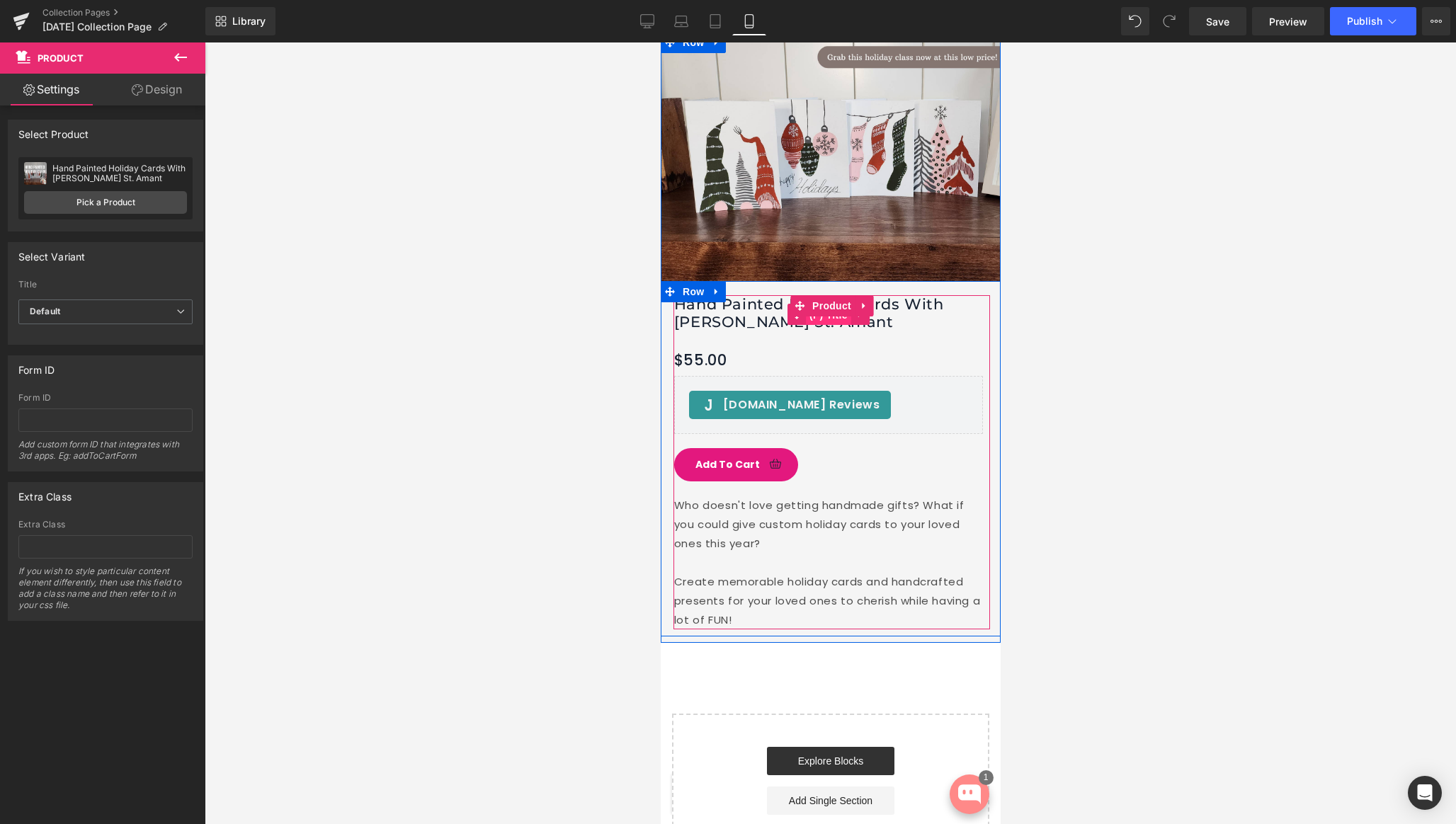
click at [822, 308] on span "(P) Title" at bounding box center [828, 315] width 46 height 22
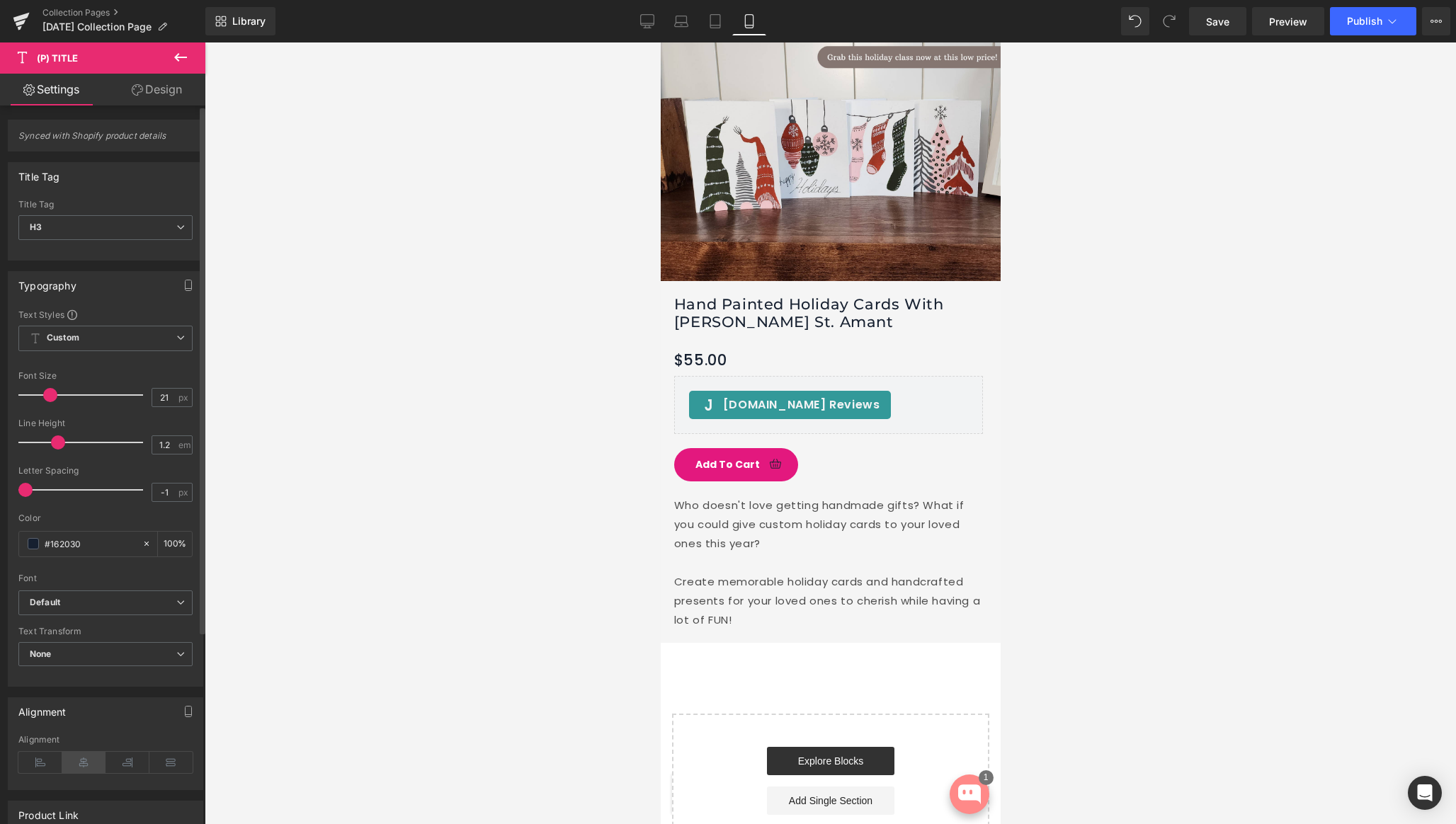
click at [86, 762] on icon at bounding box center [84, 762] width 44 height 22
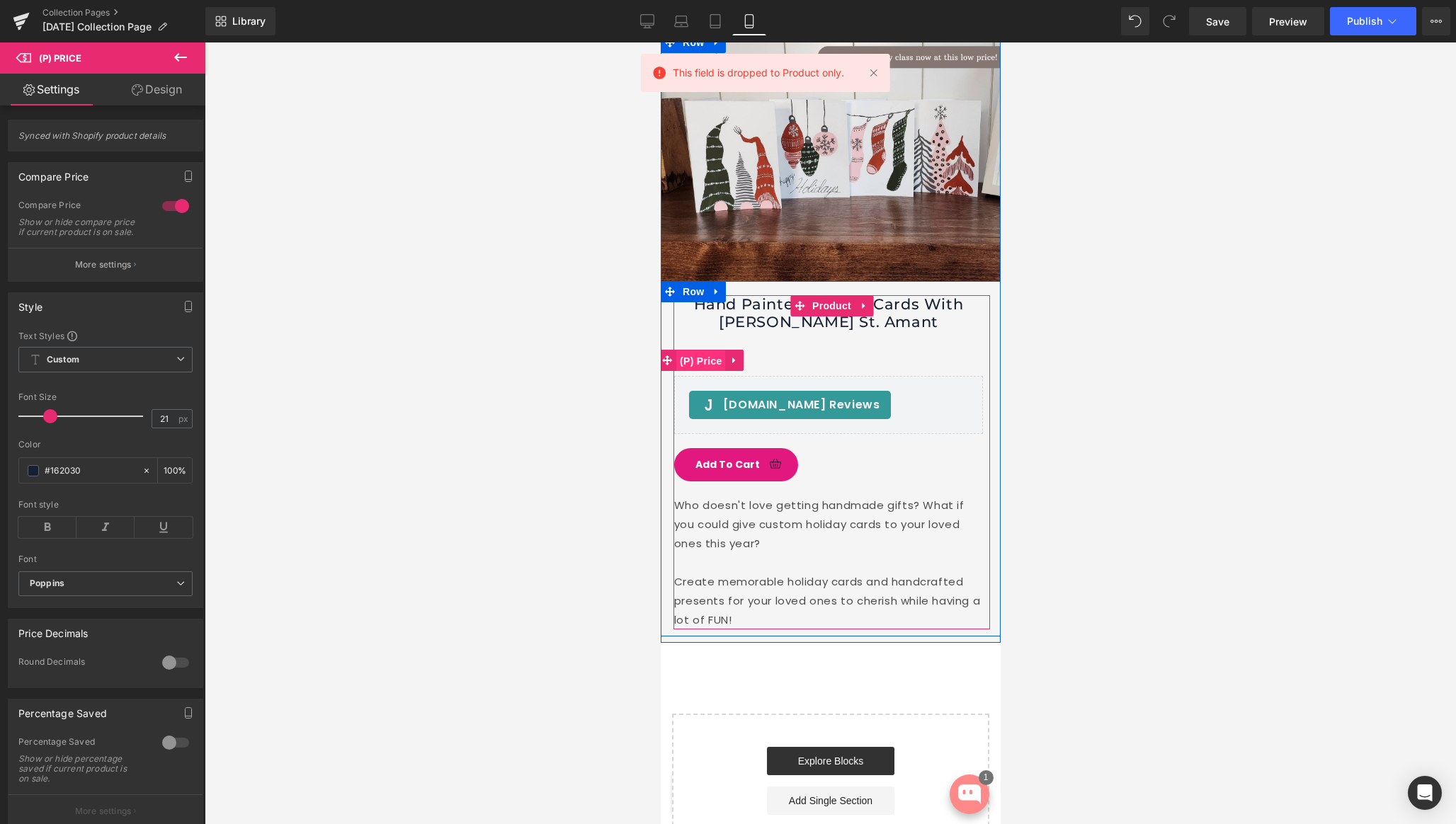
click at [710, 351] on span "(P) Price" at bounding box center [700, 361] width 50 height 22
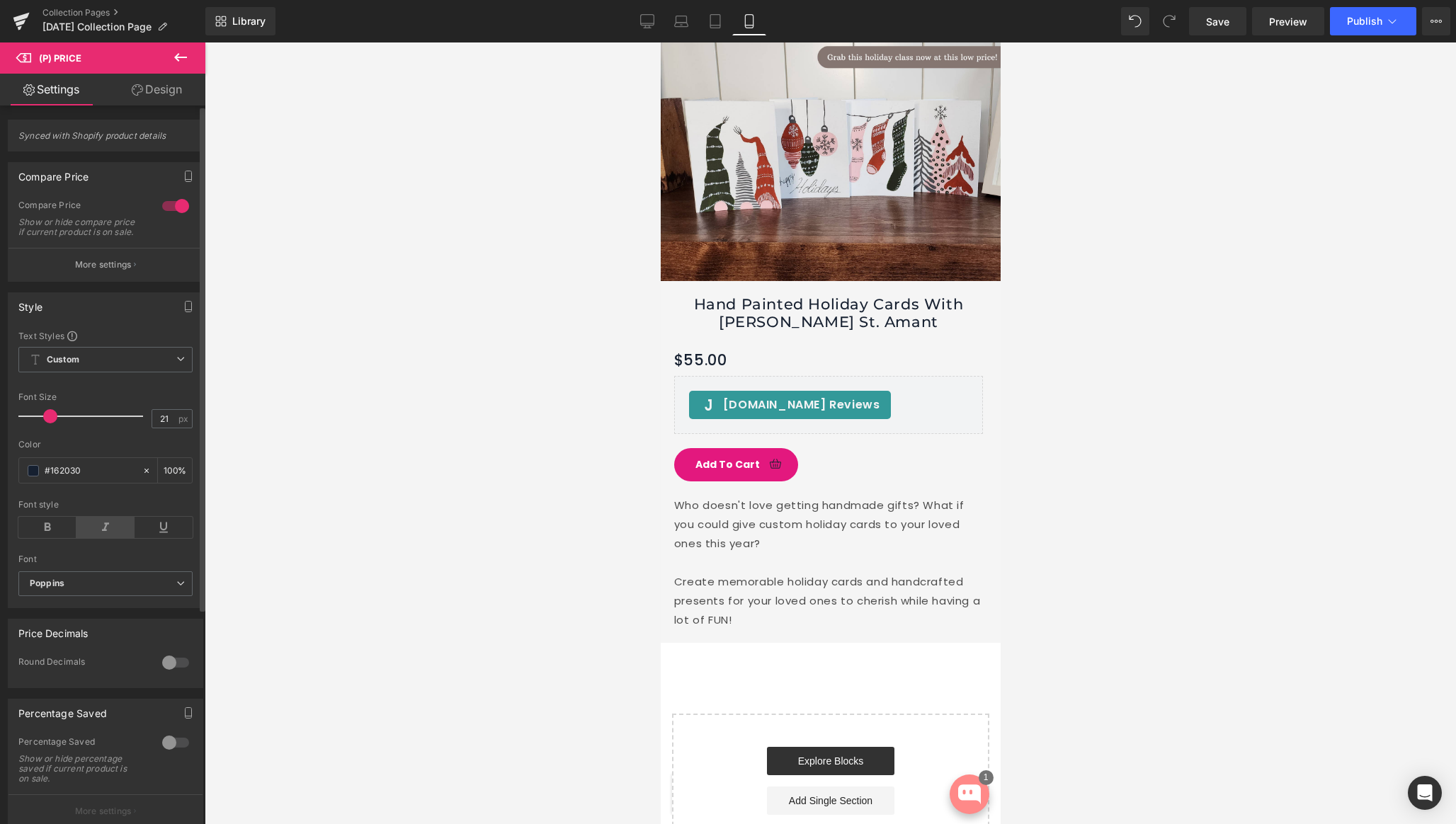
scroll to position [306, 0]
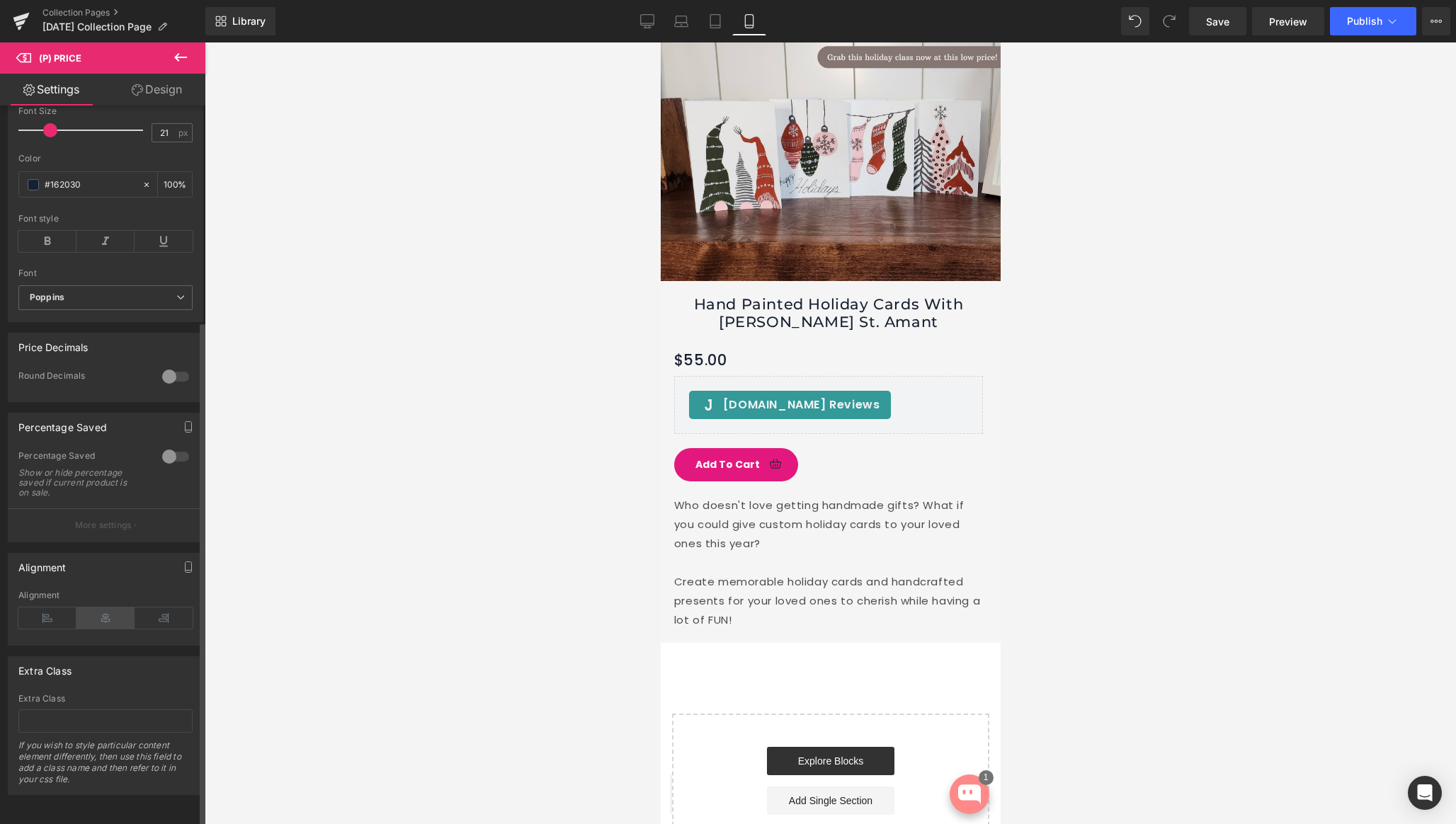
click at [106, 609] on icon at bounding box center [106, 618] width 58 height 22
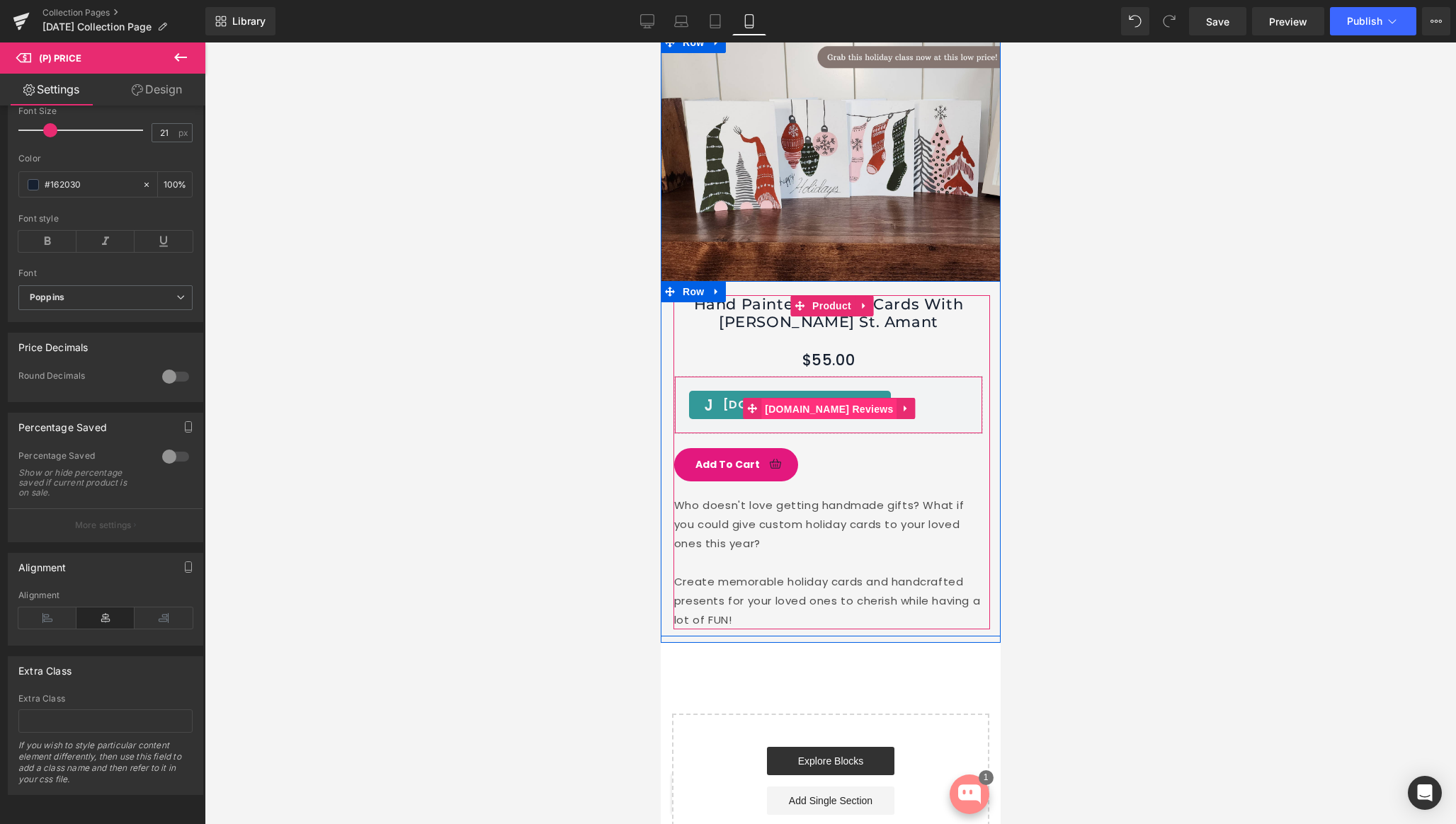
click at [821, 398] on span "[DOMAIN_NAME] Reviews" at bounding box center [828, 409] width 135 height 22
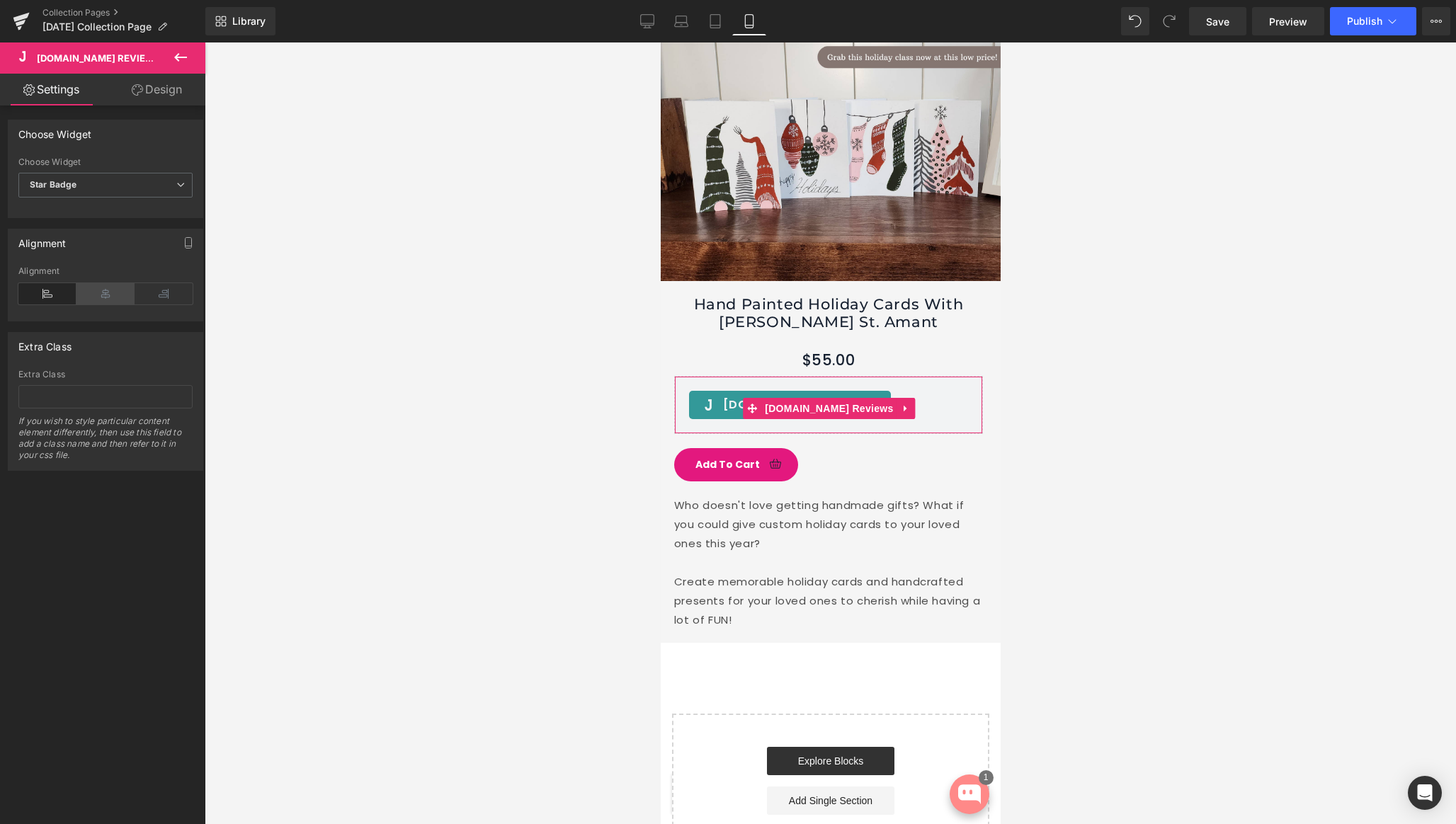
click at [106, 290] on icon at bounding box center [106, 294] width 58 height 22
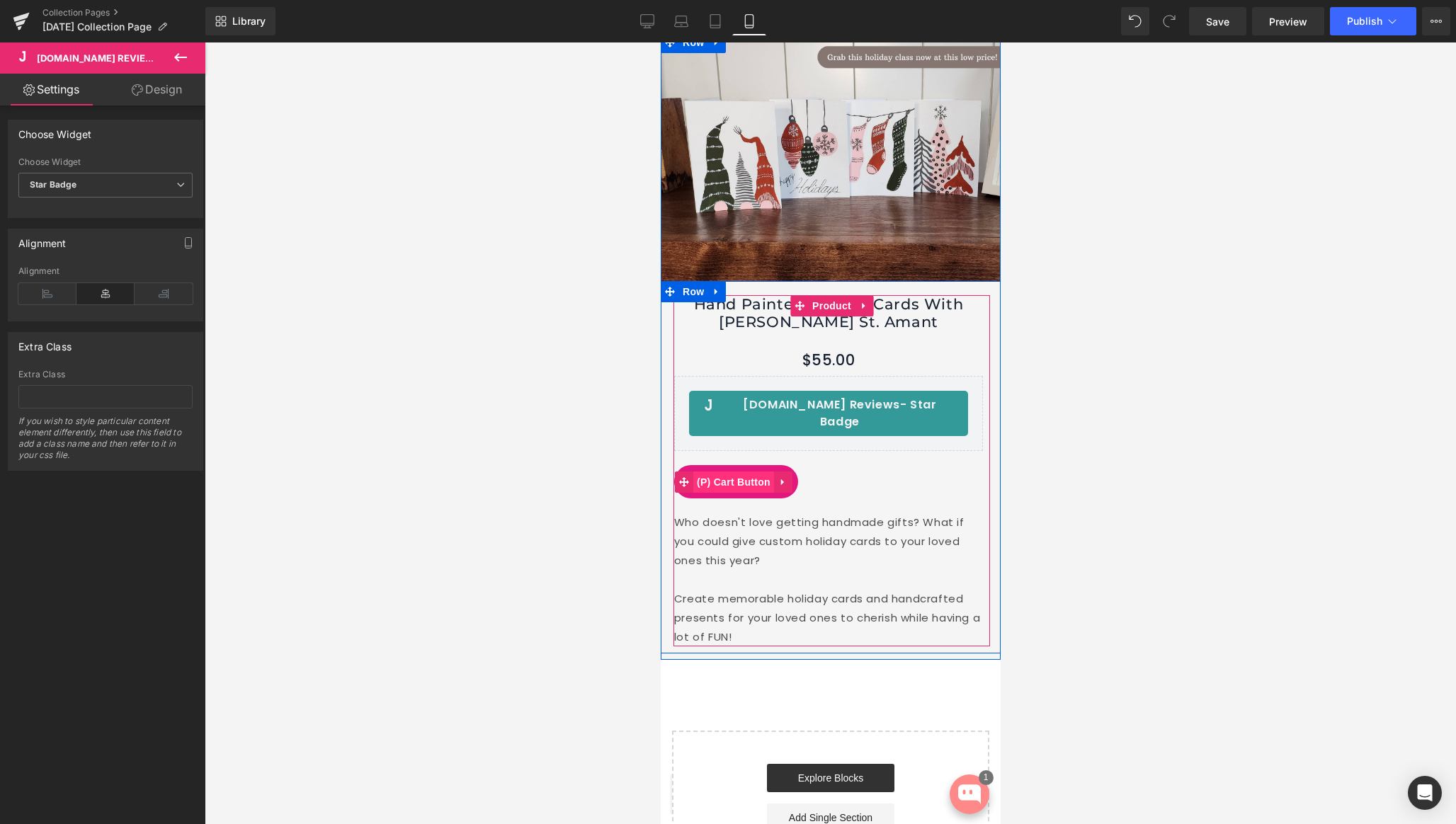
click at [728, 471] on span "(P) Cart Button" at bounding box center [732, 482] width 81 height 22
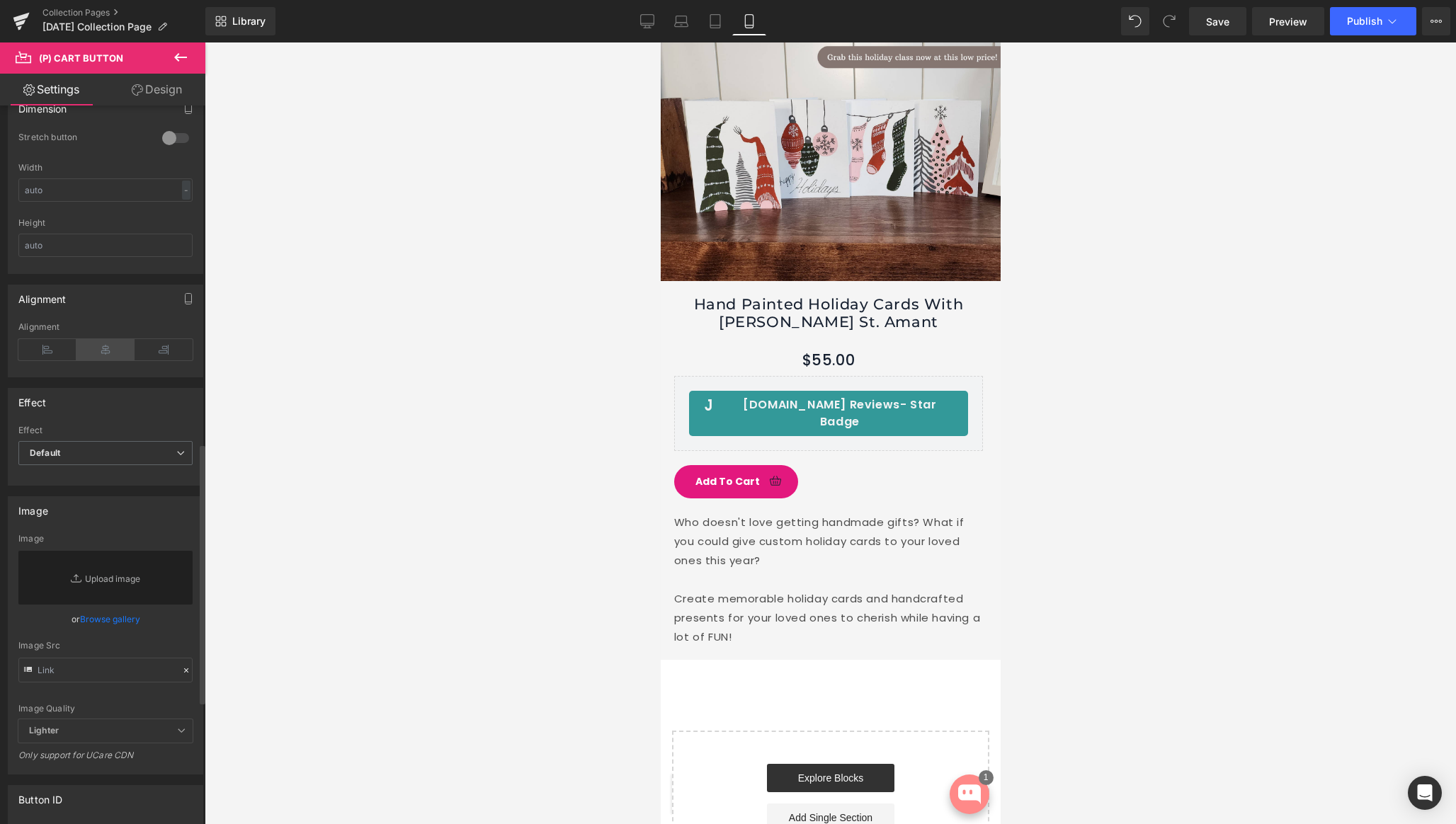
scroll to position [866, 0]
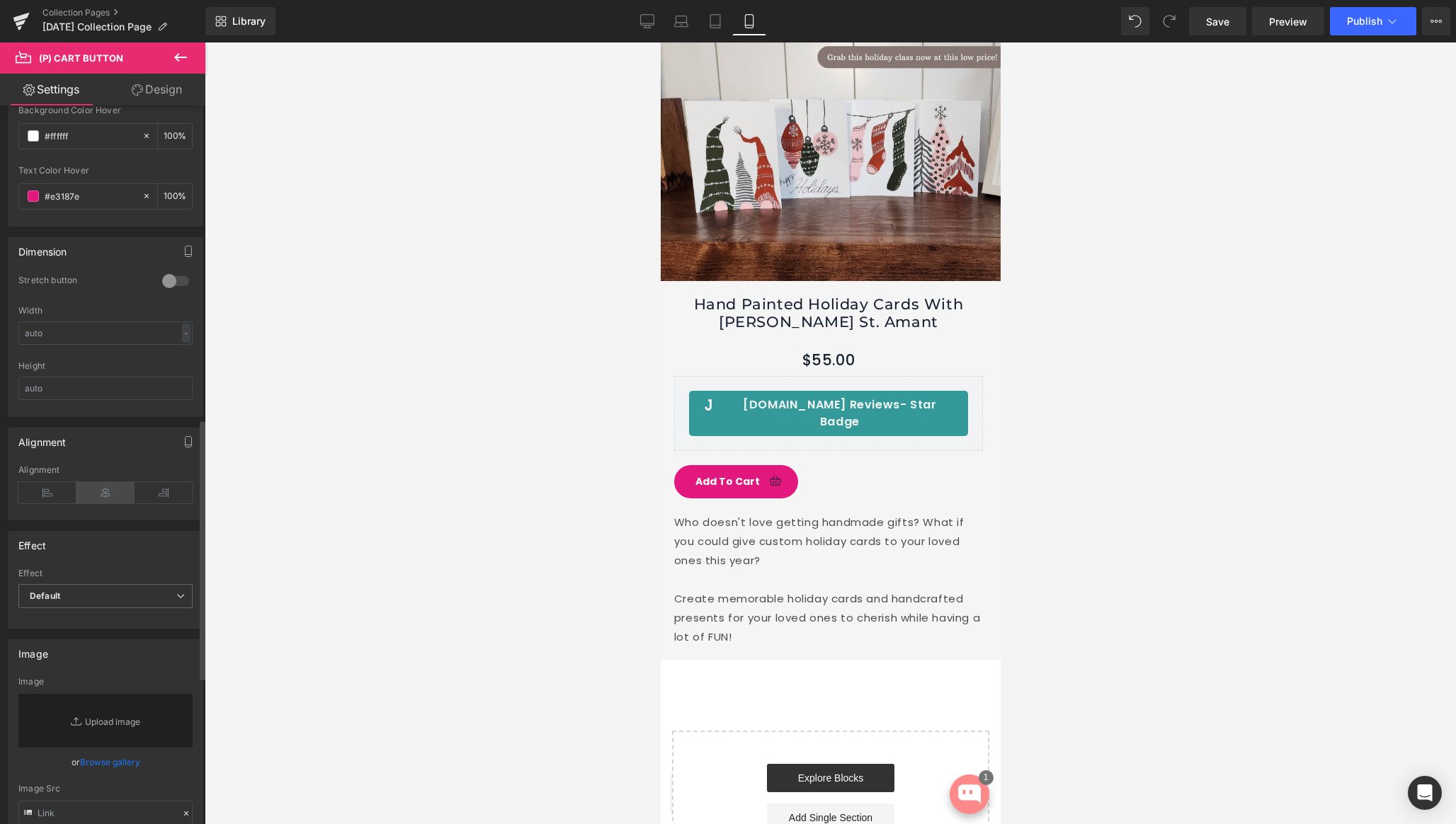
click at [104, 490] on icon at bounding box center [106, 493] width 58 height 22
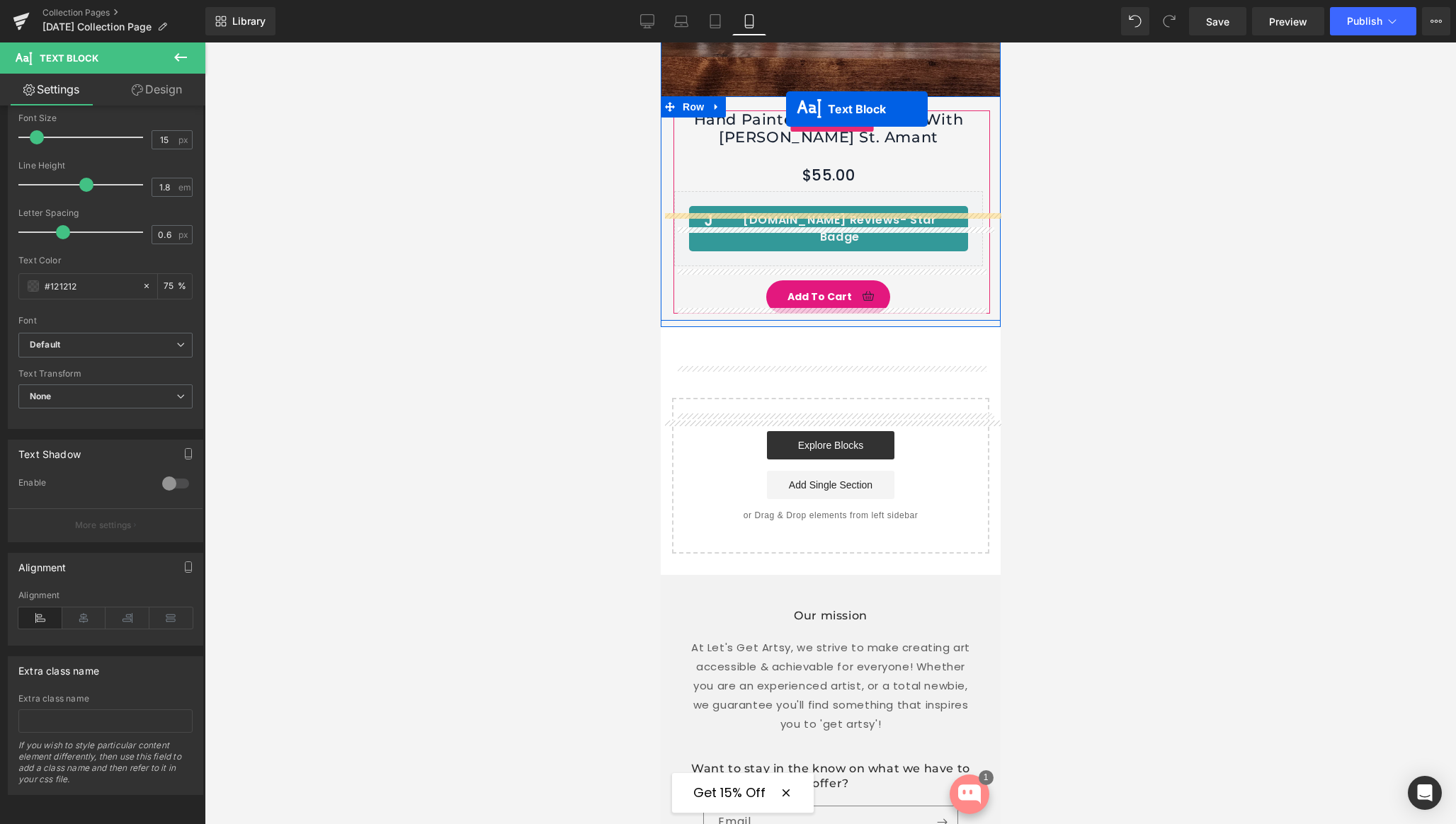
scroll to position [4729, 0]
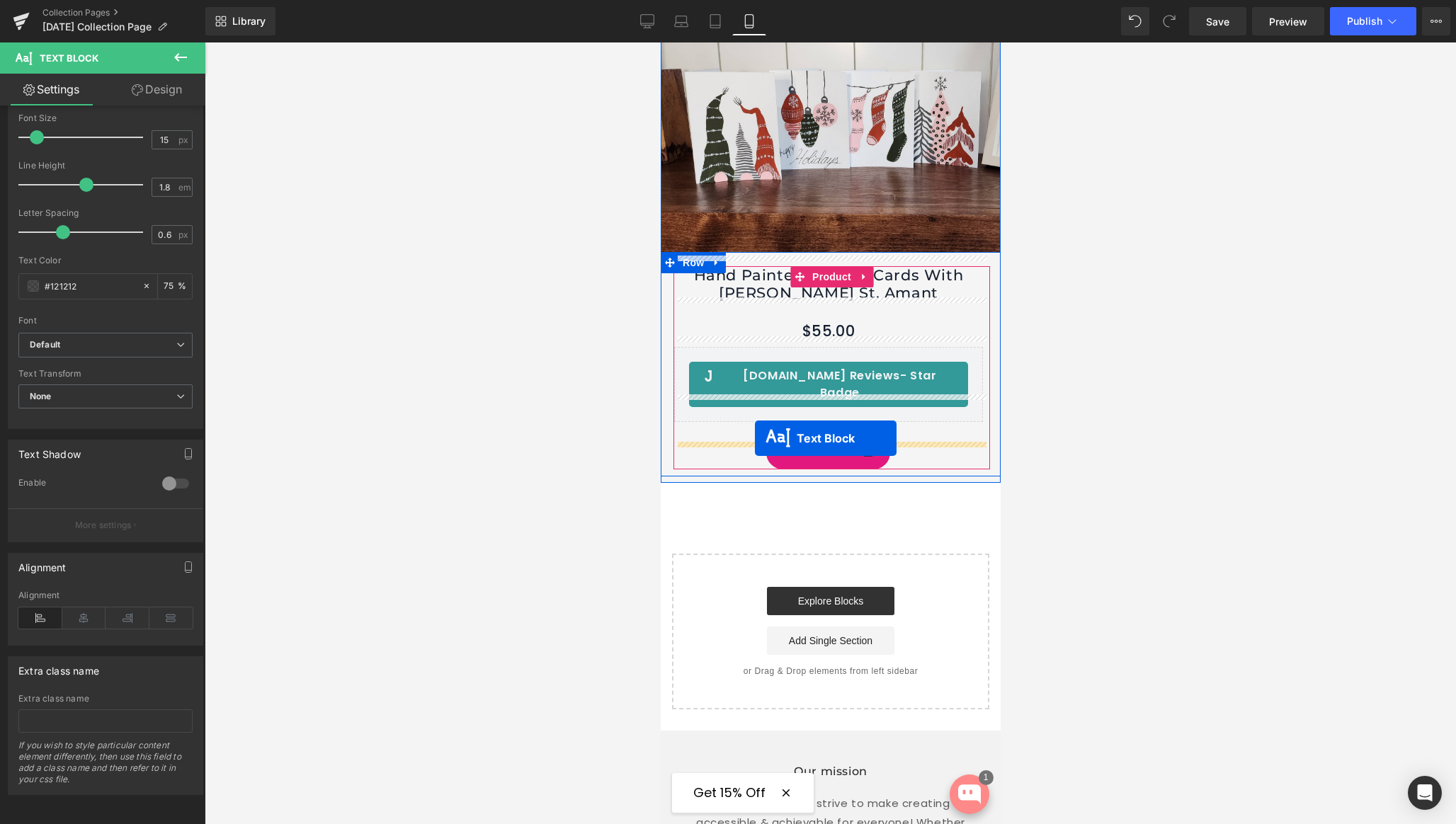
drag, startPoint x: 793, startPoint y: 235, endPoint x: 754, endPoint y: 438, distance: 206.7
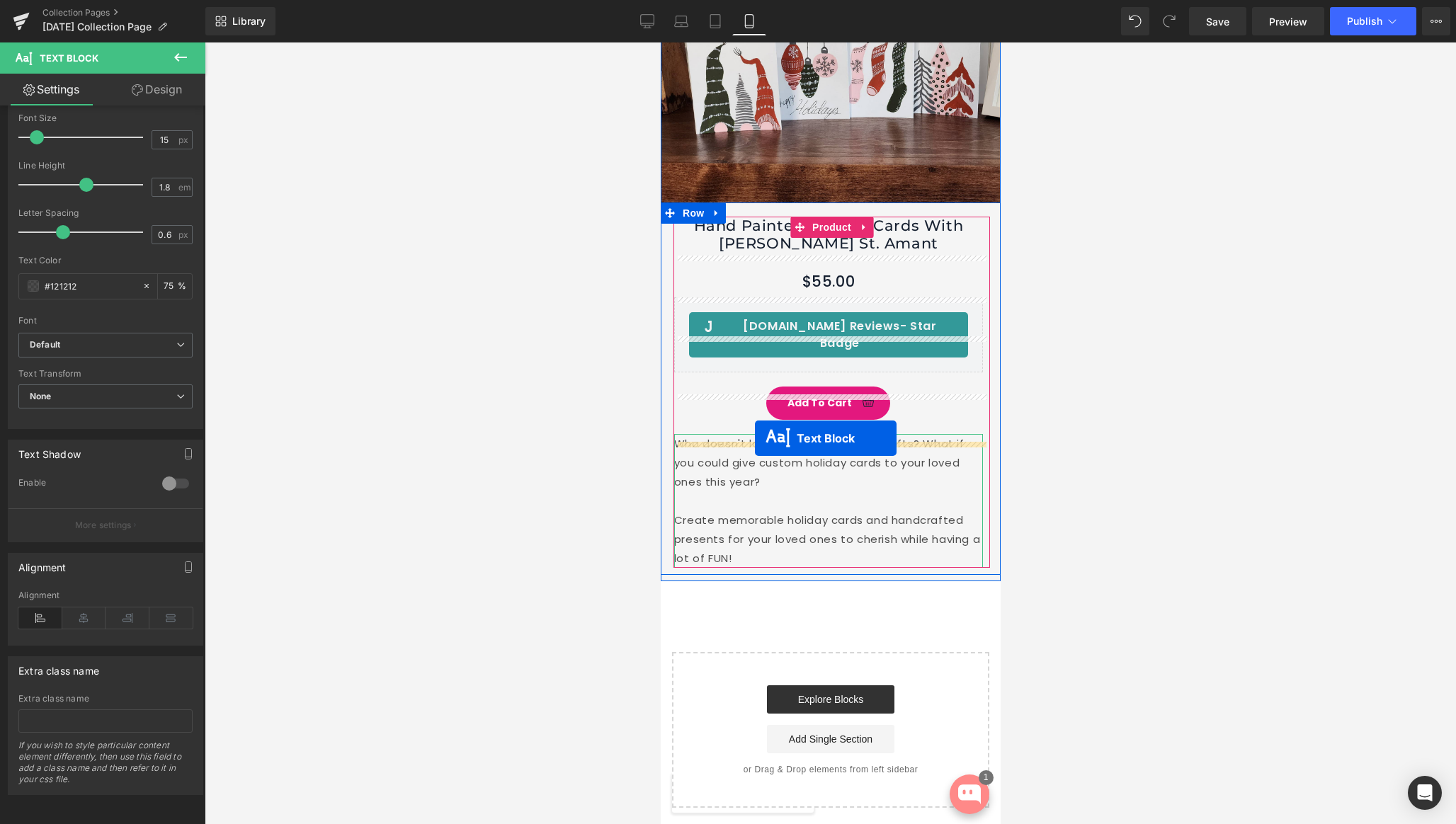
scroll to position [4679, 0]
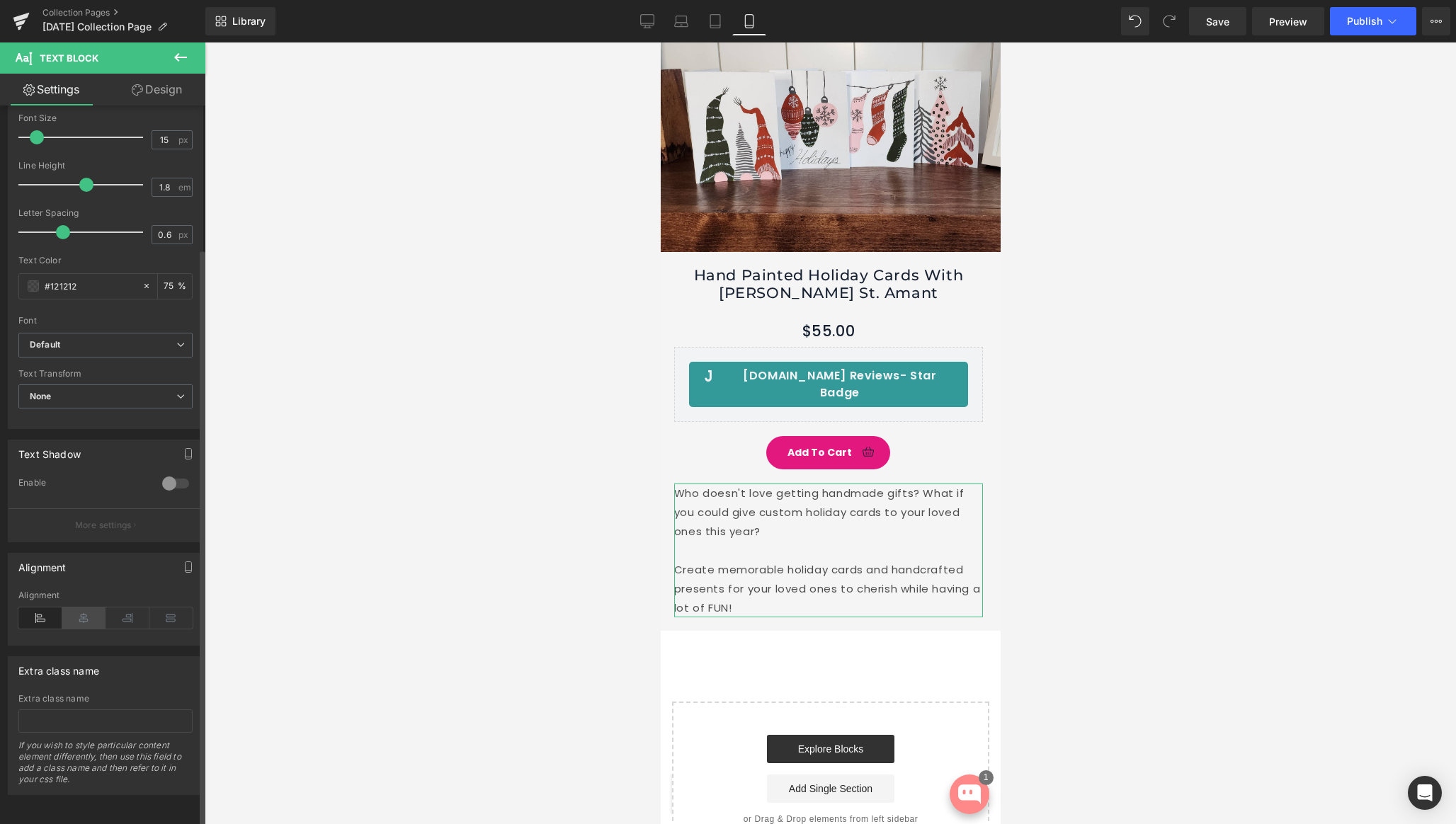
click at [81, 612] on icon at bounding box center [84, 618] width 44 height 22
click at [1220, 26] on span "Save" at bounding box center [1217, 22] width 23 height 15
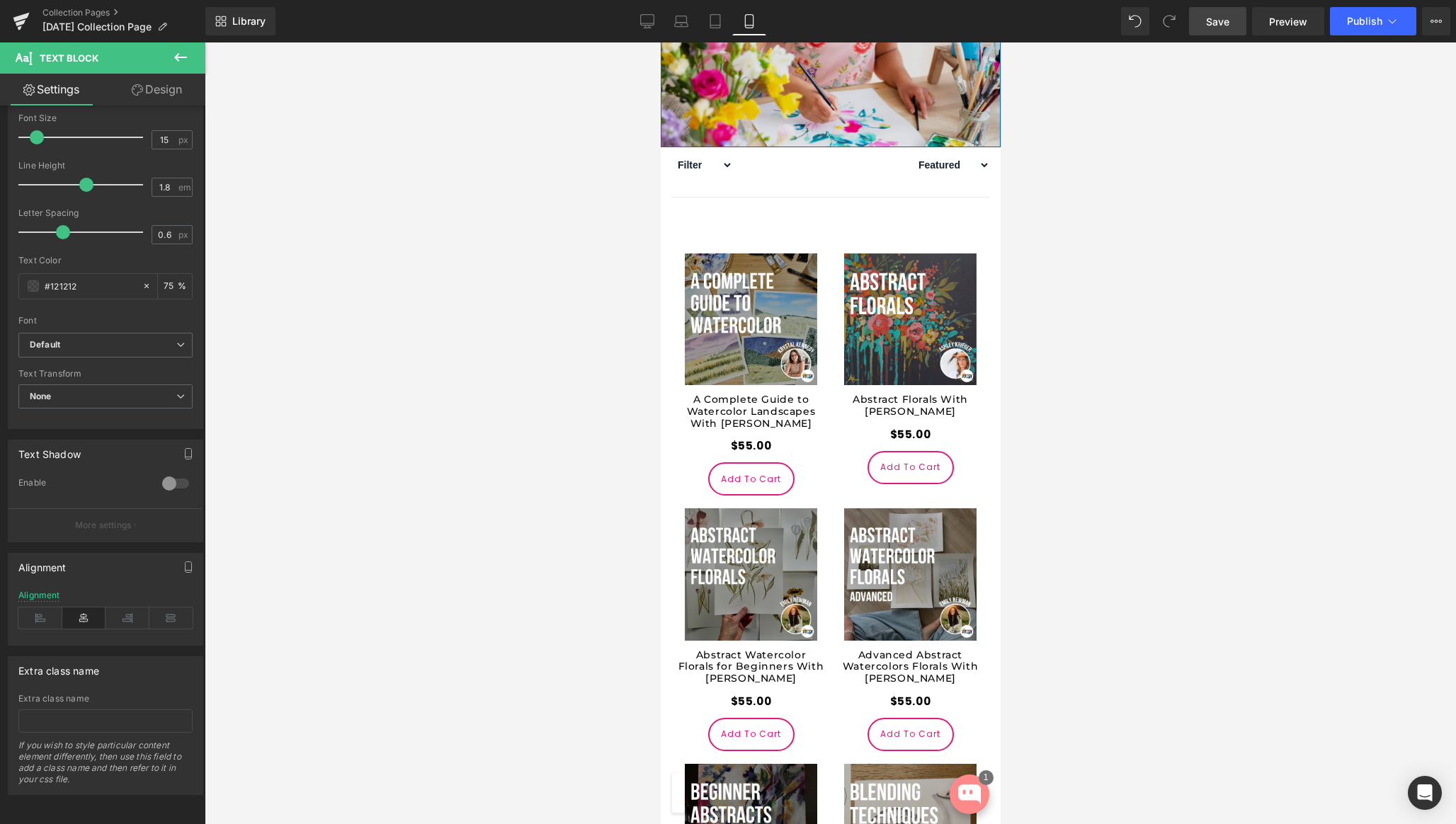
scroll to position [95, 0]
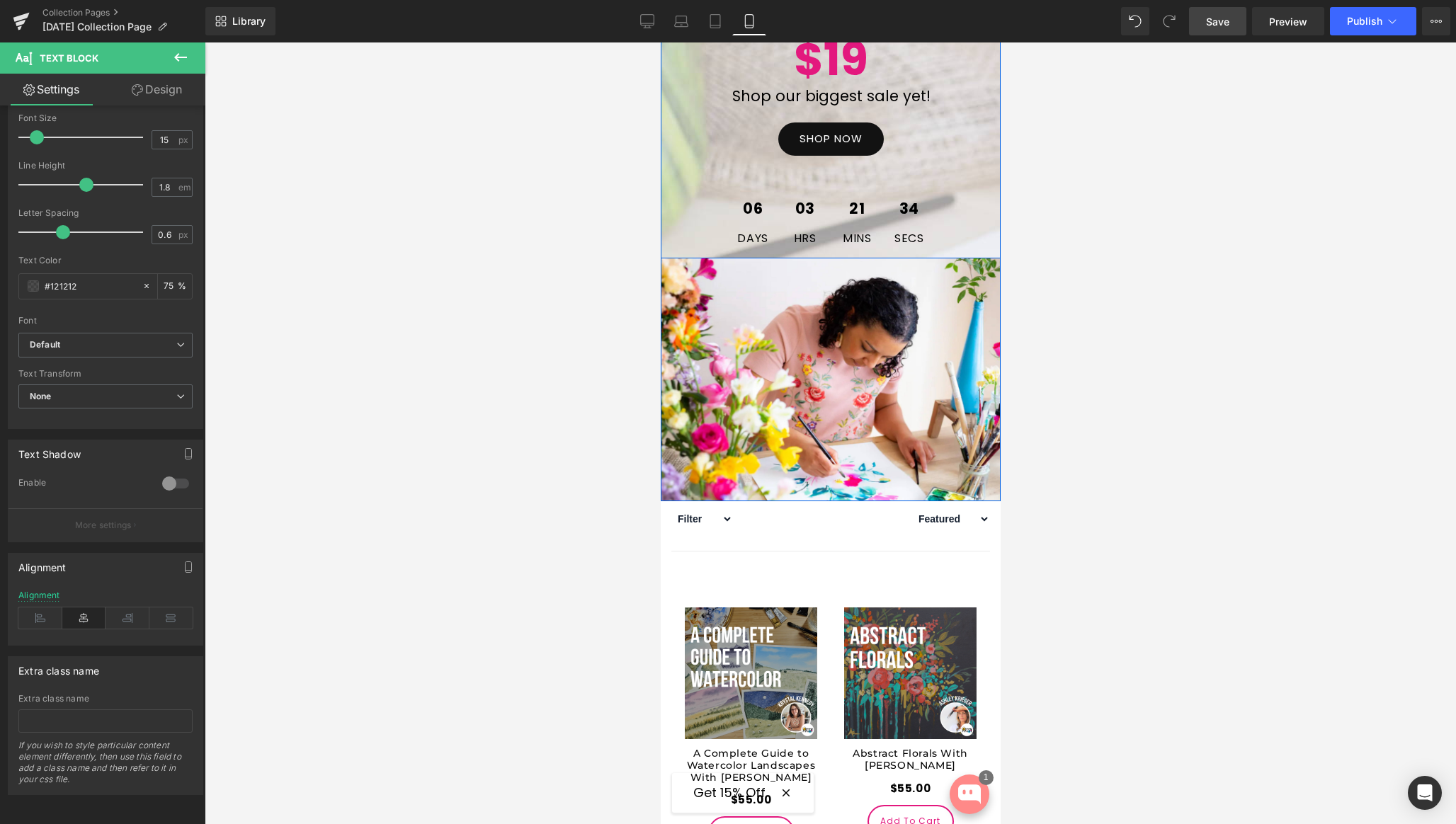
click at [869, 11] on icon at bounding box center [868, 7] width 8 height 9
click at [859, 10] on icon at bounding box center [861, 7] width 8 height 8
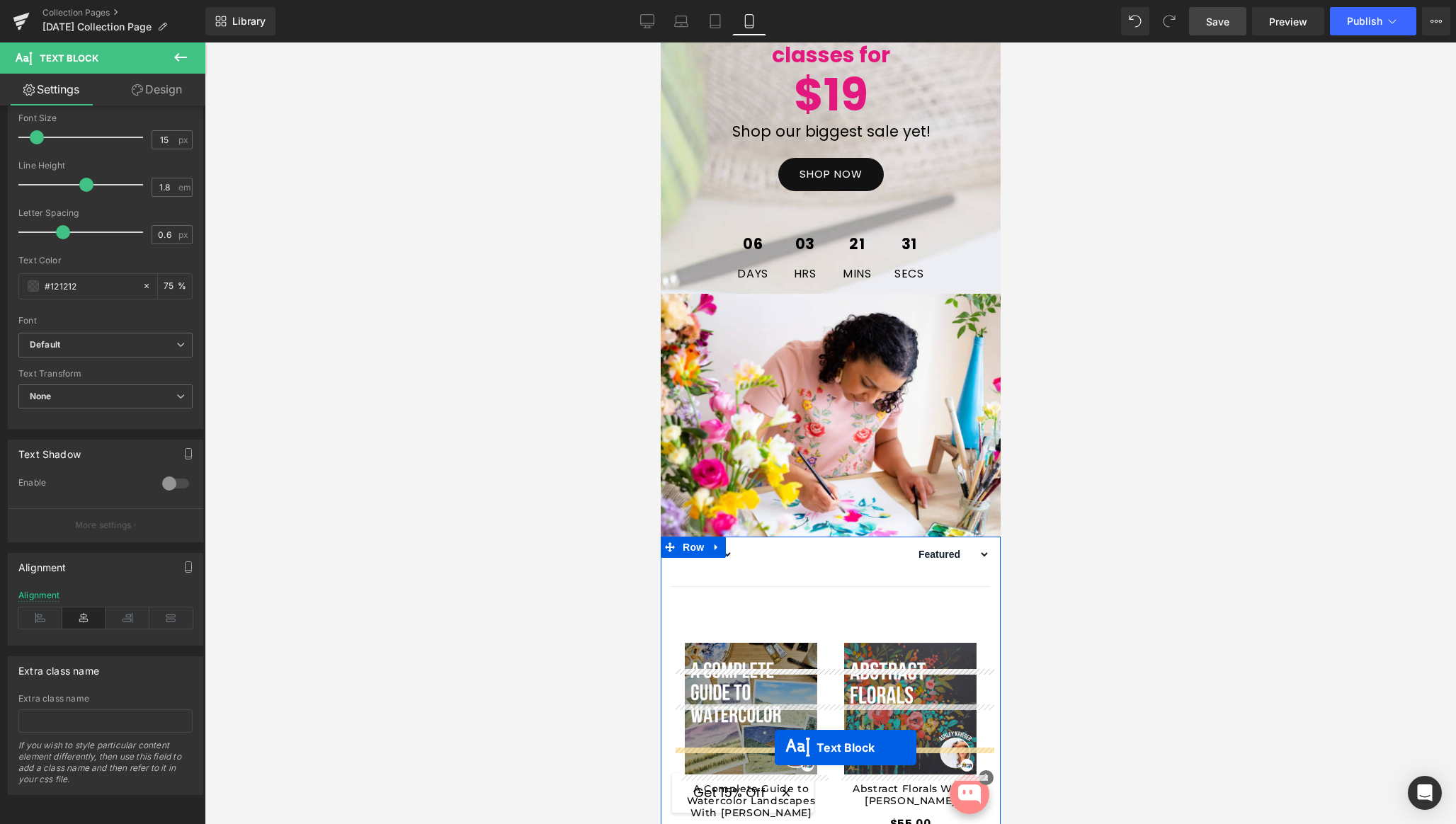
drag, startPoint x: 772, startPoint y: 155, endPoint x: 748, endPoint y: 689, distance: 534.5
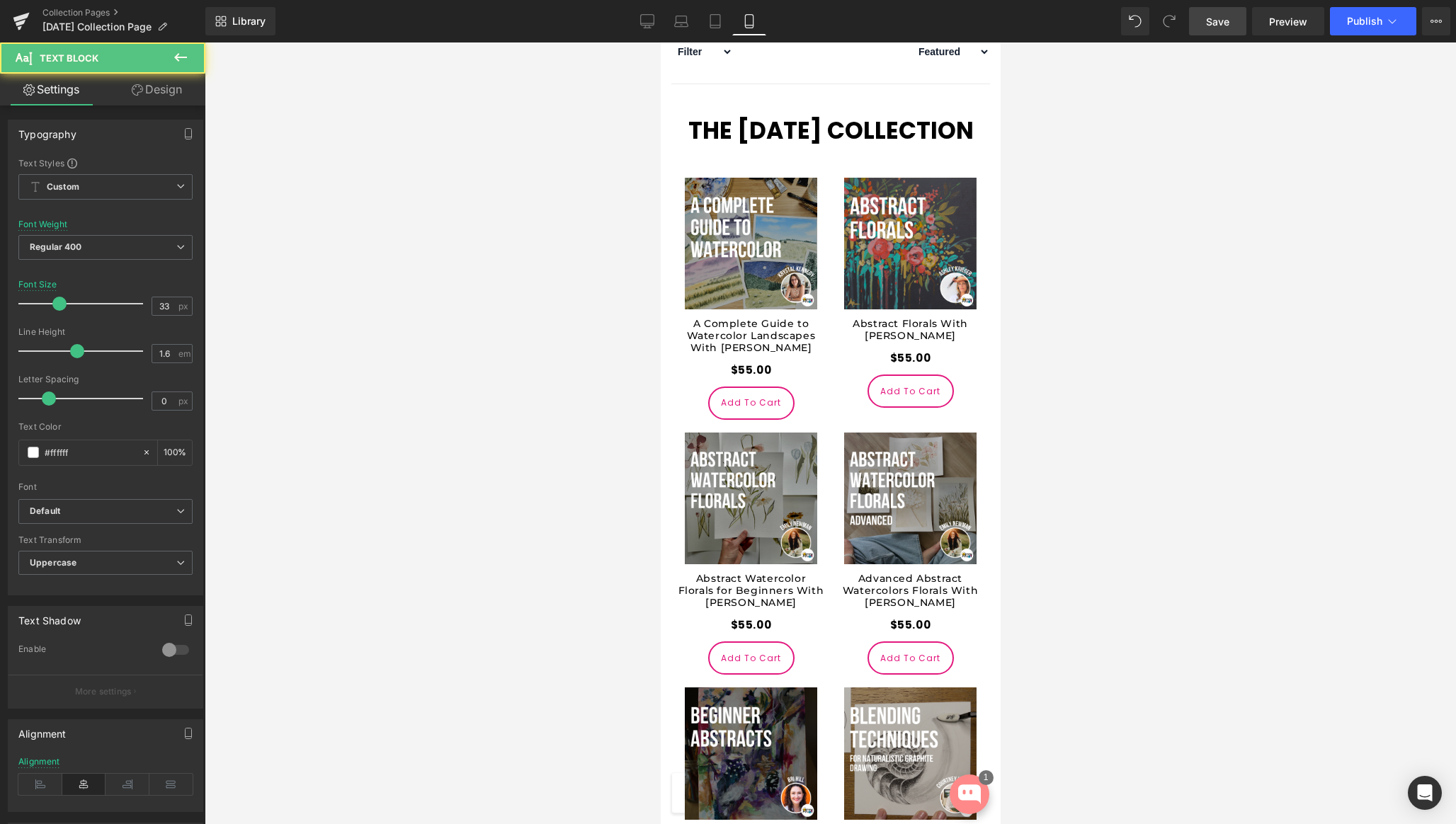
scroll to position [330, 0]
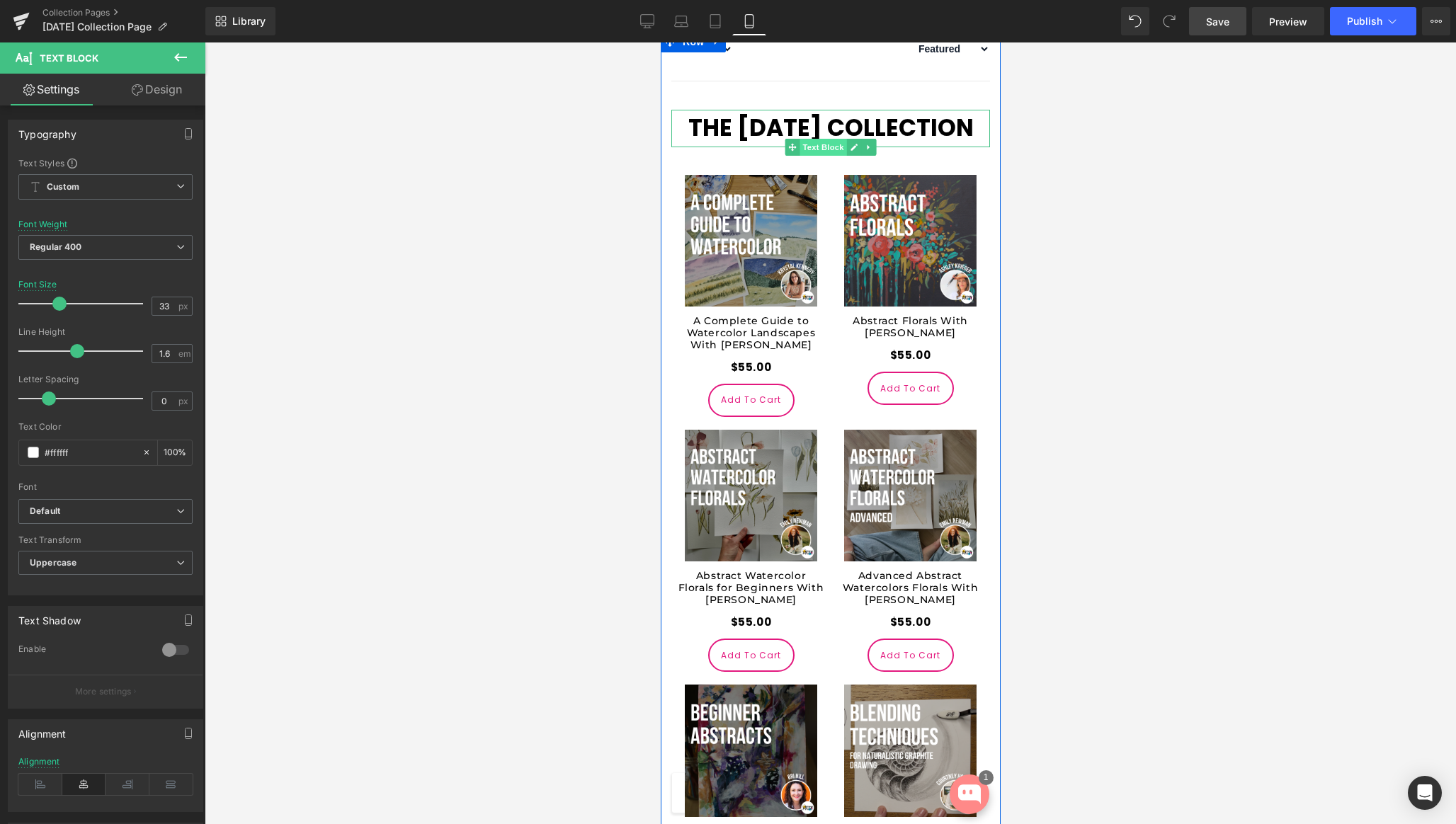
click at [820, 156] on span "Text Block" at bounding box center [822, 146] width 46 height 17
click at [698, 52] on span "Row" at bounding box center [692, 42] width 28 height 22
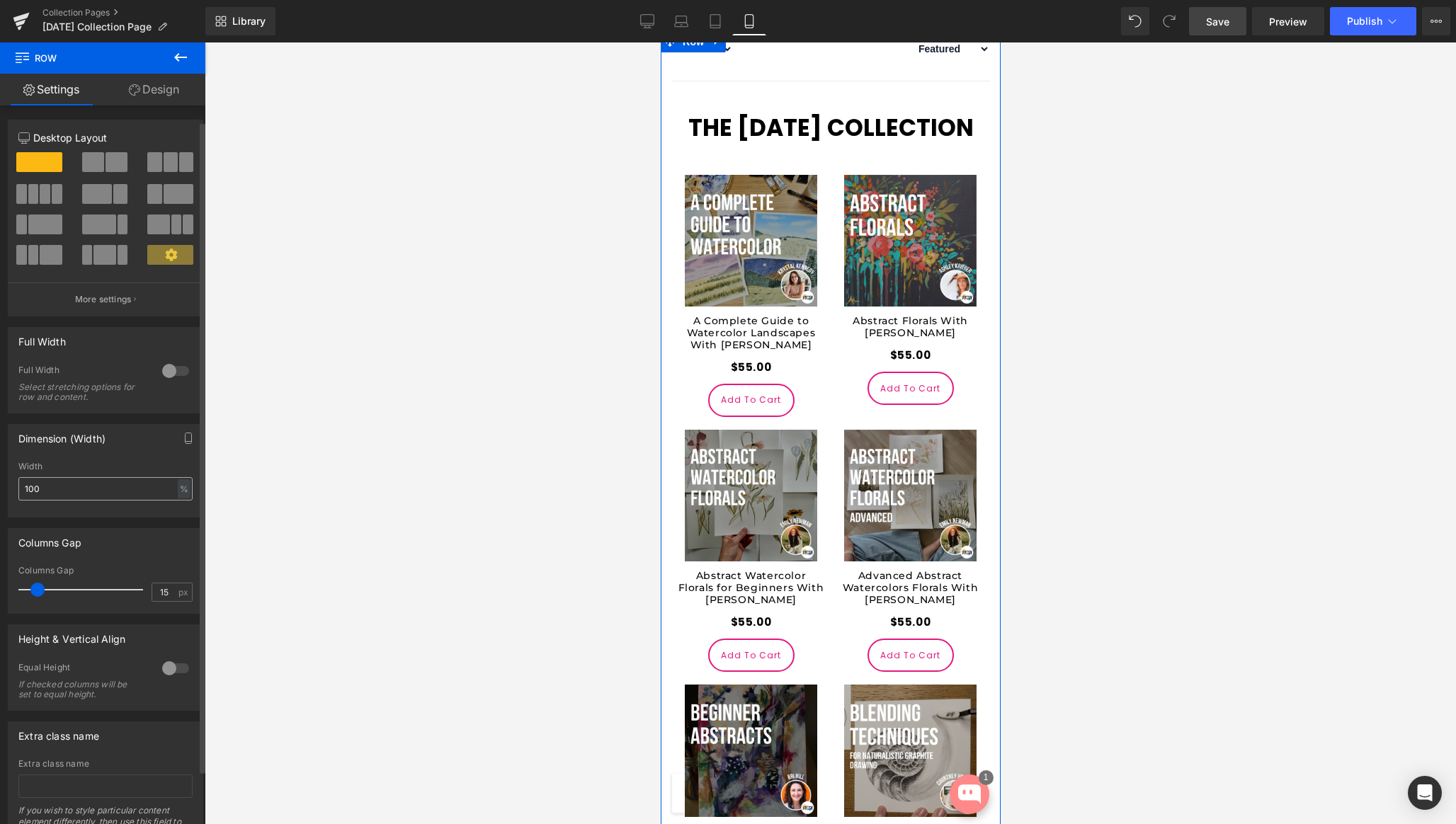
scroll to position [77, 0]
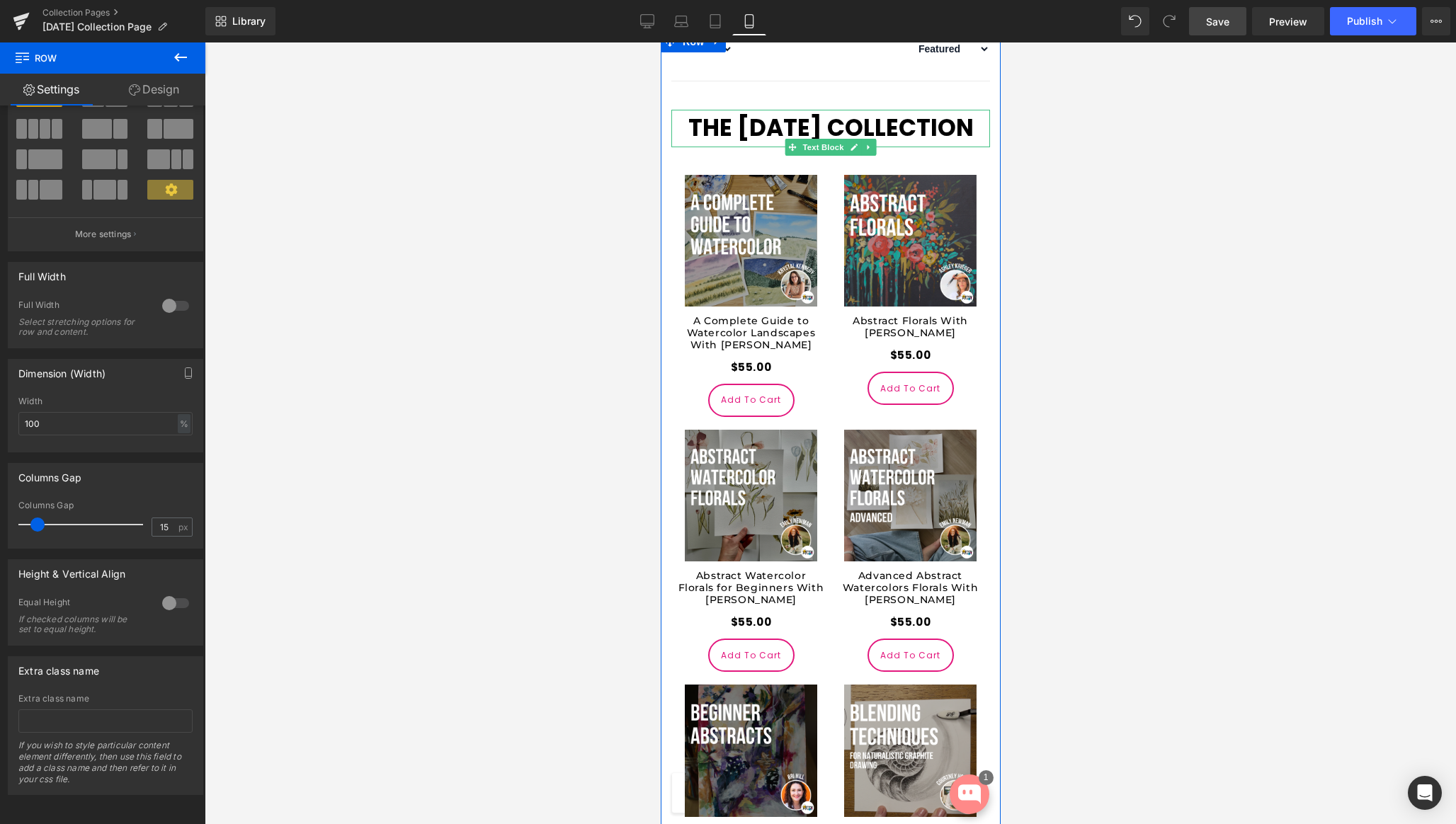
click at [752, 147] on p "THE [DATE] COLLECTION" at bounding box center [830, 128] width 319 height 38
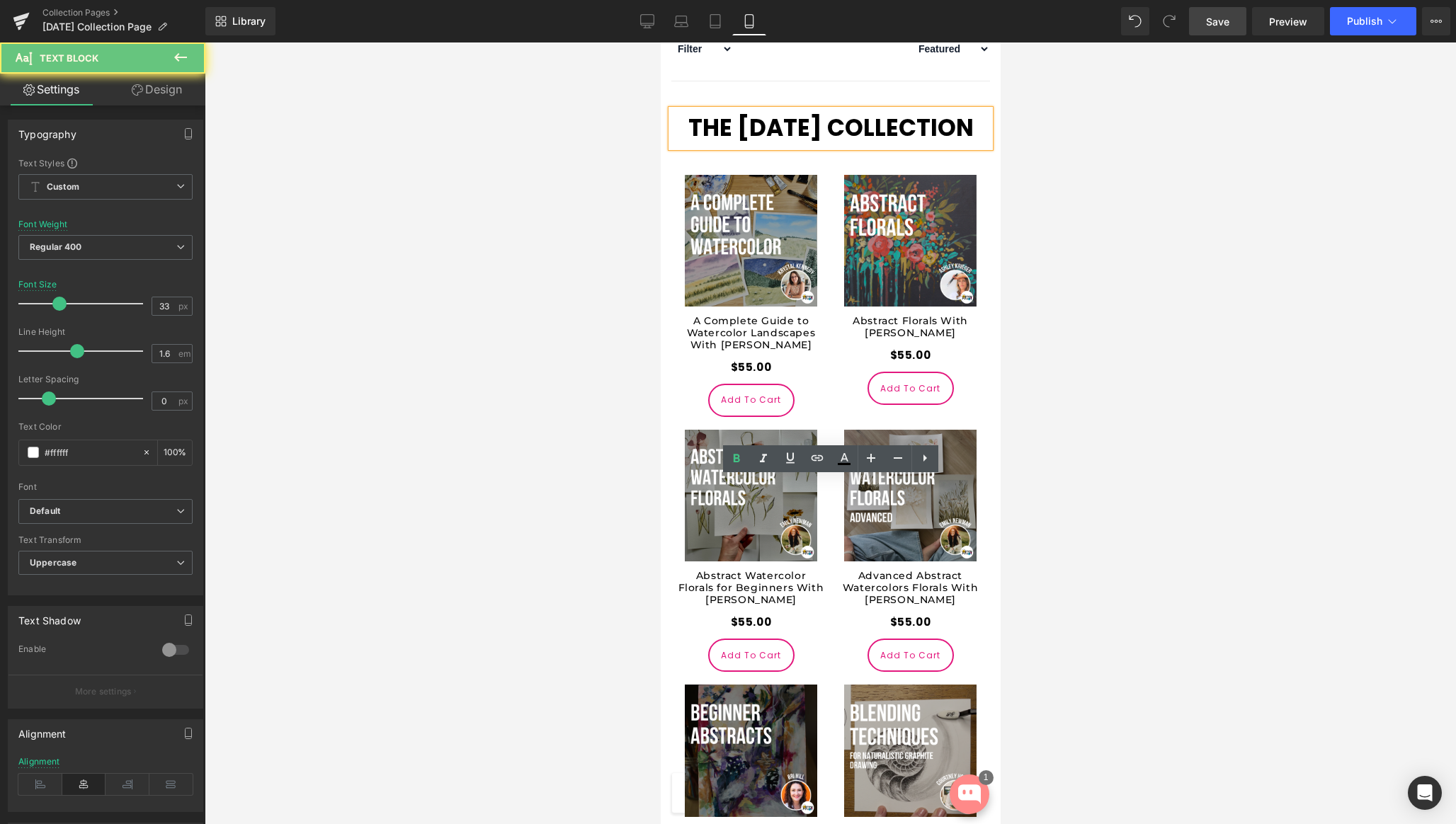
drag, startPoint x: 787, startPoint y: 519, endPoint x: 811, endPoint y: 518, distance: 24.0
click at [790, 145] on span "THE [DATE] COLLECTION" at bounding box center [830, 128] width 286 height 34
click at [812, 145] on span "THE [DATE] COLLECTION" at bounding box center [830, 128] width 286 height 34
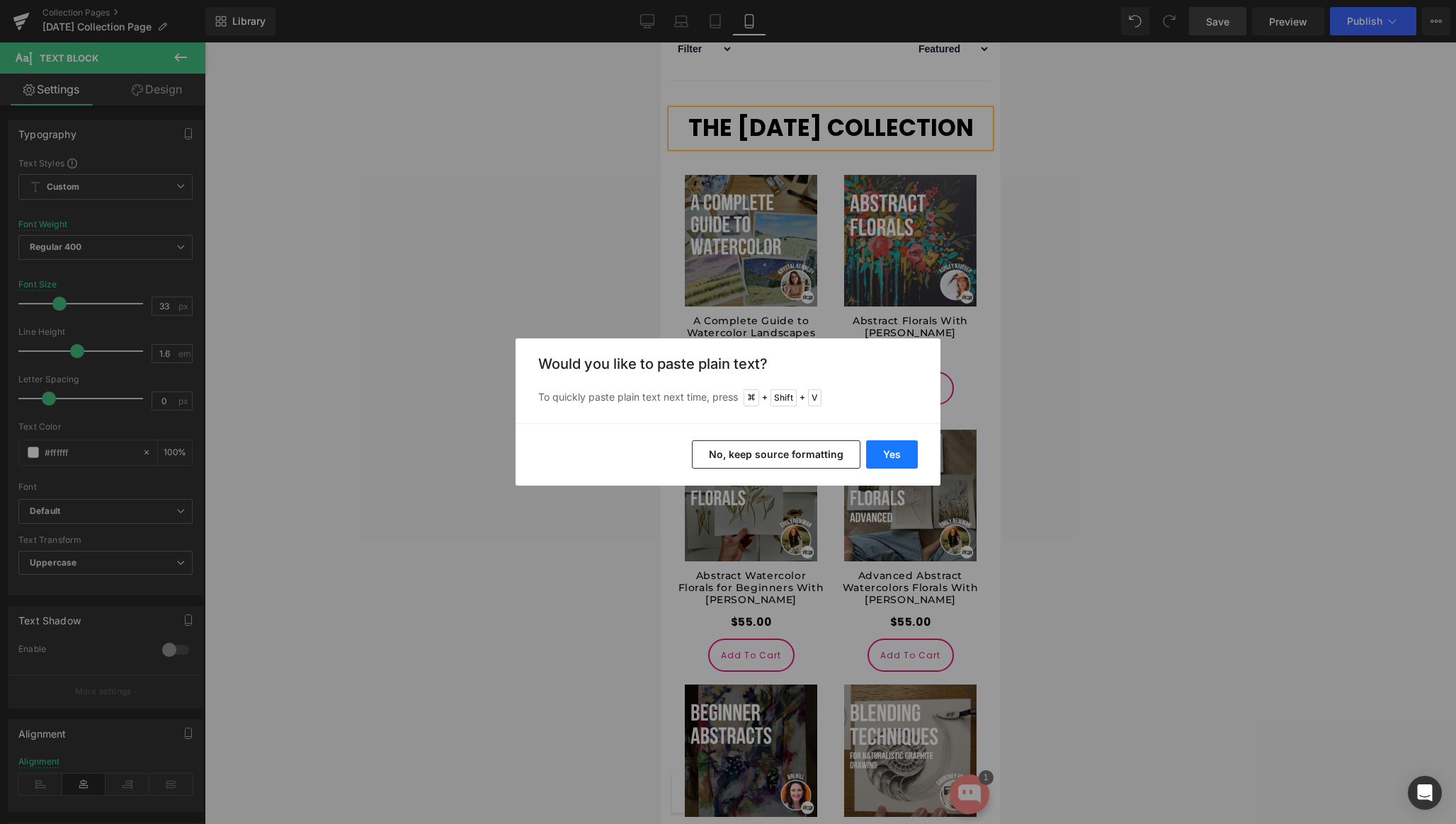
drag, startPoint x: 897, startPoint y: 457, endPoint x: 174, endPoint y: 438, distance: 723.2
click at [139, 119] on button "Yes" at bounding box center [136, 115] width 8 height 8
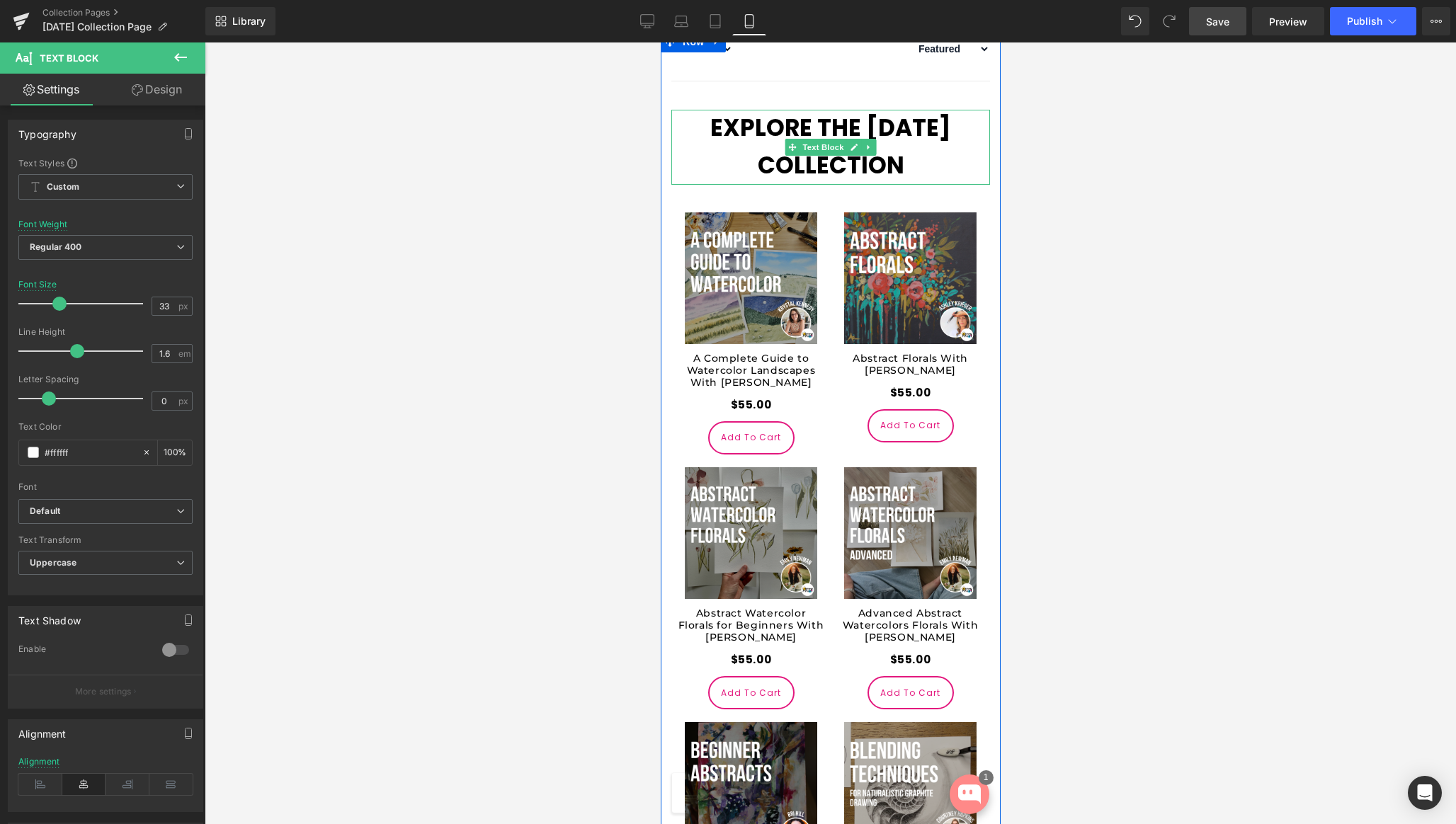
click at [916, 185] on p "Explore The [DATE] Collection" at bounding box center [830, 147] width 319 height 75
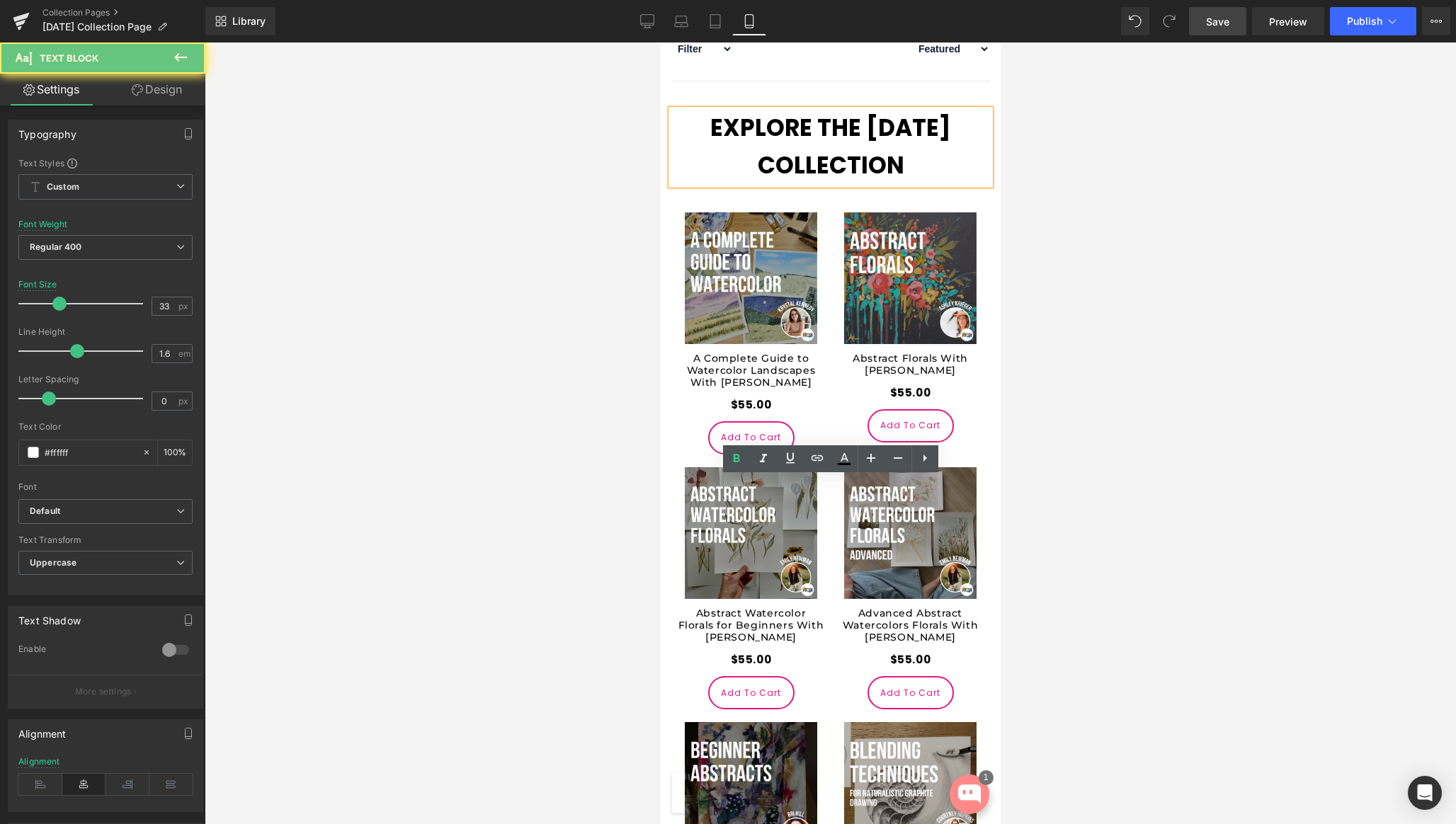
click at [905, 185] on p "Explore The [DATE] Collection" at bounding box center [830, 147] width 319 height 75
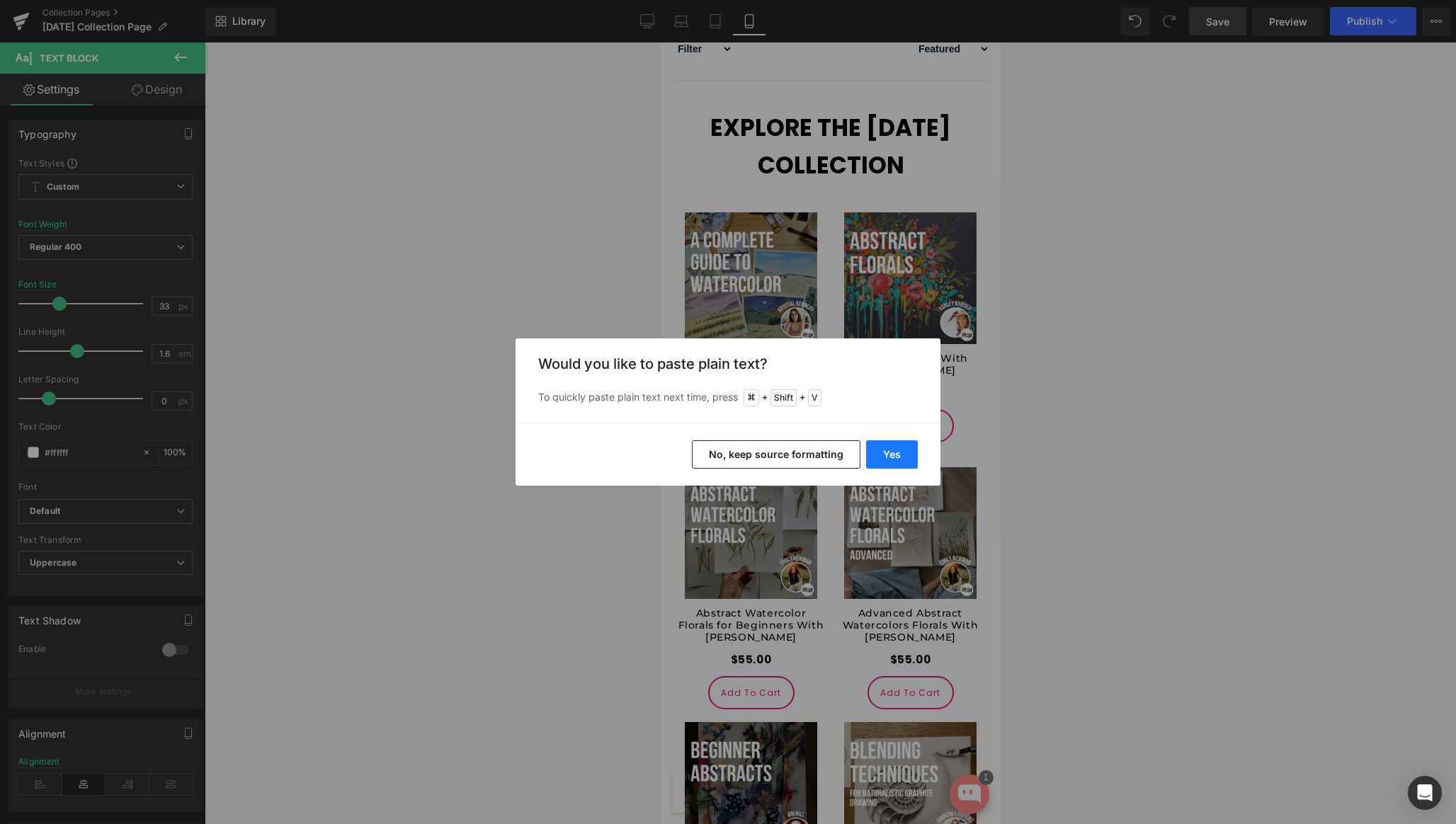
click at [887, 458] on button "Yes" at bounding box center [892, 454] width 52 height 28
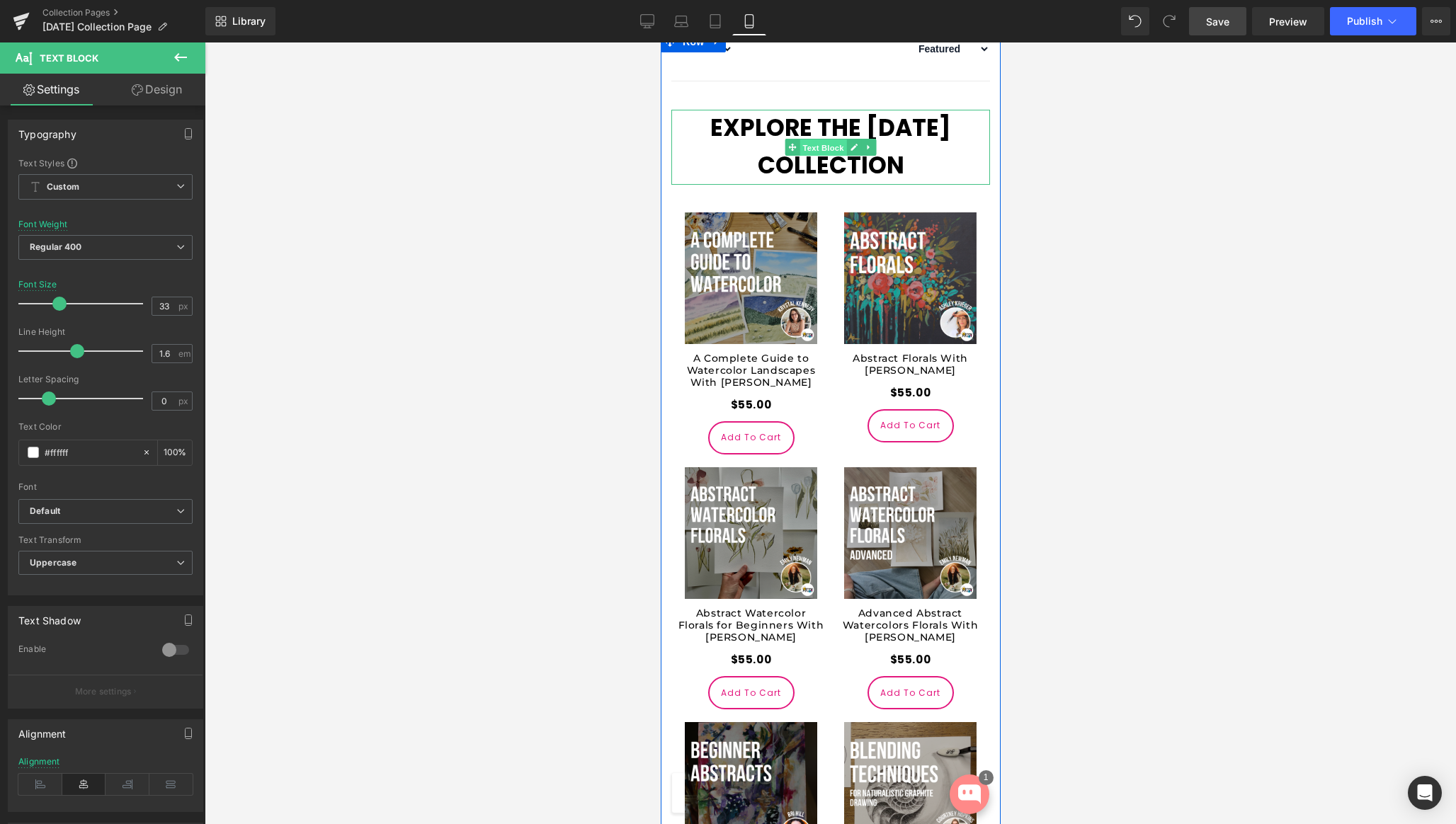
click at [816, 157] on span "Text Block" at bounding box center [822, 147] width 46 height 17
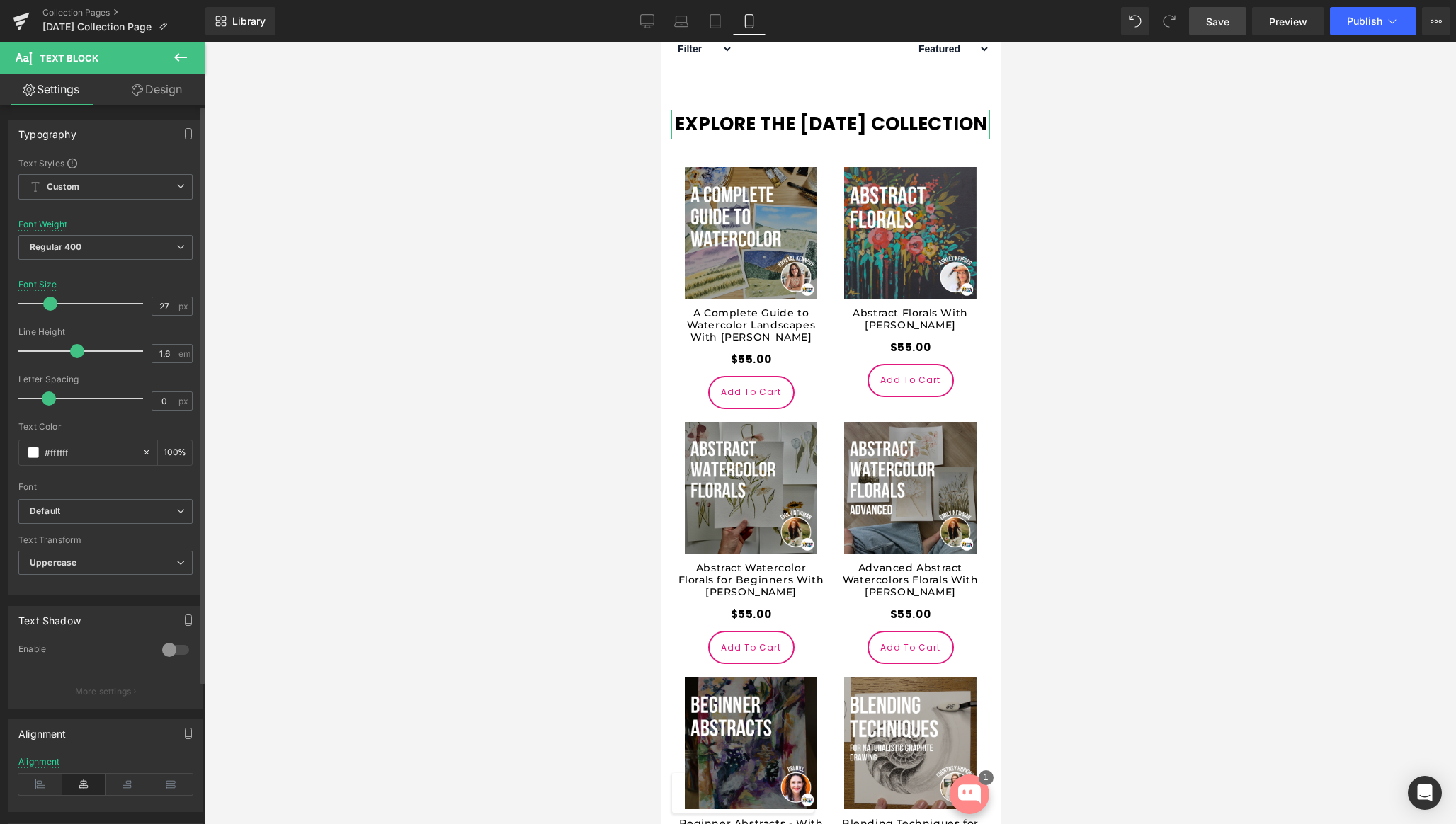
type input "28"
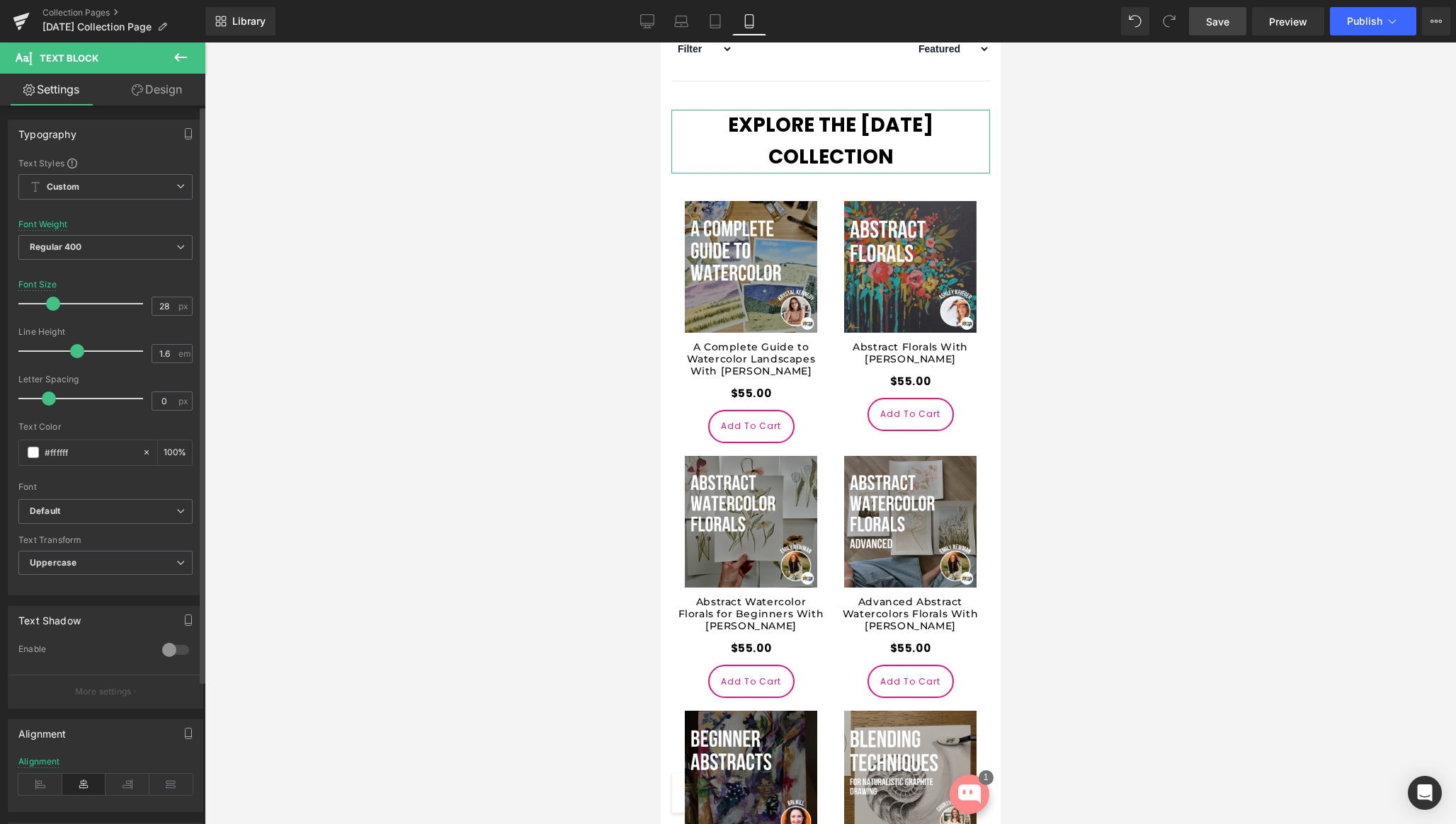
click at [48, 304] on span at bounding box center [54, 304] width 14 height 14
click at [1062, 418] on div at bounding box center [831, 433] width 1252 height 782
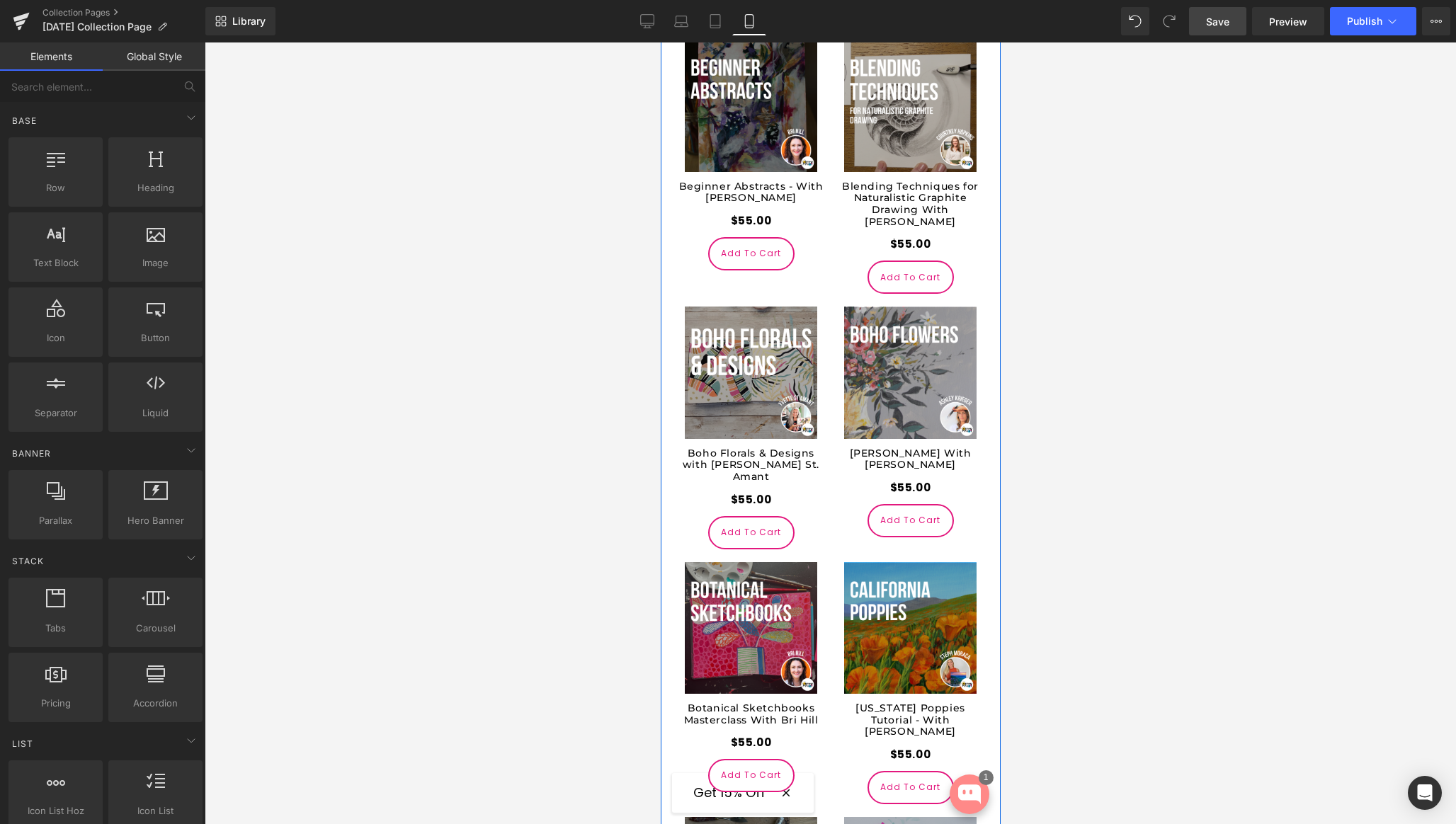
scroll to position [667, 0]
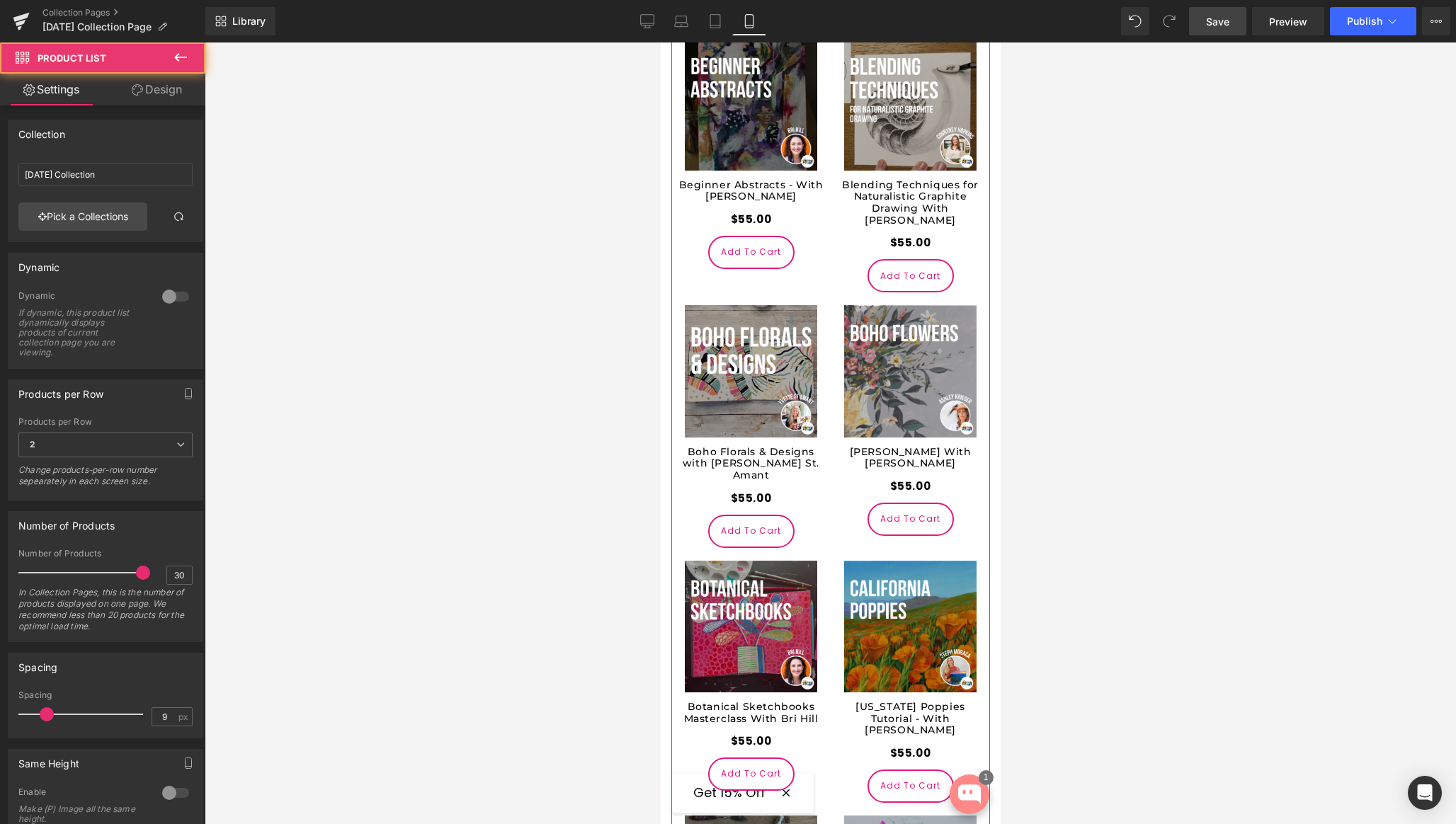
click at [134, 82] on link "Design" at bounding box center [157, 90] width 102 height 32
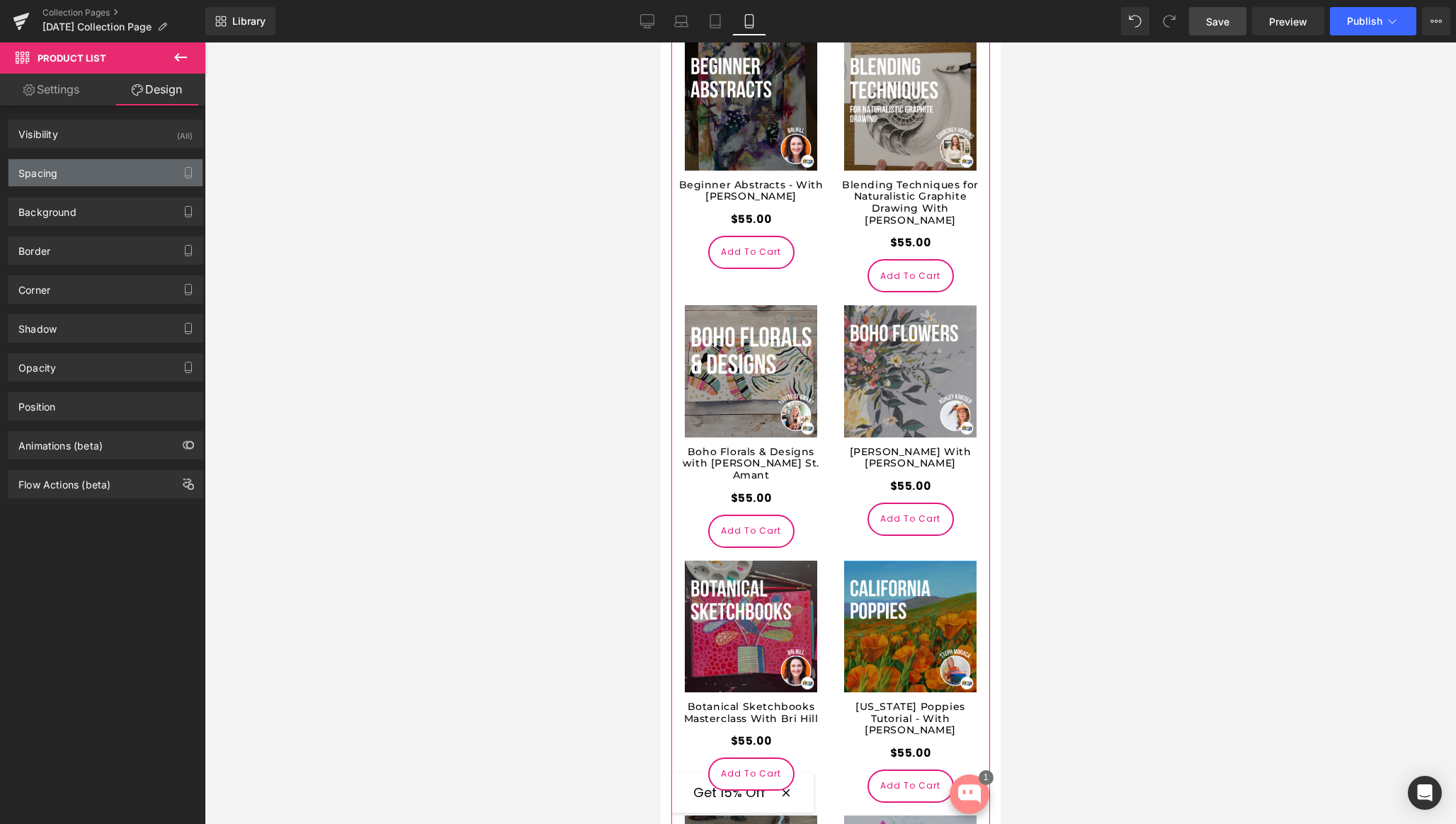
click at [94, 173] on div "Spacing" at bounding box center [106, 173] width 194 height 27
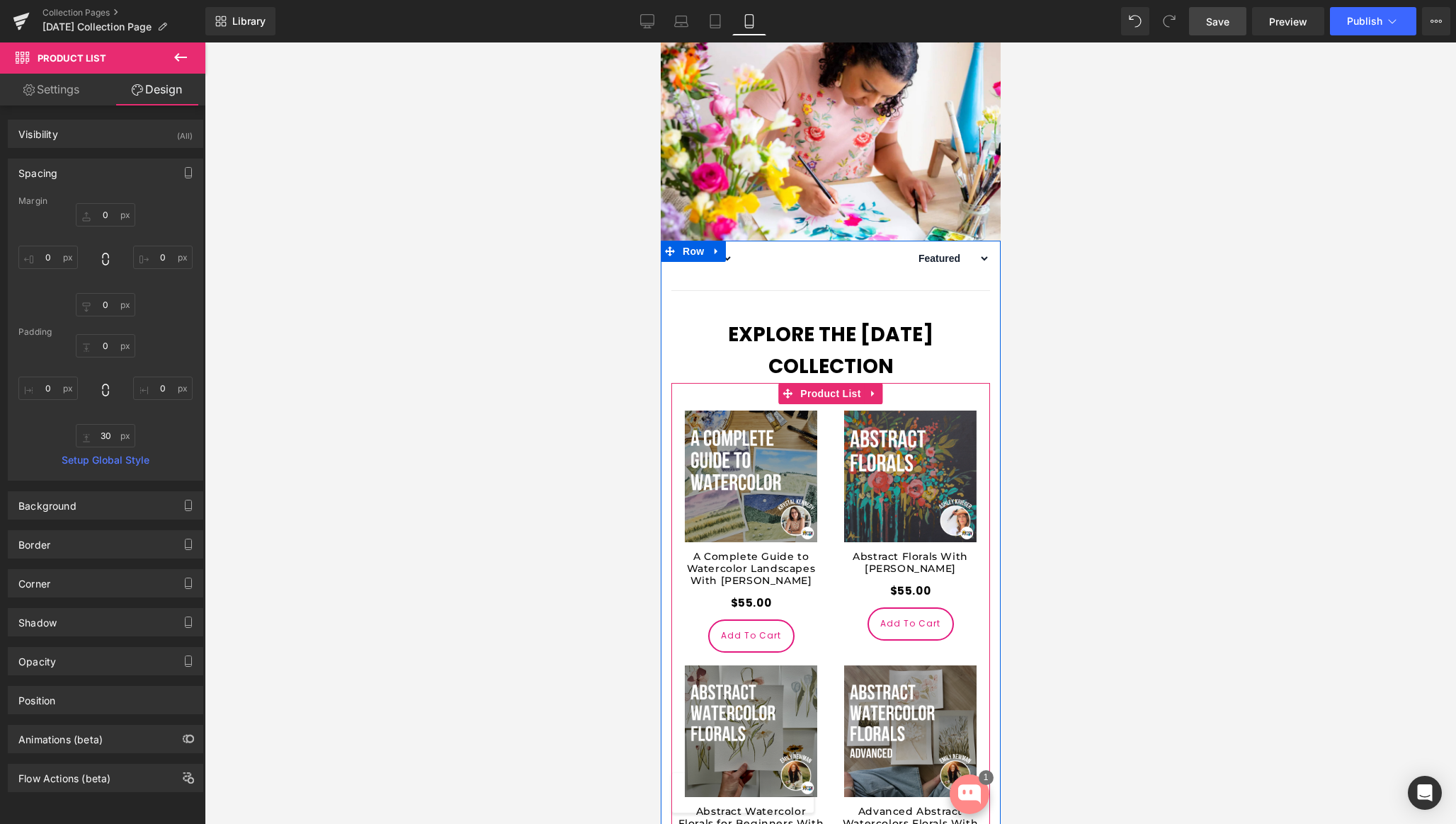
scroll to position [0, 0]
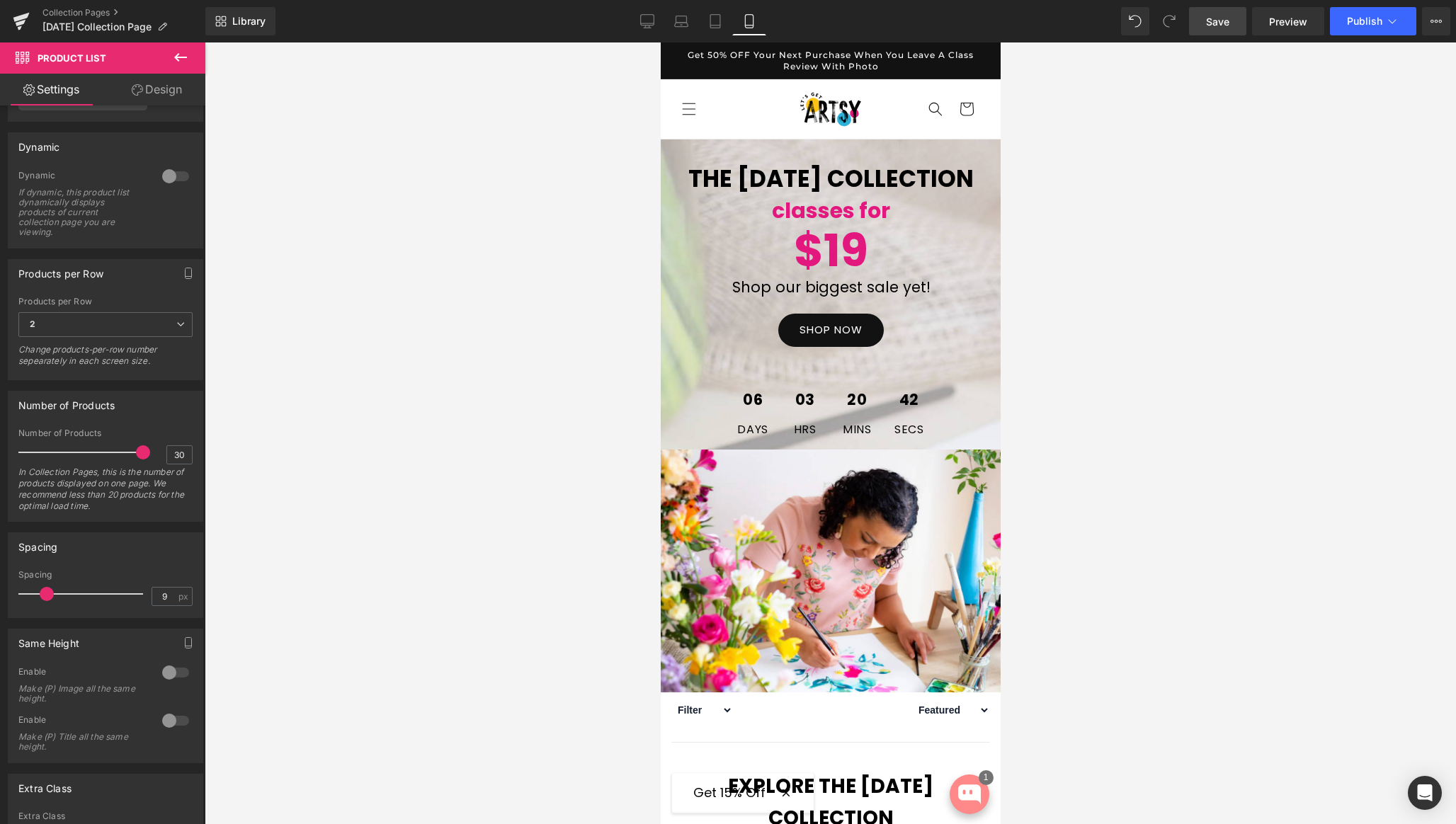
scroll to position [176, 0]
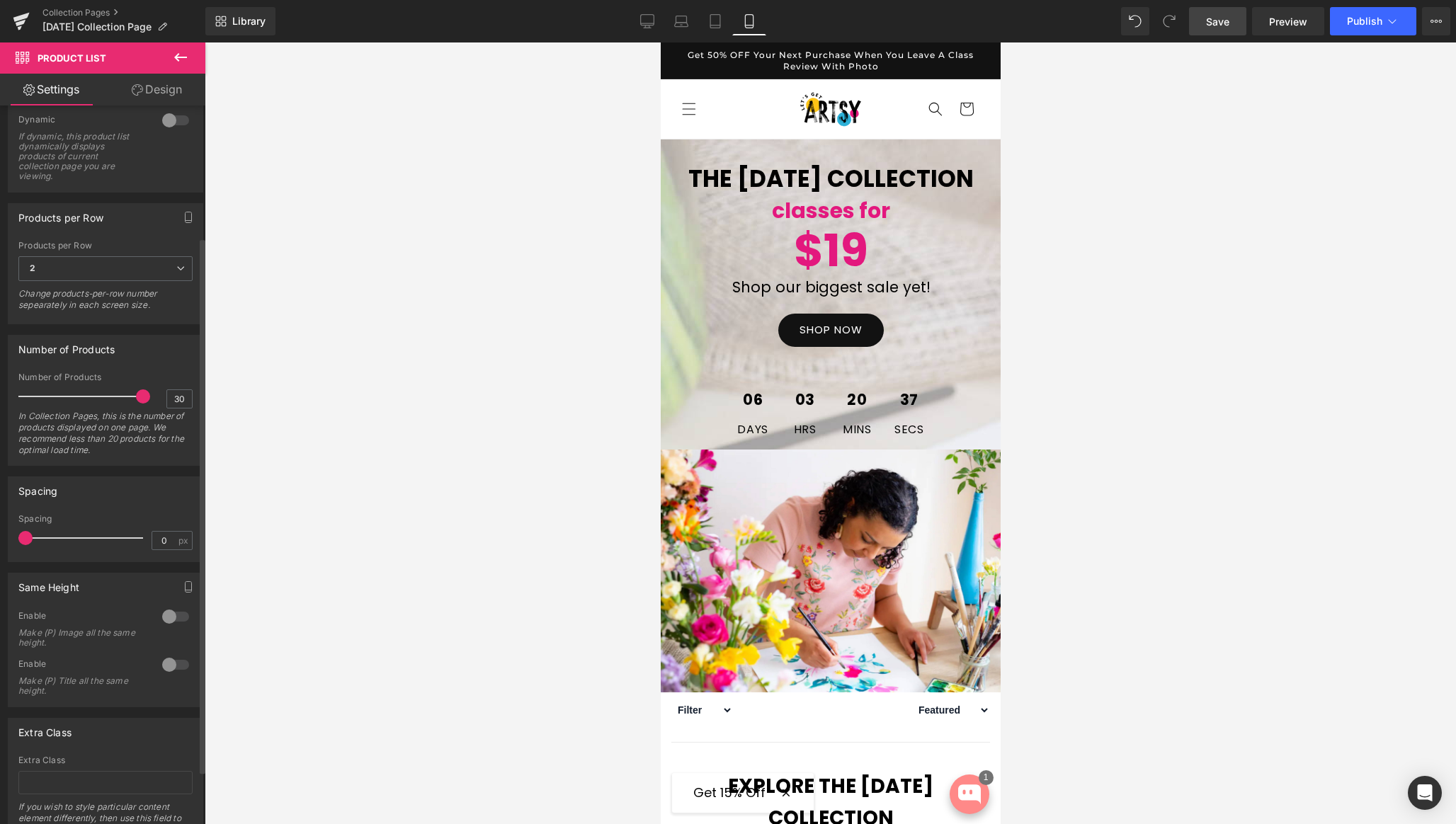
drag, startPoint x: 42, startPoint y: 541, endPoint x: 18, endPoint y: 541, distance: 24.0
click at [15, 542] on div "0px Spacing 0 px" at bounding box center [106, 537] width 194 height 47
click at [37, 538] on span at bounding box center [33, 538] width 14 height 14
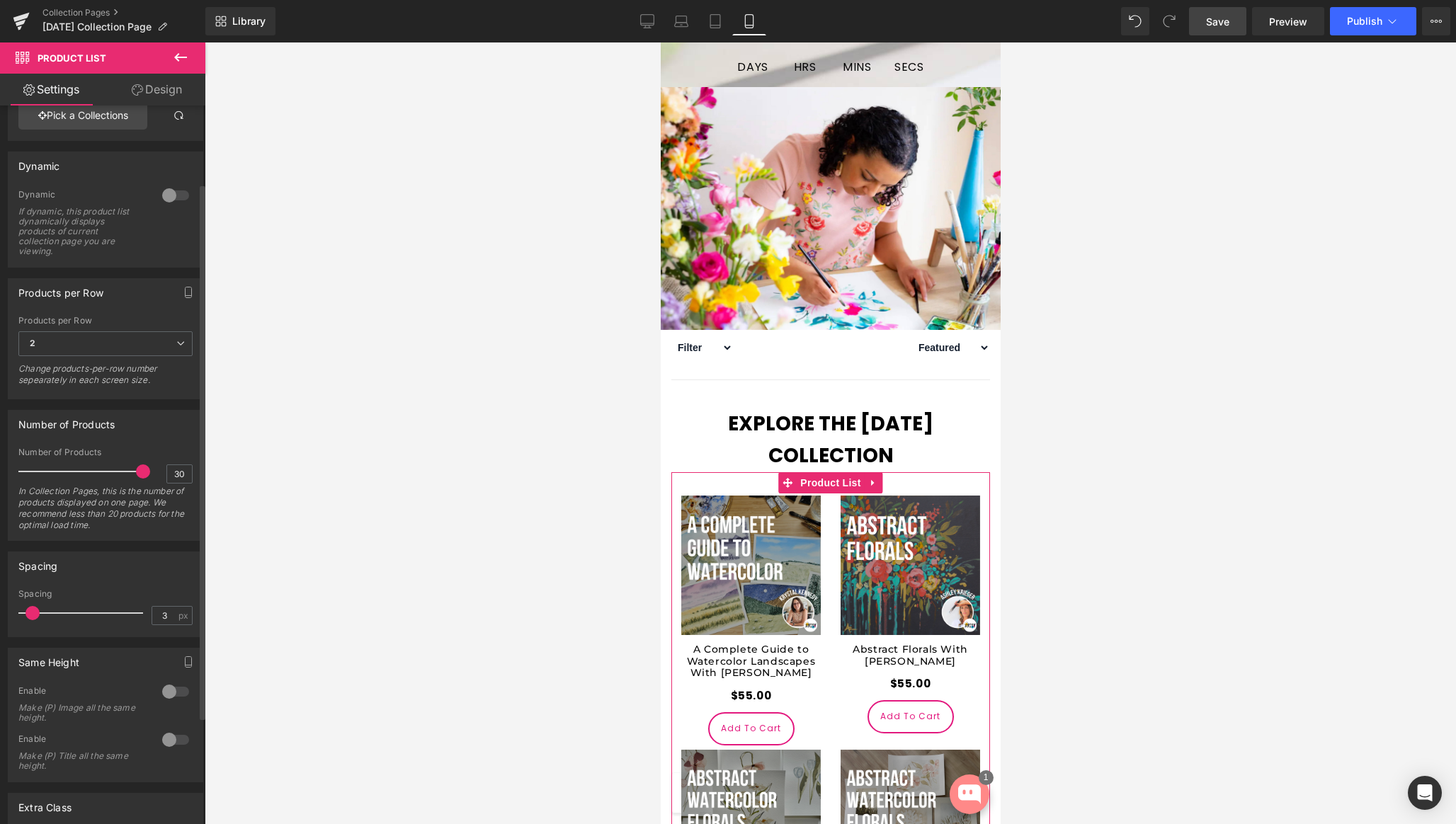
scroll to position [116, 0]
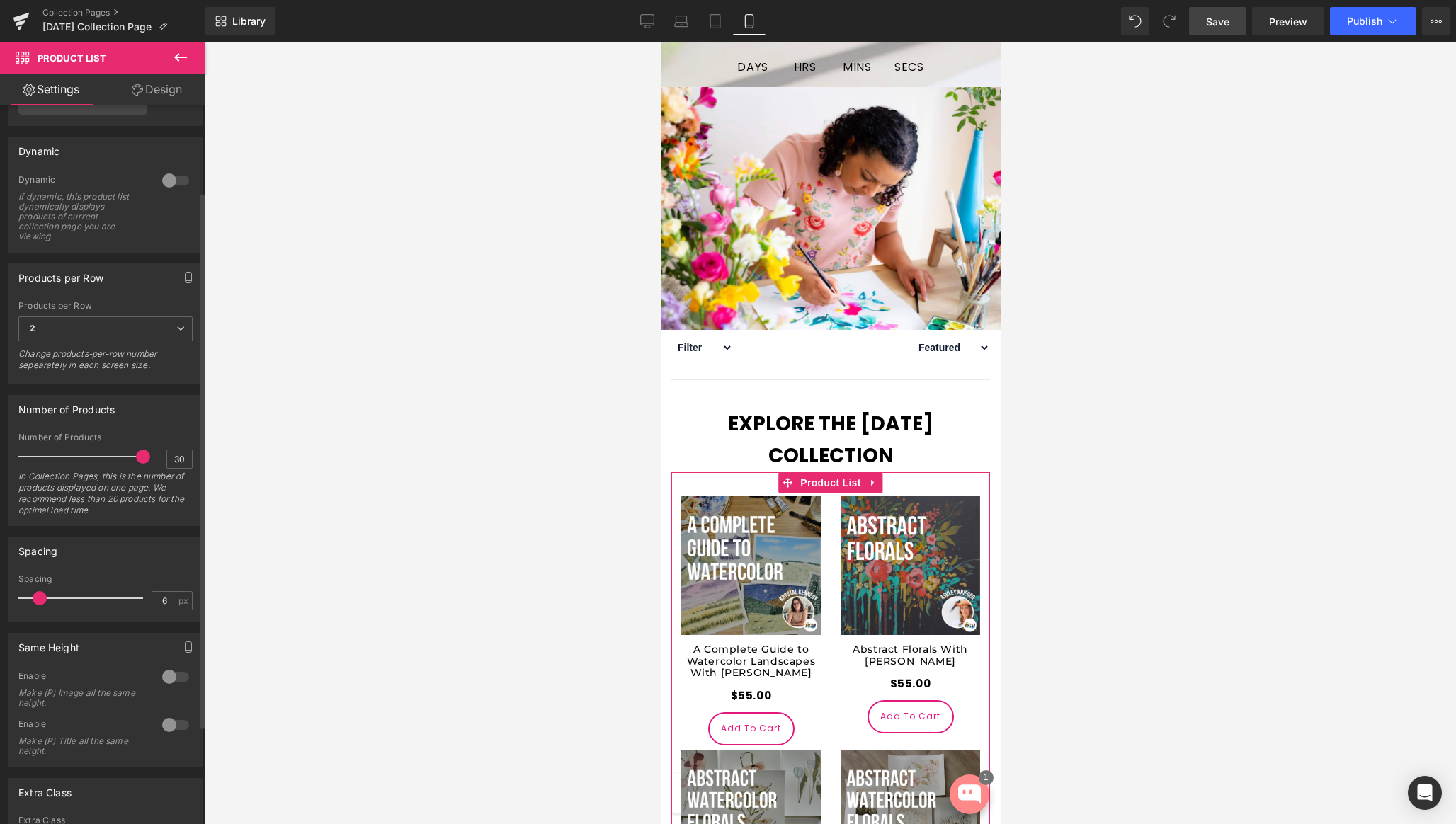
type input "7"
drag, startPoint x: 32, startPoint y: 596, endPoint x: 41, endPoint y: 597, distance: 9.1
click at [41, 597] on span at bounding box center [42, 598] width 14 height 14
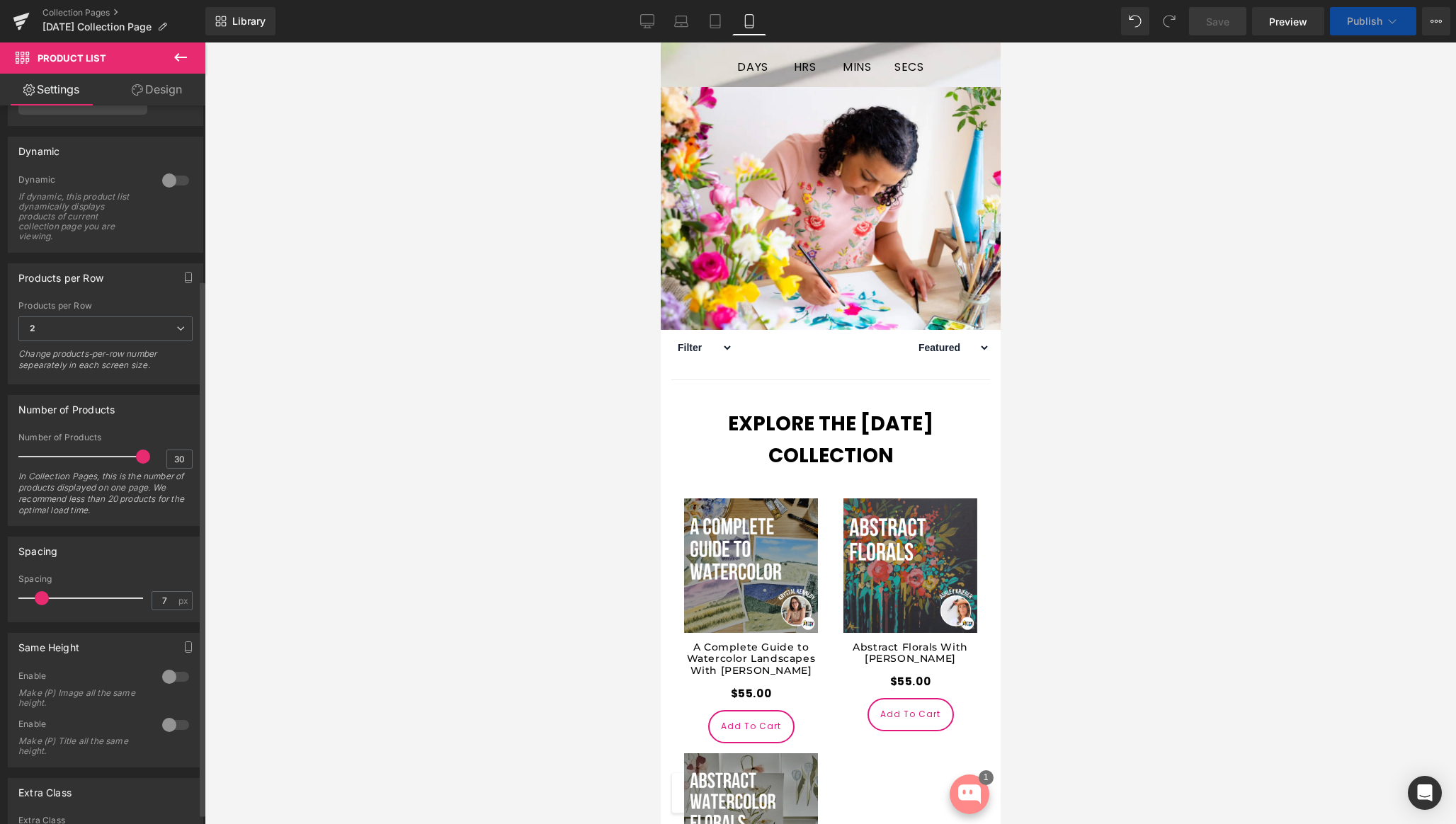
scroll to position [249, 0]
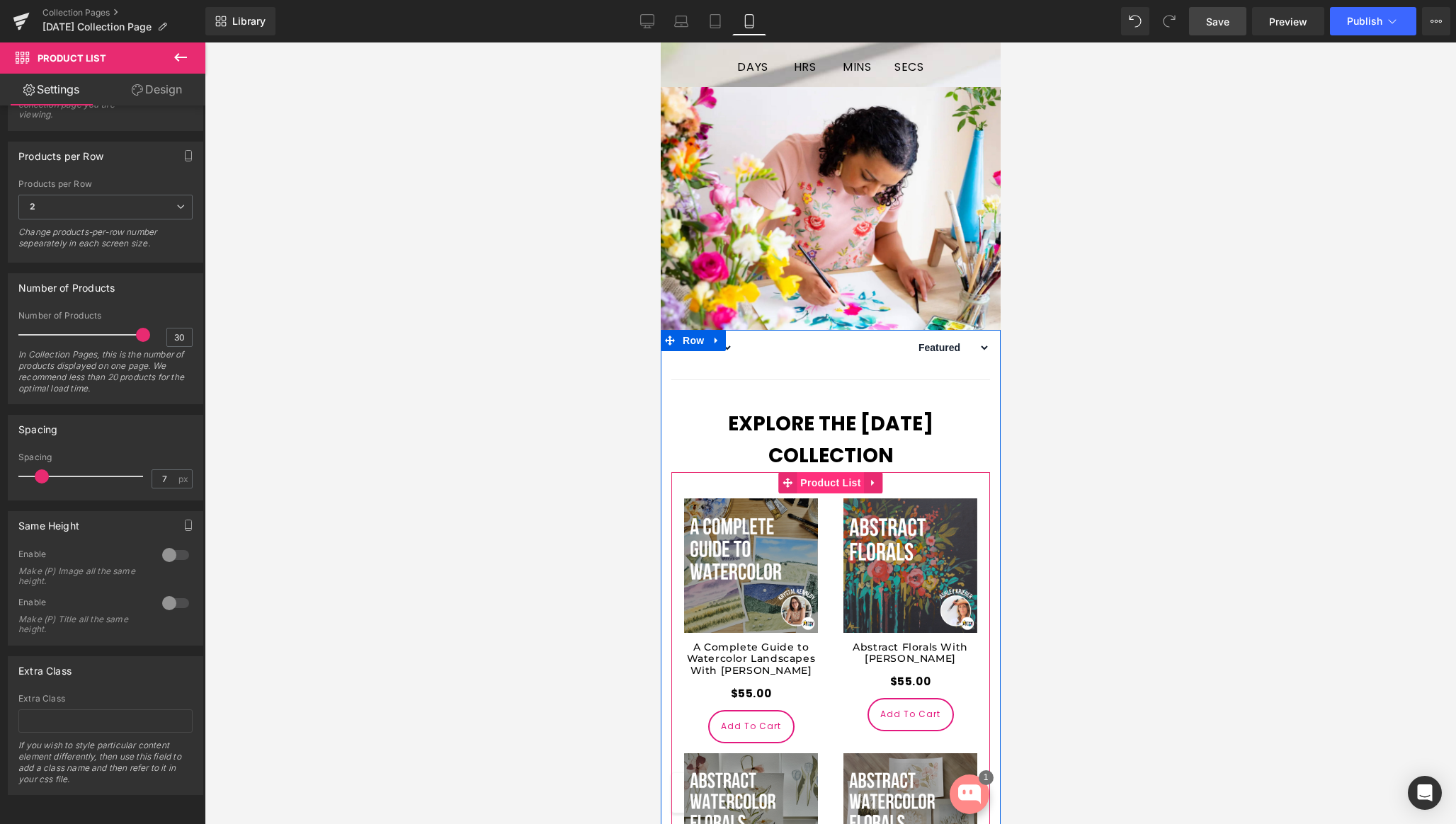
click at [834, 472] on span "Product List" at bounding box center [830, 482] width 67 height 22
click at [873, 477] on icon at bounding box center [873, 482] width 10 height 10
click at [795, 472] on link "Product List" at bounding box center [792, 482] width 86 height 22
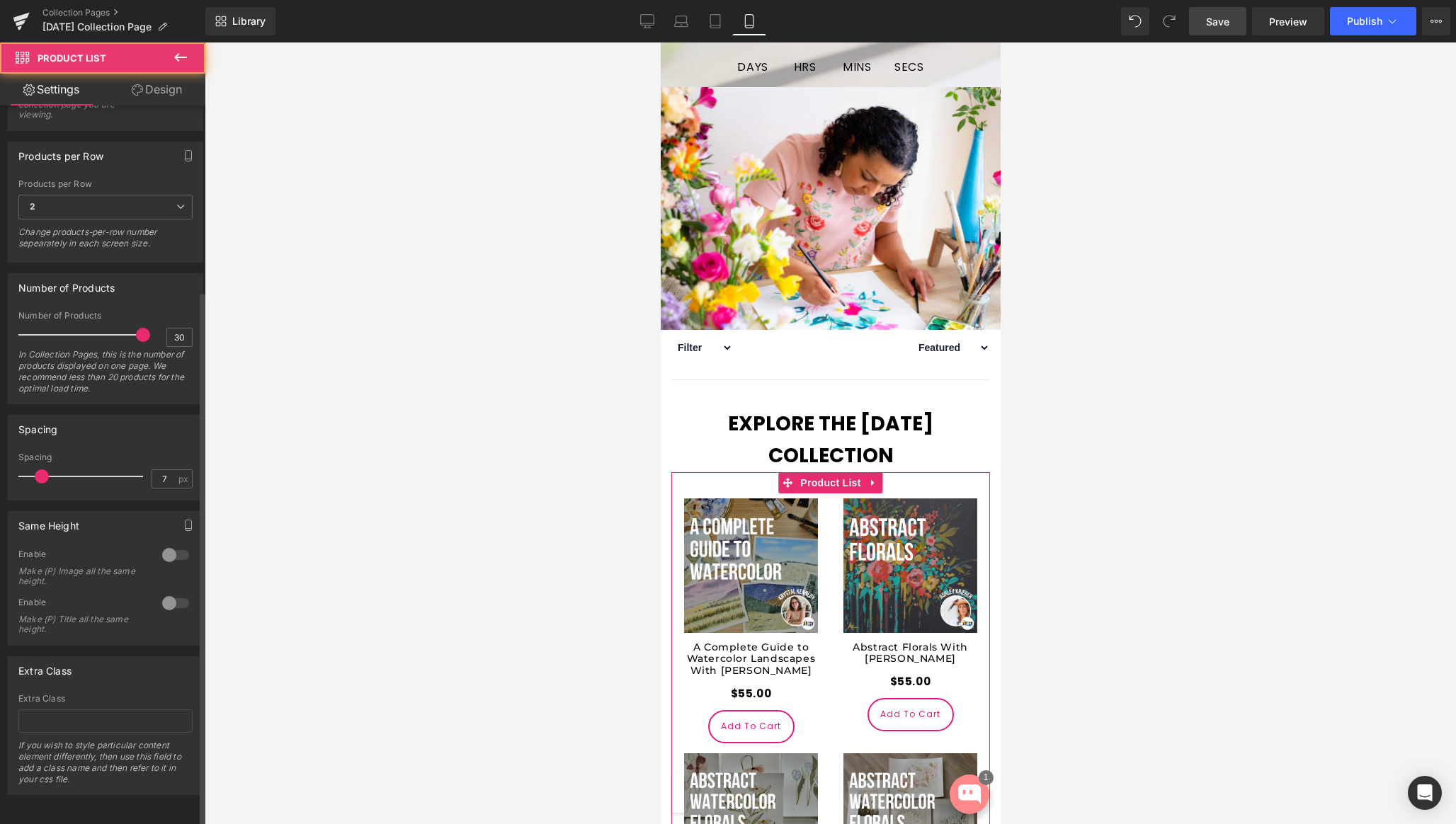
scroll to position [0, 0]
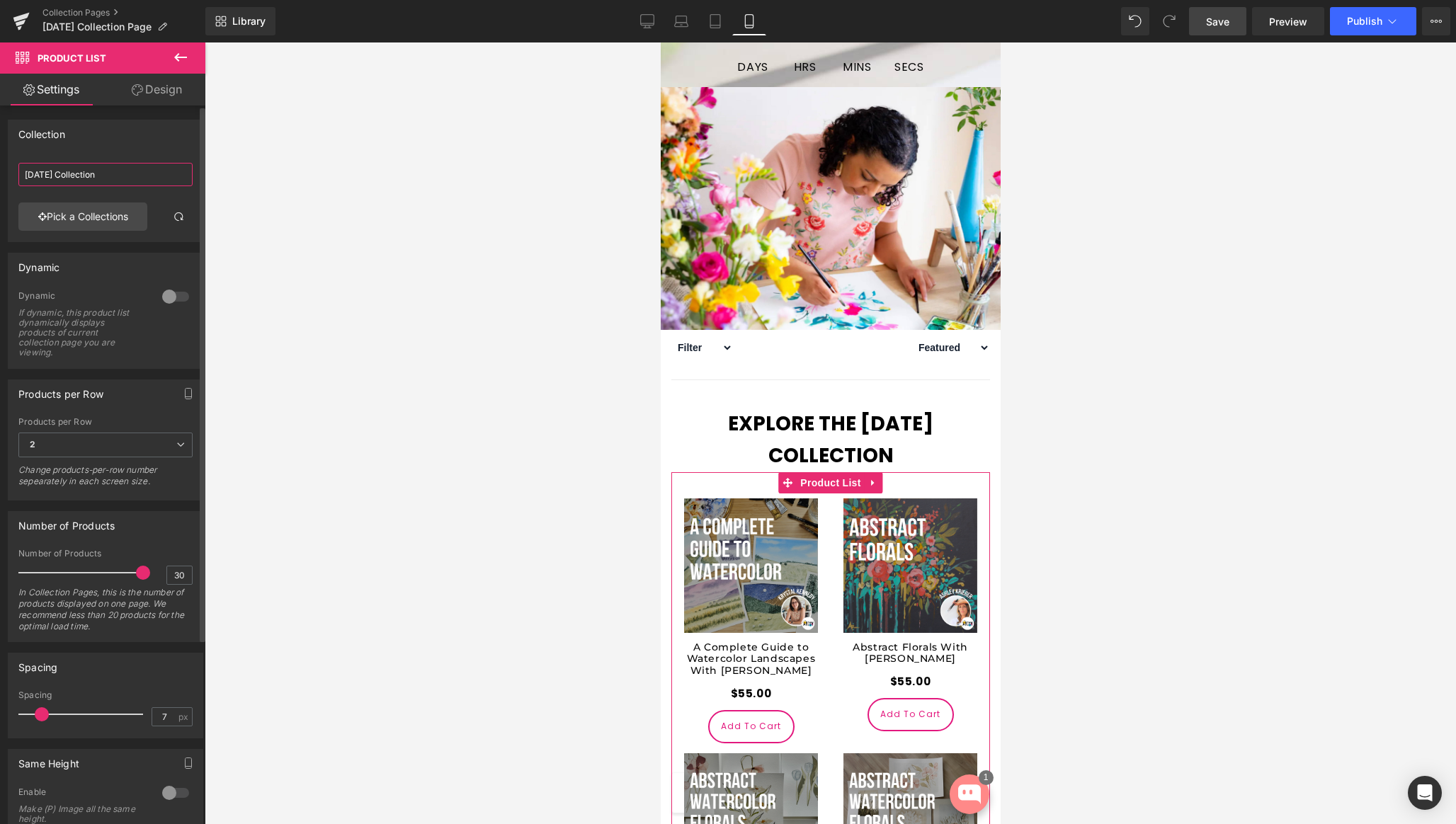
click at [170, 174] on input "[DATE] Collection" at bounding box center [106, 174] width 174 height 23
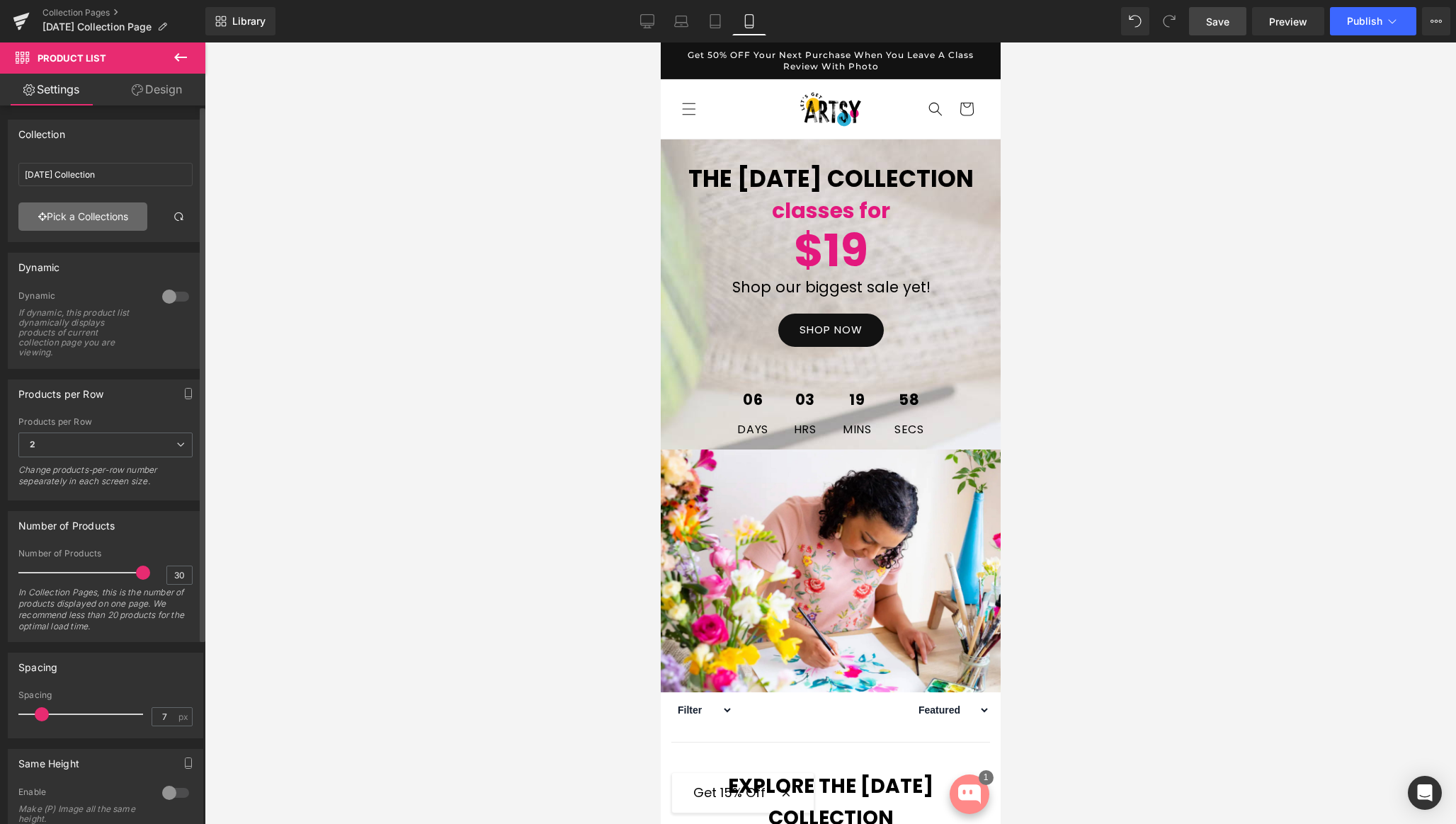
click at [74, 203] on link "Pick a Collections" at bounding box center [82, 216] width 129 height 28
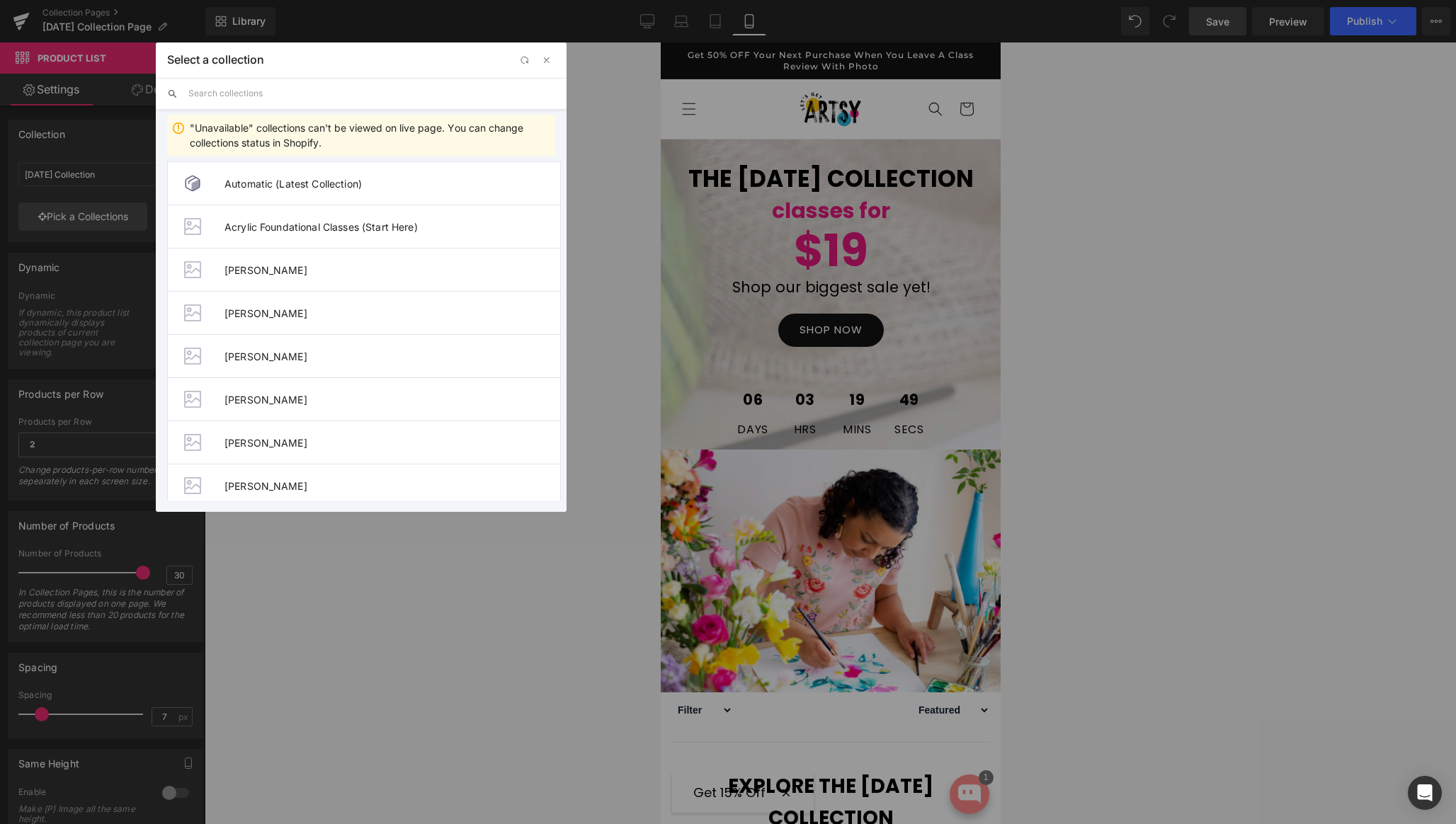
click at [359, 101] on input "text" at bounding box center [371, 93] width 367 height 31
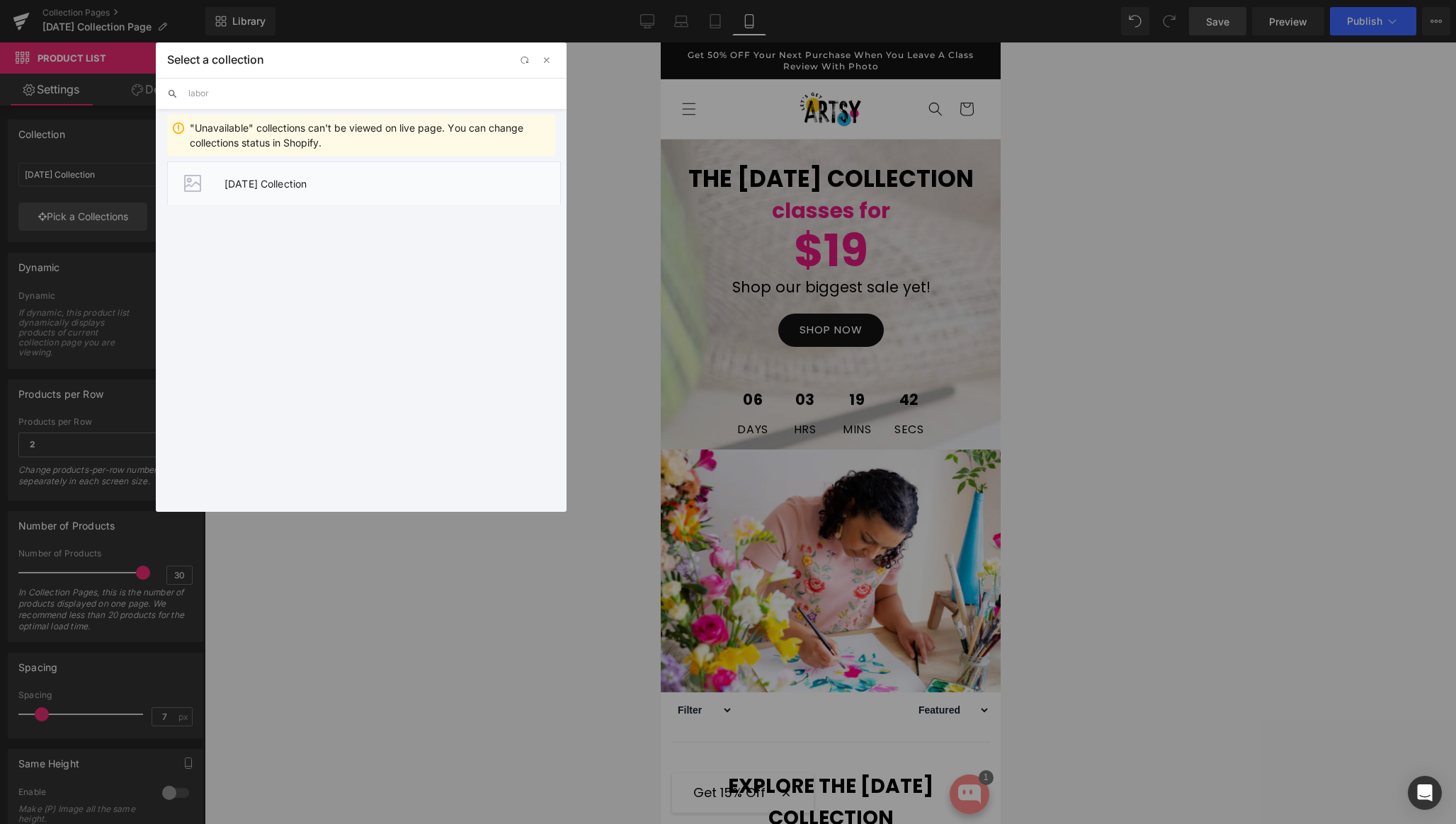
type input "labor"
click at [323, 194] on li "[DATE] Collection" at bounding box center [364, 183] width 394 height 43
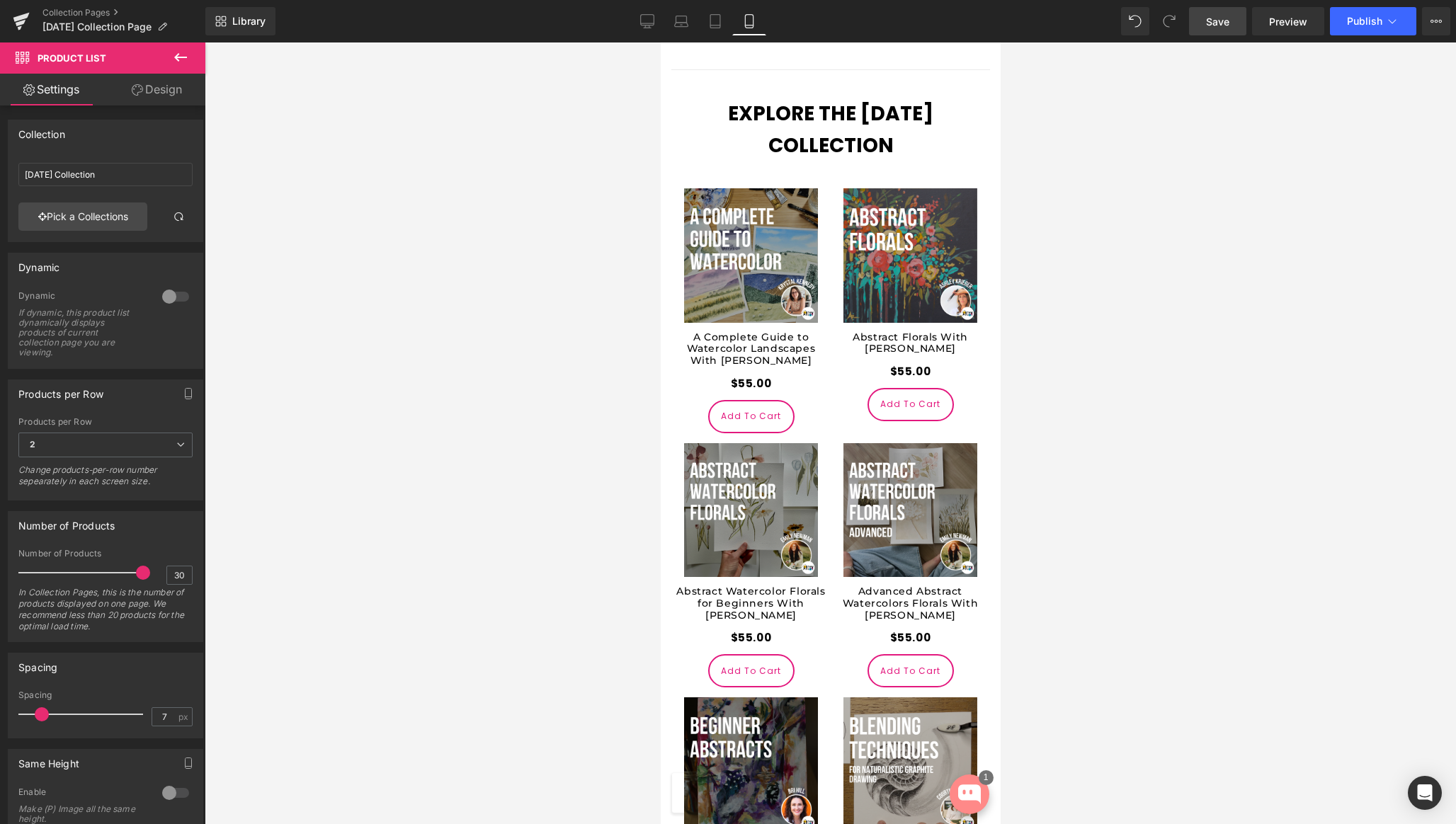
scroll to position [348, 0]
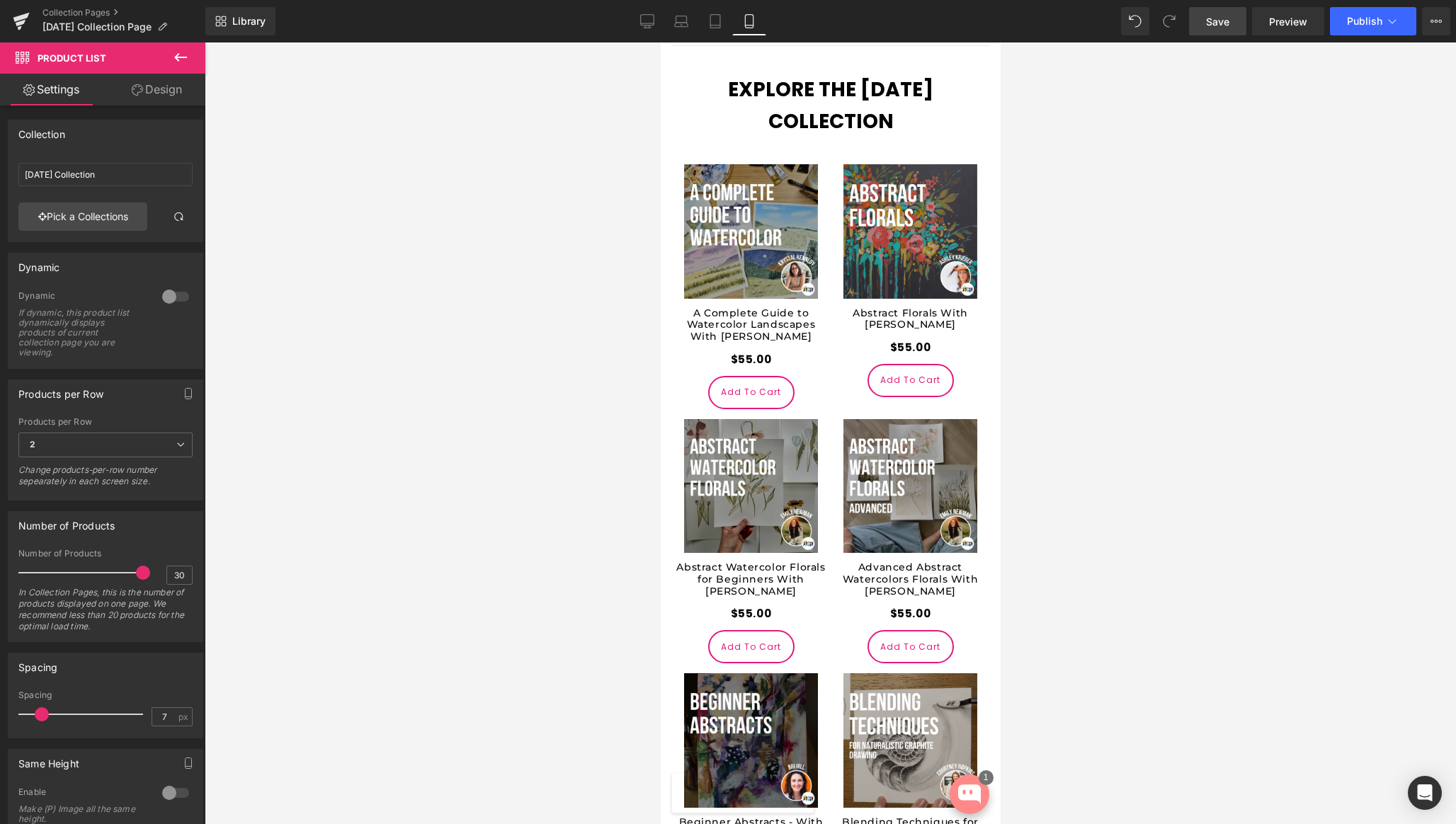
drag, startPoint x: 1224, startPoint y: 22, endPoint x: 63, endPoint y: 194, distance: 1173.7
click at [1224, 22] on span "Save" at bounding box center [1217, 22] width 23 height 15
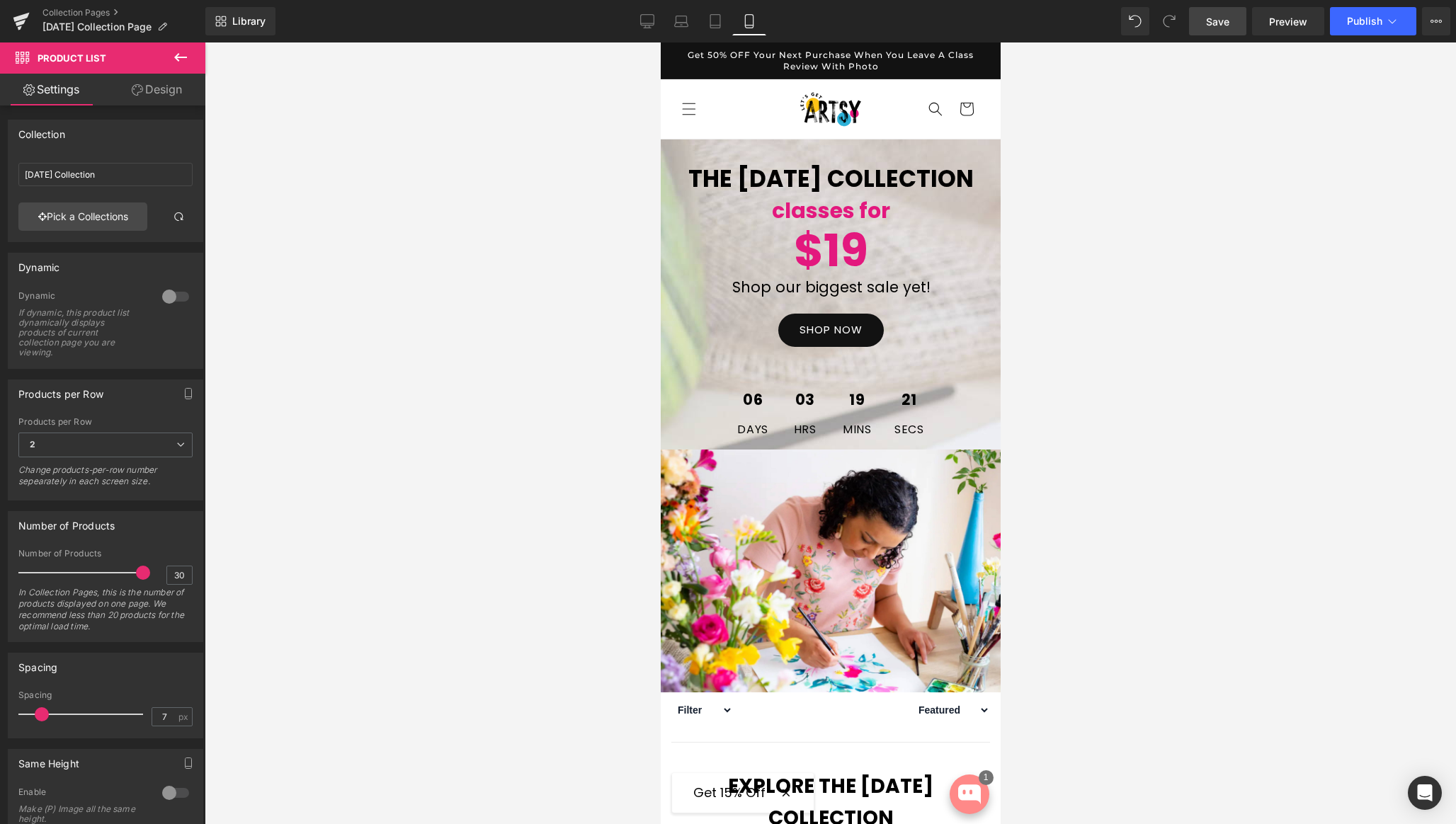
scroll to position [490, 0]
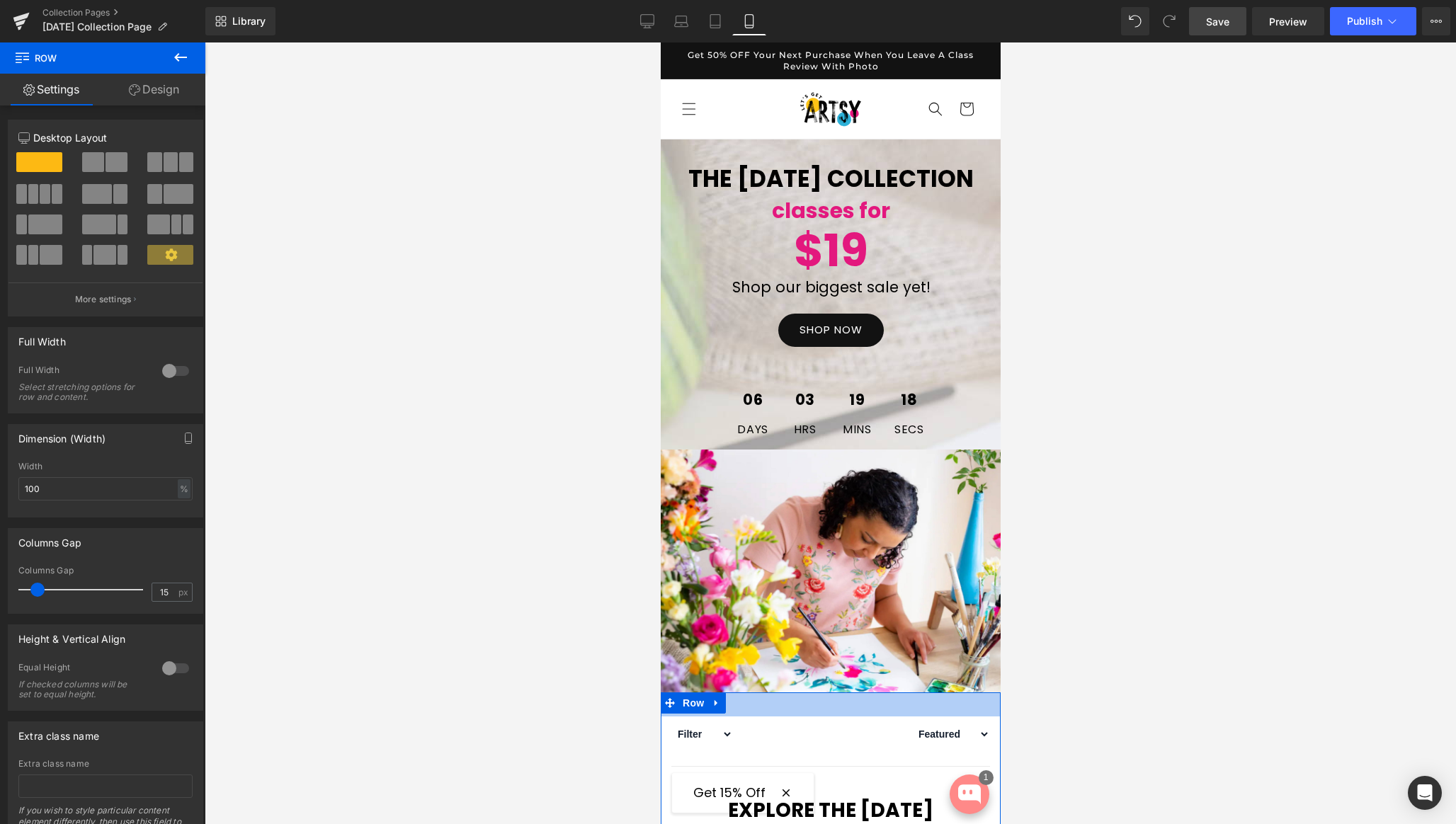
drag, startPoint x: 742, startPoint y: 242, endPoint x: 740, endPoint y: 266, distance: 24.1
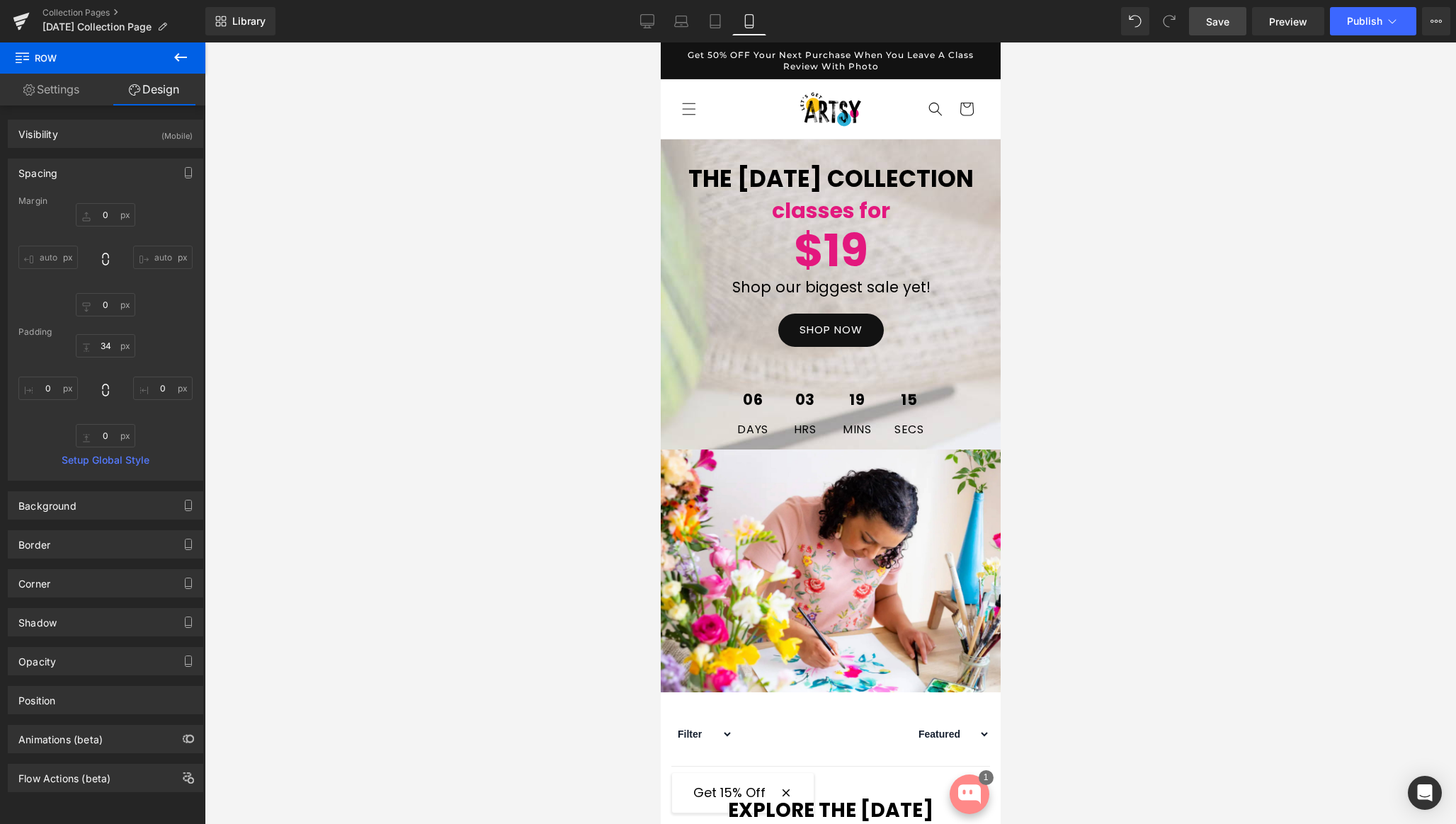
drag, startPoint x: 1220, startPoint y: 23, endPoint x: 168, endPoint y: 194, distance: 1065.8
click at [1220, 23] on span "Save" at bounding box center [1217, 22] width 23 height 15
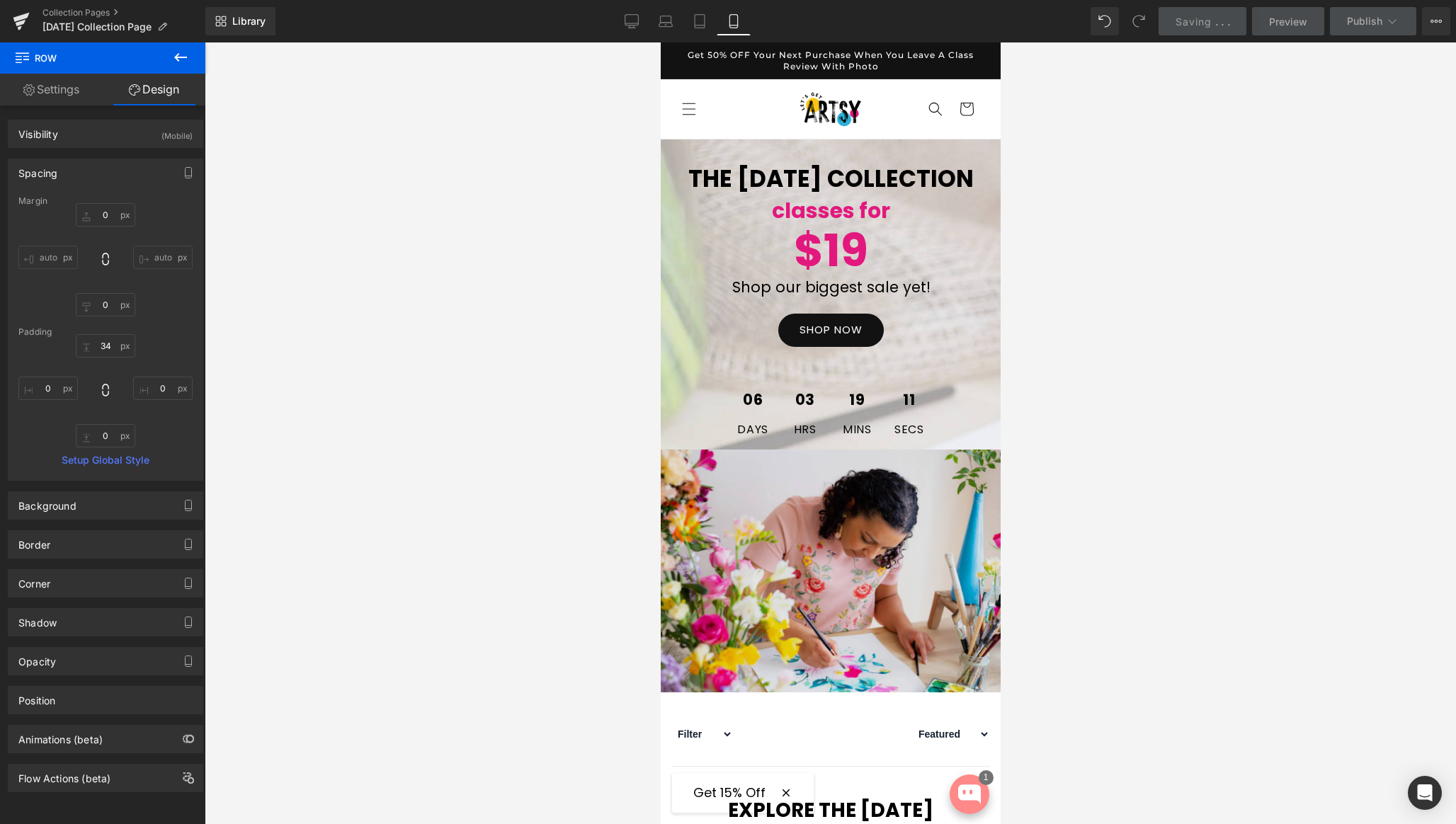
scroll to position [0, 0]
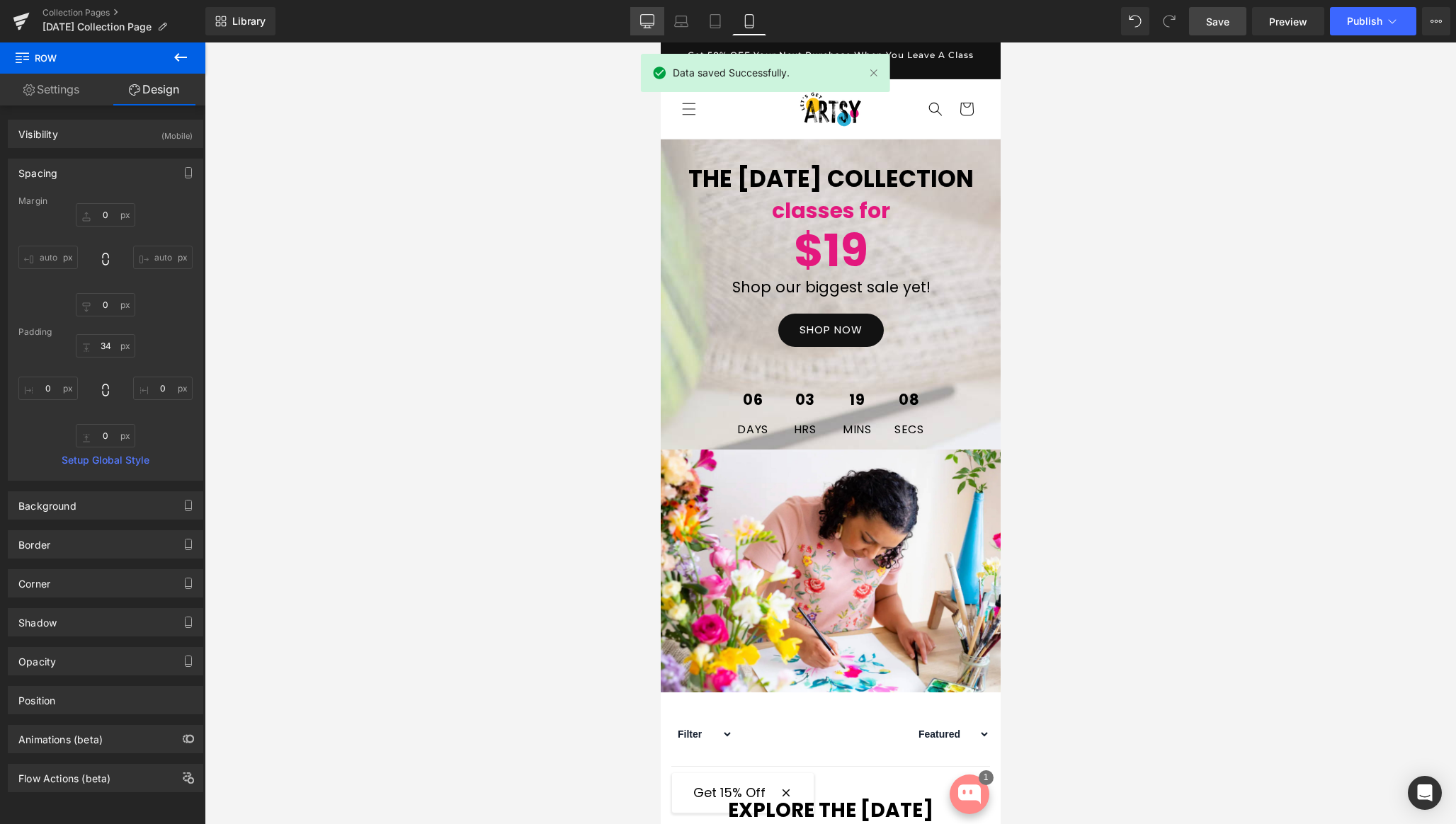
click at [644, 20] on icon at bounding box center [648, 22] width 14 height 14
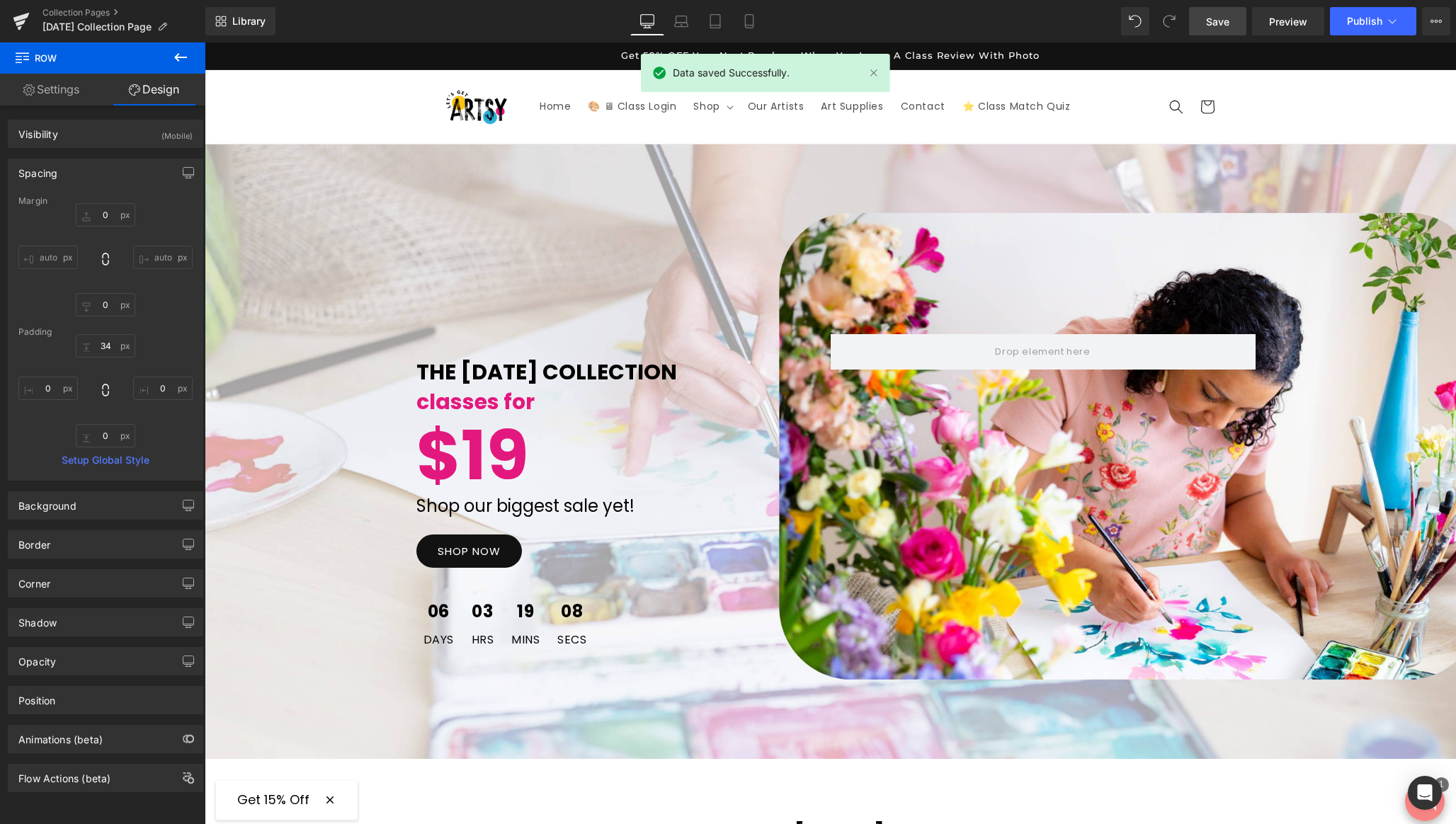
type input "0"
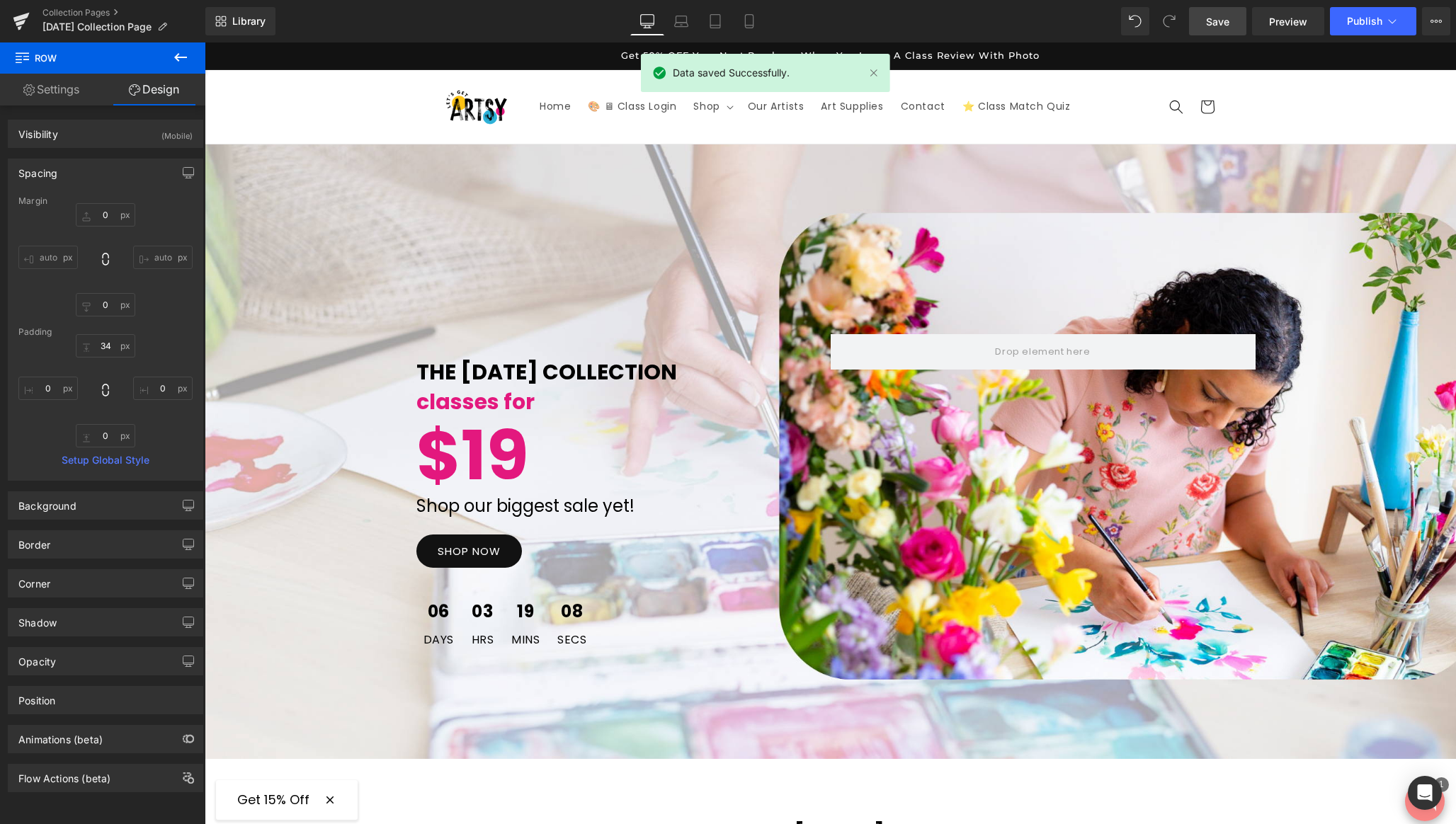
type input "0"
click at [747, 26] on icon at bounding box center [749, 26] width 8 height 0
type input "0"
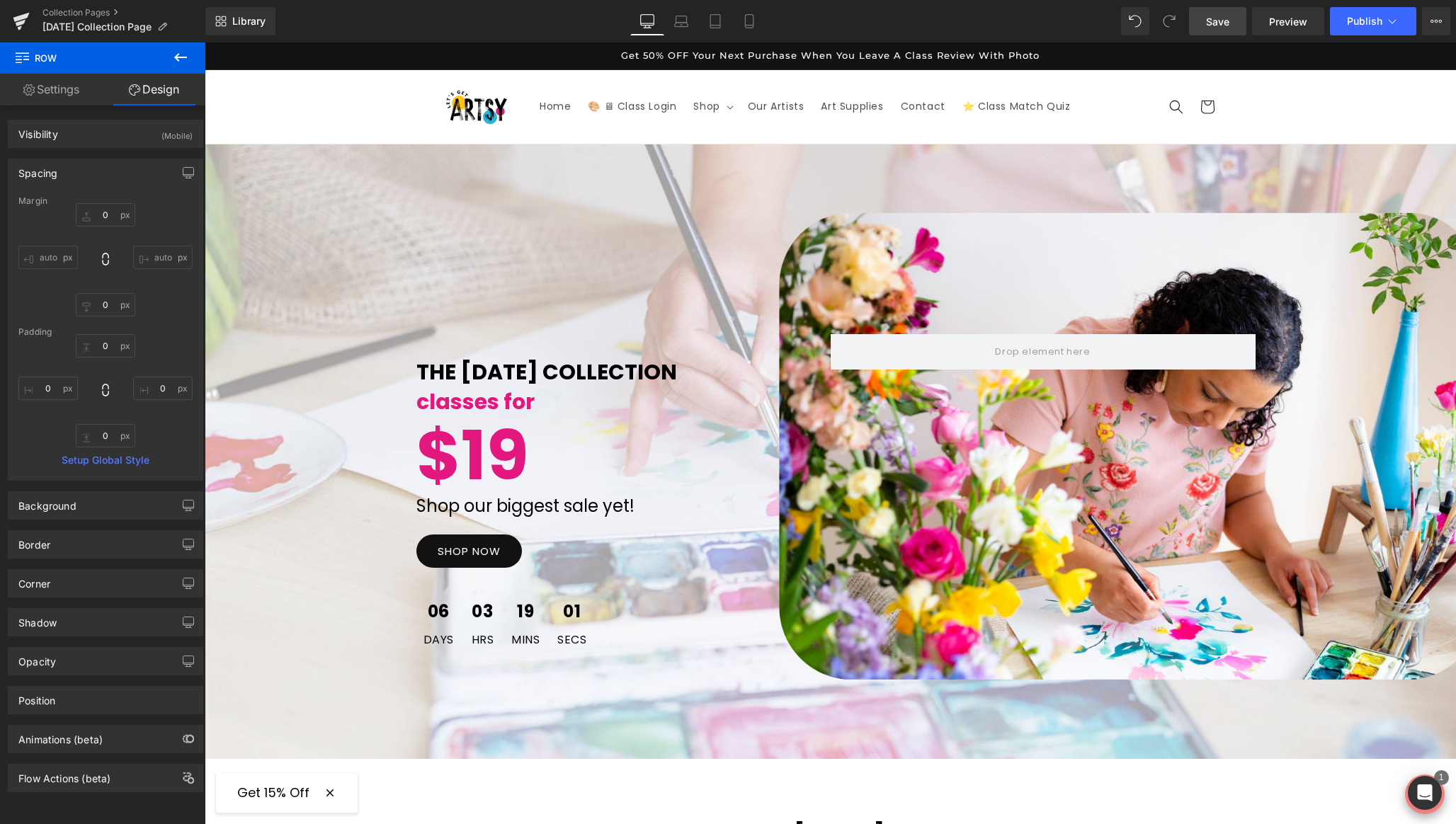
type input "34"
type input "0"
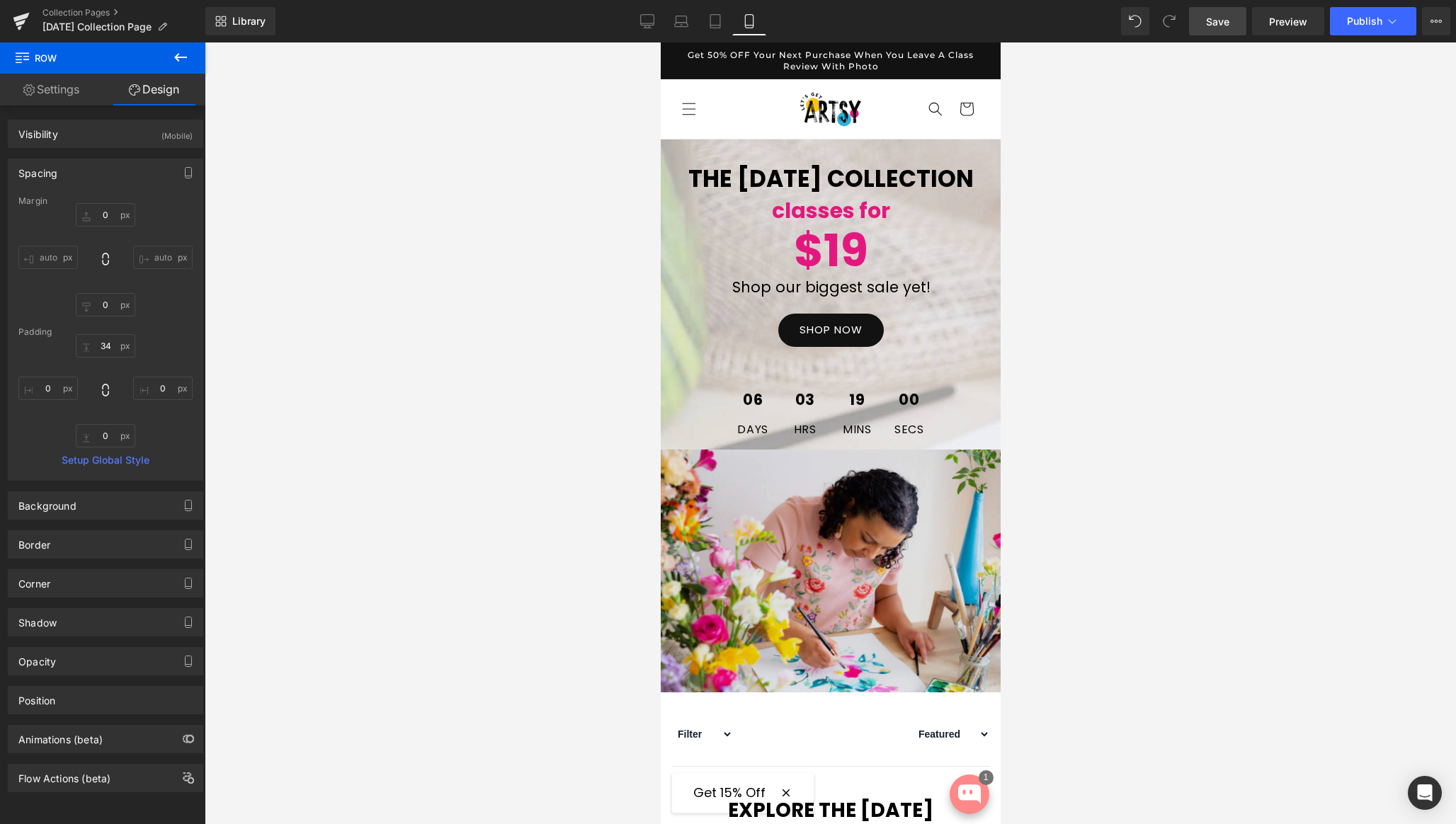
scroll to position [424, 0]
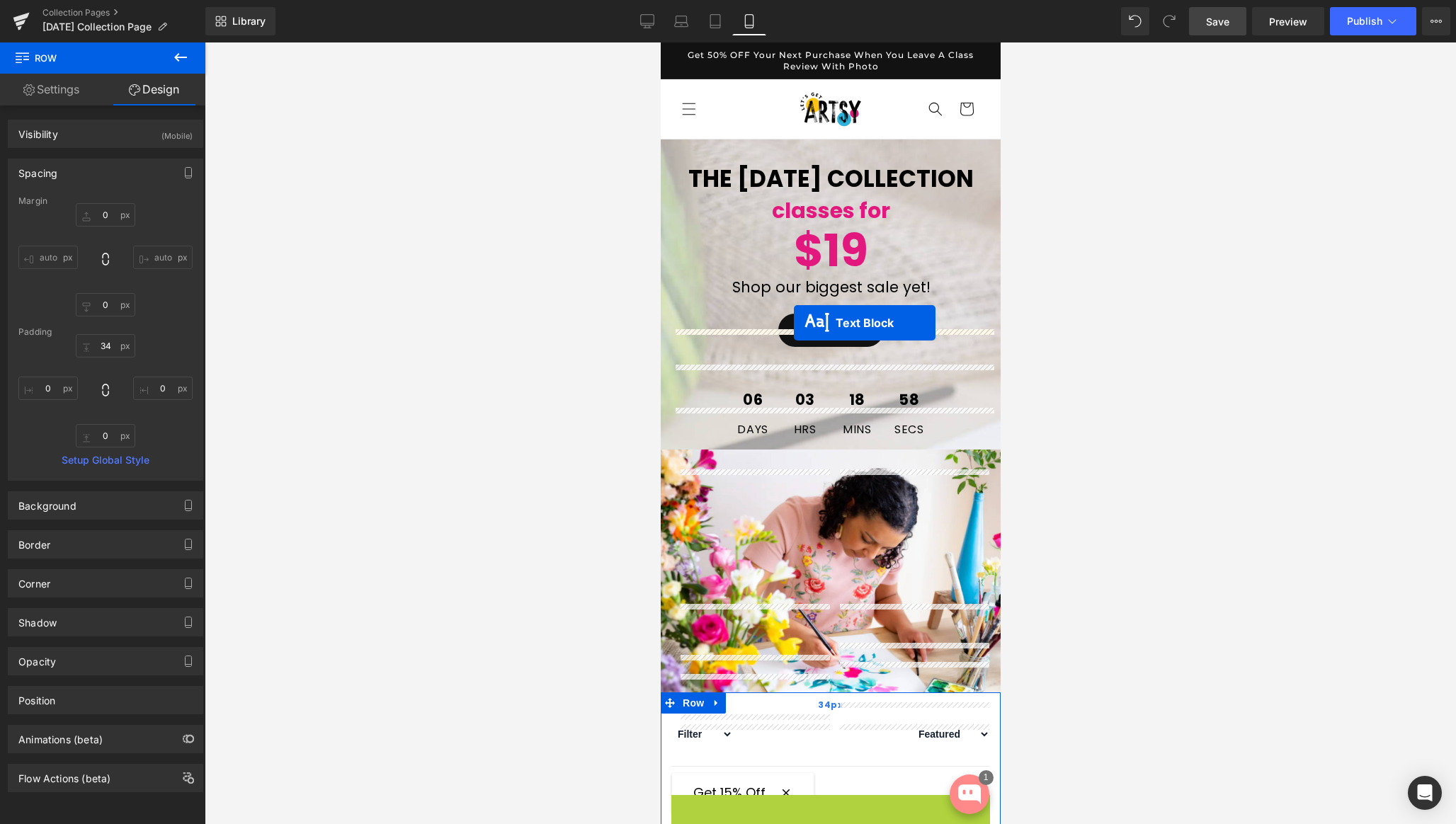
drag, startPoint x: 794, startPoint y: 434, endPoint x: 793, endPoint y: 323, distance: 111.0
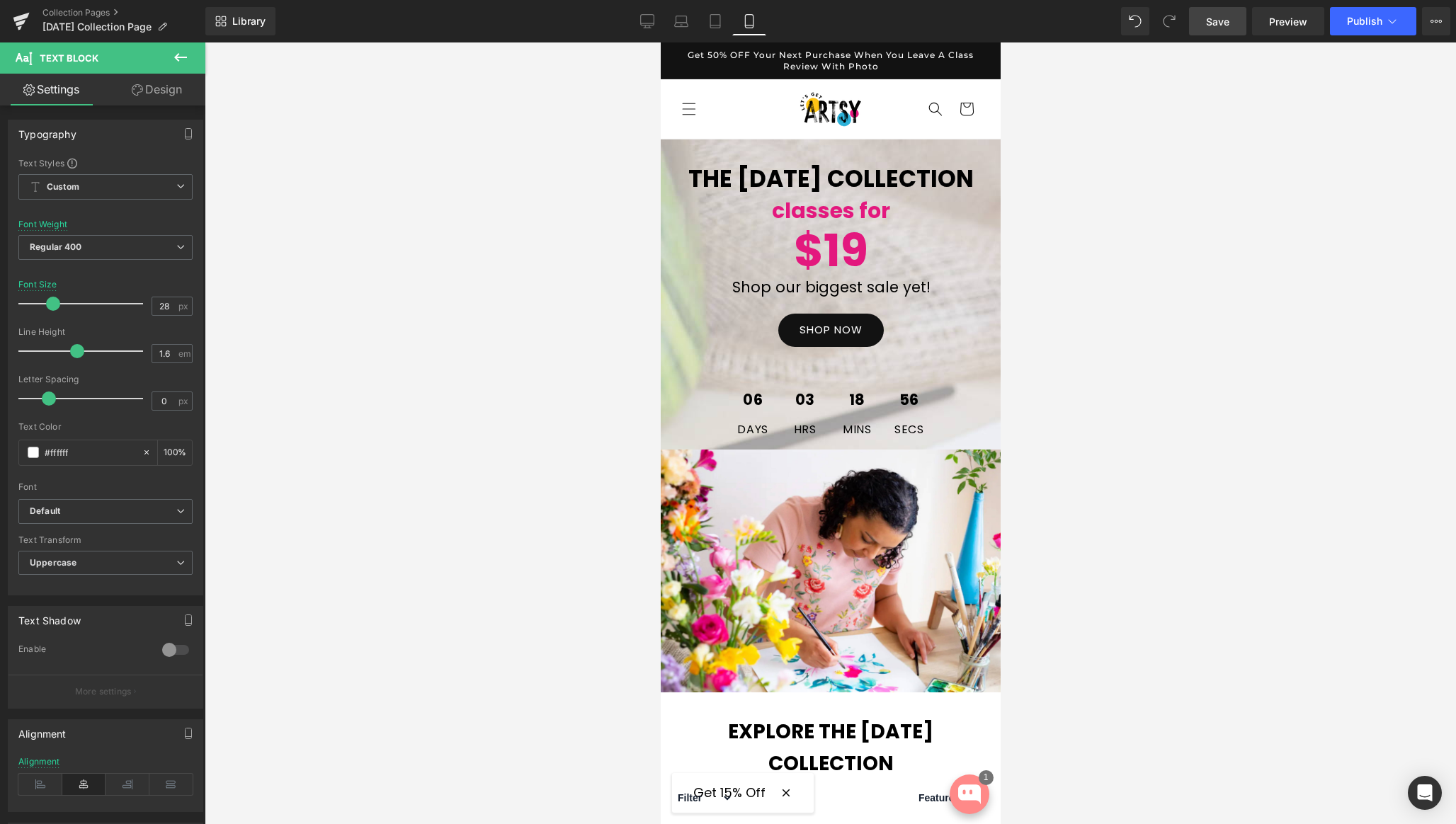
drag, startPoint x: 1221, startPoint y: 15, endPoint x: 150, endPoint y: 384, distance: 1132.8
click at [1221, 15] on span "Save" at bounding box center [1217, 22] width 23 height 15
click at [648, 17] on icon at bounding box center [648, 22] width 14 height 14
type input "30"
type input "100"
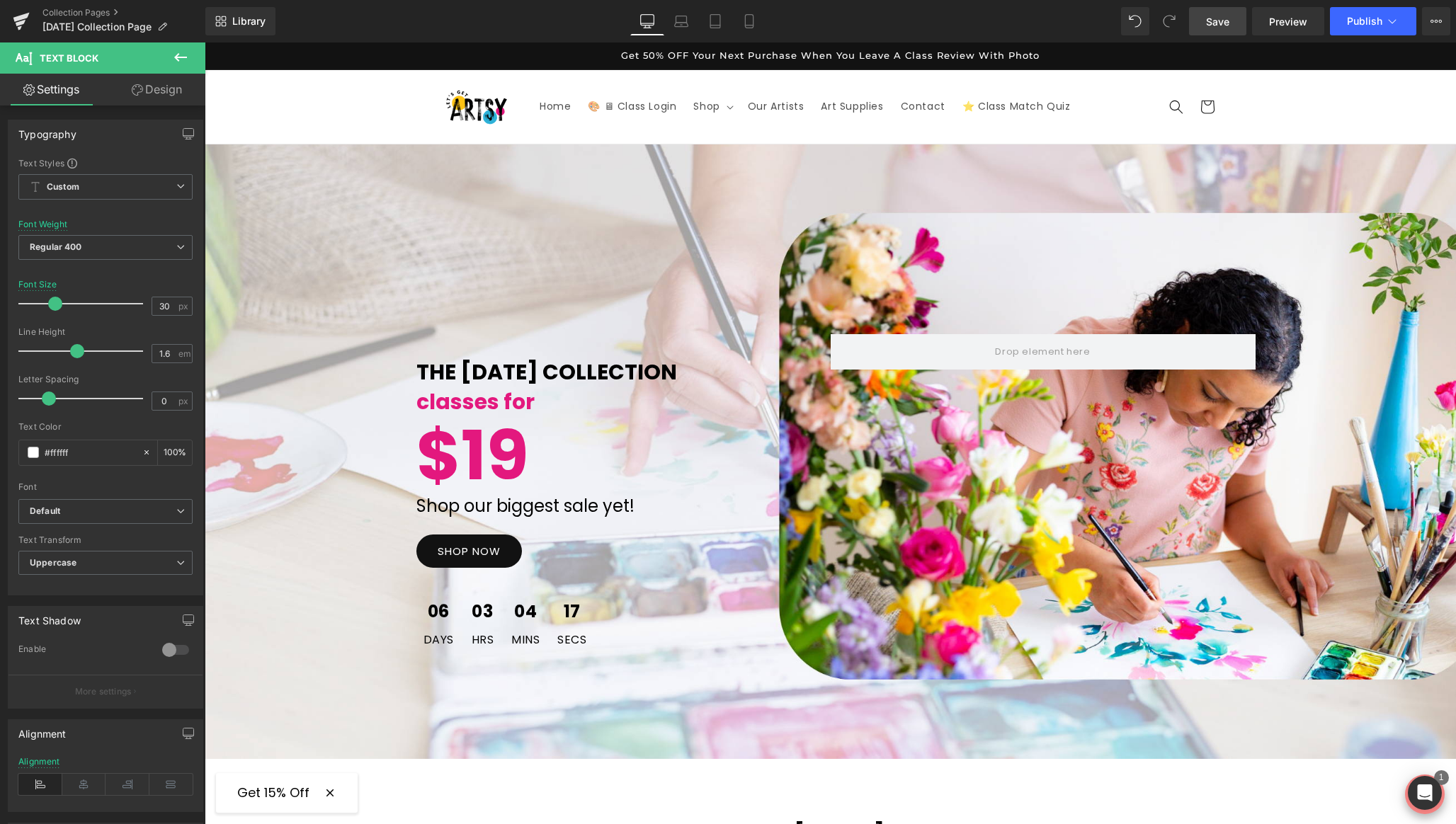
scroll to position [2286, 0]
click at [749, 17] on icon at bounding box center [749, 22] width 14 height 14
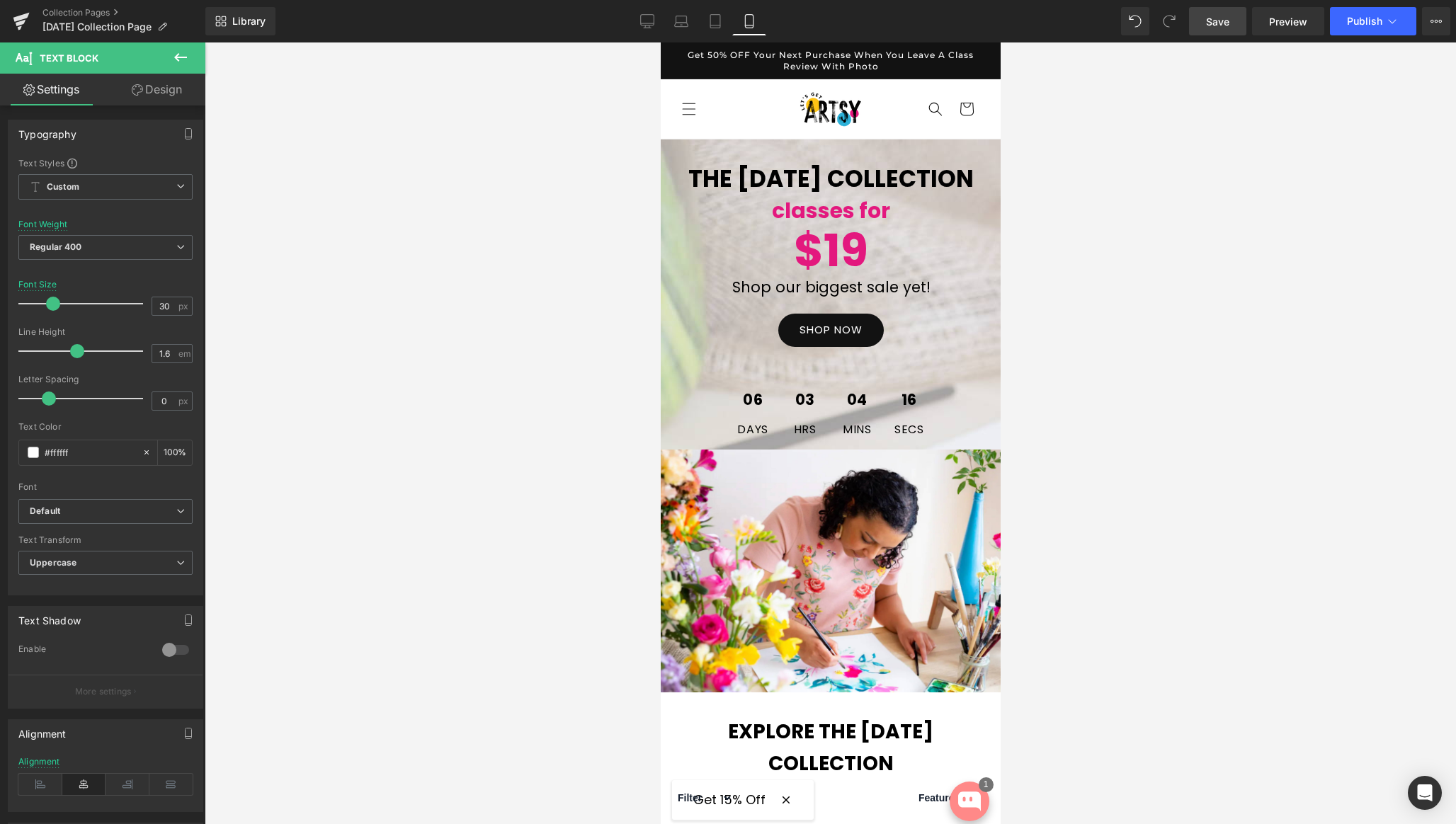
type input "28"
type input "100"
drag, startPoint x: 824, startPoint y: 489, endPoint x: 772, endPoint y: 474, distance: 54.1
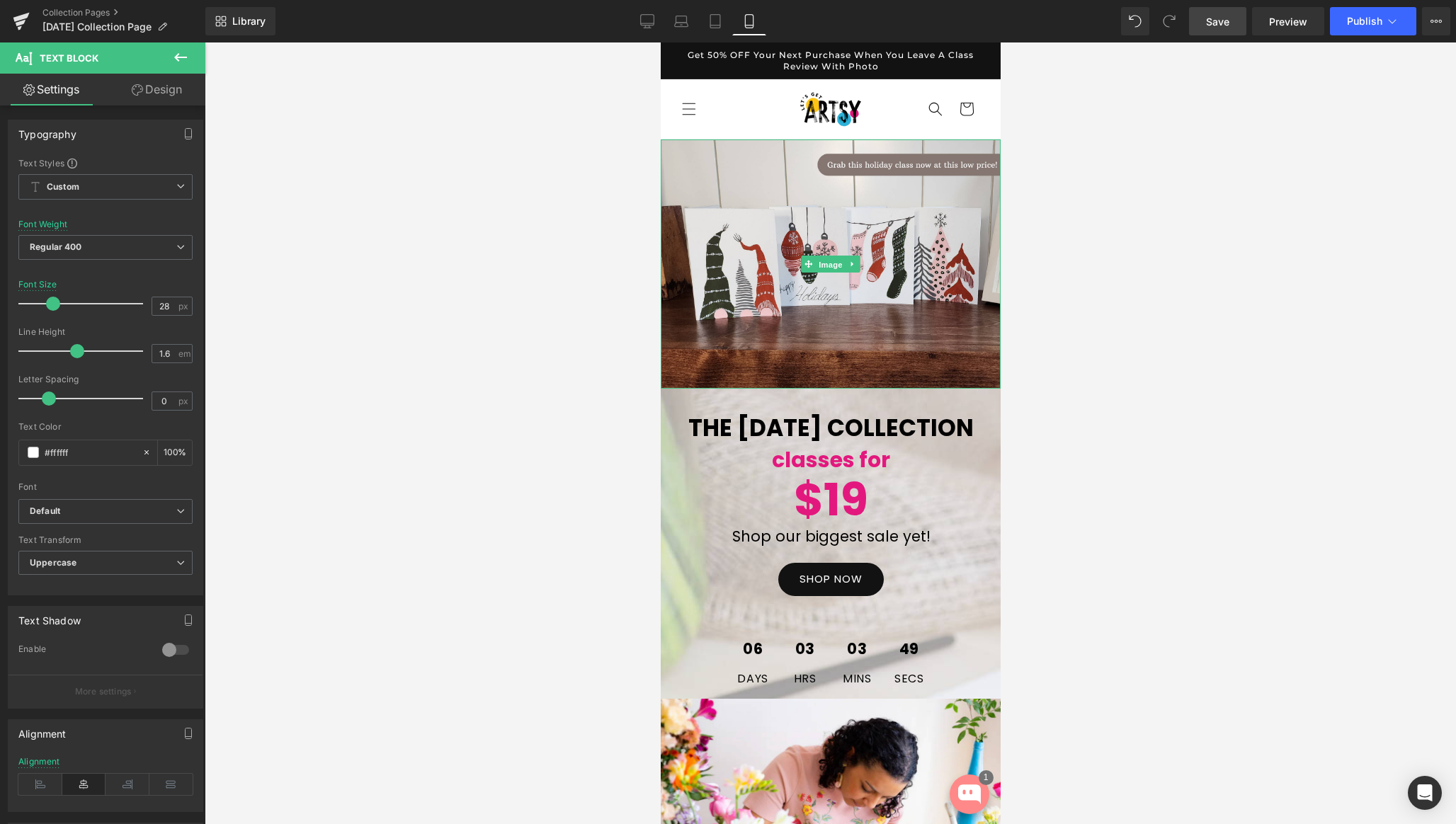
scroll to position [4645, 0]
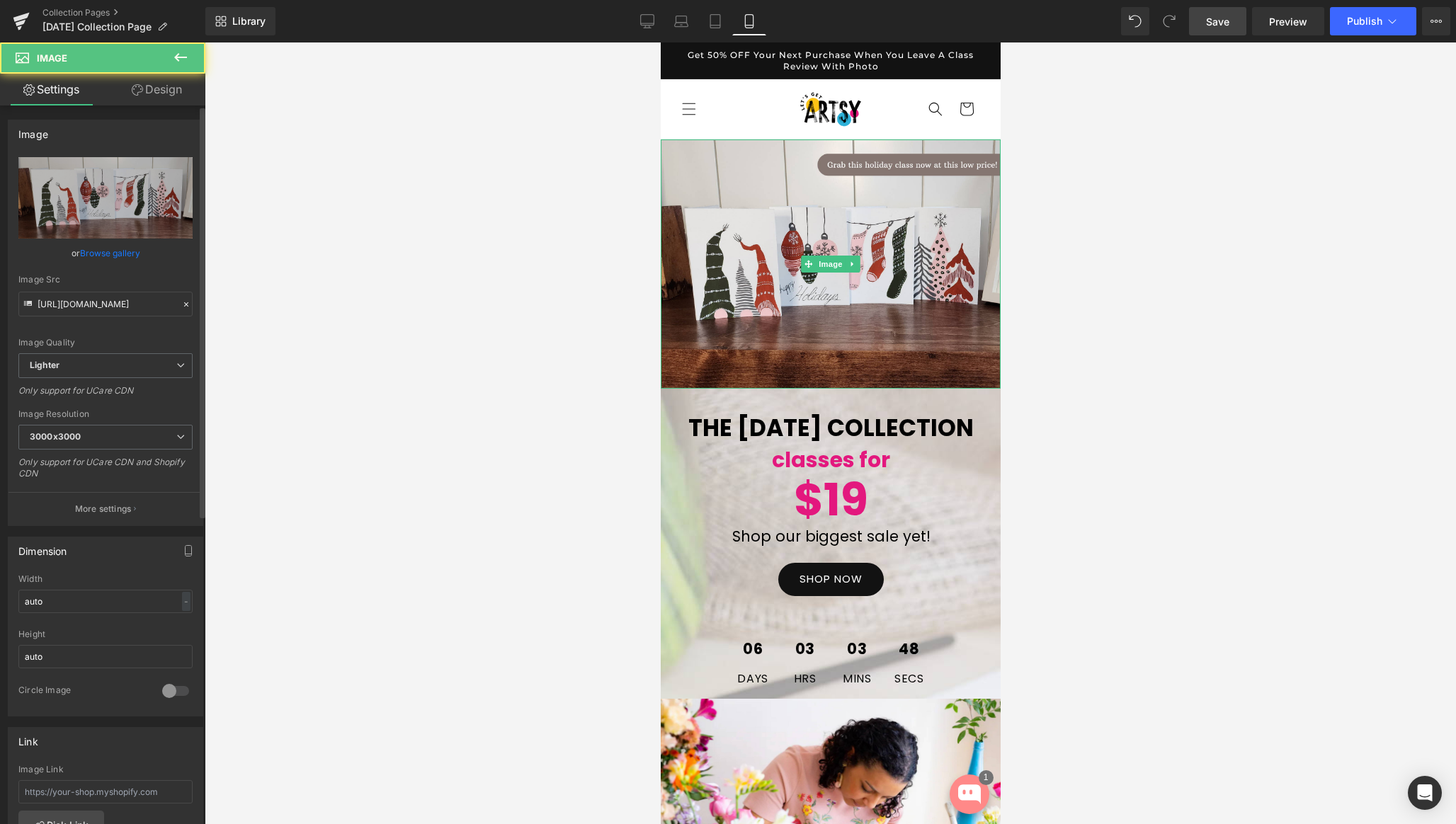
click at [108, 250] on link "Browse gallery" at bounding box center [110, 253] width 60 height 25
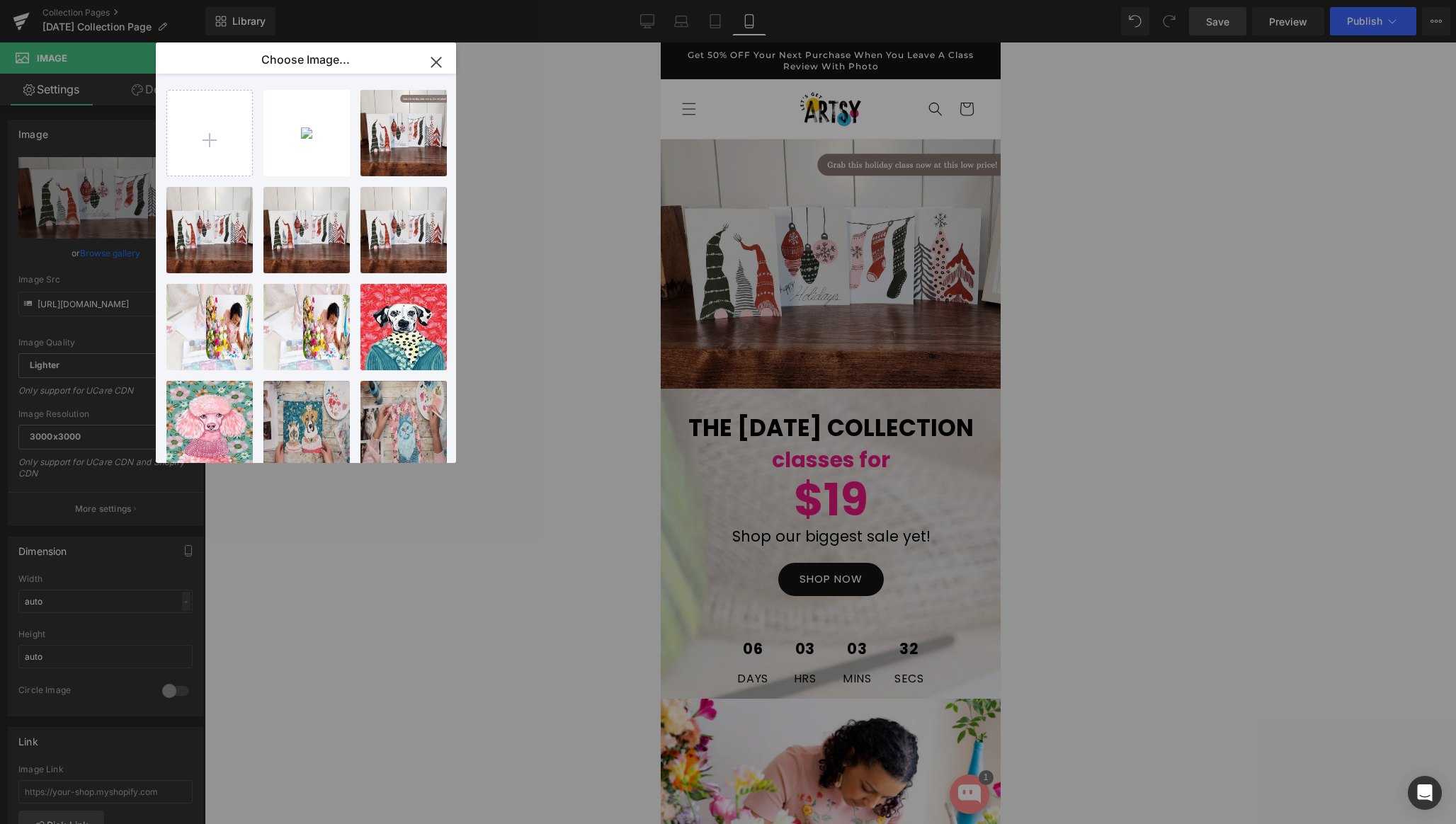
click at [1180, 0] on div "Image You are previewing how the will restyle your page. You can not edit Eleme…" at bounding box center [728, 0] width 1456 height 0
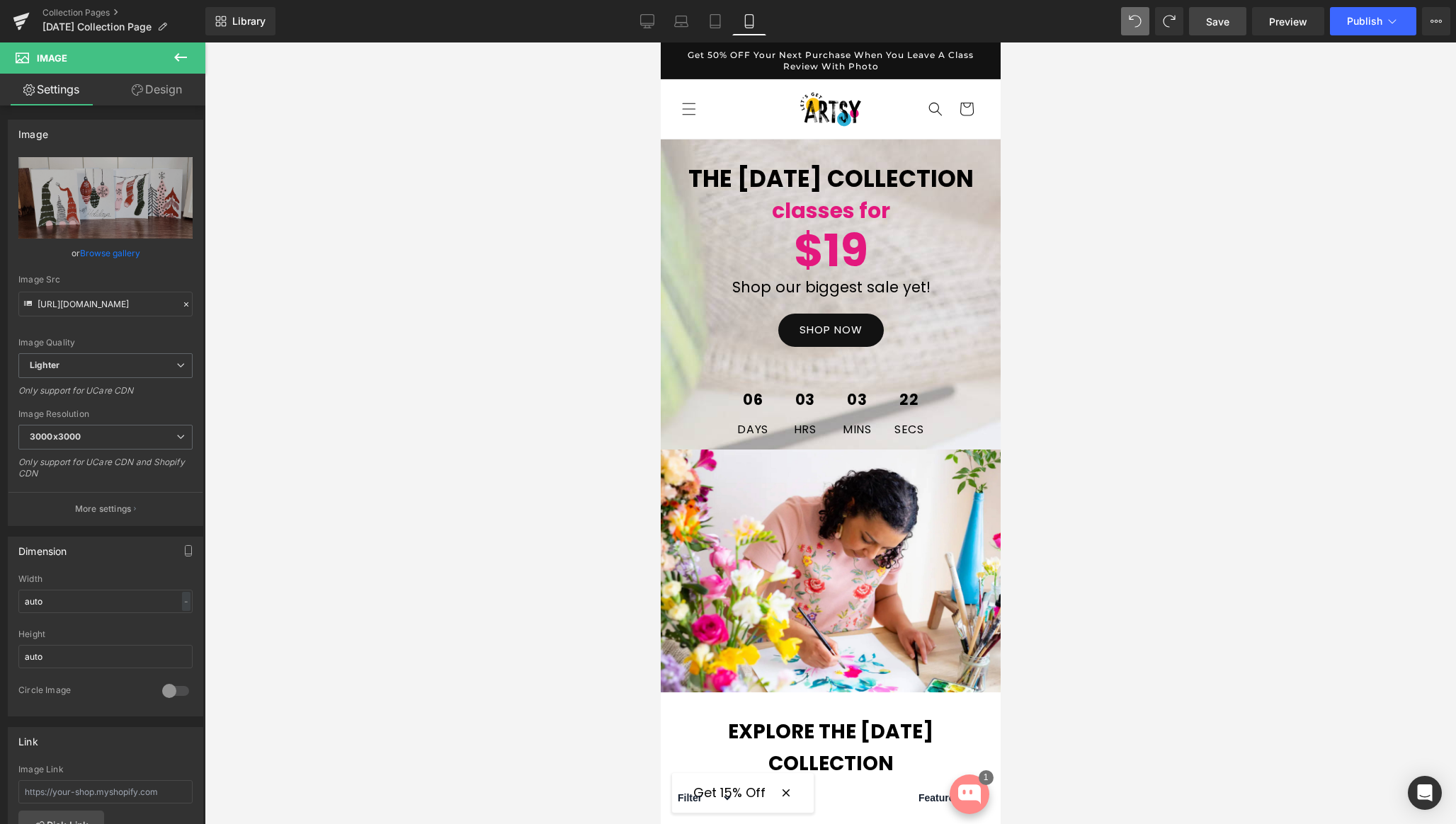
scroll to position [5239, 0]
click at [1228, 19] on span "Save" at bounding box center [1217, 22] width 23 height 15
